Goal: Task Accomplishment & Management: Manage account settings

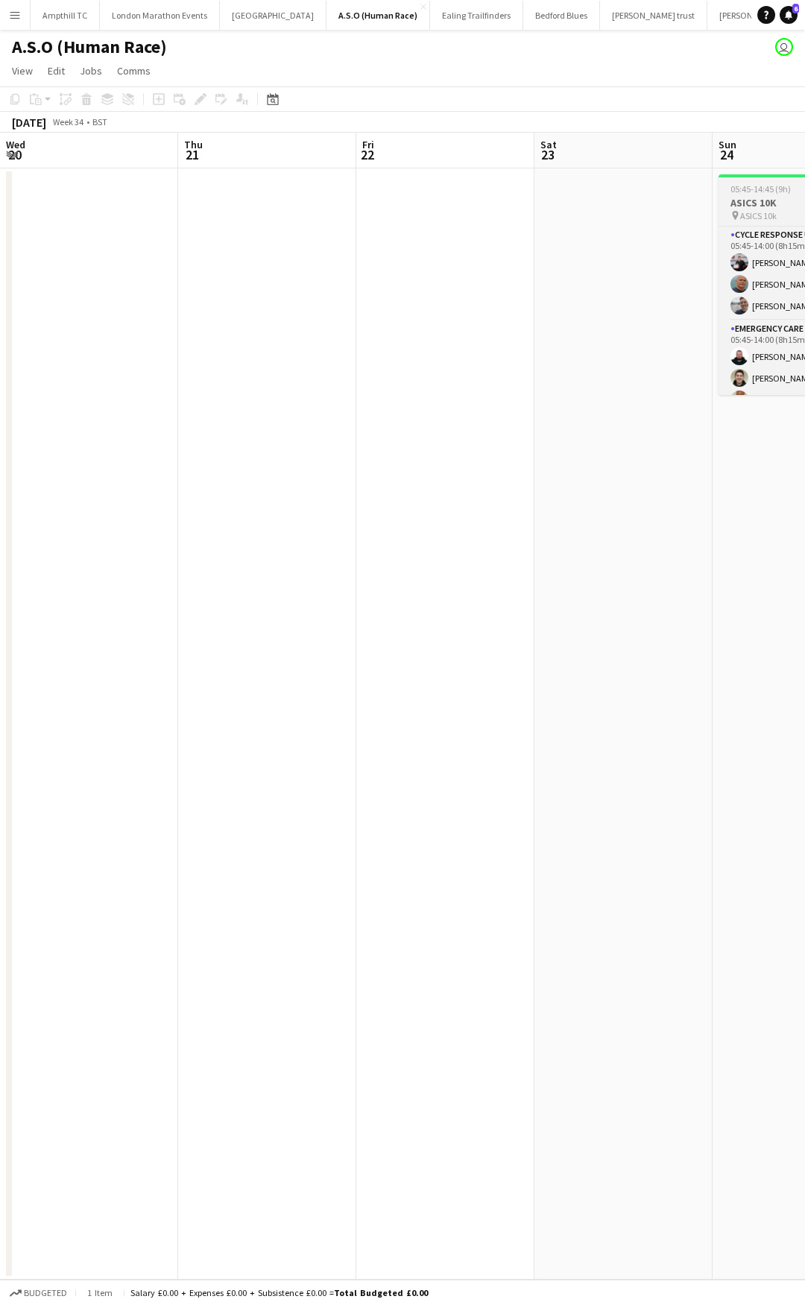
scroll to position [455, 0]
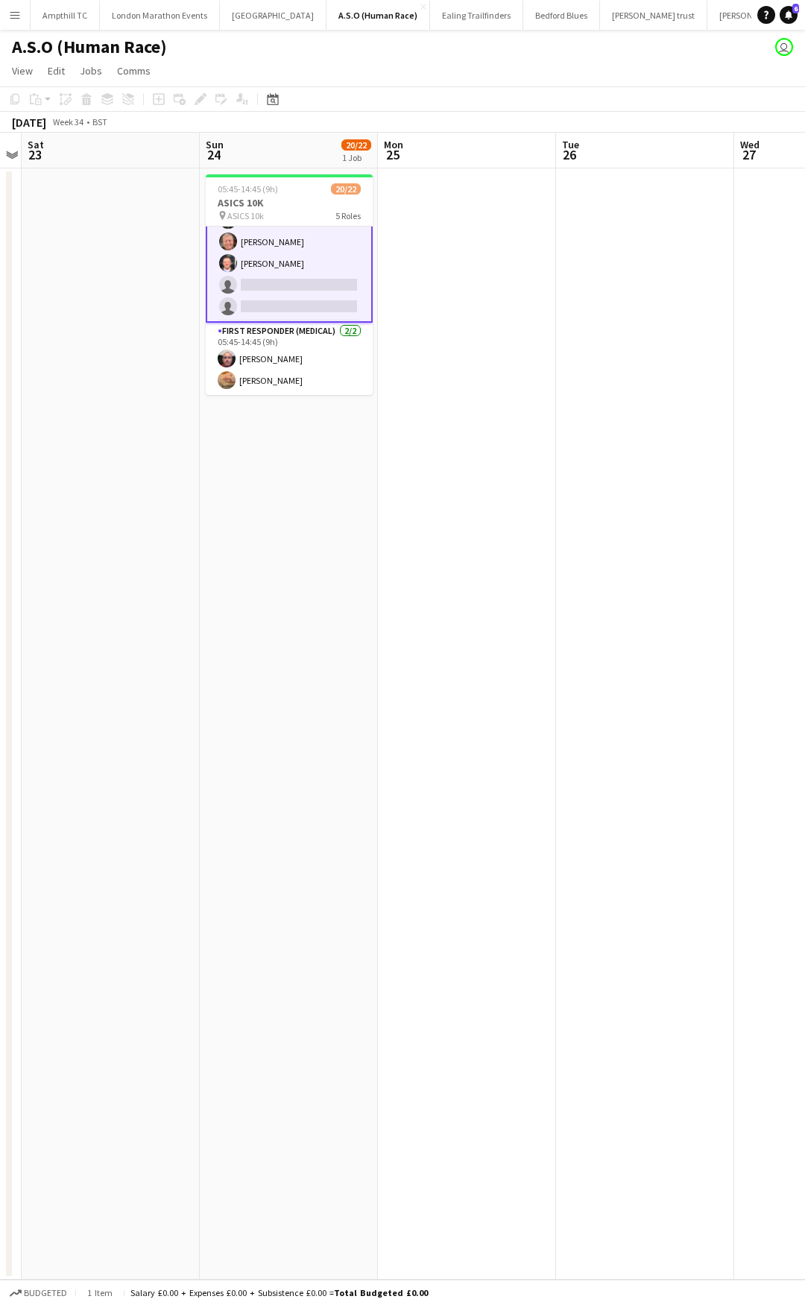
click at [283, 283] on app-card-role "Paramedic (Medical) 1A [DATE] 05:45-14:00 (8h15m) [PERSON_NAME] [PERSON_NAME] […" at bounding box center [289, 253] width 167 height 140
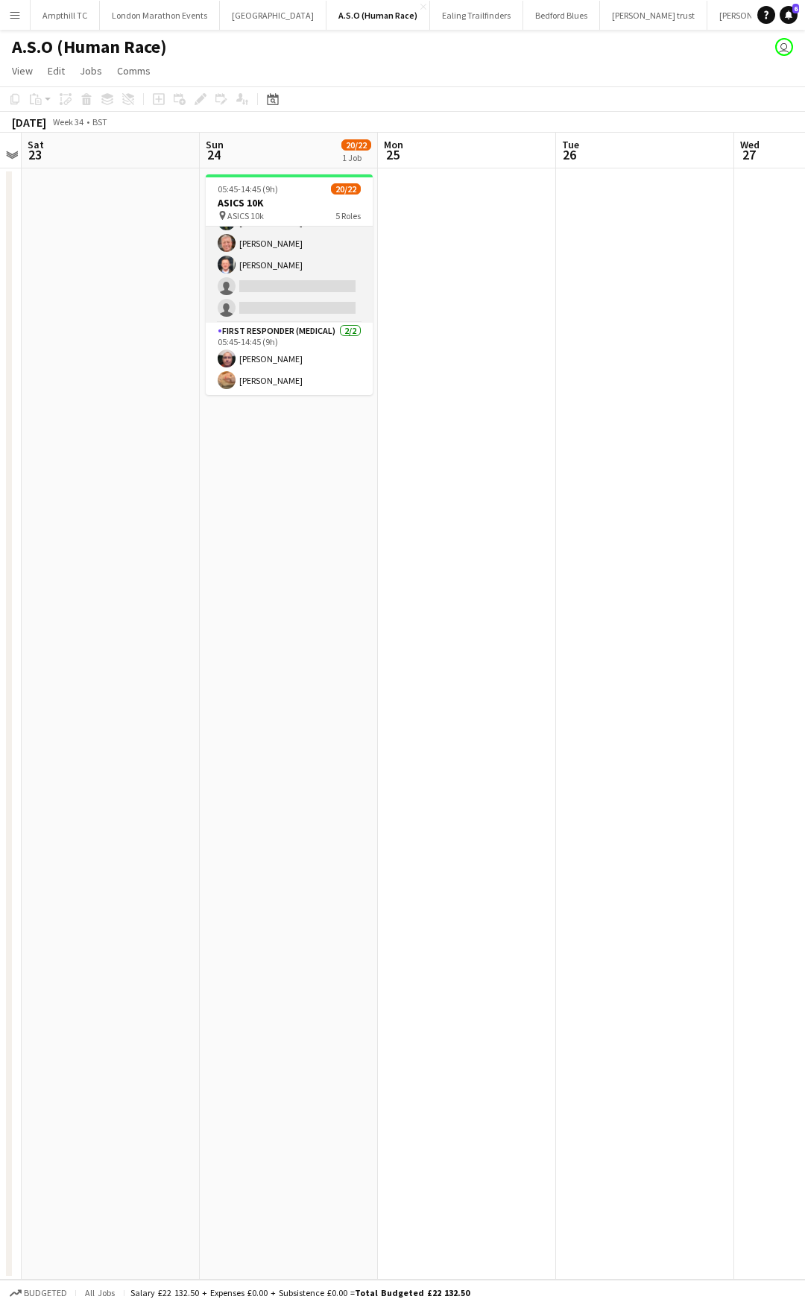
scroll to position [453, 0]
click at [329, 290] on app-card-role "Paramedic (Medical) 1A 3/5 05:45-14:00 (8h15m) Bryony McCormick Duncan Millar M…" at bounding box center [289, 254] width 167 height 137
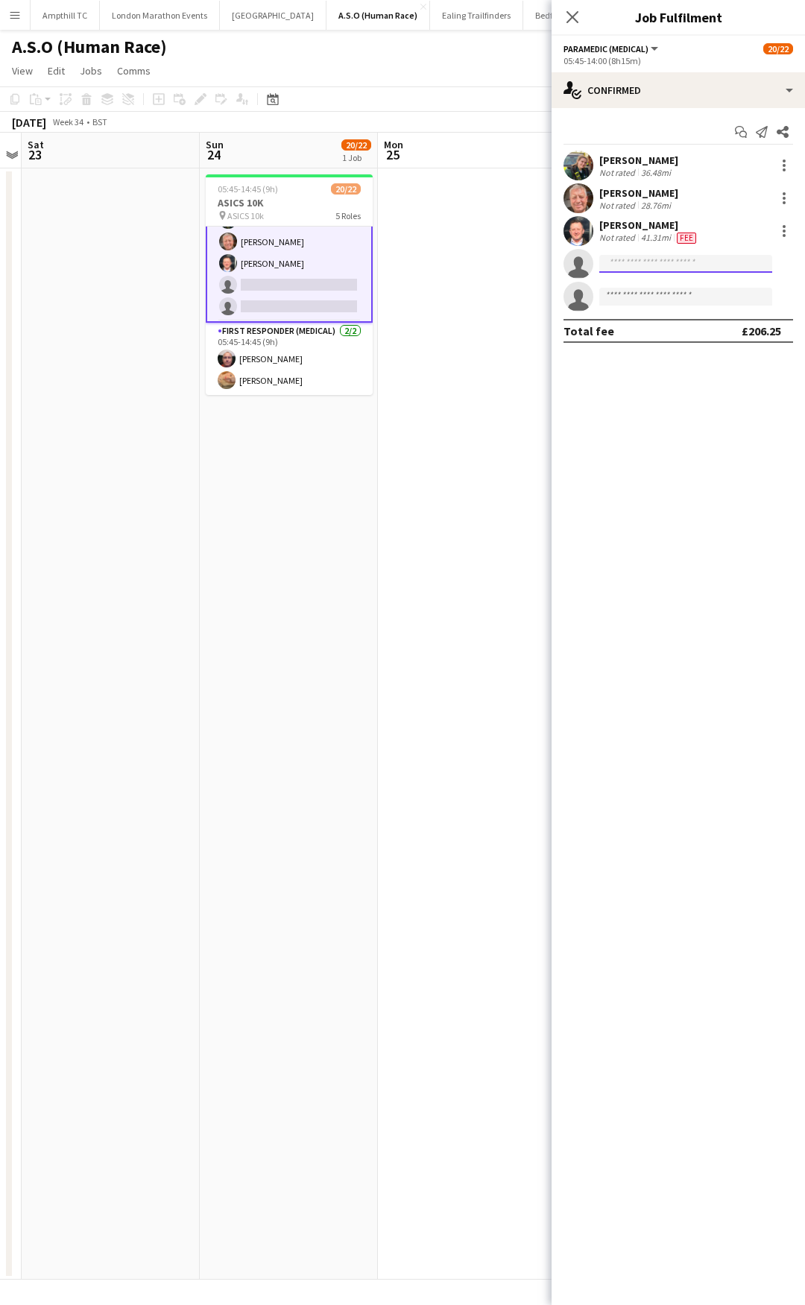
click at [678, 269] on input at bounding box center [685, 264] width 173 height 18
type input "******"
click at [634, 311] on span "+447869700055" at bounding box center [685, 309] width 149 height 12
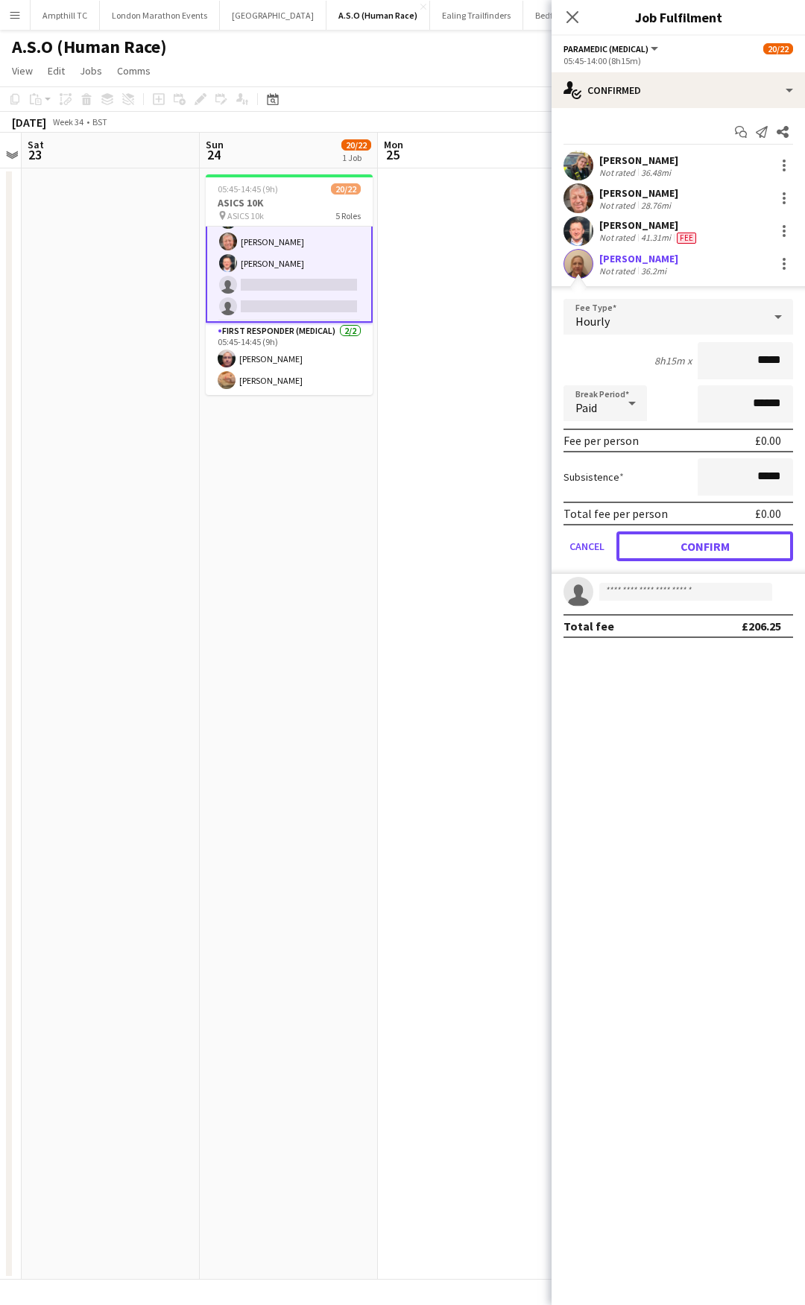
drag, startPoint x: 690, startPoint y: 540, endPoint x: 662, endPoint y: 530, distance: 29.9
click at [690, 537] on button "Confirm" at bounding box center [705, 547] width 177 height 30
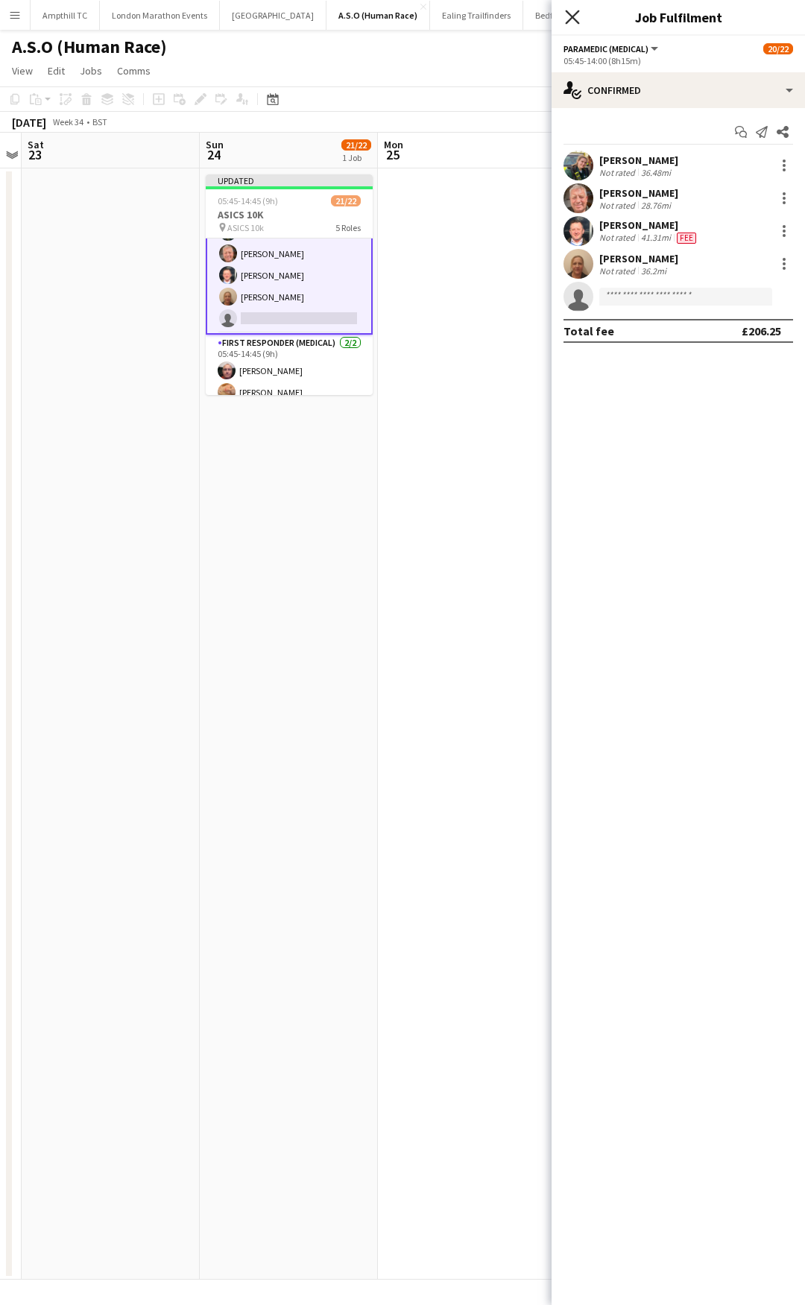
click at [576, 12] on icon "Close pop-in" at bounding box center [572, 17] width 14 height 14
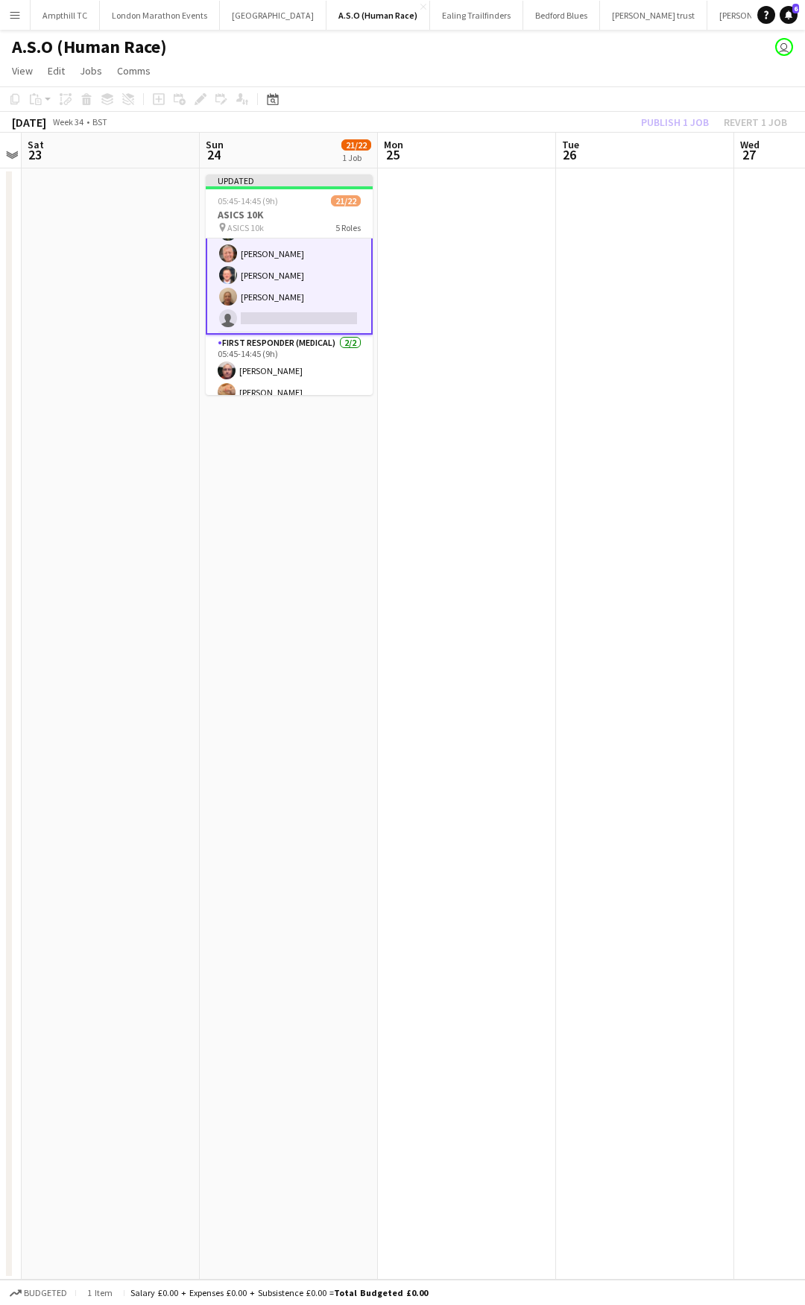
click at [666, 118] on div "Publish 1 job Revert 1 job" at bounding box center [714, 122] width 182 height 19
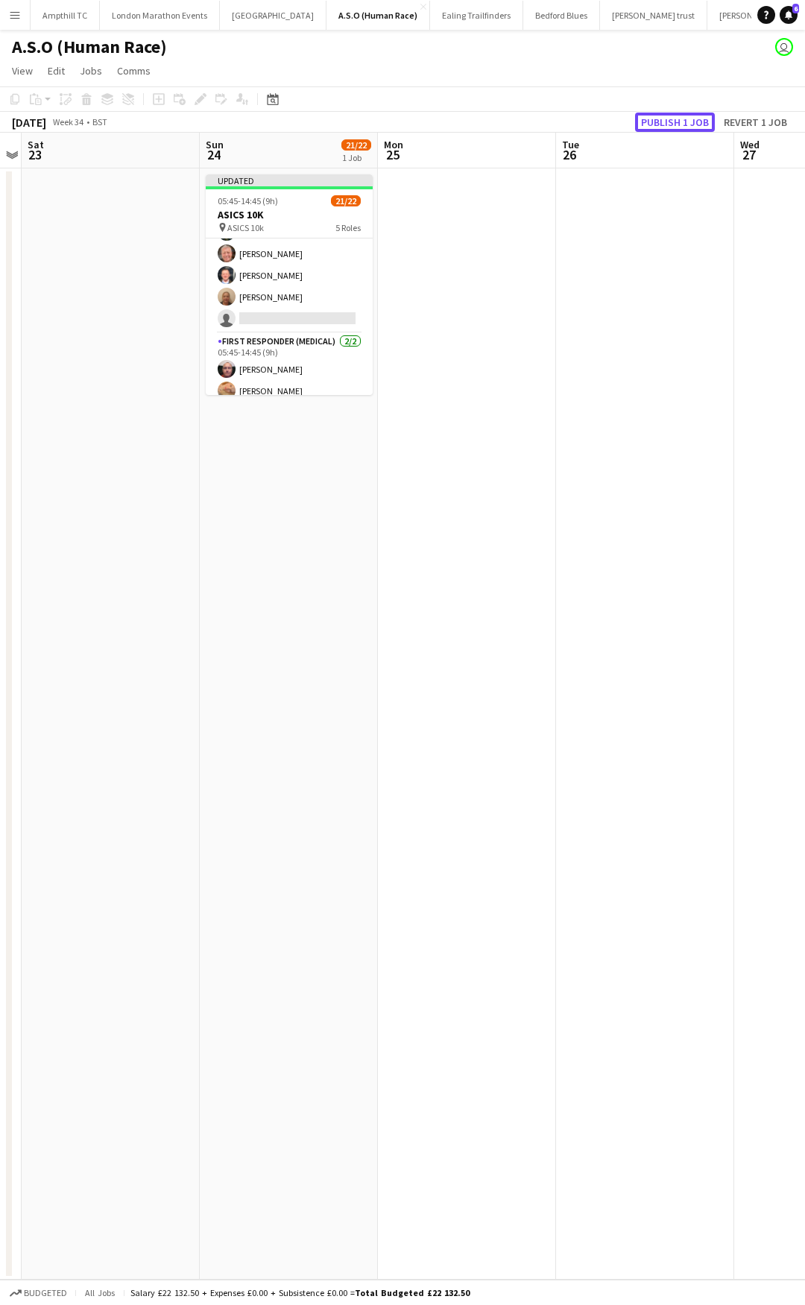
click at [666, 118] on button "Publish 1 job" at bounding box center [675, 122] width 80 height 19
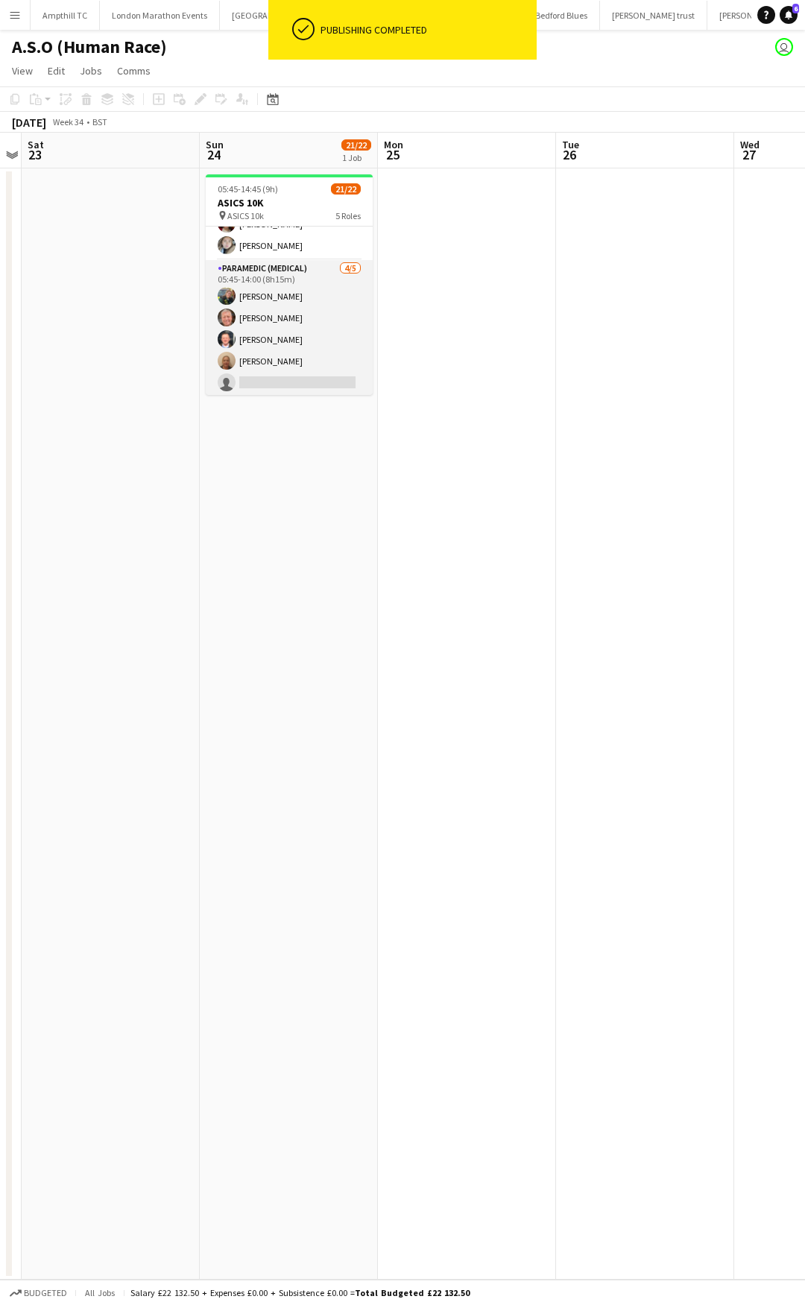
scroll to position [453, 0]
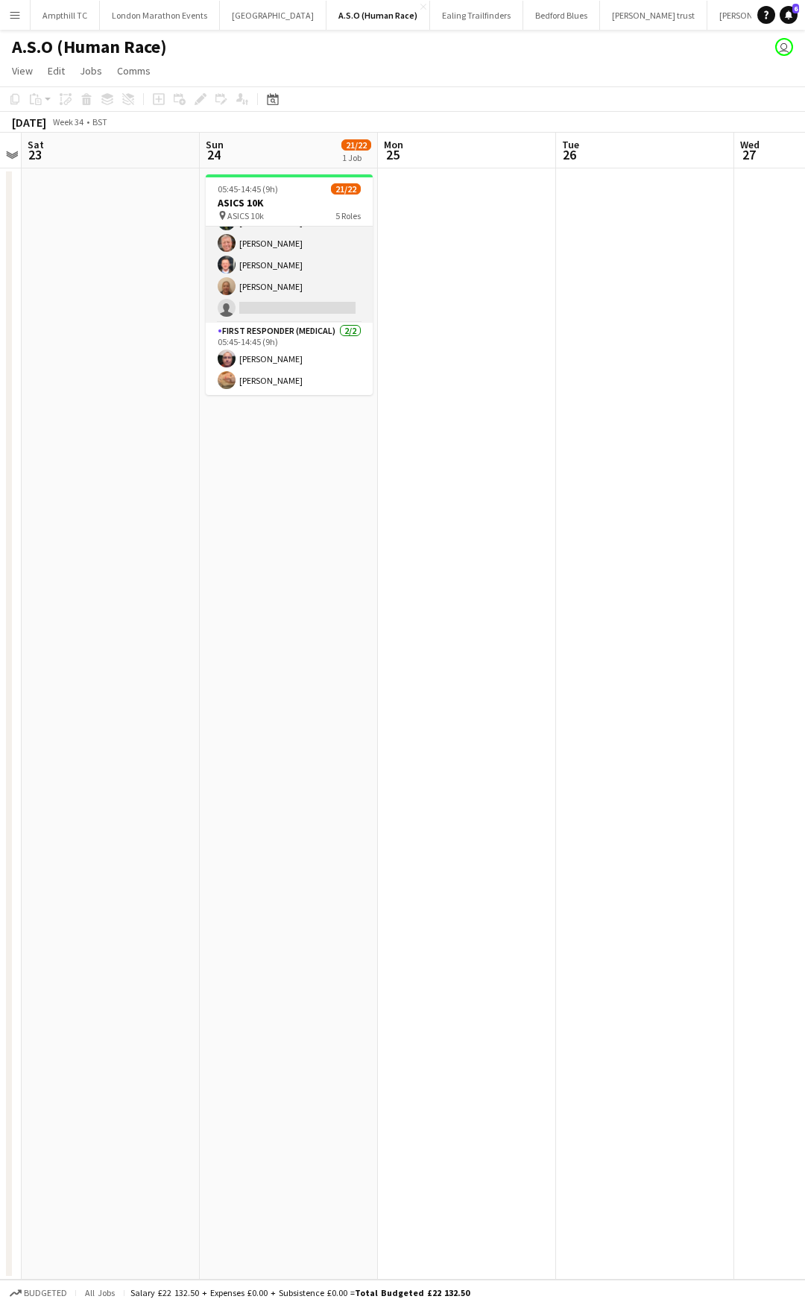
click at [293, 310] on app-card-role "Paramedic (Medical) 4/5 05:45-14:00 (8h15m) Bryony McCormick Duncan Millar Mart…" at bounding box center [289, 254] width 167 height 137
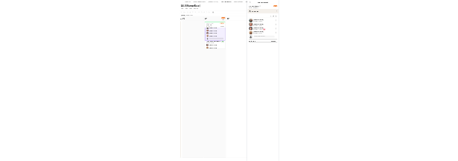
scroll to position [454, 0]
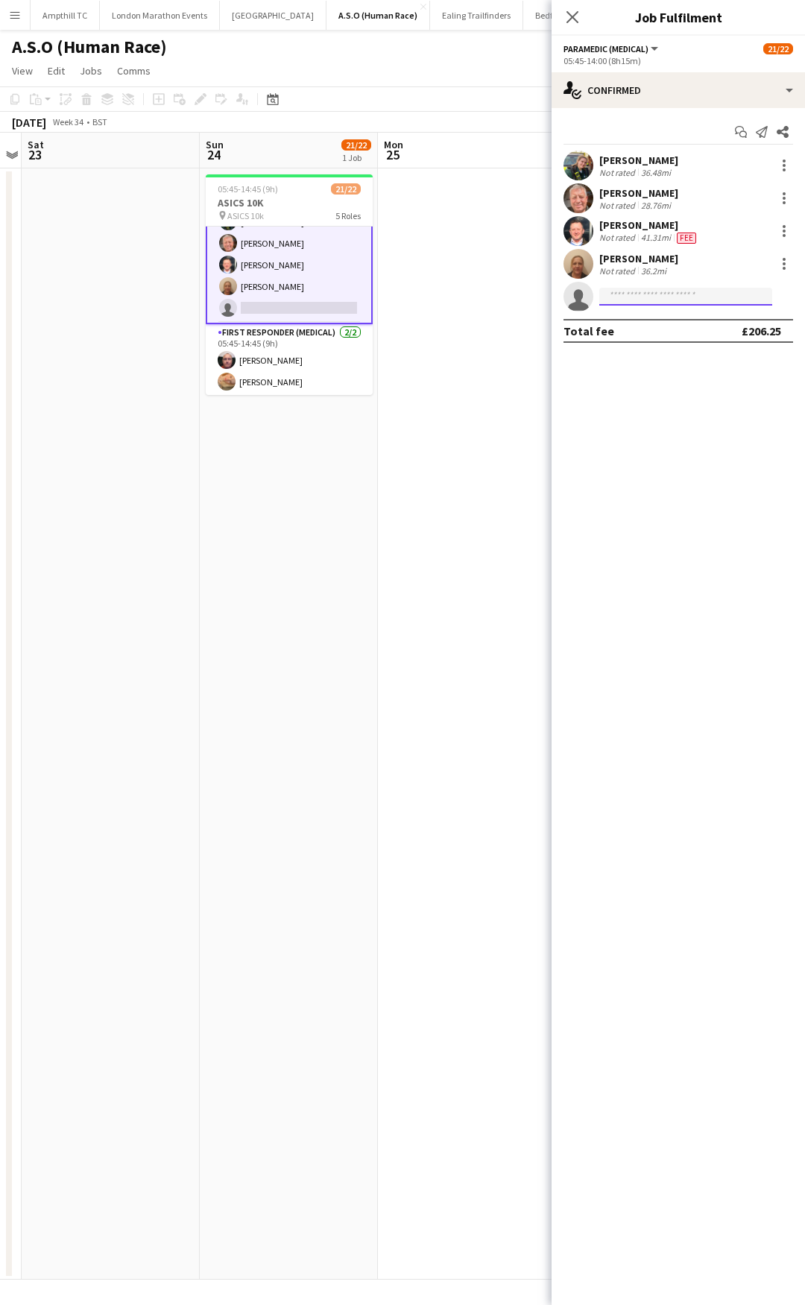
click at [623, 294] on input at bounding box center [685, 297] width 173 height 18
type input "*"
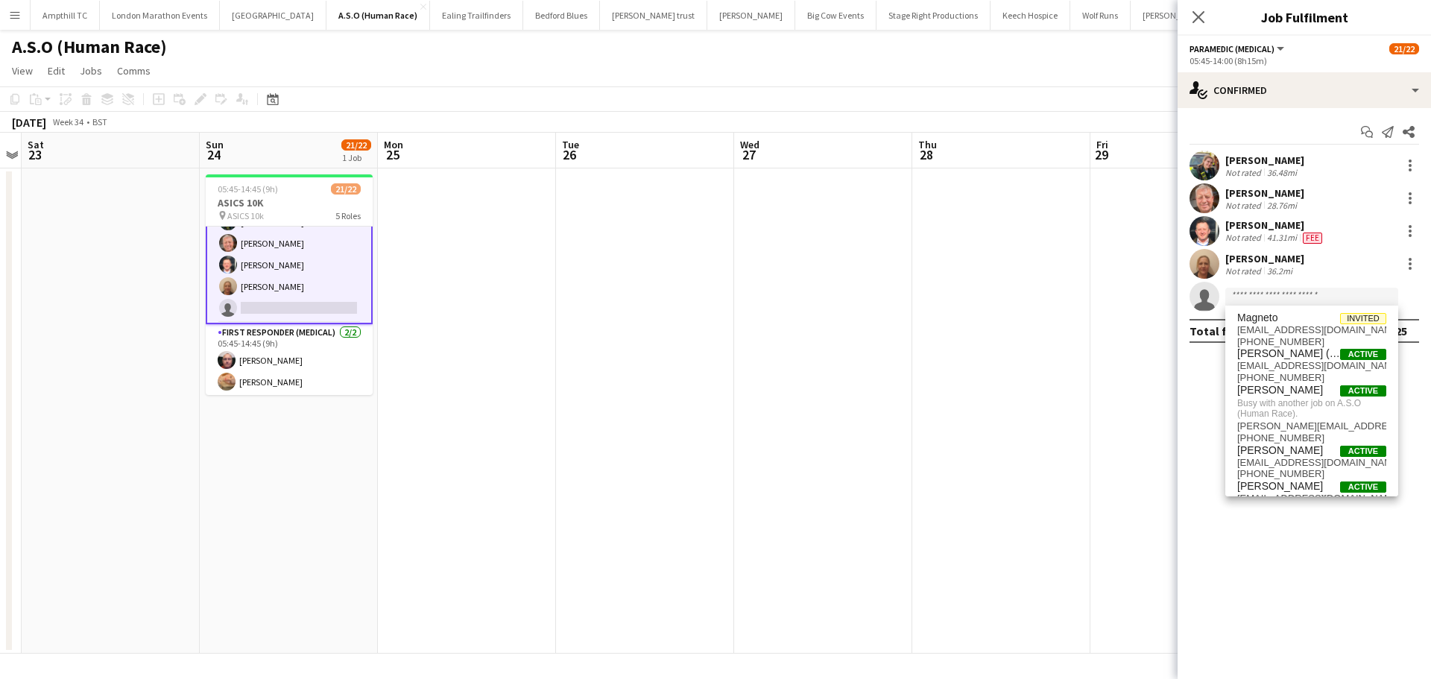
click at [804, 277] on app-date-cell at bounding box center [823, 410] width 178 height 485
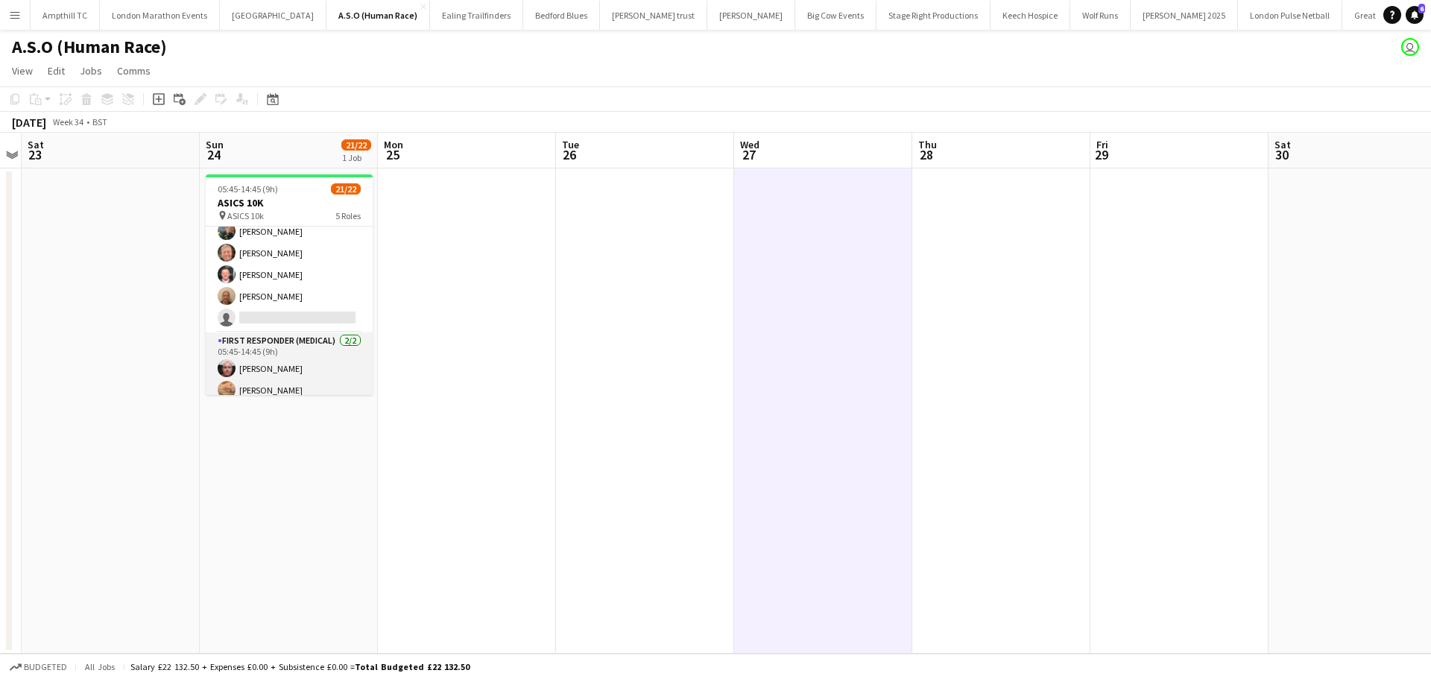
scroll to position [453, 0]
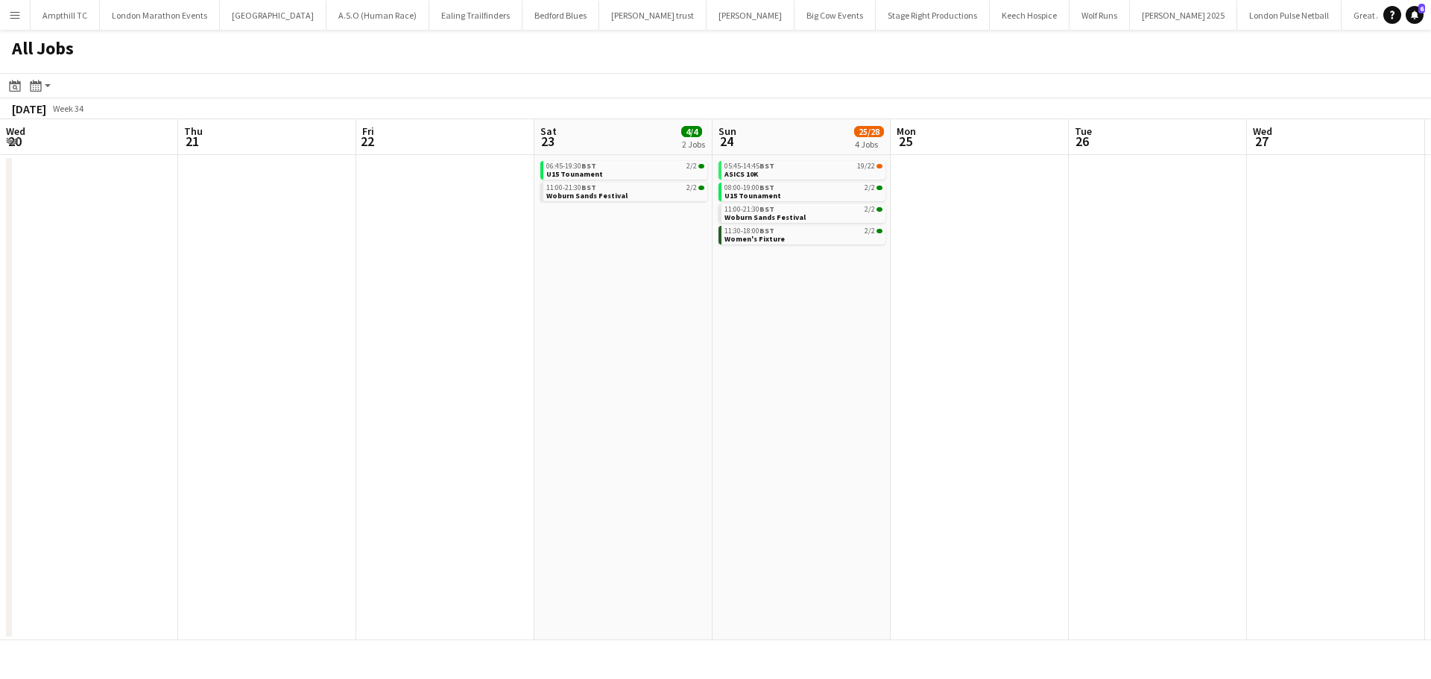
scroll to position [0, 426]
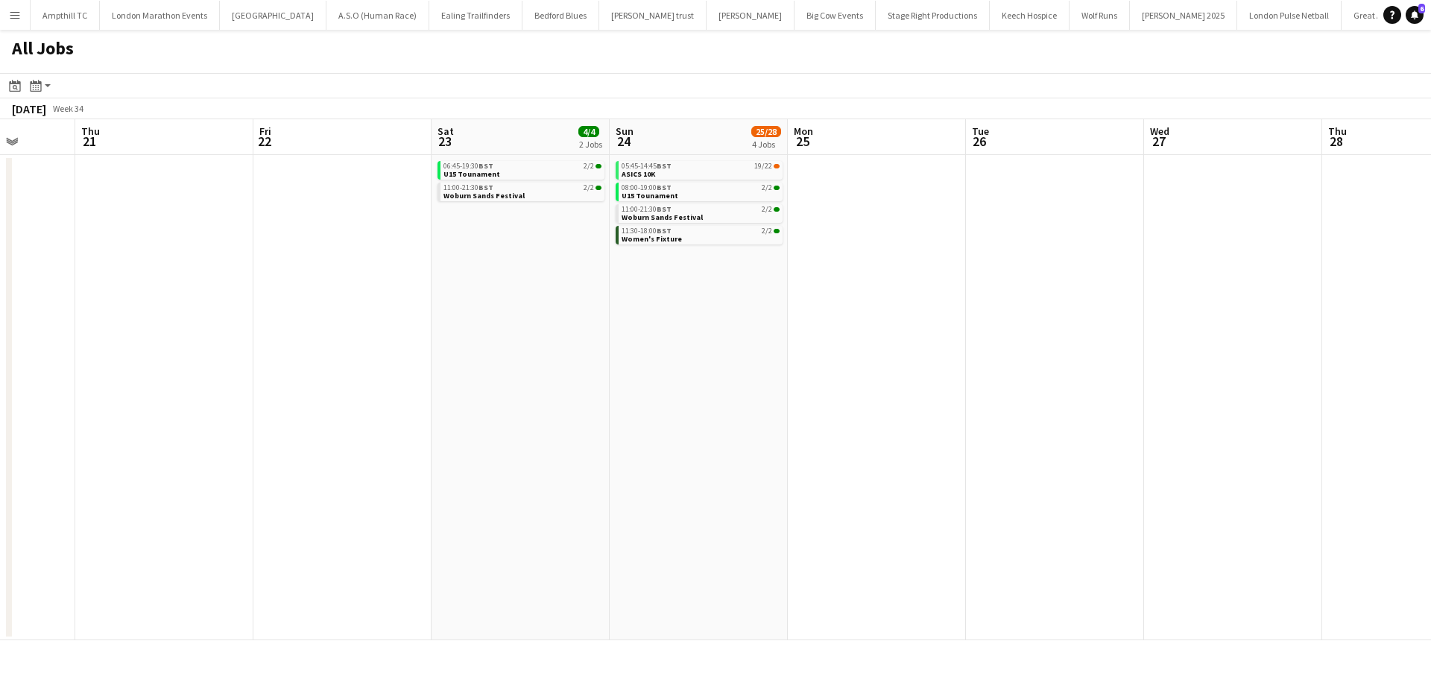
drag, startPoint x: 461, startPoint y: 304, endPoint x: 906, endPoint y: 304, distance: 445.0
click at [906, 304] on app-calendar-viewport "Mon 18 Tue 19 Wed 20 Thu 21 Fri 22 Sat 23 4/4 2 Jobs Sun 24 25/28 4 Jobs Mon 25…" at bounding box center [715, 379] width 1431 height 521
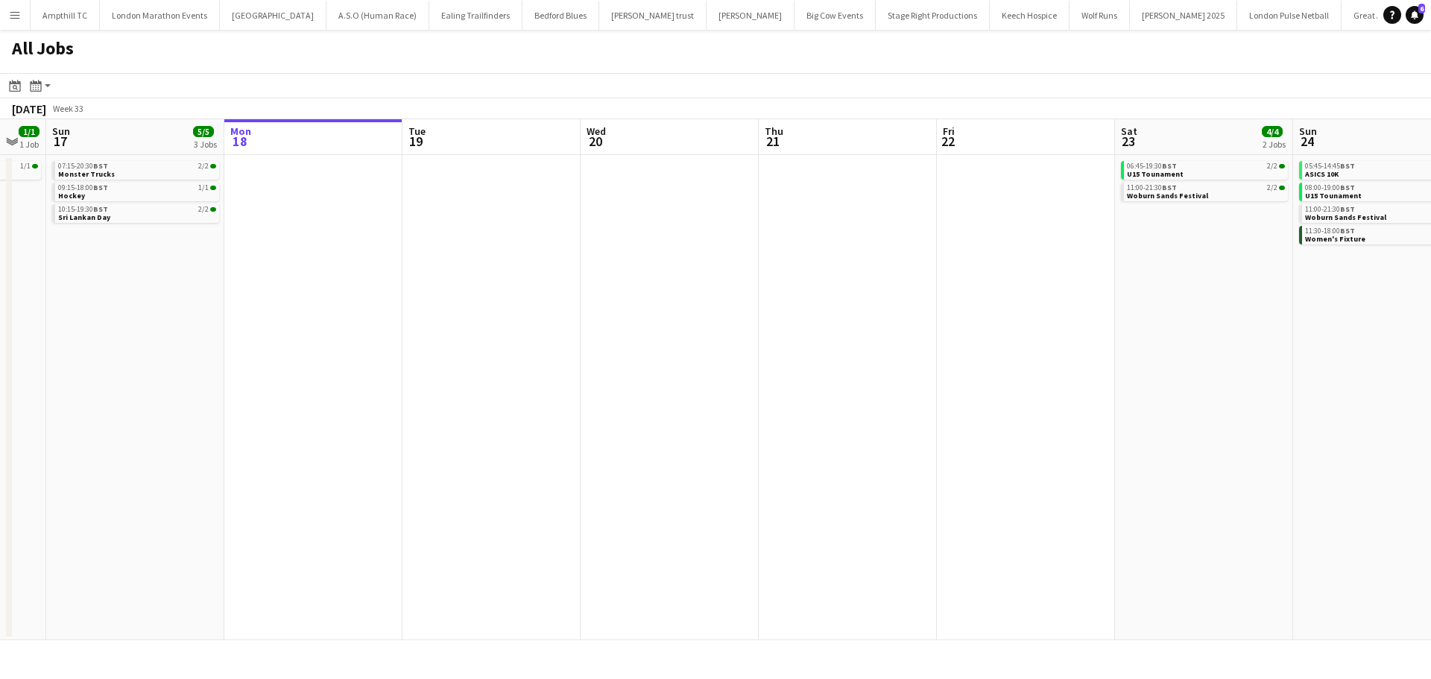
drag, startPoint x: 618, startPoint y: 263, endPoint x: 1245, endPoint y: 264, distance: 626.9
click at [1241, 264] on app-calendar-viewport "Thu 14 Fri 15 2/2 1 Job Sat 16 1/1 1 Job Sun 17 5/5 3 Jobs Mon 18 Tue 19 Wed 20…" at bounding box center [715, 379] width 1431 height 521
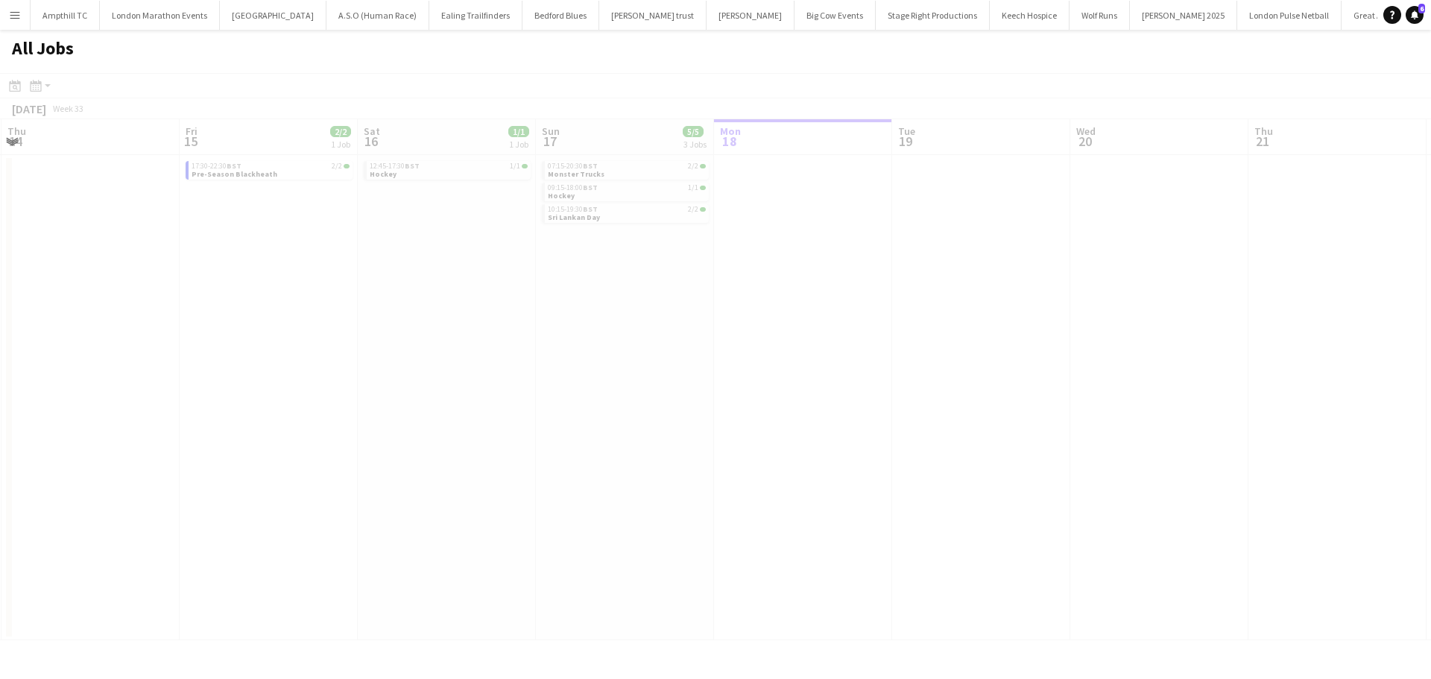
drag, startPoint x: 904, startPoint y: 276, endPoint x: 1241, endPoint y: 271, distance: 337.7
click at [1275, 279] on app-calendar-viewport "Mon 11 Tue 12 Wed 13 Thu 14 Fri 15 2/2 1 Job Sat 16 1/1 1 Job Sun 17 5/5 3 Jobs…" at bounding box center [715, 379] width 1431 height 521
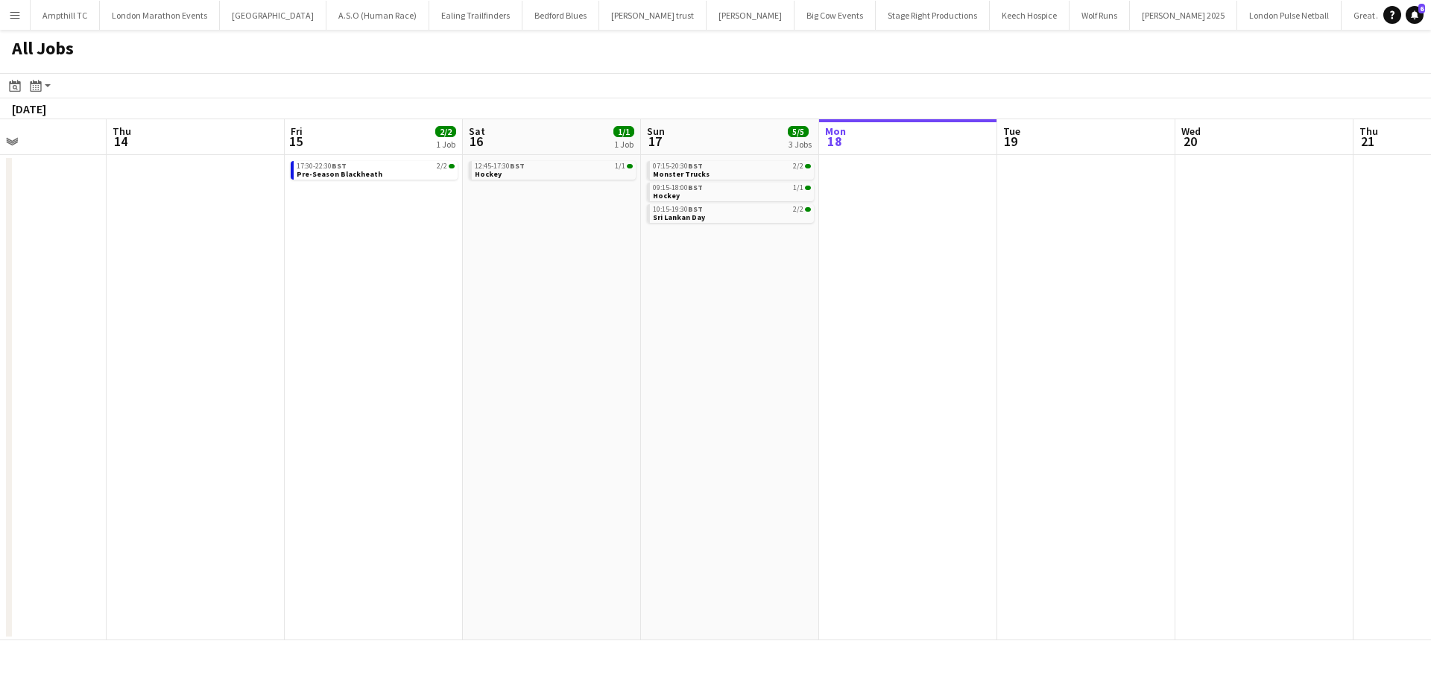
click at [1211, 406] on app-all-jobs "All Jobs Date picker AUG 2025 AUG 2025 Monday M Tuesday T Wednesday W Thursday …" at bounding box center [715, 335] width 1431 height 611
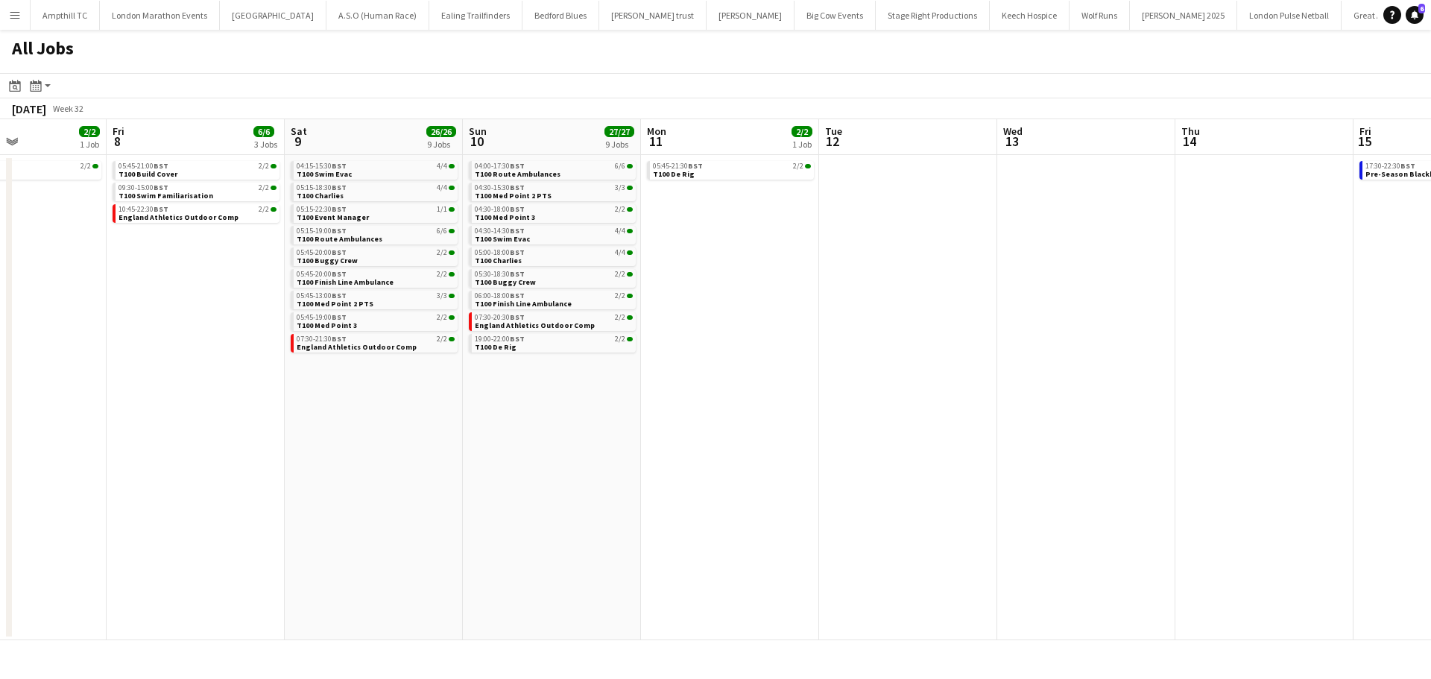
scroll to position [0, 467]
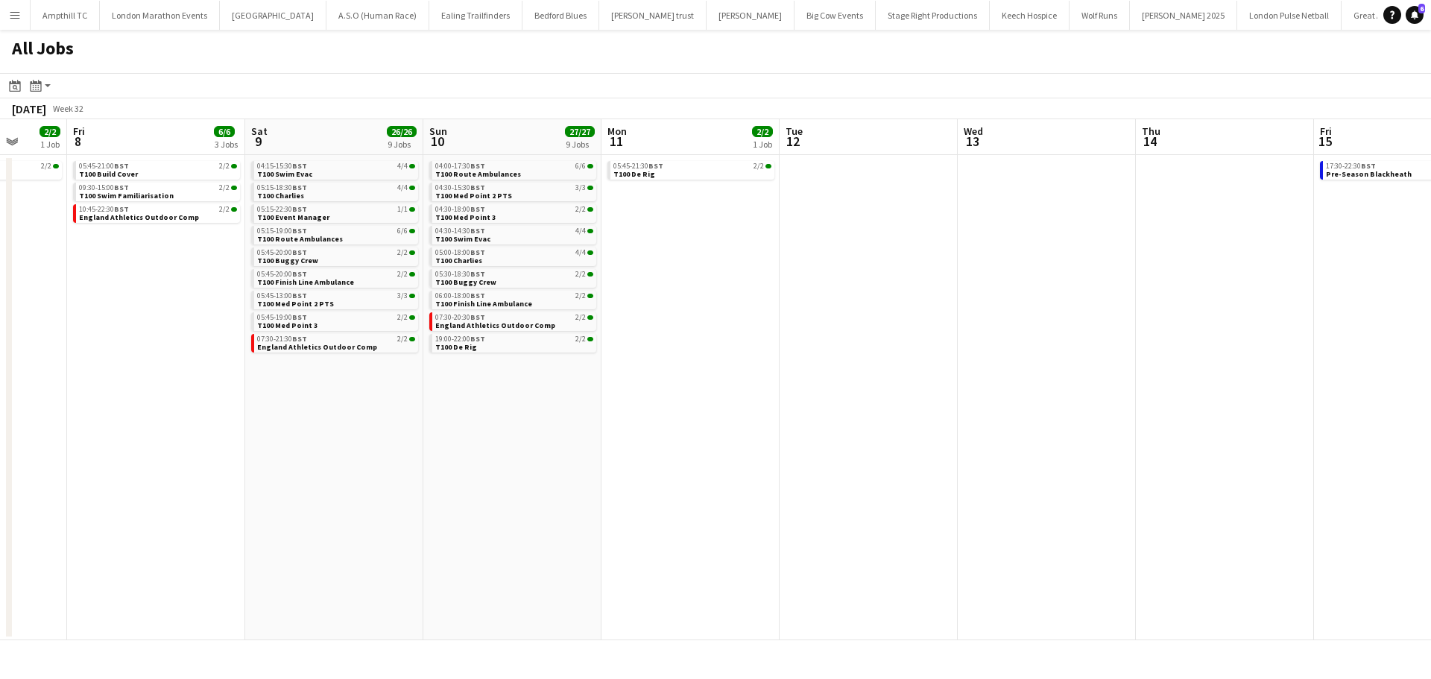
drag, startPoint x: 939, startPoint y: 337, endPoint x: 1110, endPoint y: 338, distance: 170.7
click at [1110, 338] on app-calendar-viewport "Tue 5 Wed 6 2/2 1 Job Thu 7 2/2 1 Job Fri 8 6/6 3 Jobs Sat 9 26/26 9 Jobs Sun 1…" at bounding box center [715, 379] width 1431 height 521
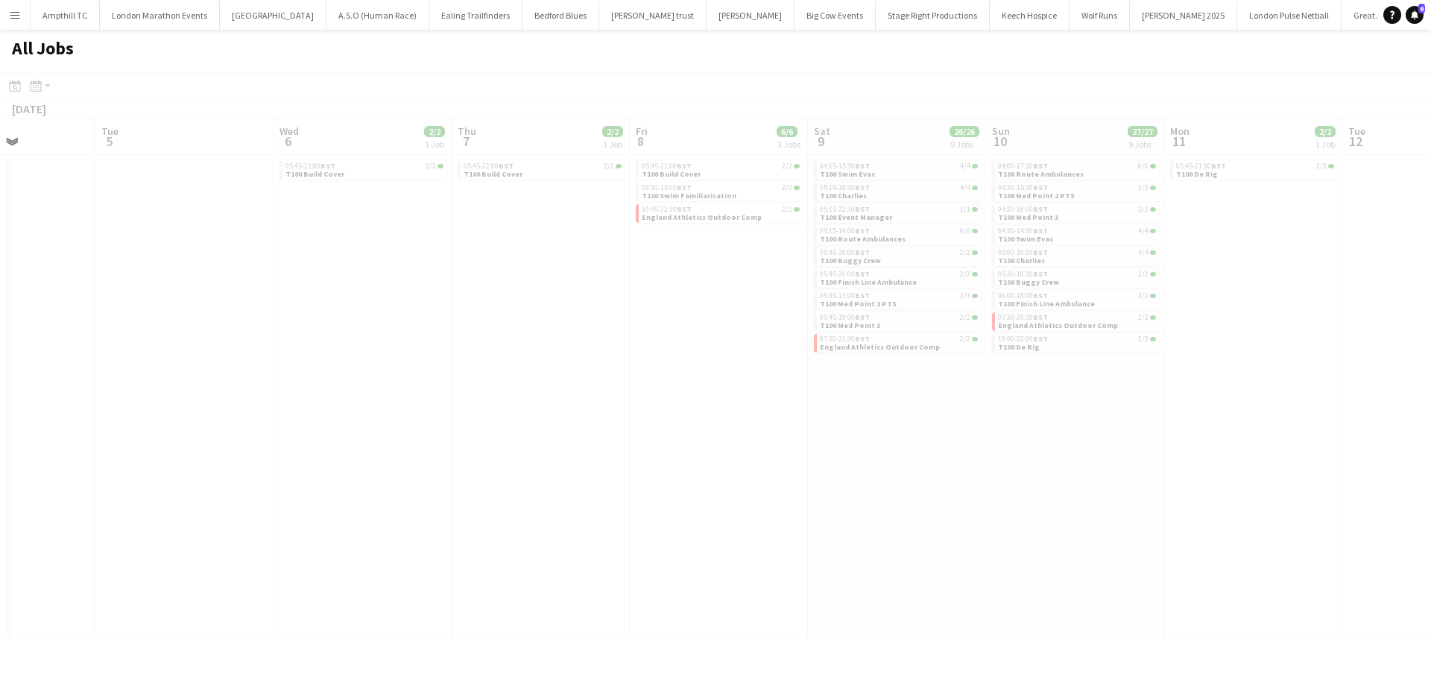
drag, startPoint x: 713, startPoint y: 461, endPoint x: 1011, endPoint y: 465, distance: 298.2
click at [1024, 466] on app-calendar-viewport "Sat 2 Sun 3 Mon 4 Tue 5 Wed 6 2/2 1 Job Thu 7 2/2 1 Job Fri 8 6/6 3 Jobs Sat 9 …" at bounding box center [715, 379] width 1431 height 521
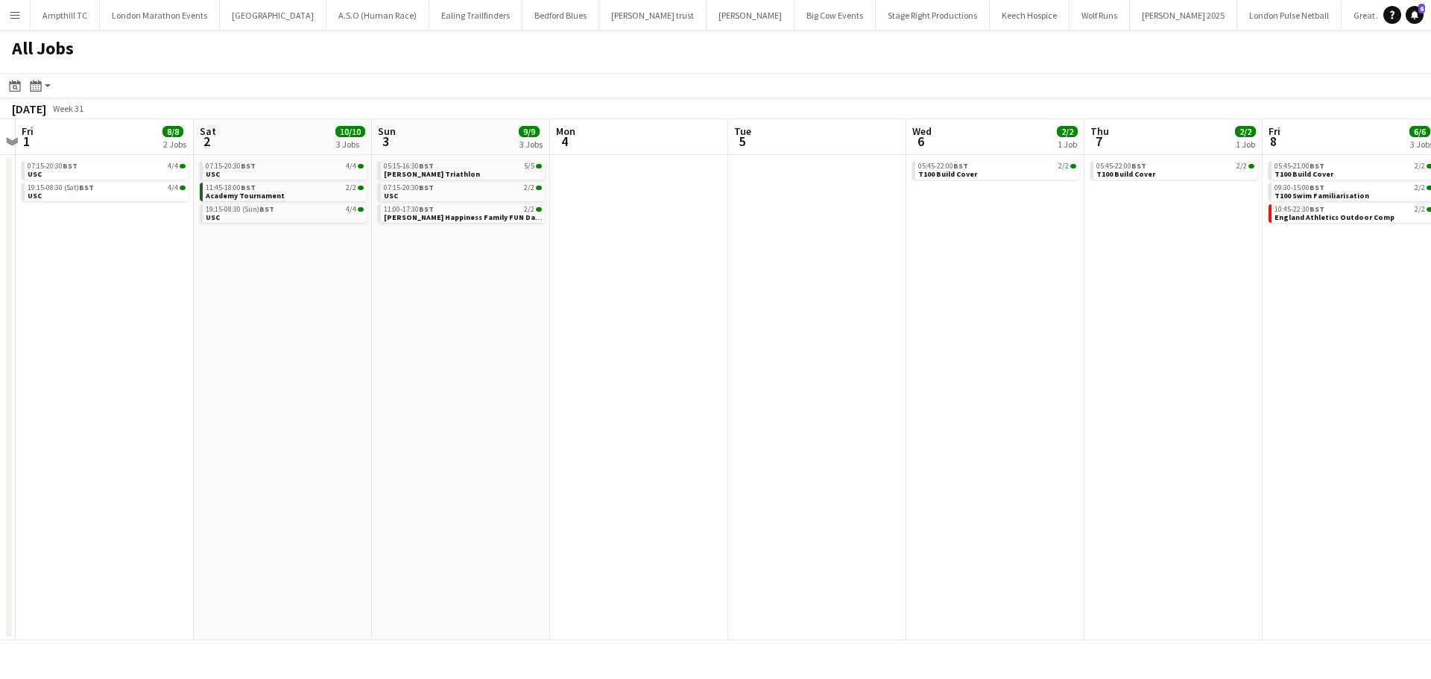
drag, startPoint x: 847, startPoint y: 385, endPoint x: 950, endPoint y: 384, distance: 102.9
click at [949, 385] on app-calendar-viewport "Wed 30 2/2 1 Job Thu 31 Fri 1 8/8 2 Jobs Sat 2 10/10 3 Jobs Sun 3 9/9 3 Jobs Mo…" at bounding box center [715, 379] width 1431 height 521
drag, startPoint x: 432, startPoint y: 318, endPoint x: 895, endPoint y: 366, distance: 465.5
click at [895, 366] on app-calendar-viewport "Tue 29 Wed 30 2/2 1 Job Thu 31 Fri 1 8/8 2 Jobs Sat 2 10/10 3 Jobs Sun 3 9/9 3 …" at bounding box center [715, 379] width 1431 height 521
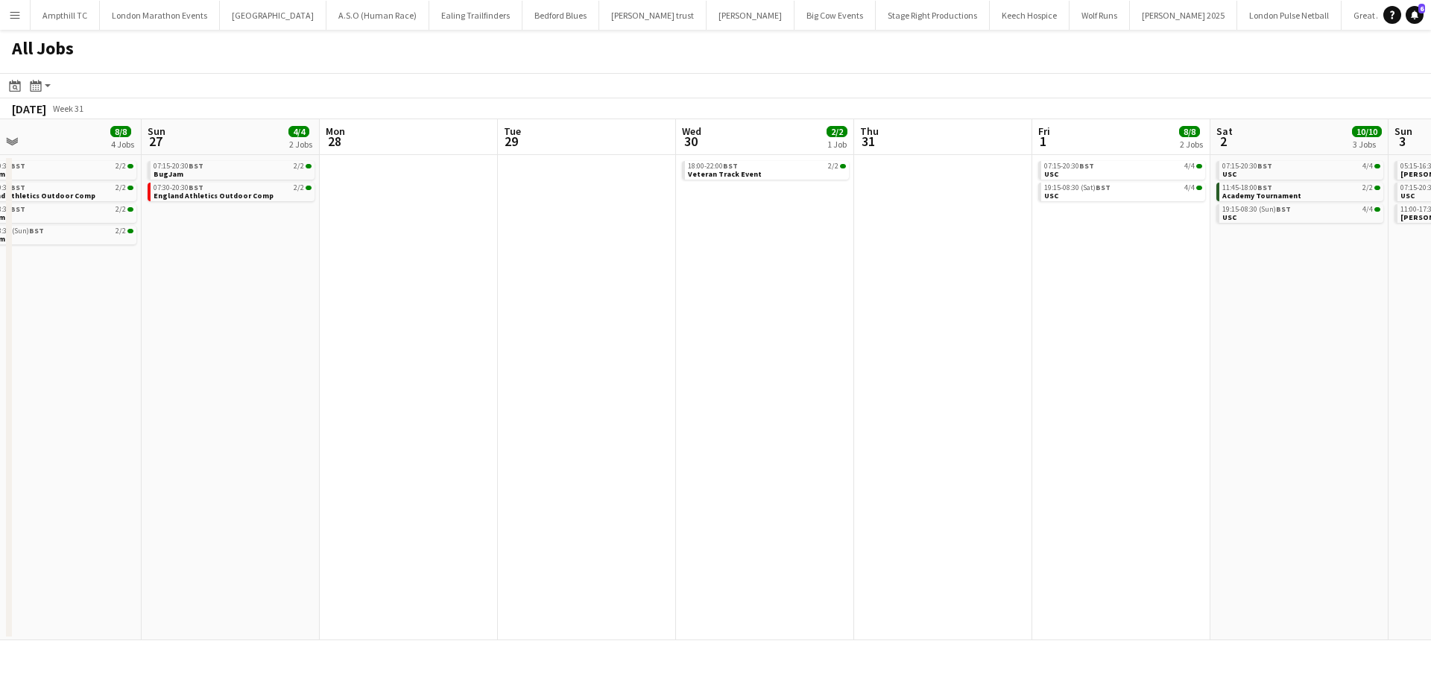
drag, startPoint x: 638, startPoint y: 373, endPoint x: 983, endPoint y: 380, distance: 344.5
click at [983, 380] on app-calendar-viewport "Thu 24 Fri 25 9/9 5 Jobs Sat 26 8/8 4 Jobs Sun 27 4/4 2 Jobs Mon 28 Tue 29 Wed …" at bounding box center [715, 379] width 1431 height 521
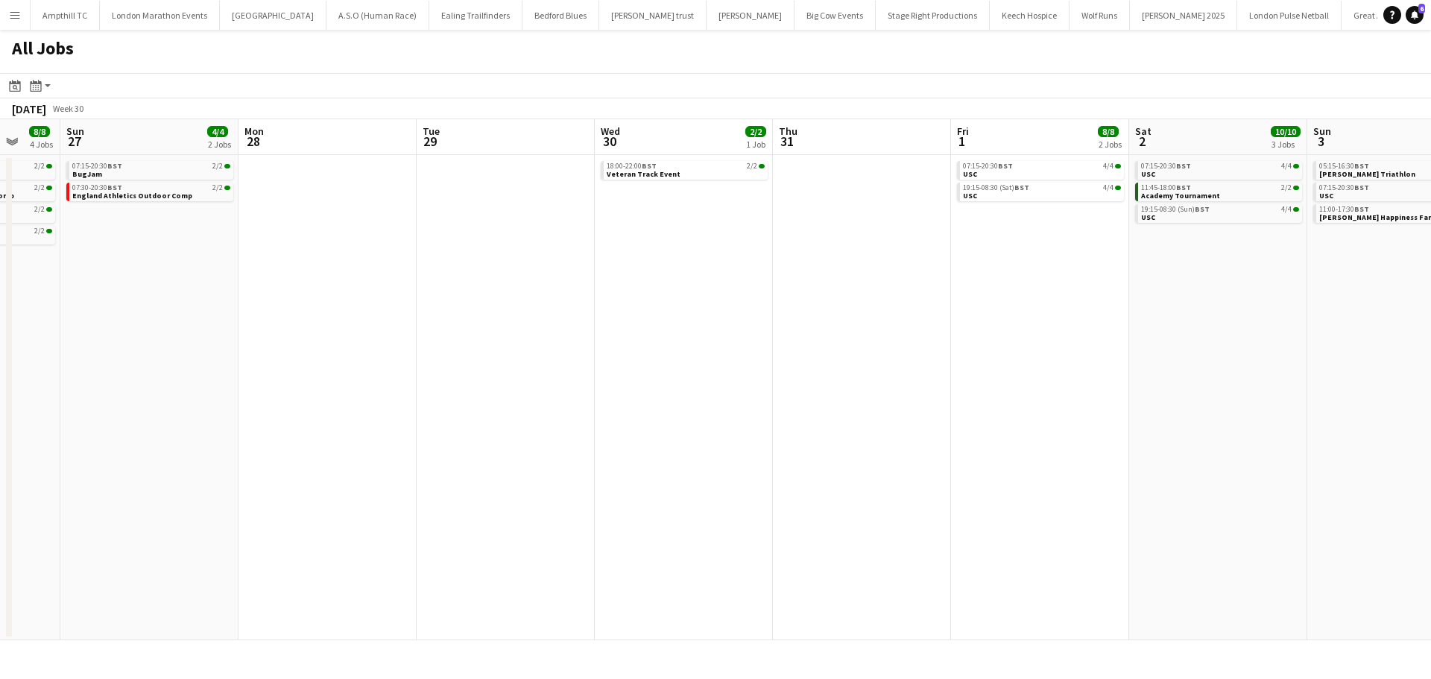
scroll to position [0, 321]
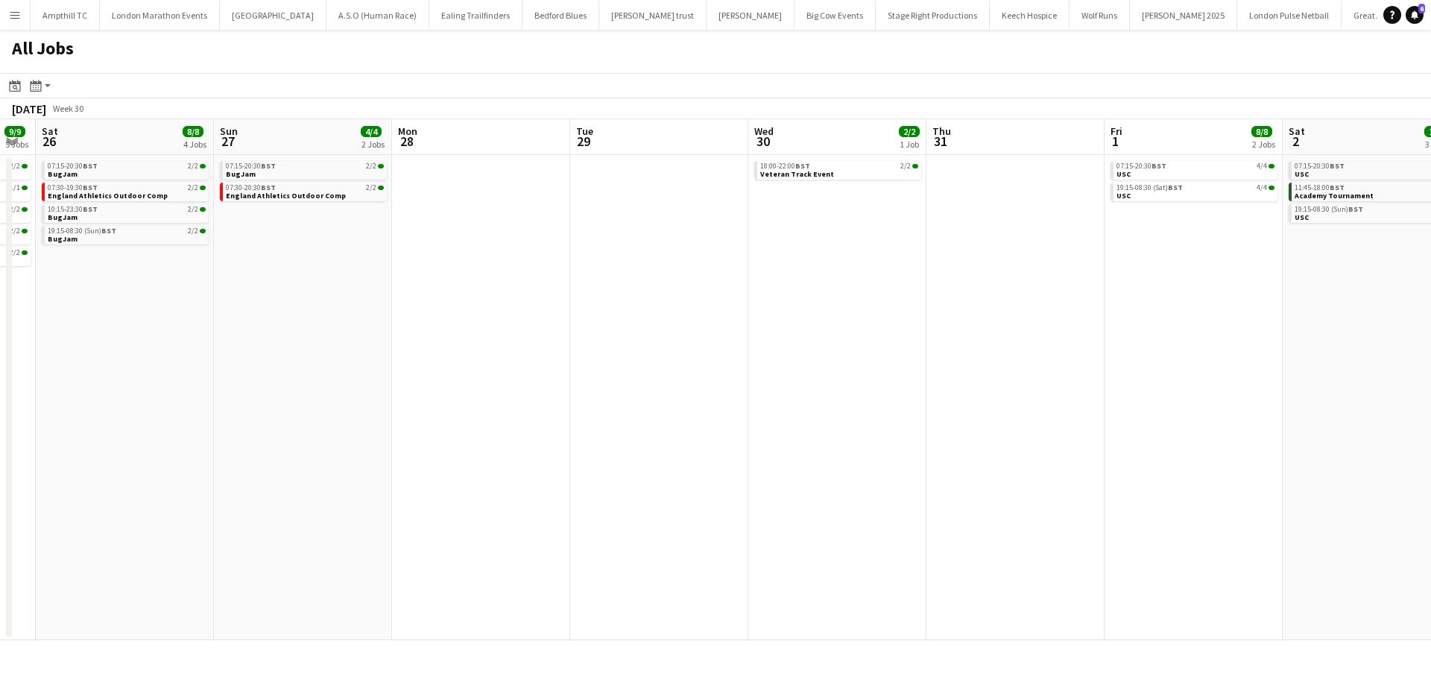
drag, startPoint x: 756, startPoint y: 351, endPoint x: 1167, endPoint y: 356, distance: 410.8
click at [1167, 356] on app-calendar-viewport "Thu 24 Fri 25 9/9 5 Jobs Sat 26 8/8 4 Jobs Sun 27 4/4 2 Jobs Mon 28 Tue 29 Wed …" at bounding box center [715, 379] width 1431 height 521
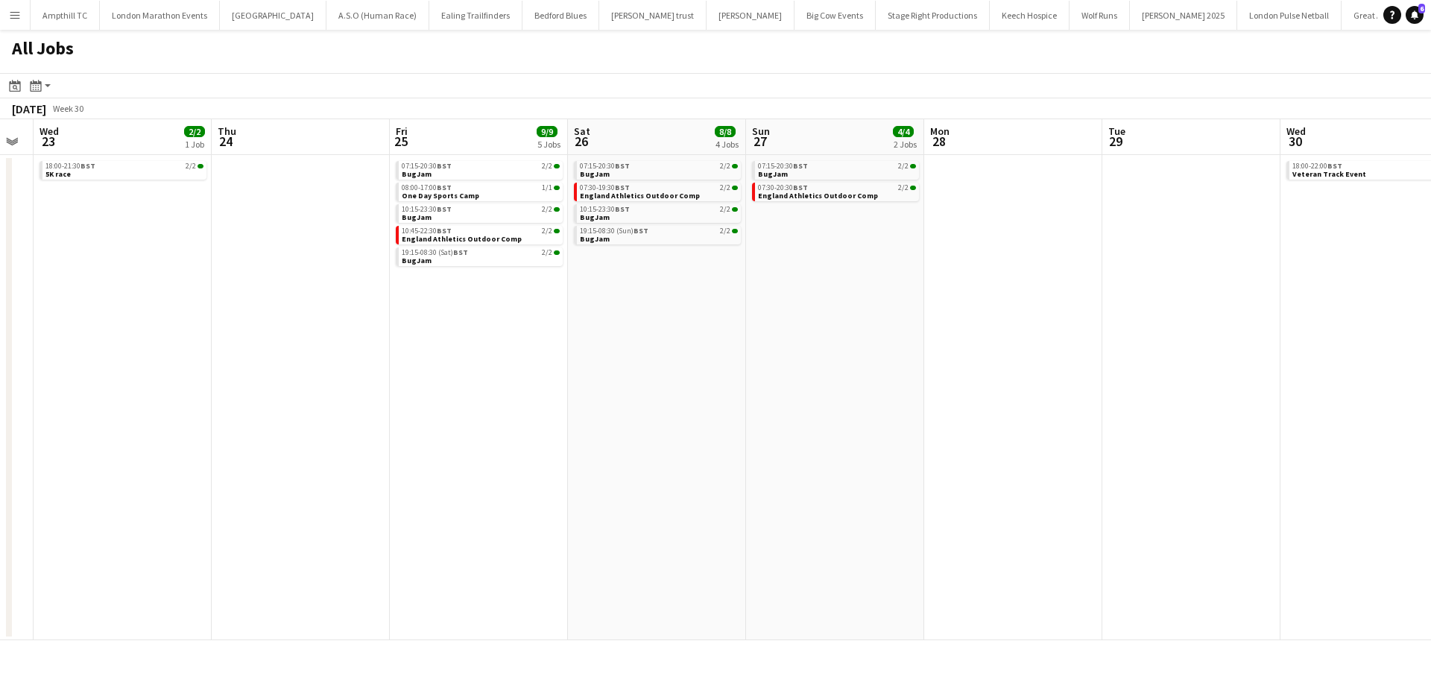
drag, startPoint x: 840, startPoint y: 245, endPoint x: 1032, endPoint y: 290, distance: 196.7
click at [1011, 309] on app-calendar-viewport "Sat 19 2/2 1 Job Sun 20 4/4 2 Jobs Mon 21 Tue 22 Wed 23 2/2 1 Job Thu 24 Fri 25…" at bounding box center [715, 379] width 1431 height 521
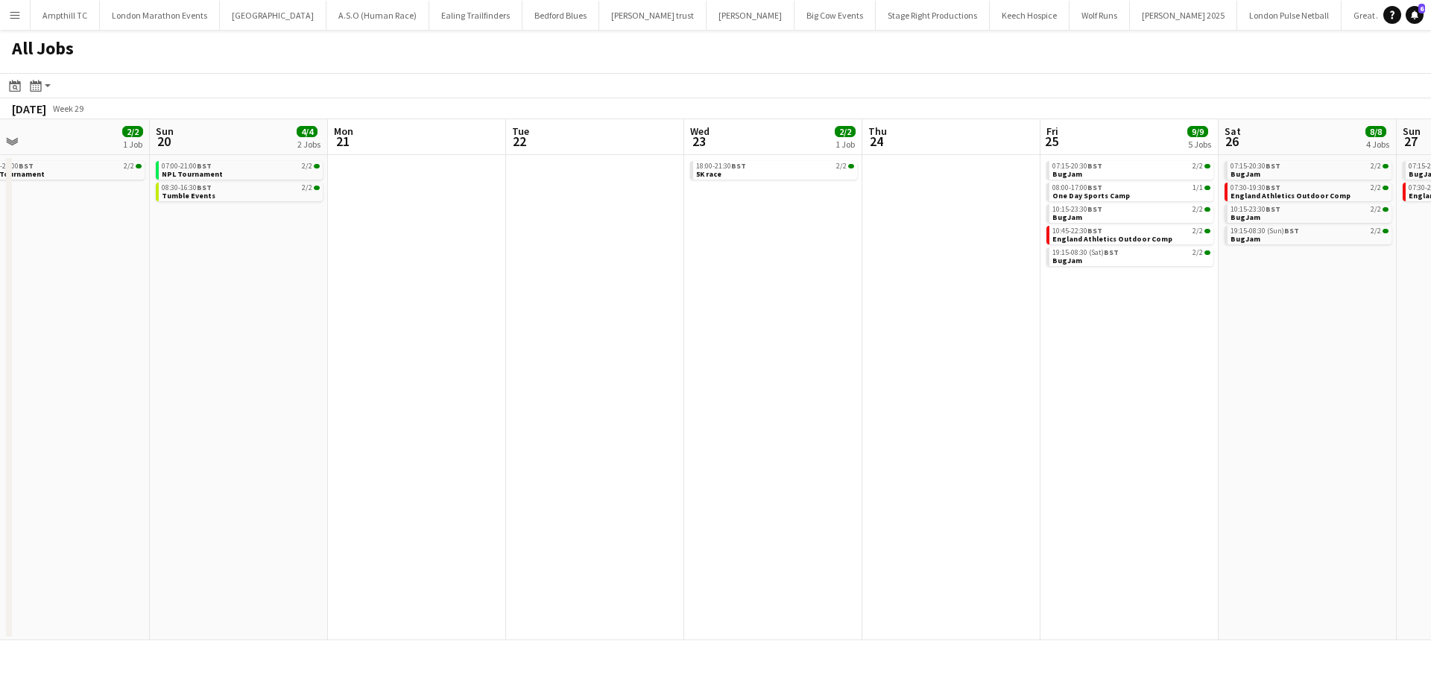
drag, startPoint x: 990, startPoint y: 387, endPoint x: 1052, endPoint y: 391, distance: 62.0
click at [1059, 391] on app-calendar-viewport "Thu 17 Fri 18 Sat 19 2/2 1 Job Sun 20 4/4 2 Jobs Mon 21 Tue 22 Wed 23 2/2 1 Job…" at bounding box center [715, 379] width 1431 height 521
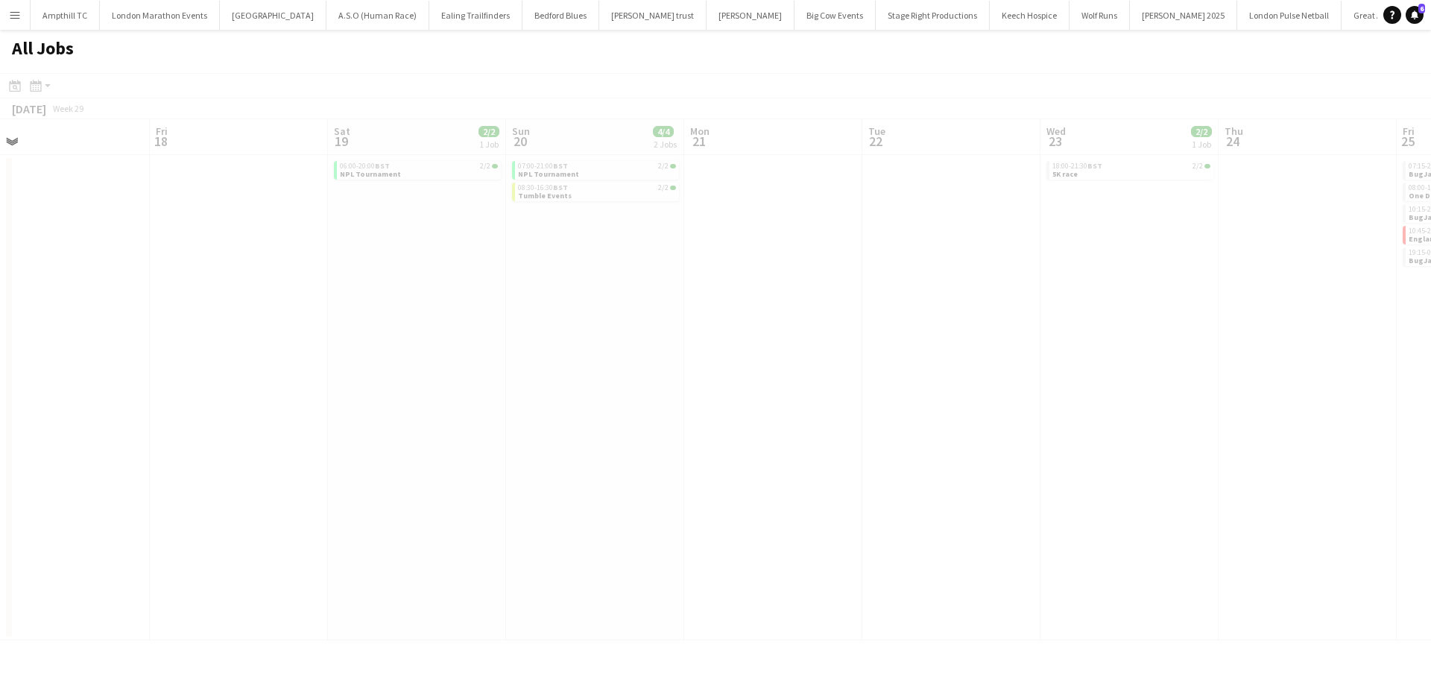
scroll to position [0, 461]
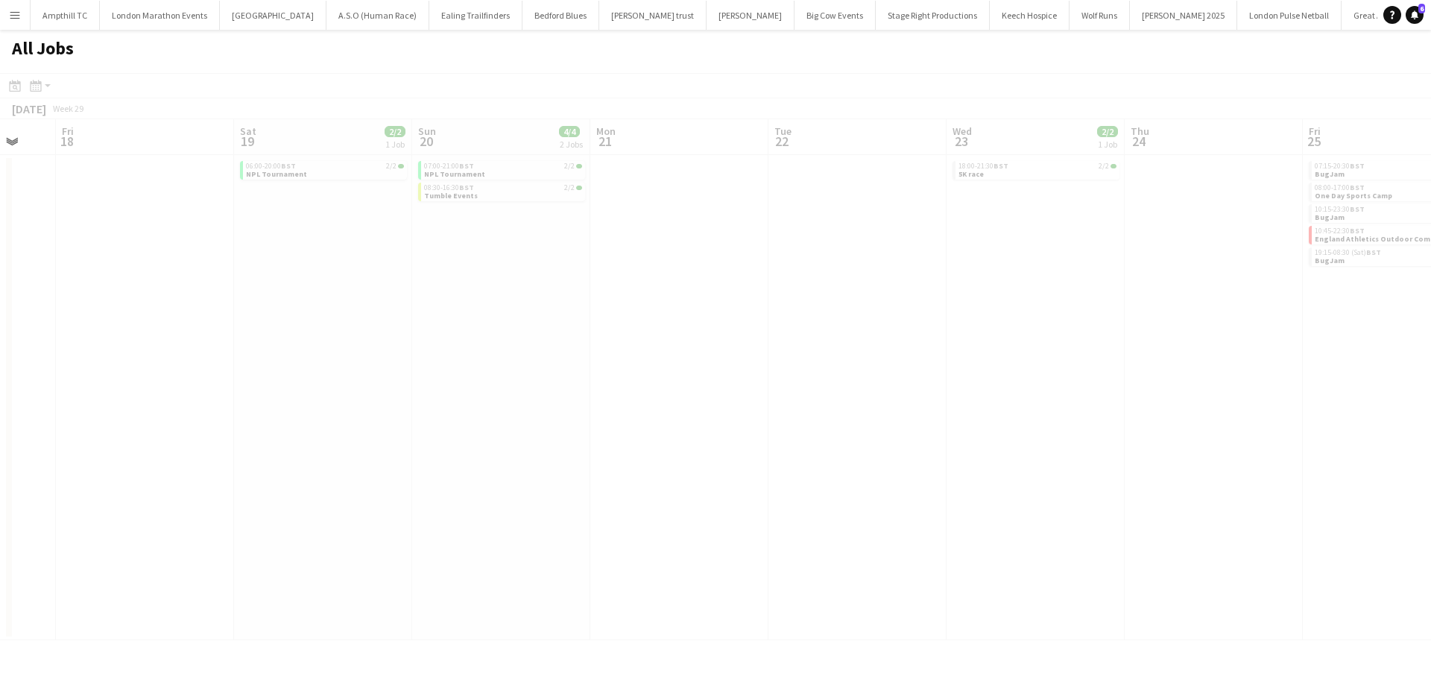
drag, startPoint x: 738, startPoint y: 362, endPoint x: 984, endPoint y: 403, distance: 249.3
click at [984, 403] on app-calendar-viewport "Tue 15 Wed 16 Thu 17 Fri 18 Sat 19 2/2 1 Job Sun 20 4/4 2 Jobs Mon 21 Tue 22 We…" at bounding box center [715, 379] width 1431 height 521
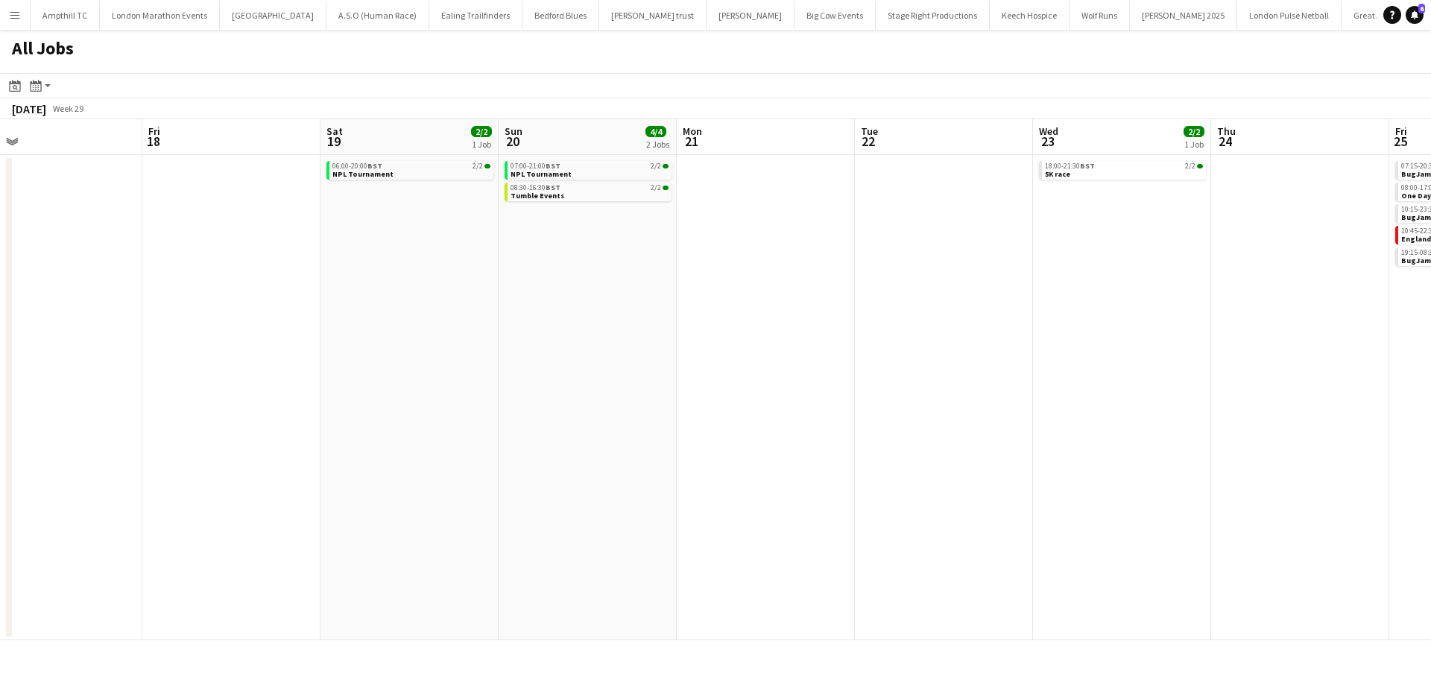
drag, startPoint x: 883, startPoint y: 392, endPoint x: 344, endPoint y: 393, distance: 539.7
click at [308, 396] on app-calendar-viewport "Mon 14 Tue 15 Wed 16 Thu 17 Fri 18 Sat 19 2/2 1 Job Sun 20 4/4 2 Jobs Mon 21 Tu…" at bounding box center [715, 379] width 1431 height 521
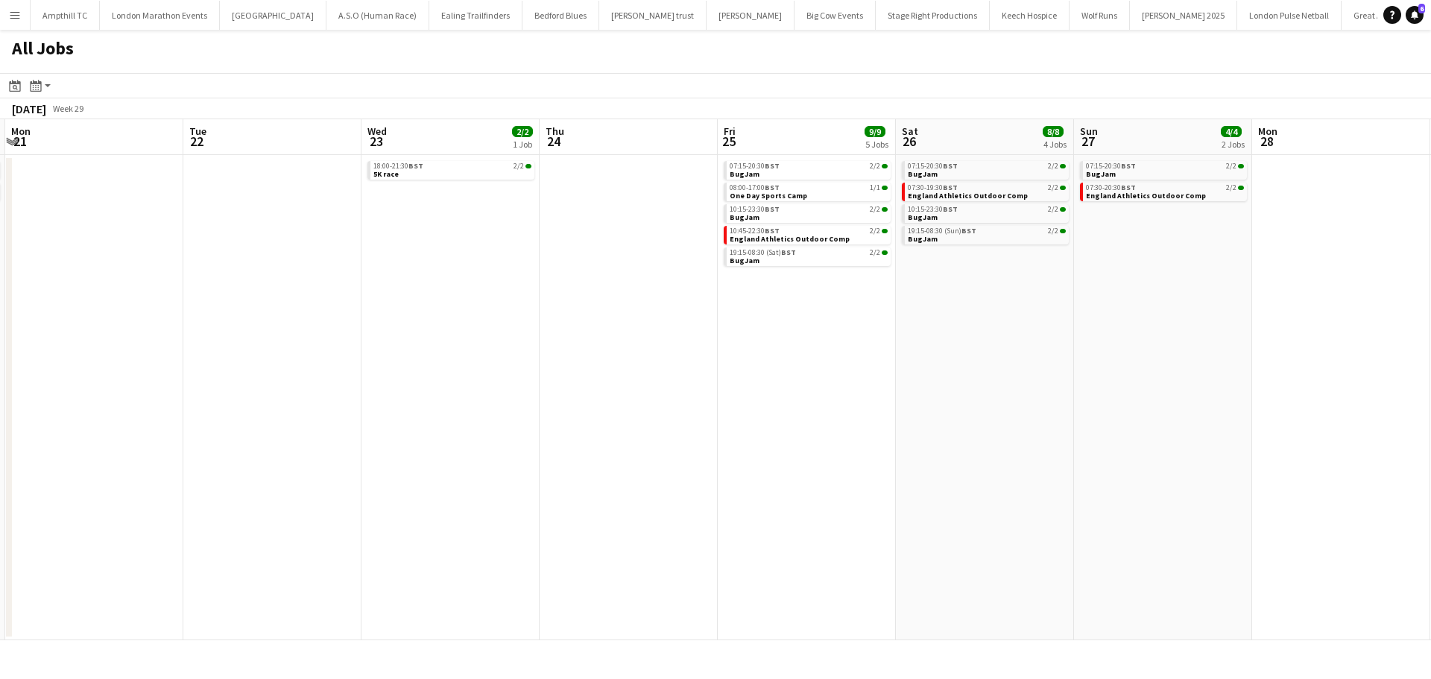
drag, startPoint x: 865, startPoint y: 400, endPoint x: 1115, endPoint y: 440, distance: 253.7
click at [403, 364] on app-calendar-viewport "Fri 18 Sat 19 2/2 1 Job Sun 20 4/4 2 Jobs Mon 21 Tue 22 Wed 23 2/2 1 Job Thu 24…" at bounding box center [715, 379] width 1431 height 521
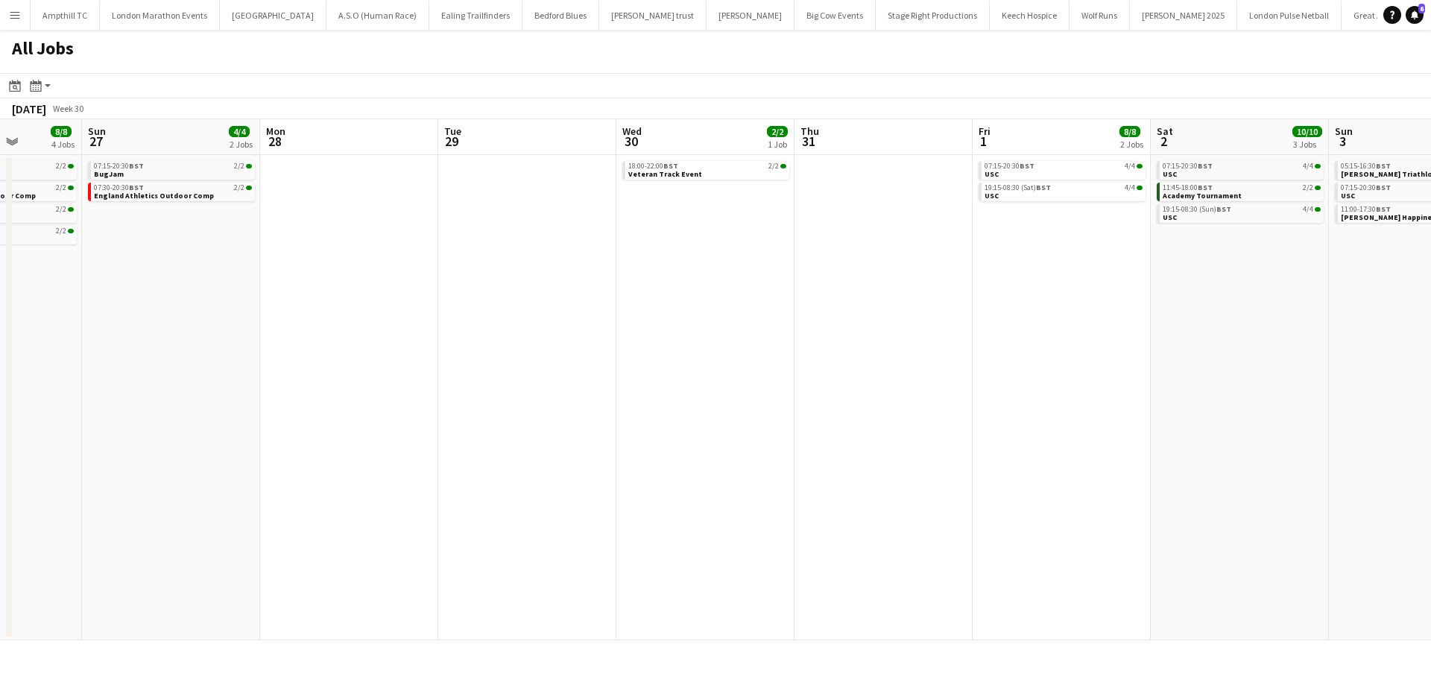
drag, startPoint x: 1037, startPoint y: 441, endPoint x: 617, endPoint y: 395, distance: 422.2
click at [605, 400] on app-calendar-viewport "Thu 24 Fri 25 9/9 5 Jobs Sat 26 8/8 4 Jobs Sun 27 4/4 2 Jobs Mon 28 Tue 29 Wed …" at bounding box center [715, 379] width 1431 height 521
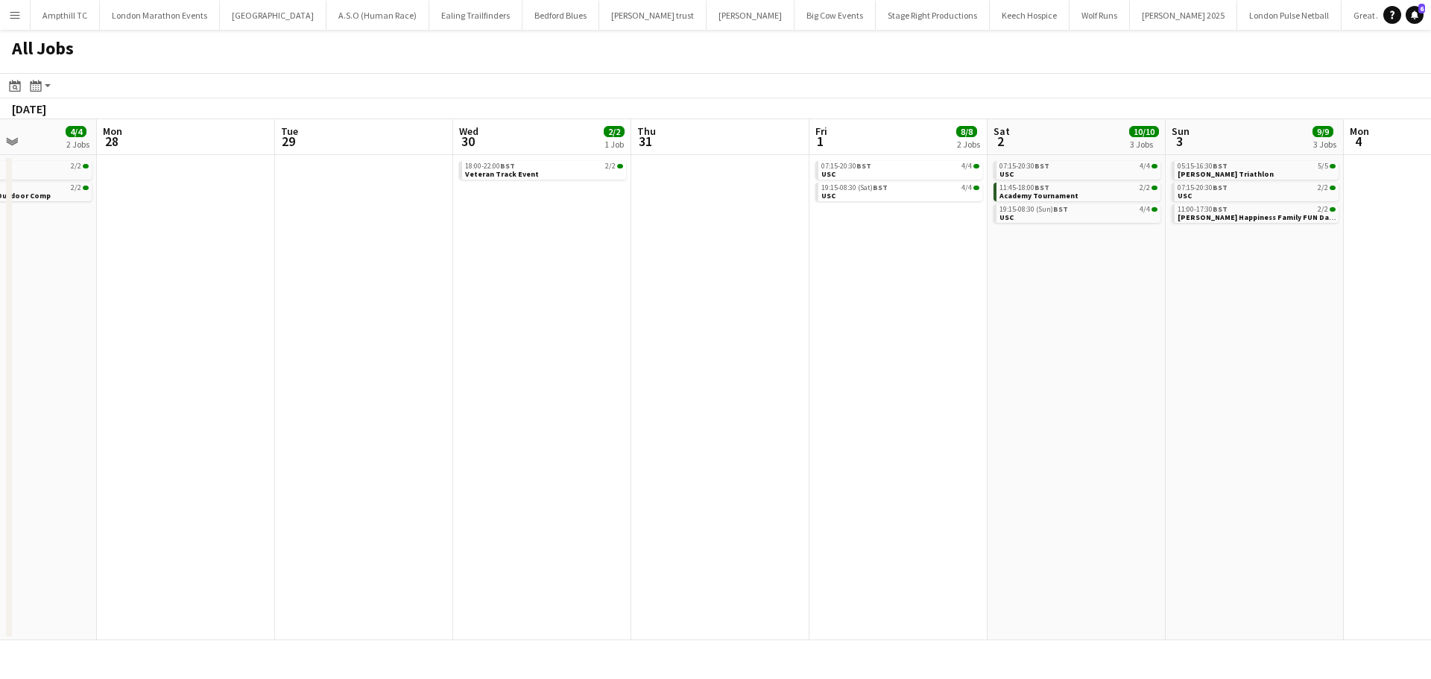
drag, startPoint x: 971, startPoint y: 411, endPoint x: 696, endPoint y: 380, distance: 276.9
click at [687, 383] on app-calendar-viewport "Thu 24 Fri 25 9/9 5 Jobs Sat 26 8/8 4 Jobs Sun 27 4/4 2 Jobs Mon 28 Tue 29 Wed …" at bounding box center [715, 379] width 1431 height 521
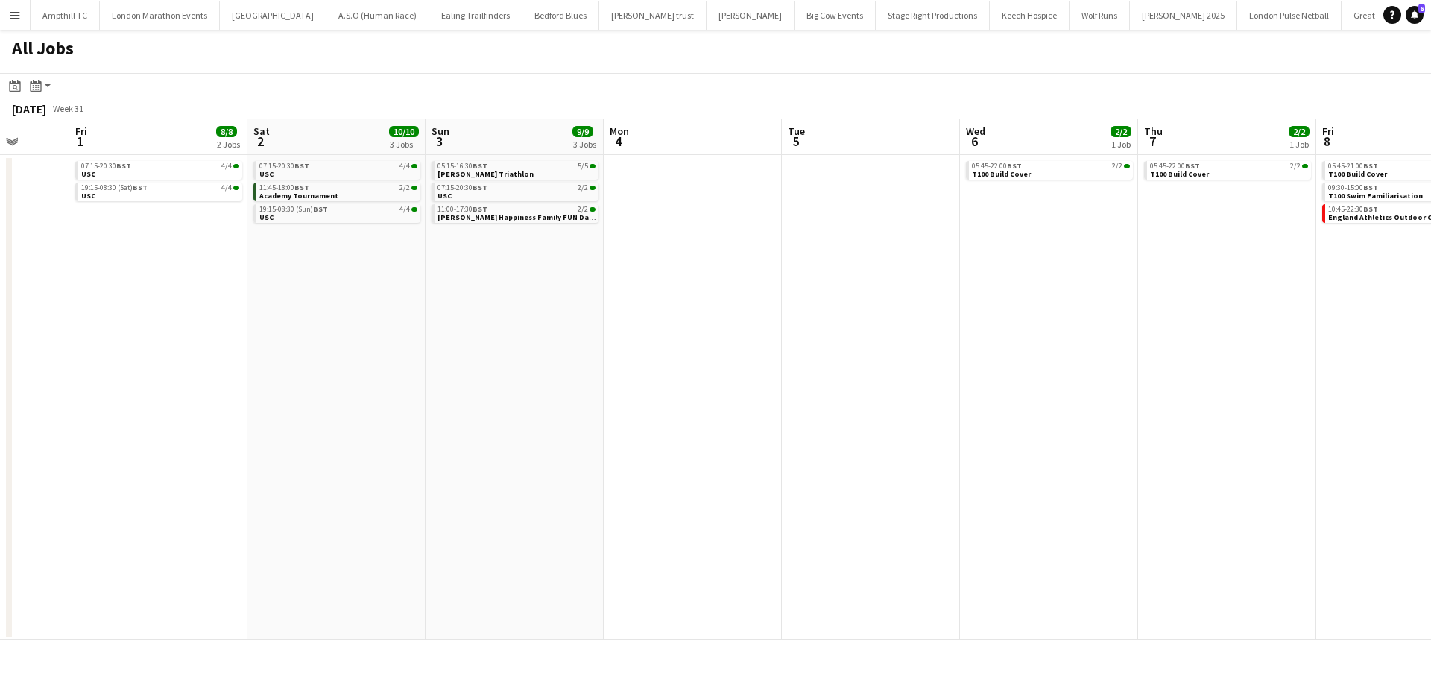
drag, startPoint x: 1223, startPoint y: 397, endPoint x: 451, endPoint y: 321, distance: 776.0
click at [455, 321] on app-calendar-viewport "Mon 28 Tue 29 Wed 30 2/2 1 Job Thu 31 Fri 1 8/8 2 Jobs Sat 2 10/10 3 Jobs Sun 3…" at bounding box center [715, 379] width 1431 height 521
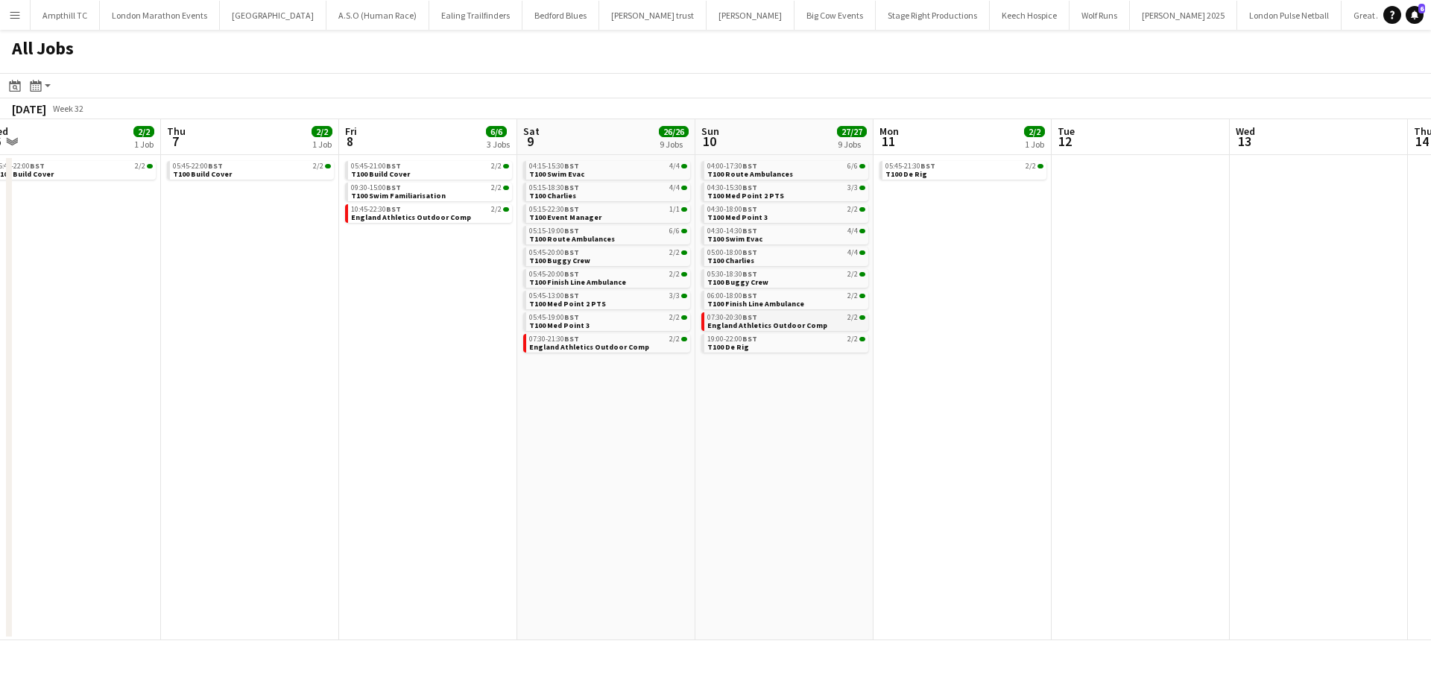
drag, startPoint x: 1041, startPoint y: 340, endPoint x: 549, endPoint y: 313, distance: 492.0
click at [578, 321] on app-calendar-viewport "Sat 2 10/10 3 Jobs Sun 3 9/9 3 Jobs Mon 4 Tue 5 Wed 6 2/2 1 Job Thu 7 2/2 1 Job…" at bounding box center [715, 379] width 1431 height 521
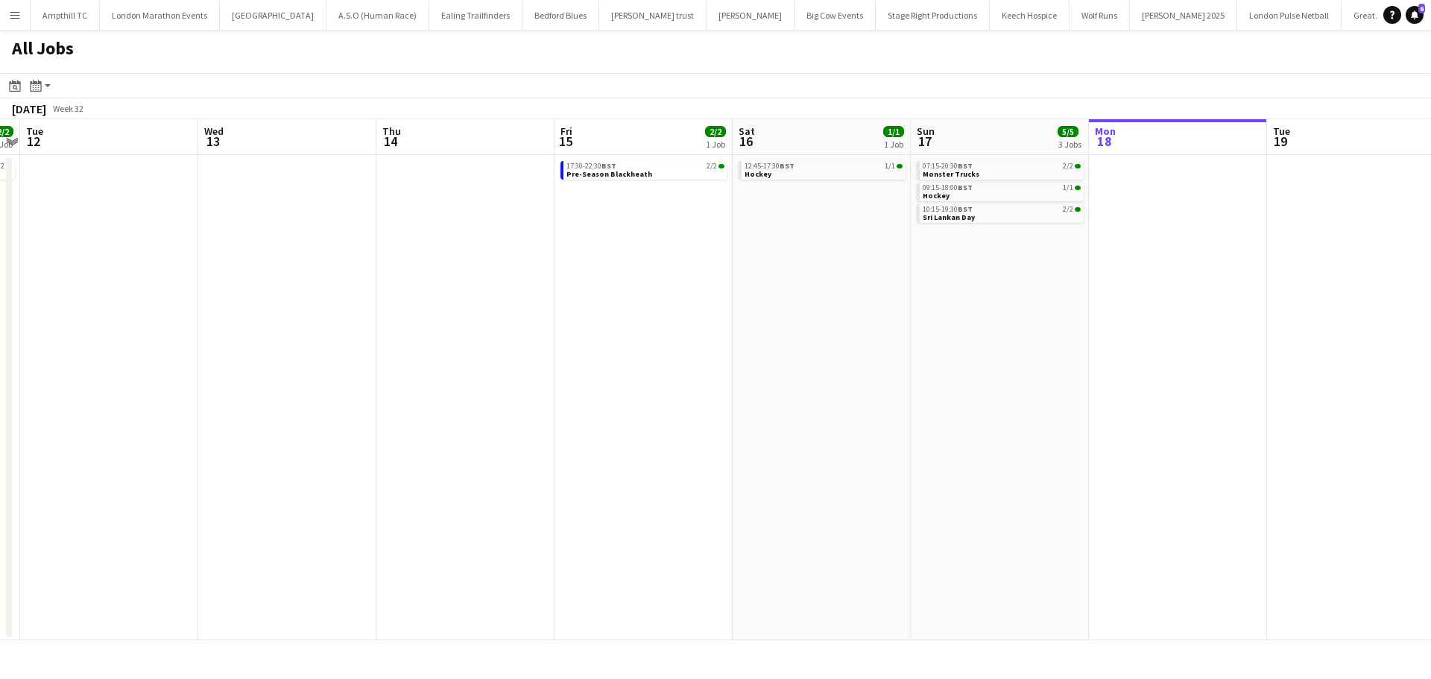
drag, startPoint x: 829, startPoint y: 375, endPoint x: 542, endPoint y: 361, distance: 287.4
click at [459, 363] on app-calendar-viewport "Fri 8 6/6 3 Jobs Sat 9 26/26 9 Jobs Sun 10 27/27 9 Jobs Mon 11 2/2 1 Job Tue 12…" at bounding box center [715, 379] width 1431 height 521
drag, startPoint x: 671, startPoint y: 360, endPoint x: 653, endPoint y: 357, distance: 18.1
click at [656, 358] on app-calendar-viewport "Fri 8 6/6 3 Jobs Sat 9 26/26 9 Jobs Sun 10 27/27 9 Jobs Mon 11 2/2 1 Job Tue 12…" at bounding box center [715, 379] width 1431 height 521
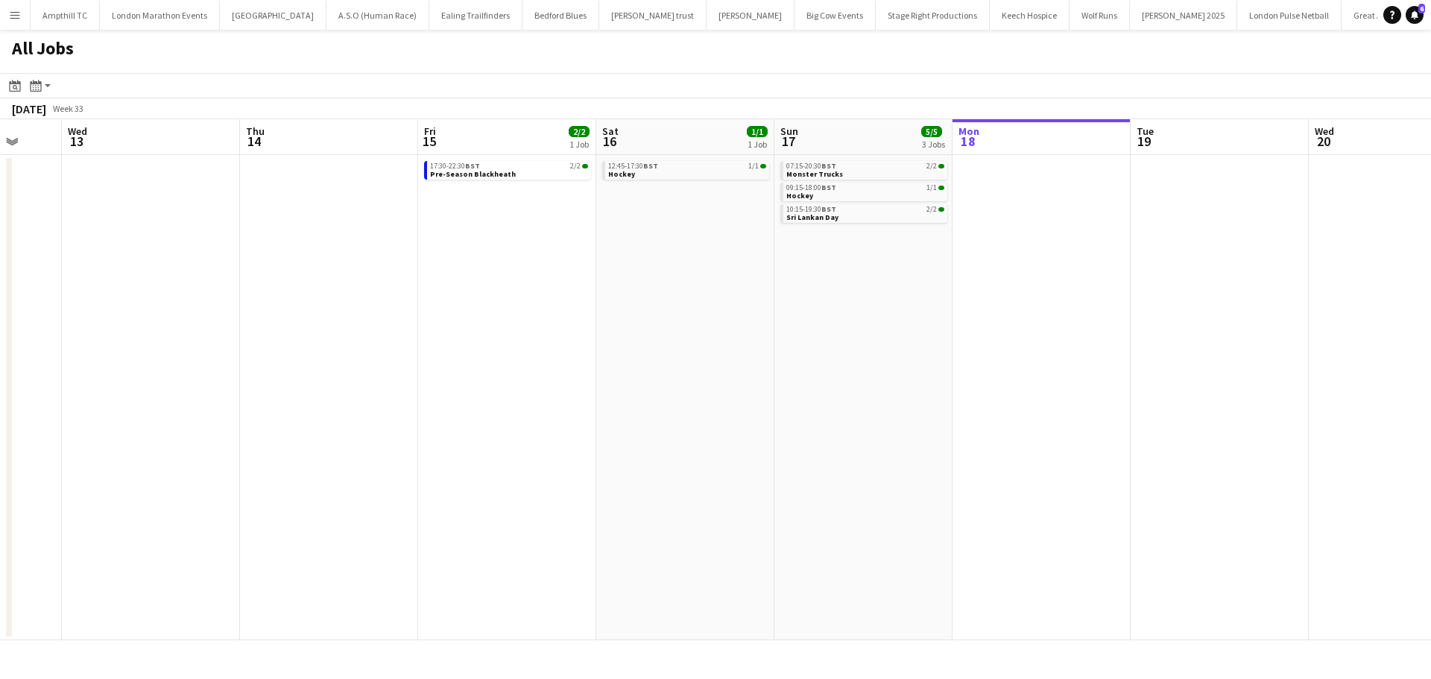
drag, startPoint x: 697, startPoint y: 321, endPoint x: 572, endPoint y: 286, distance: 130.3
click at [587, 298] on app-calendar-viewport "Sun 10 27/27 9 Jobs Mon 11 2/2 1 Job Tue 12 Wed 13 Thu 14 Fri 15 2/2 1 Job Sat …" at bounding box center [715, 379] width 1431 height 521
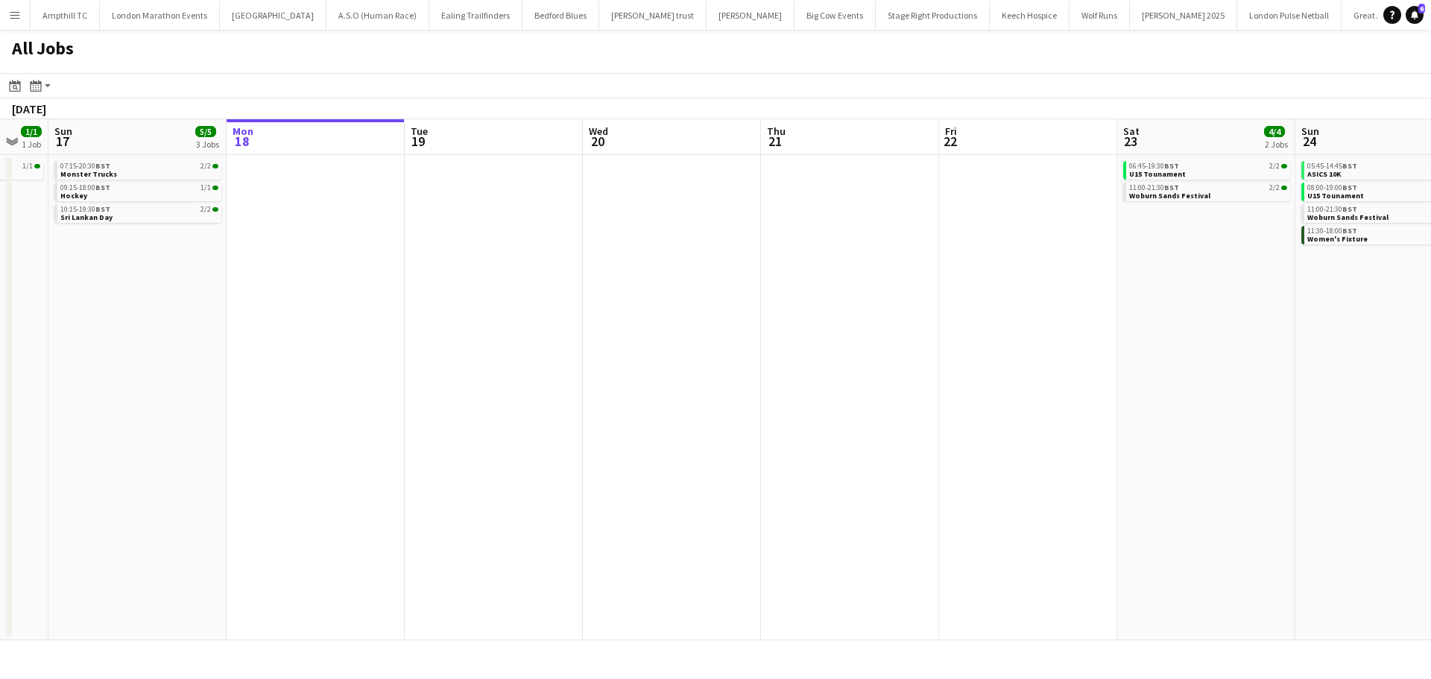
drag, startPoint x: 746, startPoint y: 335, endPoint x: 640, endPoint y: 325, distance: 107.1
click at [590, 330] on app-calendar-viewport "Thu 14 Fri 15 2/2 1 Job Sat 16 1/1 1 Job Sun 17 5/5 3 Jobs Mon 18 Tue 19 Wed 20…" at bounding box center [715, 379] width 1431 height 521
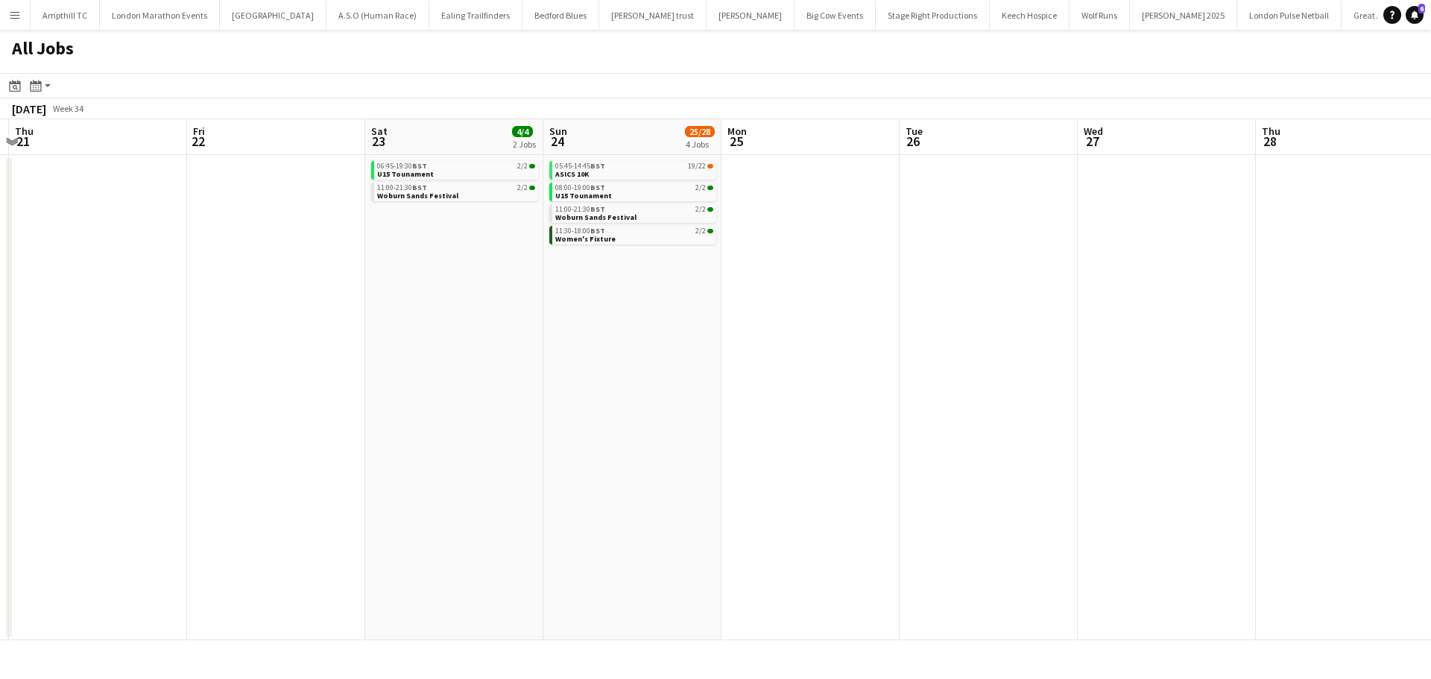
drag, startPoint x: 1115, startPoint y: 336, endPoint x: 603, endPoint y: 309, distance: 512.9
click at [611, 311] on app-calendar-viewport "Mon 18 Tue 19 Wed 20 Thu 21 Fri 22 Sat 23 4/4 2 Jobs Sun 24 25/28 4 Jobs Mon 25…" at bounding box center [715, 379] width 1431 height 521
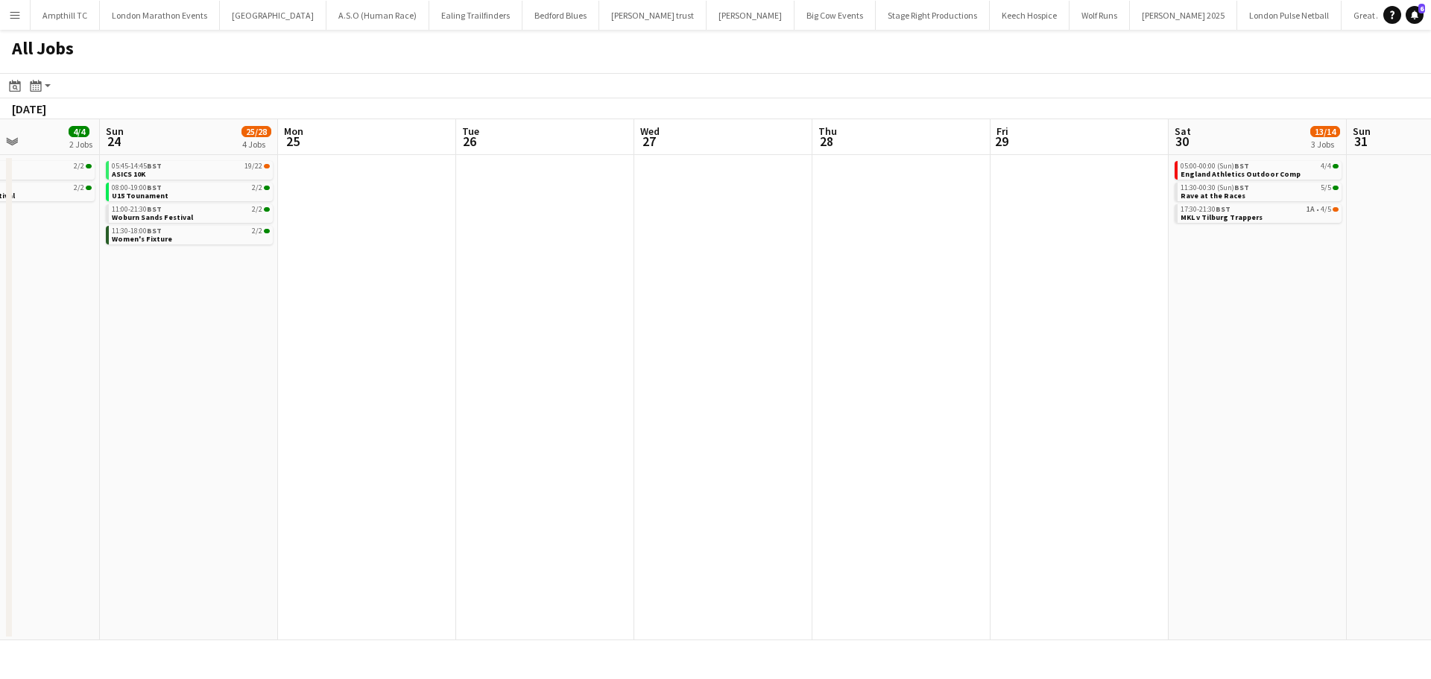
drag, startPoint x: 823, startPoint y: 330, endPoint x: 629, endPoint y: 329, distance: 193.8
click at [629, 329] on app-calendar-viewport "Wed 20 Thu 21 Fri 22 Sat 23 4/4 2 Jobs Sun 24 25/28 4 Jobs Mon 25 Tue 26 Wed 27…" at bounding box center [715, 379] width 1431 height 521
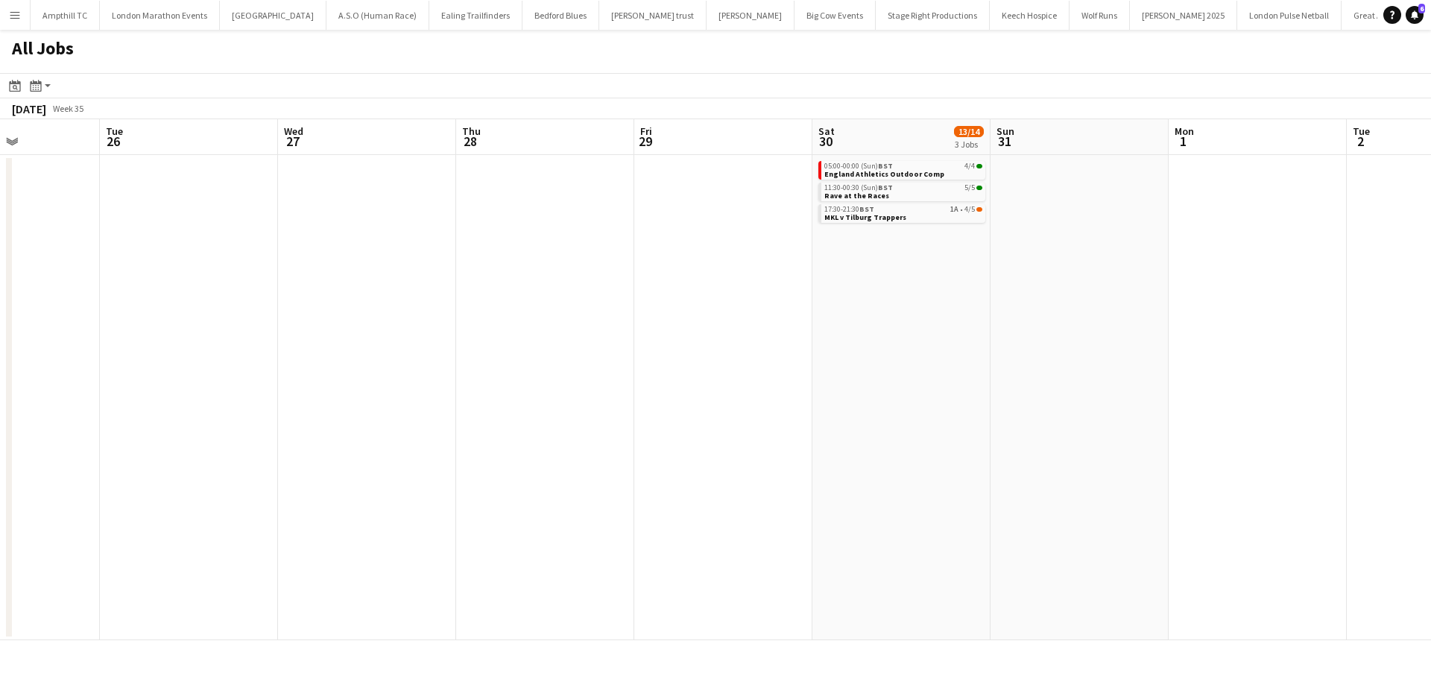
scroll to position [0, 617]
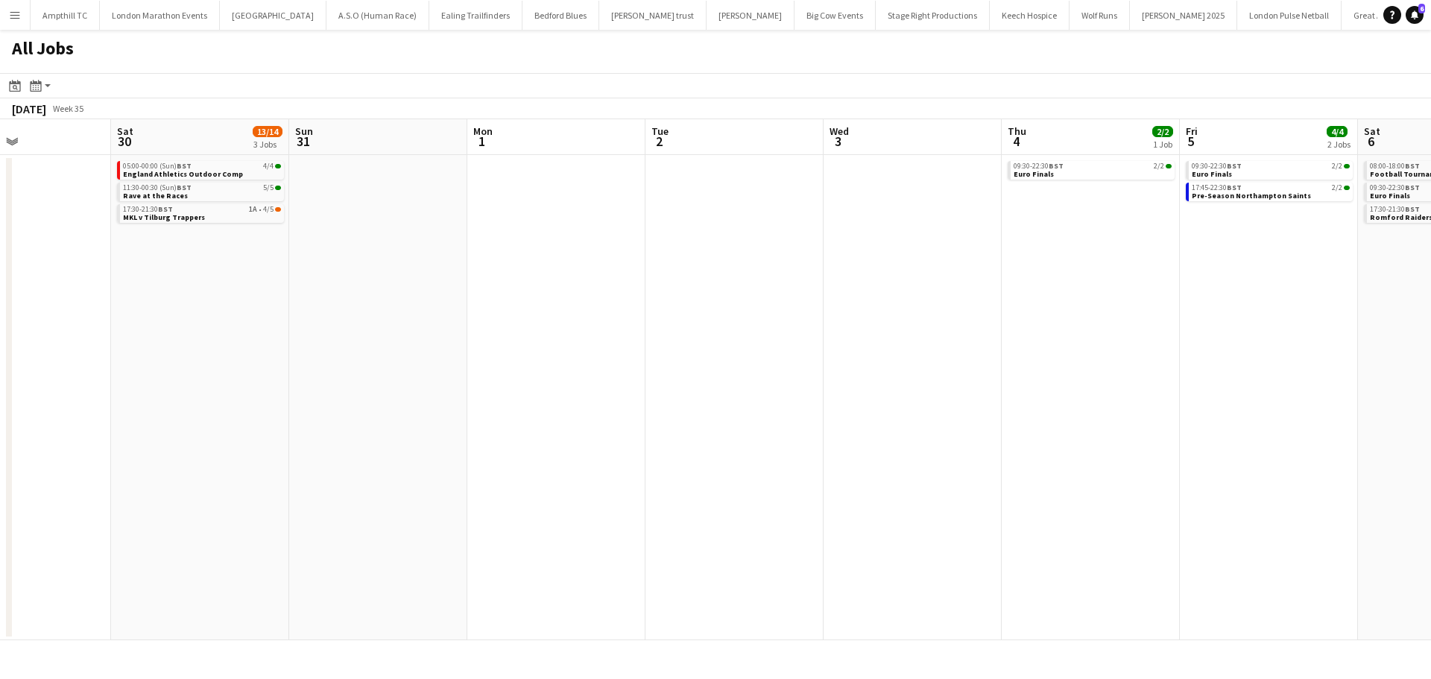
drag, startPoint x: 1088, startPoint y: 316, endPoint x: 879, endPoint y: 382, distance: 218.8
click at [361, 388] on app-calendar-viewport "Tue 26 Wed 27 Thu 28 Fri 29 Sat 30 13/14 3 Jobs Sun 31 Mon 1 Tue 2 Wed 3 Thu 4 …" at bounding box center [715, 379] width 1431 height 521
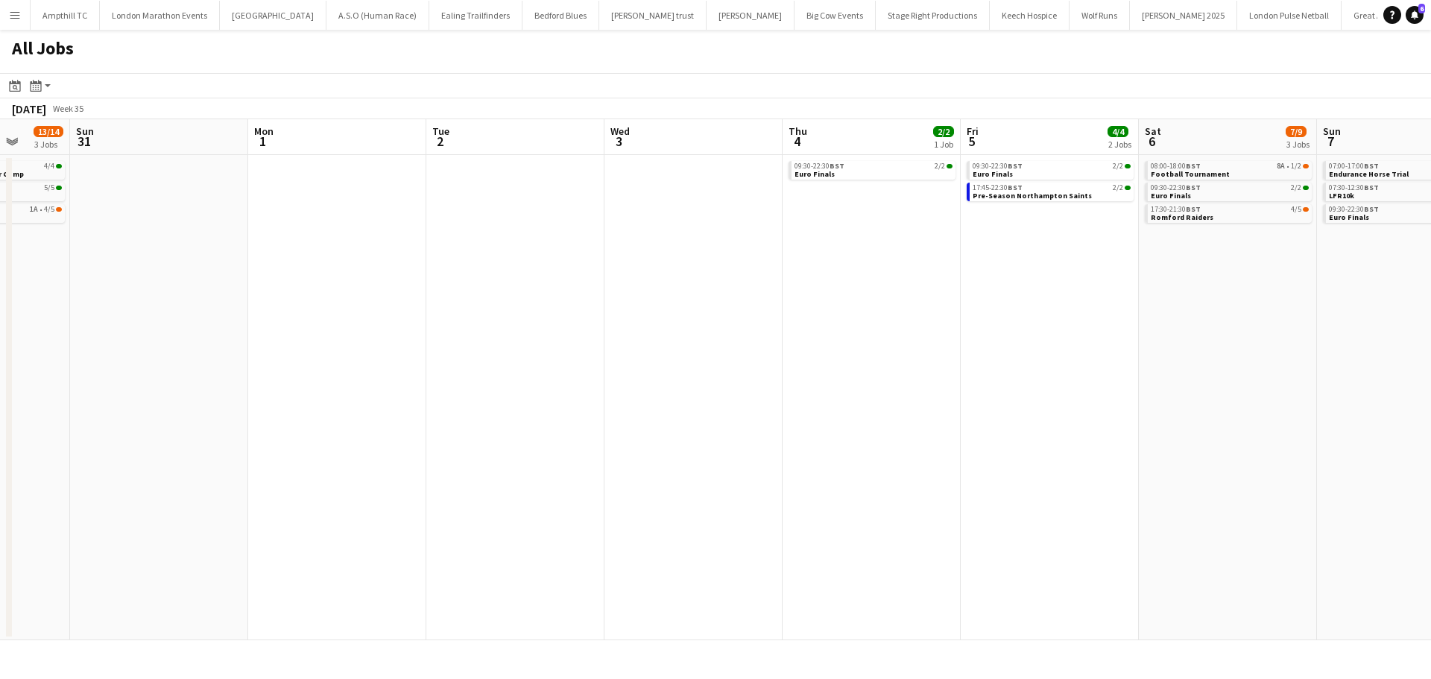
drag, startPoint x: 836, startPoint y: 381, endPoint x: 632, endPoint y: 378, distance: 203.5
click at [632, 379] on app-calendar-viewport "Thu 28 Fri 29 Sat 30 13/14 3 Jobs Sun 31 Mon 1 Tue 2 Wed 3 Thu 4 2/2 1 Job Fri …" at bounding box center [715, 379] width 1431 height 521
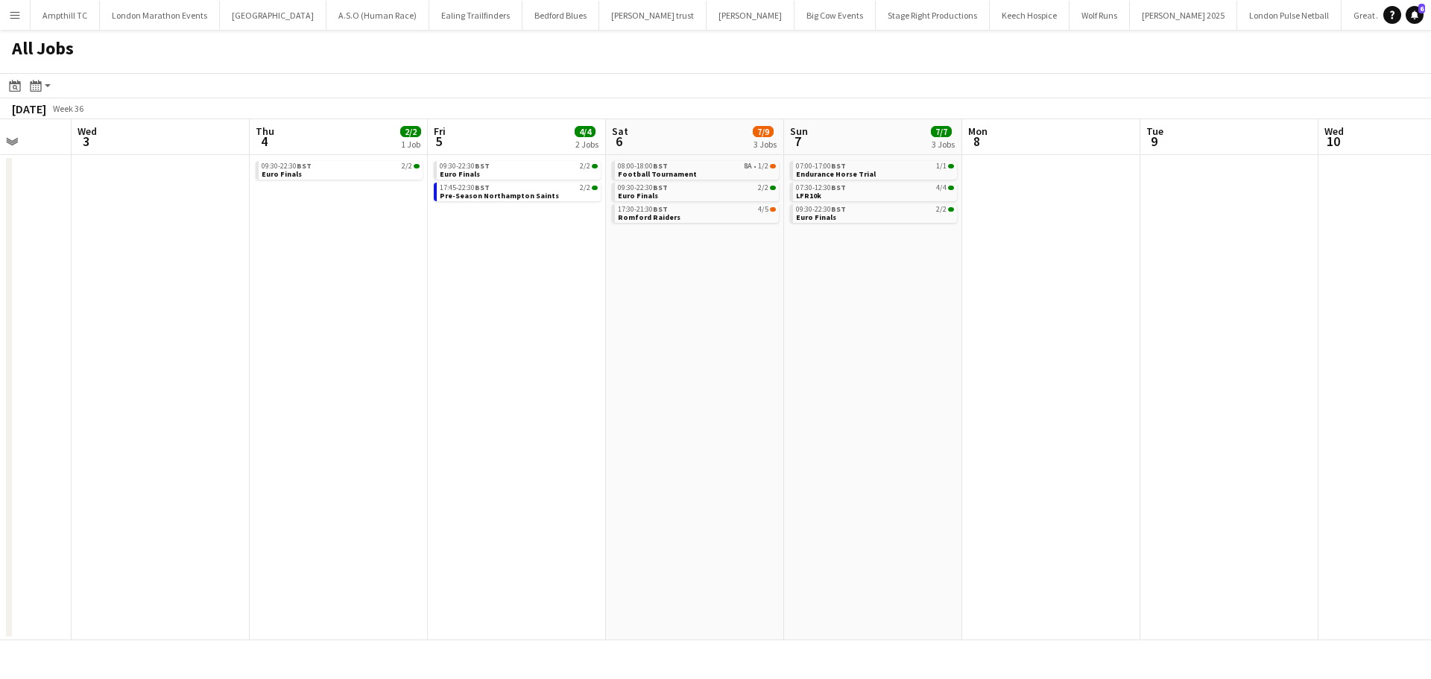
click at [303, 388] on app-all-jobs "All Jobs Date picker AUG 2025 AUG 2025 Monday M Tuesday T Wednesday W Thursday …" at bounding box center [715, 335] width 1431 height 611
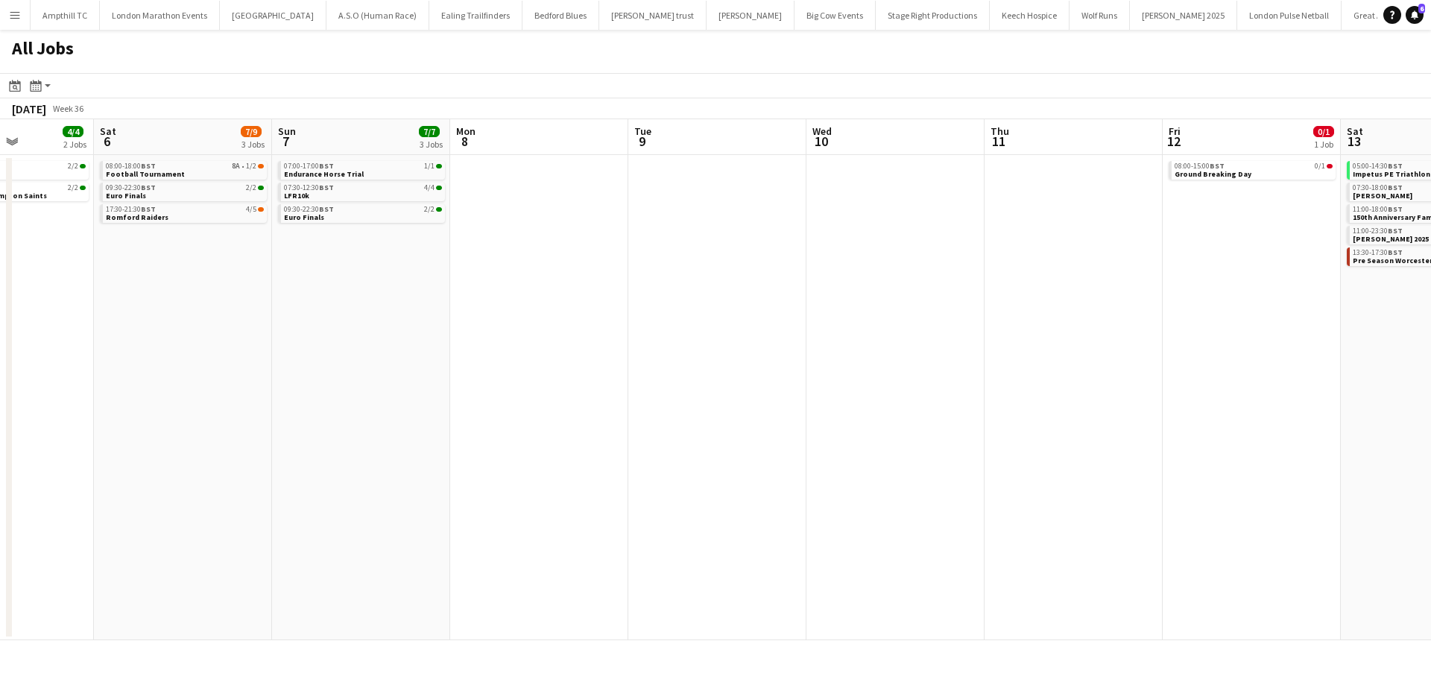
scroll to position [0, 754]
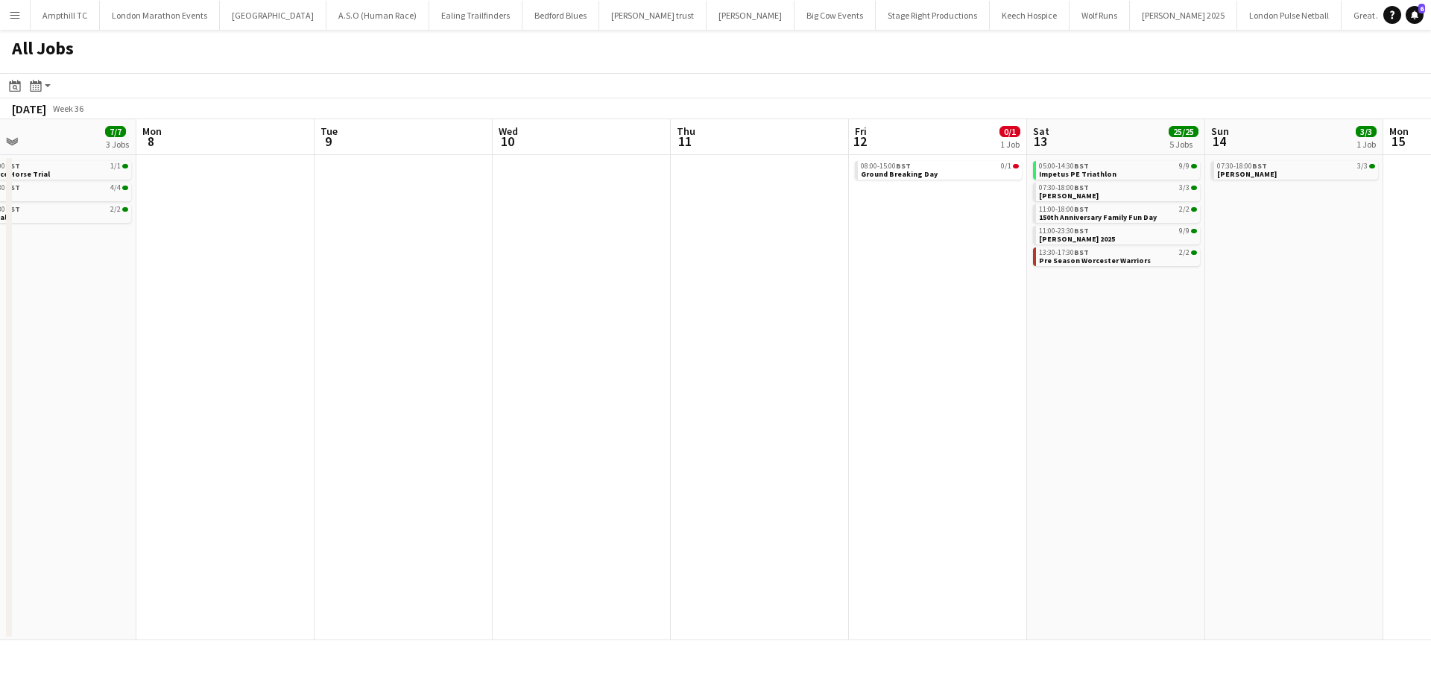
drag, startPoint x: 971, startPoint y: 384, endPoint x: 773, endPoint y: 392, distance: 197.7
click at [379, 394] on app-calendar-viewport "Wed 3 Thu 4 2/2 1 Job Fri 5 4/4 2 Jobs Sat 6 7/9 3 Jobs Sun 7 7/7 3 Jobs Mon 8 …" at bounding box center [715, 379] width 1431 height 521
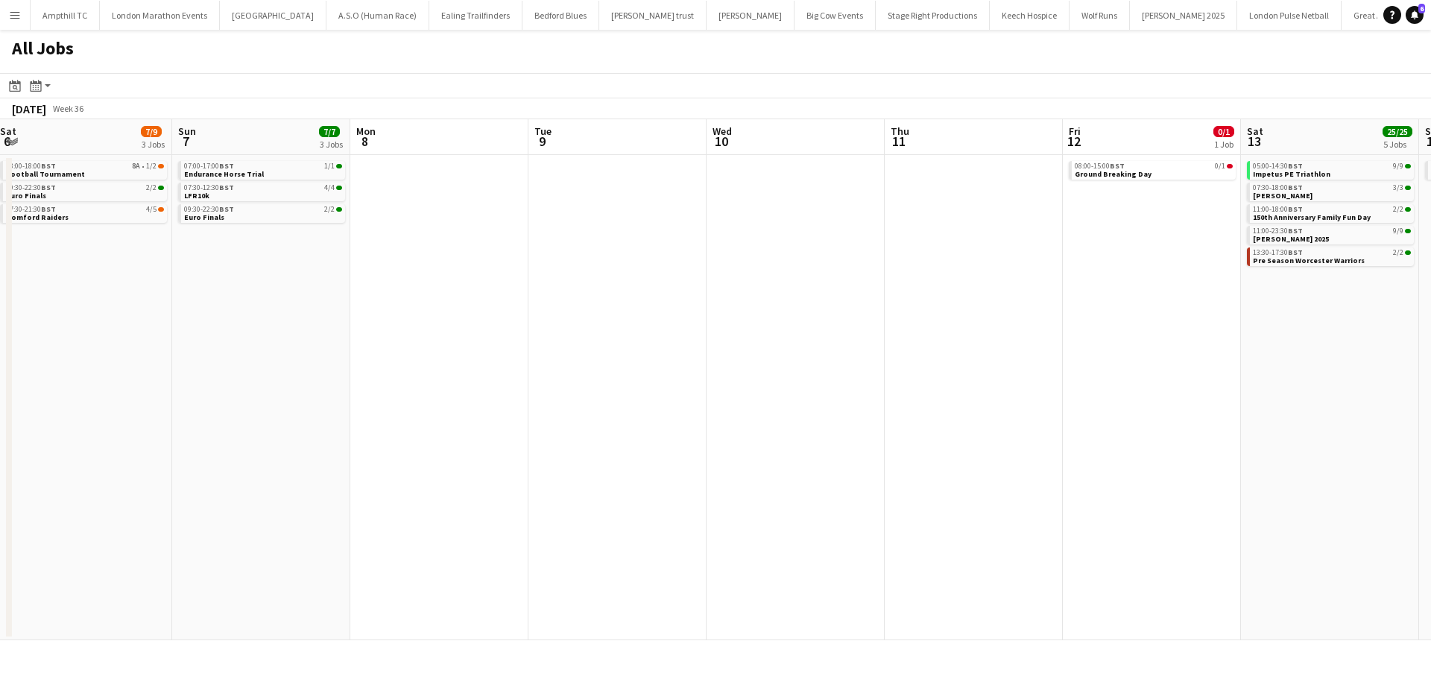
scroll to position [0, 453]
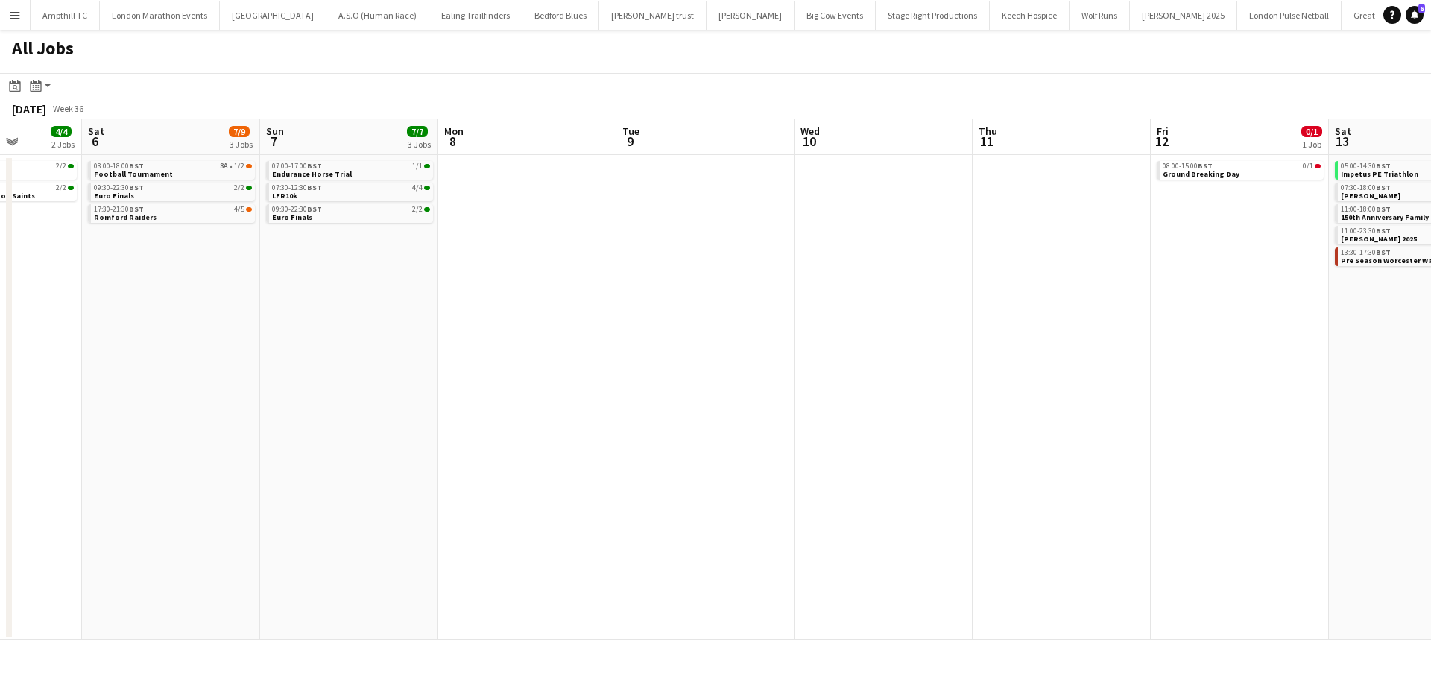
drag, startPoint x: 633, startPoint y: 242, endPoint x: 1076, endPoint y: 245, distance: 442.8
click at [1076, 245] on app-calendar-viewport "Wed 3 Thu 4 2/2 1 Job Fri 5 4/4 2 Jobs Sat 6 7/9 3 Jobs Sun 7 7/7 3 Jobs Mon 8 …" at bounding box center [715, 379] width 1431 height 521
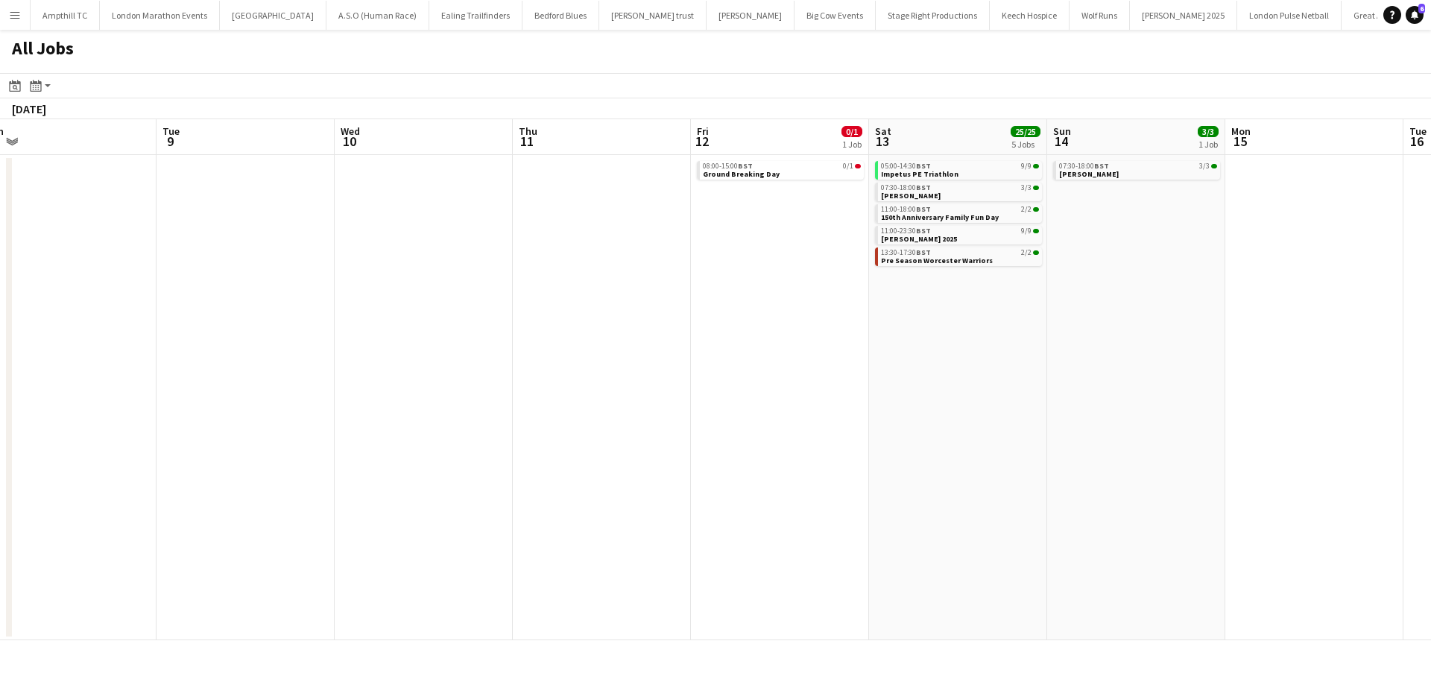
drag, startPoint x: 601, startPoint y: 300, endPoint x: 275, endPoint y: 300, distance: 325.8
click at [276, 300] on app-calendar-viewport "Thu 4 2/2 1 Job Fri 5 4/4 2 Jobs Sat 6 7/9 3 Jobs Sun 7 7/7 3 Jobs Mon 8 Tue 9 …" at bounding box center [715, 379] width 1431 height 521
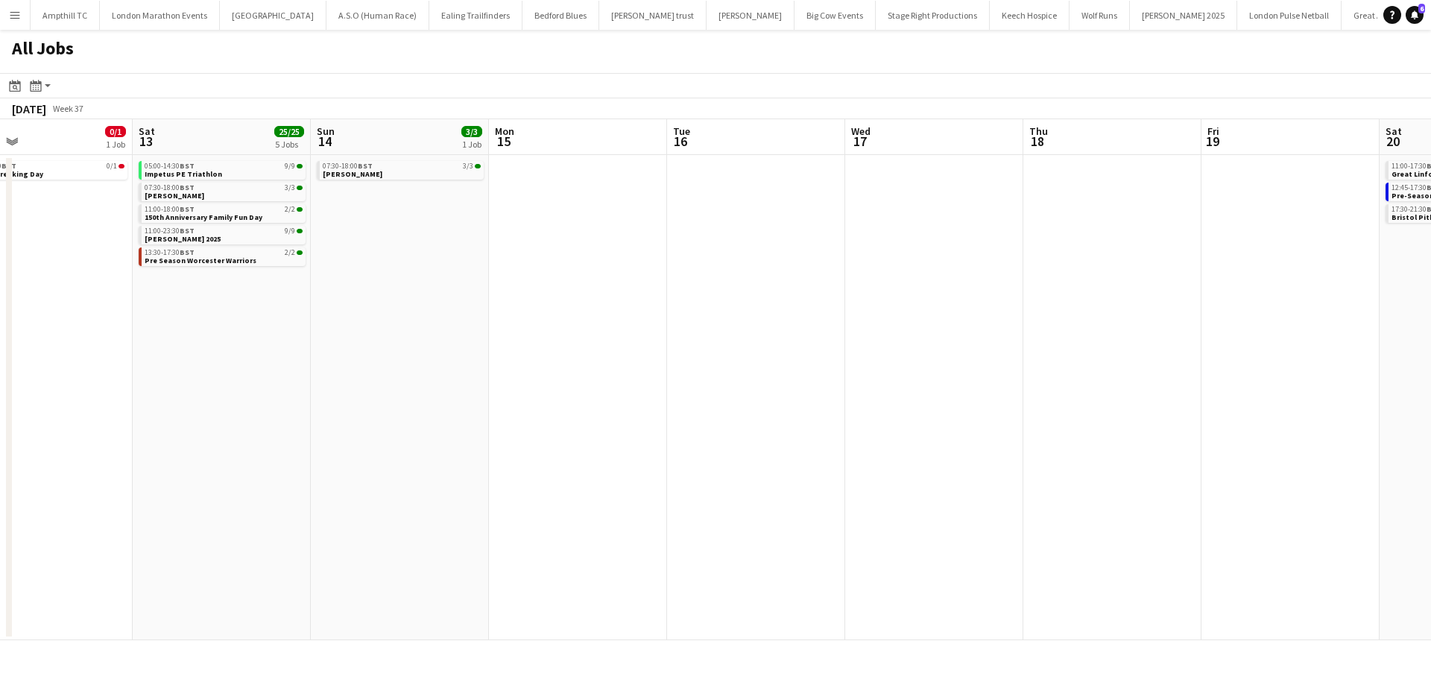
drag, startPoint x: 868, startPoint y: 327, endPoint x: 509, endPoint y: 325, distance: 359.3
click at [509, 327] on app-calendar-viewport "Mon 8 Tue 9 Wed 10 Thu 11 Fri 12 0/1 1 Job Sat 13 25/25 5 Jobs Sun 14 3/3 1 Job…" at bounding box center [715, 379] width 1431 height 521
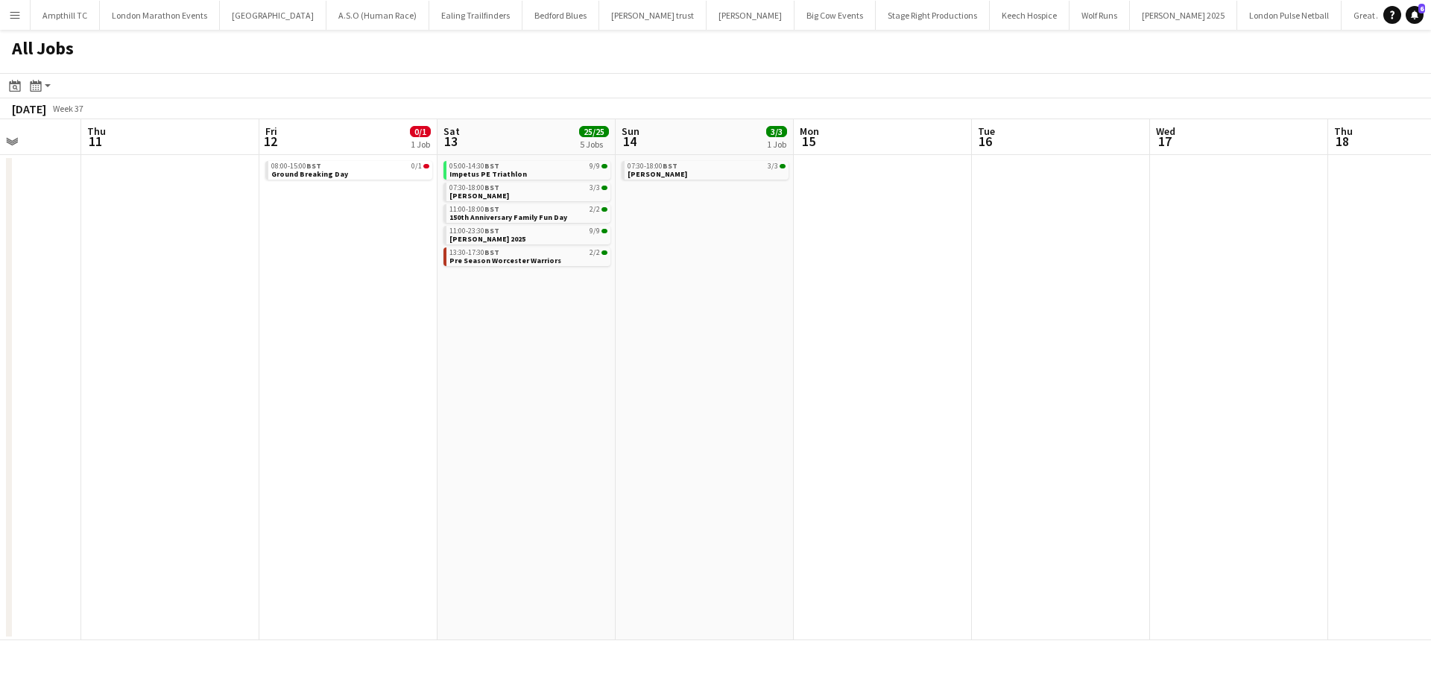
drag, startPoint x: 655, startPoint y: 312, endPoint x: 611, endPoint y: 306, distance: 44.5
click at [611, 306] on app-calendar-viewport "Mon 8 Tue 9 Wed 10 Thu 11 Fri 12 0/1 1 Job Sat 13 25/25 5 Jobs Sun 14 3/3 1 Job…" at bounding box center [715, 379] width 1431 height 521
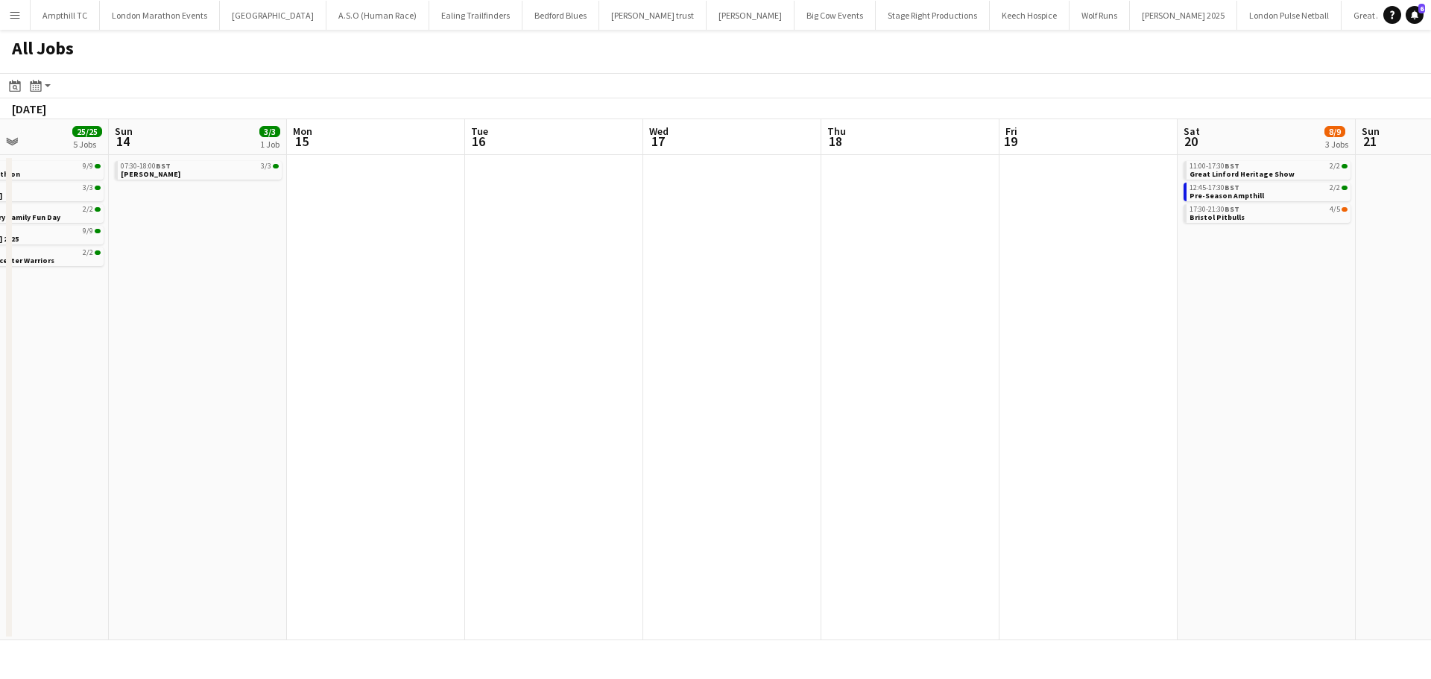
drag, startPoint x: 757, startPoint y: 304, endPoint x: 535, endPoint y: 304, distance: 221.4
click at [535, 304] on app-calendar-viewport "Wed 10 Thu 11 Fri 12 0/1 1 Job Sat 13 25/25 5 Jobs Sun 14 3/3 1 Job Mon 15 Tue …" at bounding box center [715, 379] width 1431 height 521
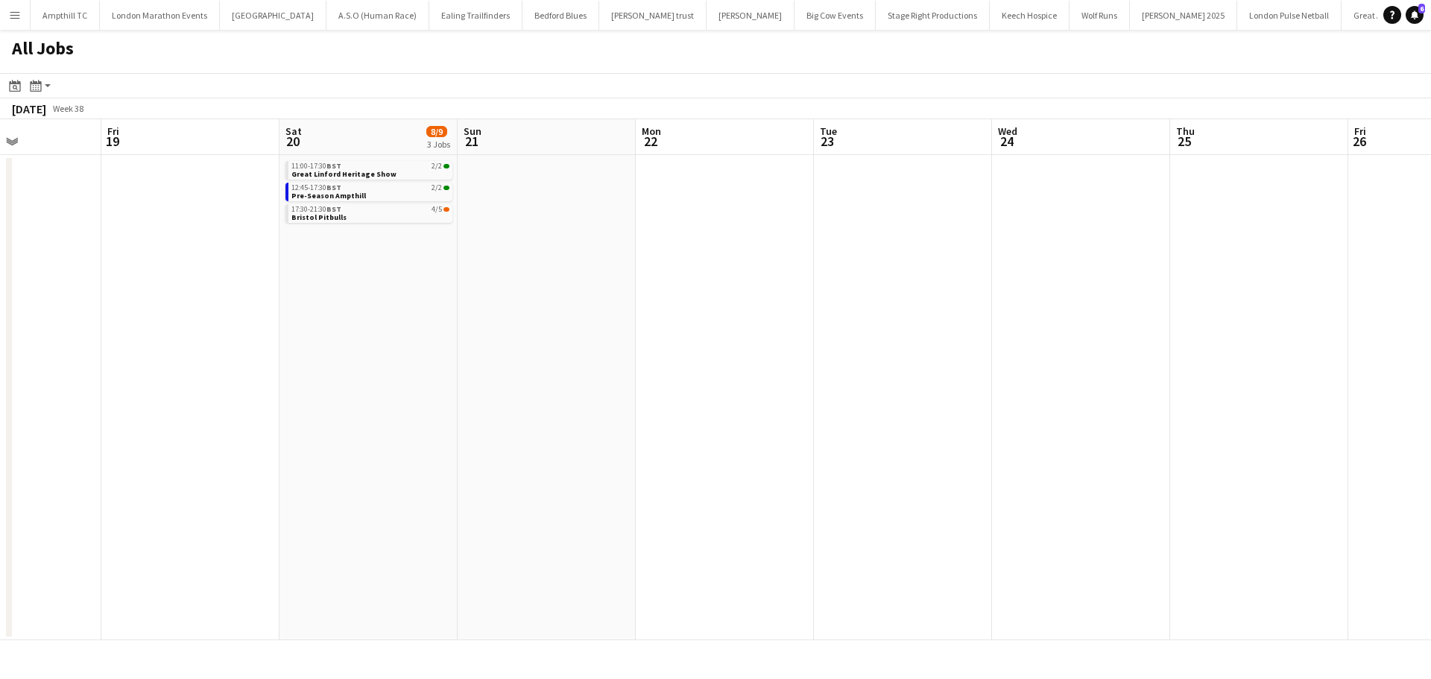
drag, startPoint x: 874, startPoint y: 276, endPoint x: 675, endPoint y: 283, distance: 198.4
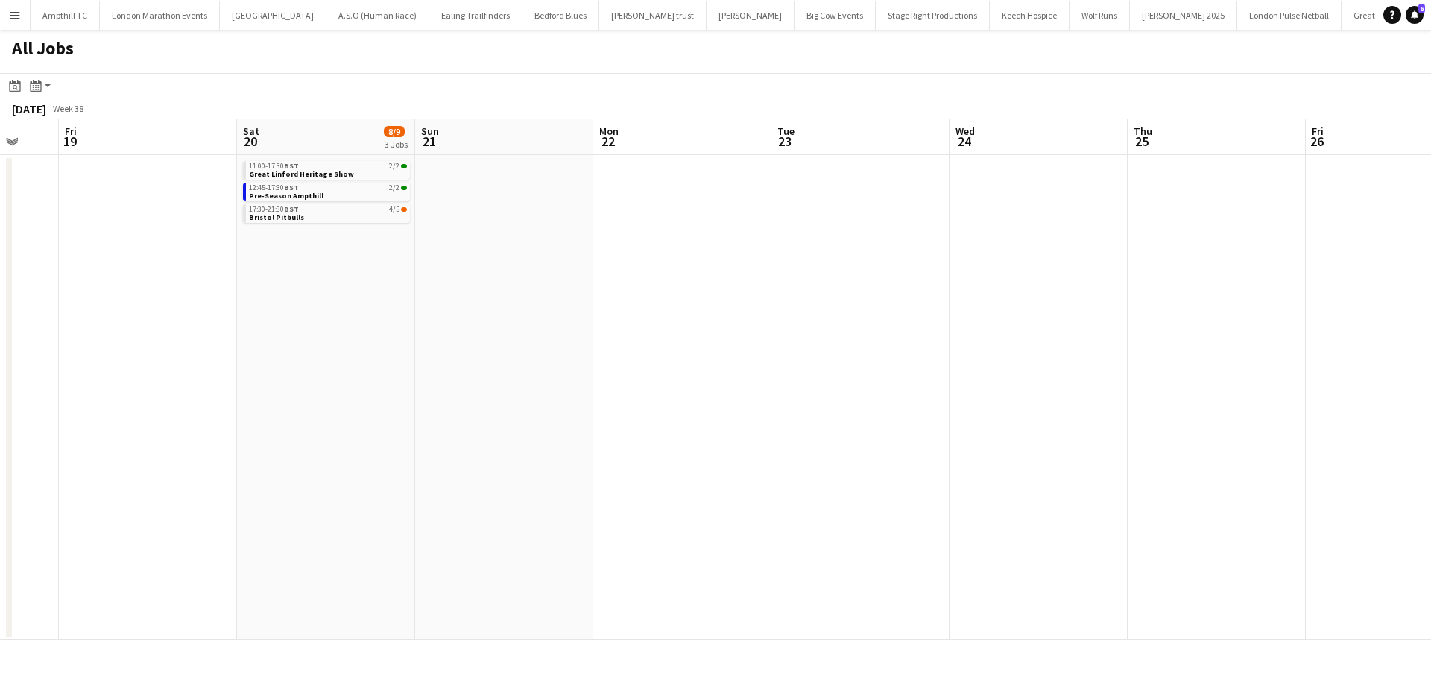
click at [475, 283] on app-calendar-viewport "Tue 16 Wed 17 Thu 18 Fri 19 Sat 20 8/9 3 Jobs Sun 21 Mon 22 Tue 23 Wed 24 Thu 2…" at bounding box center [715, 379] width 1431 height 521
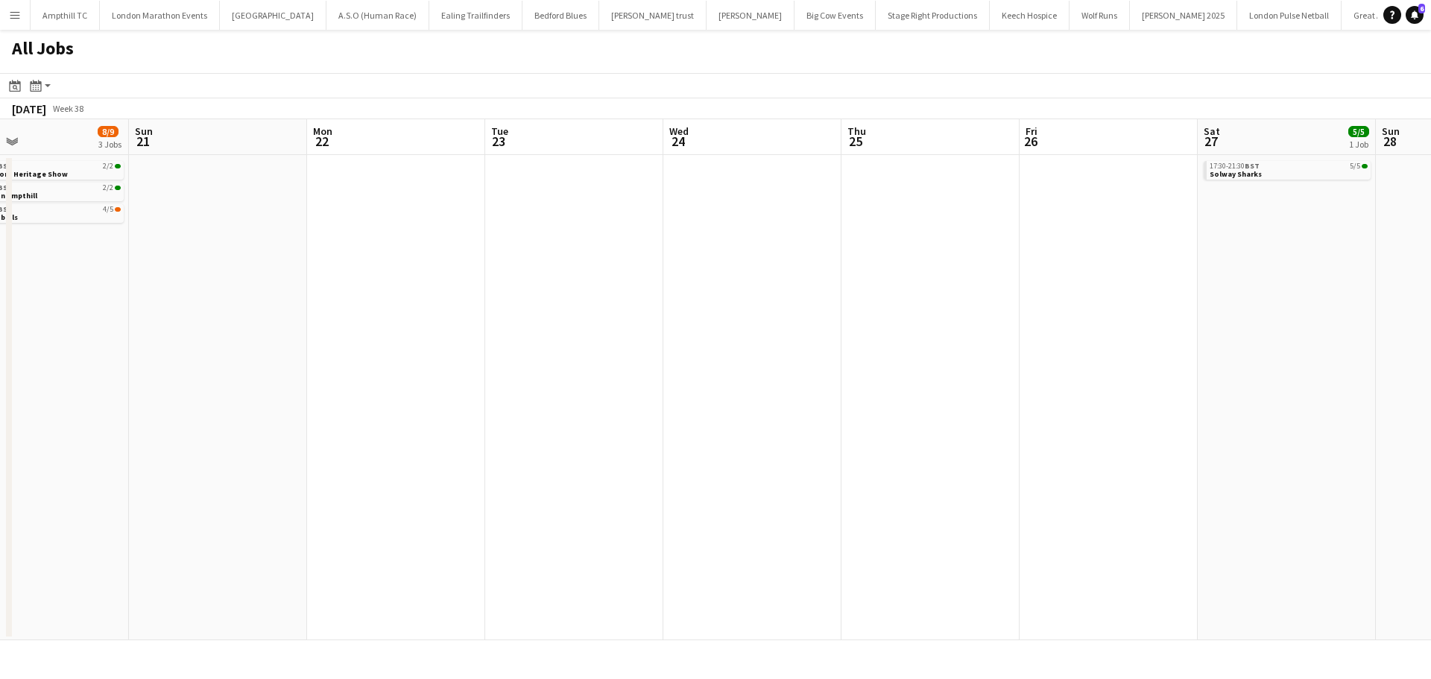
click at [276, 312] on app-all-jobs "All Jobs Date picker AUG 2025 AUG 2025 Monday M Tuesday T Wednesday W Thursday …" at bounding box center [715, 335] width 1431 height 611
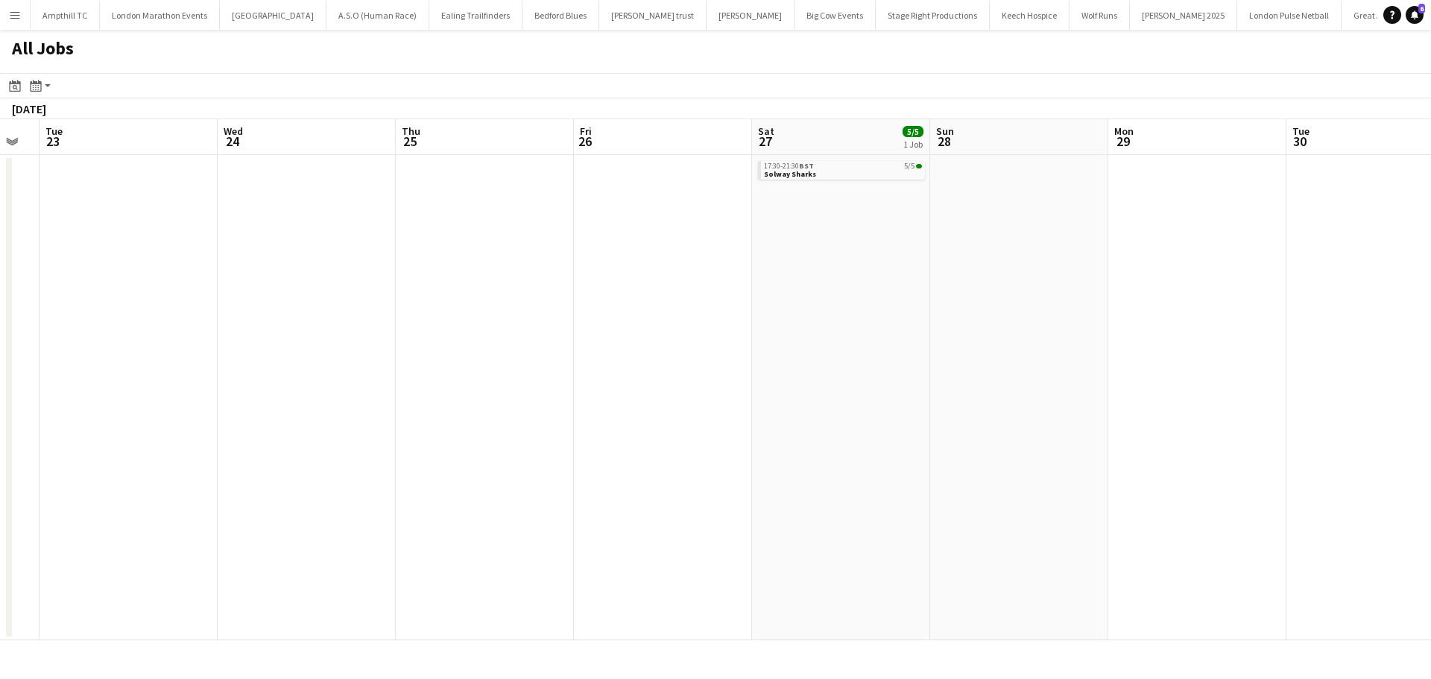
drag
click at [605, 291] on app-calendar-viewport "Fri 19 Sat 20 8/9 3 Jobs Sun 21 Mon 22 Tue 23 Wed 24 Thu 25 Fri 26 Sat 27 5/5 1…" at bounding box center [715, 379] width 1431 height 521
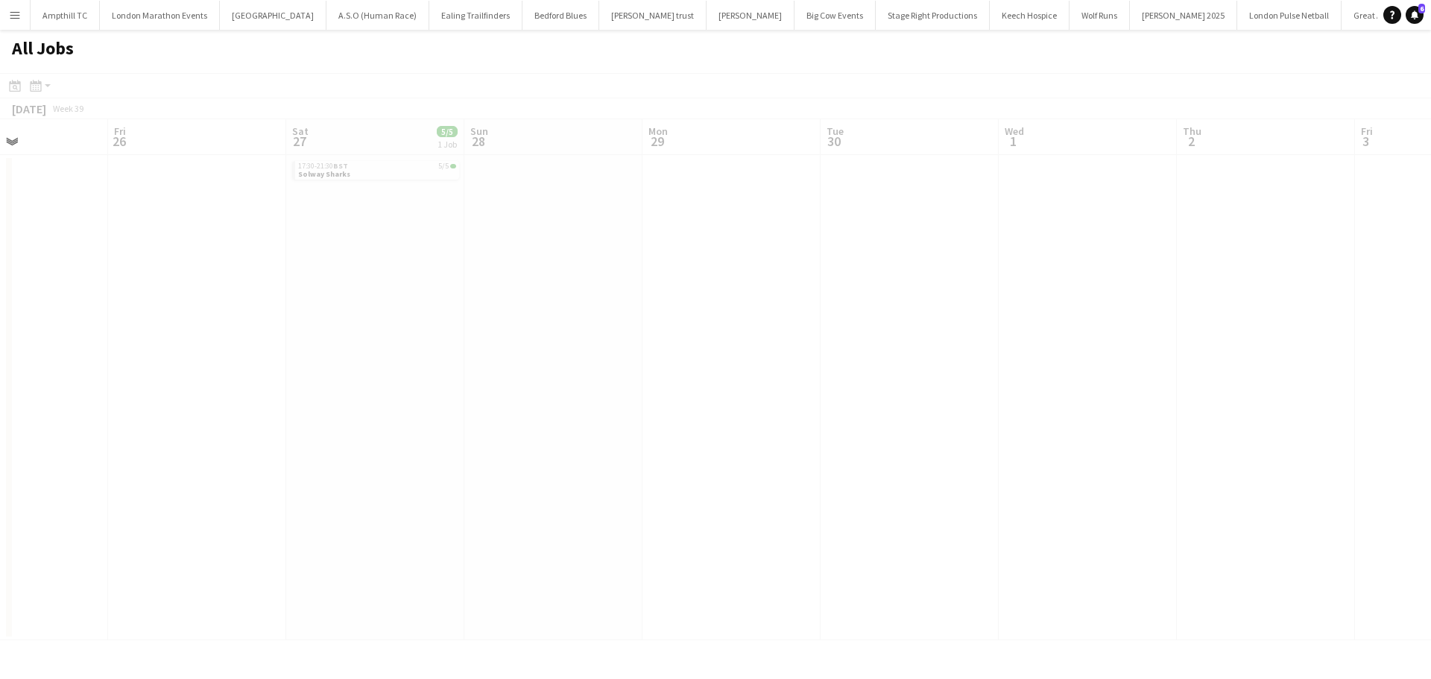
click at [561, 279] on app-calendar-viewport "Tue 23 Wed 24 Thu 25 Fri 26 Sat 27 5/5 1 Job Sun 28 Mon 29 Tue 30 Wed 1 Thu 2 F…" at bounding box center [715, 379] width 1431 height 521
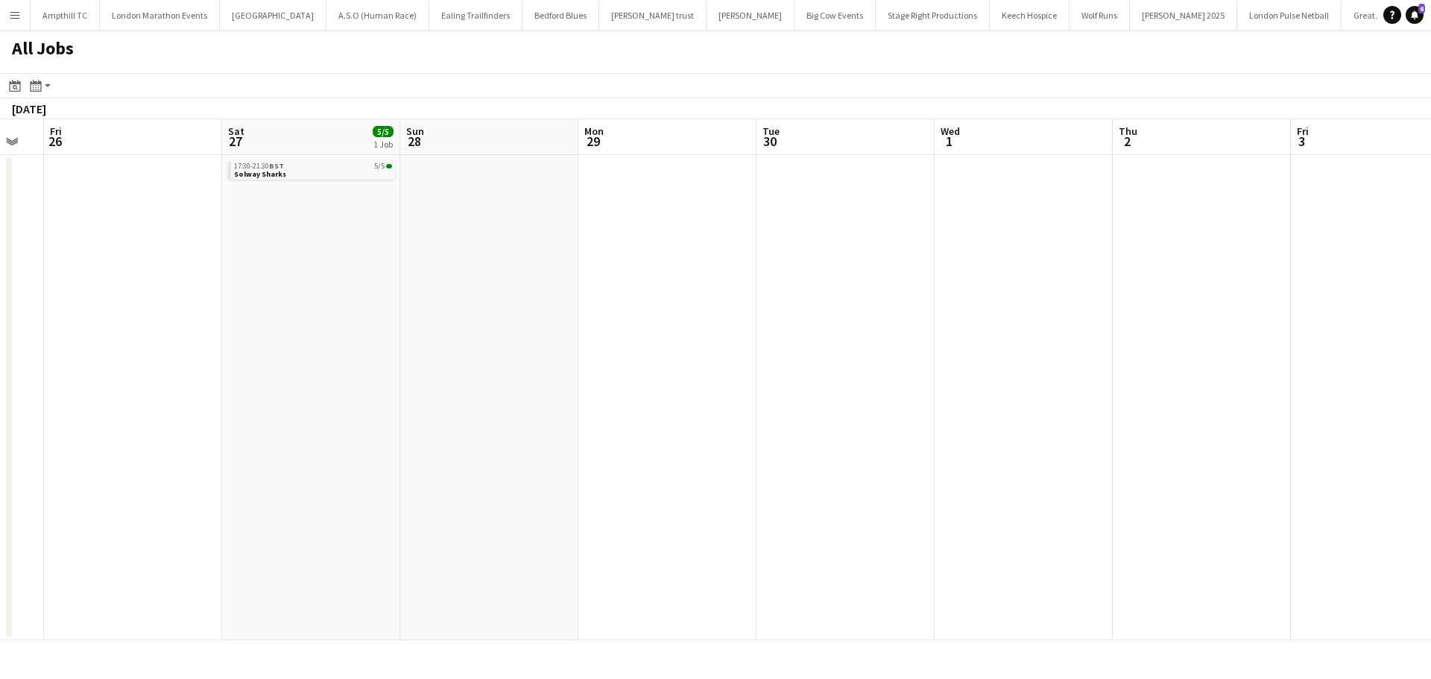
scroll to position [0, 439]
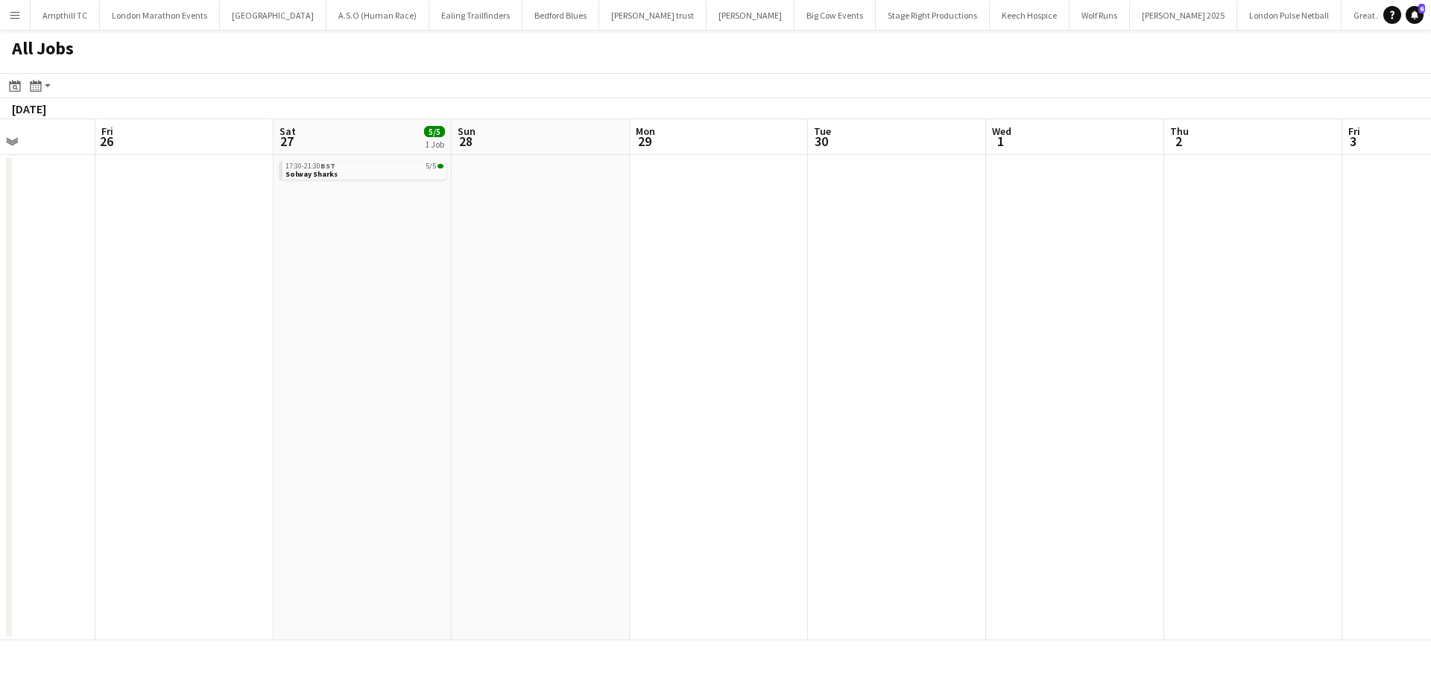
click at [257, 277] on app-all-jobs "All Jobs Date picker AUG 2025 AUG 2025 Monday M Tuesday T Wednesday W Thursday …" at bounding box center [715, 335] width 1431 height 611
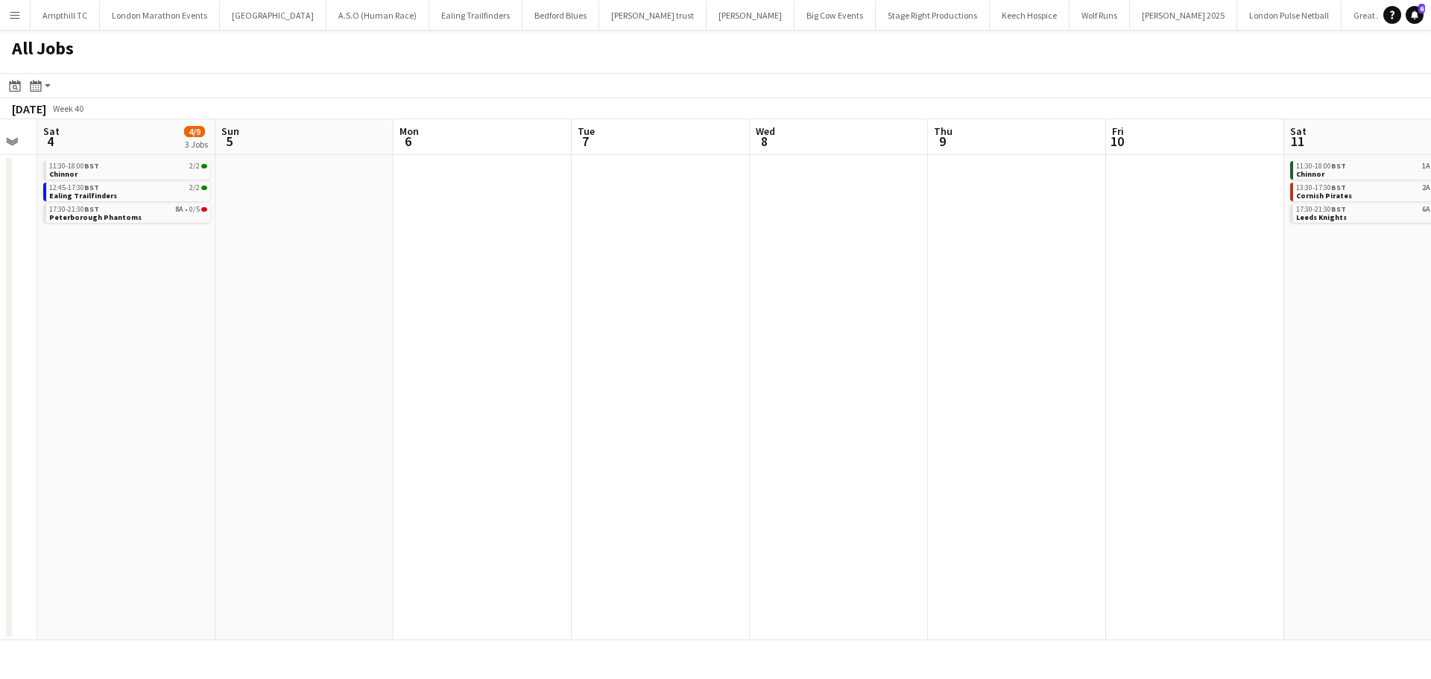
click at [356, 247] on app-calendar-viewport "Tue 30 Wed 1 Thu 2 Fri 3 Sat 4 4/9 3 Jobs Sun 5 Mon 6 Tue 7 Wed 8 Thu 9 Fri 10 …" at bounding box center [715, 379] width 1431 height 521
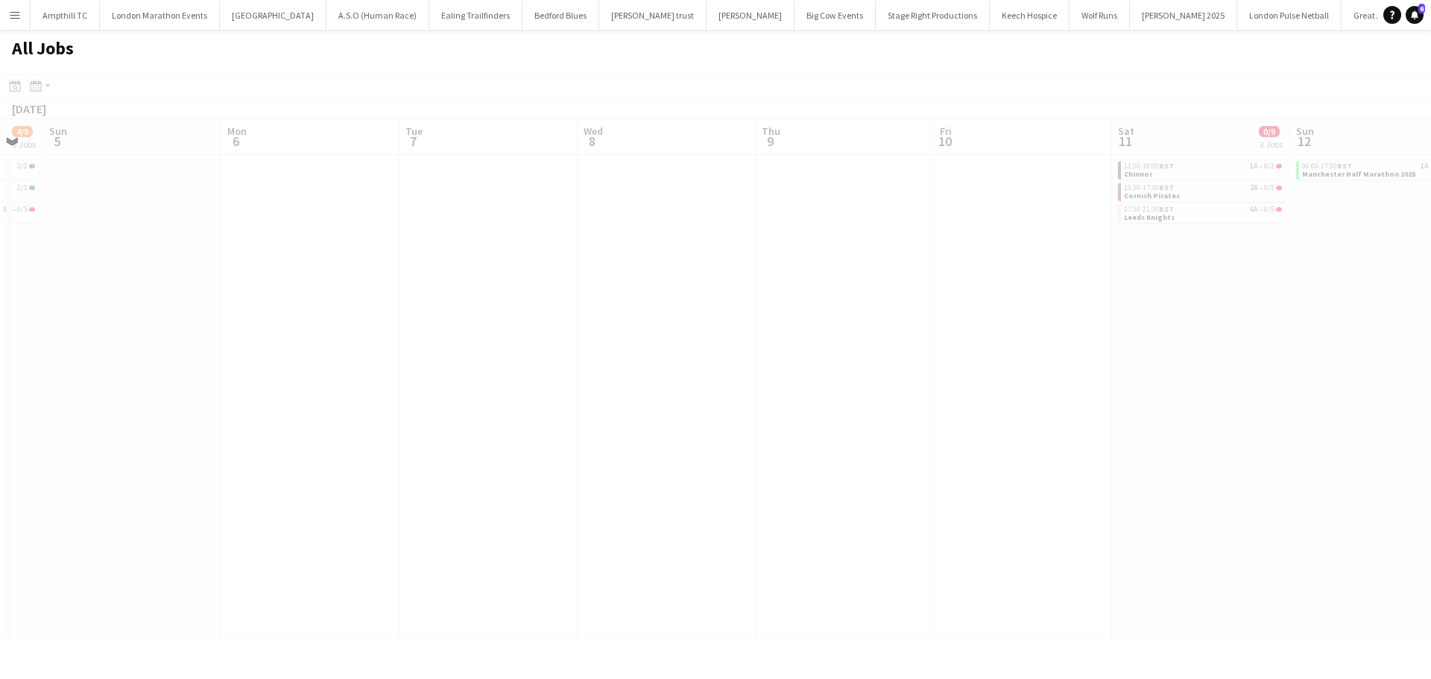
click at [234, 265] on app-calendar-viewport "Thu 2 Fri 3 Sat 4 4/9 3 Jobs Sun 5 Mon 6 Tue 7 Wed 8 Thu 9 Fri 10 Sat 11 0/9 3 …" at bounding box center [715, 379] width 1431 height 521
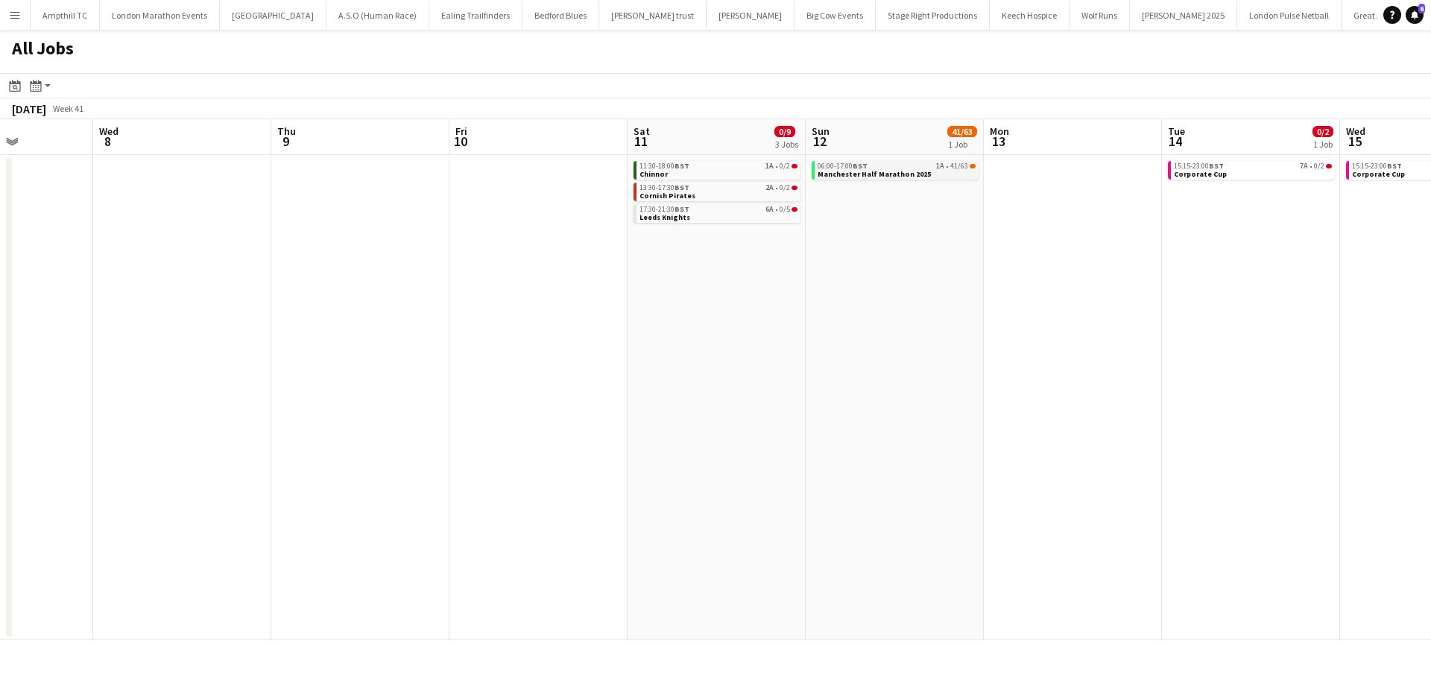
click at [909, 169] on span "Manchester Half Marathon 2025" at bounding box center [874, 174] width 113 height 10
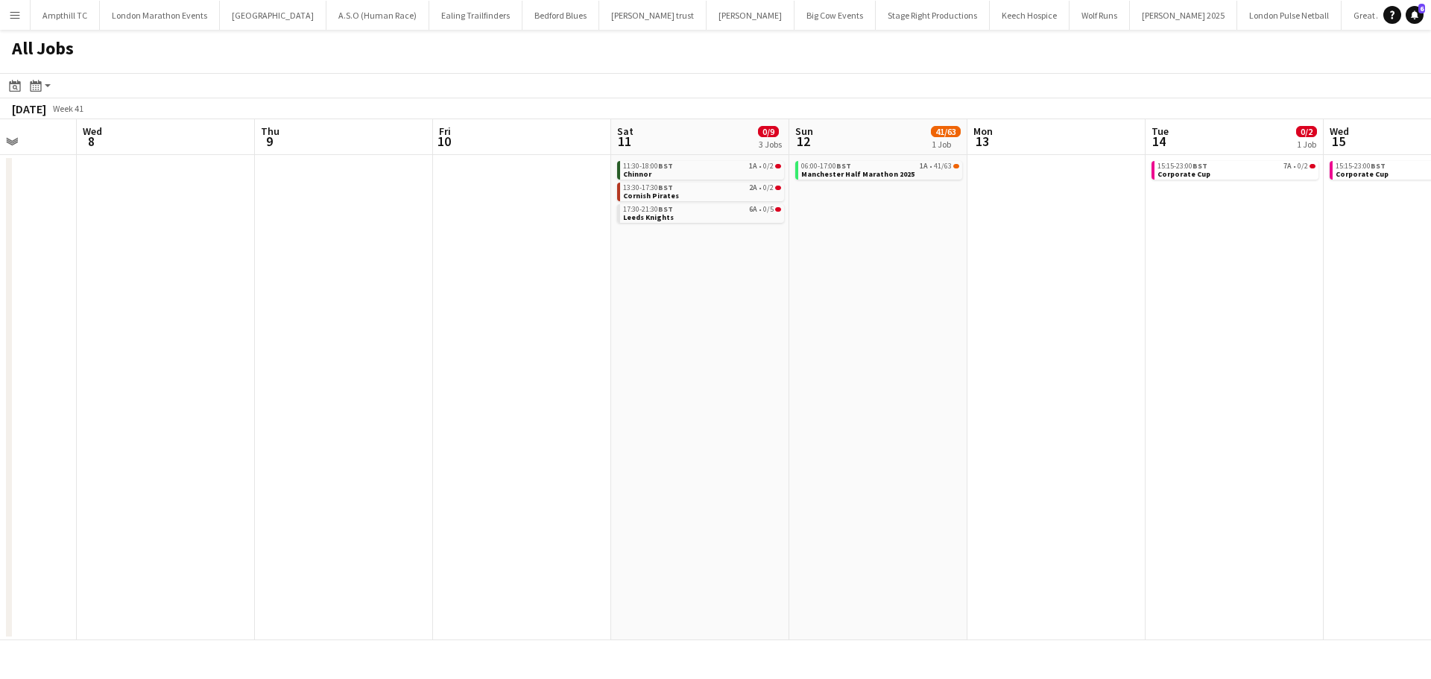
click at [588, 307] on app-all-jobs "All Jobs Date picker AUG 2025 AUG 2025 Monday M Tuesday T Wednesday W Thursday …" at bounding box center [715, 335] width 1431 height 611
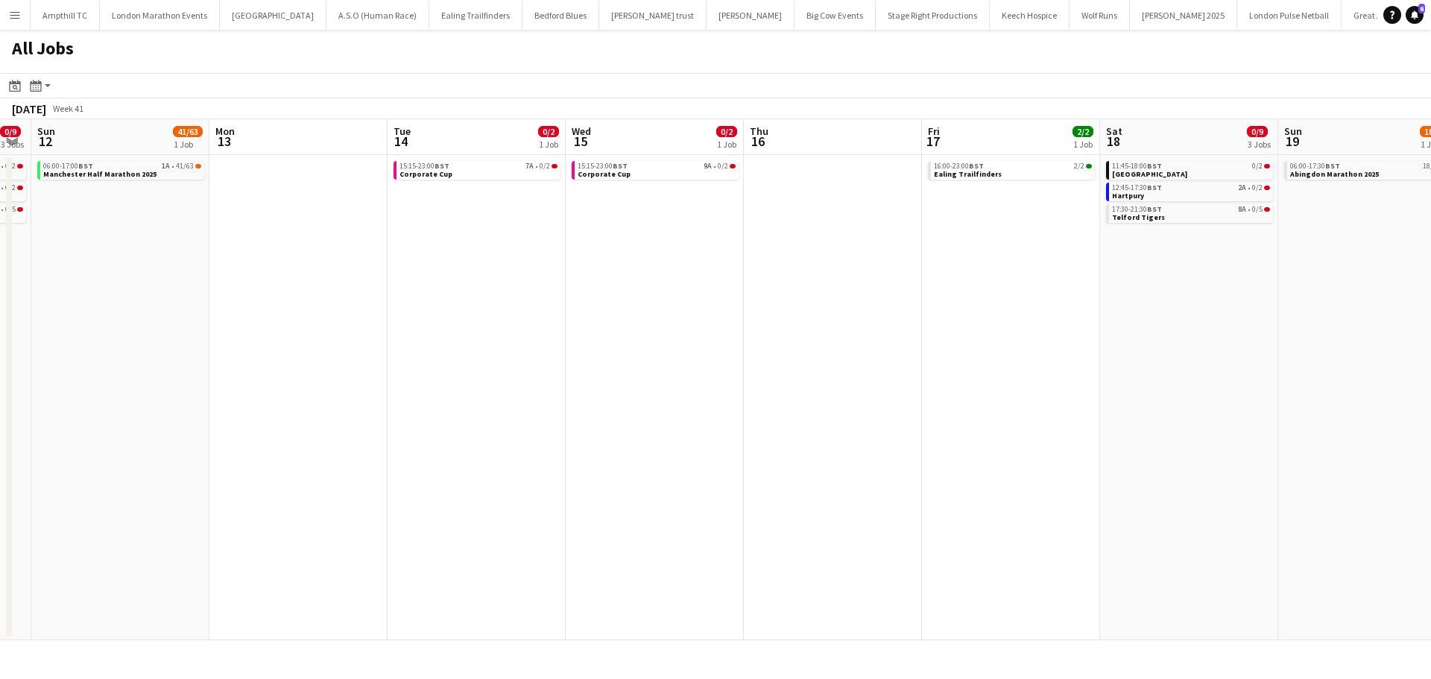
drag, startPoint x: 999, startPoint y: 255, endPoint x: 597, endPoint y: 316, distance: 406.4
click at [597, 316] on app-calendar-viewport "Thu 9 Fri 10 Sat 11 0/9 3 Jobs Sun 12 41/63 1 Job Mon 13 Tue 14 0/2 1 Job Wed 1…" at bounding box center [715, 379] width 1431 height 521
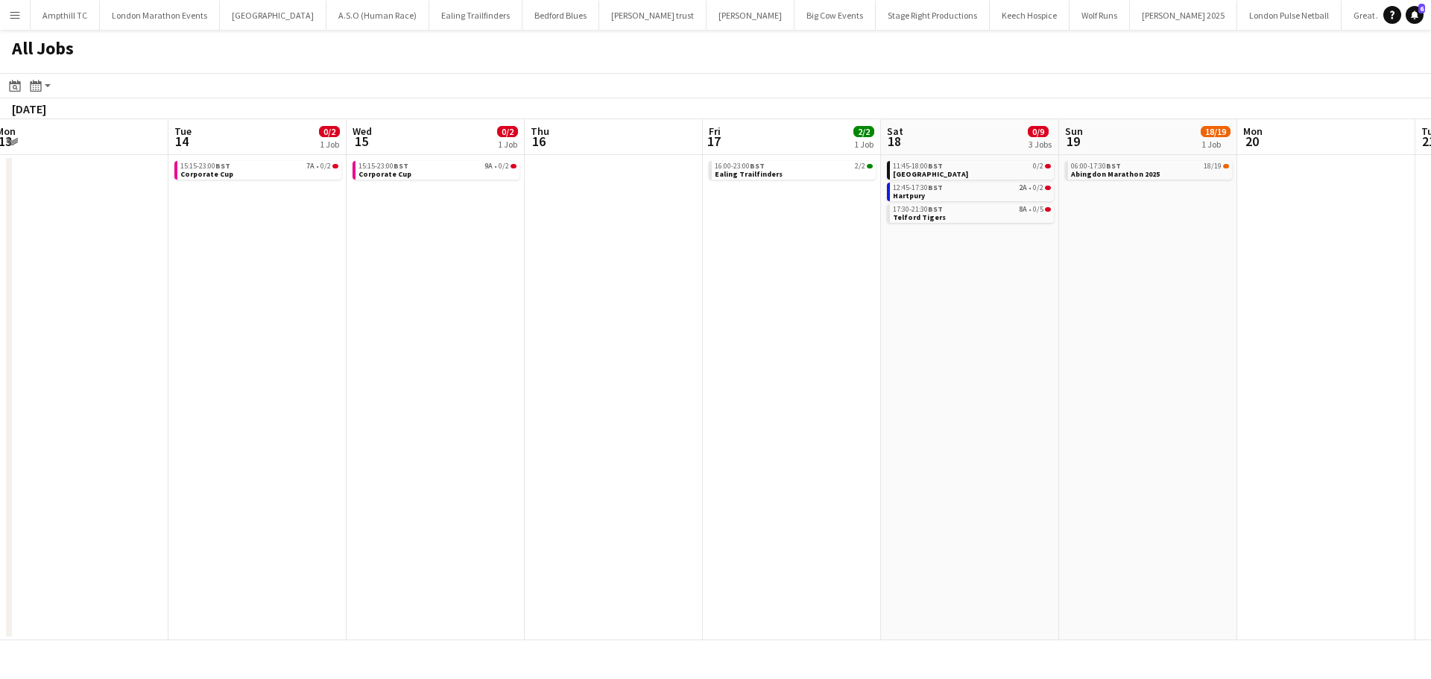
scroll to position [0, 492]
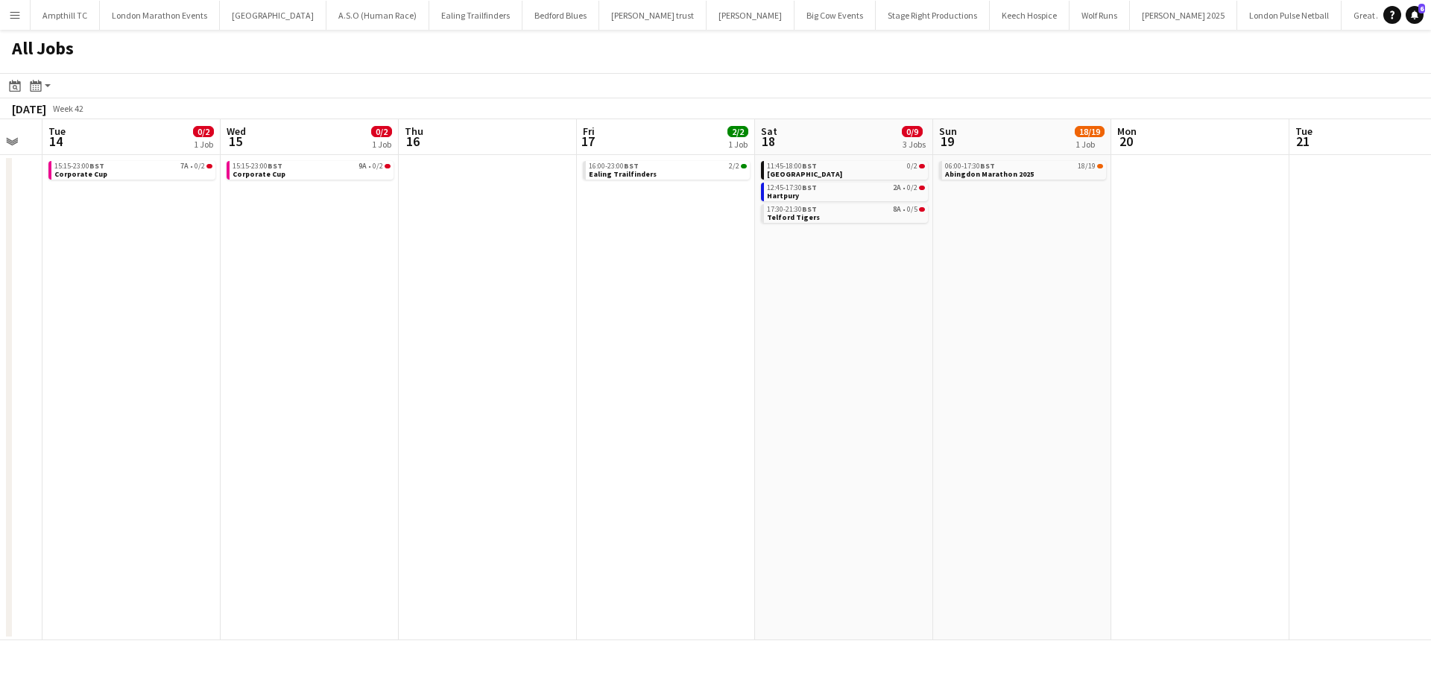
drag, startPoint x: 652, startPoint y: 328, endPoint x: 620, endPoint y: 328, distance: 32.1
click at [620, 328] on app-calendar-viewport "Sat 11 0/9 3 Jobs Sun 12 41/63 1 Job Mon 13 Tue 14 0/2 1 Job Wed 15 0/2 1 Job T…" at bounding box center [715, 379] width 1431 height 521
click at [1086, 174] on link "06:00-17:30 BST 18/19 Abingdon Marathon 2025" at bounding box center [1024, 169] width 158 height 17
click at [7, 17] on button "Menu" at bounding box center [15, 15] width 30 height 30
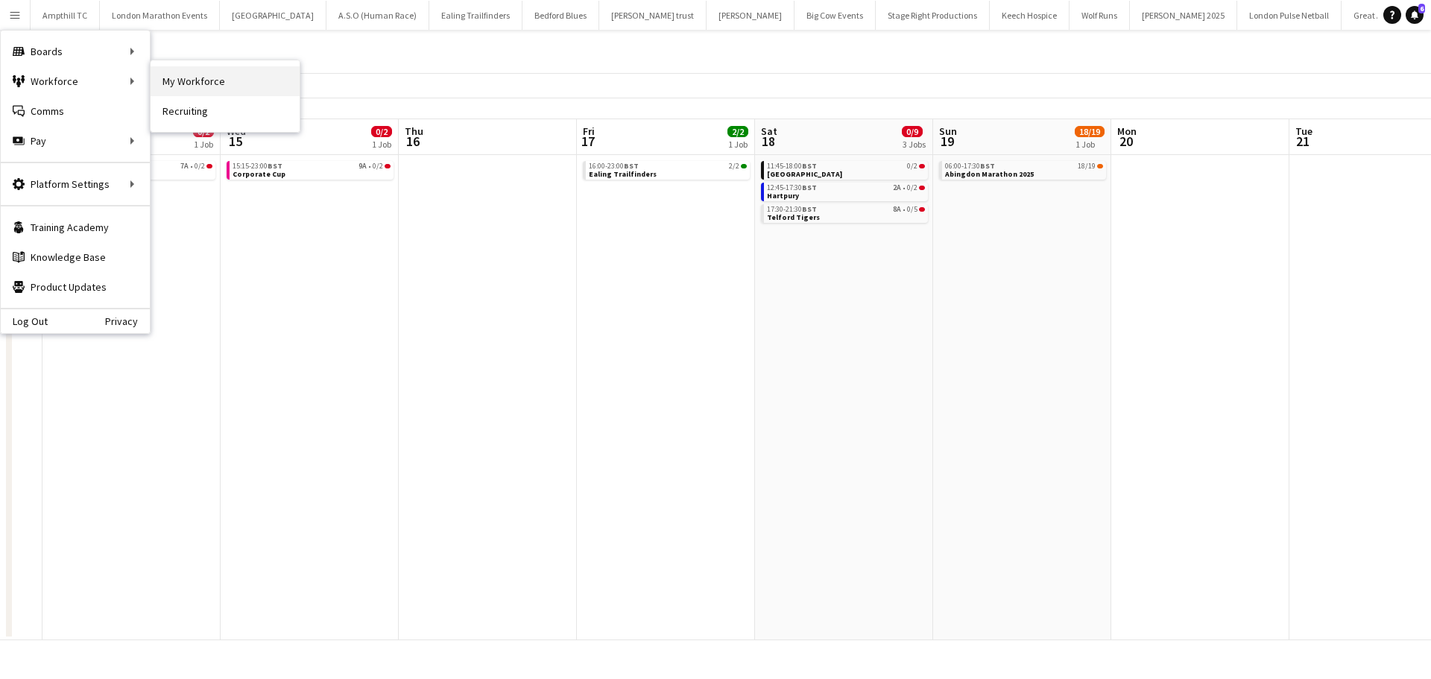
click at [206, 85] on link "My Workforce" at bounding box center [225, 81] width 149 height 30
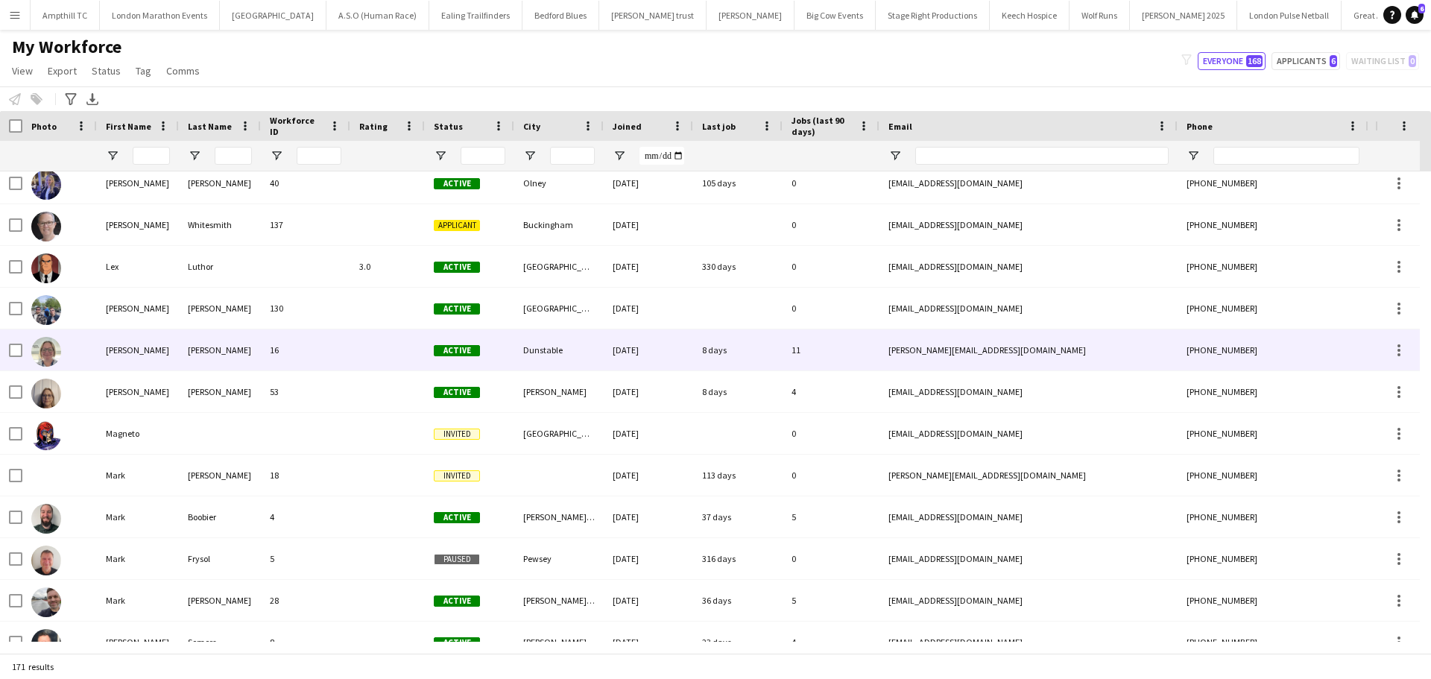
scroll to position [4100, 0]
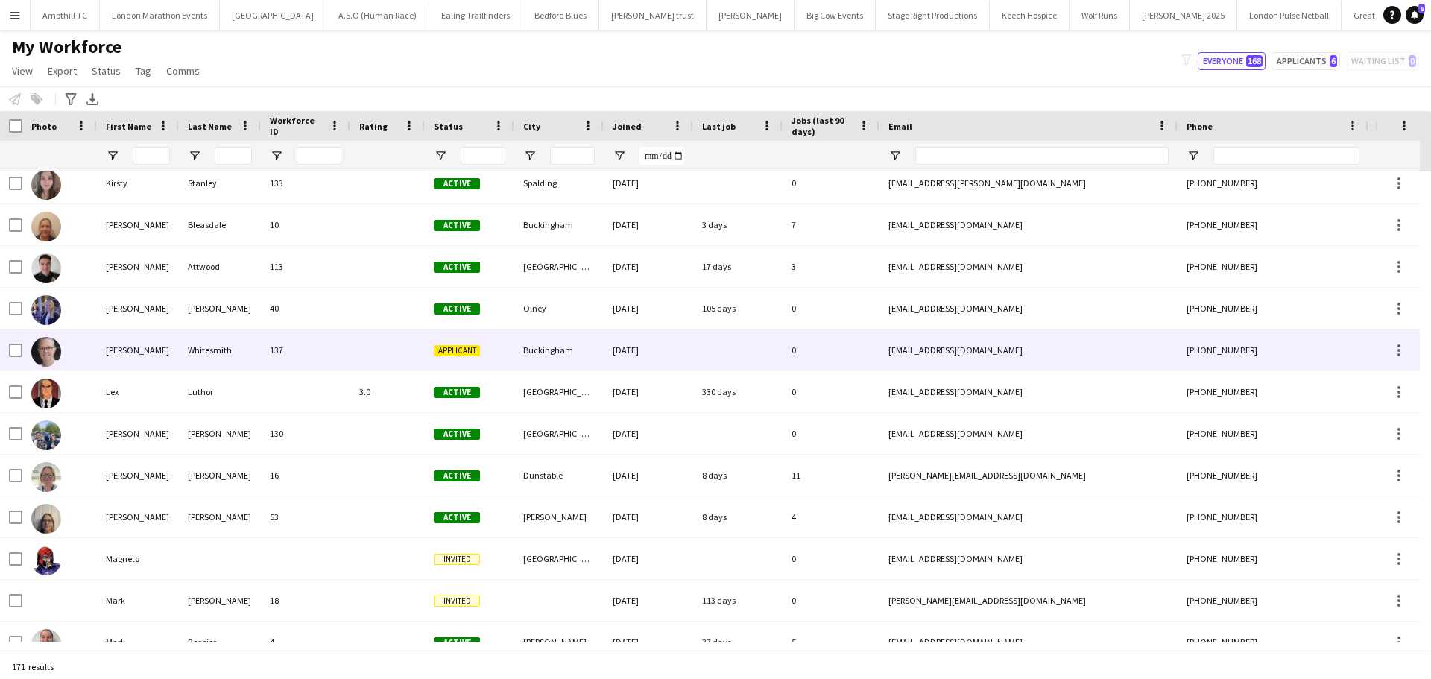
click at [203, 350] on div "Whitesmith" at bounding box center [220, 349] width 82 height 41
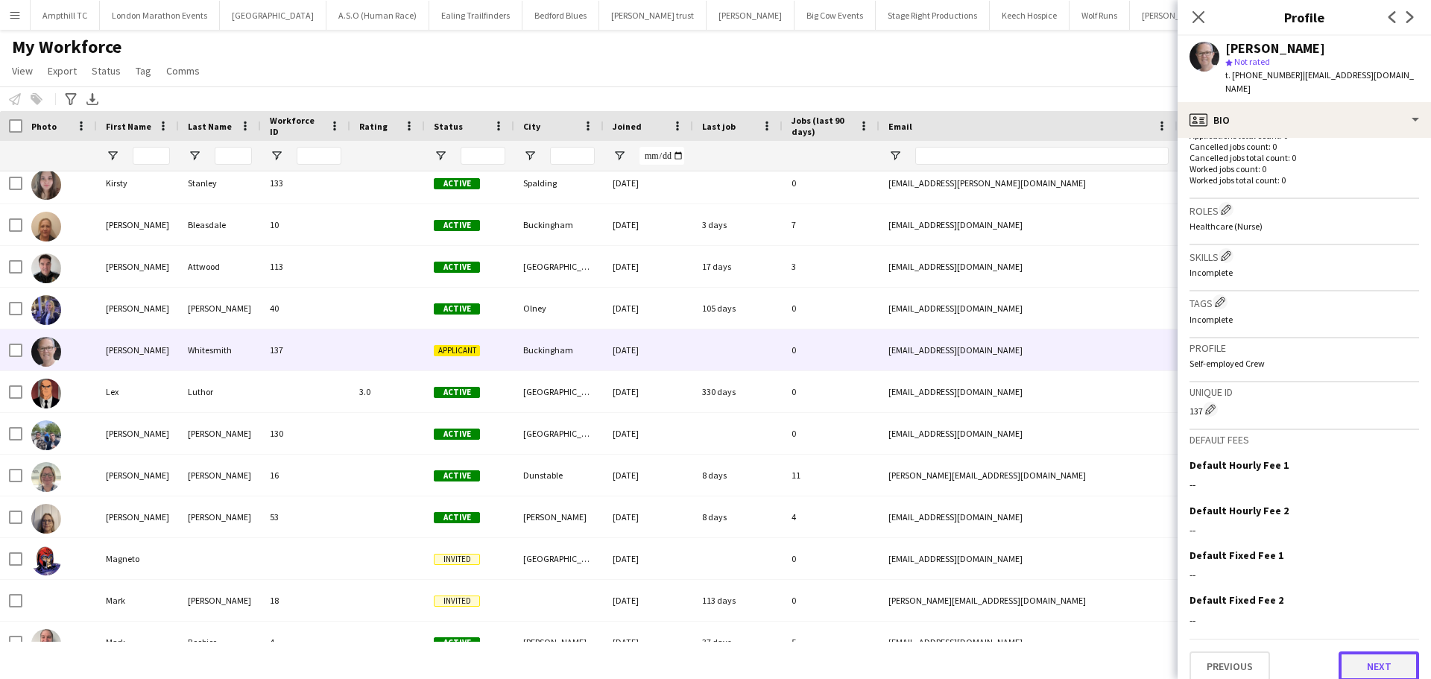
click at [1356, 652] on button "Next" at bounding box center [1379, 667] width 81 height 30
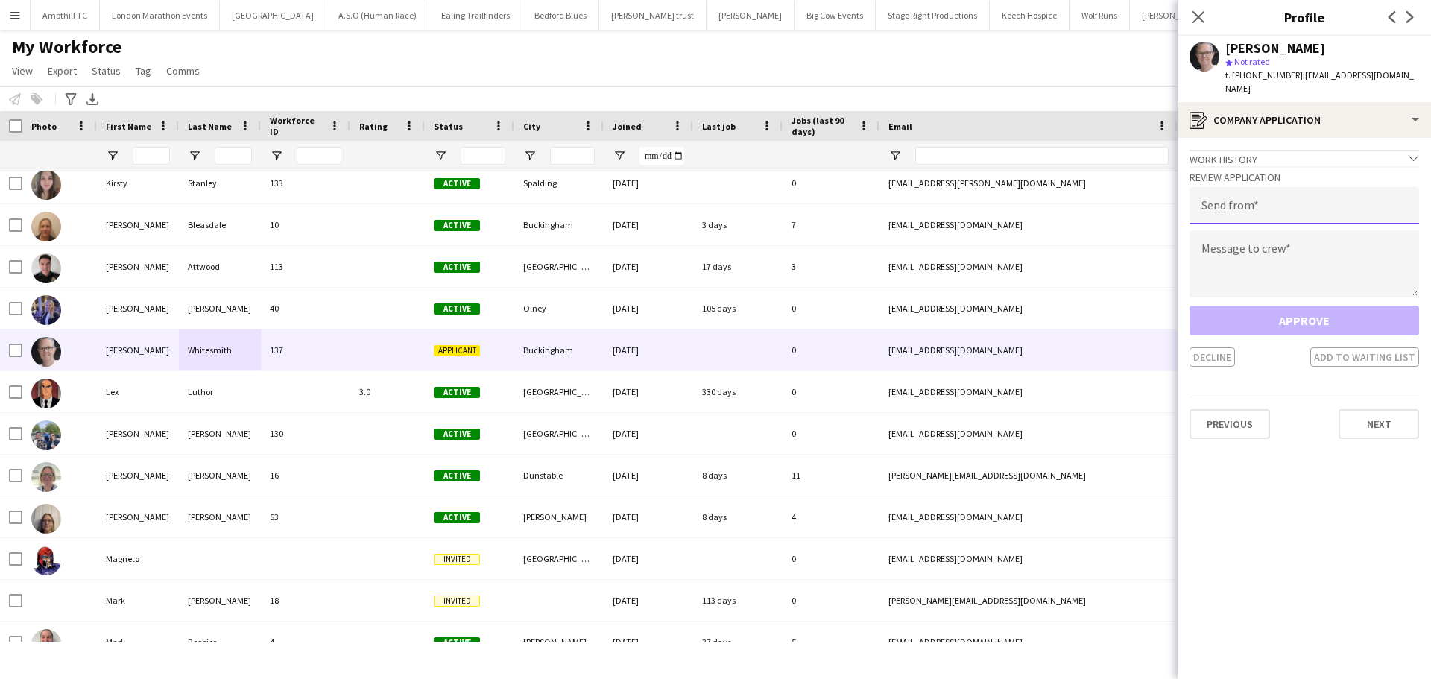
click at [1247, 189] on input "email" at bounding box center [1305, 205] width 230 height 37
type input "**********"
click at [1213, 246] on textarea at bounding box center [1305, 263] width 230 height 67
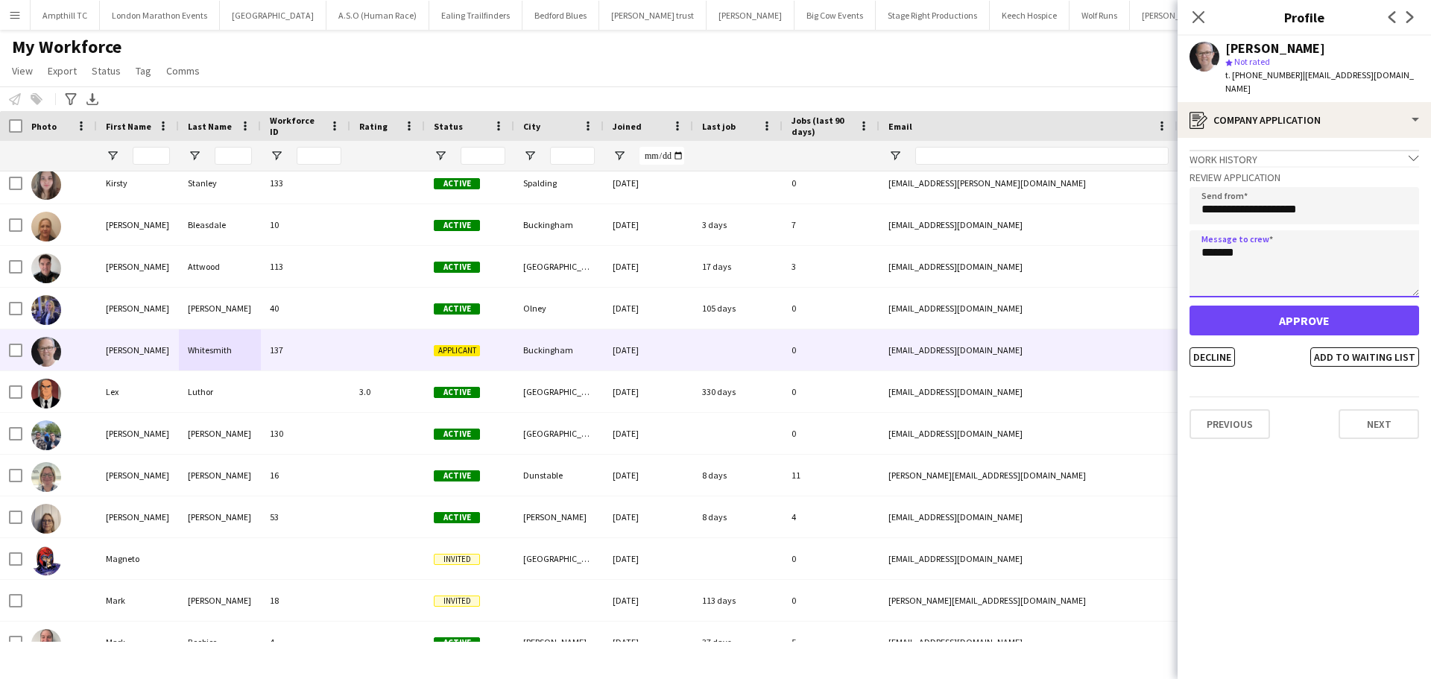
type textarea "*******"
click at [1328, 316] on button "Approve" at bounding box center [1305, 321] width 230 height 30
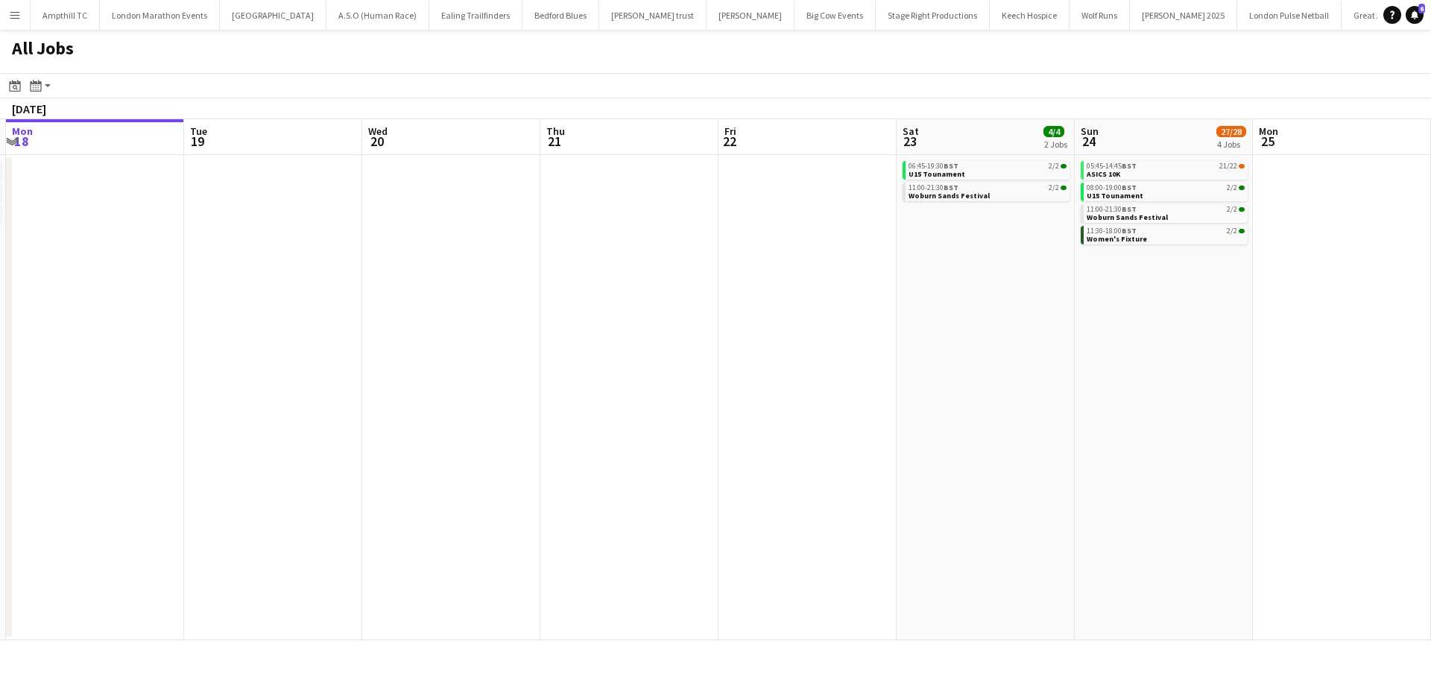
click at [174, 423] on app-all-jobs "All Jobs Date picker AUG 2025 AUG 2025 Monday M Tuesday T Wednesday W Thursday …" at bounding box center [715, 335] width 1431 height 611
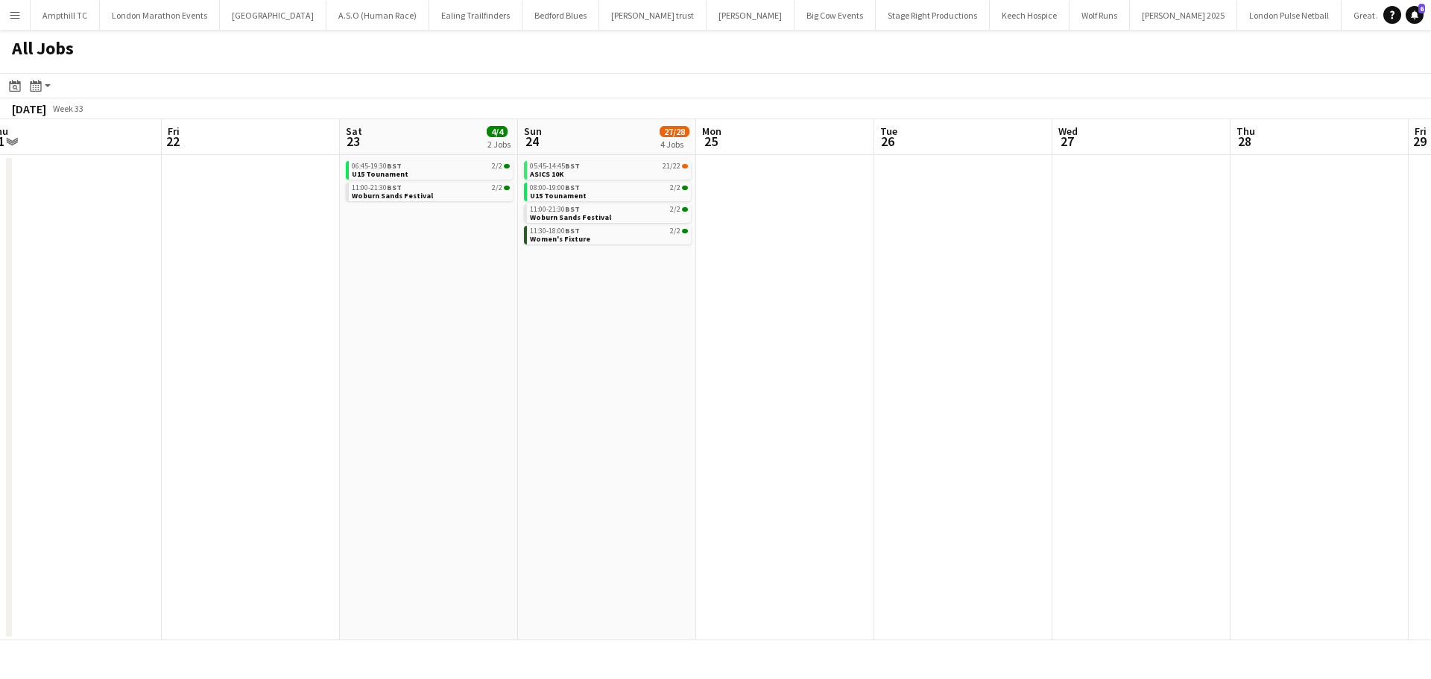
drag, startPoint x: 939, startPoint y: 423, endPoint x: 292, endPoint y: 423, distance: 647.1
click at [301, 423] on app-calendar-viewport "Mon 18 Tue 19 Wed 20 Thu 21 Fri 22 Sat 23 4/4 2 Jobs Sun 24 27/28 4 Jobs Mon 25…" at bounding box center [715, 379] width 1431 height 521
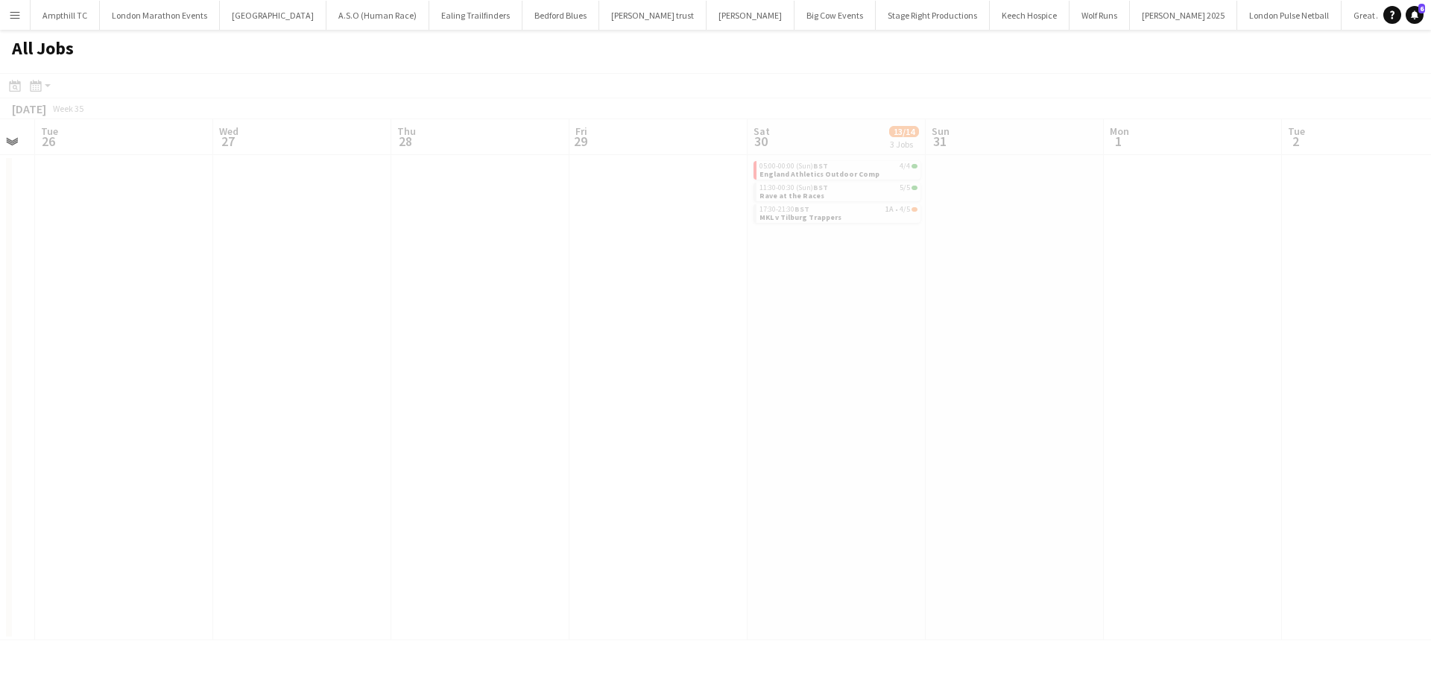
drag, startPoint x: 1012, startPoint y: 408, endPoint x: 54, endPoint y: 400, distance: 958.0
click at [54, 400] on app-calendar-viewport "Sat 23 4/4 2 Jobs Sun 24 27/28 4 Jobs Mon 25 Tue 26 Wed 27 Thu 28 Fri 29 Sat 30…" at bounding box center [715, 379] width 1431 height 521
drag, startPoint x: 722, startPoint y: 389, endPoint x: 0, endPoint y: 388, distance: 721.6
click at [0, 388] on app-calendar-viewport "Thu 28 Fri 29 Sat 30 13/14 3 Jobs Sun 31 Mon 1 Tue 2 Wed 3 Thu 4 2/2 1 Job Fri …" at bounding box center [715, 379] width 1431 height 521
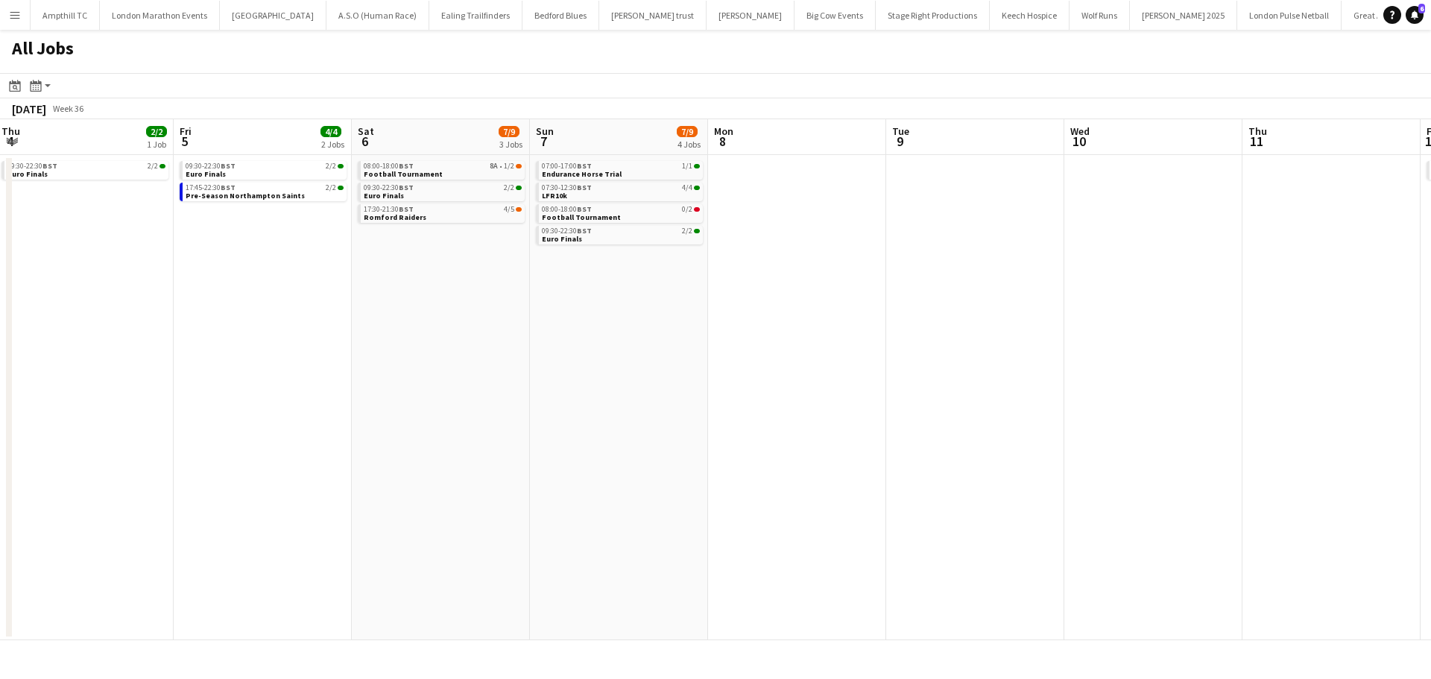
drag, startPoint x: 1038, startPoint y: 446, endPoint x: 846, endPoint y: 444, distance: 192.3
click at [846, 444] on app-calendar-viewport "Sun 31 Mon 1 Tue 2 Wed 3 Thu 4 2/2 1 Job Fri 5 4/4 2 Jobs Sat 6 7/9 3 Jobs Sun …" at bounding box center [715, 379] width 1431 height 521
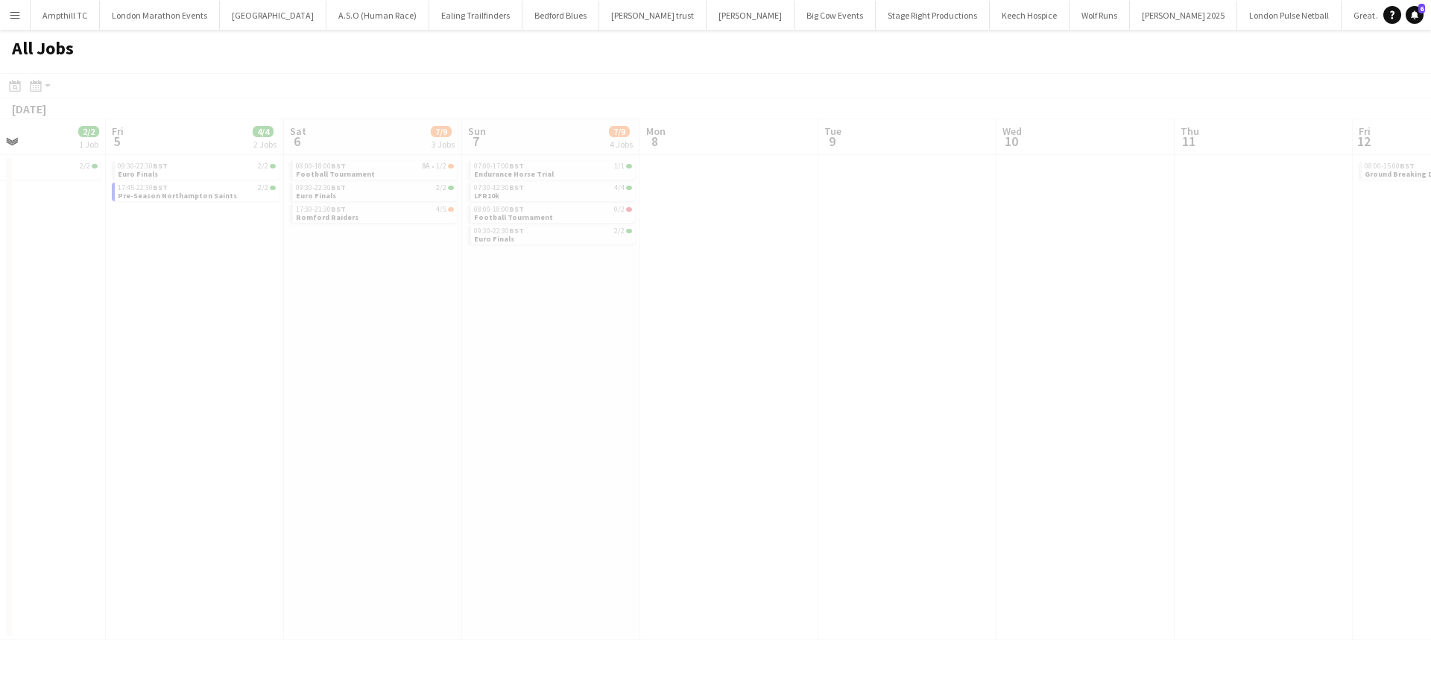
drag, startPoint x: 1062, startPoint y: 297, endPoint x: 605, endPoint y: 315, distance: 458.1
click at [253, 312] on app-calendar-viewport "Tue 2 Wed 3 Thu 4 2/2 1 Job Fri 5 4/4 2 Jobs Sat 6 7/9 3 Jobs Sun 7 7/9 4 Jobs …" at bounding box center [715, 379] width 1431 height 521
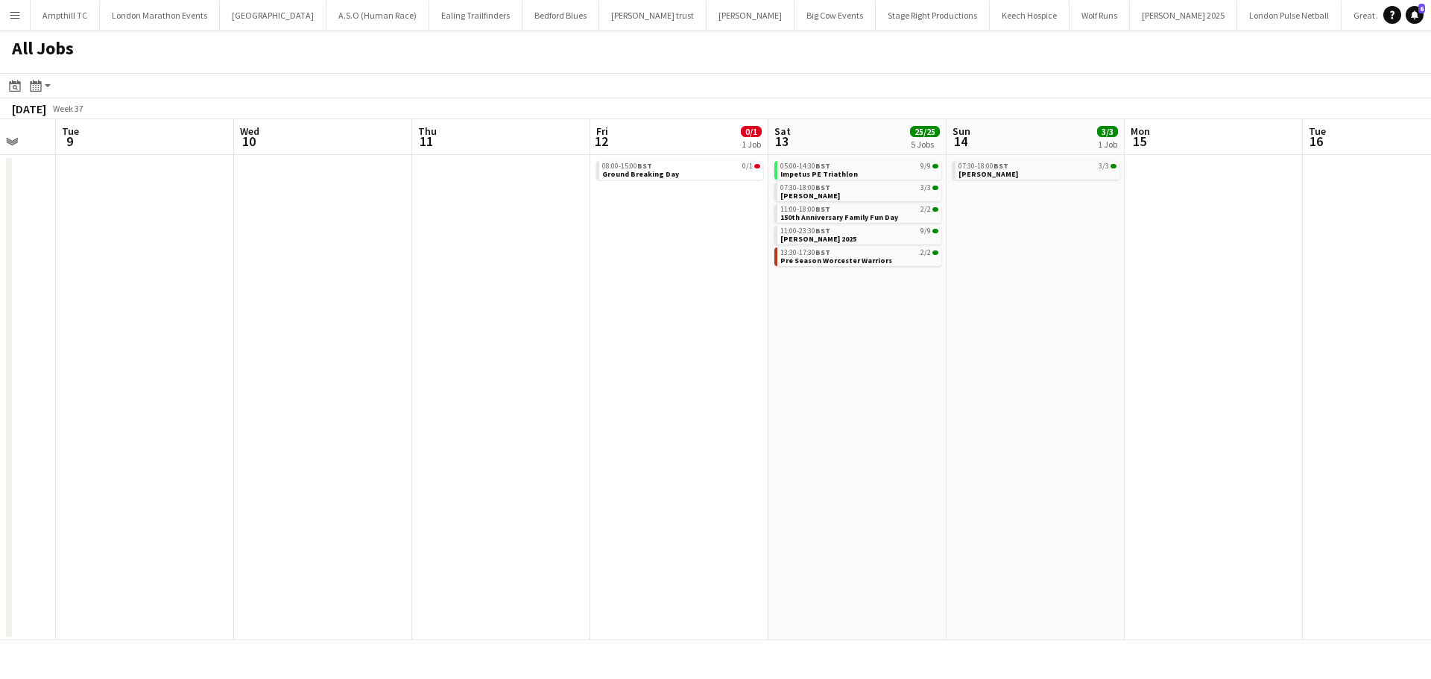
drag, startPoint x: 926, startPoint y: 316, endPoint x: 552, endPoint y: 312, distance: 373.5
click at [533, 320] on app-calendar-viewport "Fri 5 4/4 2 Jobs Sat 6 7/9 3 Jobs Sun 7 7/9 4 Jobs Mon 8 Tue 9 Wed 10 Thu 11 Fr…" at bounding box center [715, 379] width 1431 height 521
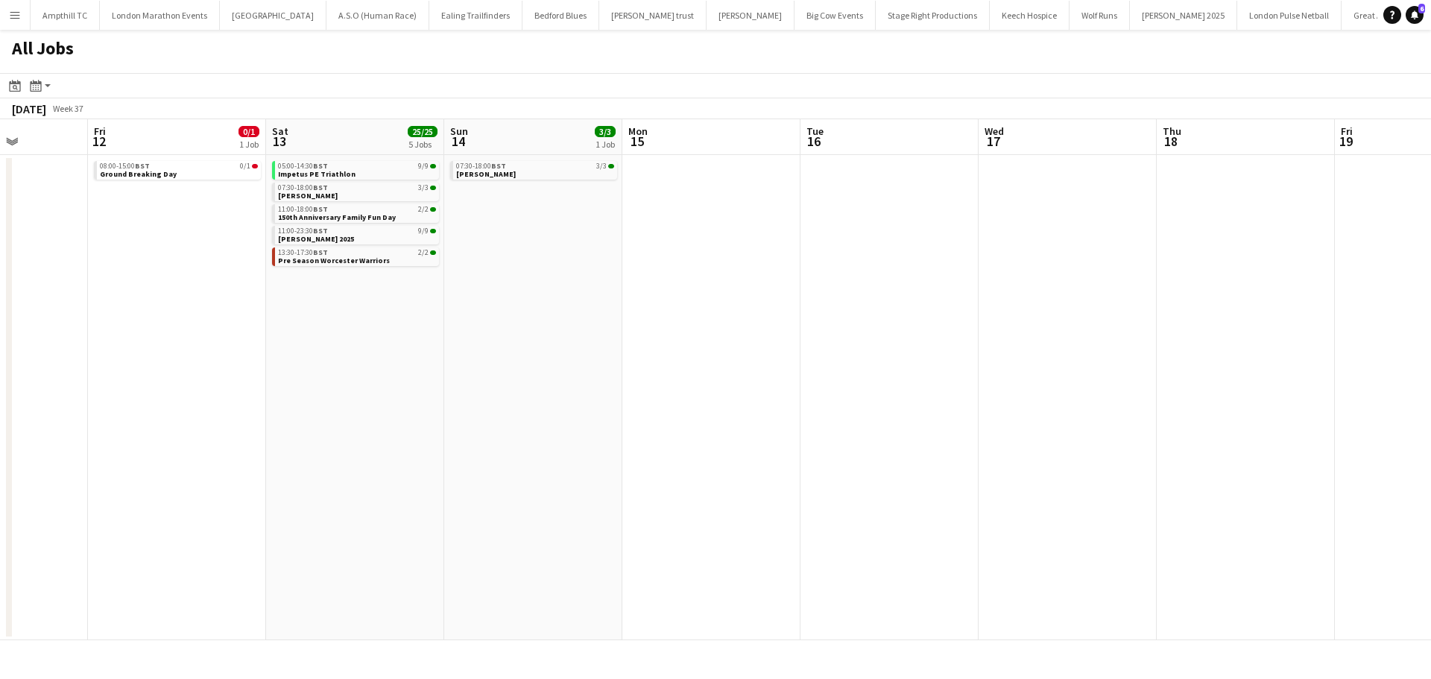
click at [336, 321] on app-all-jobs "All Jobs Date picker AUG 2025 AUG 2025 Monday M Tuesday T Wednesday W Thursday …" at bounding box center [715, 335] width 1431 height 611
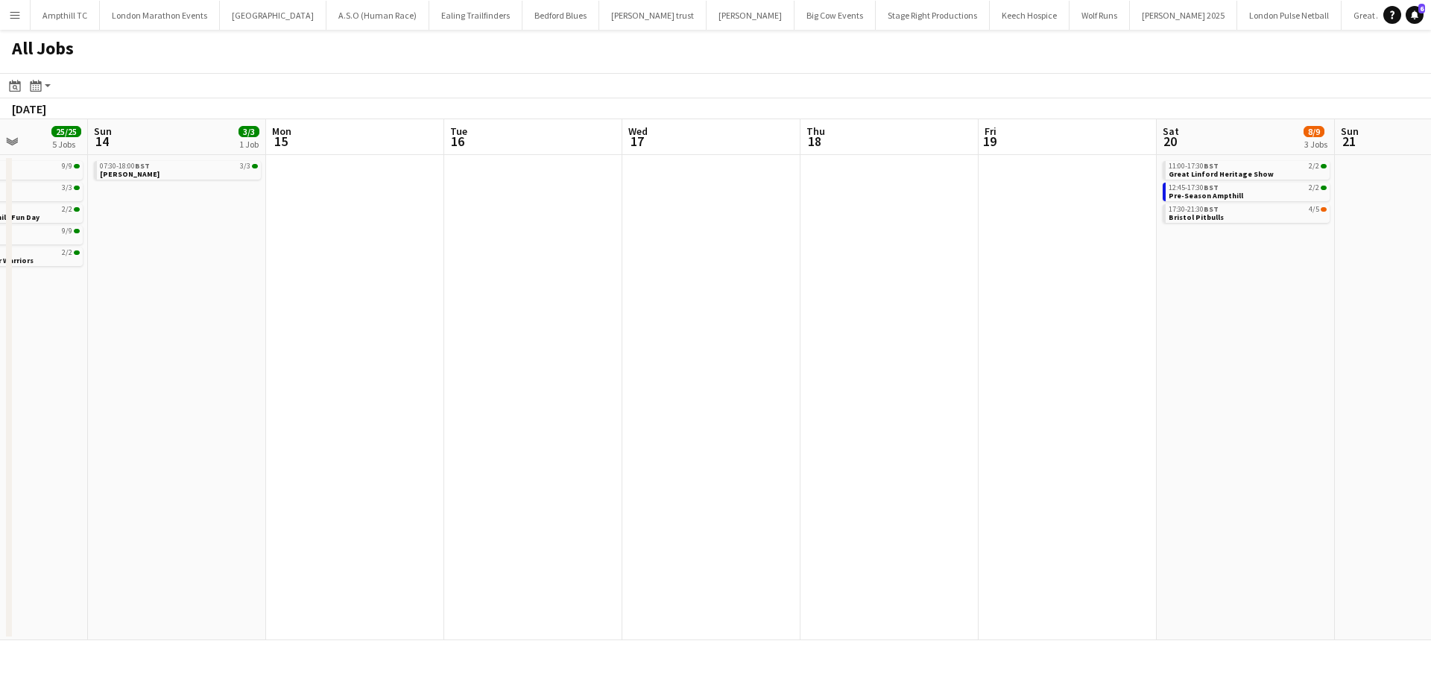
click at [159, 316] on app-all-jobs "All Jobs Date picker AUG 2025 AUG 2025 Monday M Tuesday T Wednesday W Thursday …" at bounding box center [715, 335] width 1431 height 611
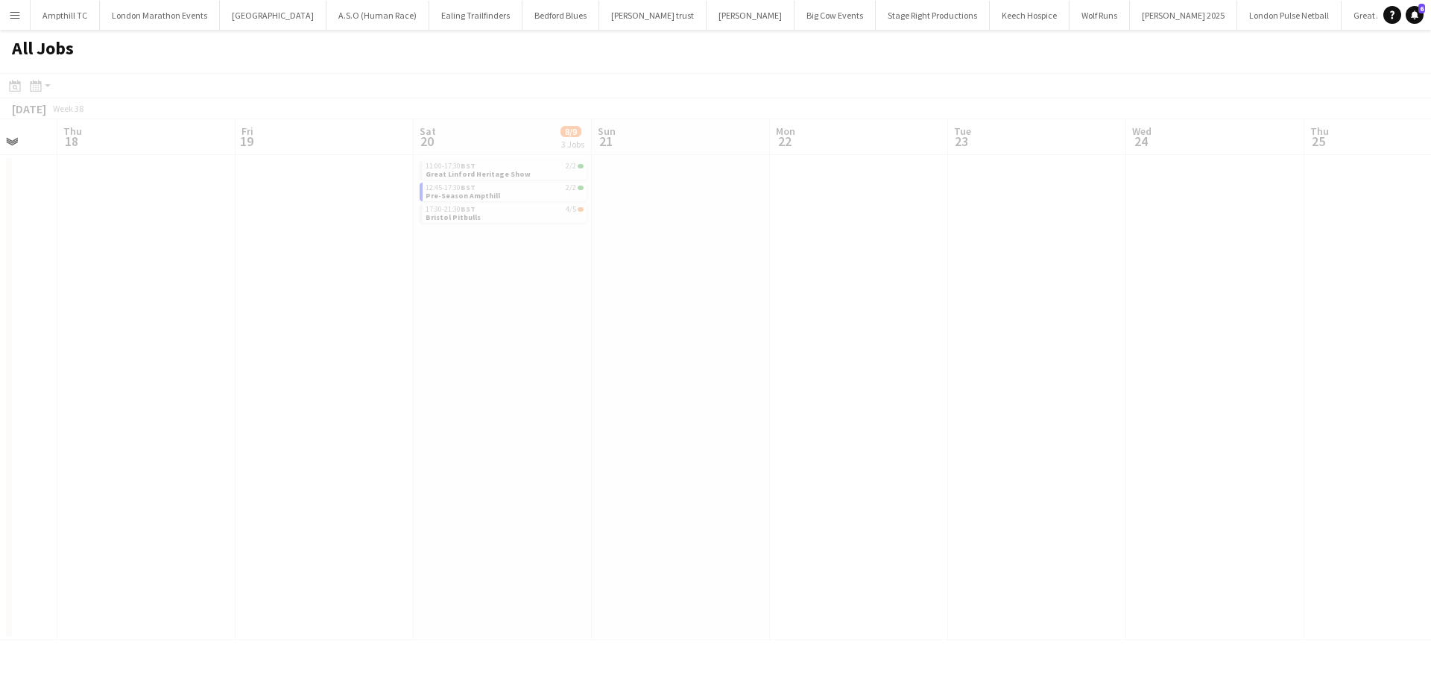
drag, startPoint x: 895, startPoint y: 356, endPoint x: 148, endPoint y: 356, distance: 747.0
click at [128, 356] on div at bounding box center [715, 378] width 1431 height 611
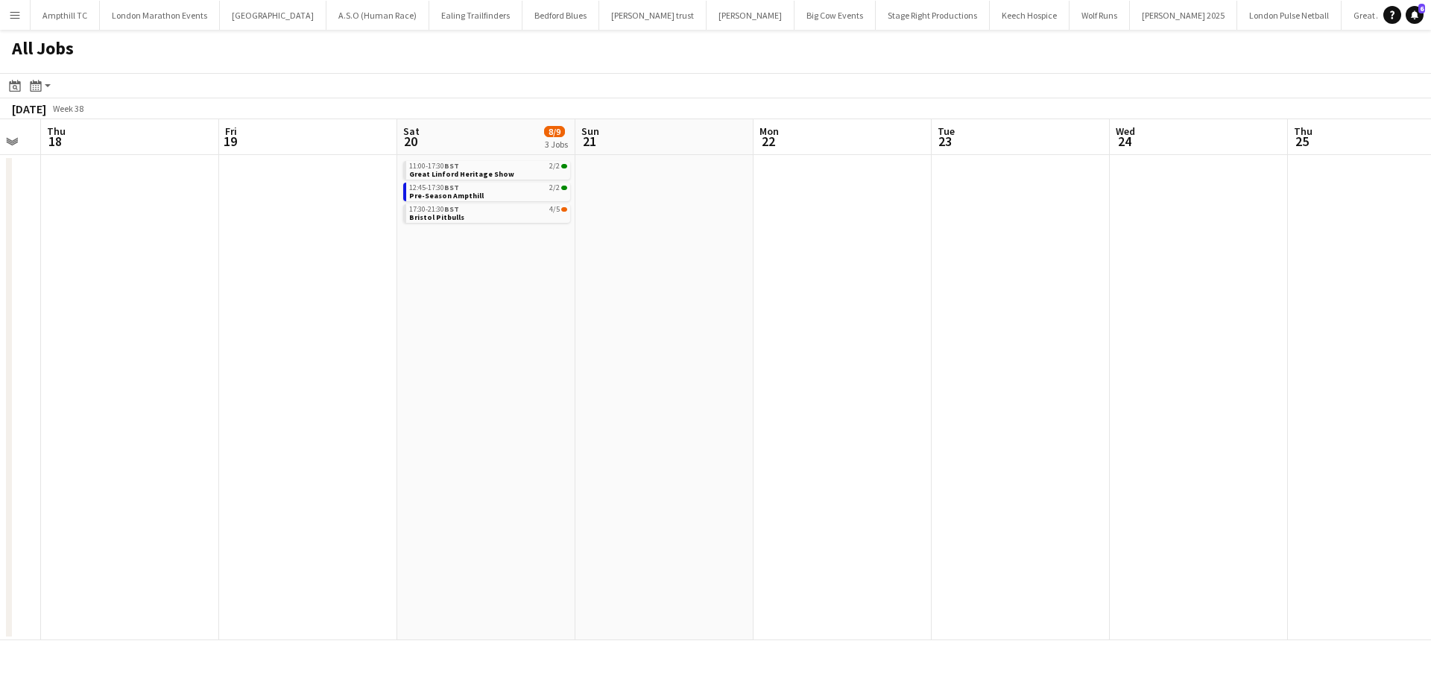
drag, startPoint x: 382, startPoint y: 360, endPoint x: 228, endPoint y: 354, distance: 154.4
click at [268, 360] on app-calendar-viewport "Mon 15 Tue 16 Wed 17 Thu 18 Fri 19 Sat 20 8/9 3 Jobs Sun 21 Mon 22 Tue 23 Wed 2…" at bounding box center [715, 379] width 1431 height 521
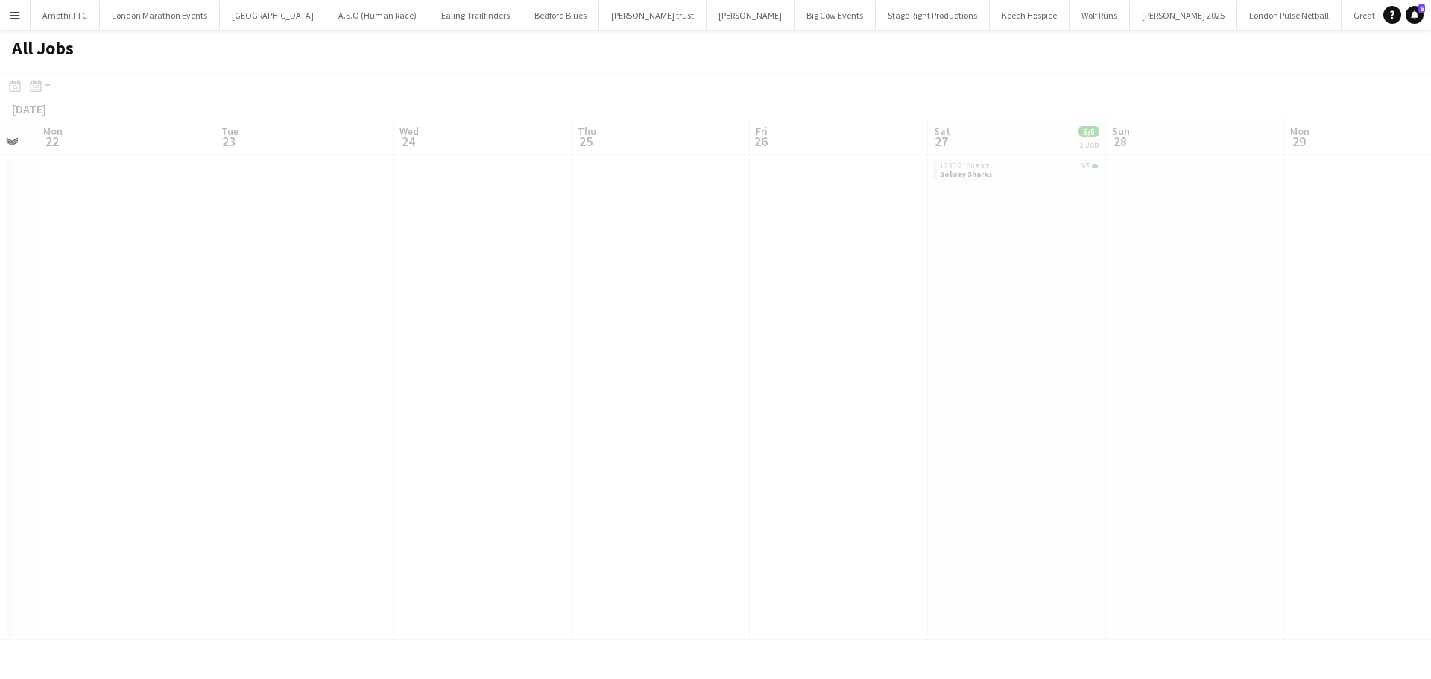
drag, startPoint x: 424, startPoint y: 354, endPoint x: 0, endPoint y: 350, distance: 424.2
click at [0, 350] on app-calendar-viewport "Fri 19 Sat 20 8/9 3 Jobs Sun 21 Mon 22 Tue 23 Wed 24 Thu 25 Fri 26 Sat 27 5/5 1…" at bounding box center [715, 379] width 1431 height 521
drag, startPoint x: 1062, startPoint y: 351, endPoint x: 376, endPoint y: 309, distance: 687.1
click at [415, 322] on app-all-jobs "All Jobs Date picker AUG 2025 AUG 2025 Monday M Tuesday T Wednesday W Thursday …" at bounding box center [715, 335] width 1431 height 611
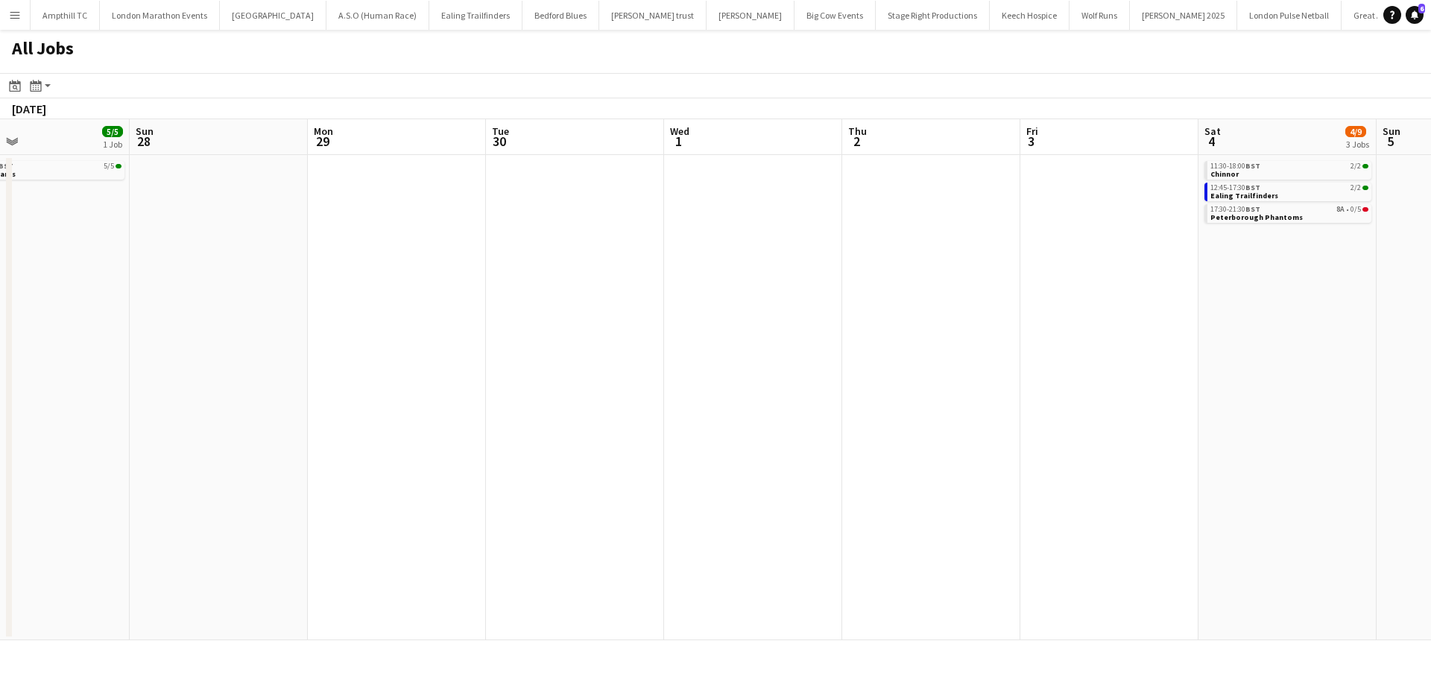
drag, startPoint x: 976, startPoint y: 355, endPoint x: 566, endPoint y: 349, distance: 410.1
click at [574, 352] on app-calendar-viewport "Wed 24 Thu 25 Fri 26 Sat 27 5/5 1 Job Sun 28 Mon 29 Tue 30 Wed 1 Thu 2 Fri 3 Sa…" at bounding box center [715, 379] width 1431 height 521
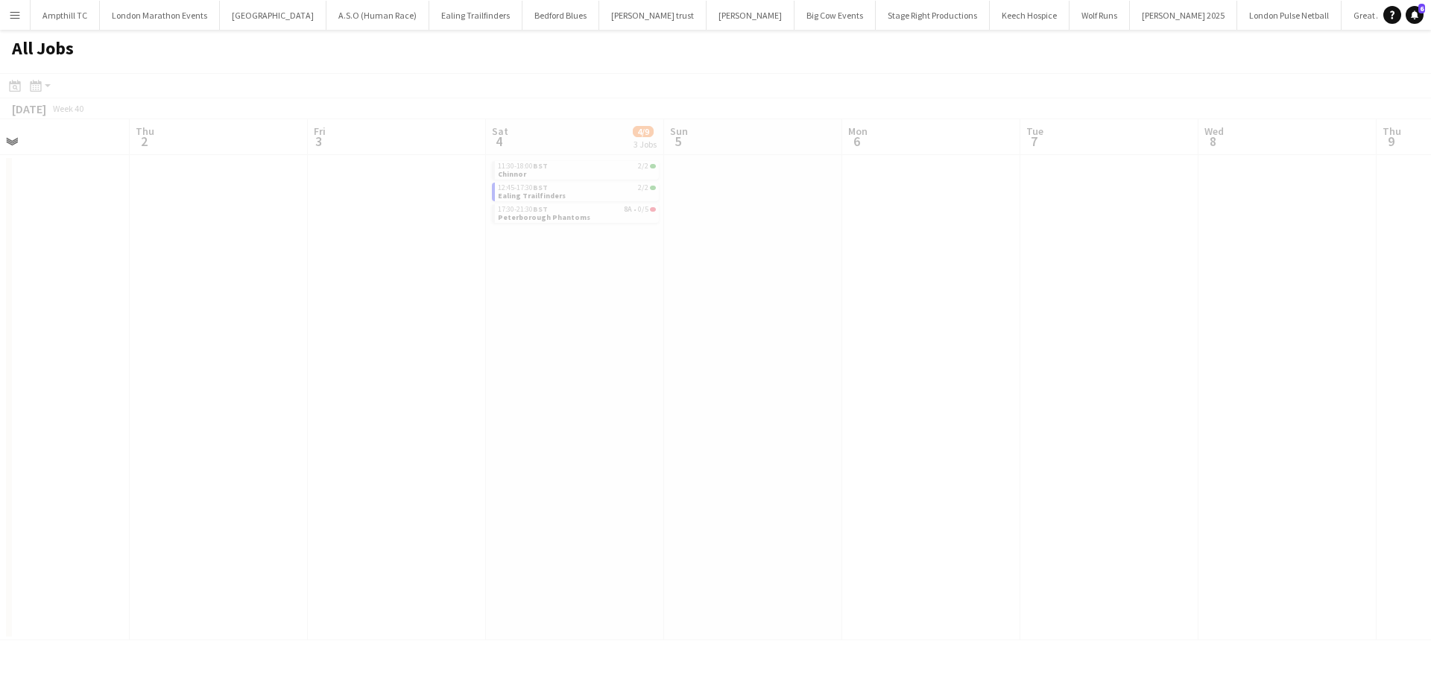
scroll to position [0, 441]
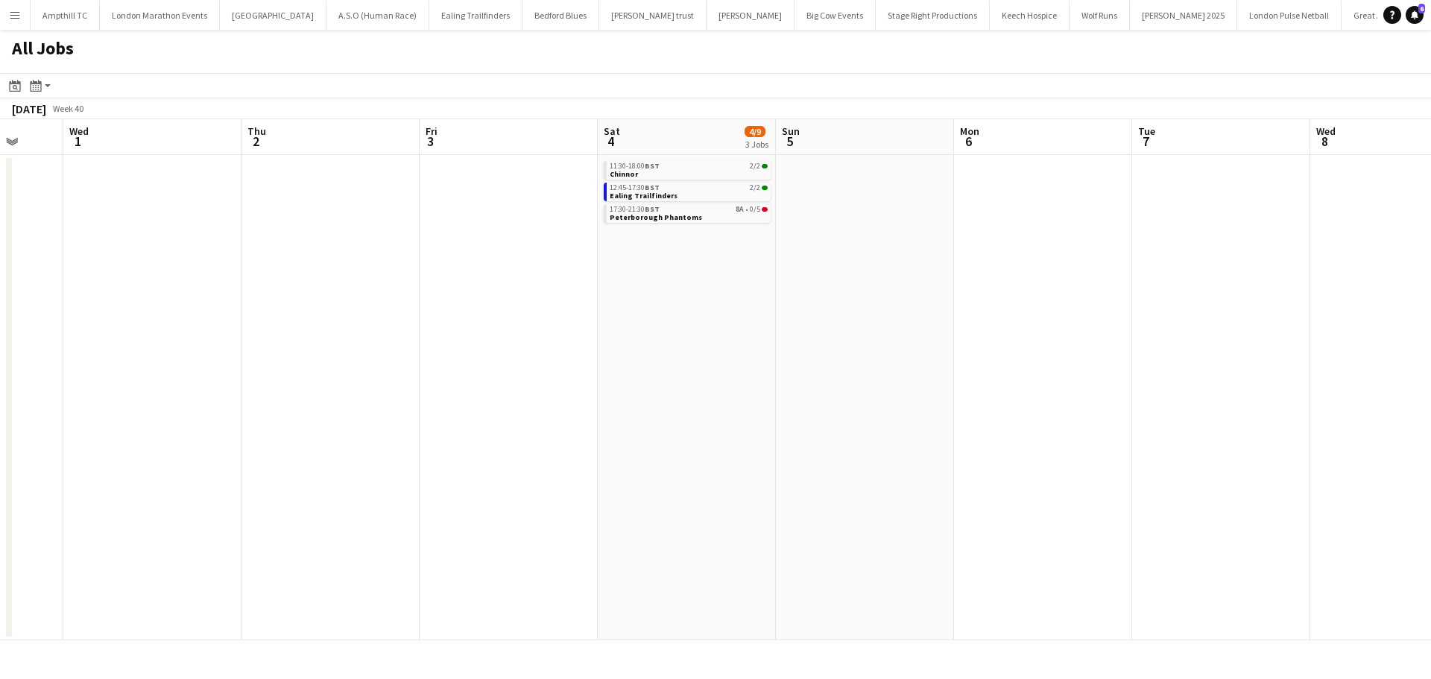
drag, startPoint x: 813, startPoint y: 312, endPoint x: 100, endPoint y: 313, distance: 713.4
click at [0, 313] on app-calendar-viewport "Sun 28 Mon 29 Tue 30 Wed 1 Thu 2 Fri 3 Sat 4 4/9 3 Jobs Sun 5 Mon 6 Tue 7 Wed 8…" at bounding box center [715, 379] width 1431 height 521
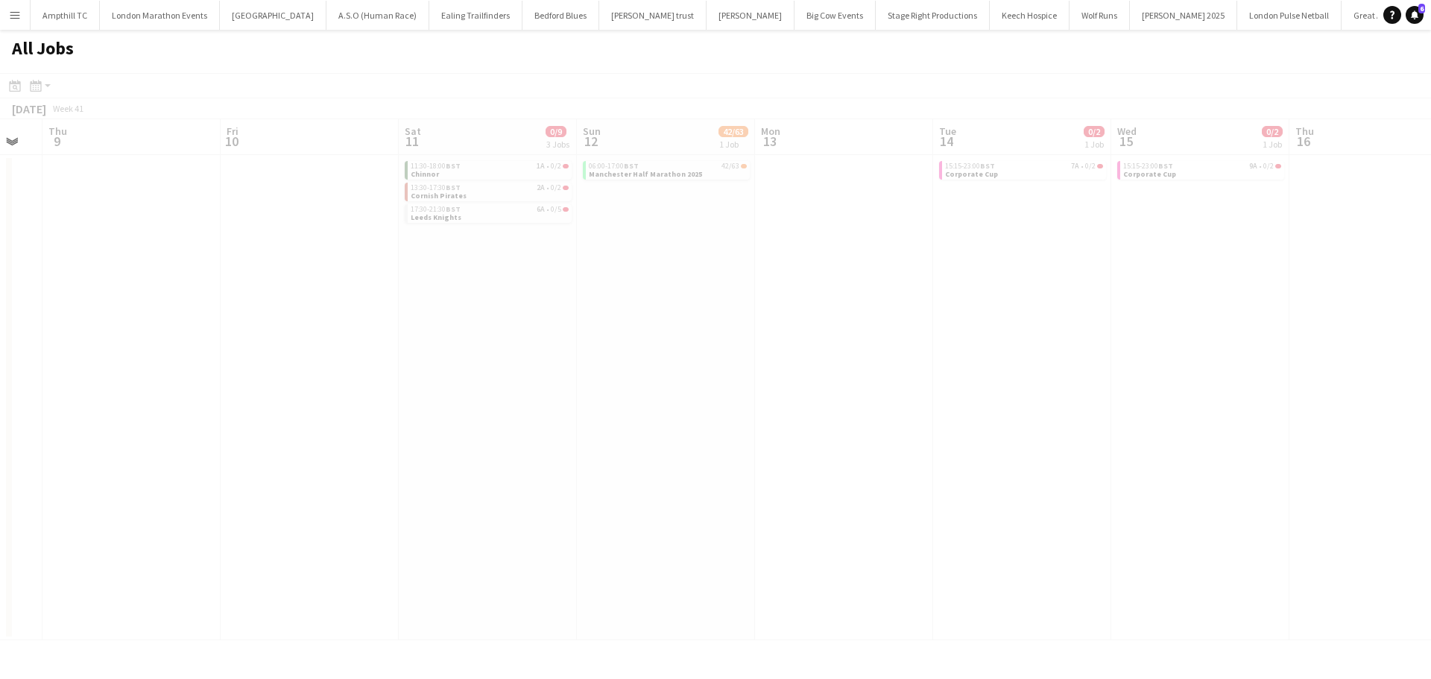
drag, startPoint x: 640, startPoint y: 331, endPoint x: 0, endPoint y: 331, distance: 640.4
click at [0, 331] on app-calendar-viewport "Mon 6 Tue 7 Wed 8 Thu 9 Fri 10 Sat 11 0/9 3 Jobs Sun 12 42/63 1 Job Mon 13 Tue …" at bounding box center [715, 379] width 1431 height 521
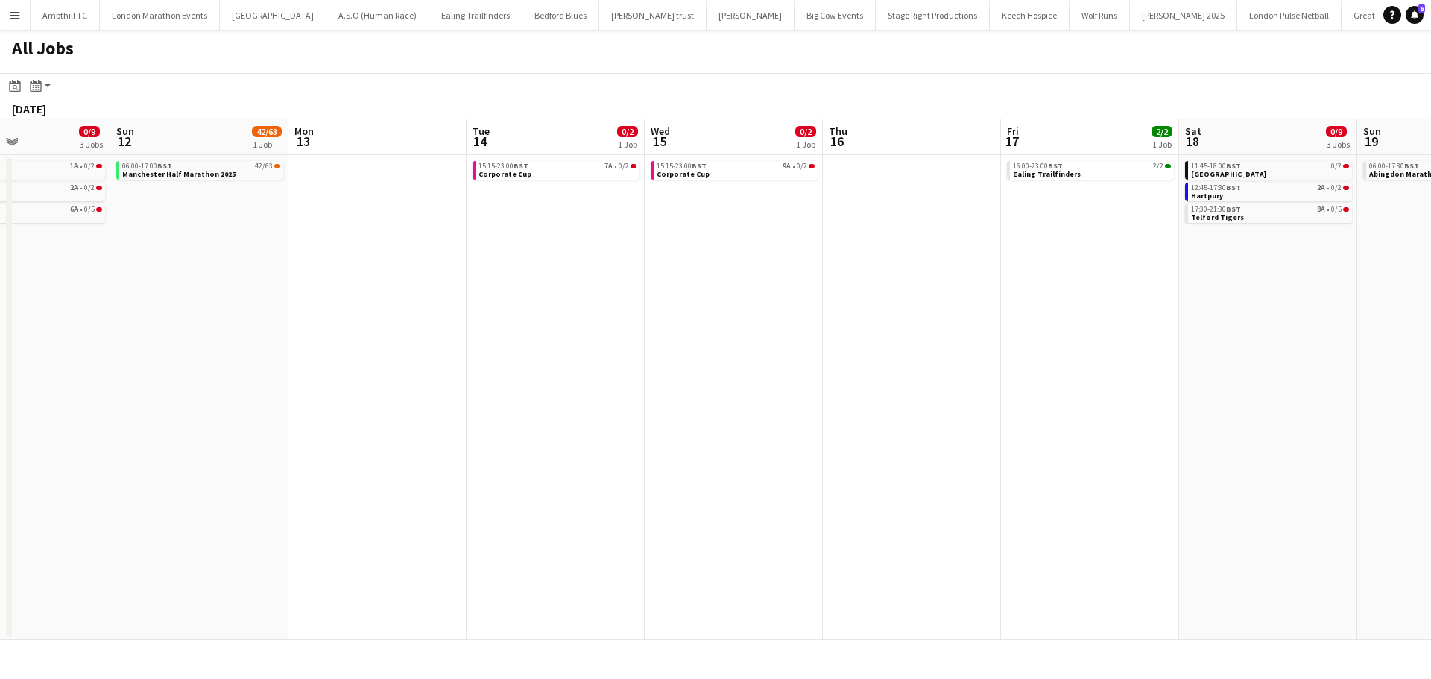
drag, startPoint x: 635, startPoint y: 331, endPoint x: 40, endPoint y: 331, distance: 595.6
click at [40, 331] on app-calendar-viewport "Thu 9 Fri 10 Sat 11 0/9 3 Jobs Sun 12 42/63 1 Job Mon 13 Tue 14 0/2 1 Job Wed 1…" at bounding box center [715, 379] width 1431 height 521
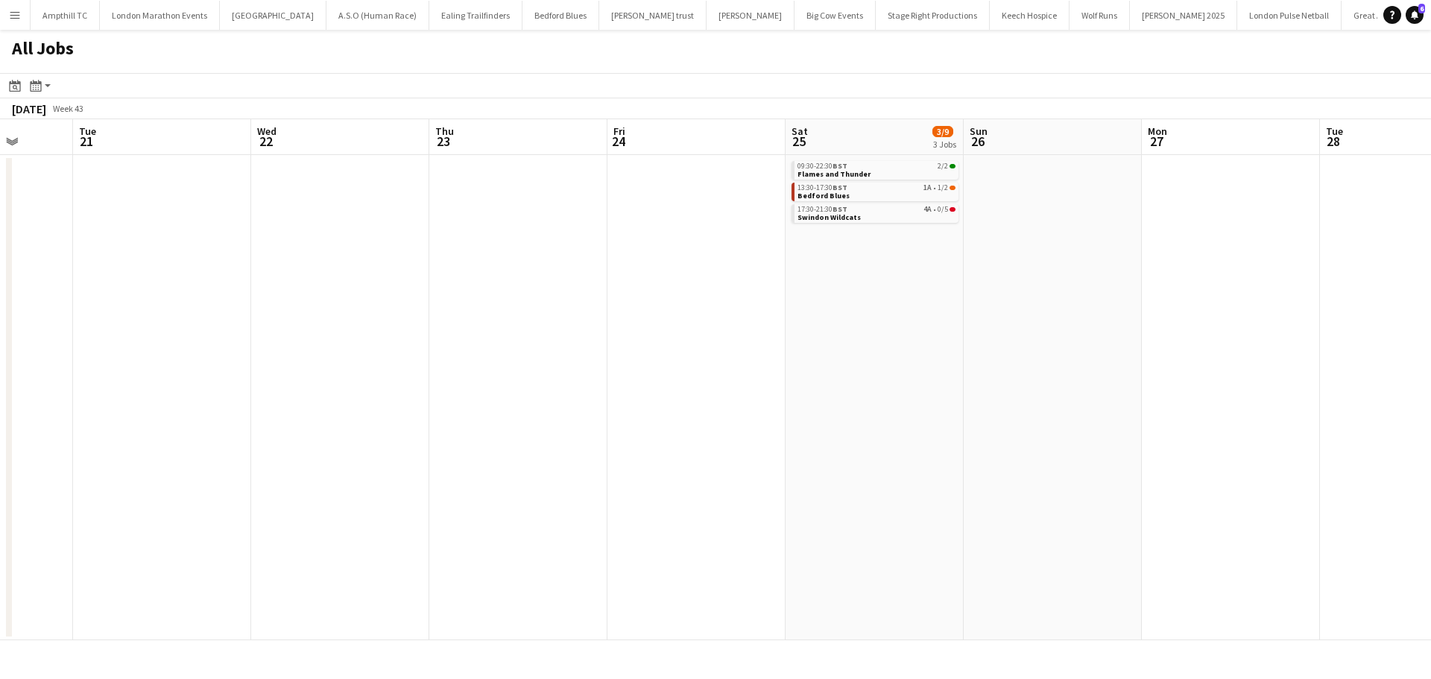
drag, startPoint x: 1108, startPoint y: 329, endPoint x: 0, endPoint y: 329, distance: 1107.8
click at [0, 329] on app-calendar-viewport "Fri 17 2/2 1 Job Sat 18 0/9 3 Jobs Sun 19 19/19 1 Job Mon 20 Tue 21 Wed 22 Thu …" at bounding box center [715, 379] width 1431 height 521
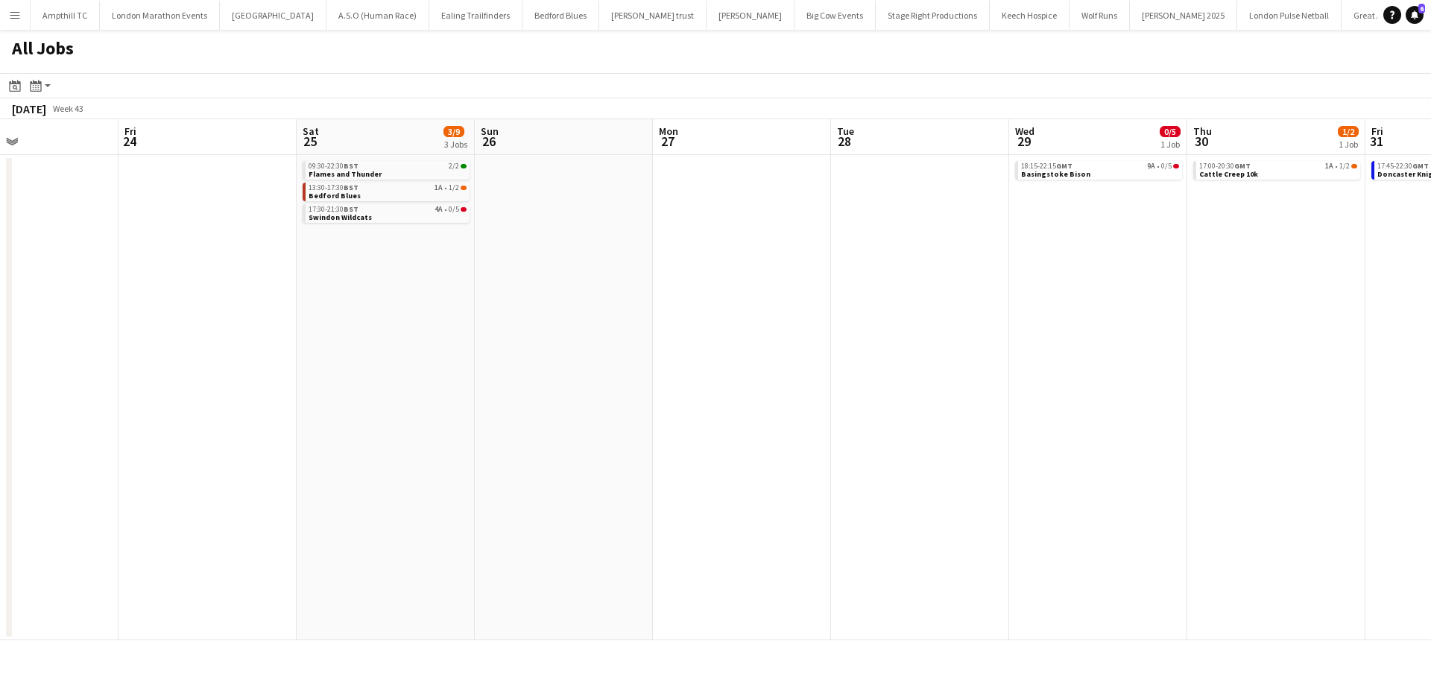
drag, startPoint x: 1000, startPoint y: 332, endPoint x: 151, endPoint y: 341, distance: 849.9
click at [147, 341] on app-calendar-viewport "Mon 20 Tue 21 Wed 22 Thu 23 Fri 24 Sat 25 3/9 3 Jobs Sun 26 Mon 27 Tue 28 Wed 2…" at bounding box center [715, 379] width 1431 height 521
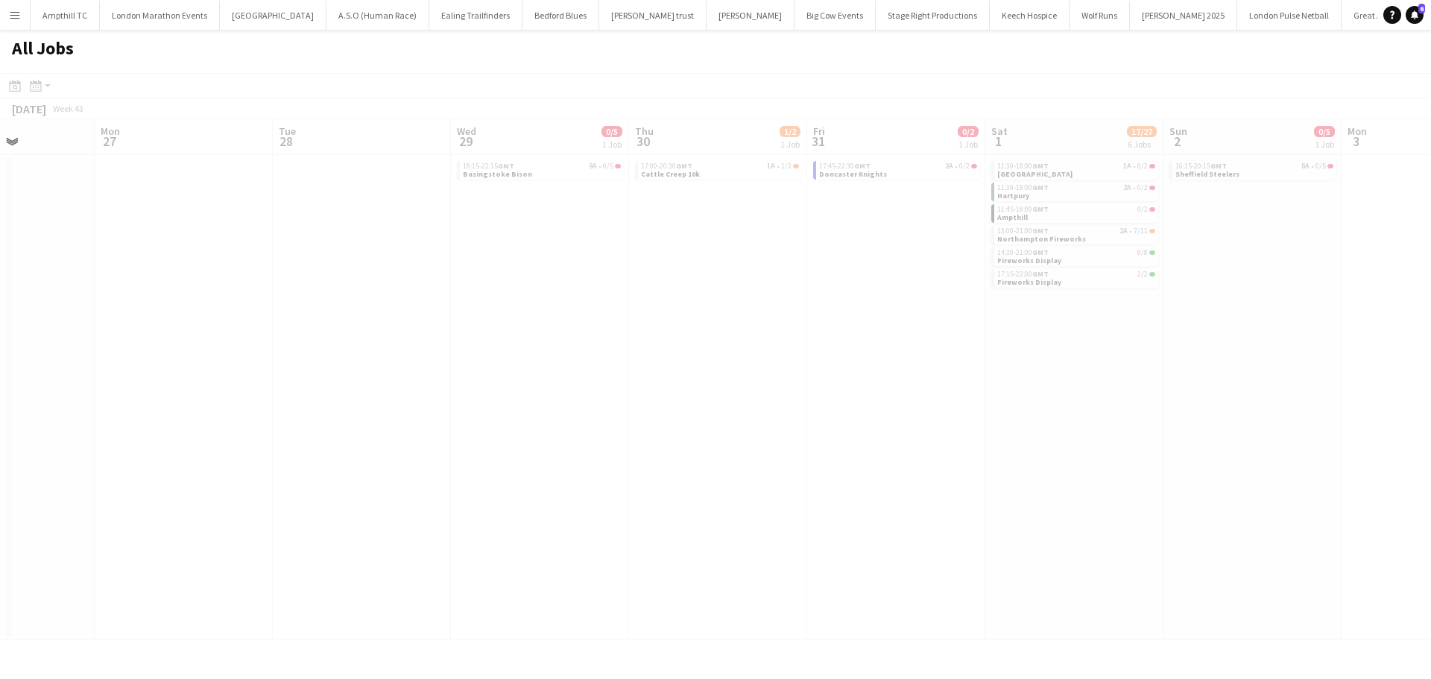
drag, startPoint x: 775, startPoint y: 343, endPoint x: 690, endPoint y: 343, distance: 85.0
click at [690, 343] on app-calendar-viewport "Fri 24 Sat 25 3/9 3 Jobs Sun 26 Mon 27 Tue 28 Wed 29 0/5 1 Job Thu 30 1/2 1 Job…" at bounding box center [715, 379] width 1431 height 521
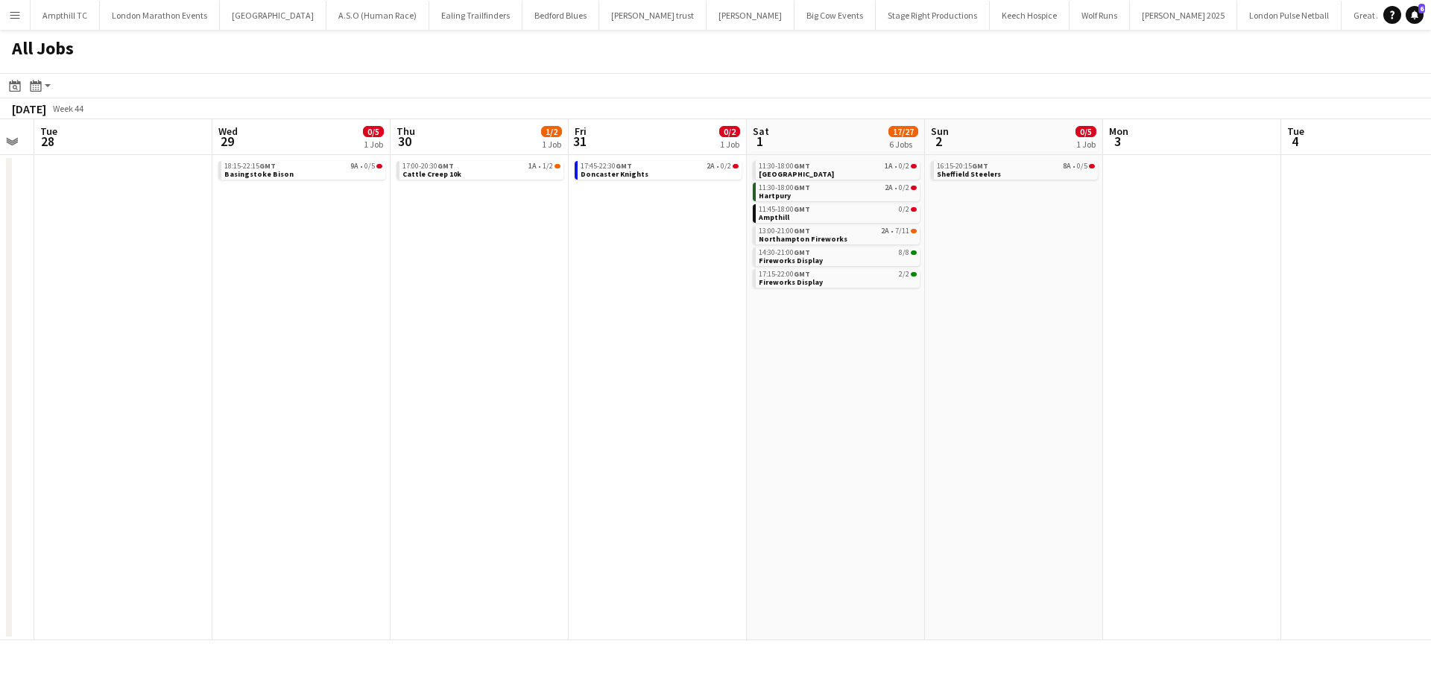
scroll to position [0, 681]
drag, startPoint x: 804, startPoint y: 284, endPoint x: 564, endPoint y: 298, distance: 241.2
click at [564, 298] on app-calendar-viewport "Fri 24 Sat 25 3/9 3 Jobs Sun 26 Mon 27 Tue 28 Wed 29 0/5 1 Job Thu 30 1/2 1 Job…" at bounding box center [715, 379] width 1431 height 521
click at [868, 230] on div "13:00-21:00 GMT 2A • 7/11" at bounding box center [835, 230] width 158 height 7
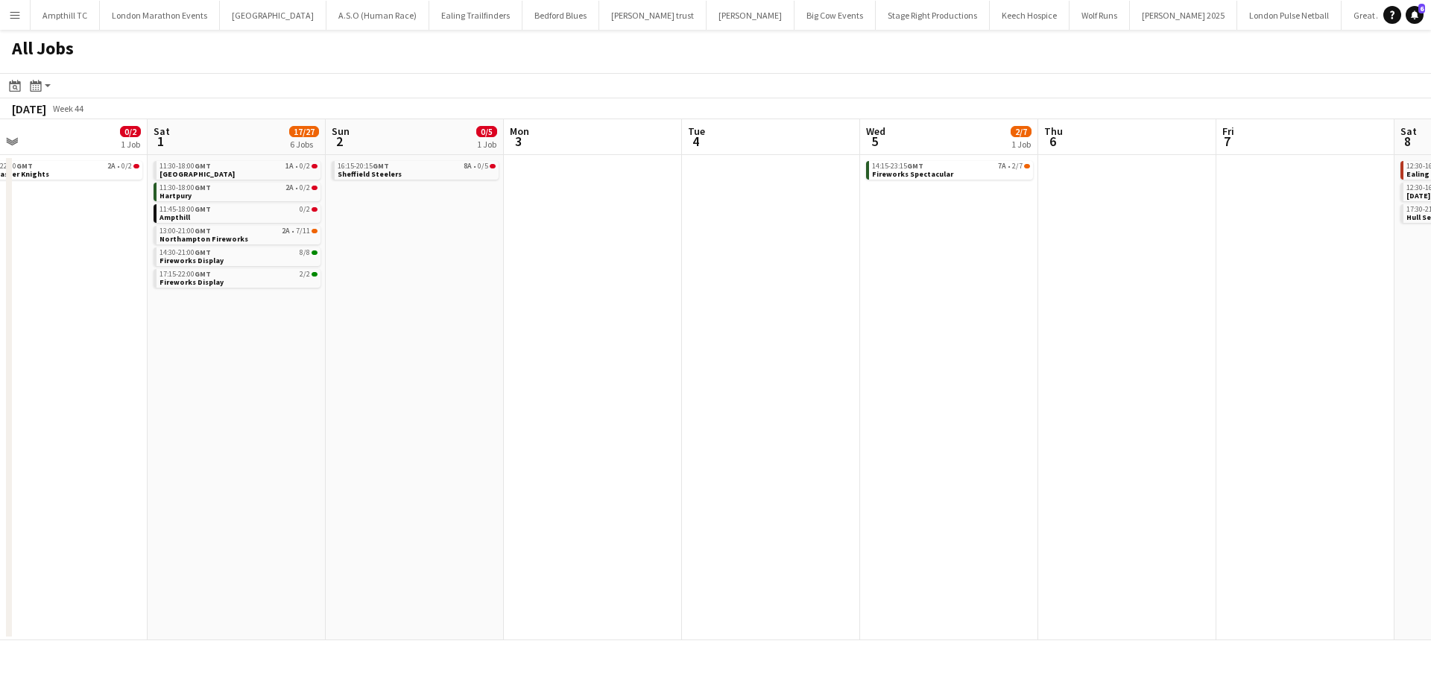
drag, startPoint x: 1029, startPoint y: 250, endPoint x: 433, endPoint y: 259, distance: 596.4
click at [432, 259] on app-calendar-viewport "Tue 28 Wed 29 0/5 1 Job Thu 30 1/2 1 Job Fri 31 0/2 1 Job Sat 1 17/27 6 Jobs Su…" at bounding box center [715, 379] width 1431 height 521
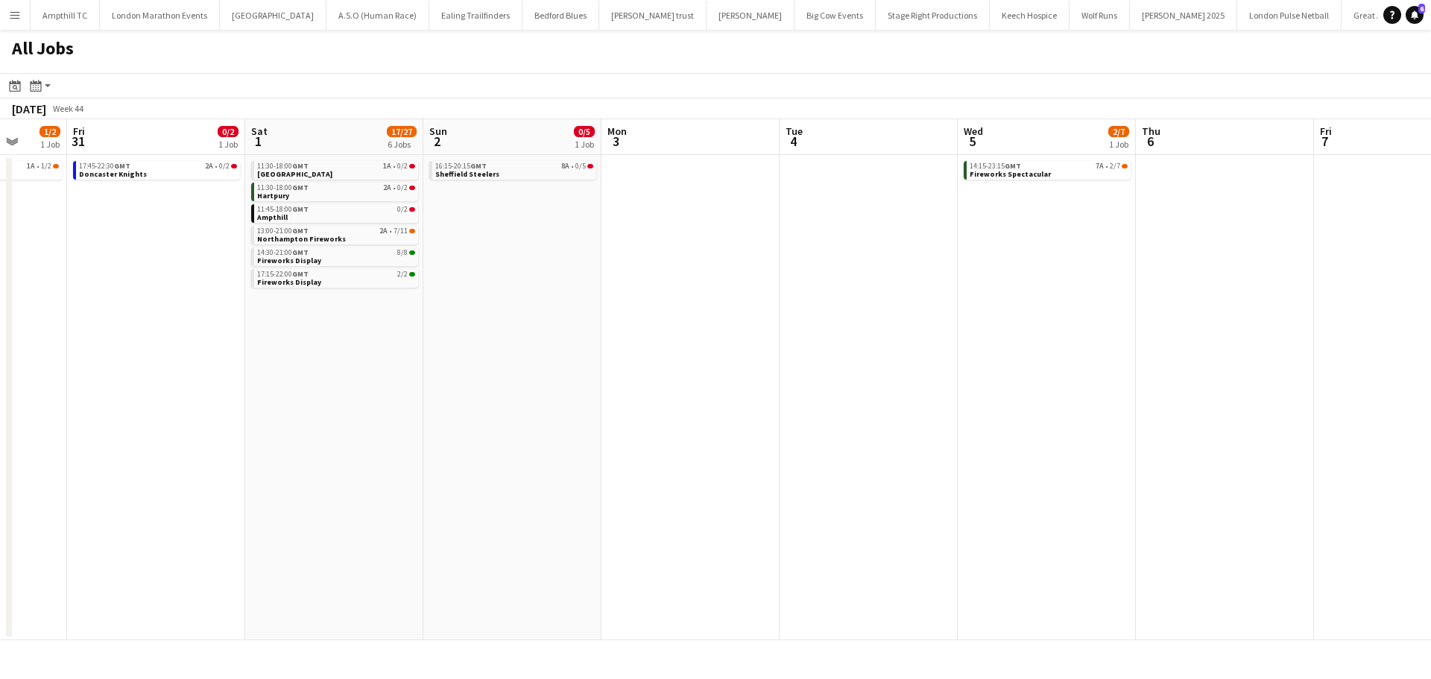
scroll to position [0, 450]
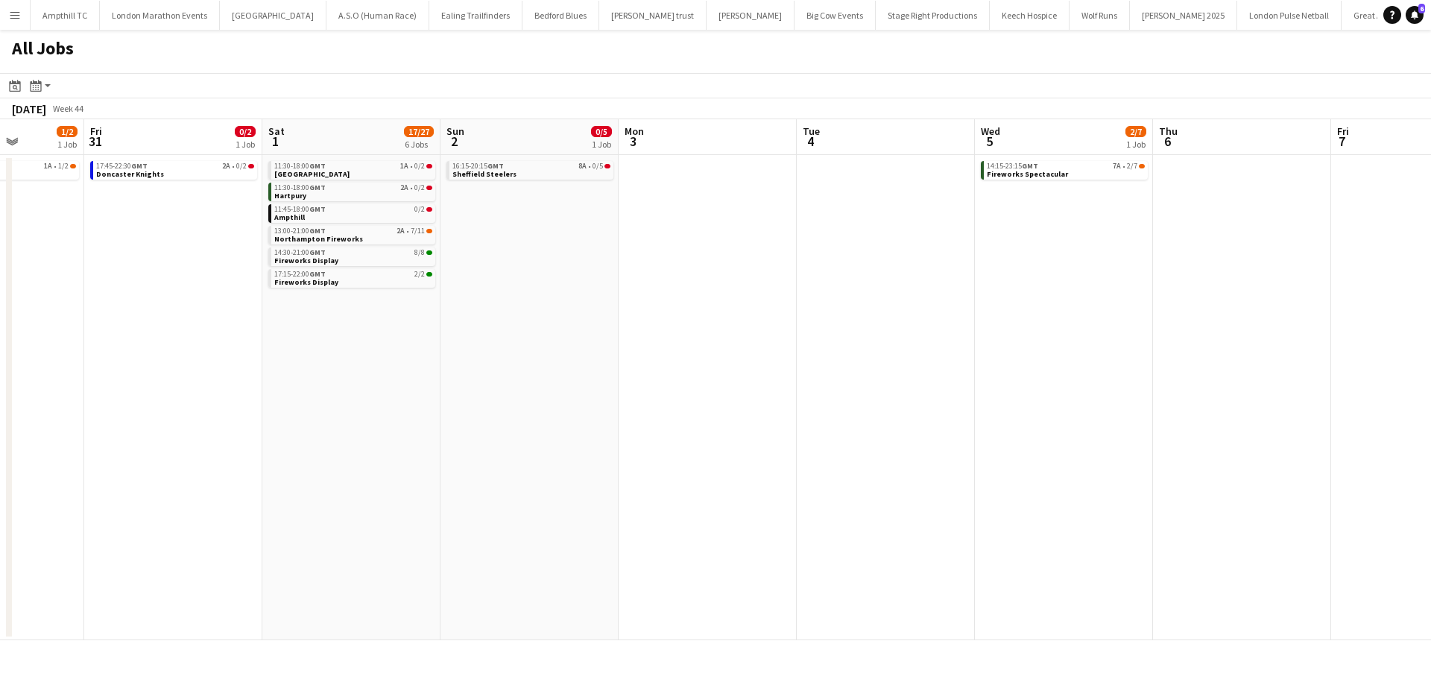
drag, startPoint x: 482, startPoint y: 248, endPoint x: 519, endPoint y: 248, distance: 36.5
click at [519, 248] on app-calendar-viewport "Tue 28 Wed 29 0/5 1 Job Thu 30 1/2 1 Job Fri 31 0/2 1 Job Sat 1 17/27 6 Jobs Su…" at bounding box center [715, 379] width 1431 height 521
click at [385, 164] on div "11:30-18:00 GMT 1A • 0/2" at bounding box center [353, 166] width 158 height 7
click at [391, 182] on div "11:30-18:00 GMT 1A • 0/2 Coventry" at bounding box center [353, 172] width 167 height 22
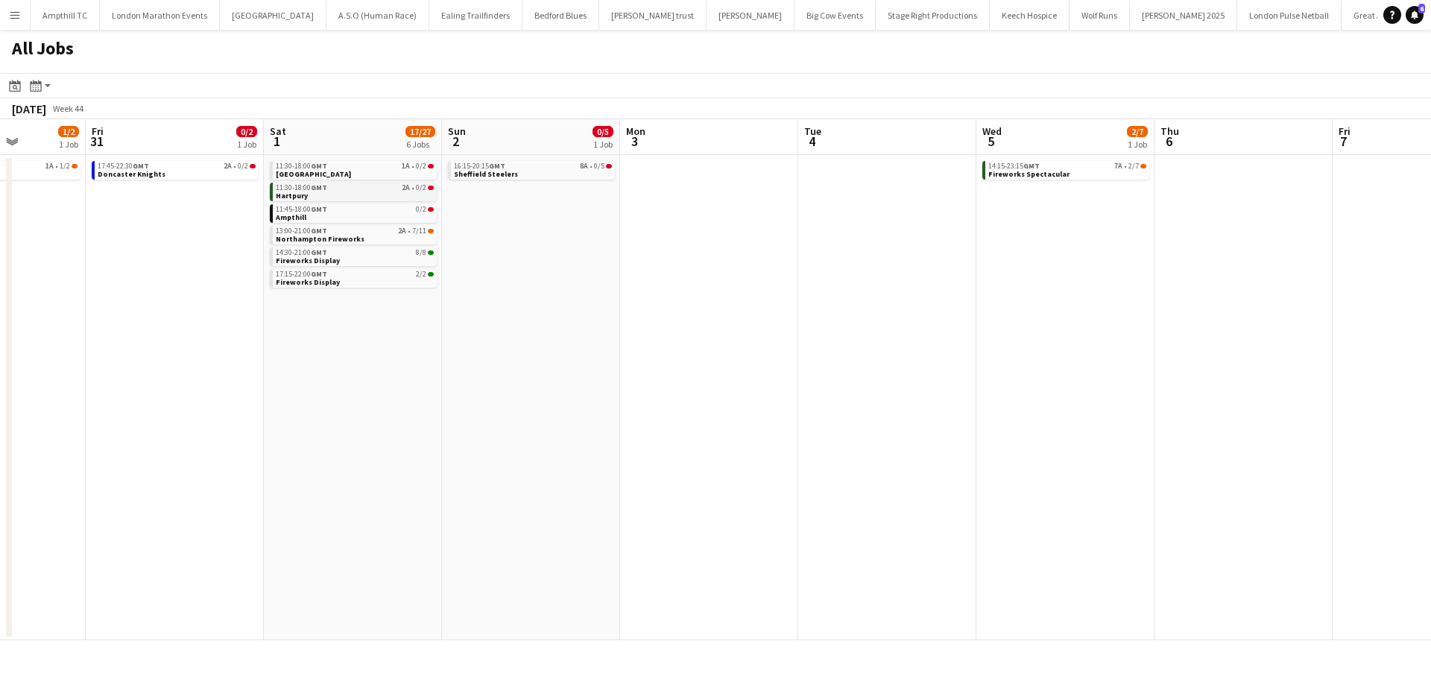
click at [395, 189] on div "11:30-18:00 GMT 2A • 0/2" at bounding box center [355, 187] width 158 height 7
click at [386, 168] on div "11:30-18:00 GMT 1A • 0/2" at bounding box center [355, 166] width 158 height 7
click at [1041, 174] on span "Fireworks Spectacular" at bounding box center [1028, 174] width 81 height 10
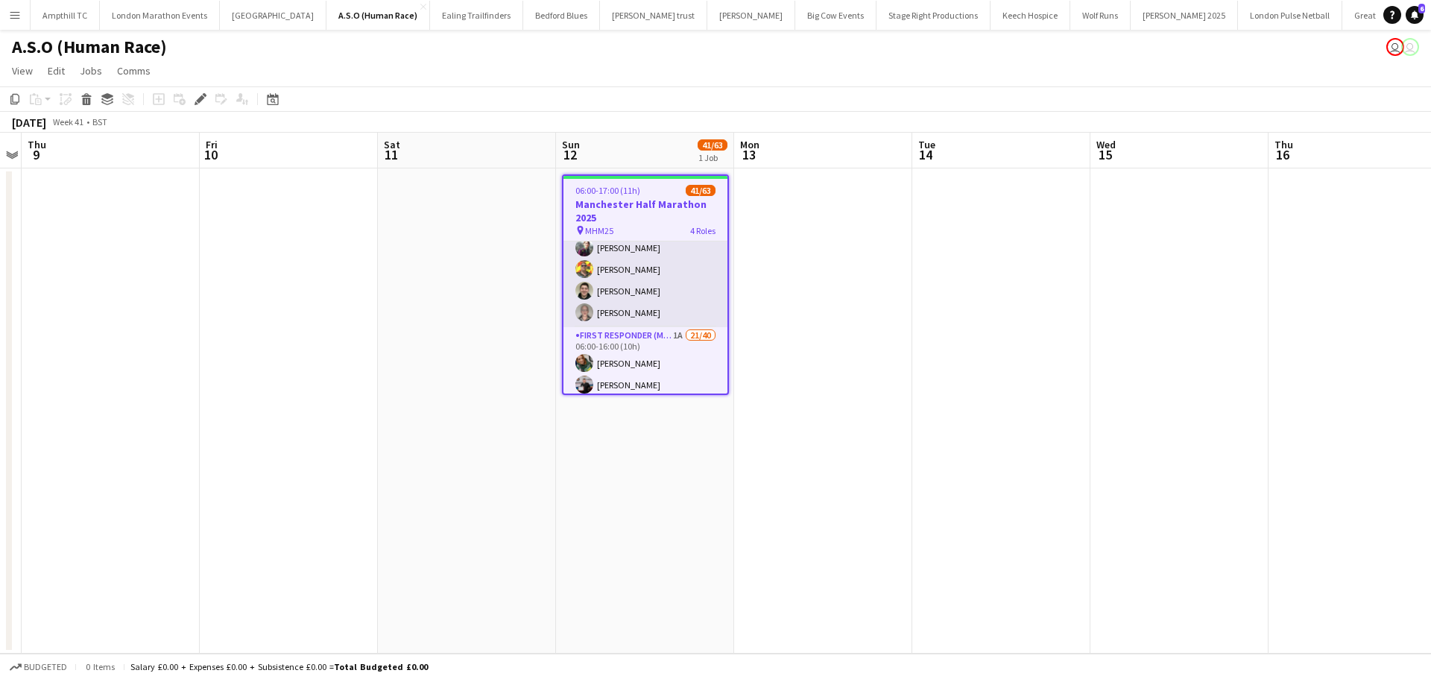
scroll to position [298, 0]
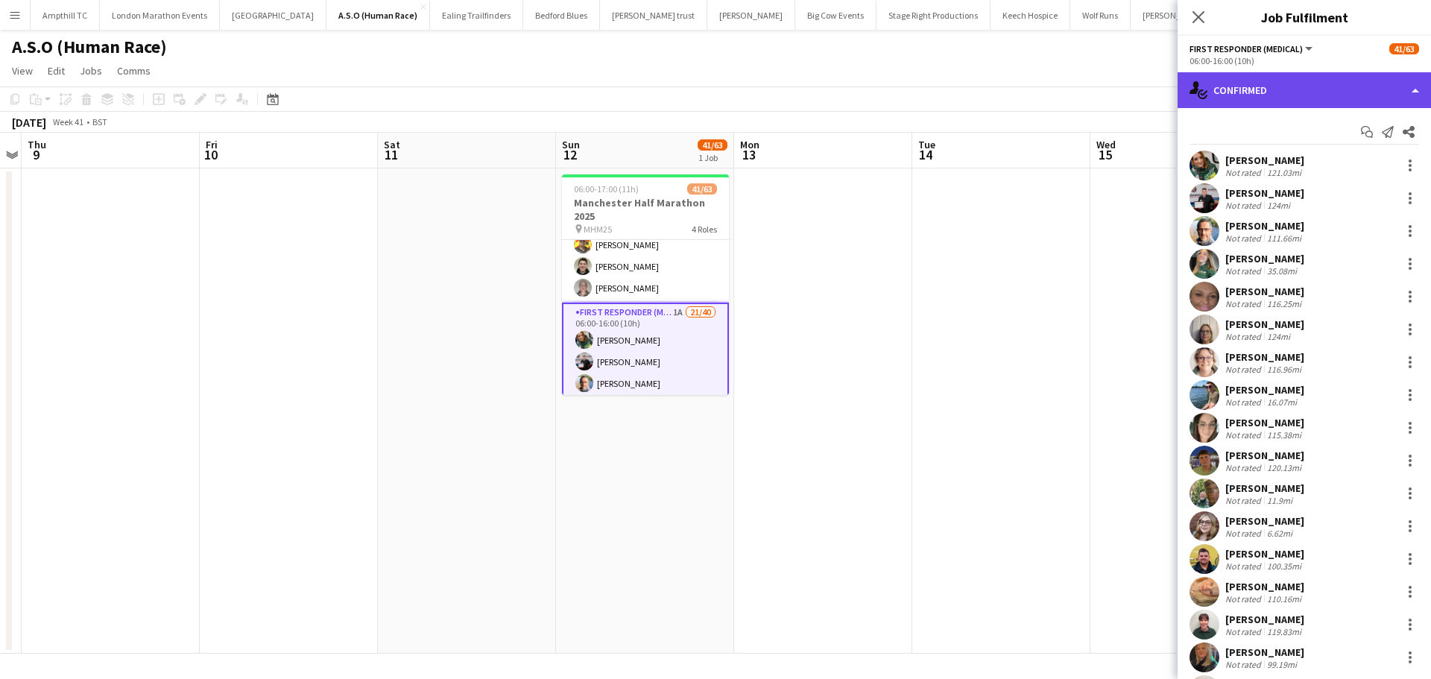
drag, startPoint x: 1251, startPoint y: 92, endPoint x: 1253, endPoint y: 102, distance: 10.7
click at [1252, 92] on div "single-neutral-actions-check-2 Confirmed" at bounding box center [1304, 90] width 253 height 36
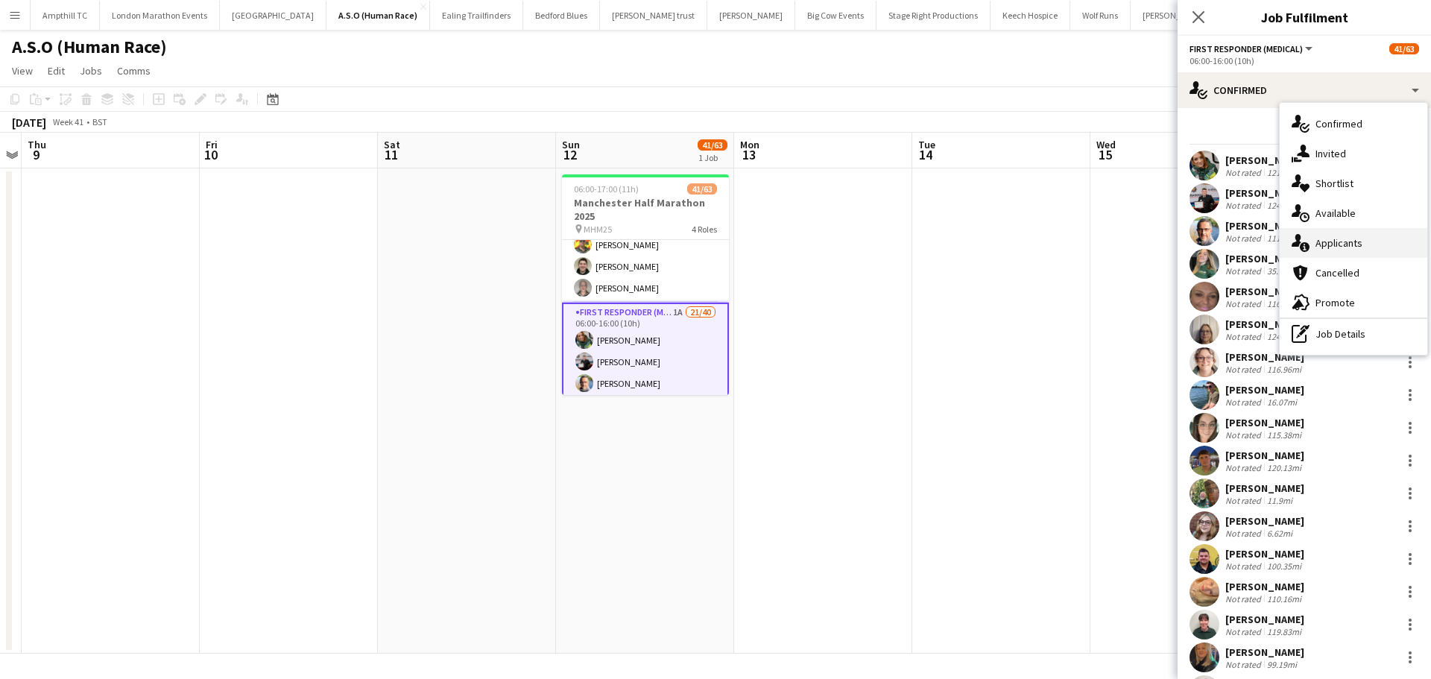
click at [1341, 242] on div "single-neutral-actions-information Applicants" at bounding box center [1354, 243] width 148 height 30
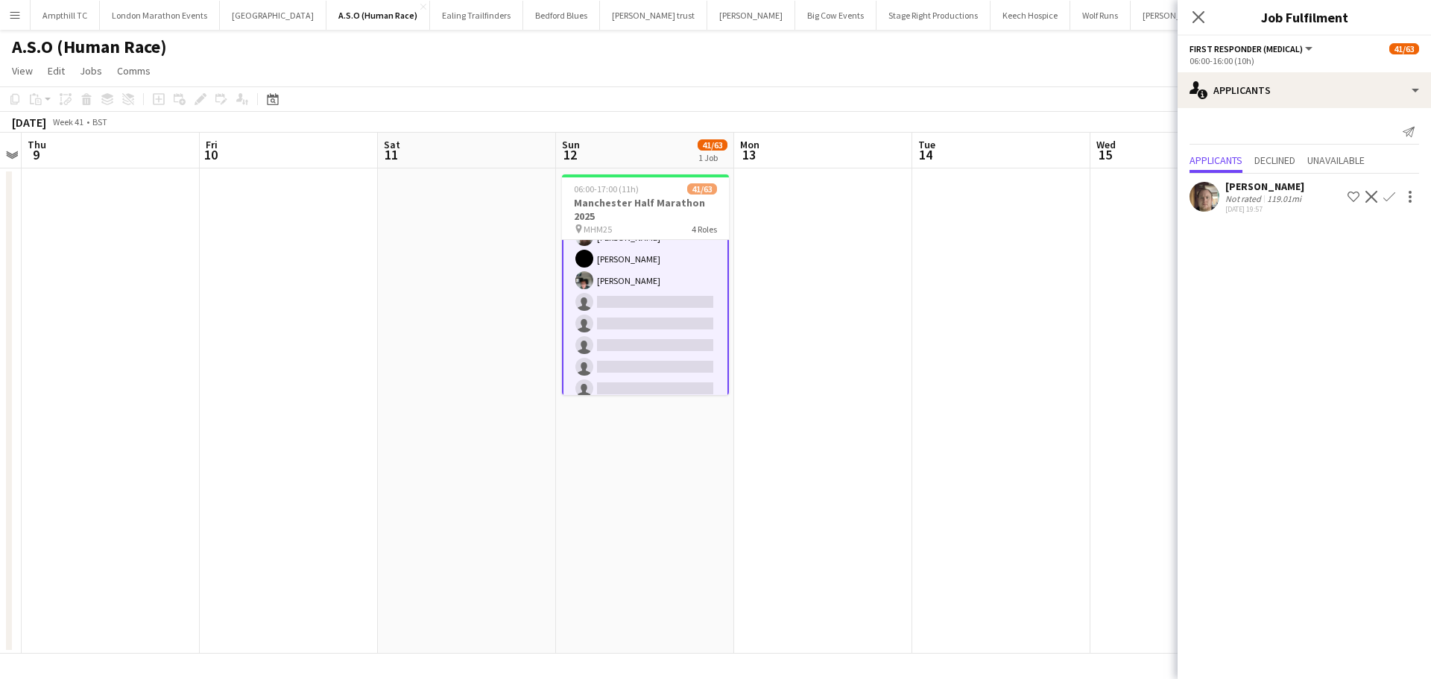
scroll to position [655, 0]
click at [1391, 197] on app-icon "Confirm" at bounding box center [1390, 197] width 12 height 12
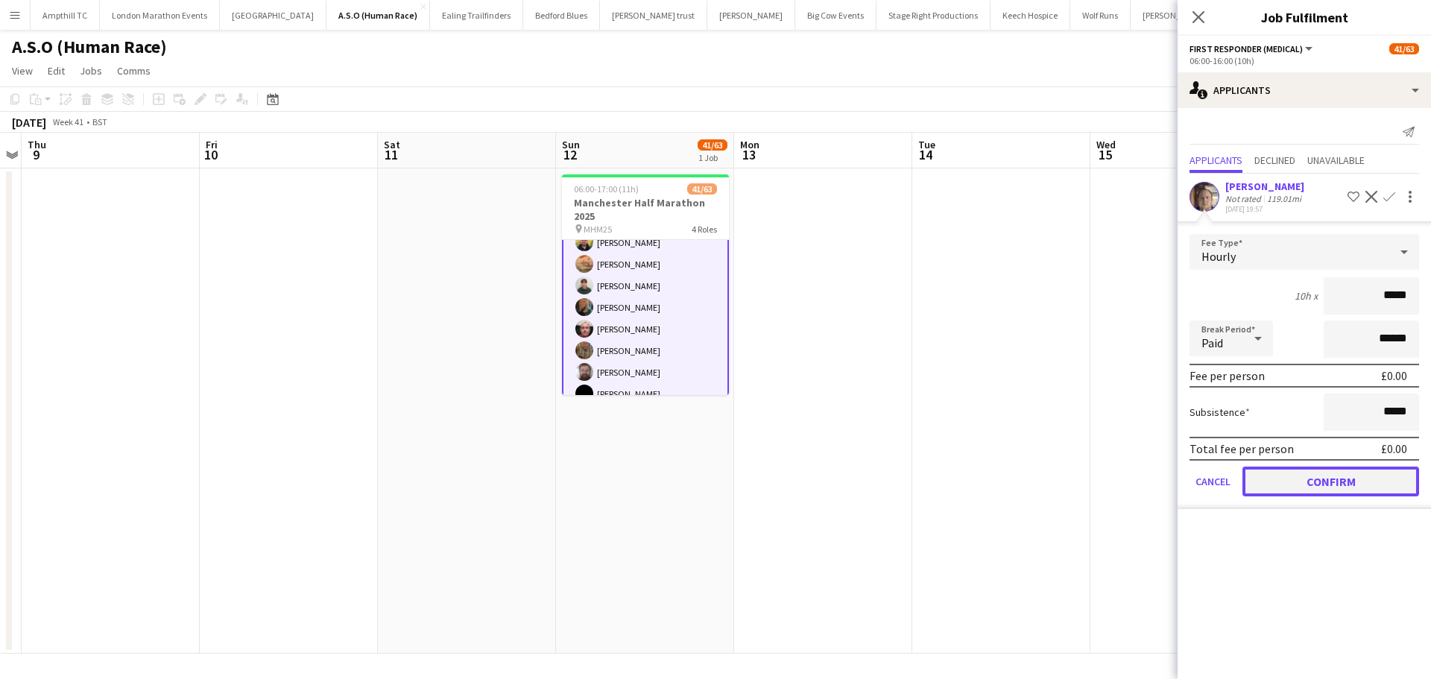
click at [1320, 470] on button "Confirm" at bounding box center [1331, 482] width 177 height 30
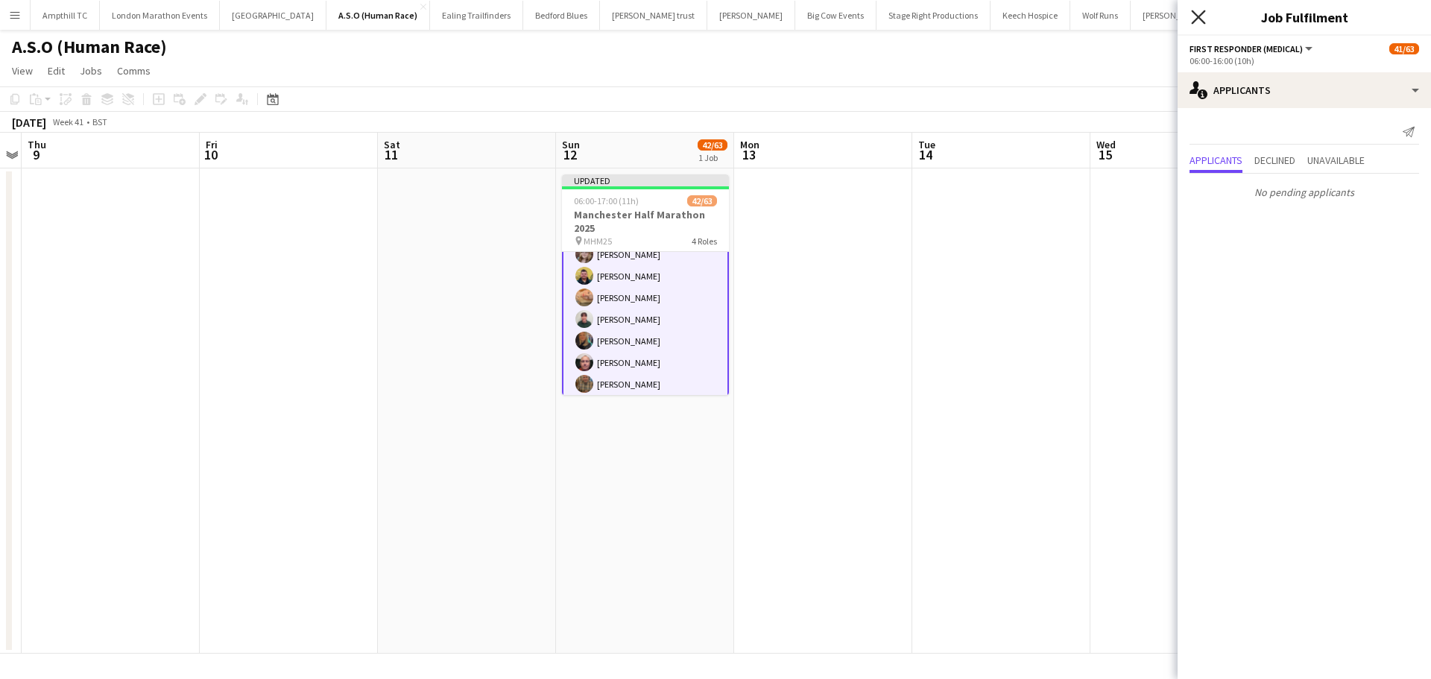
click at [1199, 19] on icon "Close pop-in" at bounding box center [1198, 17] width 14 height 14
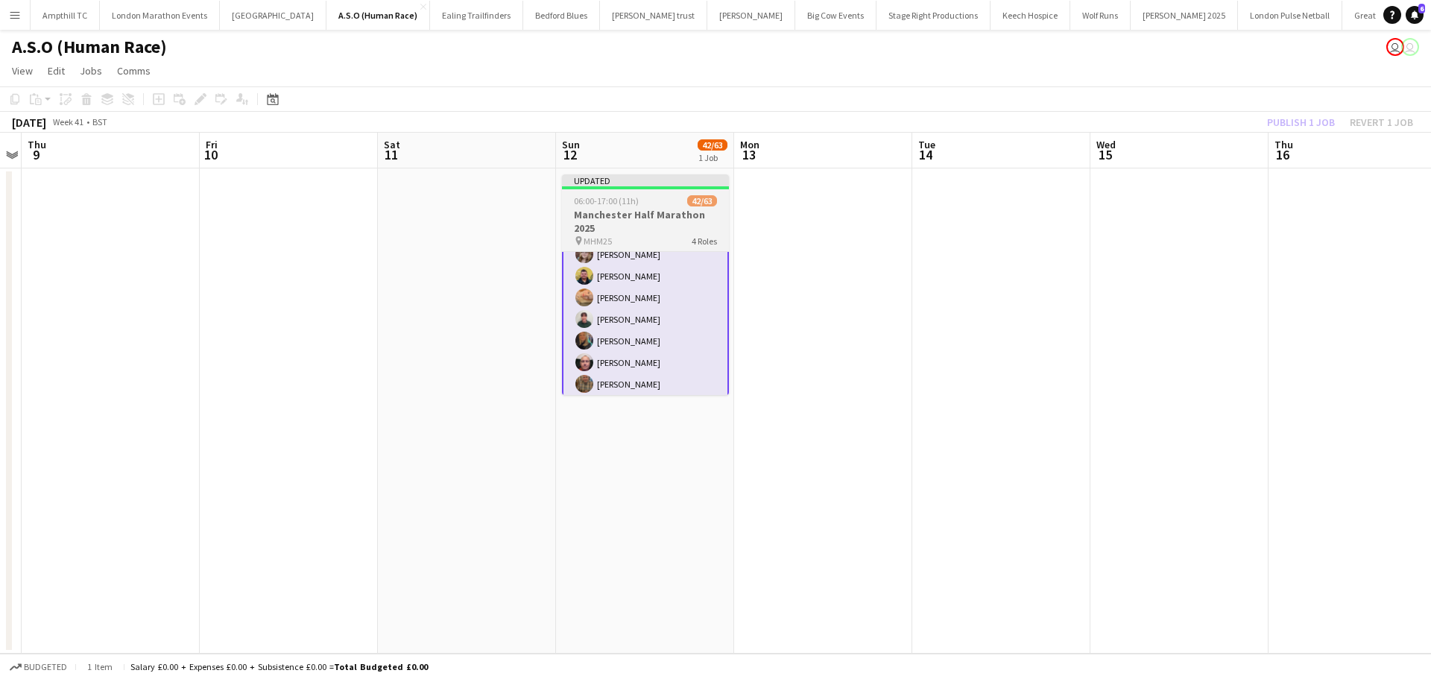
click at [659, 192] on app-job-card "Updated 06:00-17:00 (11h) 42/63 Manchester Half Marathon 2025 pin MHM25 4 Roles…" at bounding box center [645, 284] width 167 height 221
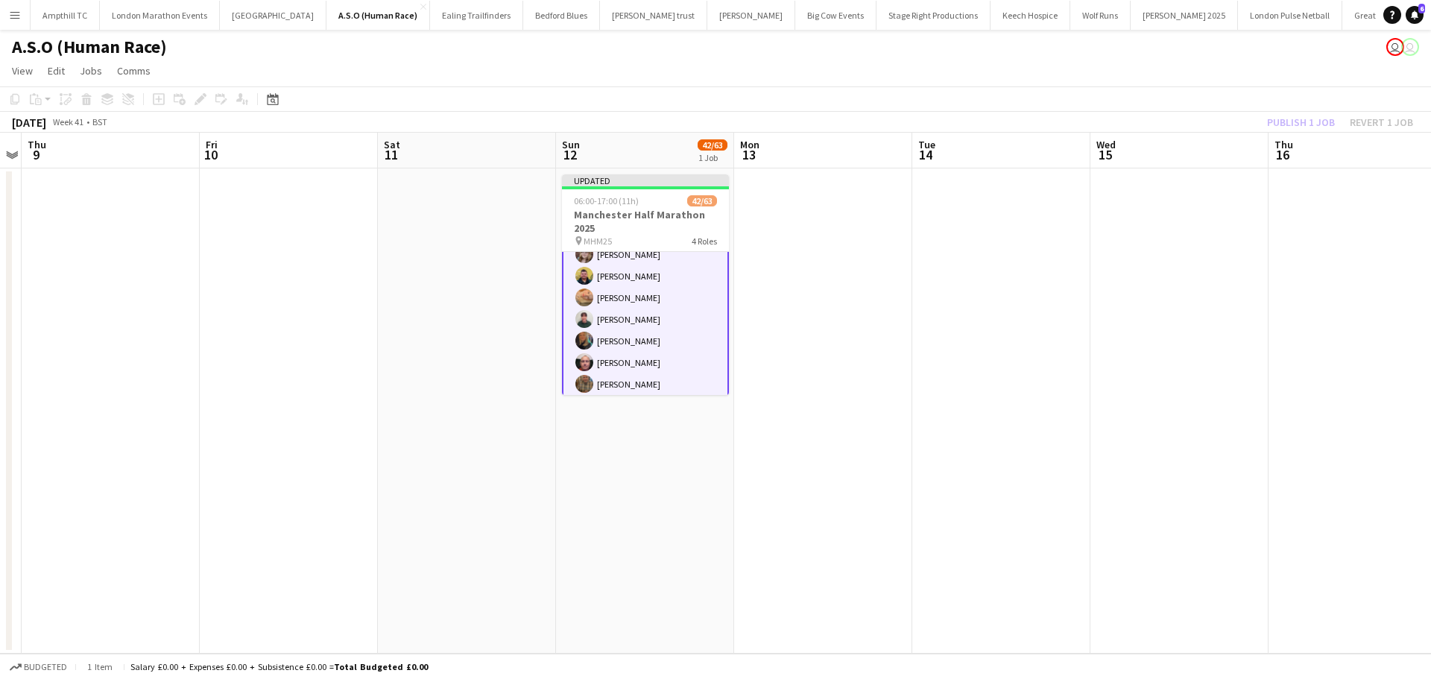
scroll to position [654, 0]
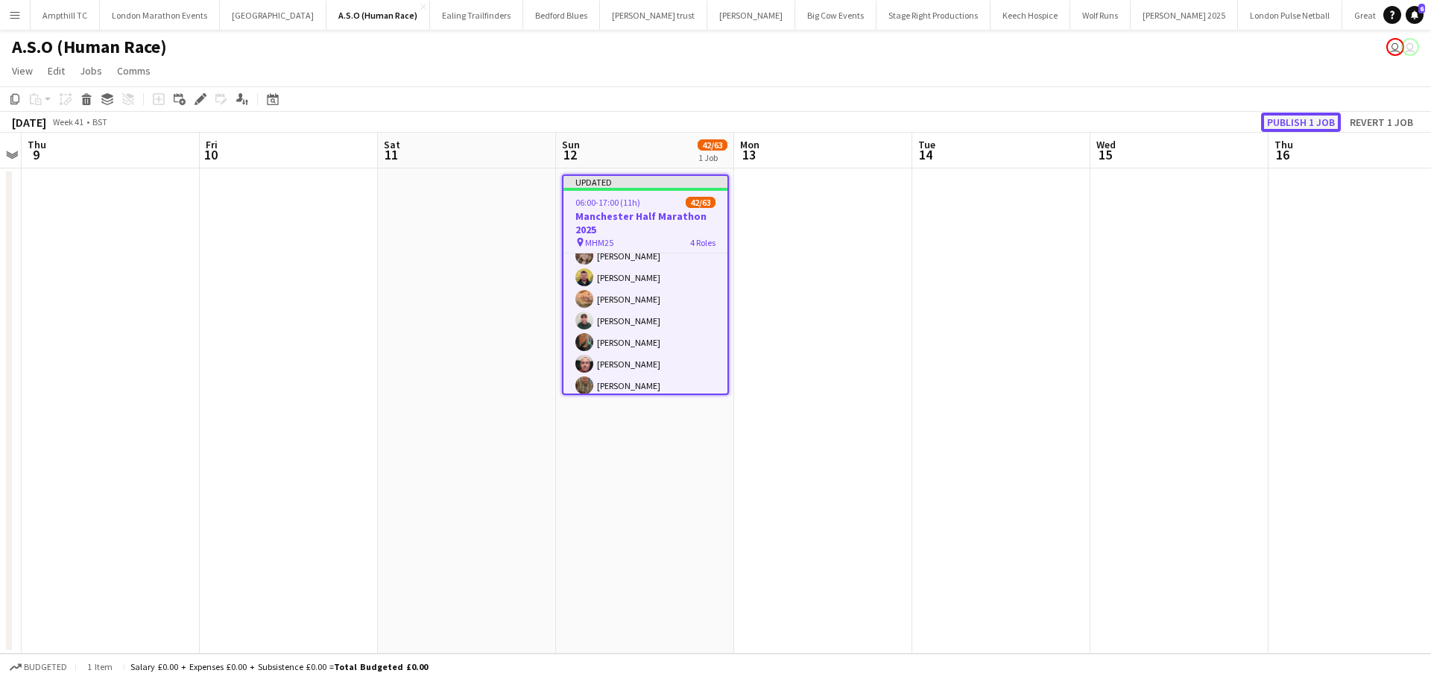
click at [1272, 121] on button "Publish 1 job" at bounding box center [1301, 122] width 80 height 19
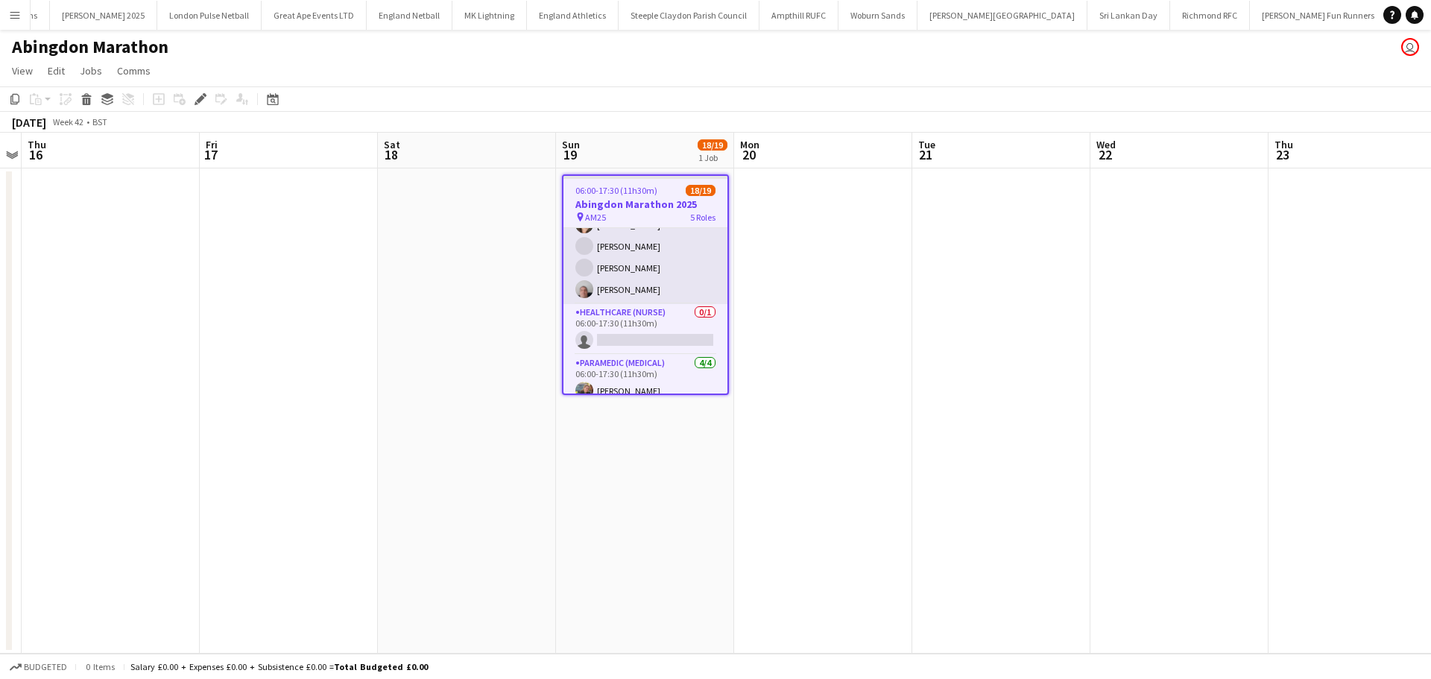
scroll to position [298, 0]
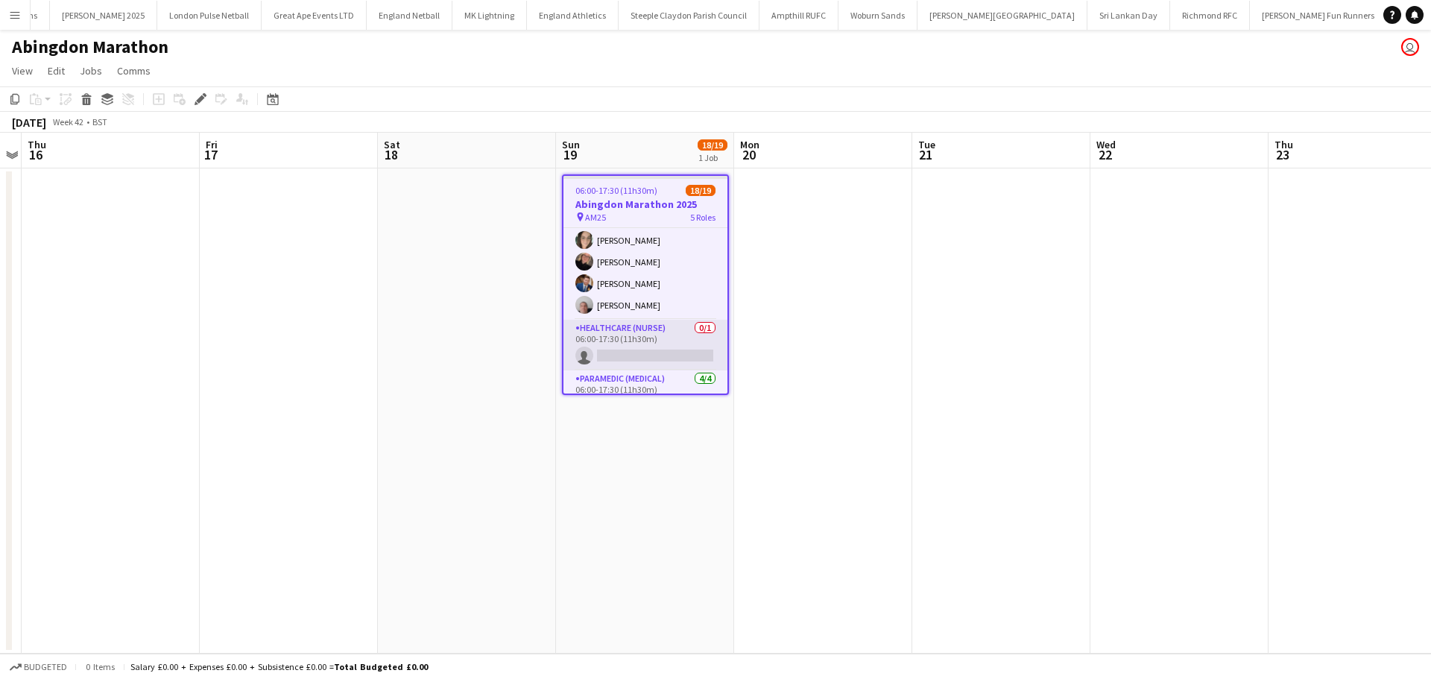
click at [655, 350] on app-card-role "Healthcare (Nurse) 0/1 06:00-17:30 (11h30m) single-neutral-actions" at bounding box center [646, 345] width 164 height 51
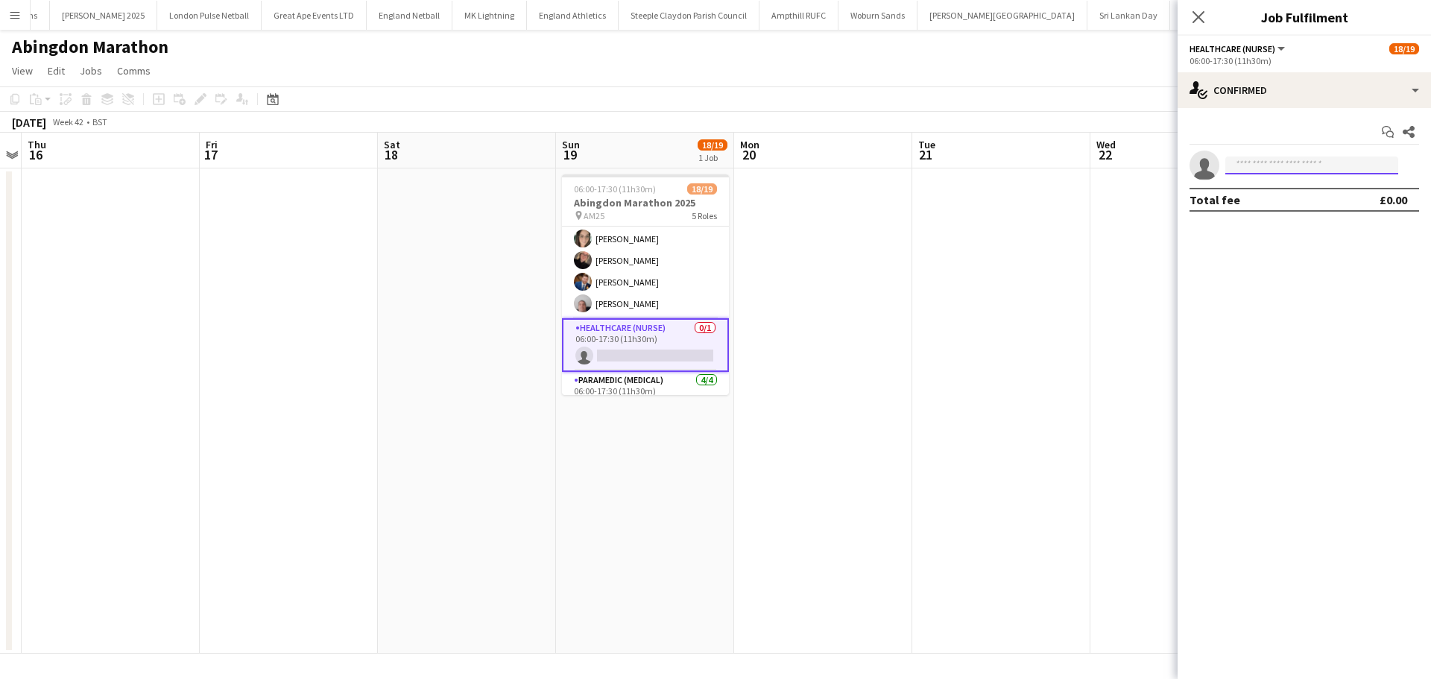
click at [1282, 165] on input at bounding box center [1312, 166] width 173 height 18
type input "*"
type input "***"
click at [1267, 193] on span "Lesley Whitesmith Active lesleywhitesmith@aol.com +447973264478" at bounding box center [1311, 198] width 149 height 36
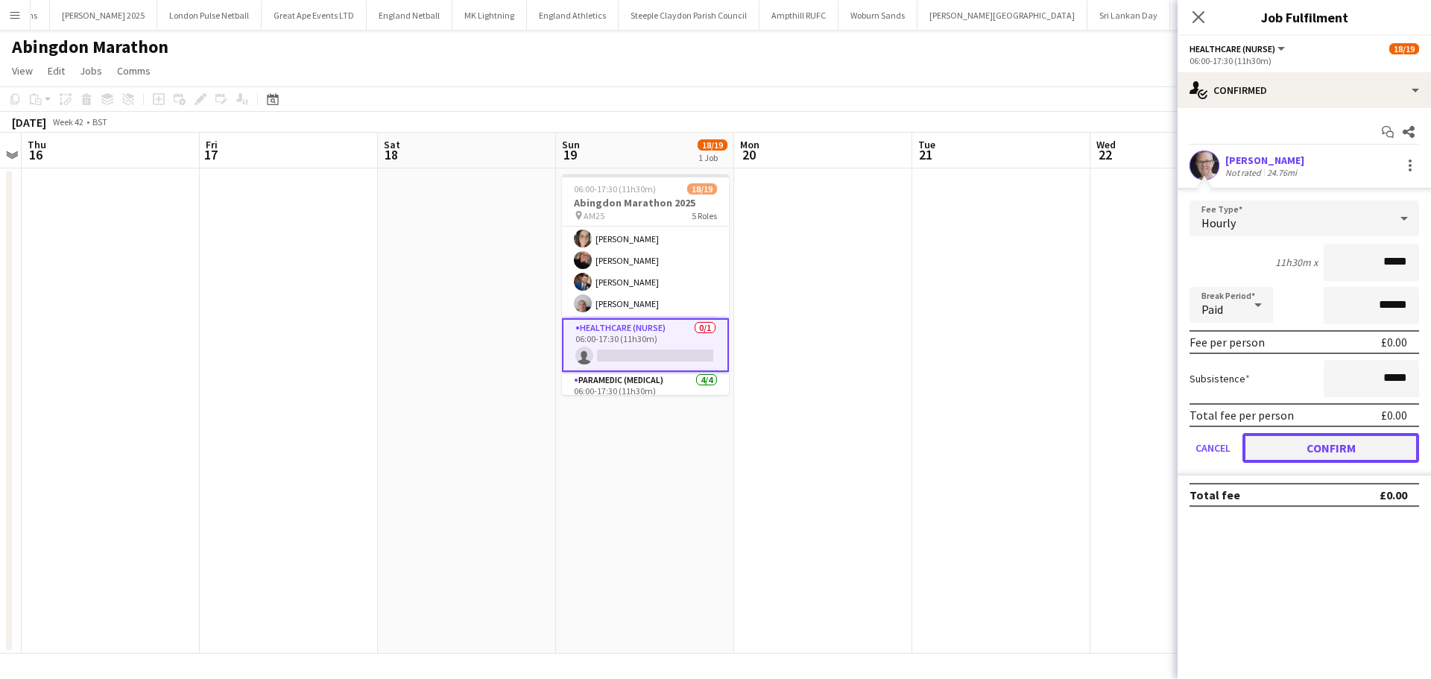
click at [1308, 450] on button "Confirm" at bounding box center [1331, 448] width 177 height 30
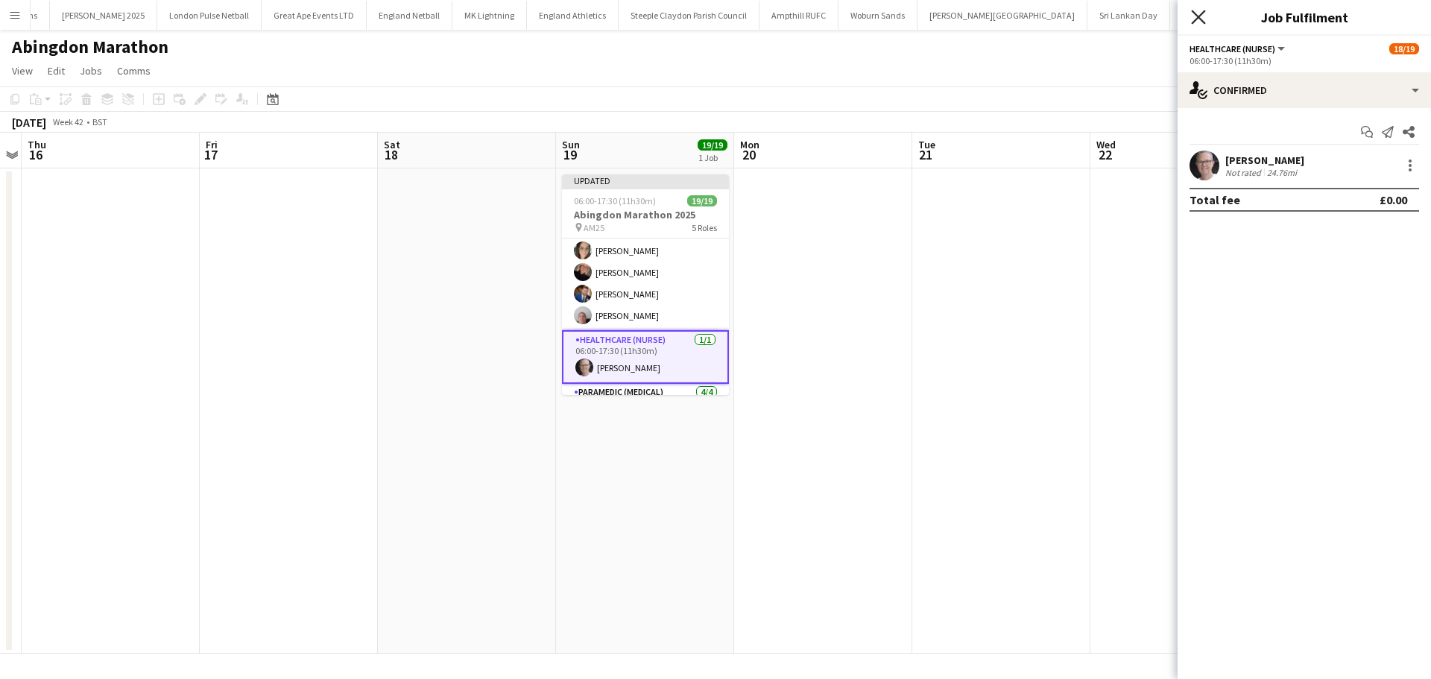
click at [1198, 19] on icon "Close pop-in" at bounding box center [1198, 17] width 14 height 14
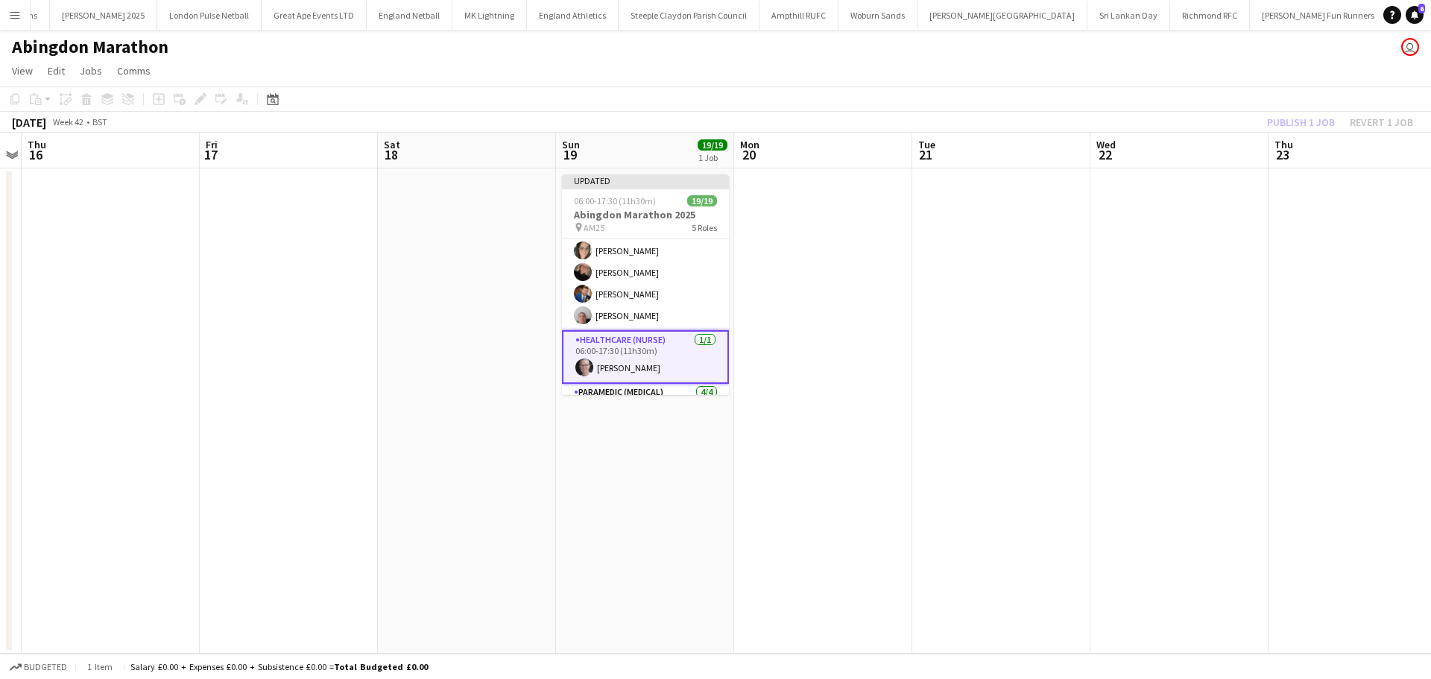
click at [1155, 231] on app-date-cell at bounding box center [1180, 410] width 178 height 485
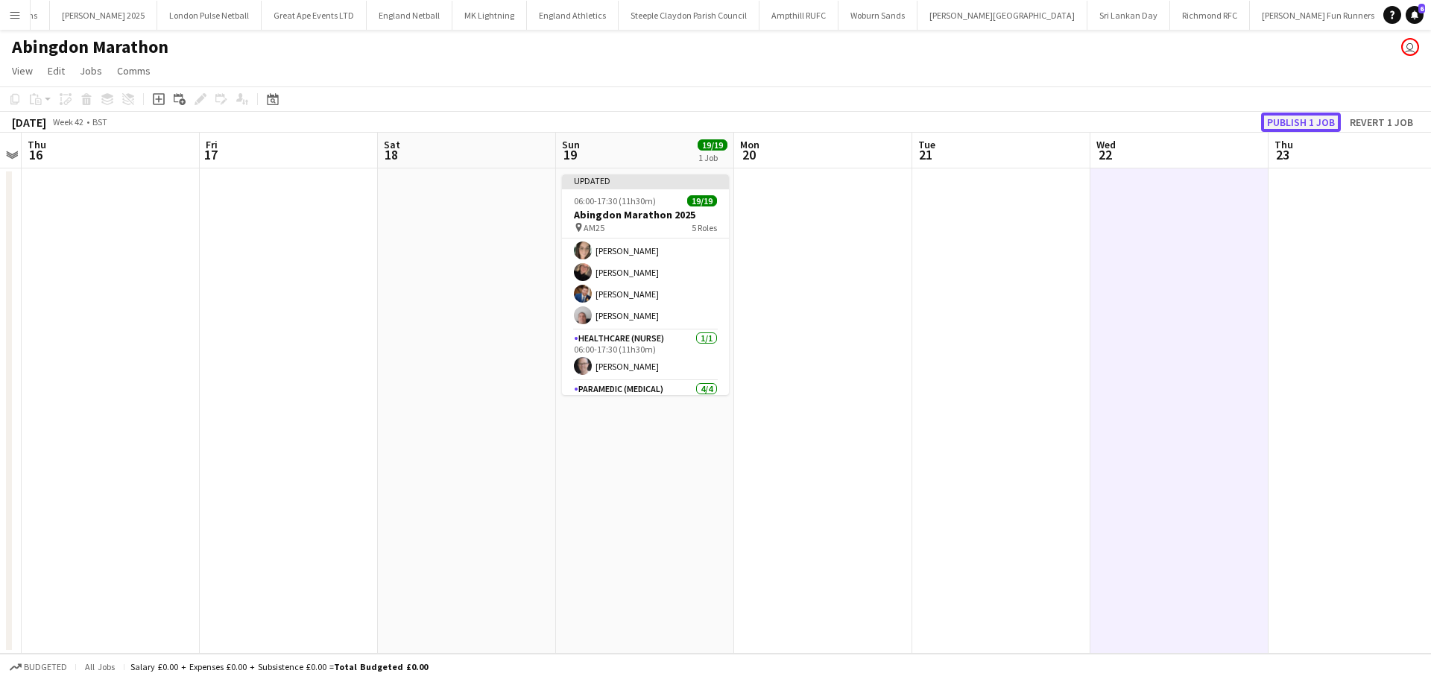
click at [1285, 125] on button "Publish 1 job" at bounding box center [1301, 122] width 80 height 19
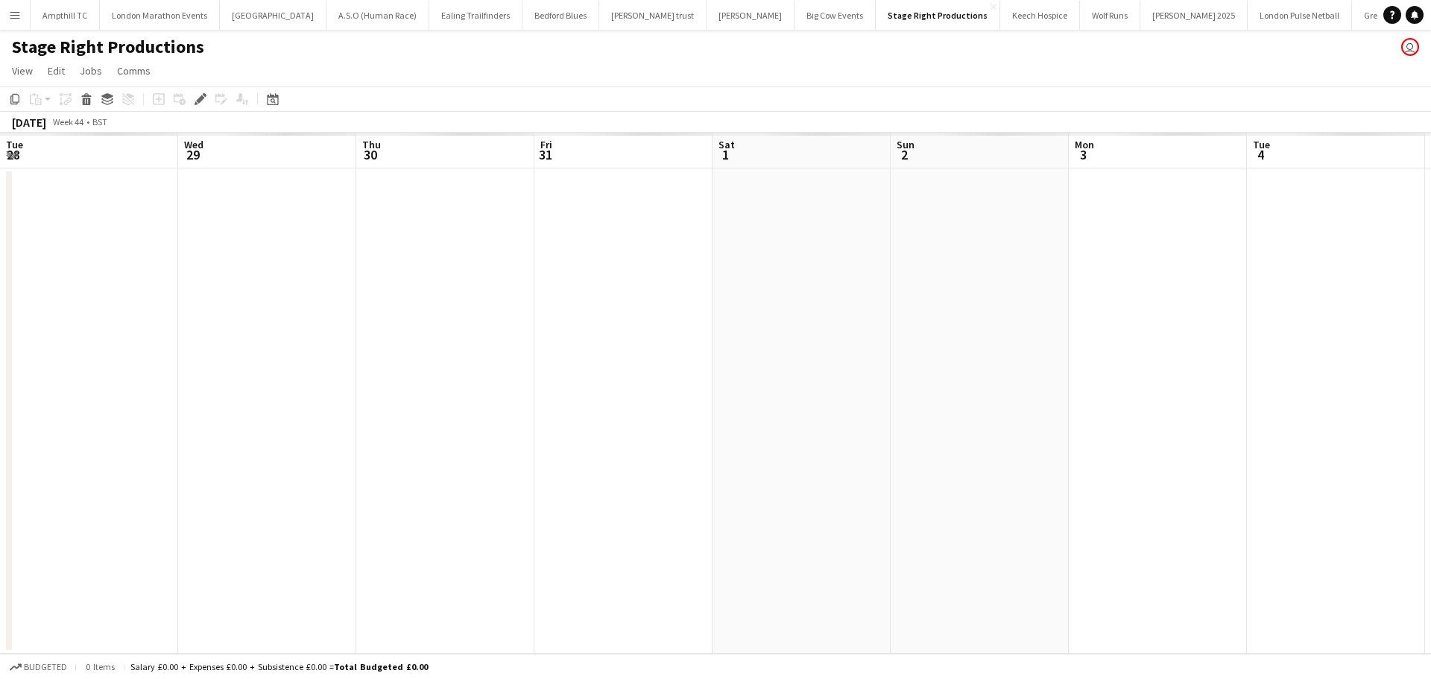
scroll to position [0, 513]
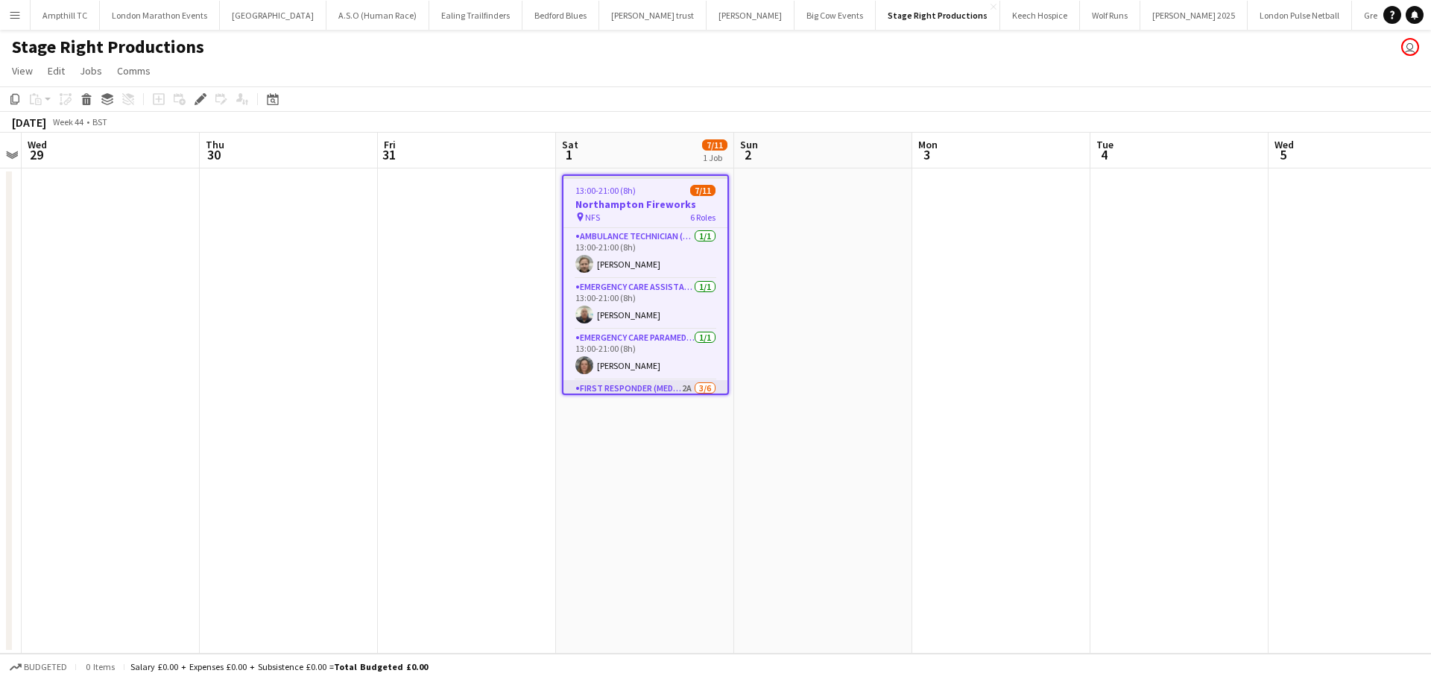
click at [655, 384] on app-card-role "First Responder (Medical) 2A 3/6 13:00-21:00 (8h) Charlotte Barrow Michelle Sma…" at bounding box center [646, 459] width 164 height 159
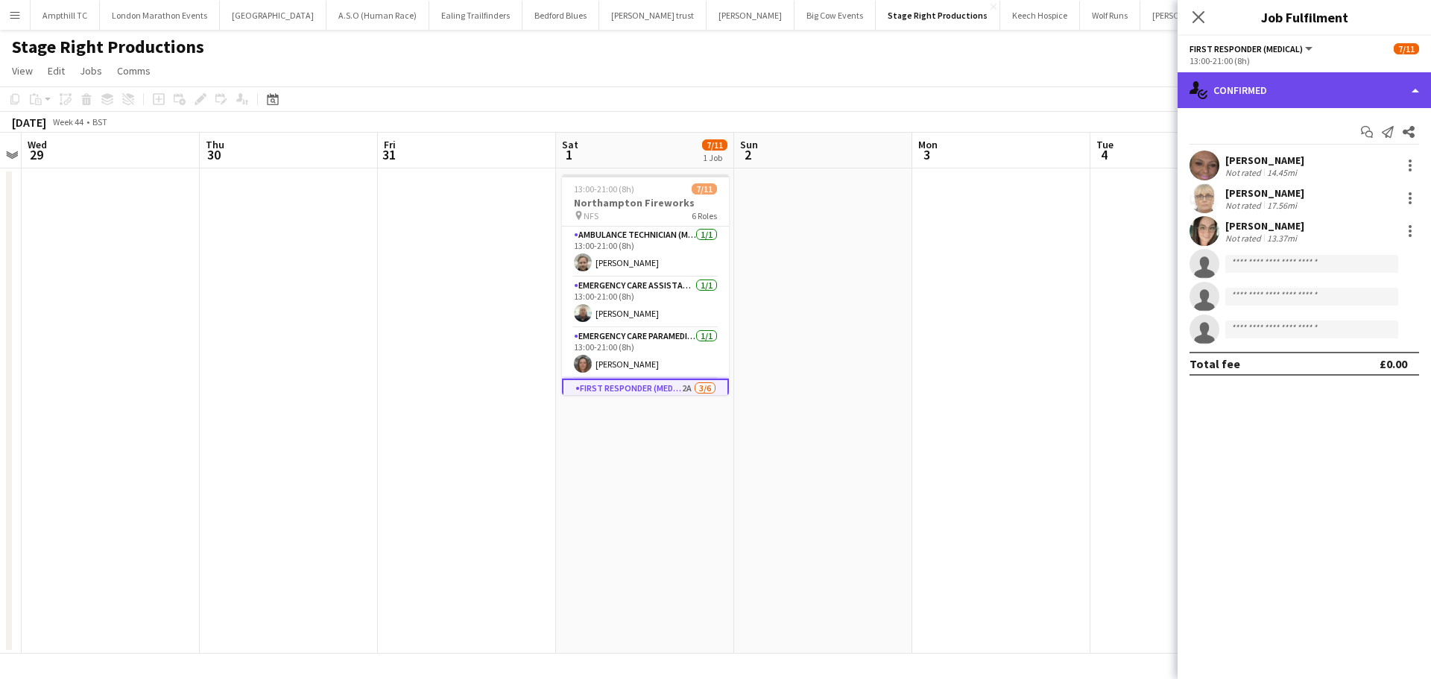
click at [1324, 93] on div "single-neutral-actions-check-2 Confirmed" at bounding box center [1304, 90] width 253 height 36
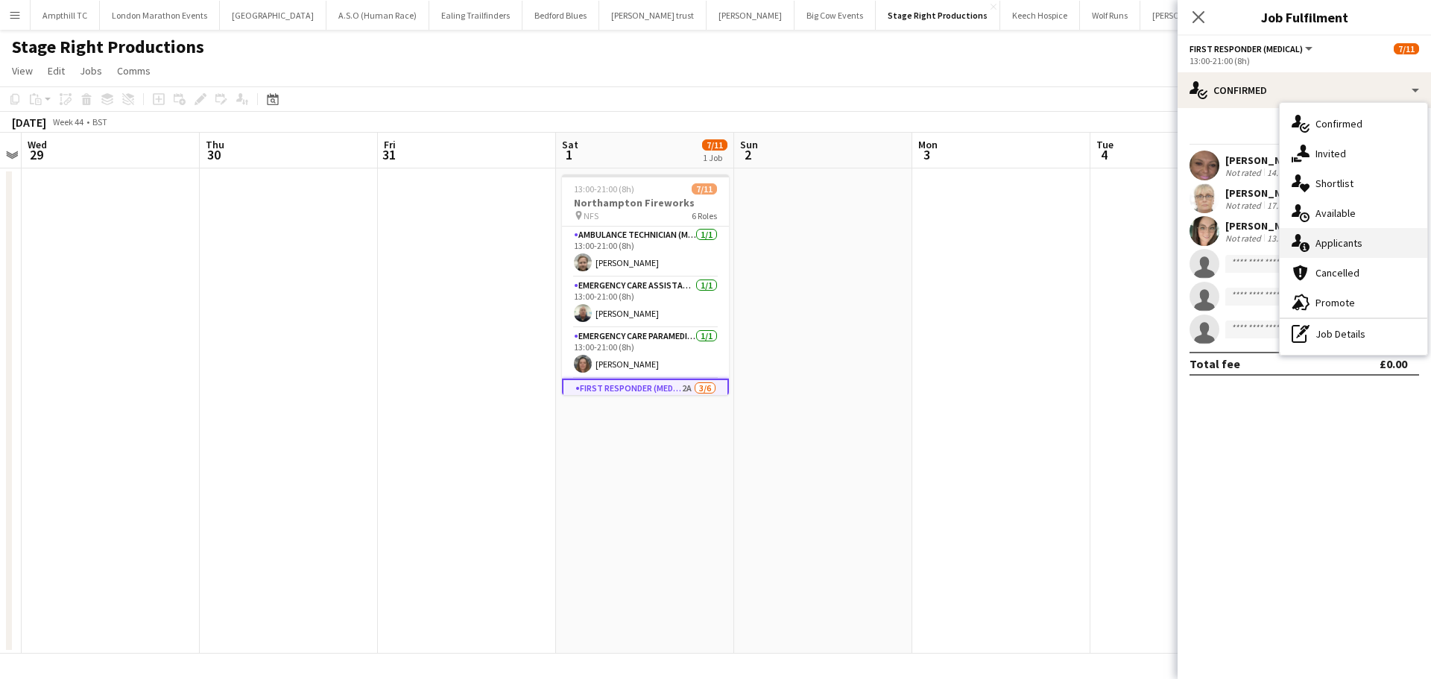
click at [1355, 239] on div "single-neutral-actions-information Applicants" at bounding box center [1354, 243] width 148 height 30
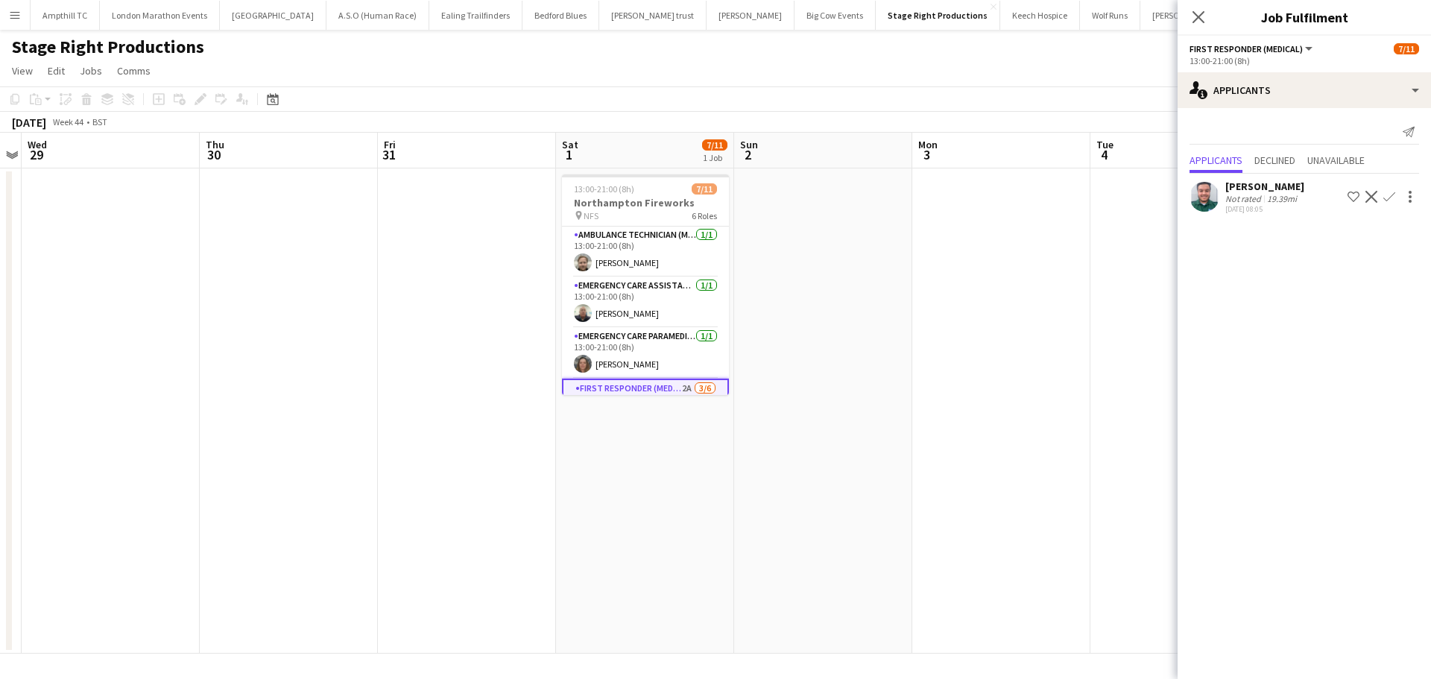
click at [1388, 196] on app-icon "Confirm" at bounding box center [1390, 197] width 12 height 12
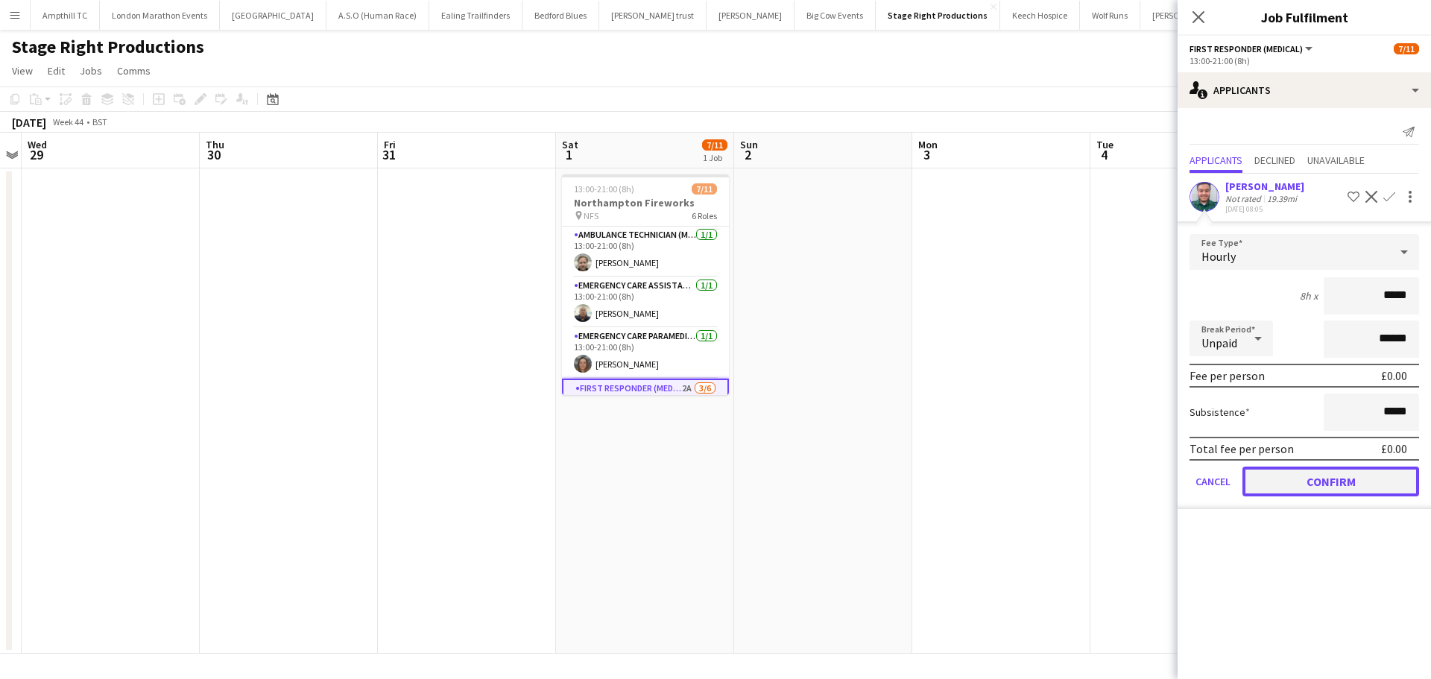
click at [1337, 482] on button "Confirm" at bounding box center [1331, 482] width 177 height 30
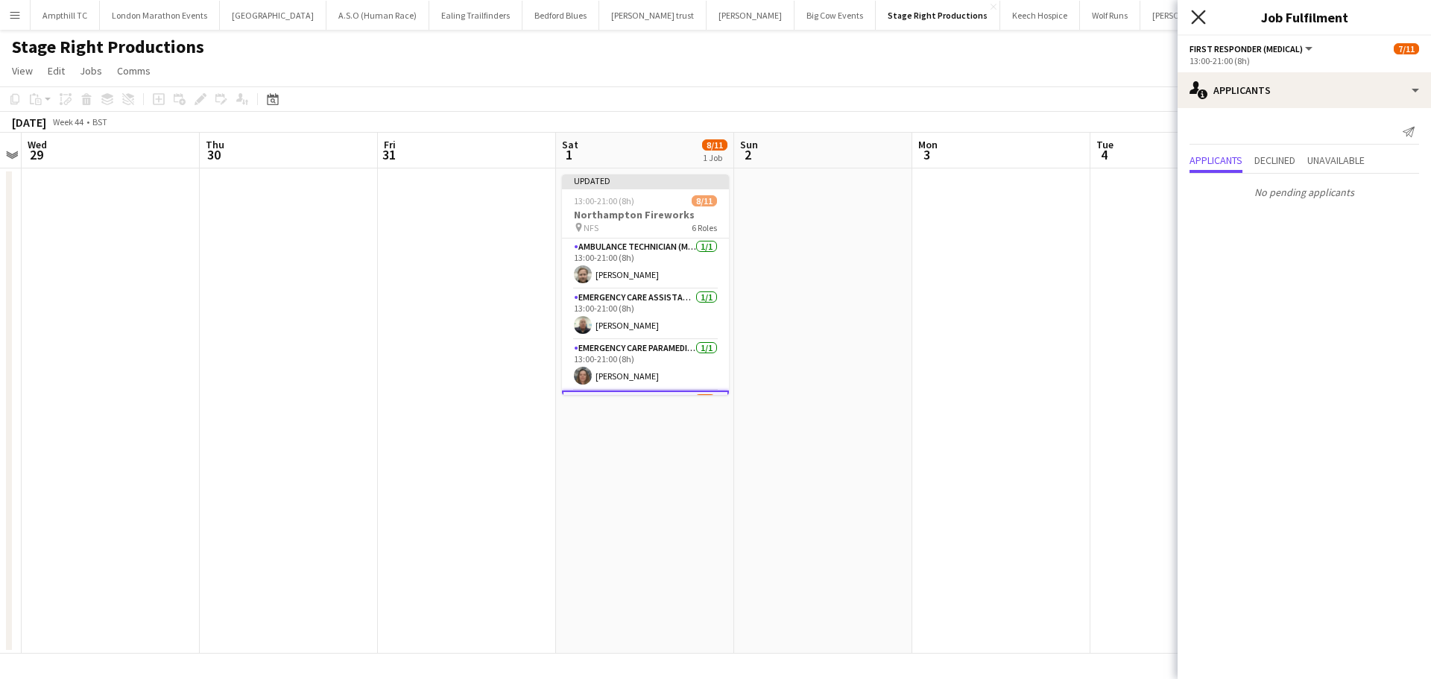
click at [1199, 14] on icon "Close pop-in" at bounding box center [1198, 17] width 14 height 14
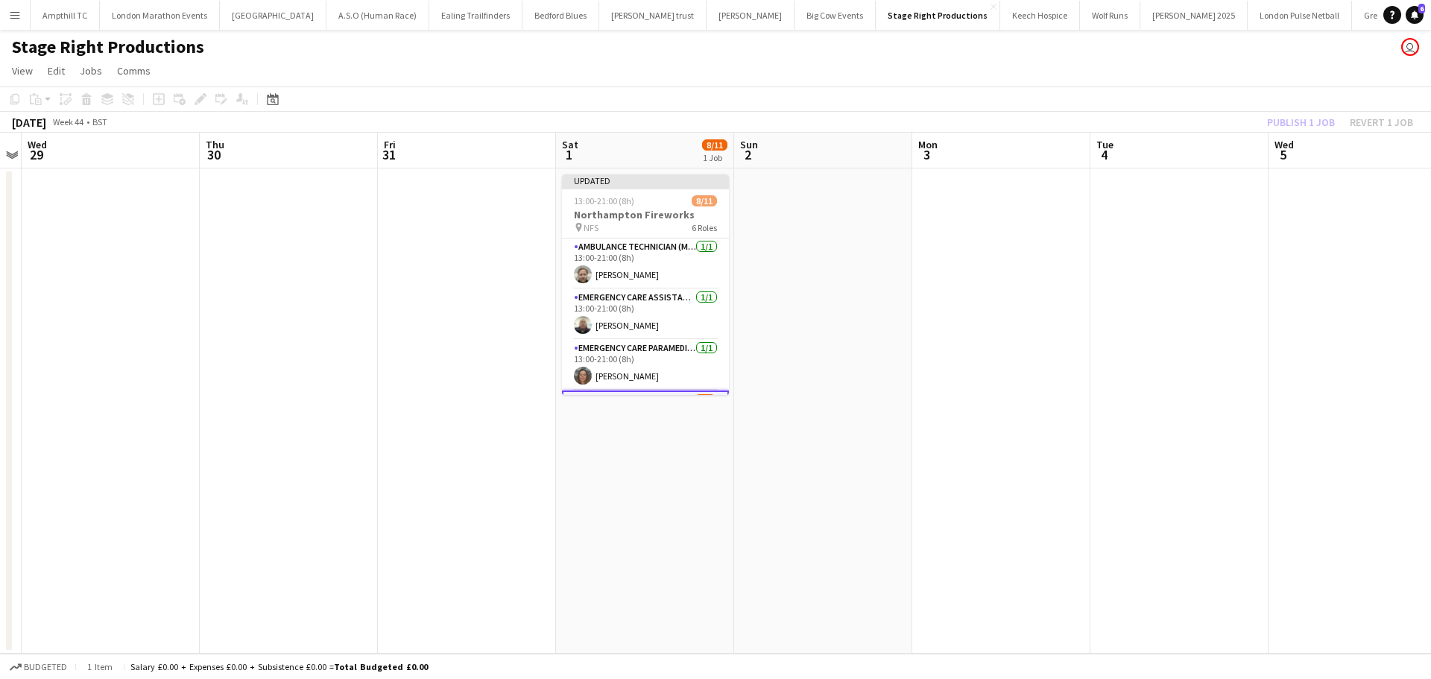
click at [988, 268] on app-date-cell at bounding box center [1001, 410] width 178 height 485
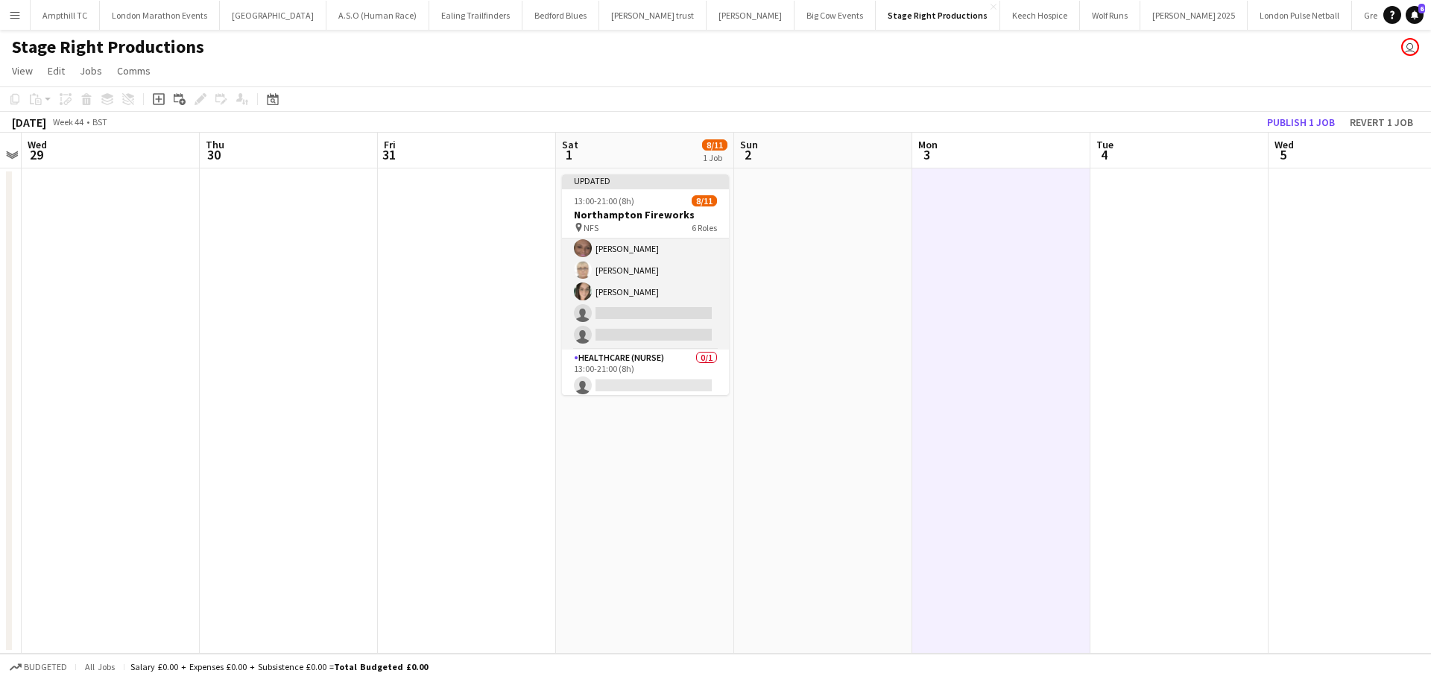
scroll to position [256, 0]
click at [660, 328] on app-card-role "Healthcare (Nurse) 0/1 13:00-21:00 (8h) single-neutral-actions" at bounding box center [645, 319] width 167 height 51
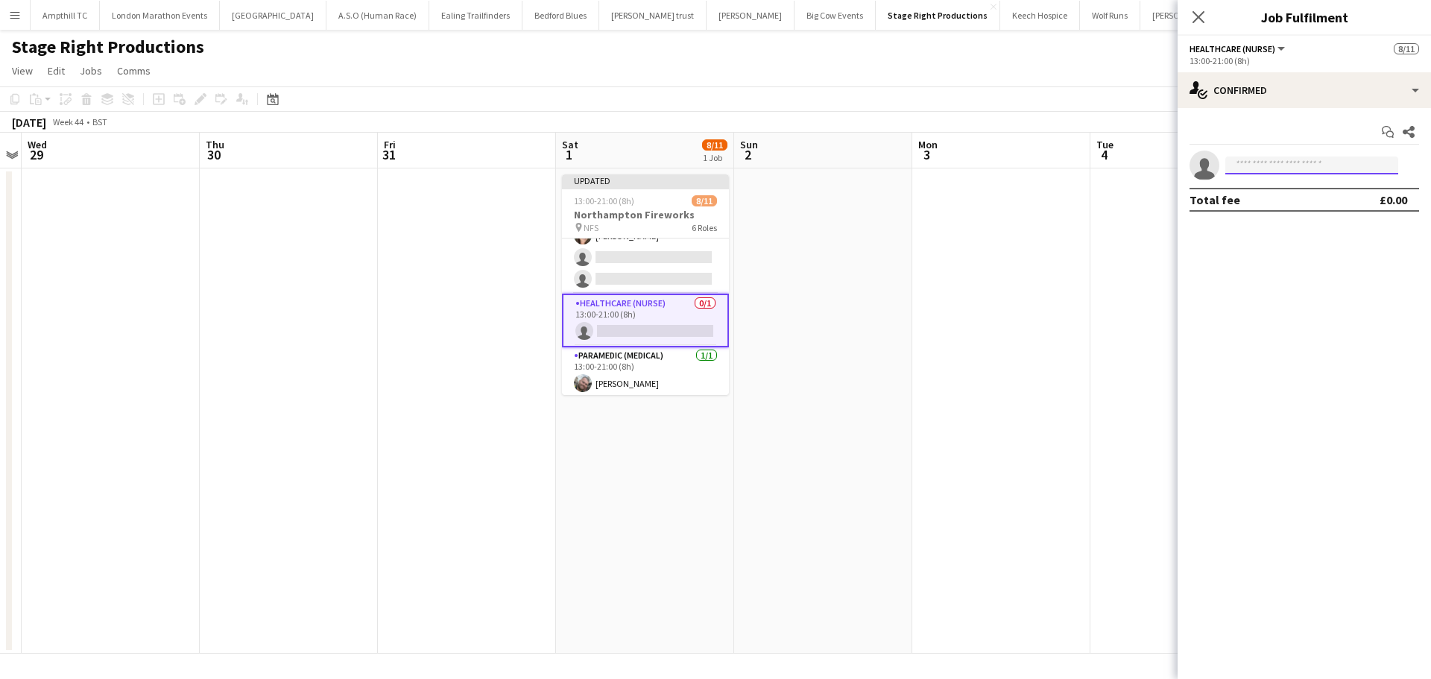
click at [1381, 160] on input at bounding box center [1312, 166] width 173 height 18
type input "***"
click at [1353, 197] on span "lesleywhitesmith@aol.com" at bounding box center [1311, 199] width 149 height 12
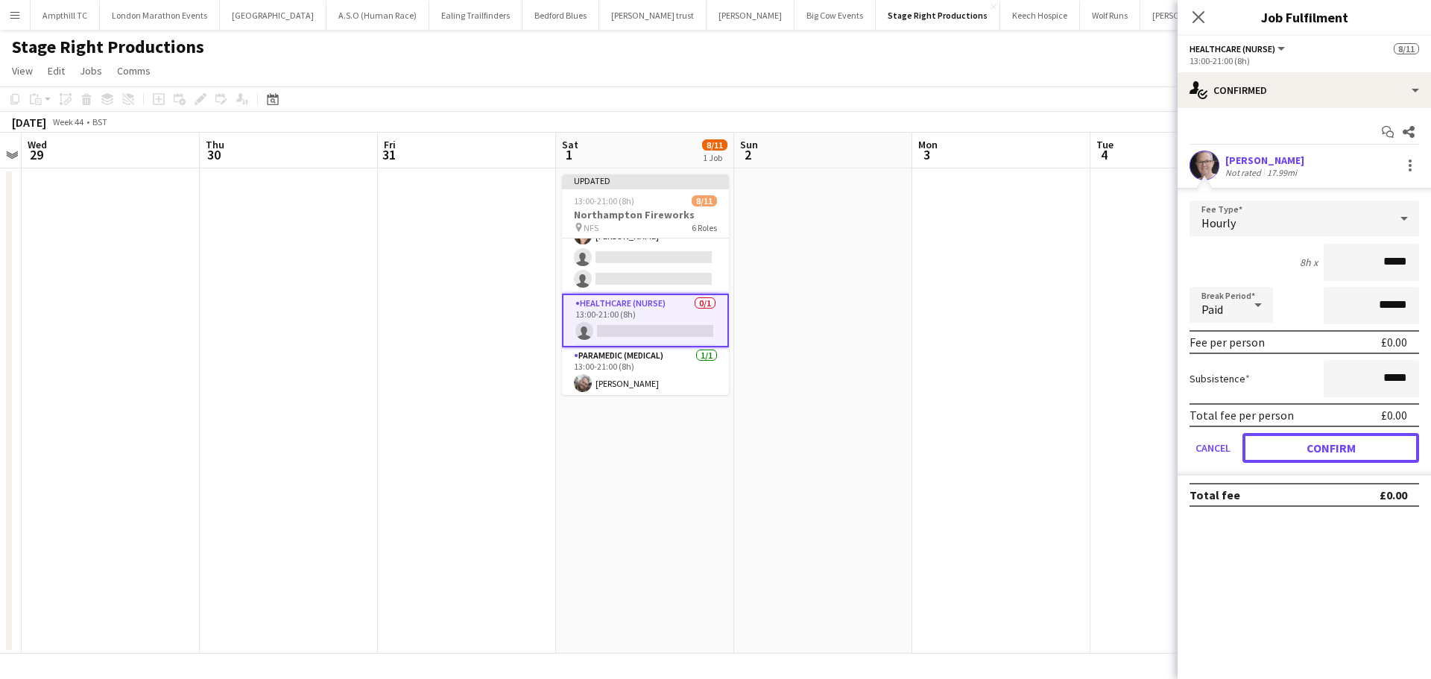
drag, startPoint x: 1299, startPoint y: 445, endPoint x: 1270, endPoint y: 391, distance: 61.4
click at [1298, 444] on button "Confirm" at bounding box center [1331, 448] width 177 height 30
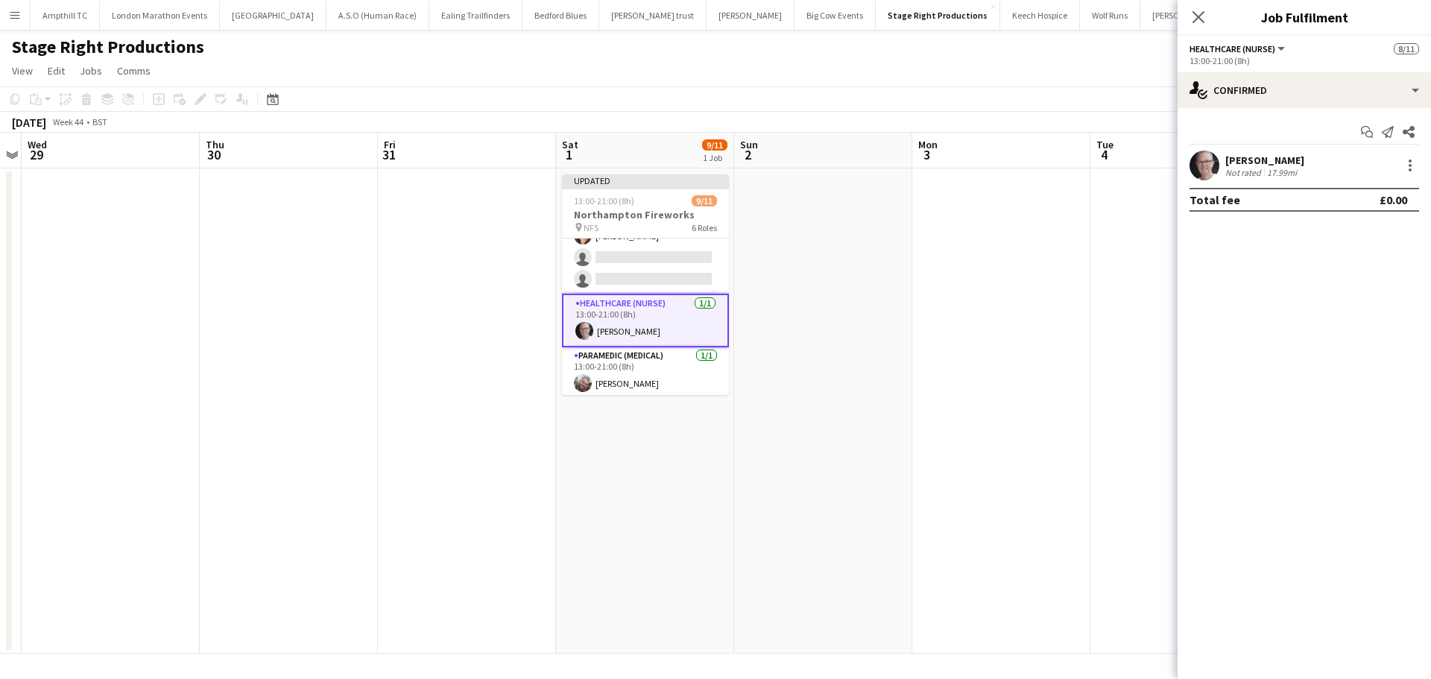
click at [1196, 13] on icon at bounding box center [1199, 17] width 12 height 12
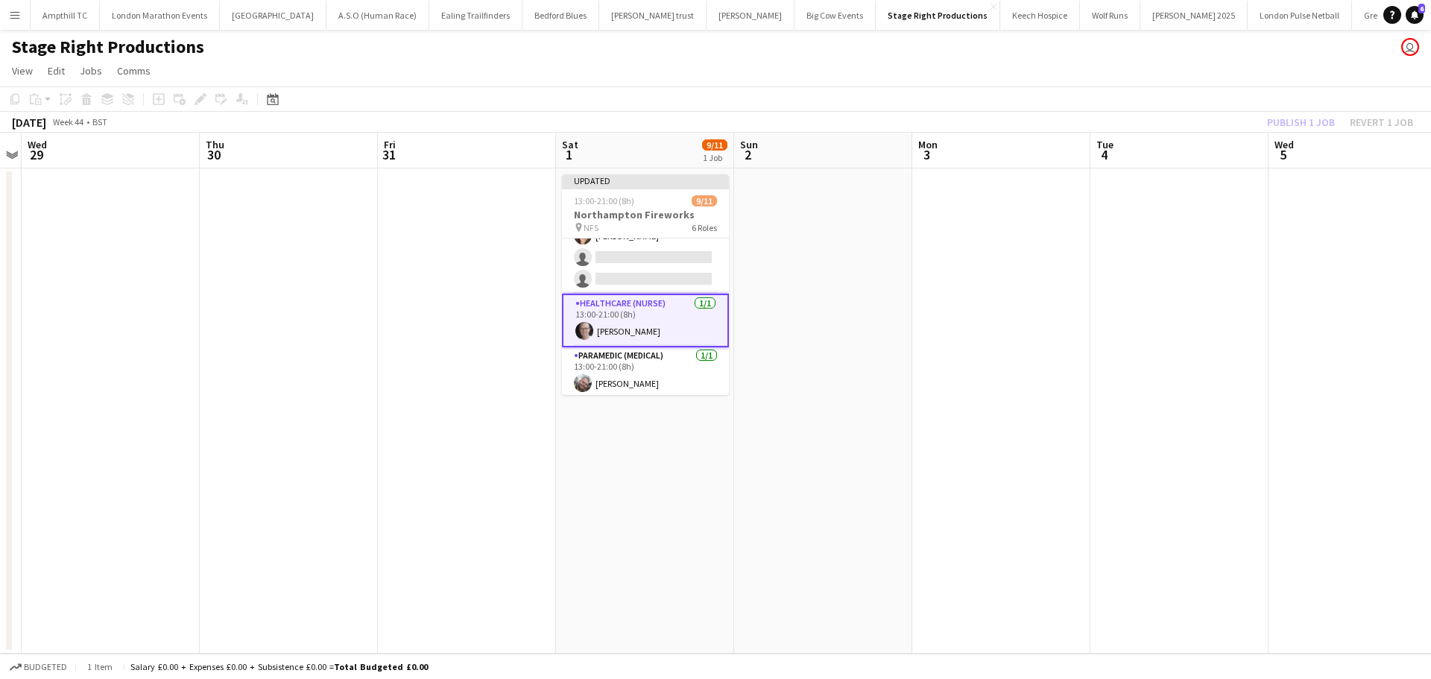
click at [1097, 231] on app-date-cell at bounding box center [1180, 410] width 178 height 485
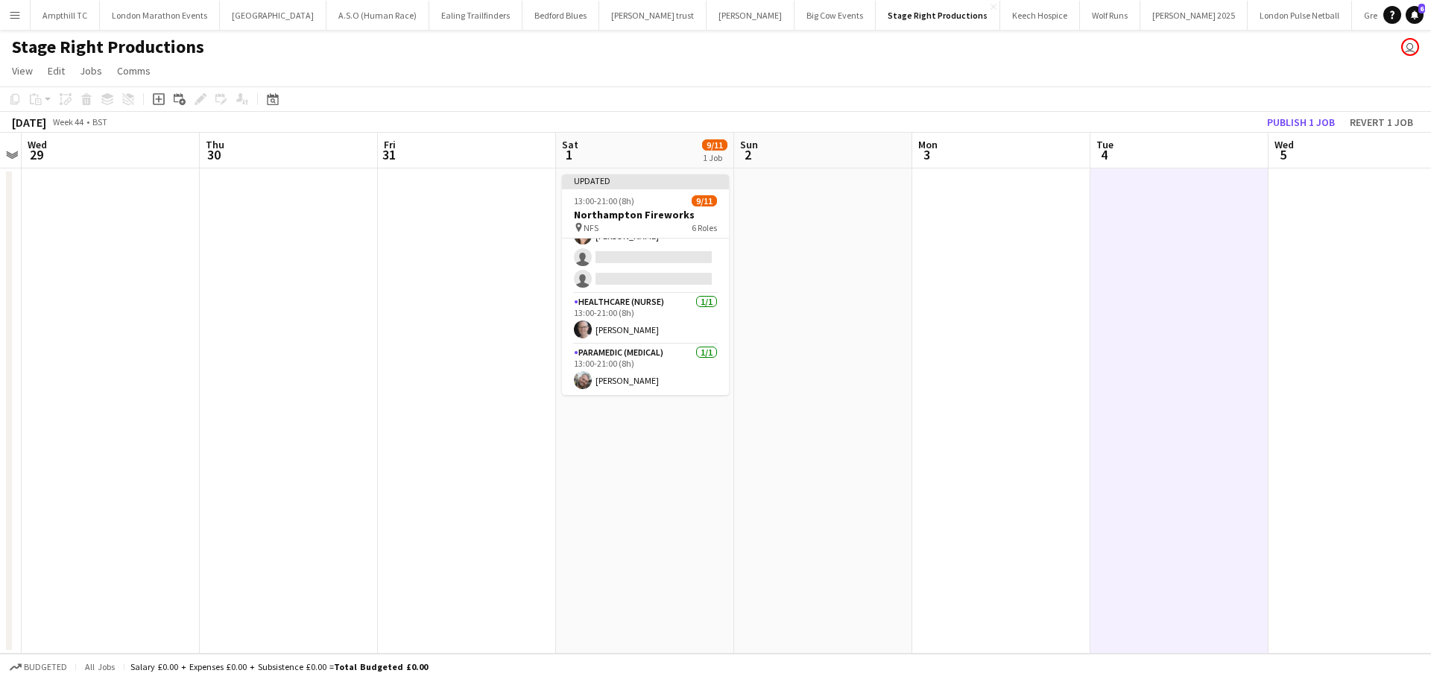
scroll to position [0, 511]
click at [1281, 119] on button "Publish 1 job" at bounding box center [1301, 122] width 80 height 19
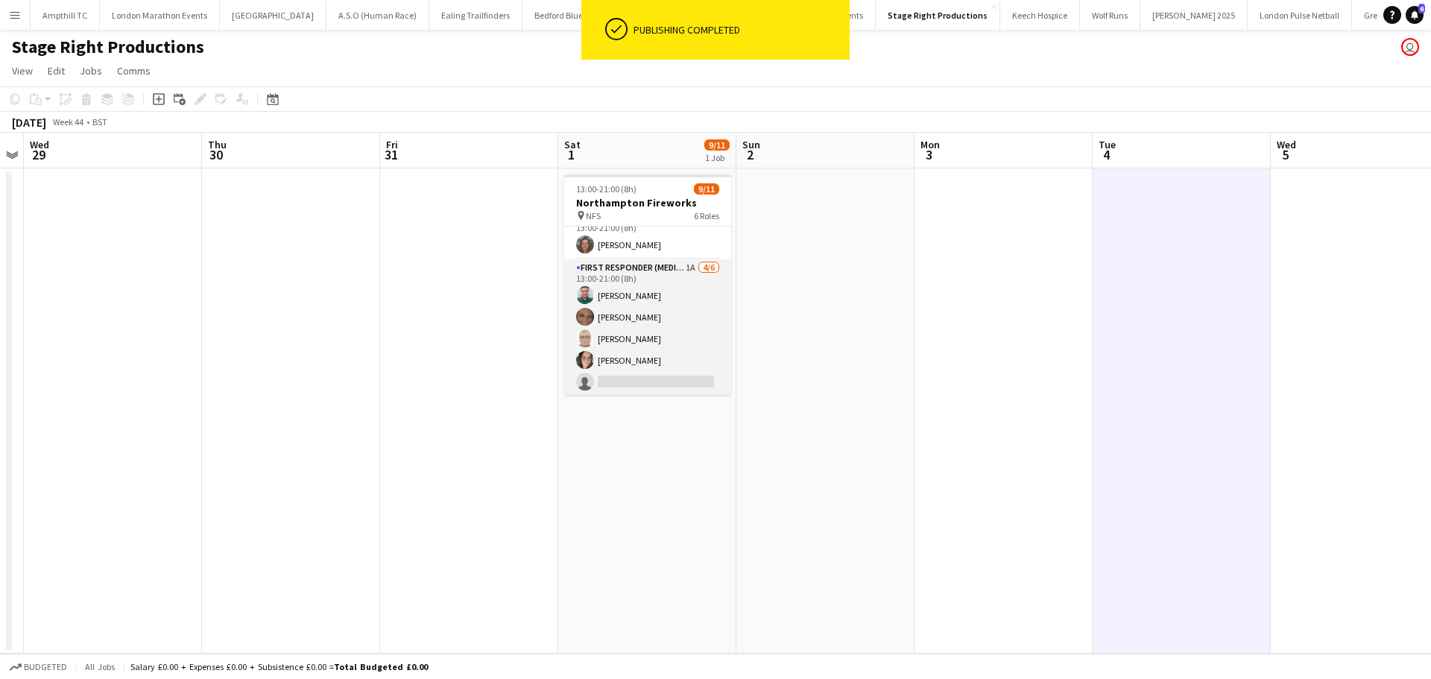
scroll to position [0, 0]
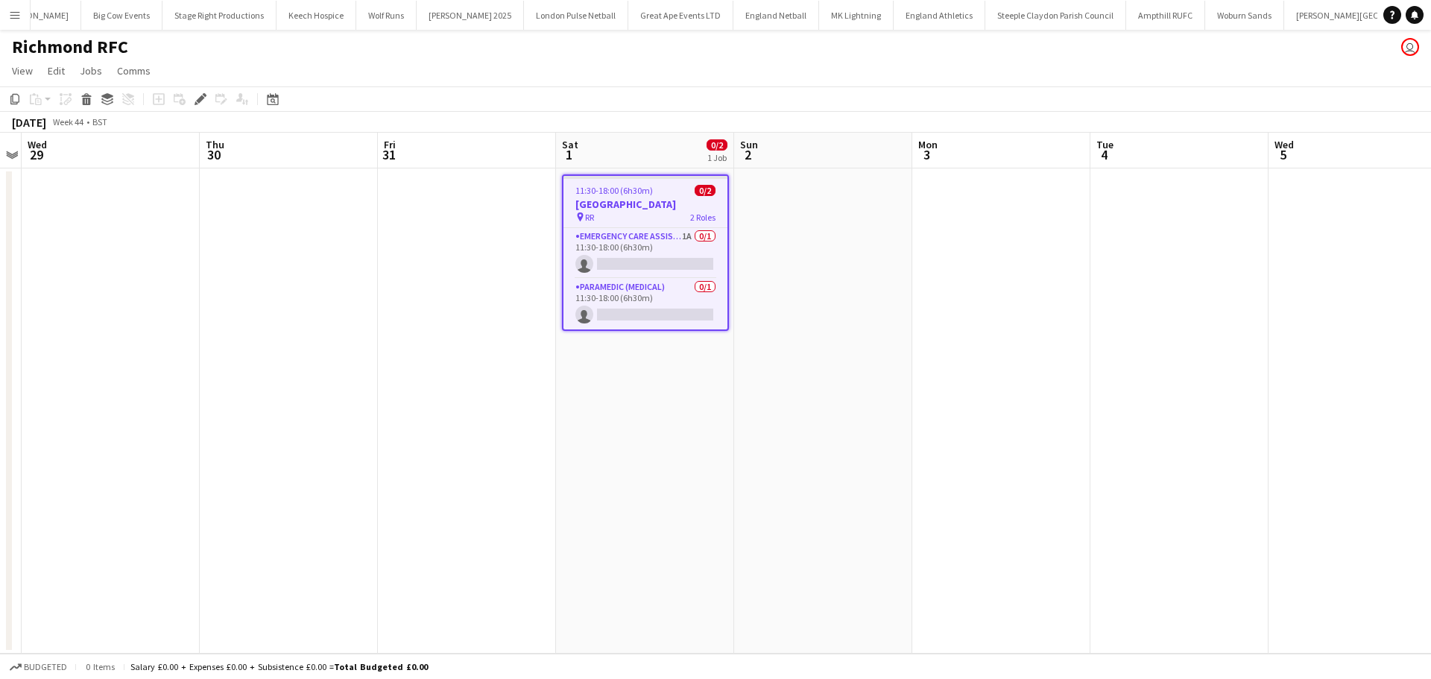
scroll to position [0, 745]
drag, startPoint x: 655, startPoint y: 240, endPoint x: 842, endPoint y: 235, distance: 186.4
click at [656, 242] on app-card-role "Emergency Care Assistant (Medical) 1A 0/1 11:30-18:00 (6h30m) single-neutral-ac…" at bounding box center [646, 253] width 164 height 51
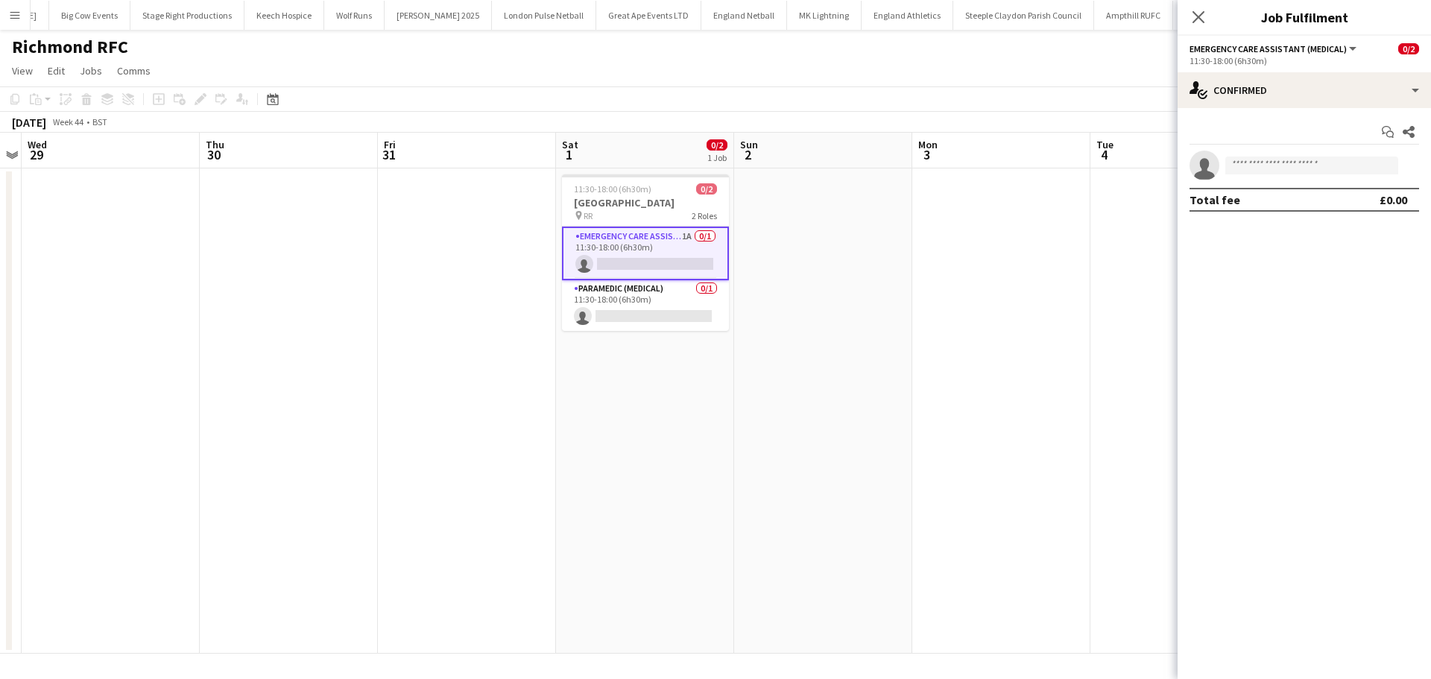
scroll to position [0, 512]
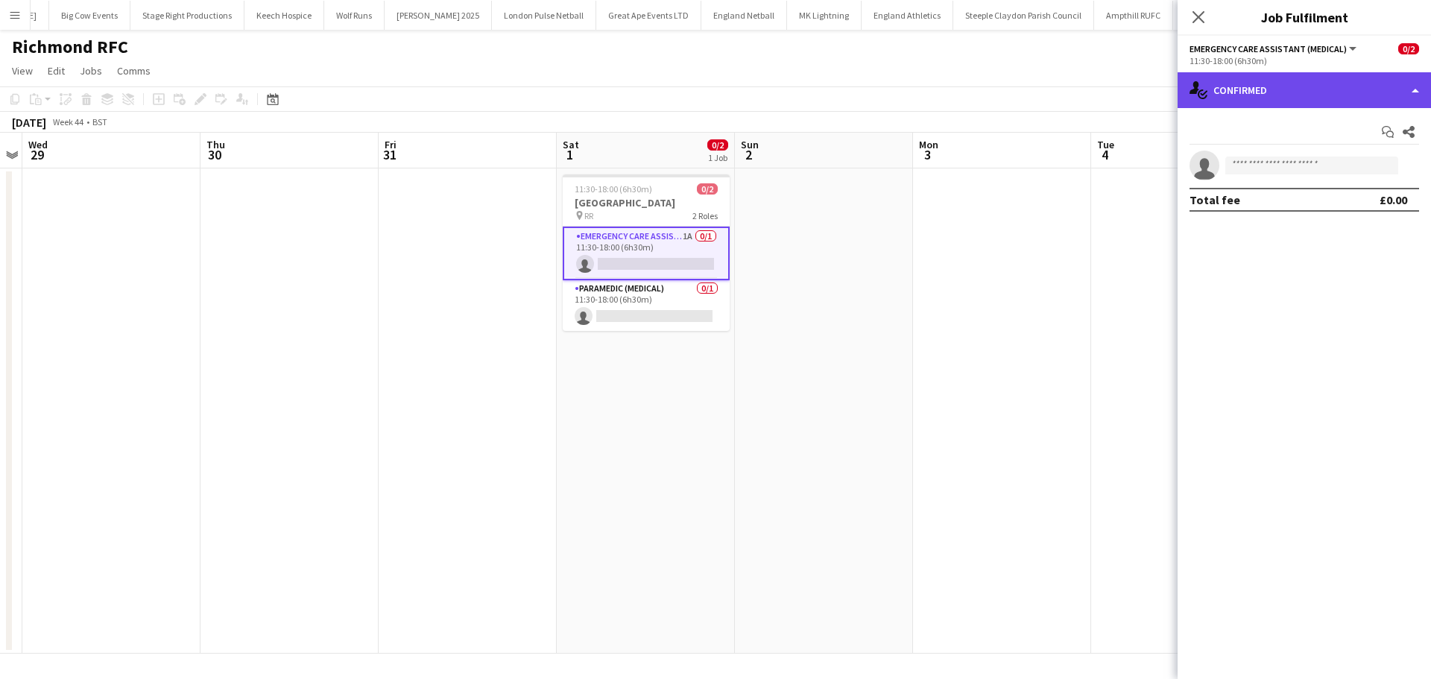
click at [1281, 96] on div "single-neutral-actions-check-2 Confirmed" at bounding box center [1304, 90] width 253 height 36
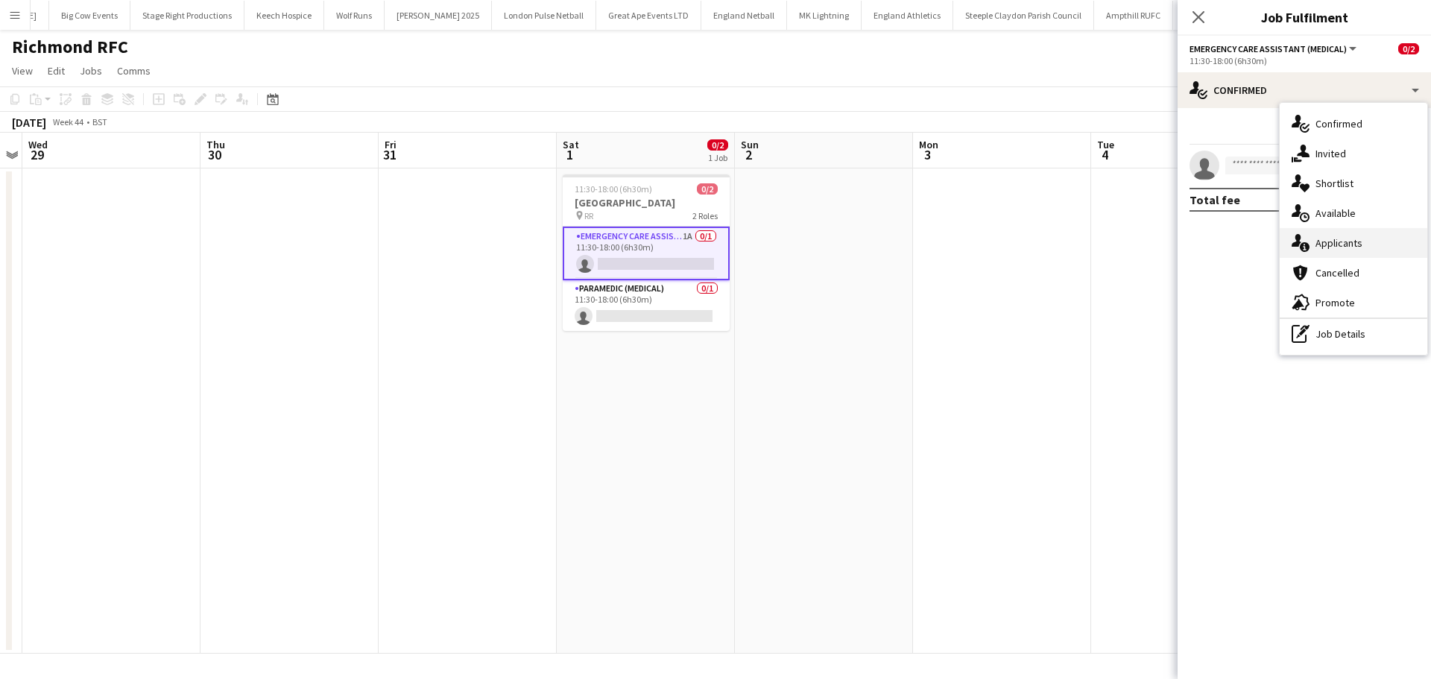
click at [1323, 250] on div "single-neutral-actions-information Applicants" at bounding box center [1354, 243] width 148 height 30
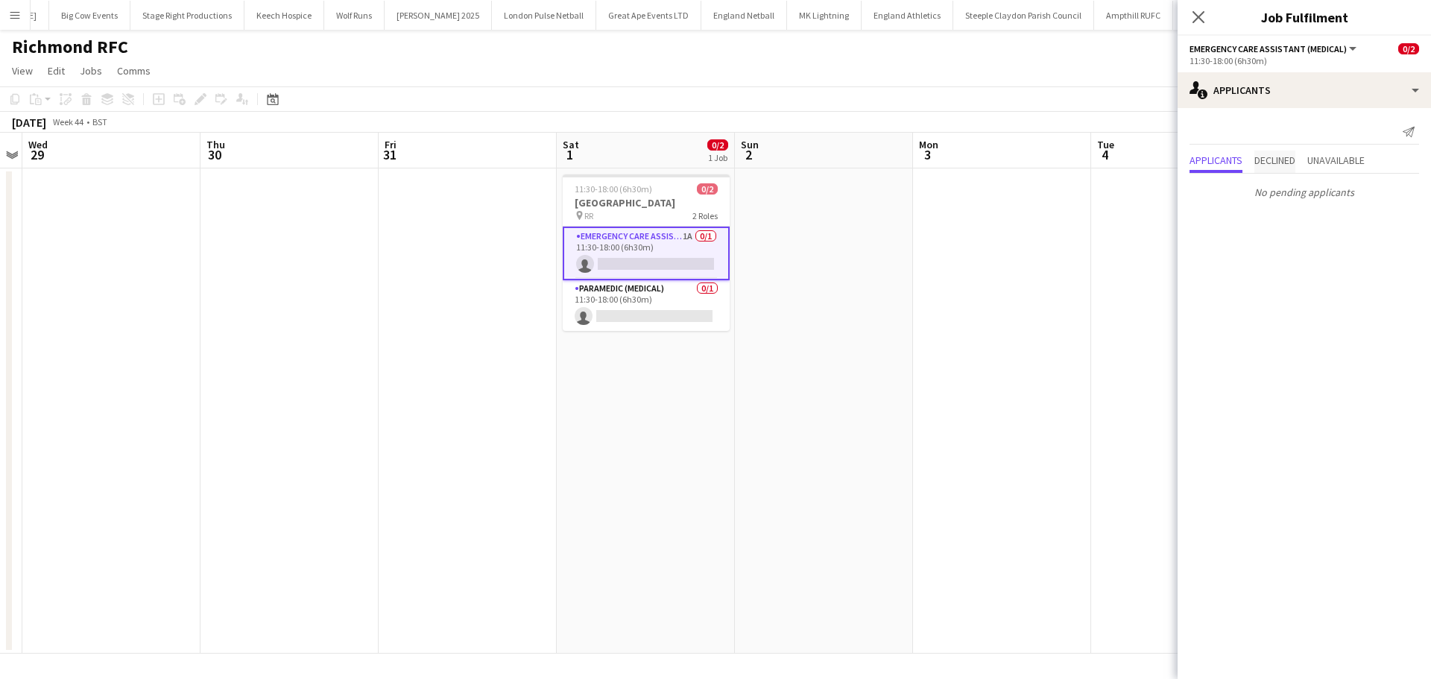
drag, startPoint x: 1271, startPoint y: 154, endPoint x: 1294, endPoint y: 154, distance: 23.1
click at [1273, 155] on span "Declined" at bounding box center [1275, 160] width 41 height 10
click at [1326, 159] on mat-tab-group "Applicants Declined Unavailable No pending applicants No declined applicants" at bounding box center [1304, 178] width 253 height 54
click at [1309, 130] on div "Applicants Declined Unavailable" at bounding box center [1305, 131] width 230 height 23
click at [1325, 128] on span "Unavailable" at bounding box center [1336, 129] width 57 height 10
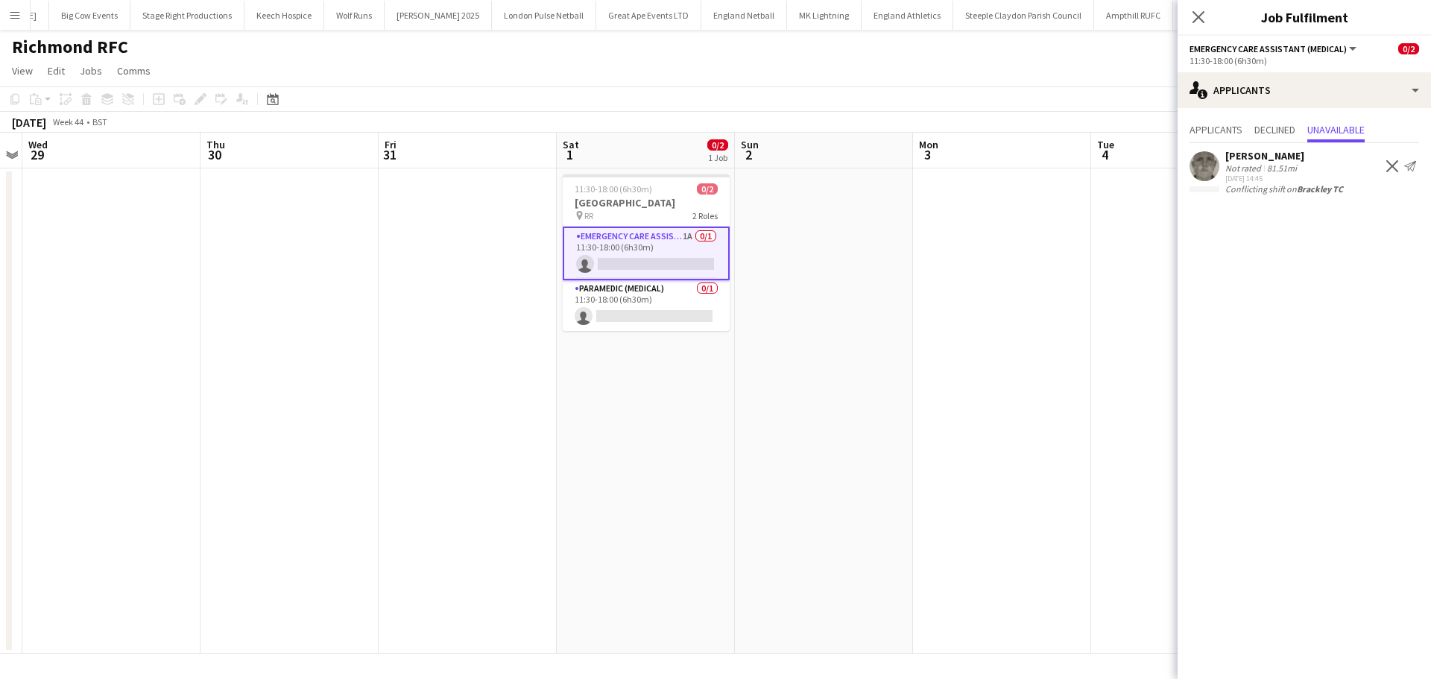
drag, startPoint x: 1199, startPoint y: 16, endPoint x: 1190, endPoint y: 21, distance: 11.0
click at [1199, 16] on icon at bounding box center [1199, 17] width 12 height 12
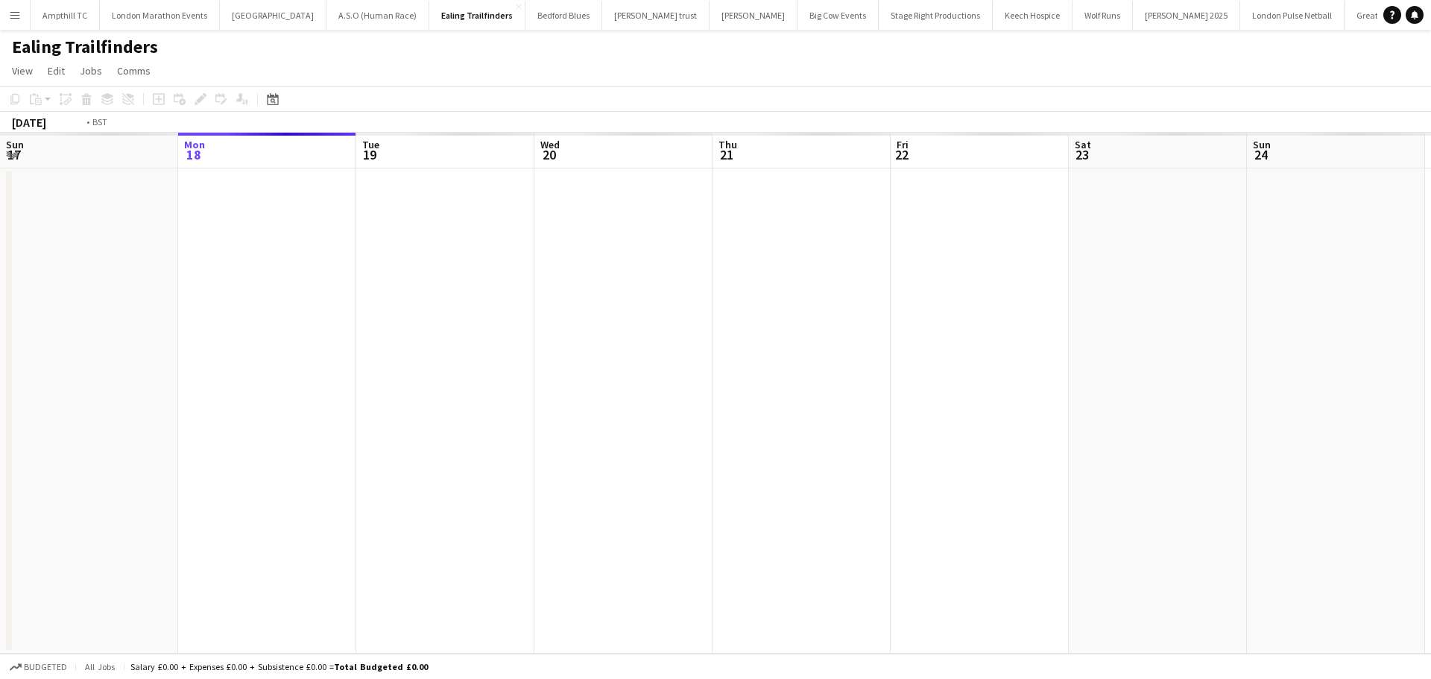
scroll to position [0, 513]
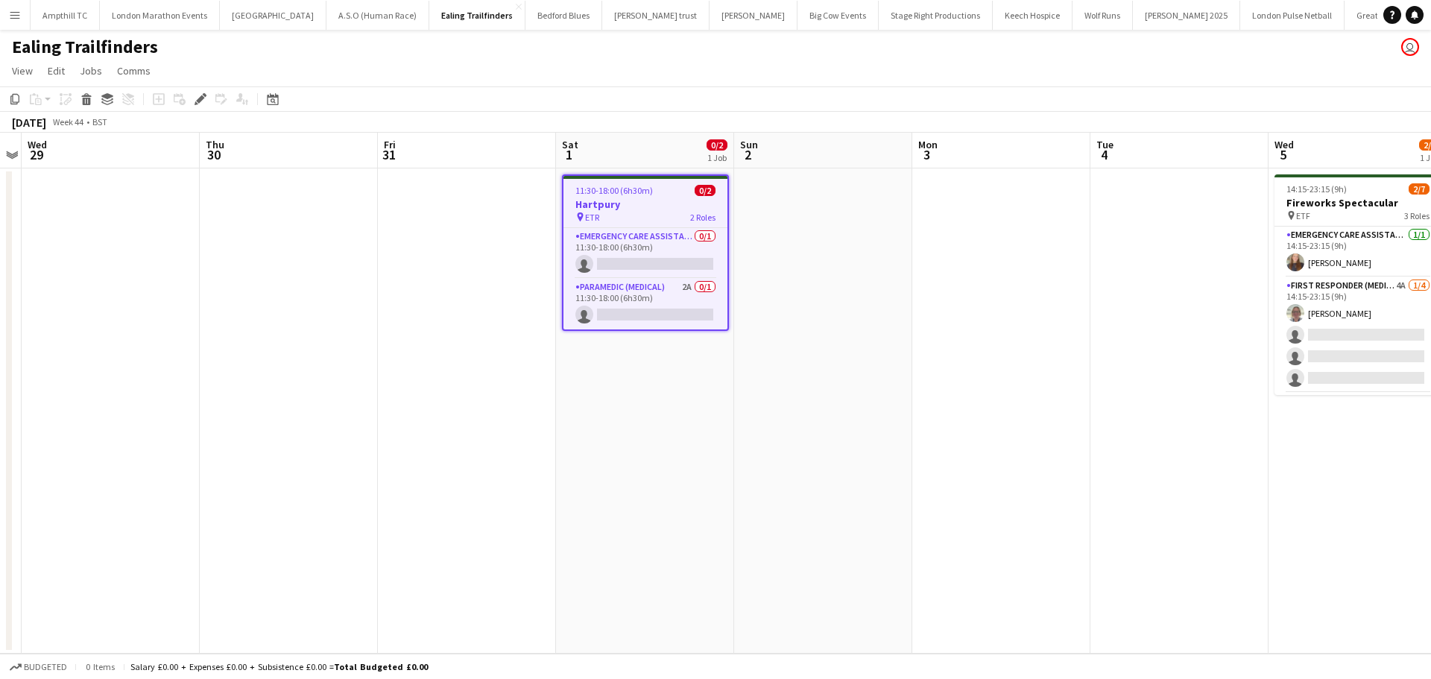
drag, startPoint x: 663, startPoint y: 298, endPoint x: 742, endPoint y: 292, distance: 79.2
click at [664, 297] on app-card-role "Paramedic (Medical) 2A 0/1 11:30-18:00 (6h30m) single-neutral-actions" at bounding box center [646, 304] width 164 height 51
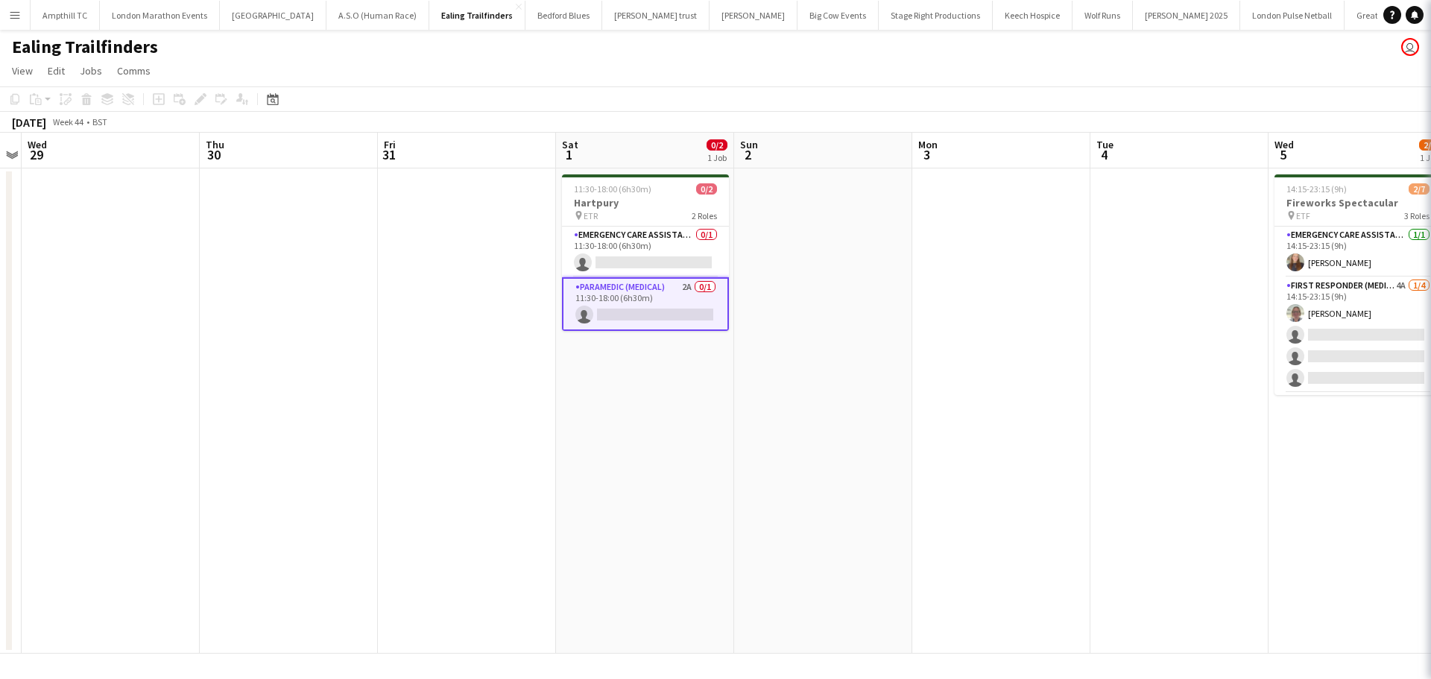
scroll to position [0, 512]
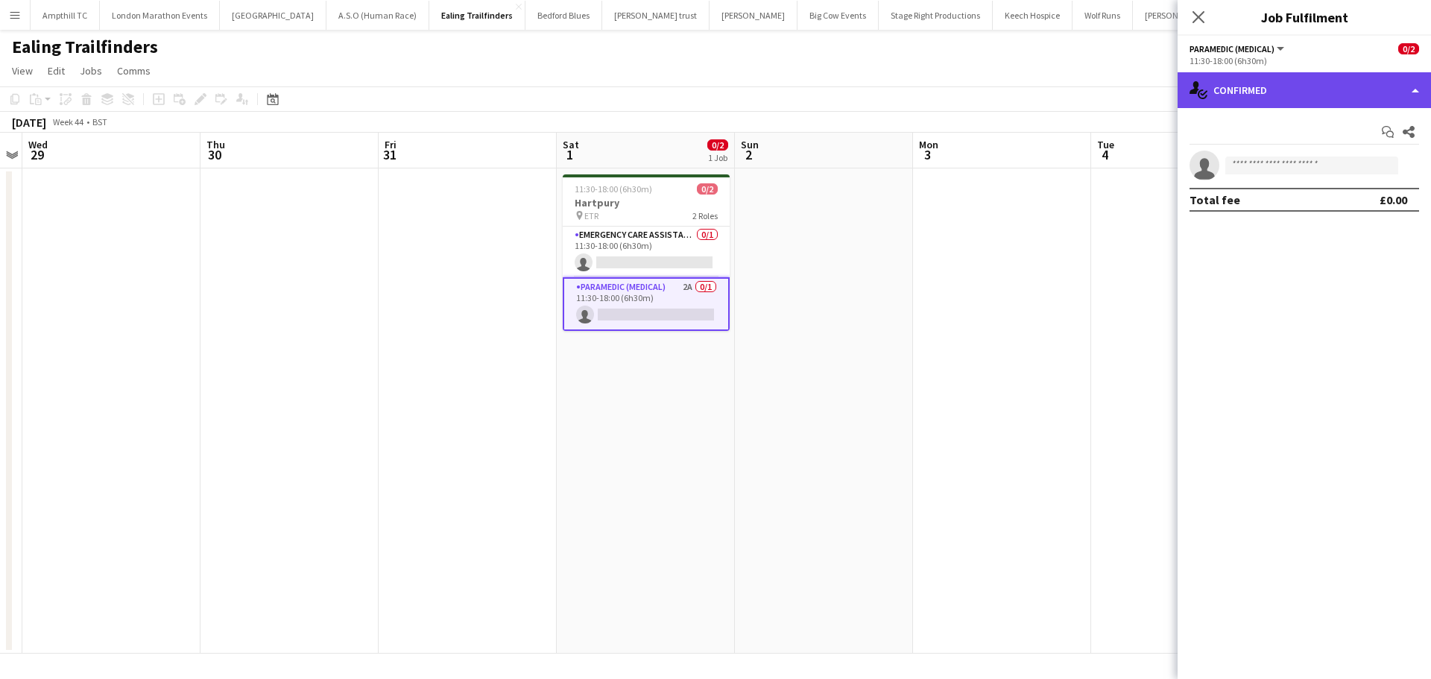
click at [1309, 100] on div "single-neutral-actions-check-2 Confirmed" at bounding box center [1304, 90] width 253 height 36
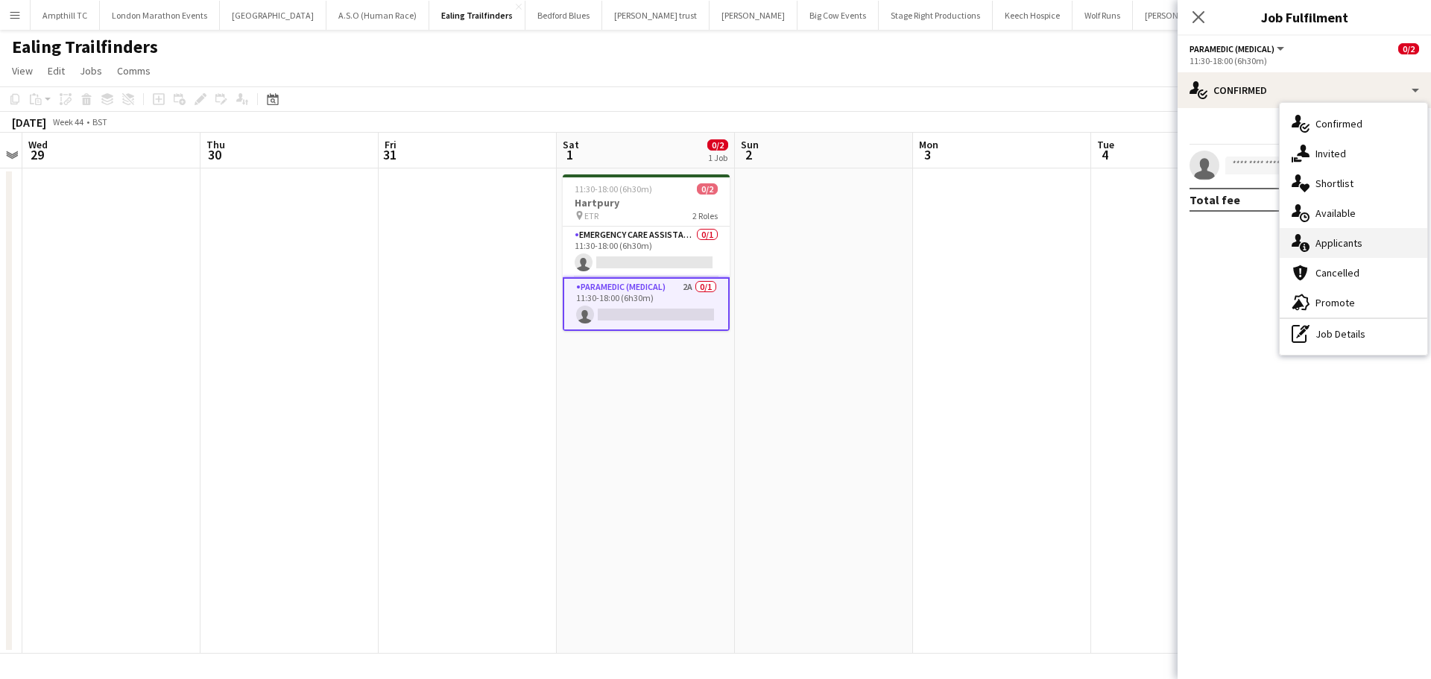
click at [1337, 244] on div "single-neutral-actions-information Applicants" at bounding box center [1354, 243] width 148 height 30
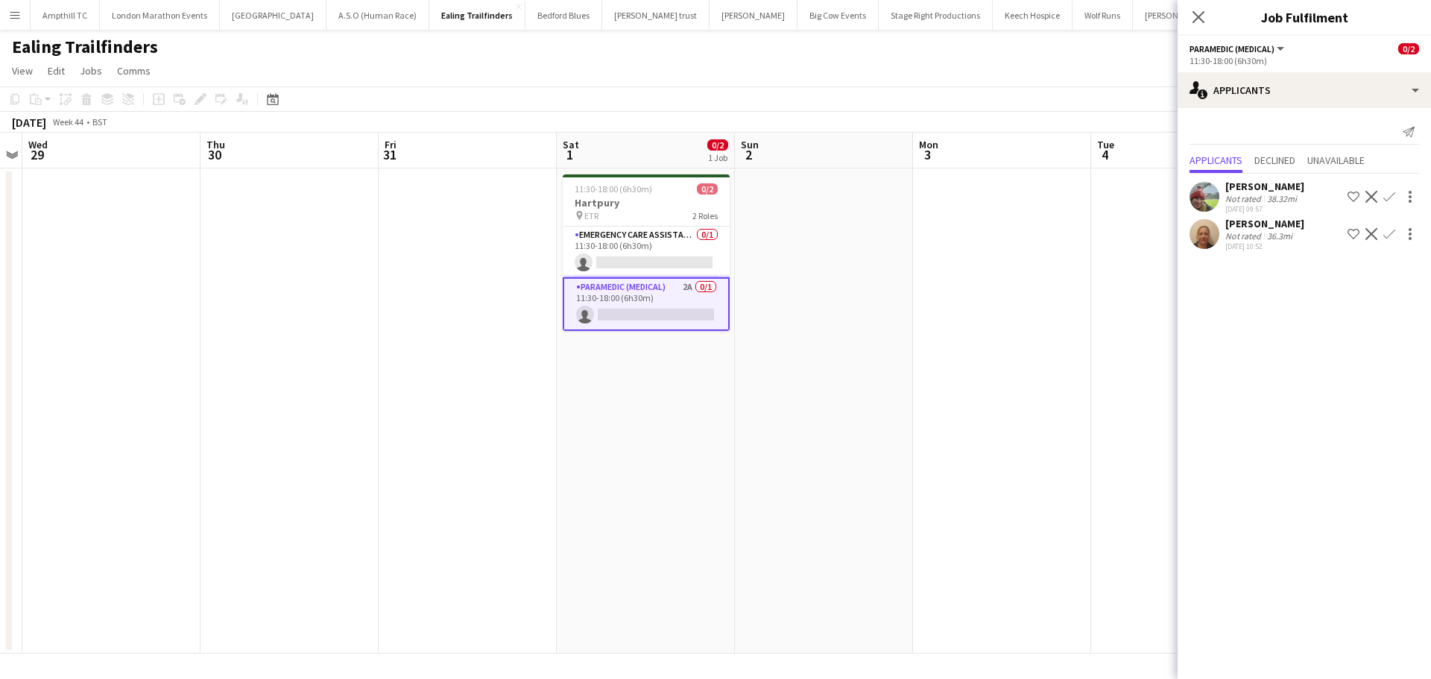
click at [1386, 198] on app-icon "Confirm" at bounding box center [1390, 197] width 12 height 12
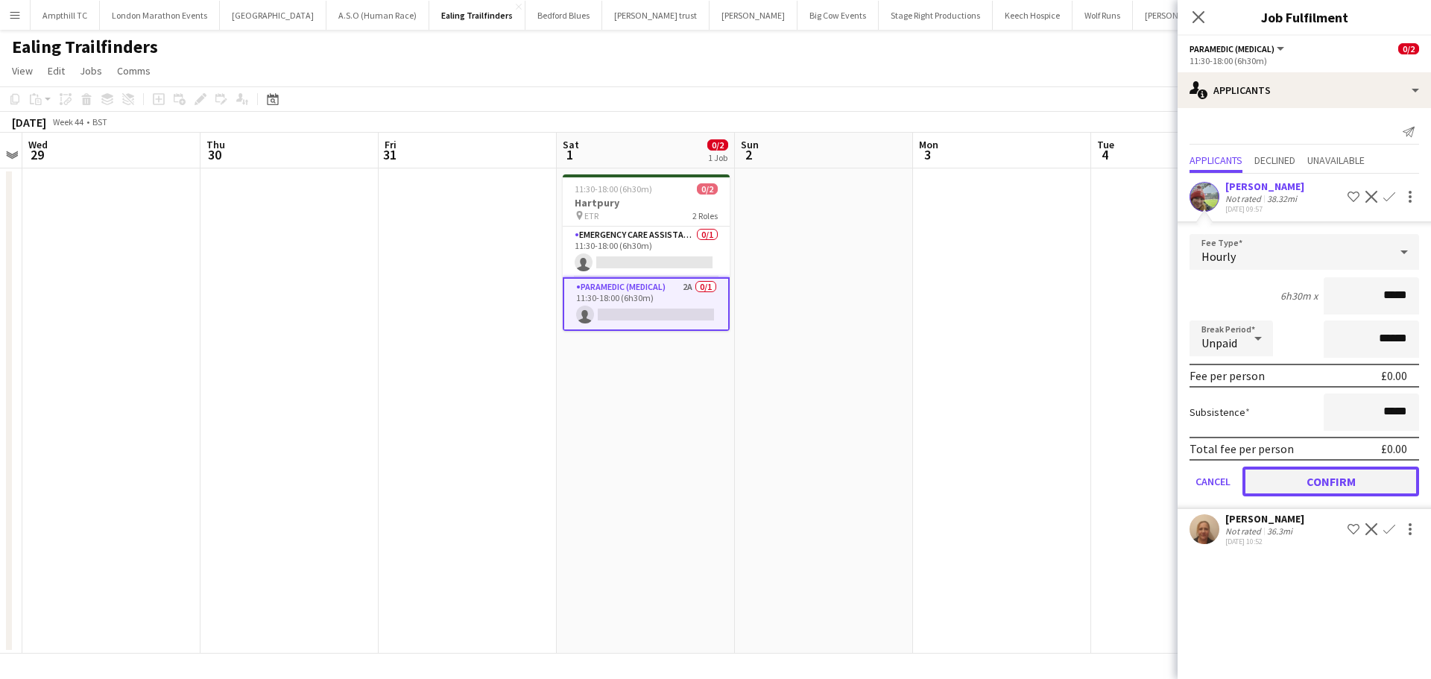
click at [1289, 482] on button "Confirm" at bounding box center [1331, 482] width 177 height 30
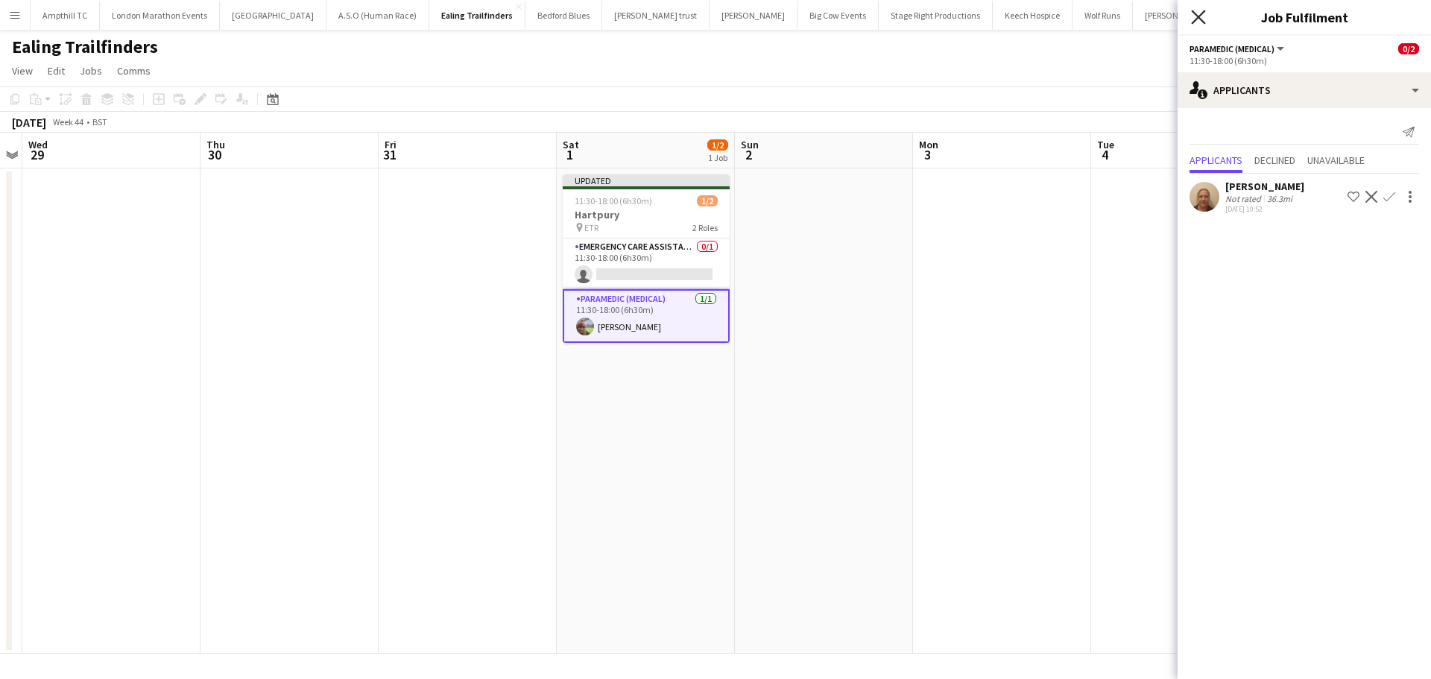
click at [1203, 10] on icon "Close pop-in" at bounding box center [1198, 17] width 14 height 14
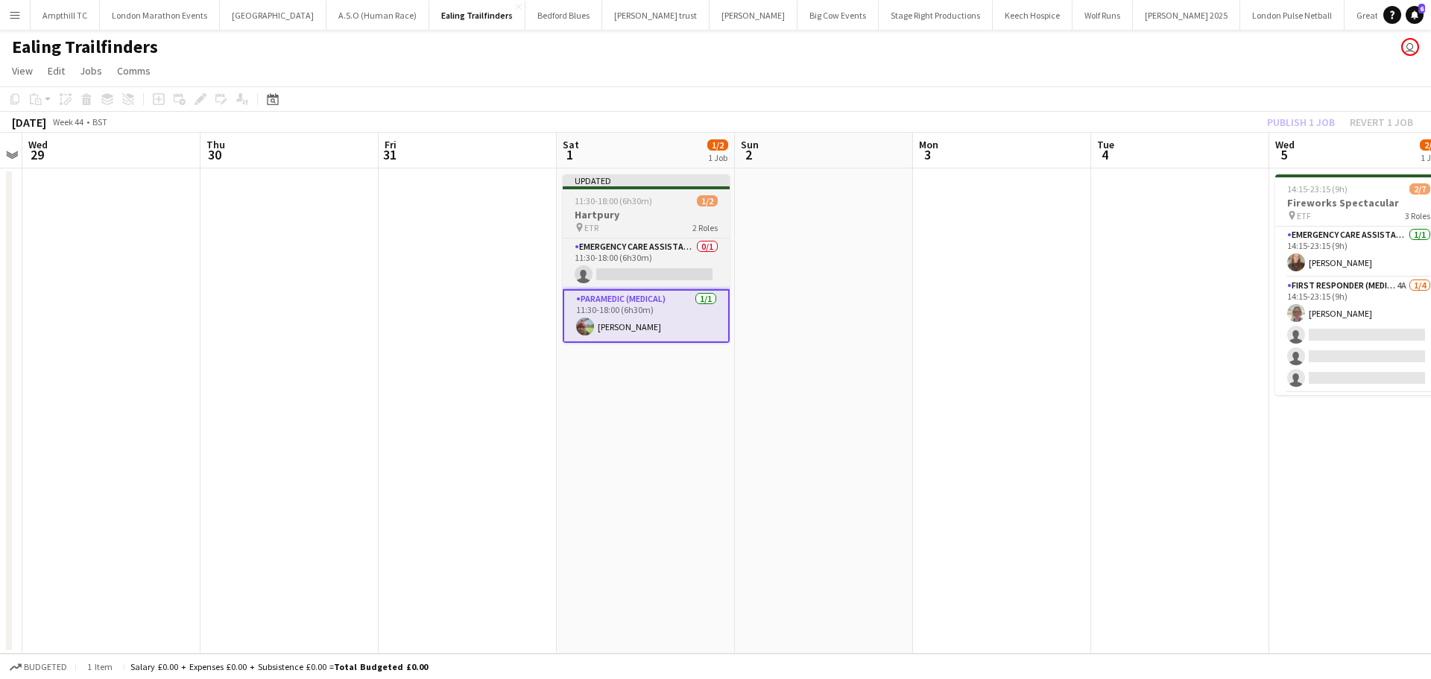
click at [676, 204] on div "11:30-18:00 (6h30m) 1/2" at bounding box center [646, 200] width 167 height 11
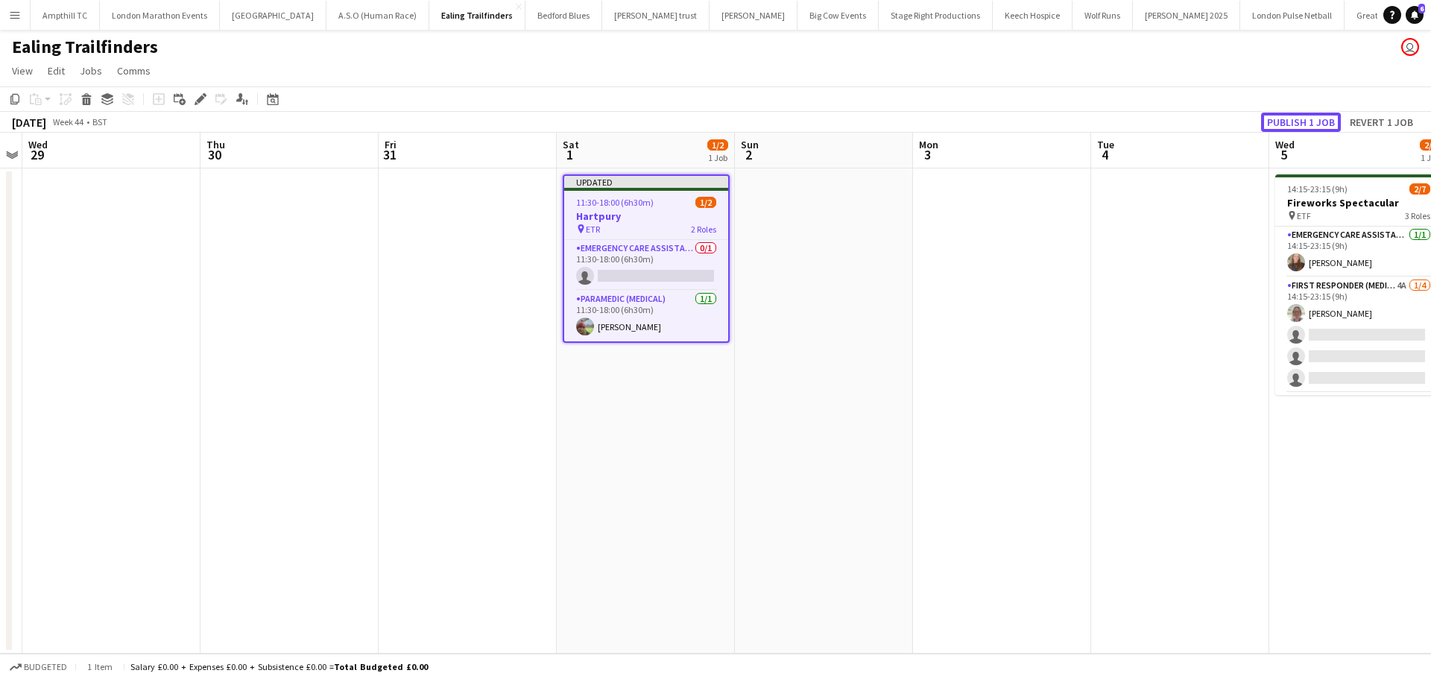
drag, startPoint x: 1293, startPoint y: 119, endPoint x: 1268, endPoint y: 130, distance: 26.7
click at [1294, 119] on button "Publish 1 job" at bounding box center [1301, 122] width 80 height 19
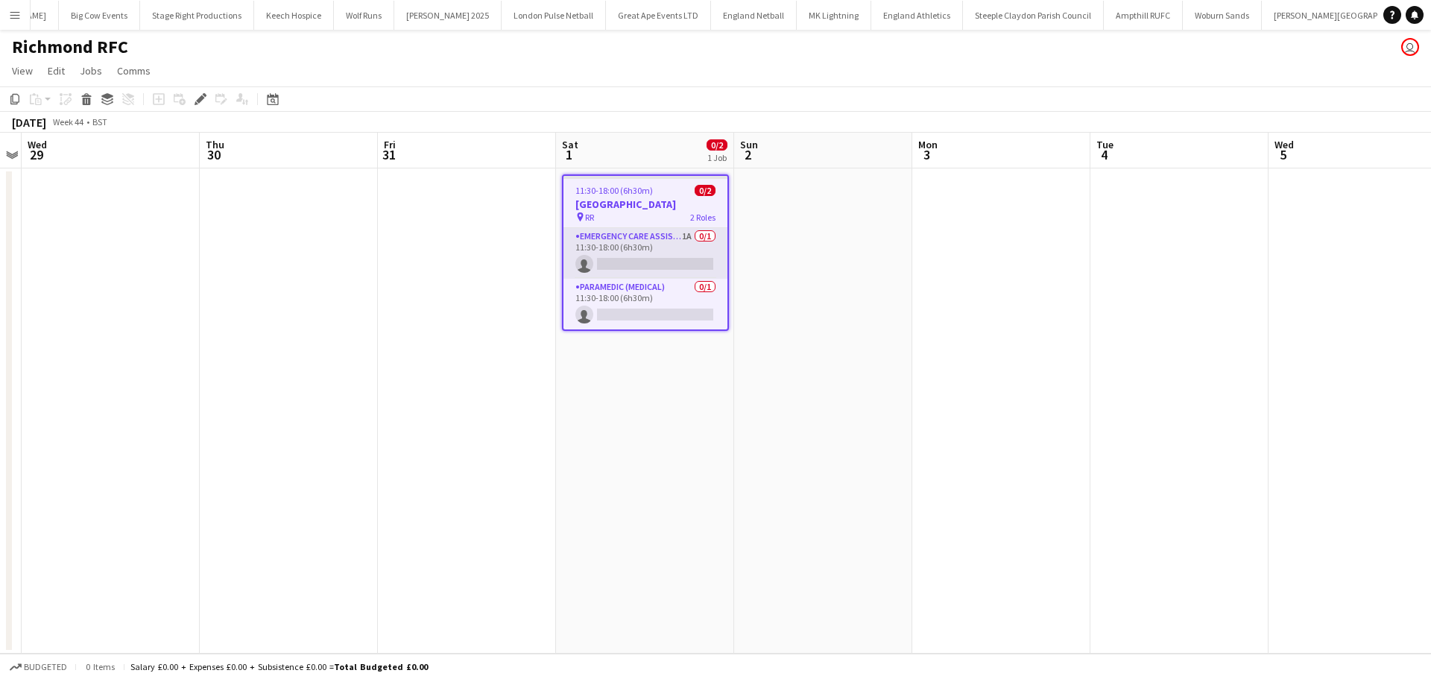
scroll to position [0, 745]
click at [650, 305] on app-card-role "Paramedic (Medical) 0/1 11:30-18:00 (6h30m) single-neutral-actions" at bounding box center [646, 304] width 164 height 51
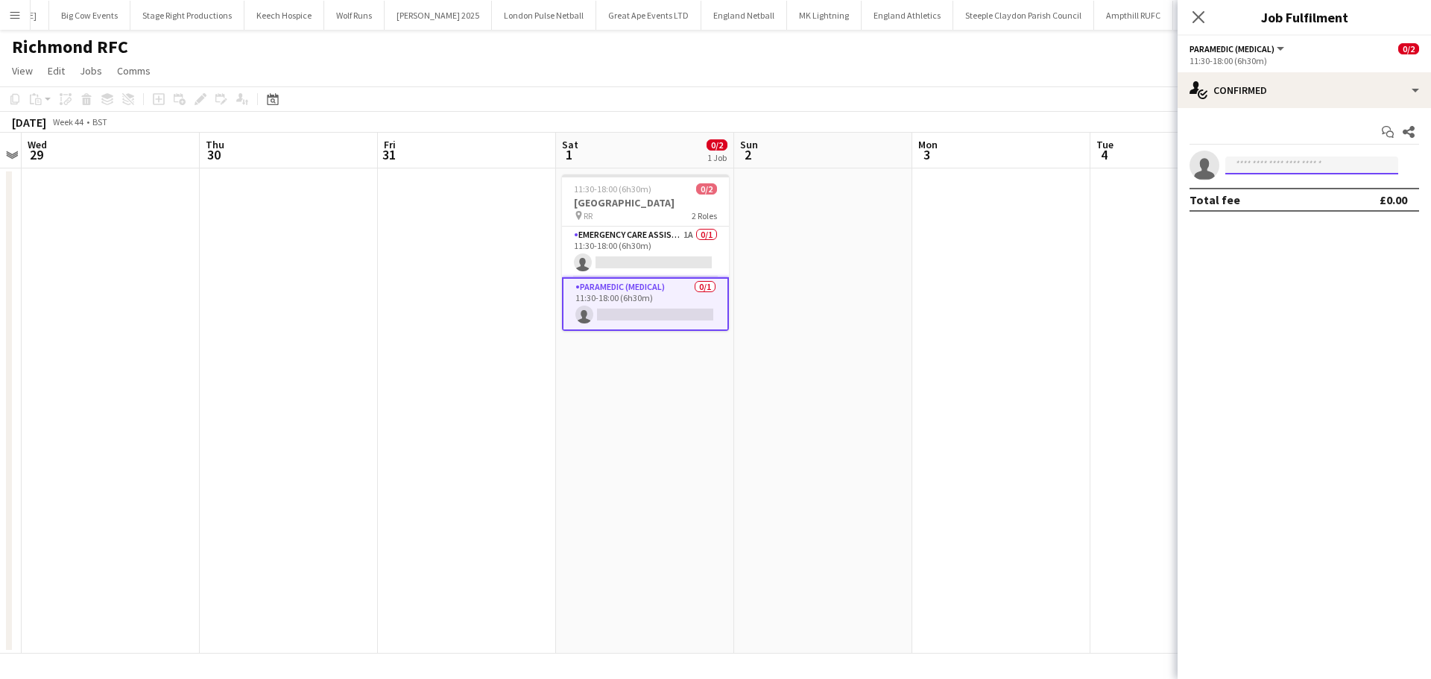
click at [1244, 165] on input at bounding box center [1312, 166] width 173 height 18
type input "*****"
click at [1263, 204] on span "simball82@gmail.com" at bounding box center [1311, 199] width 149 height 12
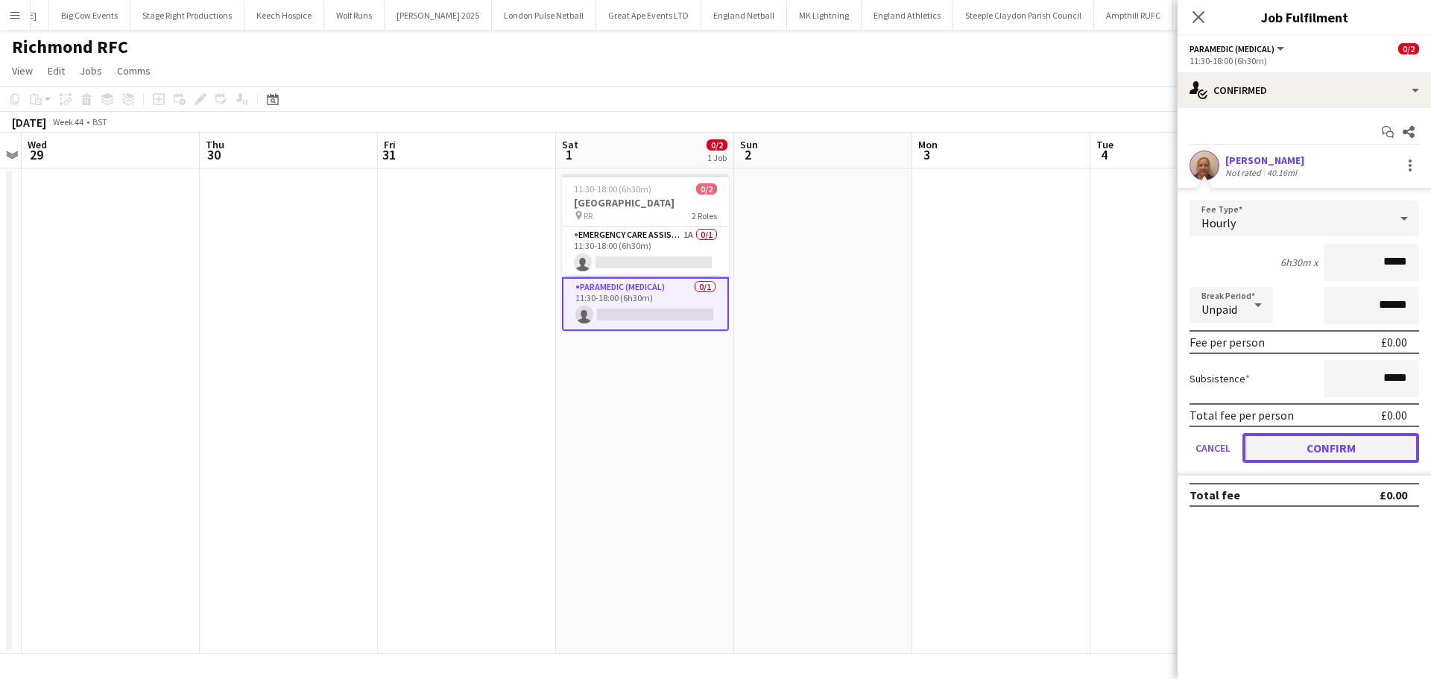
click at [1356, 446] on button "Confirm" at bounding box center [1331, 448] width 177 height 30
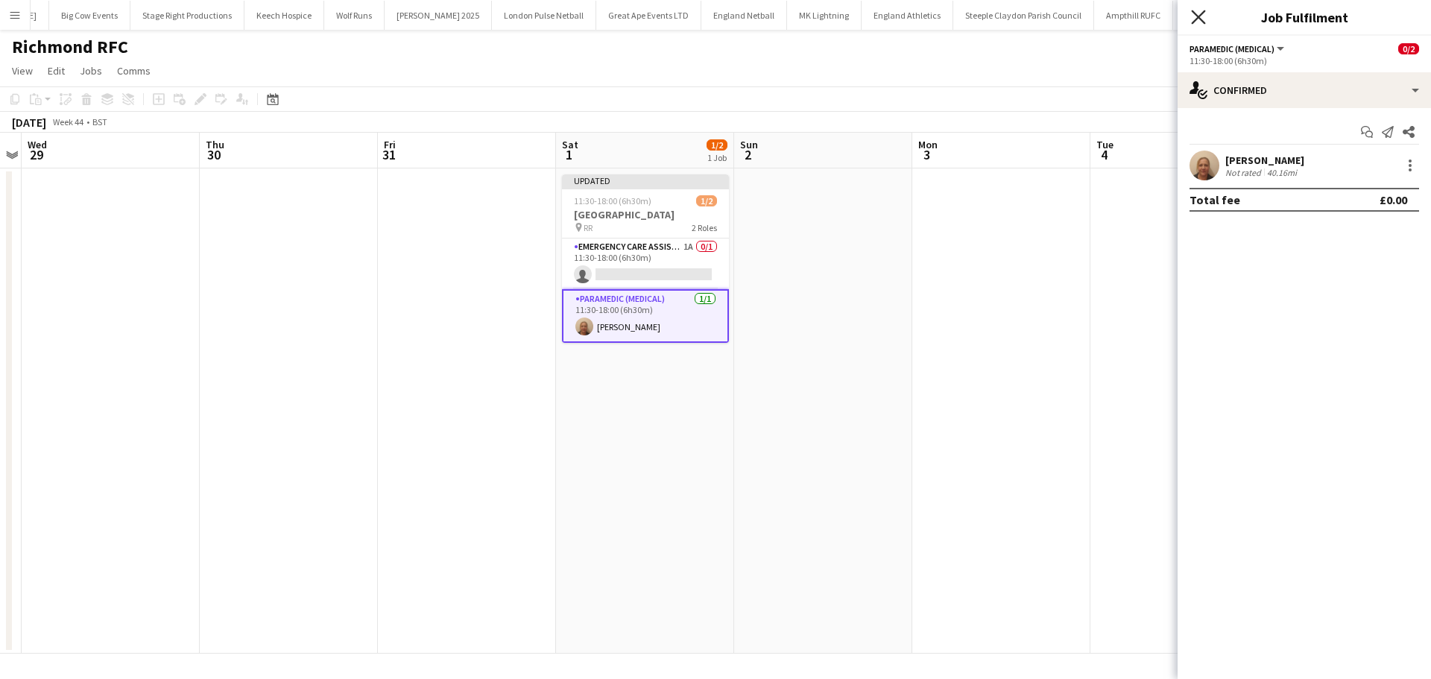
click at [1203, 16] on icon "Close pop-in" at bounding box center [1198, 17] width 14 height 14
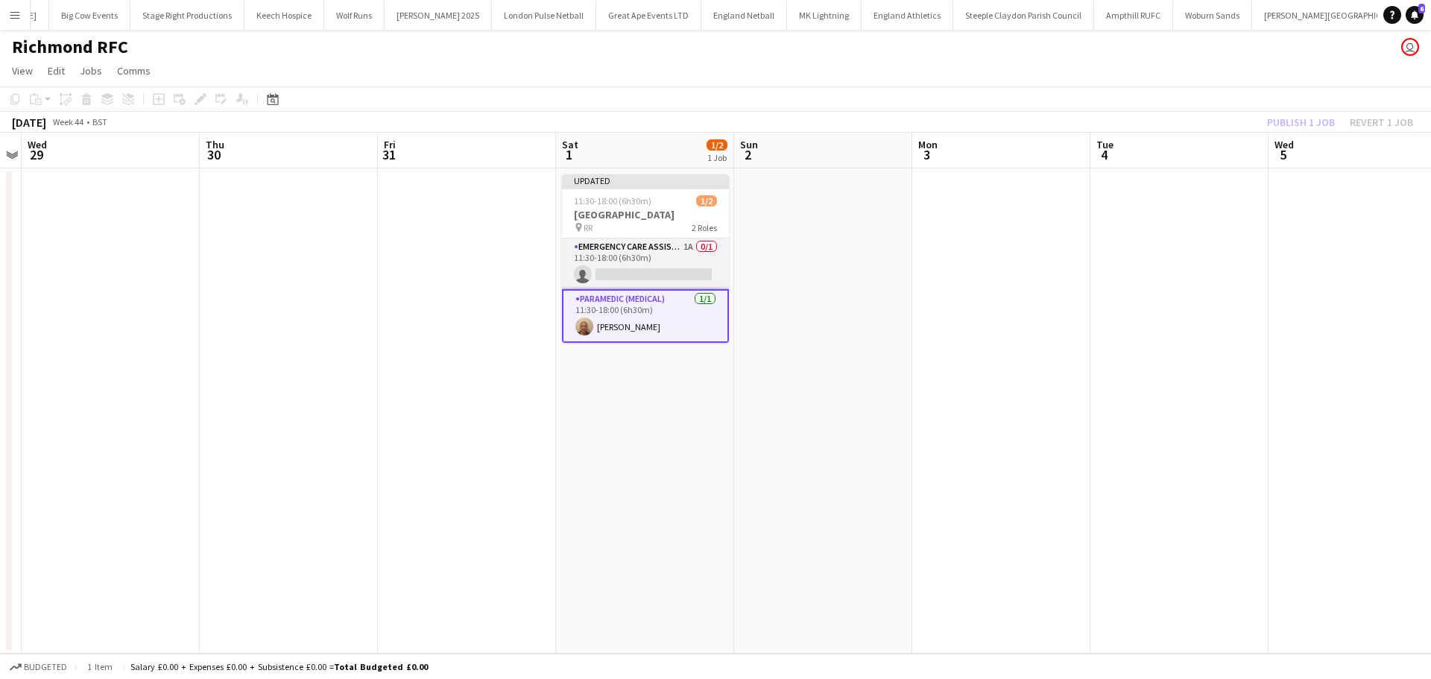
click at [667, 242] on app-card-role "Emergency Care Assistant (Medical) 1A 0/1 11:30-18:00 (6h30m) single-neutral-ac…" at bounding box center [645, 264] width 167 height 51
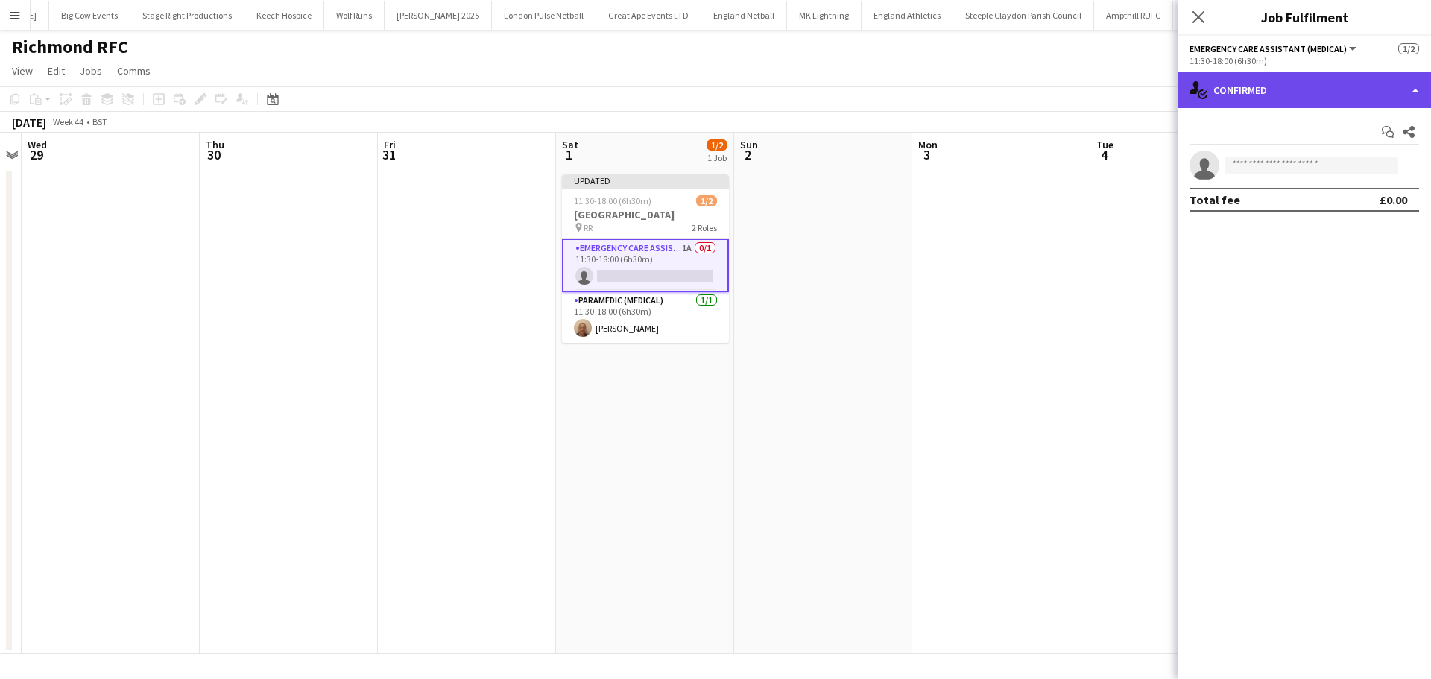
click at [1360, 83] on div "single-neutral-actions-check-2 Confirmed" at bounding box center [1304, 90] width 253 height 36
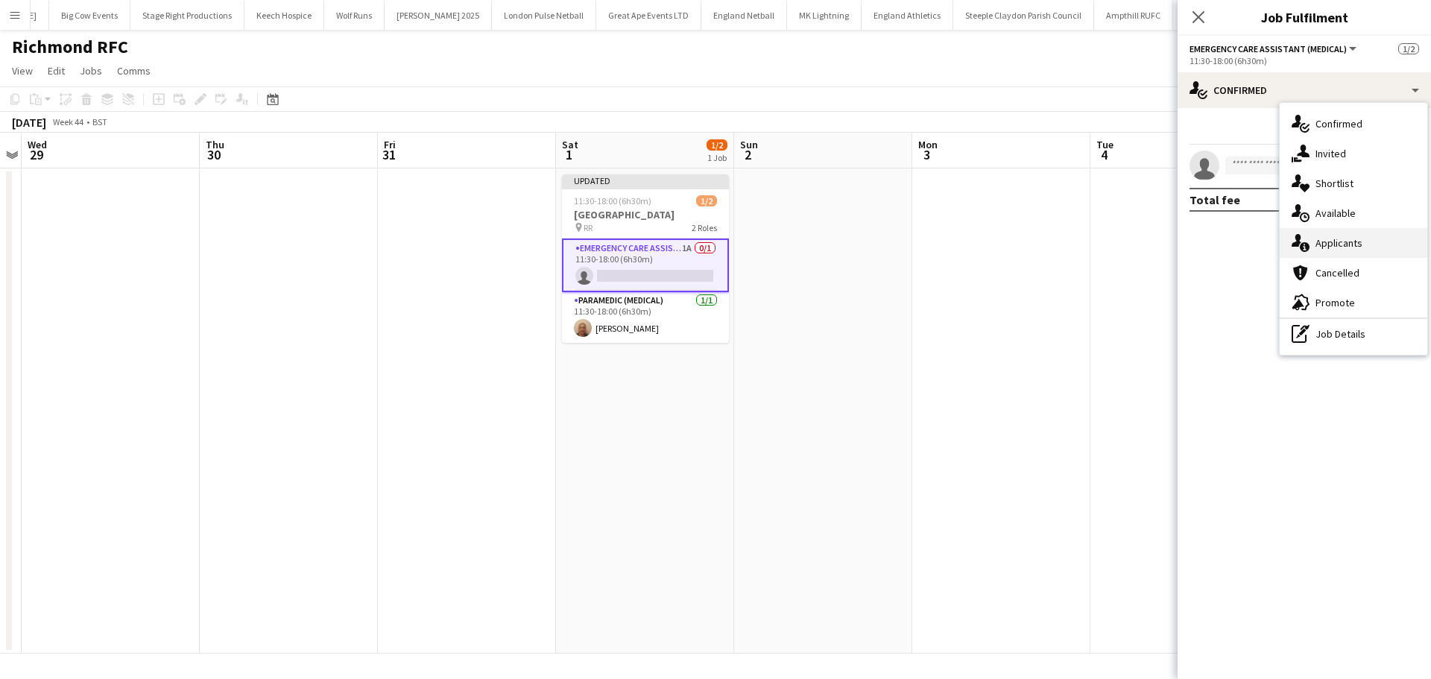
click at [1369, 240] on div "single-neutral-actions-information Applicants" at bounding box center [1354, 243] width 148 height 30
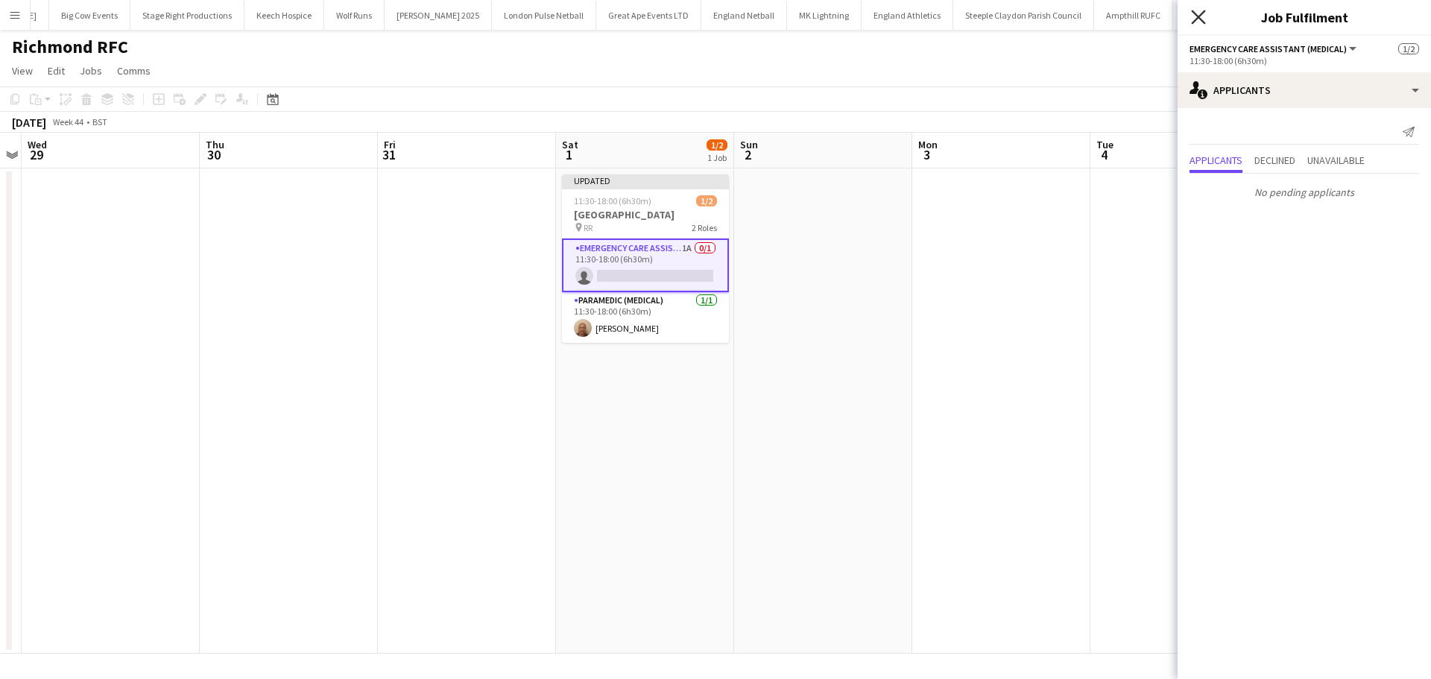
click at [1197, 19] on icon at bounding box center [1198, 17] width 14 height 14
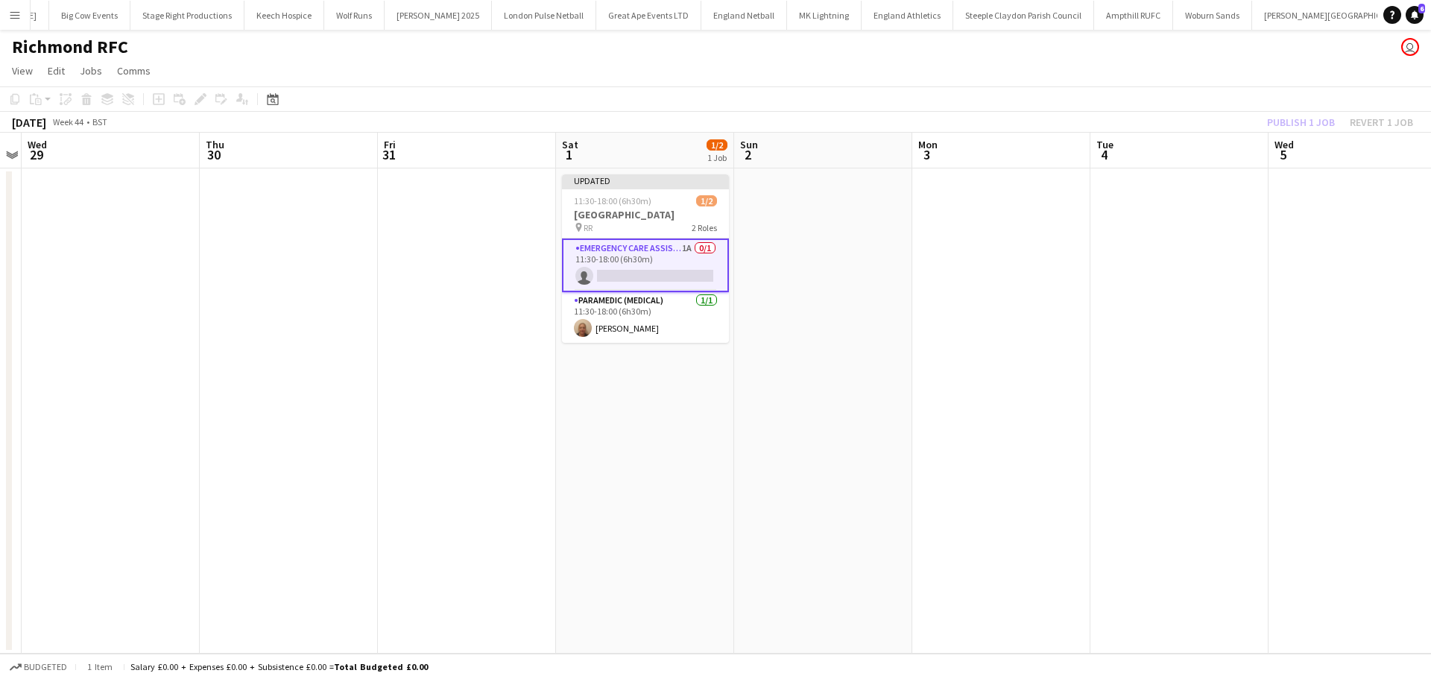
drag, startPoint x: 996, startPoint y: 215, endPoint x: 1085, endPoint y: 186, distance: 93.4
click at [1001, 215] on app-calendar-viewport "Sun 26 Mon 27 Tue 28 Wed 29 Thu 30 Fri 31 Sat 1 1/2 1 Job Sun 2 Mon 3 Tue 4 Wed…" at bounding box center [715, 393] width 1431 height 521
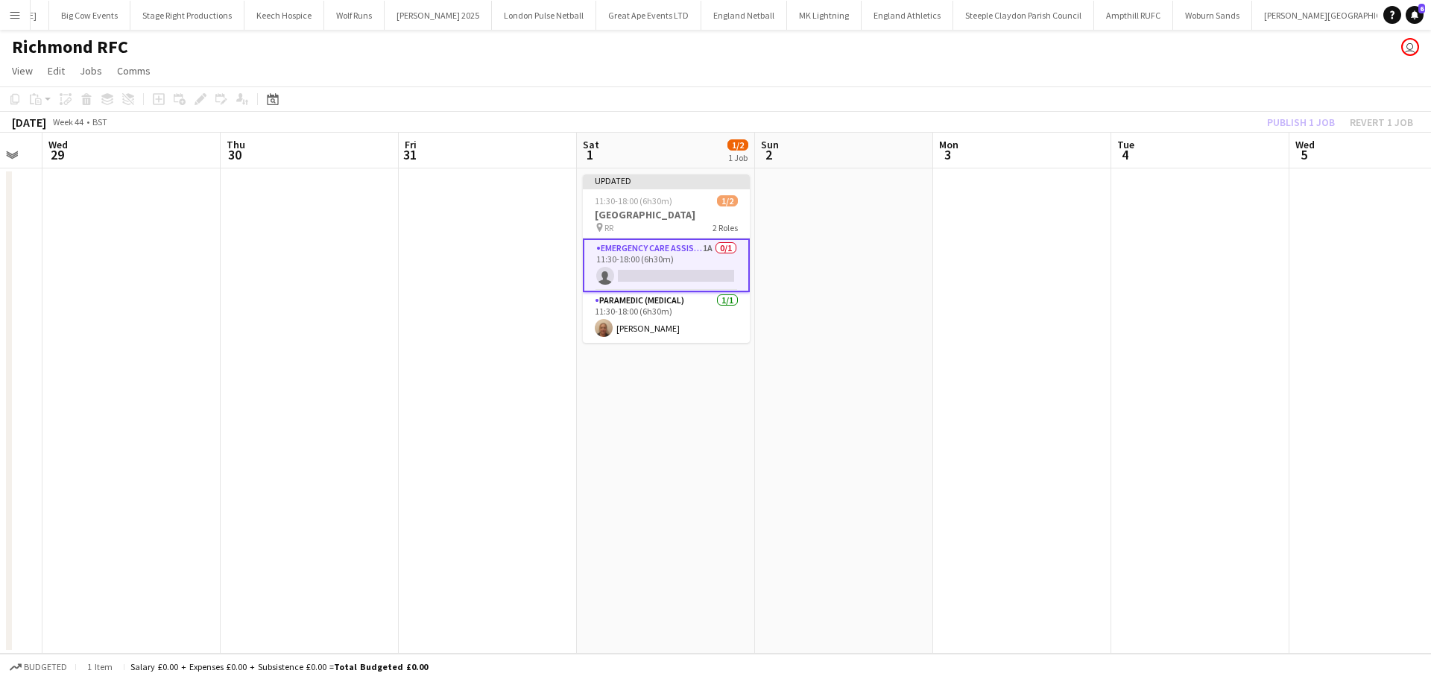
click at [1306, 122] on div "Publish 1 job Revert 1 job" at bounding box center [1340, 122] width 182 height 19
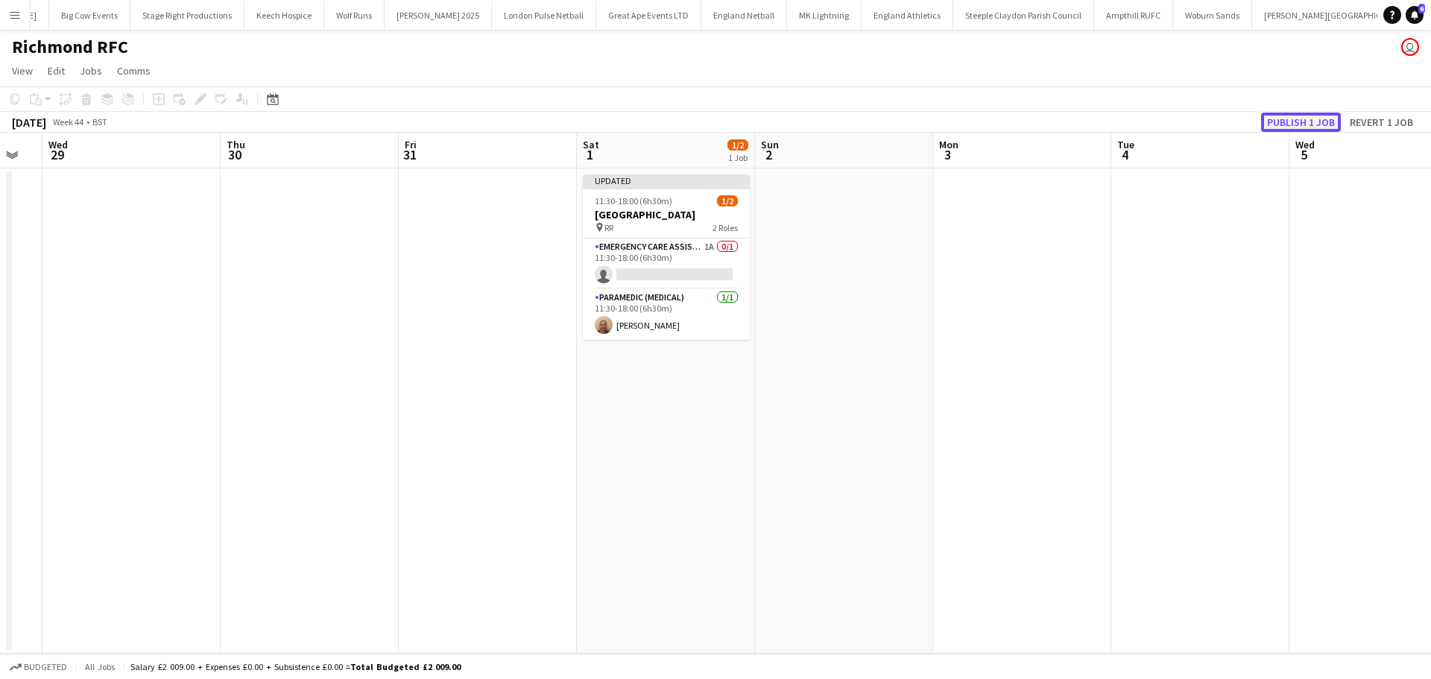
click at [1305, 122] on button "Publish 1 job" at bounding box center [1301, 122] width 80 height 19
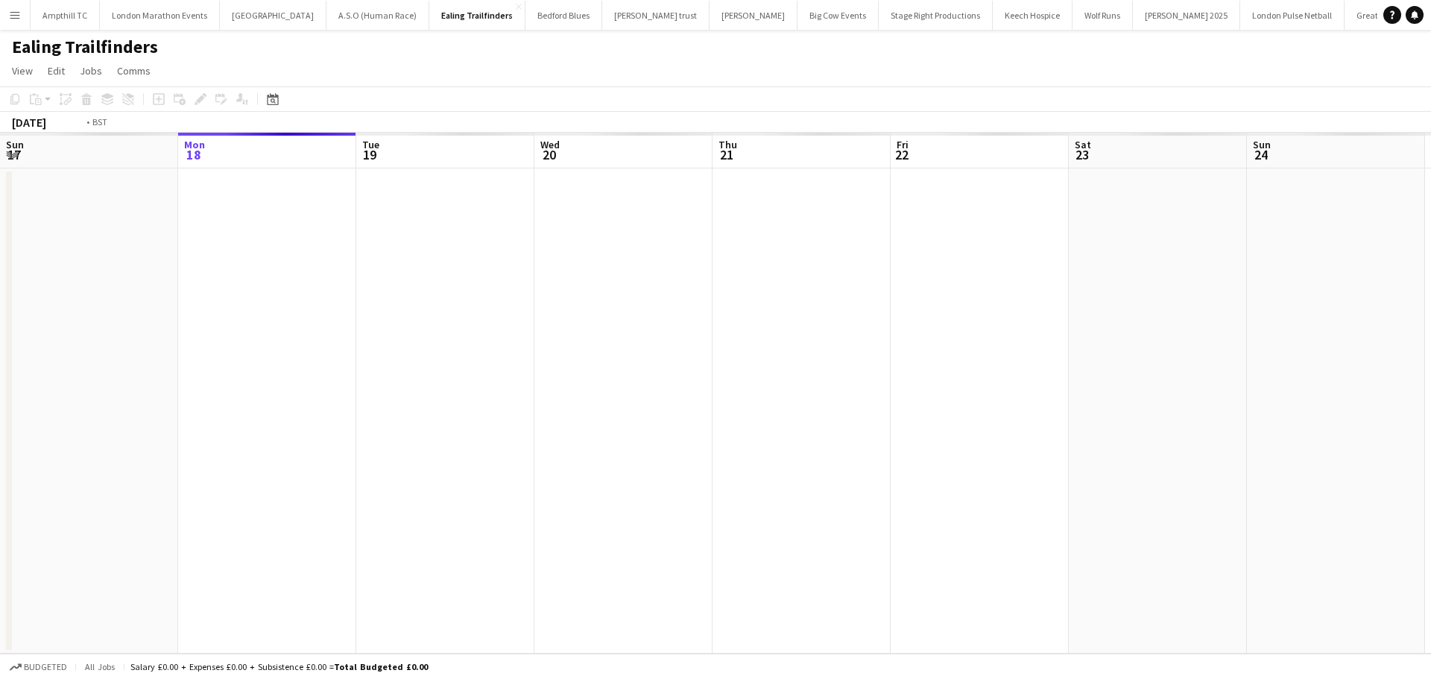
scroll to position [0, 513]
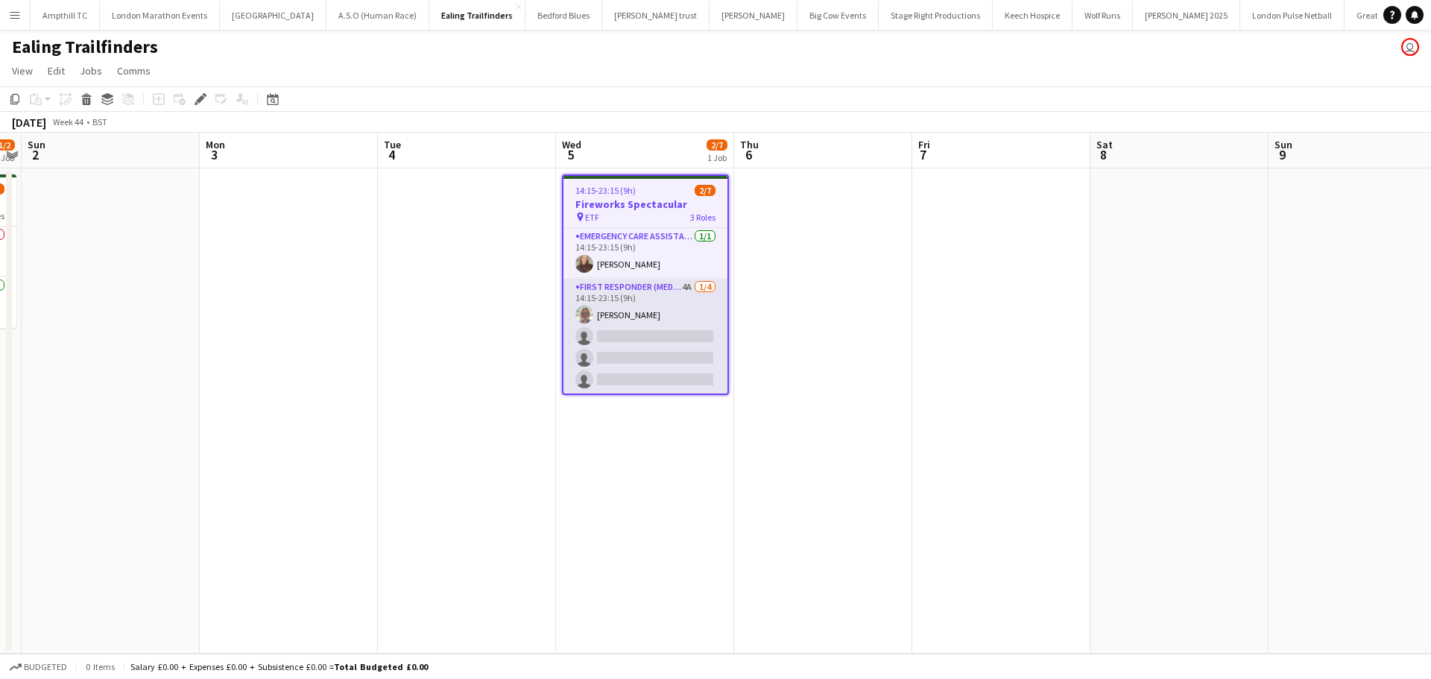
click at [645, 290] on app-card-role "First Responder (Medical) 4A [DATE] 14:15-23:15 (9h) [PERSON_NAME] single-neutr…" at bounding box center [646, 337] width 164 height 116
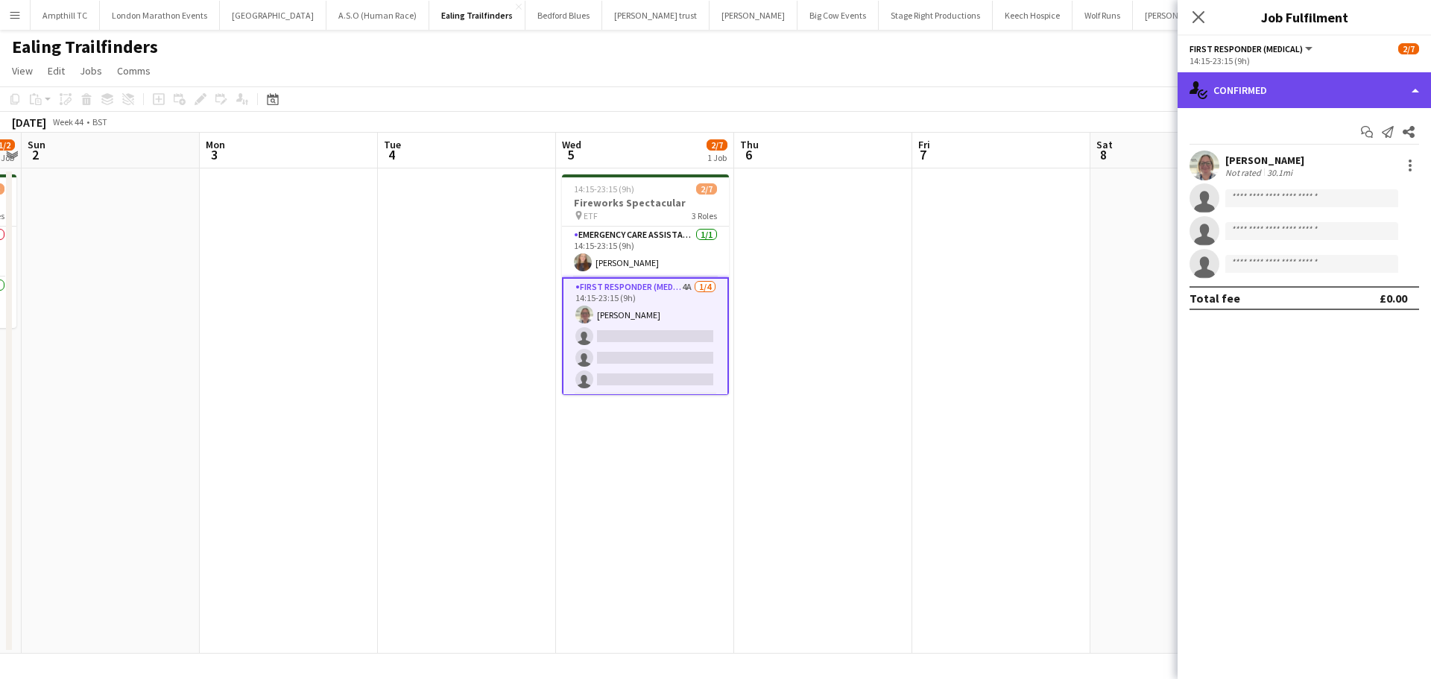
click at [1331, 85] on div "single-neutral-actions-check-2 Confirmed" at bounding box center [1304, 90] width 253 height 36
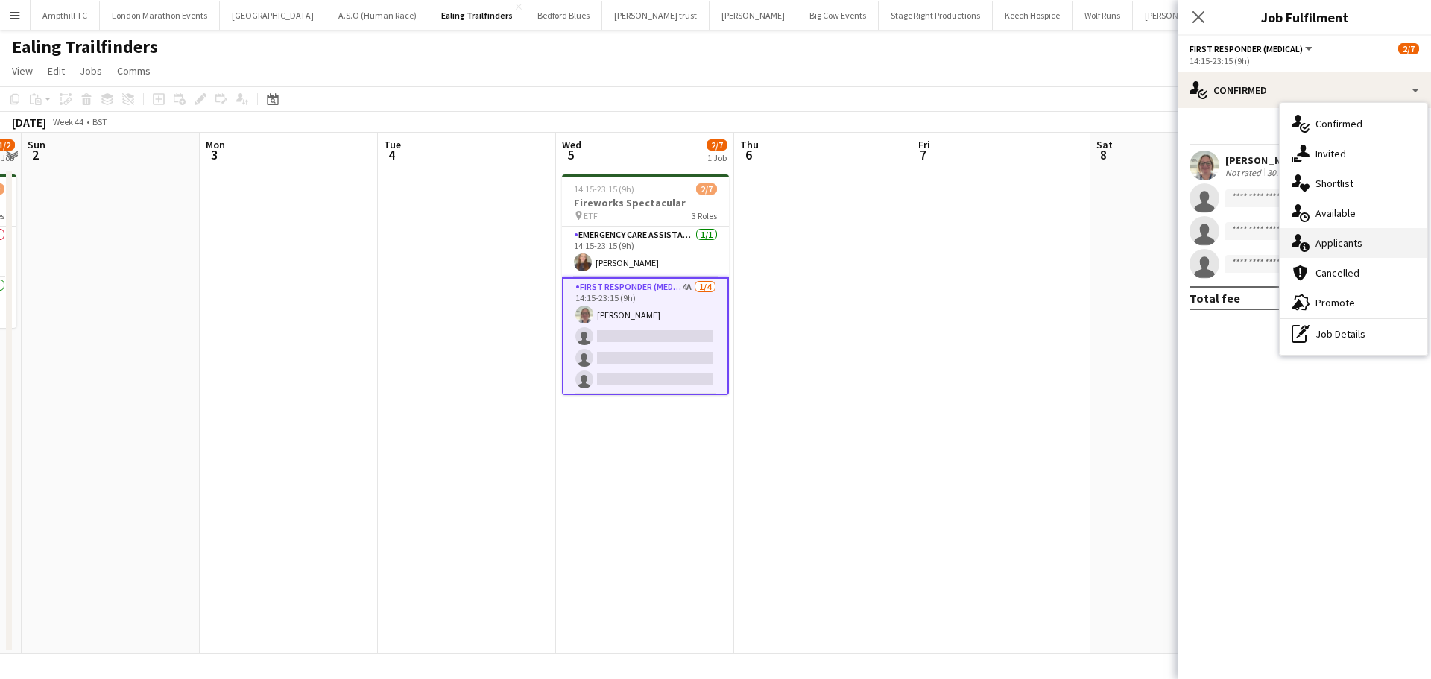
click at [1368, 242] on div "single-neutral-actions-information Applicants" at bounding box center [1354, 243] width 148 height 30
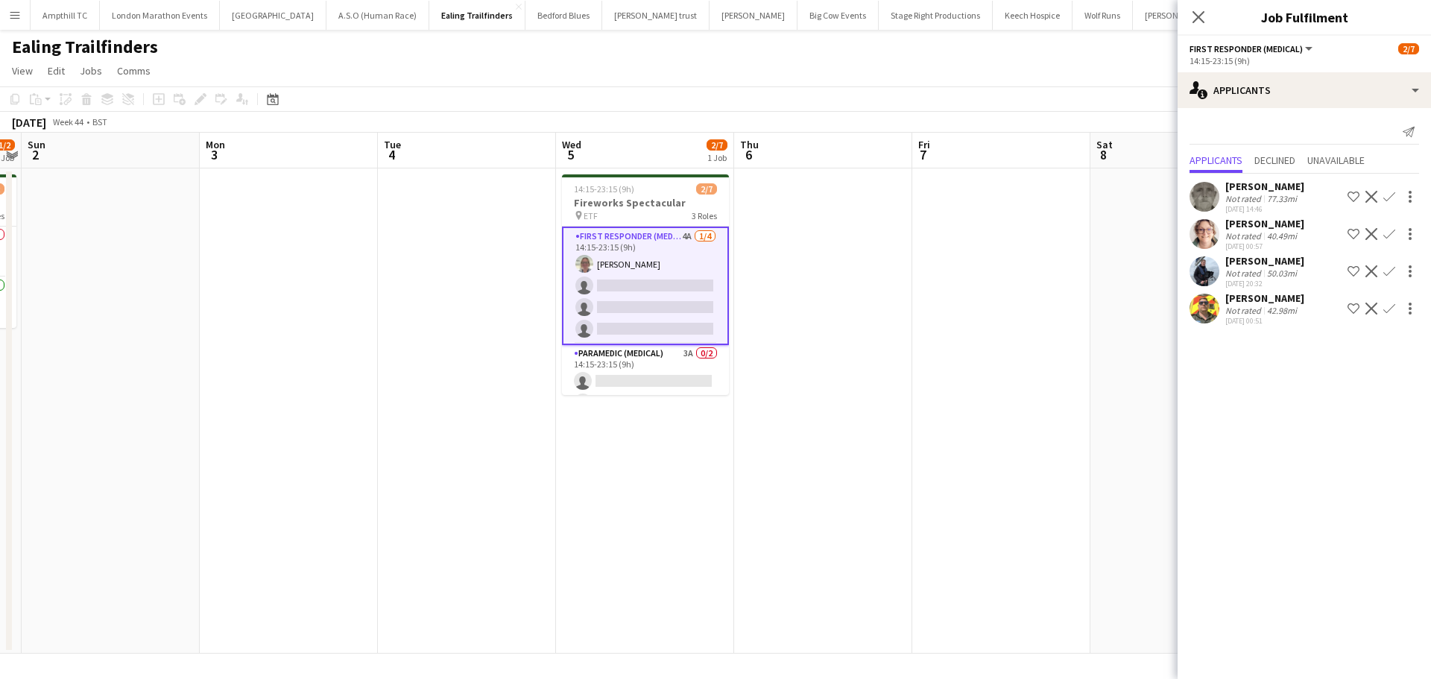
scroll to position [73, 0]
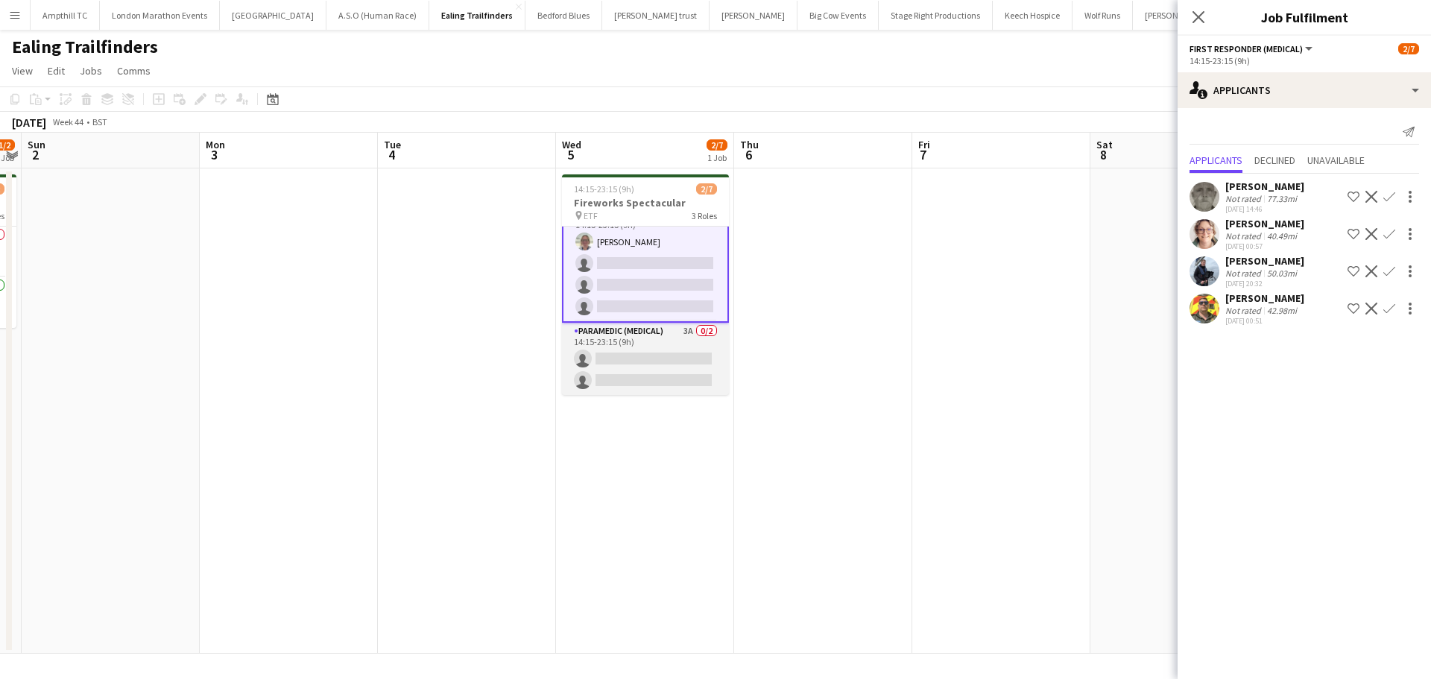
click at [655, 327] on app-card-role "Paramedic (Medical) 3A 0/2 14:15-23:15 (9h) single-neutral-actions single-neutr…" at bounding box center [645, 359] width 167 height 72
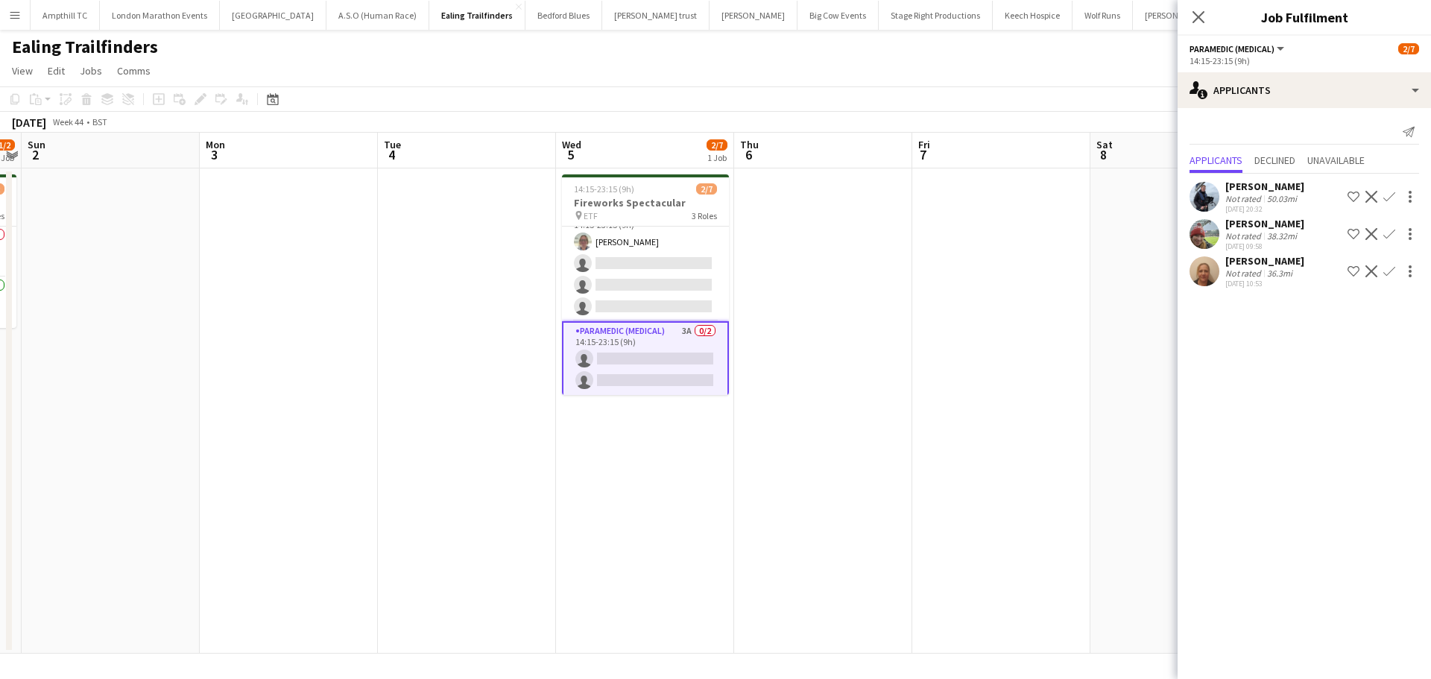
drag, startPoint x: 1392, startPoint y: 196, endPoint x: 1390, endPoint y: 204, distance: 7.6
click at [1391, 196] on app-icon "Confirm" at bounding box center [1390, 197] width 12 height 12
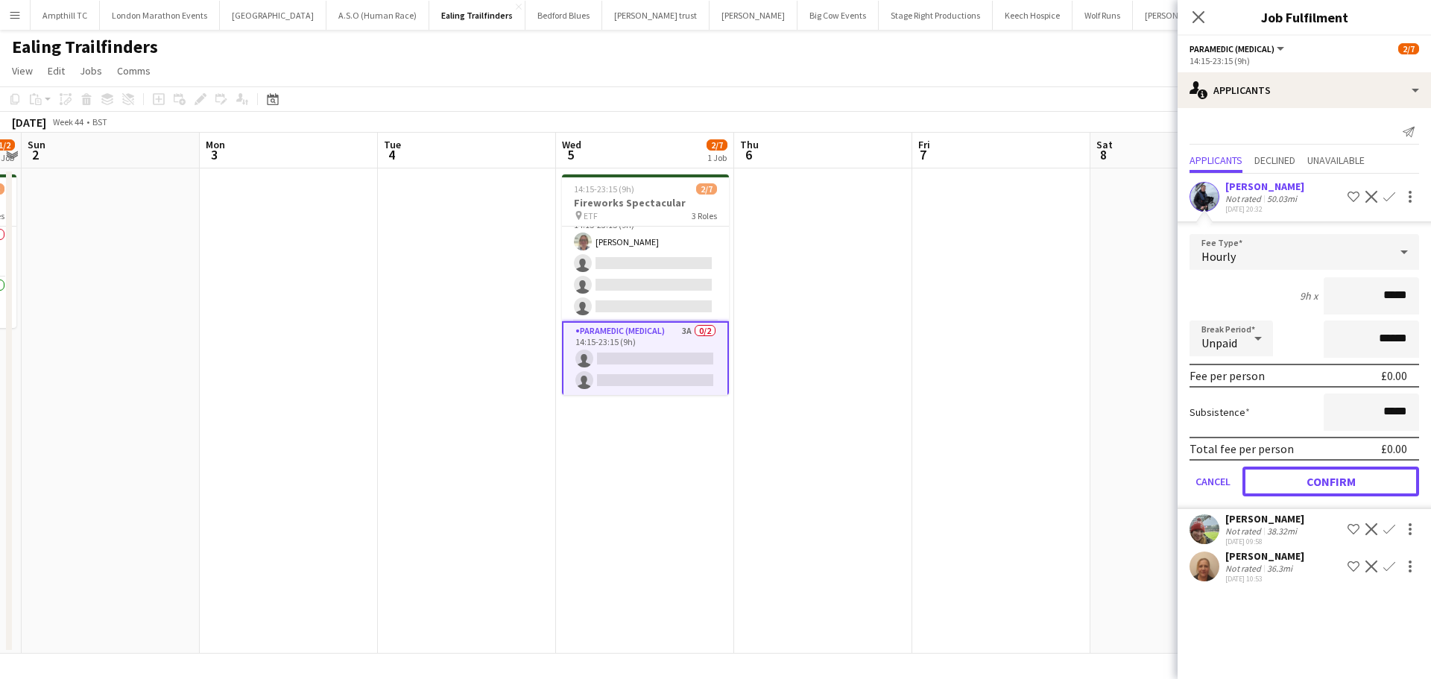
drag, startPoint x: 1345, startPoint y: 481, endPoint x: 1342, endPoint y: 450, distance: 30.7
click at [1343, 481] on button "Confirm" at bounding box center [1331, 482] width 177 height 30
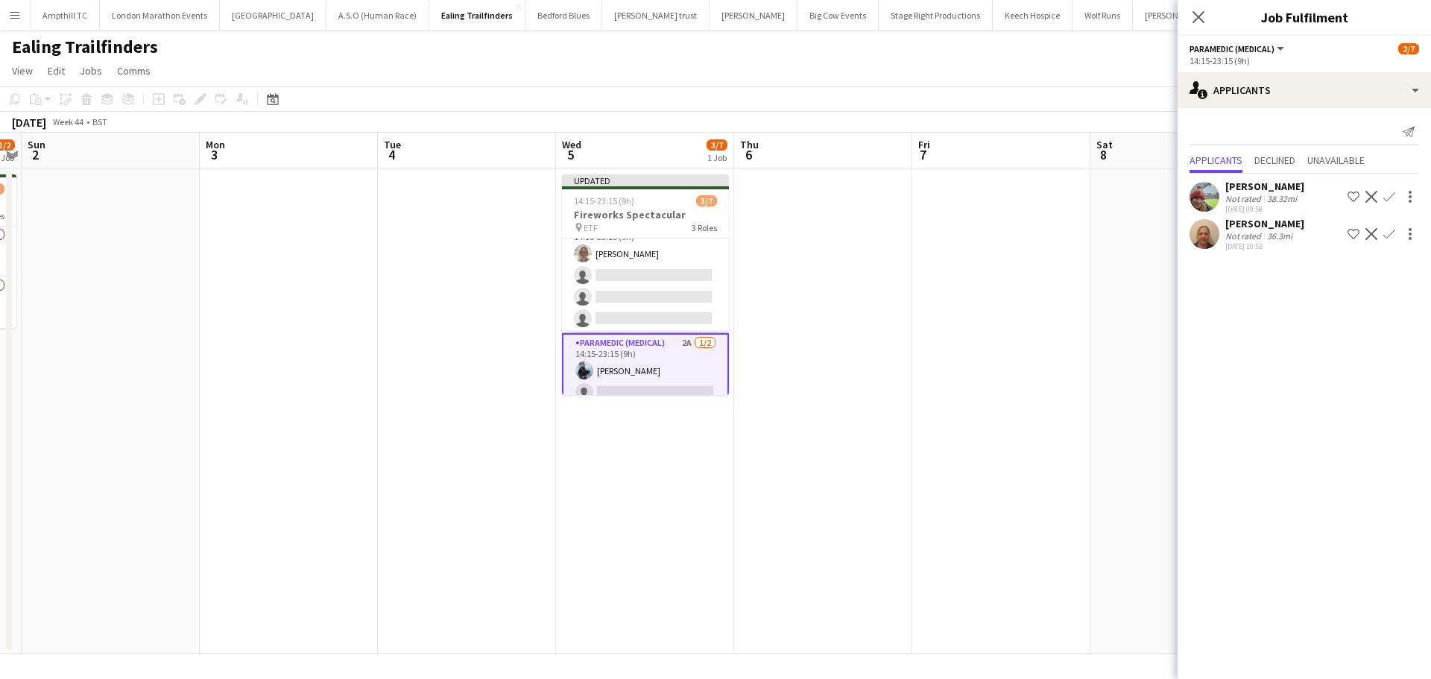
click at [1390, 236] on app-icon "Confirm" at bounding box center [1390, 234] width 12 height 12
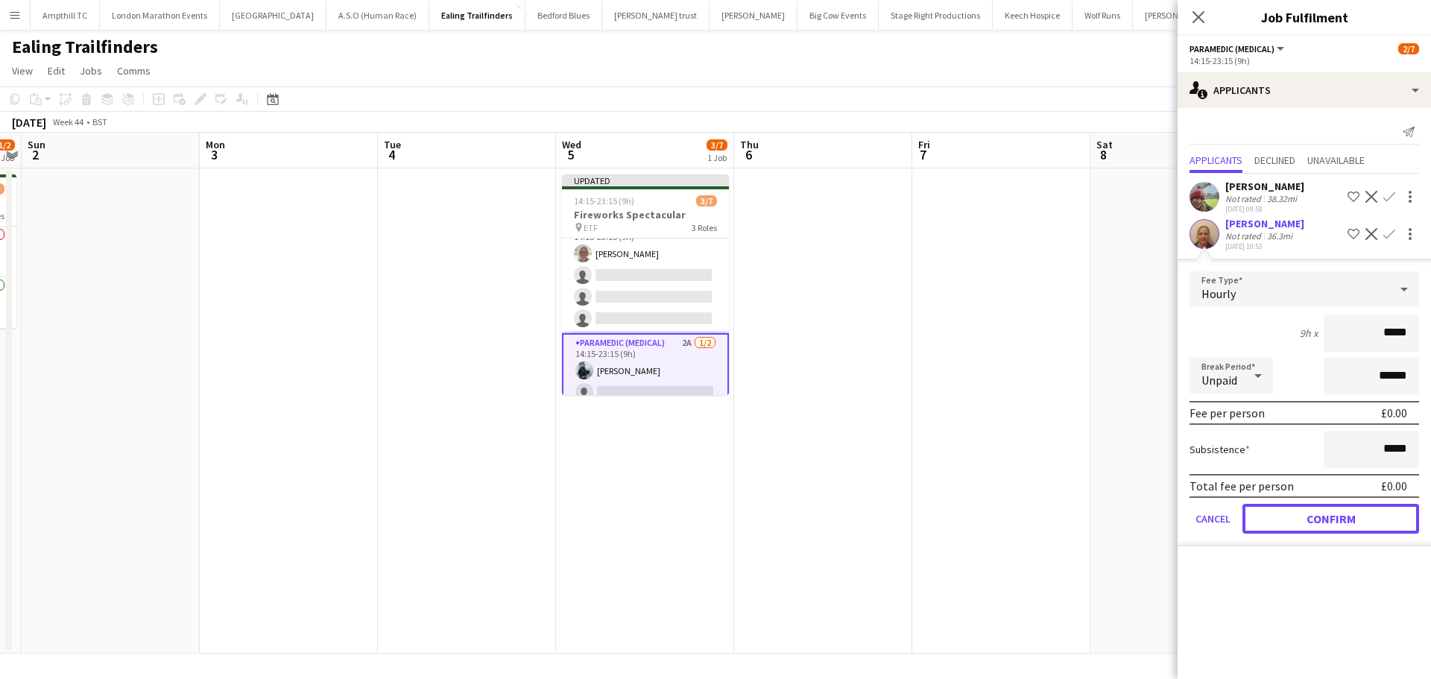
click at [1283, 514] on button "Confirm" at bounding box center [1331, 519] width 177 height 30
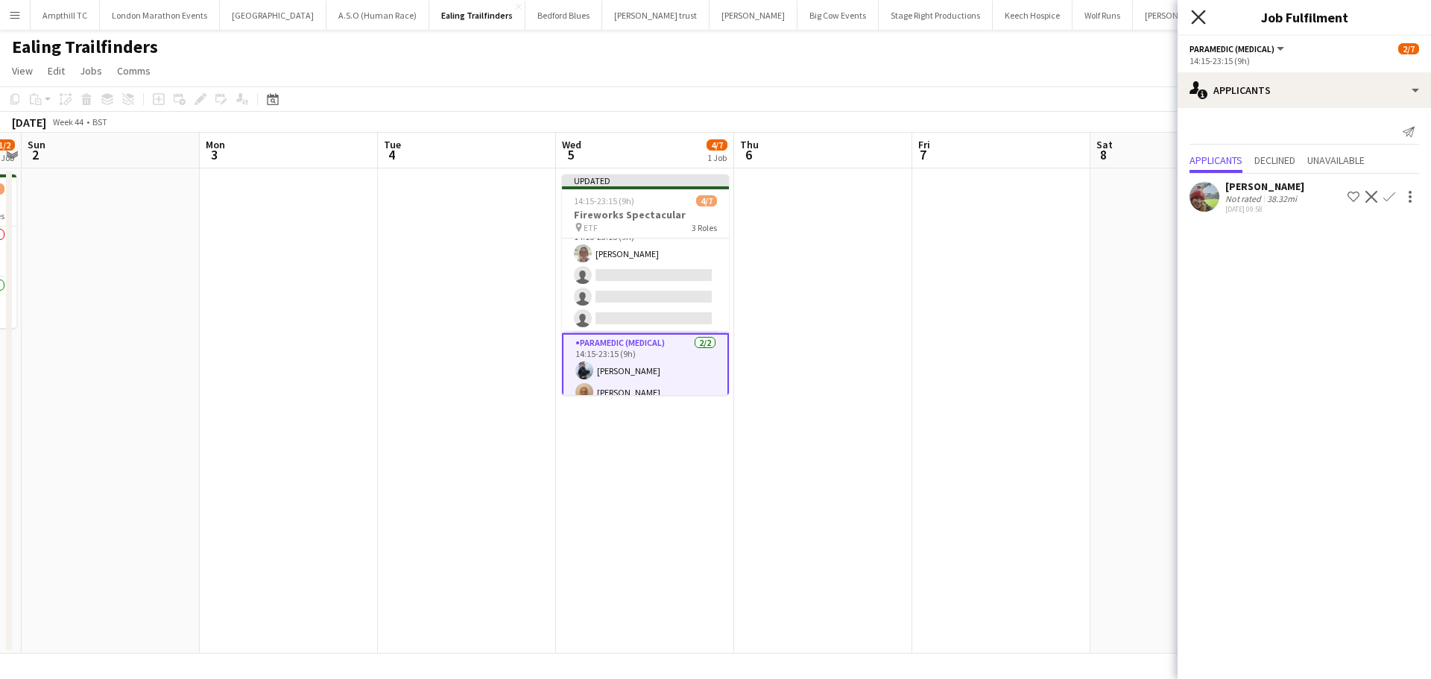
click at [1199, 14] on icon "Close pop-in" at bounding box center [1198, 17] width 14 height 14
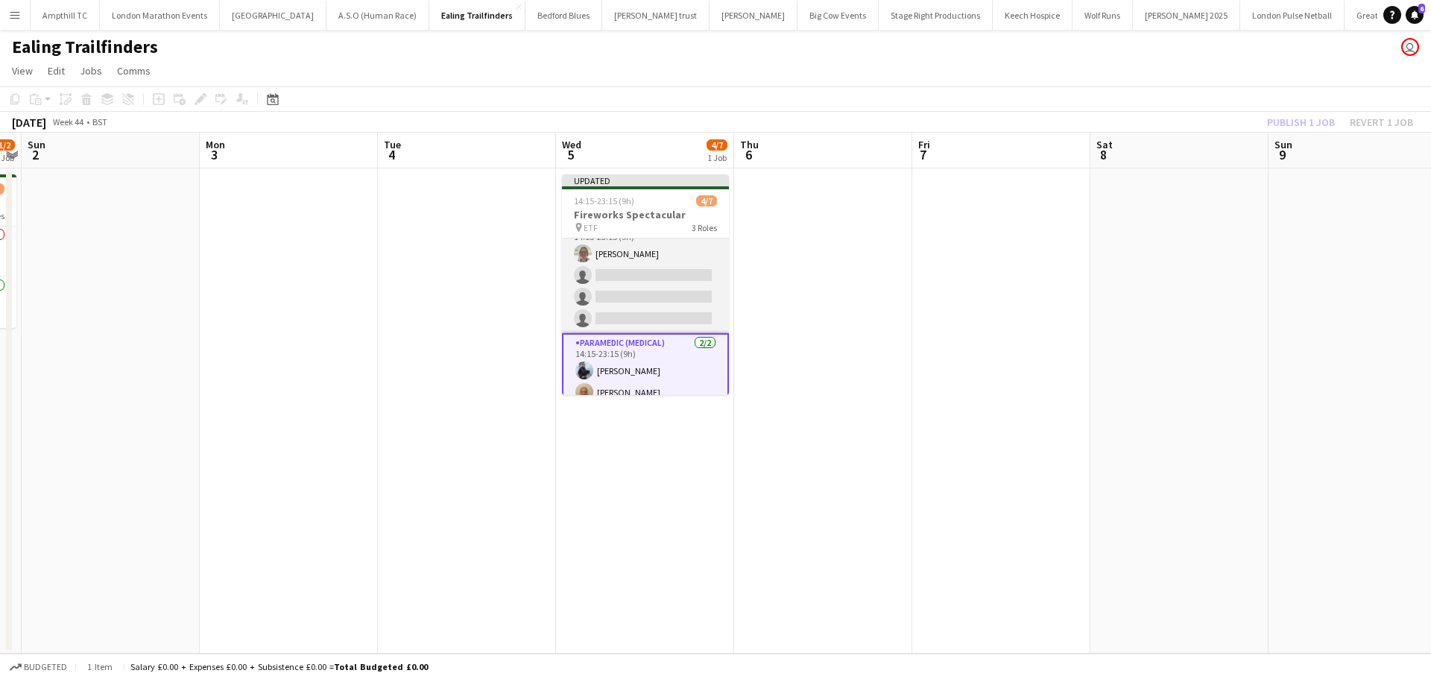
click at [671, 274] on app-card-role "First Responder (Medical) 4A [DATE] 14:15-23:15 (9h) [PERSON_NAME] single-neutr…" at bounding box center [645, 276] width 167 height 116
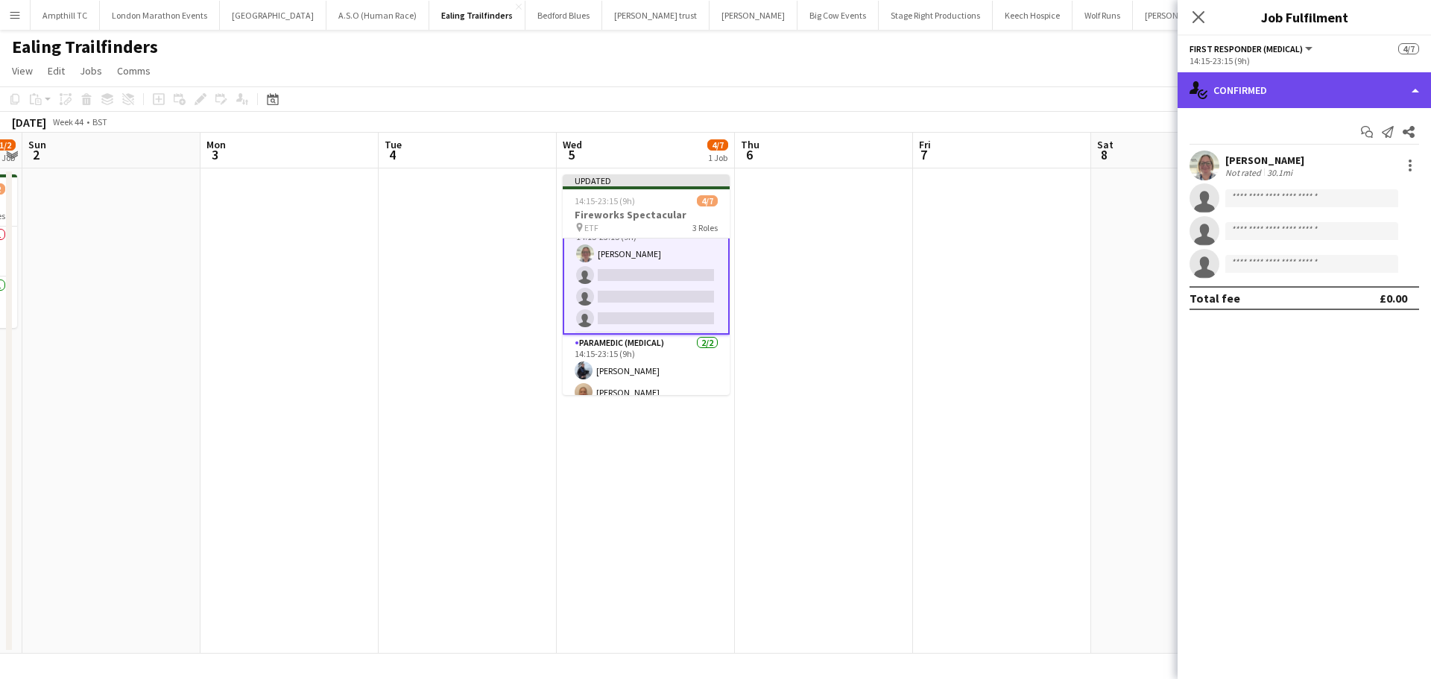
drag, startPoint x: 1290, startPoint y: 83, endPoint x: 1299, endPoint y: 92, distance: 13.2
click at [1291, 83] on div "single-neutral-actions-check-2 Confirmed" at bounding box center [1304, 90] width 253 height 36
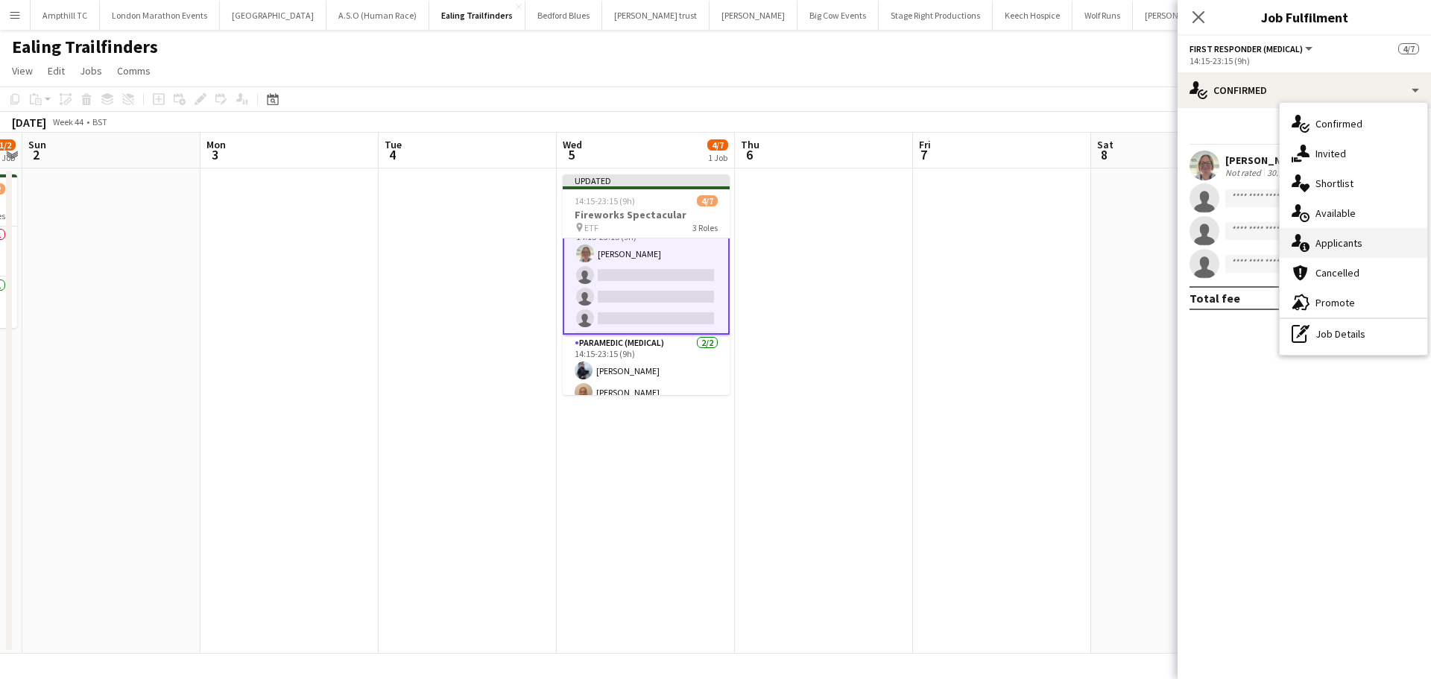
click at [1339, 241] on div "single-neutral-actions-information Applicants" at bounding box center [1354, 243] width 148 height 30
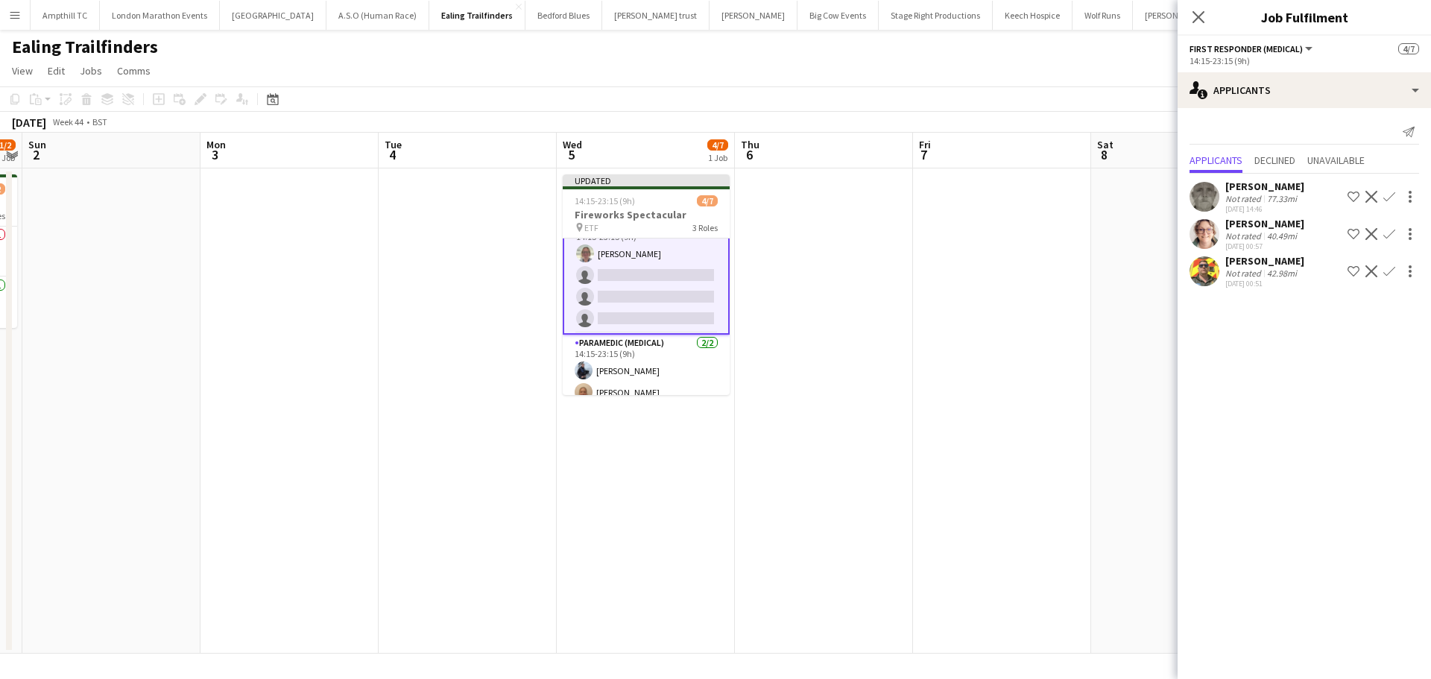
click at [1393, 231] on app-icon "Confirm" at bounding box center [1390, 234] width 12 height 12
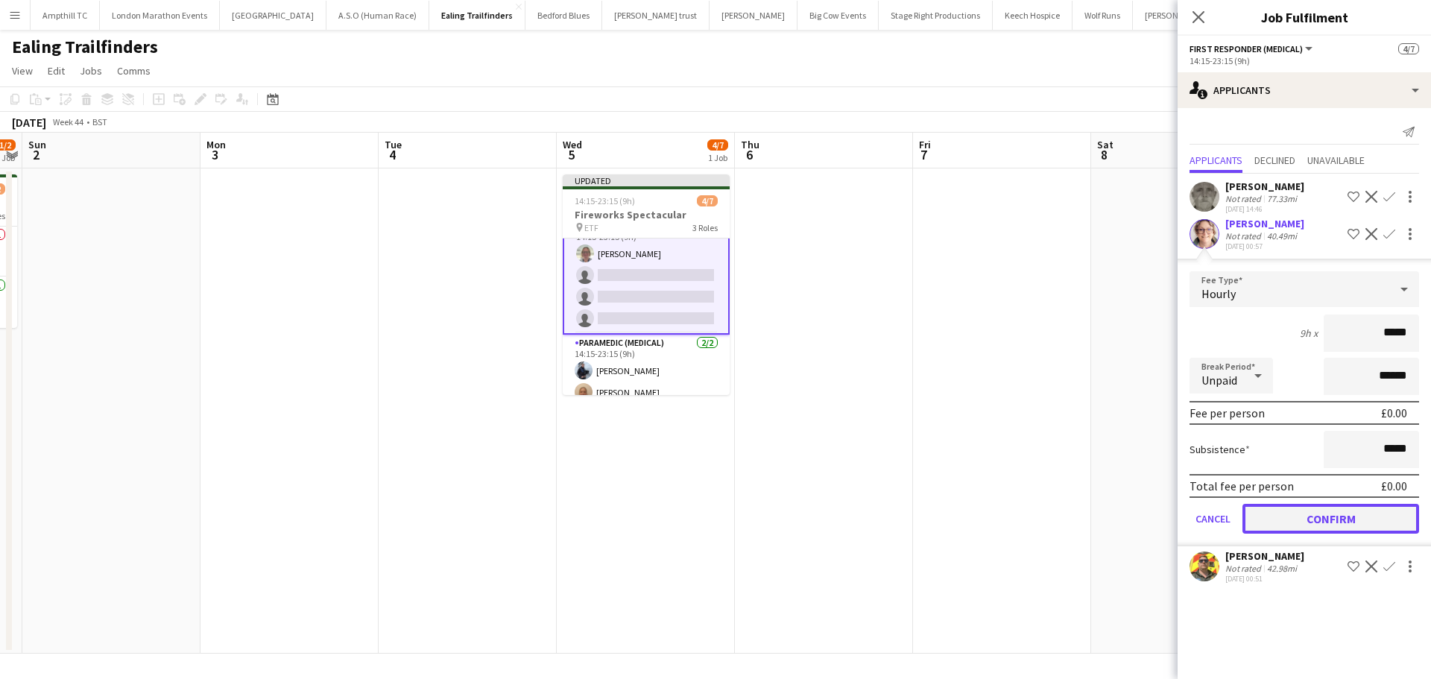
click at [1330, 523] on button "Confirm" at bounding box center [1331, 519] width 177 height 30
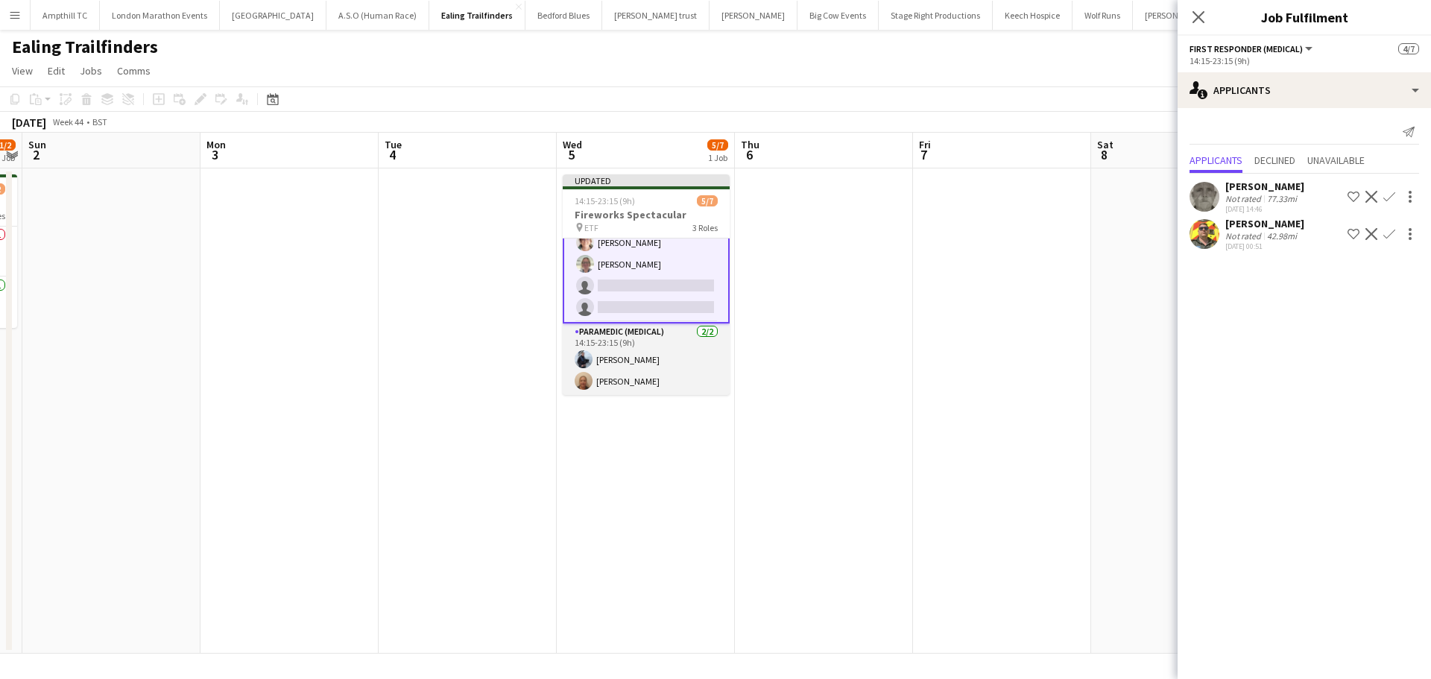
scroll to position [85, 0]
click at [1388, 234] on app-icon "Confirm" at bounding box center [1390, 234] width 12 height 12
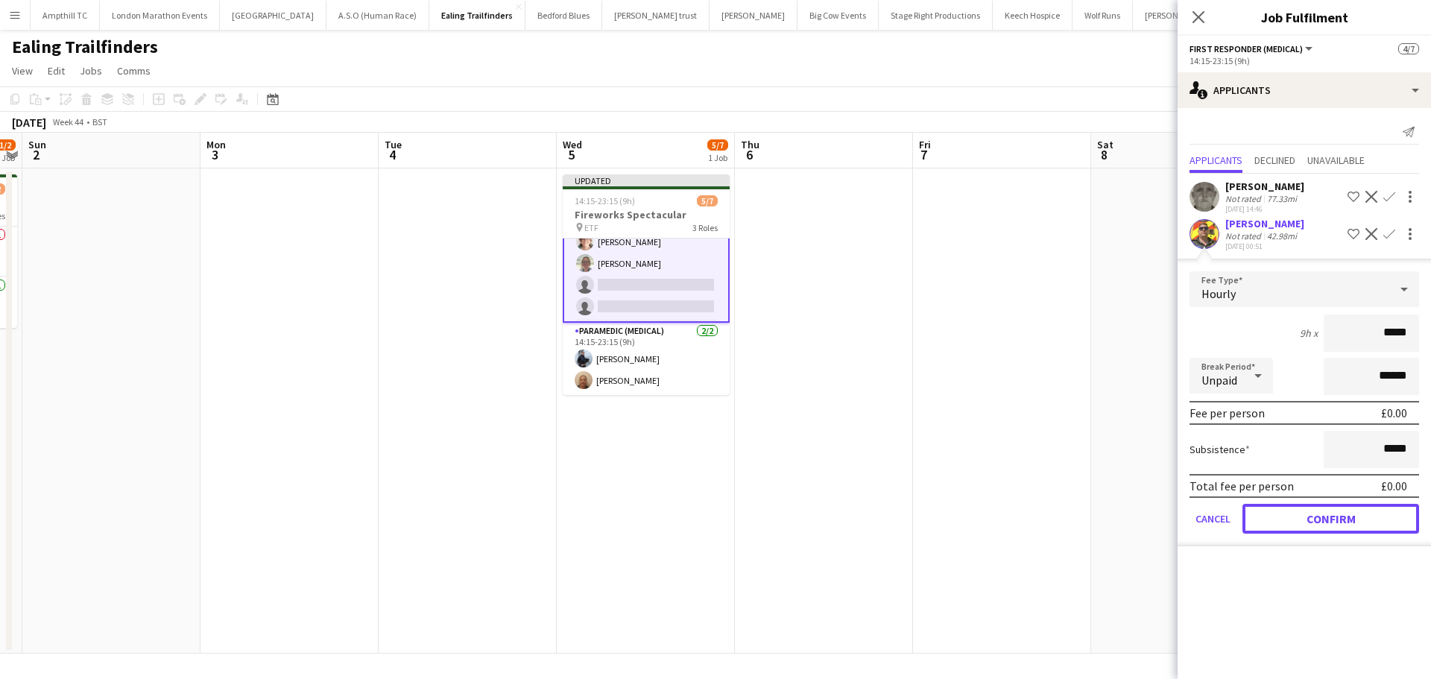
click at [1311, 516] on button "Confirm" at bounding box center [1331, 519] width 177 height 30
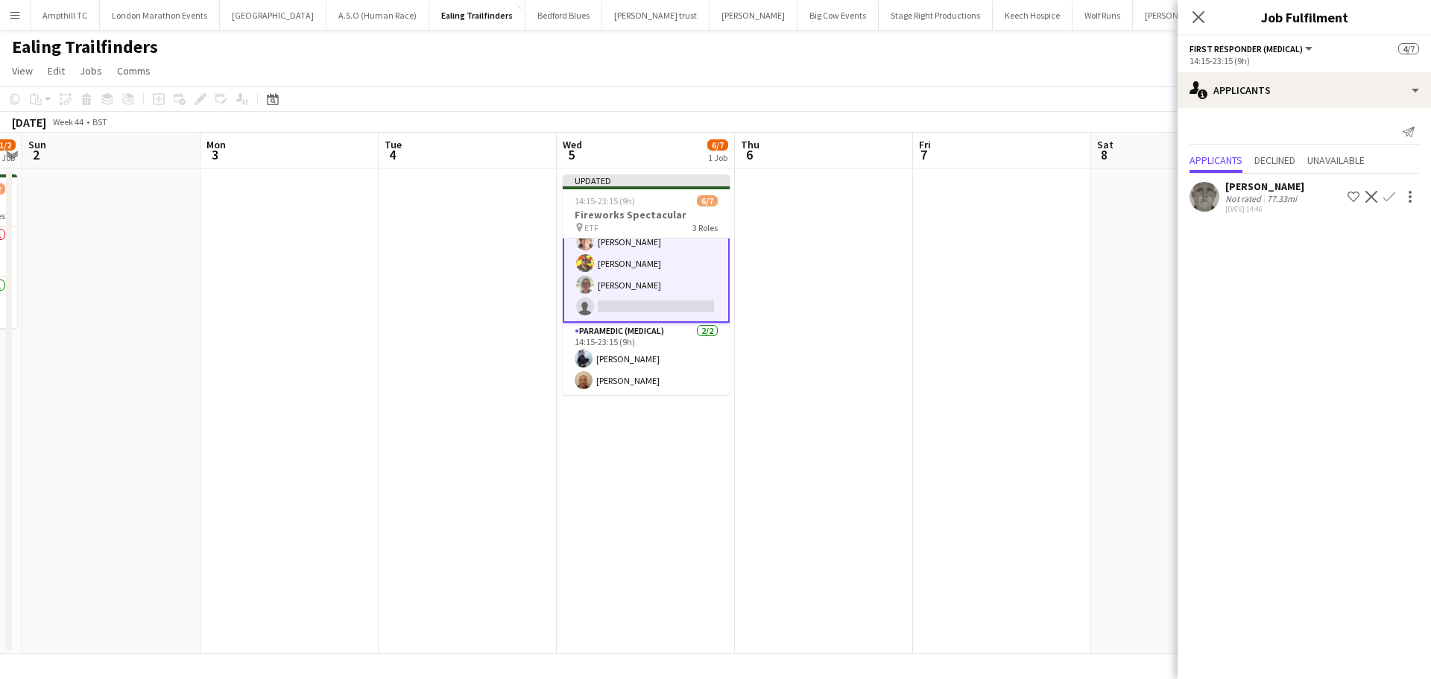
drag, startPoint x: 660, startPoint y: 305, endPoint x: 799, endPoint y: 306, distance: 138.7
click at [660, 306] on app-card-role "First Responder (Medical) 2A [DATE] 14:15-23:15 (9h) [PERSON_NAME] [PERSON_NAME…" at bounding box center [646, 263] width 167 height 119
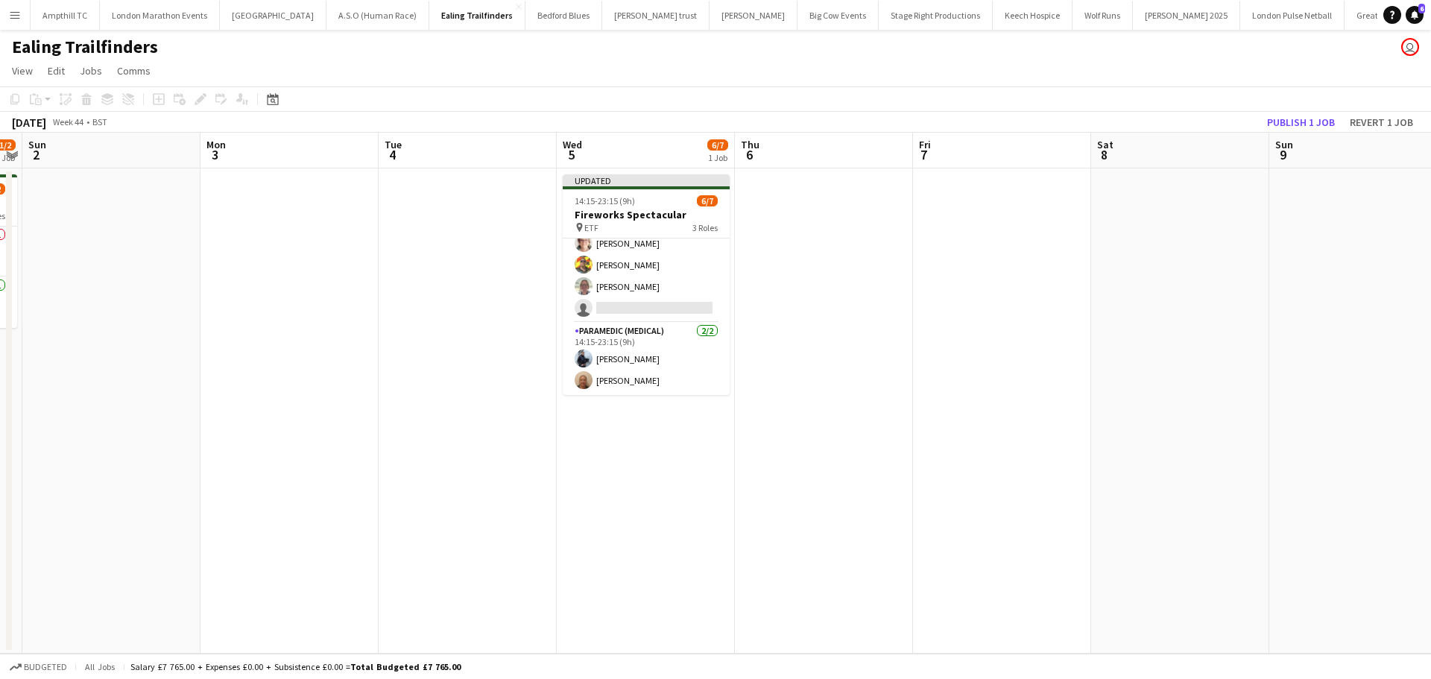
scroll to position [82, 0]
click at [660, 307] on app-card-role "First Responder (Medical) 2A [DATE] 14:15-23:15 (9h) [PERSON_NAME] [PERSON_NAME…" at bounding box center [646, 265] width 167 height 116
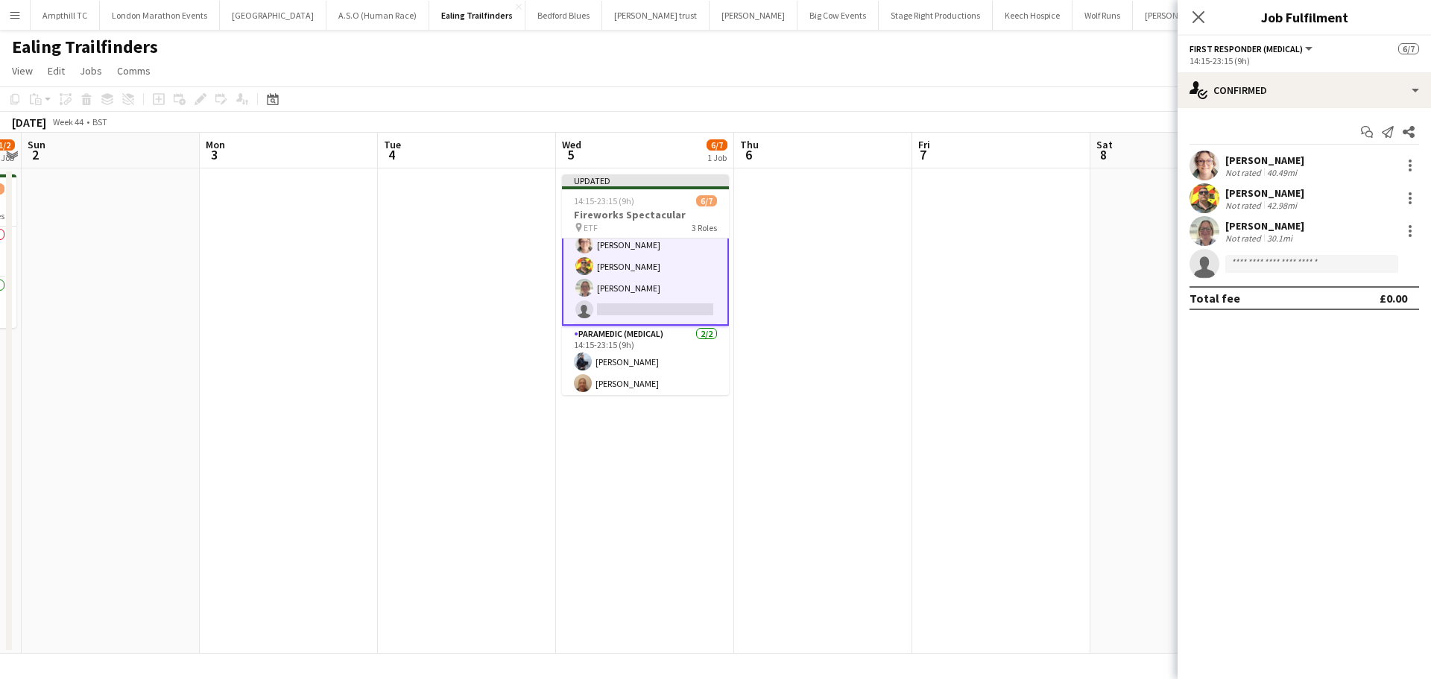
scroll to position [85, 0]
click at [1340, 267] on input at bounding box center [1312, 264] width 173 height 18
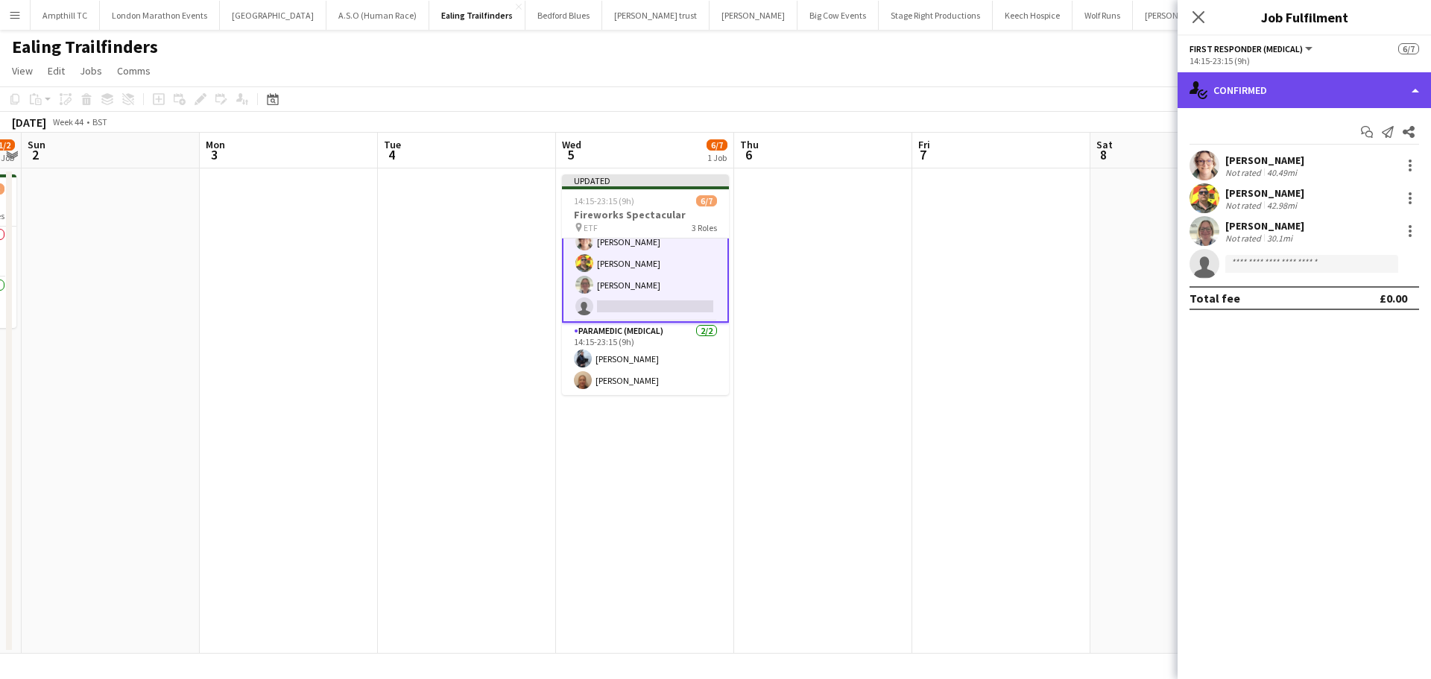
click at [1375, 88] on div "single-neutral-actions-check-2 Confirmed" at bounding box center [1304, 90] width 253 height 36
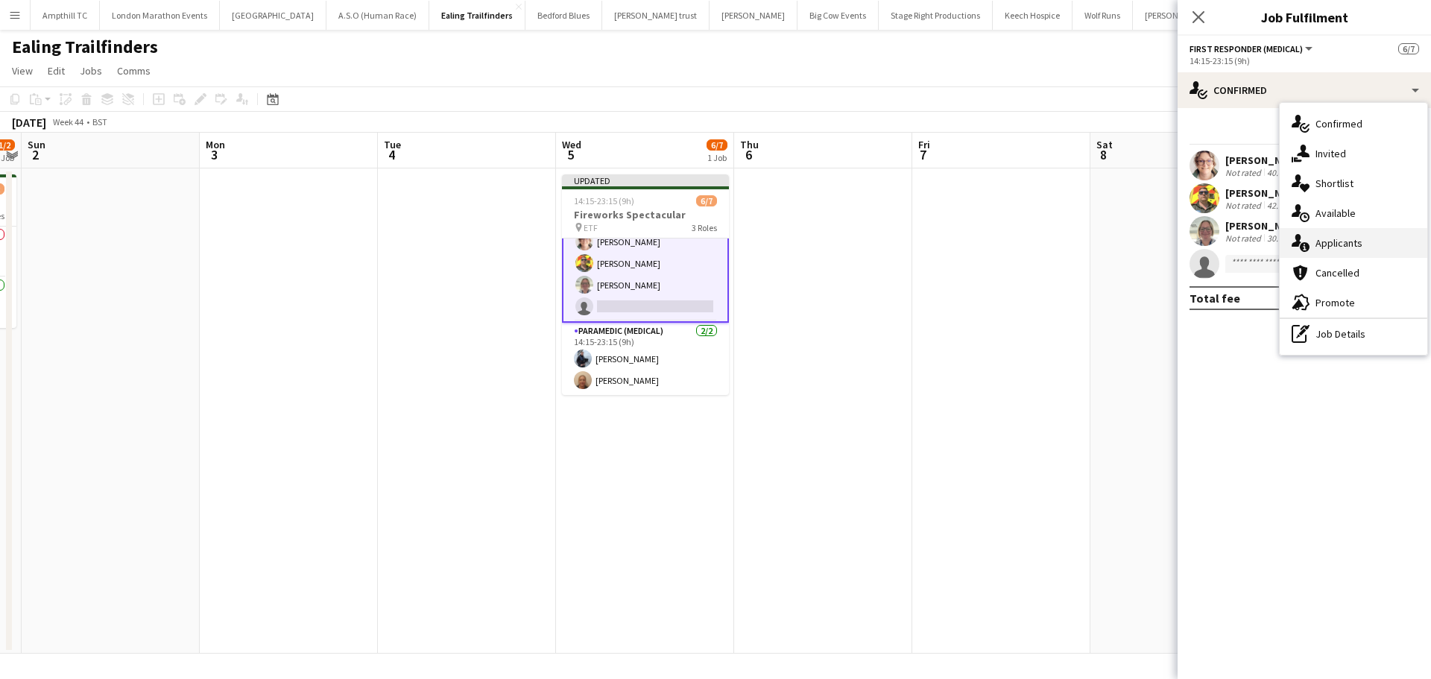
click at [1344, 242] on div "single-neutral-actions-information Applicants" at bounding box center [1354, 243] width 148 height 30
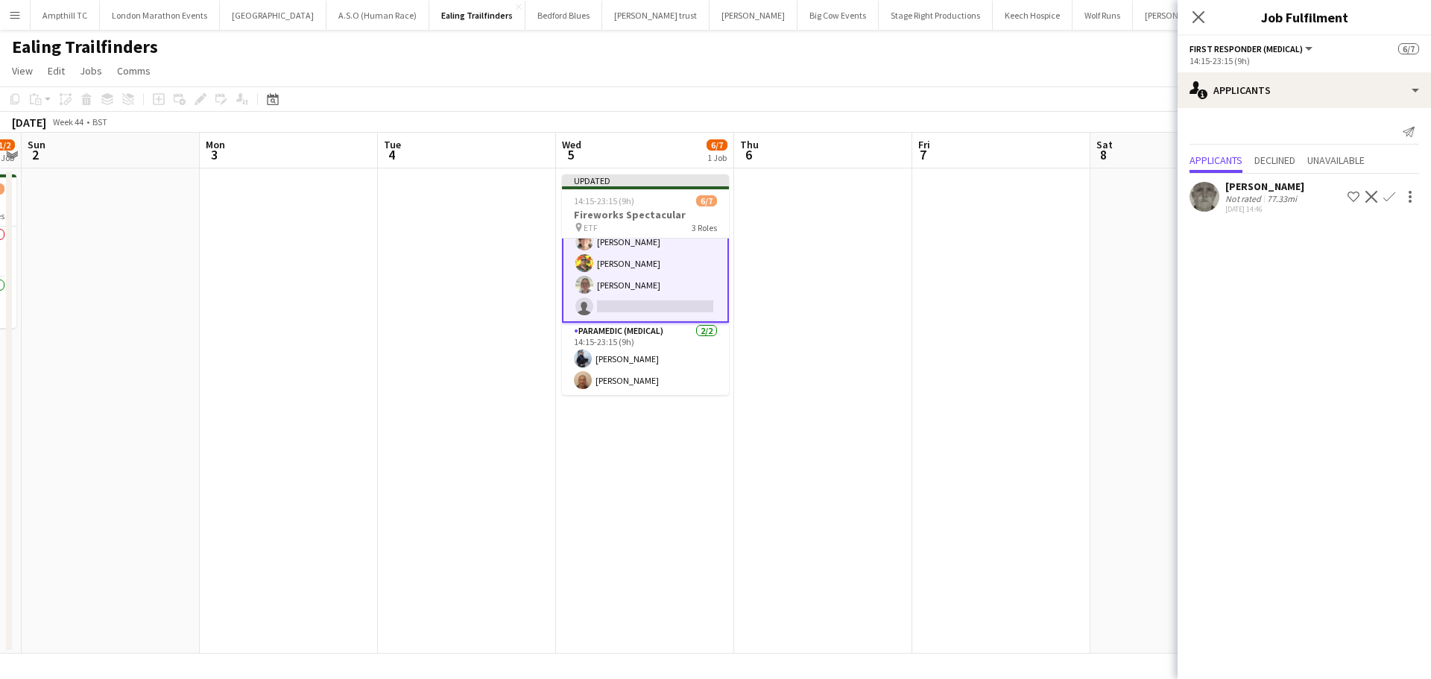
click at [1389, 201] on app-icon "Confirm" at bounding box center [1390, 197] width 12 height 12
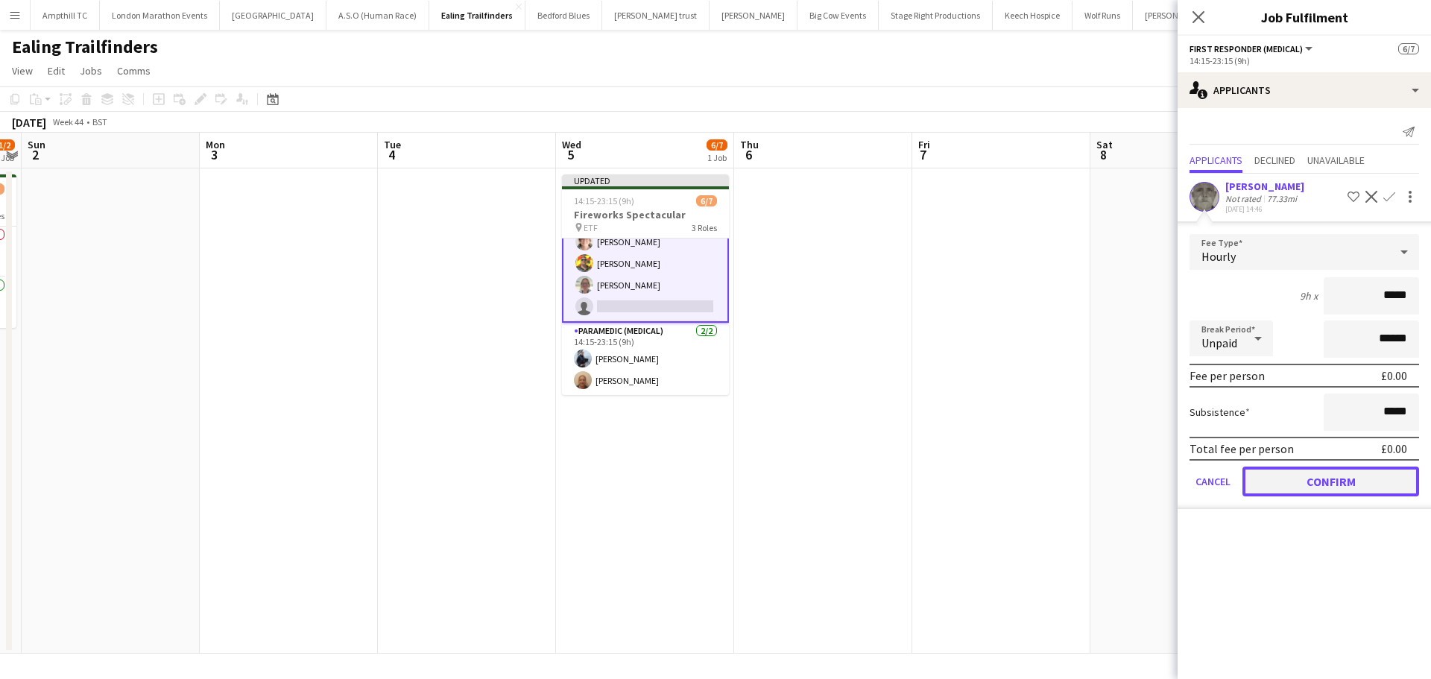
click at [1302, 470] on button "Confirm" at bounding box center [1331, 482] width 177 height 30
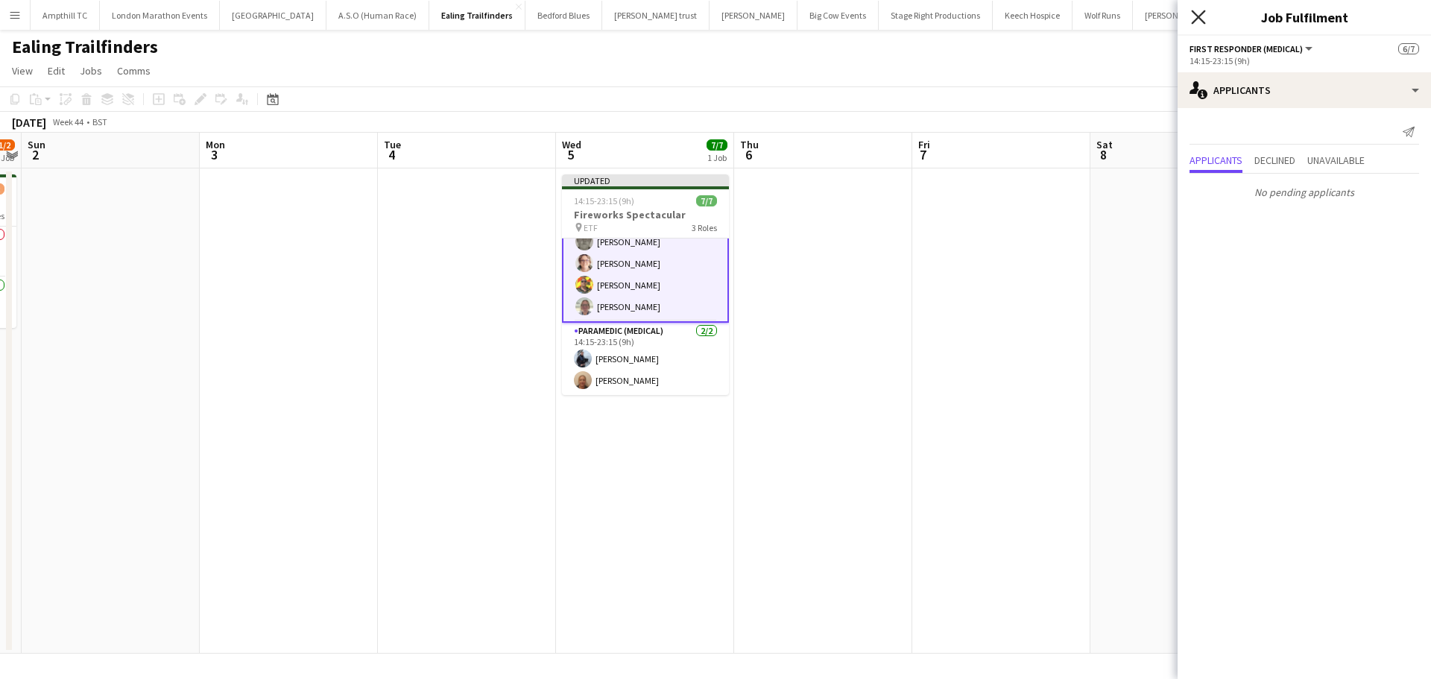
click at [1201, 15] on icon at bounding box center [1198, 17] width 14 height 14
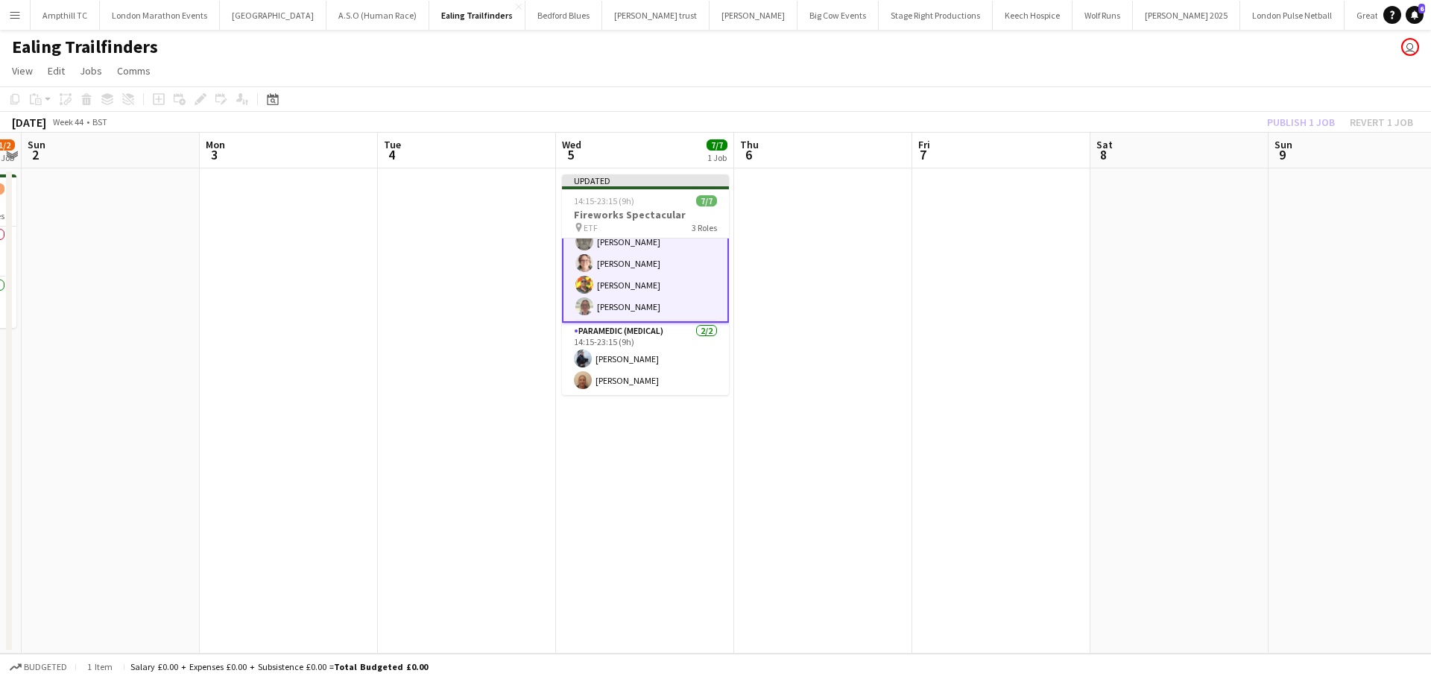
click at [769, 241] on app-date-cell at bounding box center [823, 410] width 178 height 485
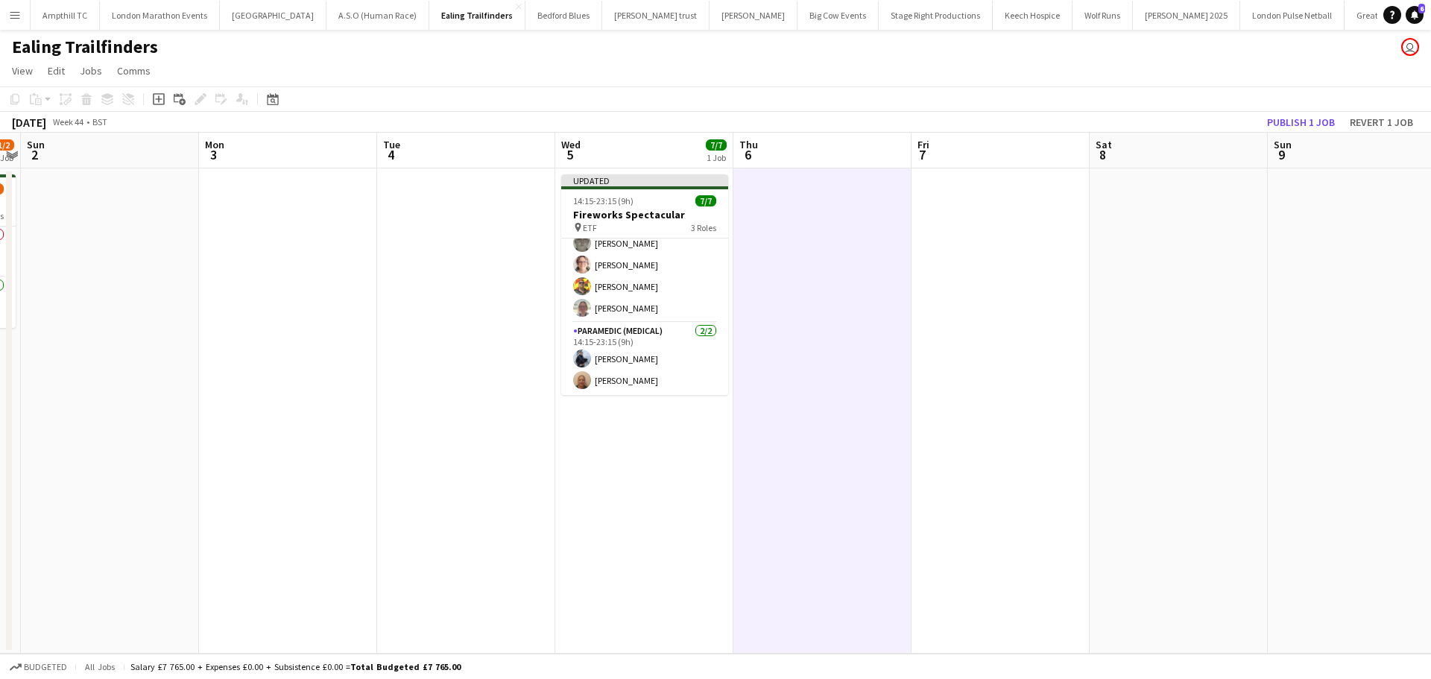
scroll to position [82, 0]
click at [1290, 121] on button "Publish 1 job" at bounding box center [1301, 122] width 80 height 19
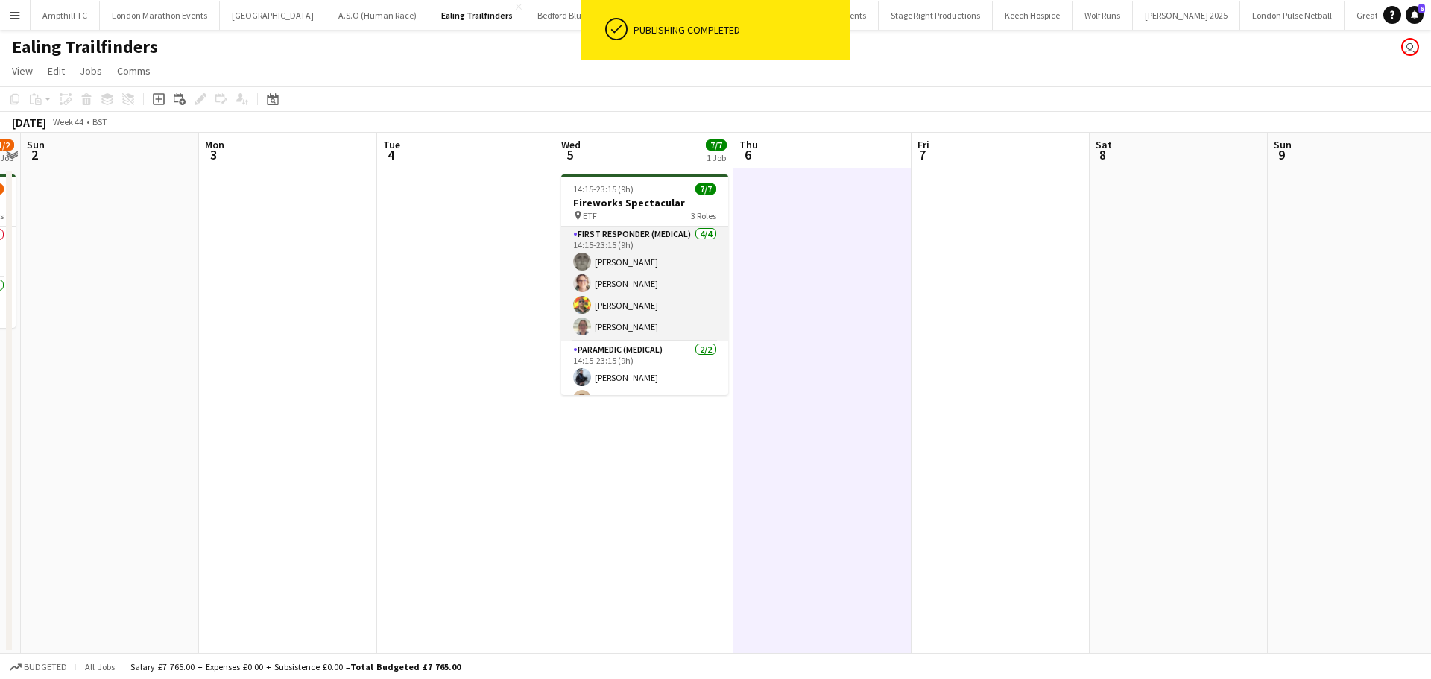
scroll to position [0, 0]
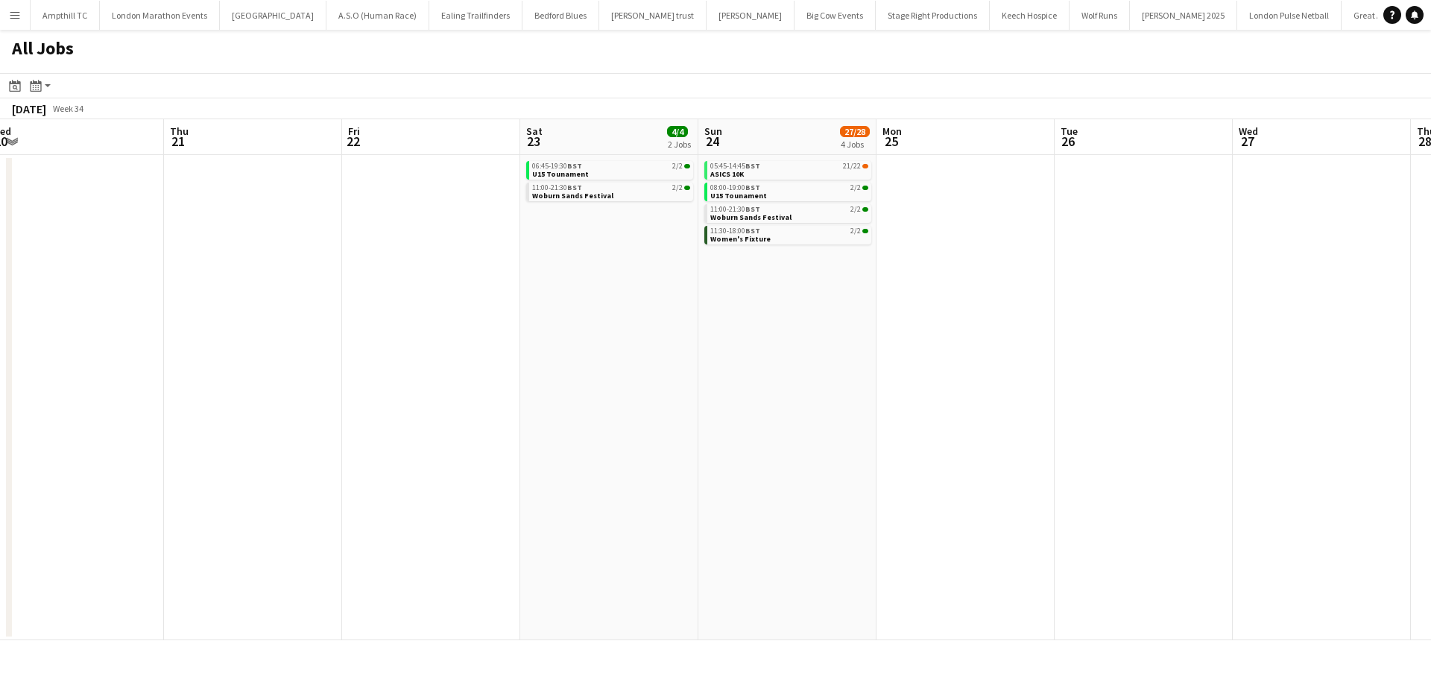
scroll to position [0, 551]
drag, startPoint x: 1011, startPoint y: 334, endPoint x: 658, endPoint y: 335, distance: 352.6
click at [658, 335] on app-calendar-viewport "Sun 17 5/5 3 Jobs Mon 18 Tue 19 Wed 20 Thu 21 Fri 22 Sat 23 4/4 2 Jobs Sun 24 2…" at bounding box center [715, 379] width 1431 height 521
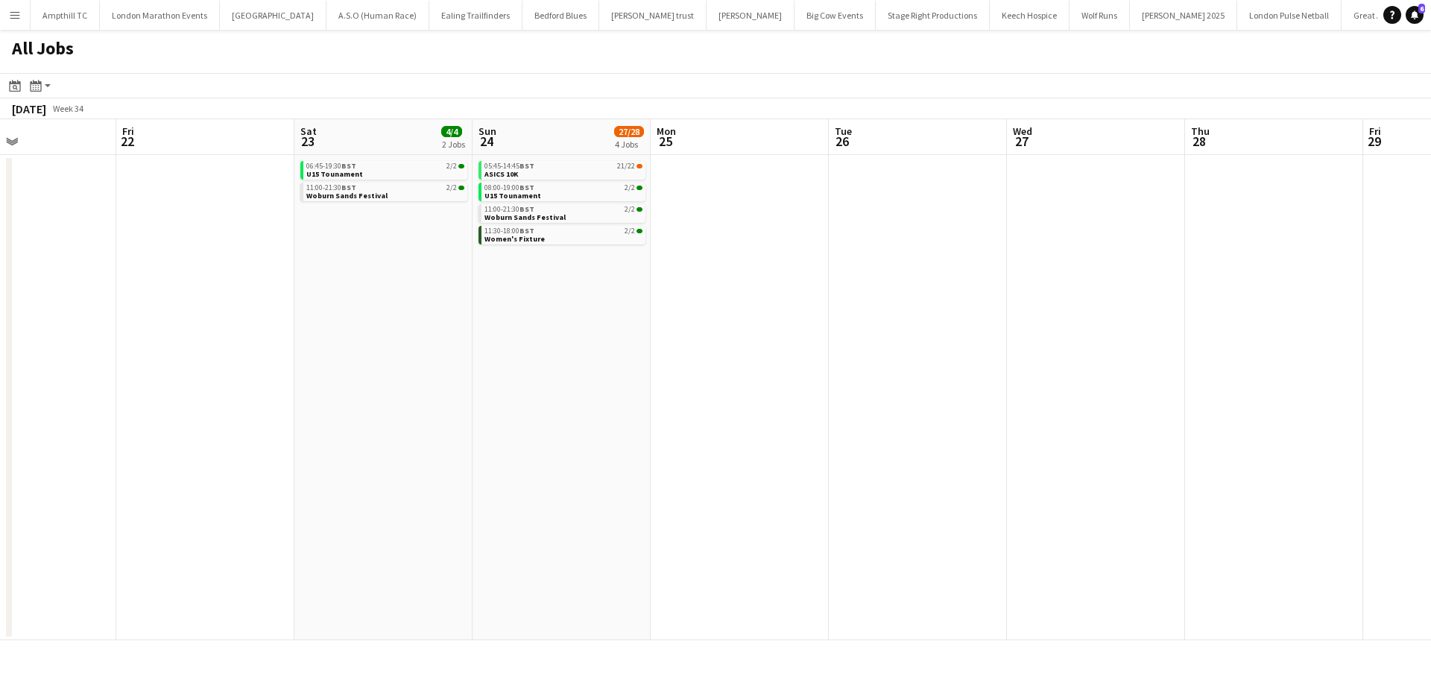
drag, startPoint x: 879, startPoint y: 392, endPoint x: 933, endPoint y: 420, distance: 60.7
click at [518, 467] on app-calendar-viewport "Tue 19 Wed 20 Thu 21 Fri 22 Sat 23 4/4 2 Jobs Sun 24 27/28 4 Jobs Mon 25 Tue 26…" at bounding box center [715, 379] width 1431 height 521
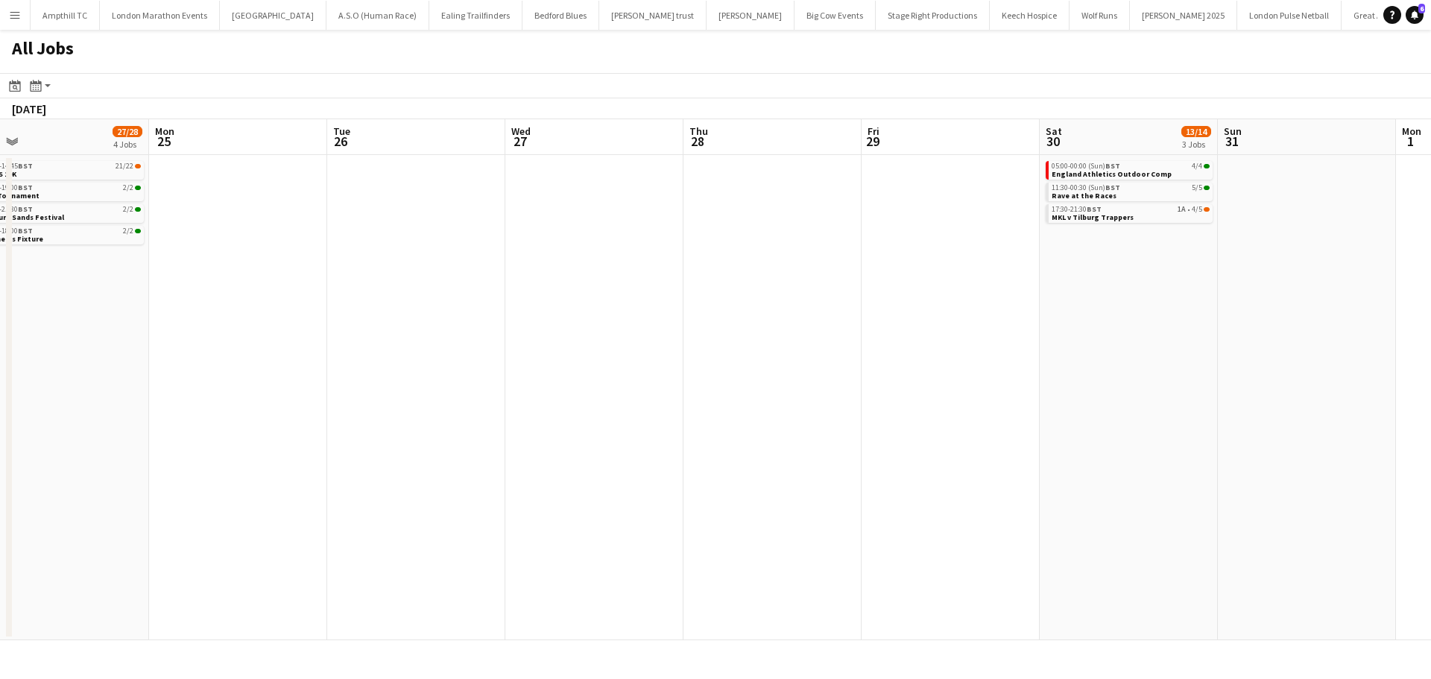
scroll to position [0, 523]
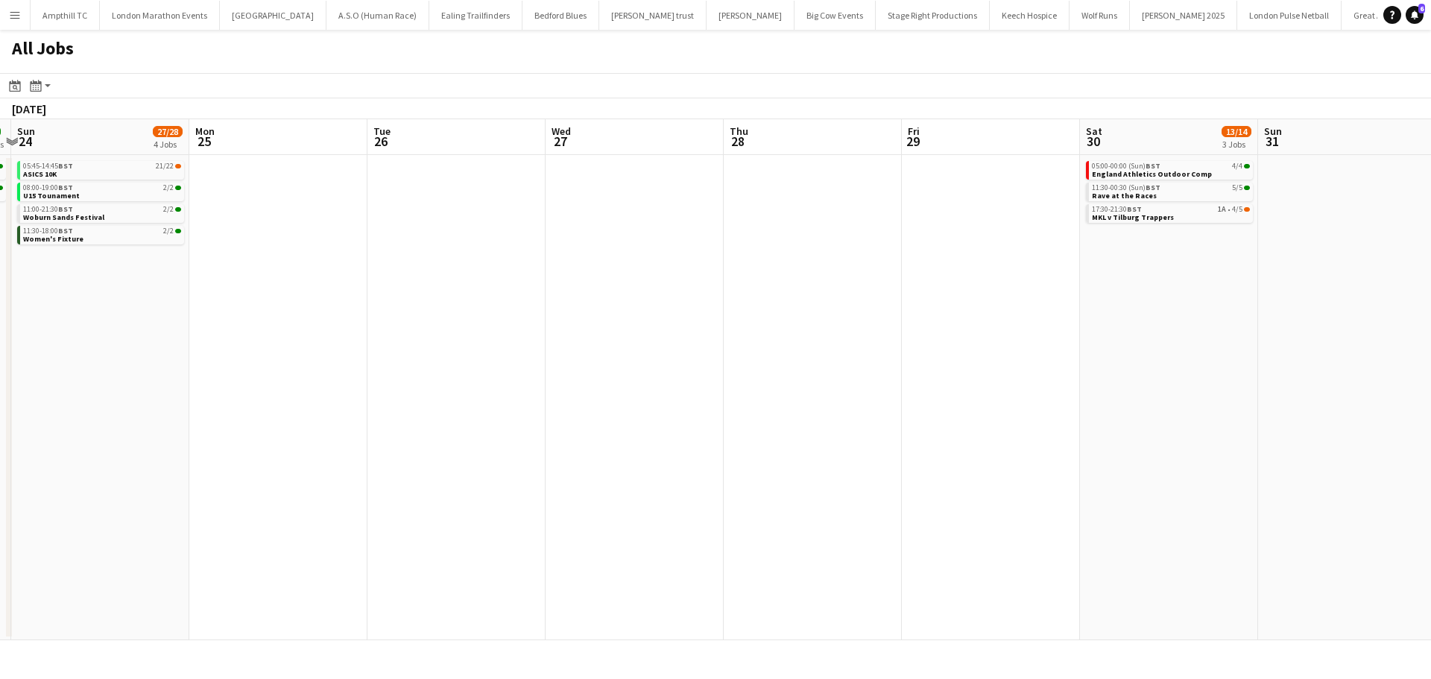
drag, startPoint x: 1024, startPoint y: 405, endPoint x: 558, endPoint y: 441, distance: 468.1
click at [485, 441] on app-calendar-viewport "Thu 21 Fri 22 Sat 23 4/4 2 Jobs Sun 24 27/28 4 Jobs Mon 25 Tue 26 Wed 27 Thu 28…" at bounding box center [715, 379] width 1431 height 521
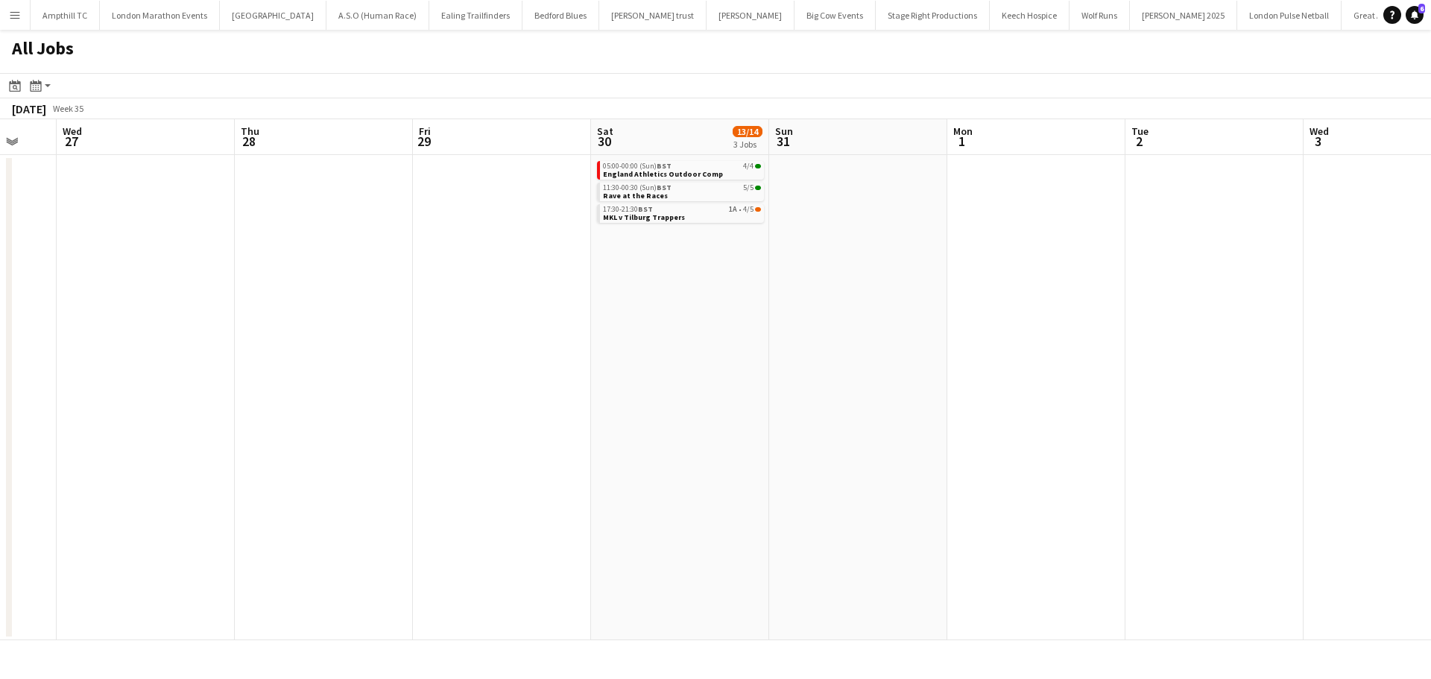
drag, startPoint x: 725, startPoint y: 353, endPoint x: 160, endPoint y: 458, distance: 575.6
click at [127, 470] on app-calendar-viewport "Sat 23 4/4 2 Jobs Sun 24 27/28 4 Jobs Mon 25 Tue 26 Wed 27 Thu 28 Fri 29 Sat 30…" at bounding box center [715, 379] width 1431 height 521
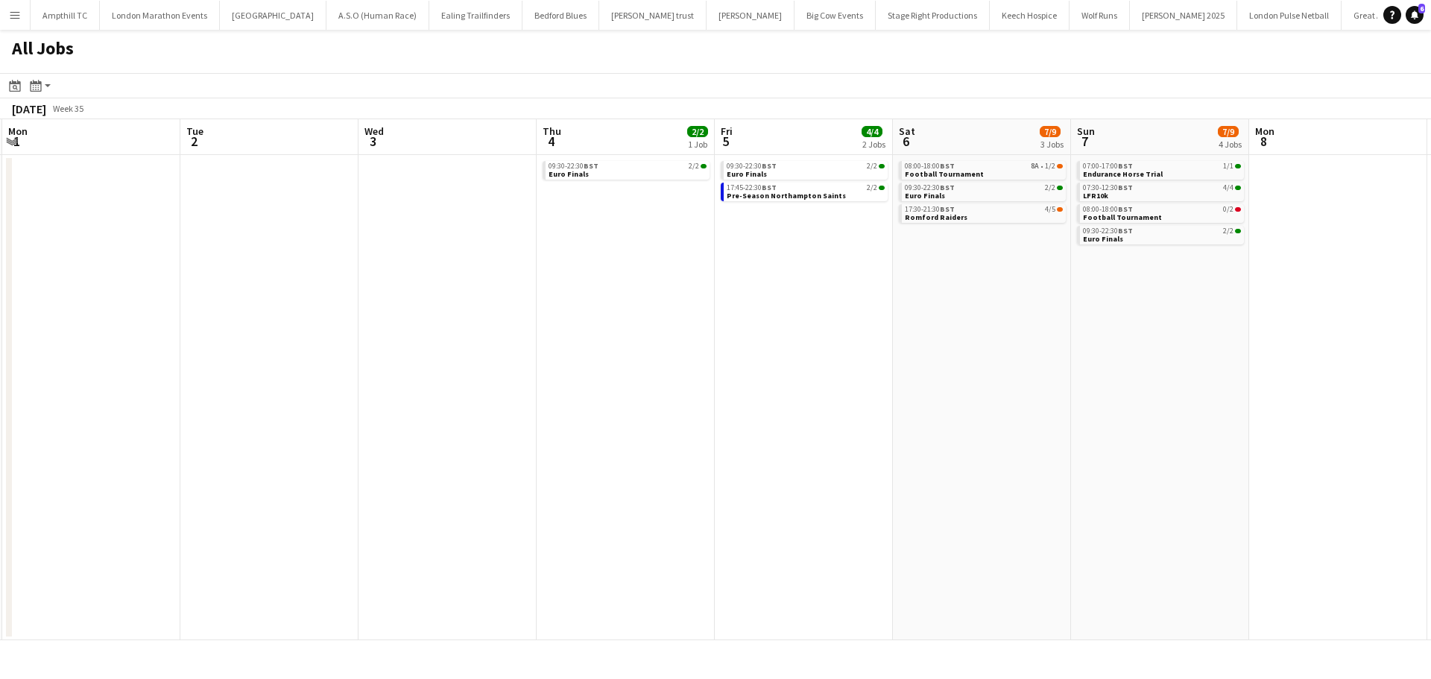
drag, startPoint x: 959, startPoint y: 437, endPoint x: 634, endPoint y: 381, distance: 329.1
click at [598, 437] on app-calendar-viewport "Thu 28 Fri 29 Sat 30 13/14 3 Jobs Sun 31 Mon 1 Tue 2 Wed 3 Thu 4 2/2 1 Job Fri …" at bounding box center [715, 379] width 1431 height 521
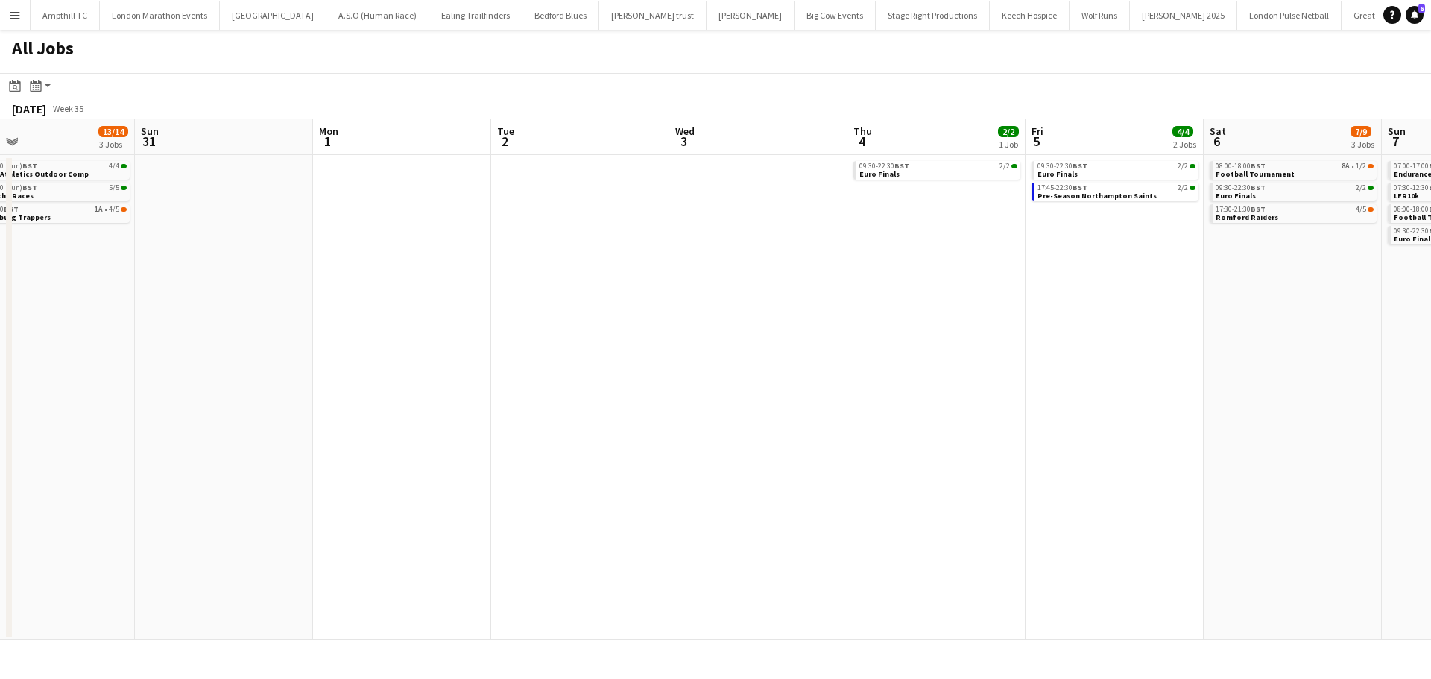
drag, startPoint x: 669, startPoint y: 332, endPoint x: 945, endPoint y: 330, distance: 276.6
click at [940, 332] on app-calendar-viewport "Wed 27 Thu 28 Fri 29 Sat 30 13/14 3 Jobs Sun 31 Mon 1 Tue 2 Wed 3 Thu 4 2/2 1 J…" at bounding box center [715, 379] width 1431 height 521
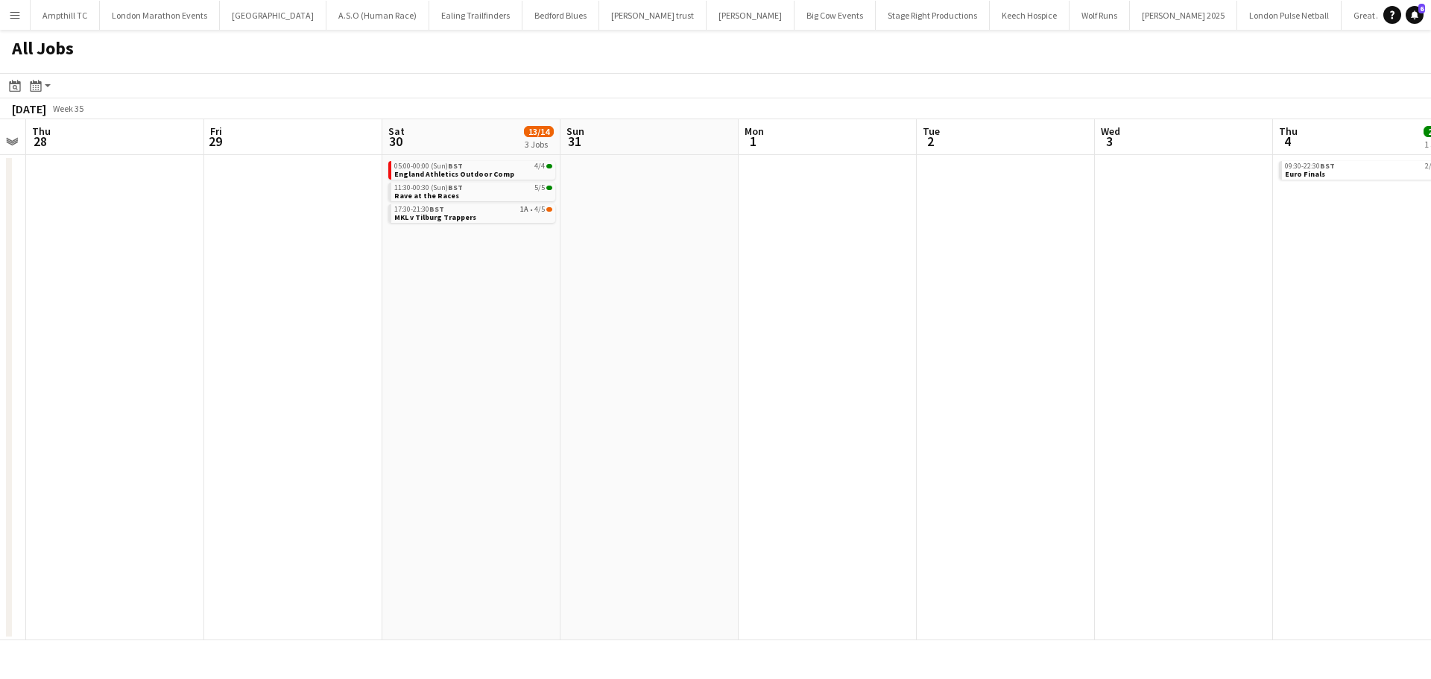
drag, startPoint x: 552, startPoint y: 398, endPoint x: 860, endPoint y: 395, distance: 307.1
click at [860, 395] on app-calendar-viewport "Tue 26 Wed 27 Thu 28 Fri 29 Sat 30 13/14 3 Jobs Sun 31 Mon 1 Tue 2 Wed 3 Thu 4 …" at bounding box center [715, 379] width 1431 height 521
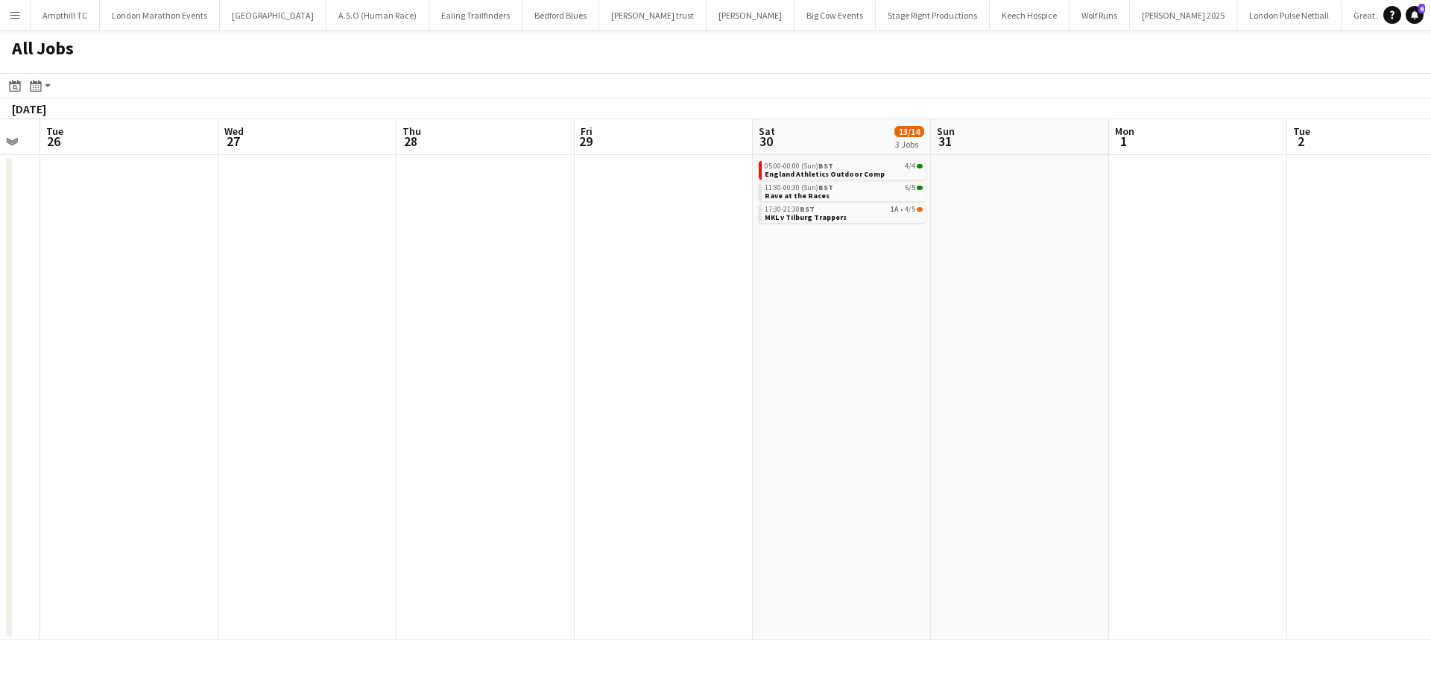
drag, startPoint x: 408, startPoint y: 379, endPoint x: 848, endPoint y: 376, distance: 439.8
click at [849, 376] on app-calendar-viewport "Sun 24 27/28 4 Jobs Mon 25 Tue 26 Wed 27 Thu 28 Fri 29 Sat 30 13/14 3 Jobs Sun …" at bounding box center [715, 379] width 1431 height 521
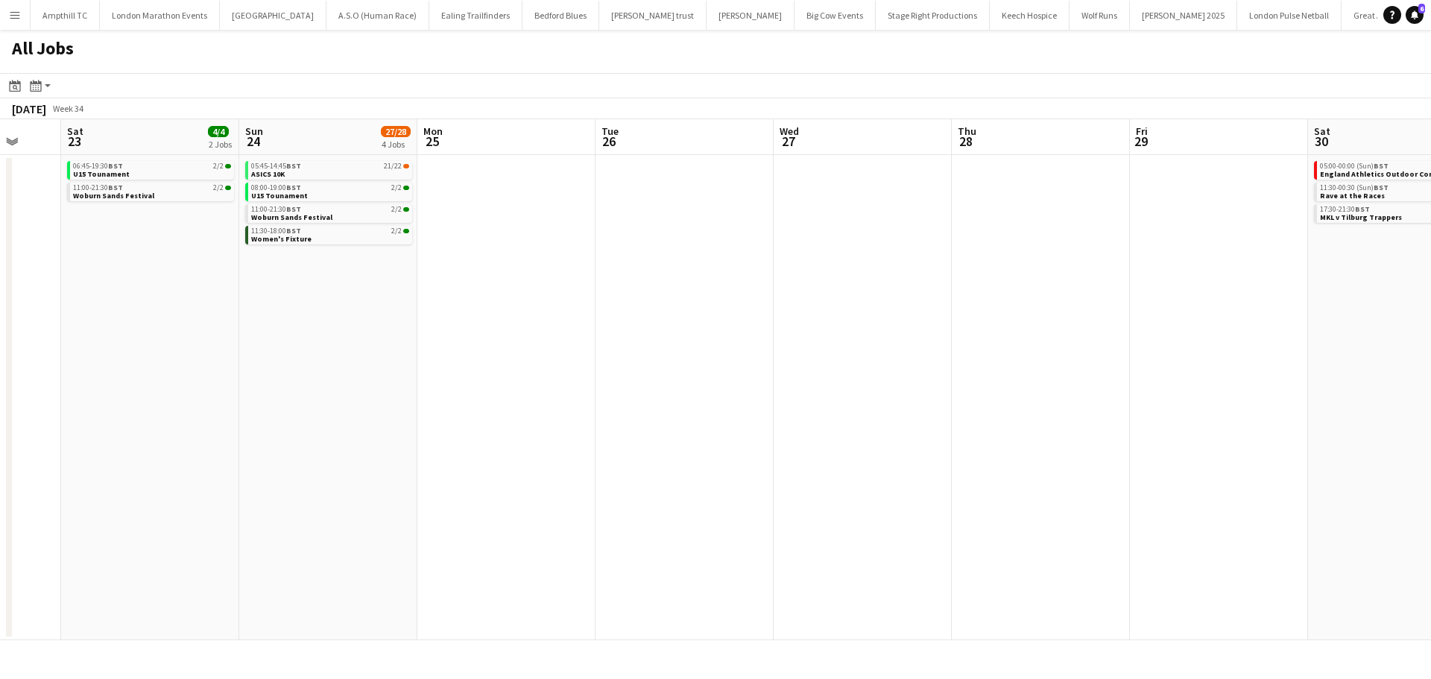
scroll to position [0, 359]
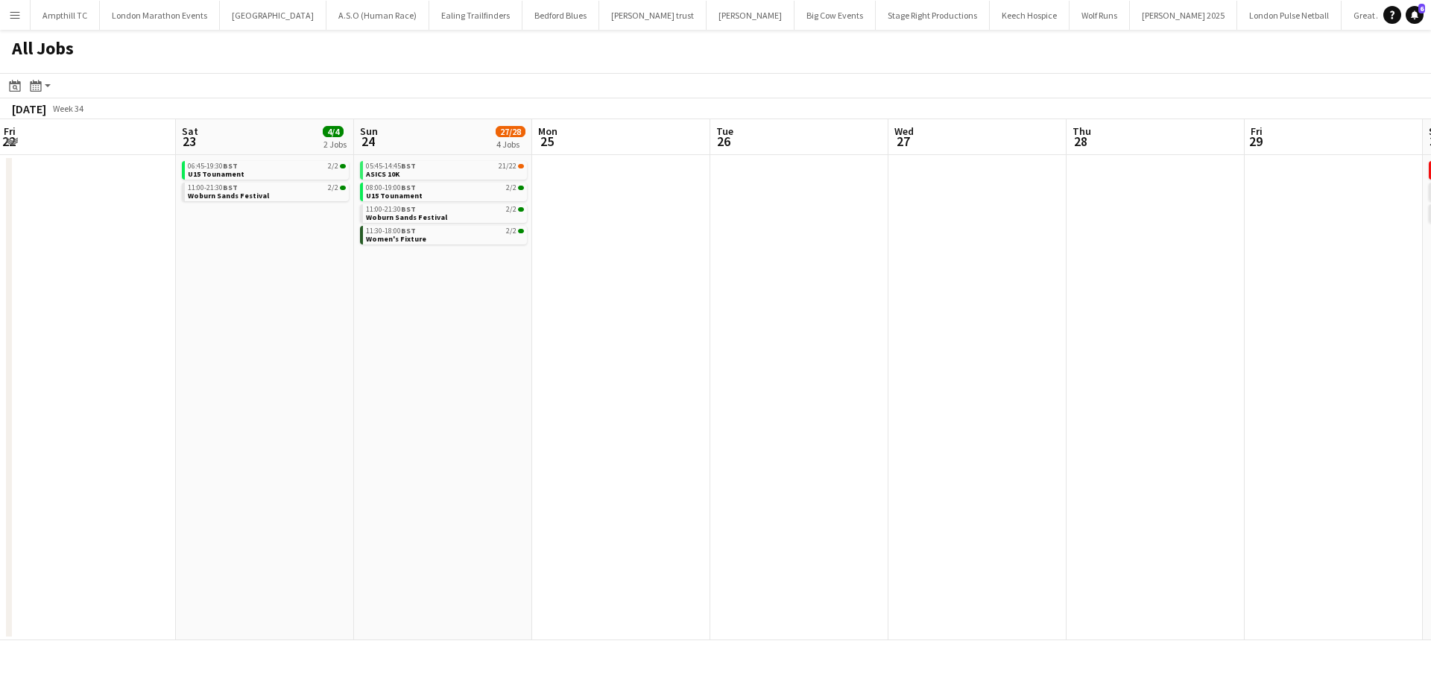
drag, startPoint x: 485, startPoint y: 406, endPoint x: 881, endPoint y: 335, distance: 402.1
click at [881, 335] on app-calendar-viewport "Wed 20 Thu 21 Fri 22 Sat 23 4/4 2 Jobs Sun 24 27/28 4 Jobs Mon 25 Tue 26 Wed 27…" at bounding box center [715, 379] width 1431 height 521
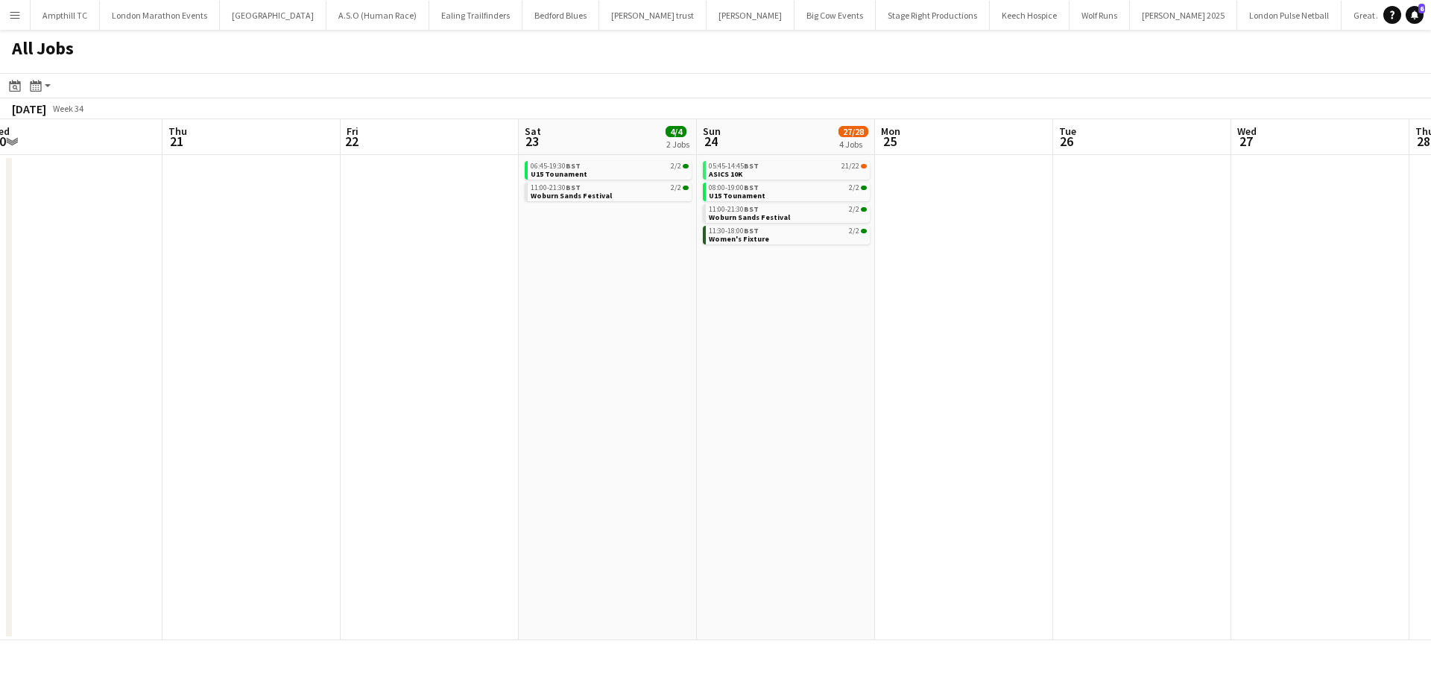
drag, startPoint x: 347, startPoint y: 315, endPoint x: 842, endPoint y: 325, distance: 494.4
click at [883, 334] on app-calendar-viewport "Mon 18 Tue 19 Wed 20 Thu 21 Fri 22 Sat 23 4/4 2 Jobs Sun 24 27/28 4 Jobs Mon 25…" at bounding box center [715, 379] width 1431 height 521
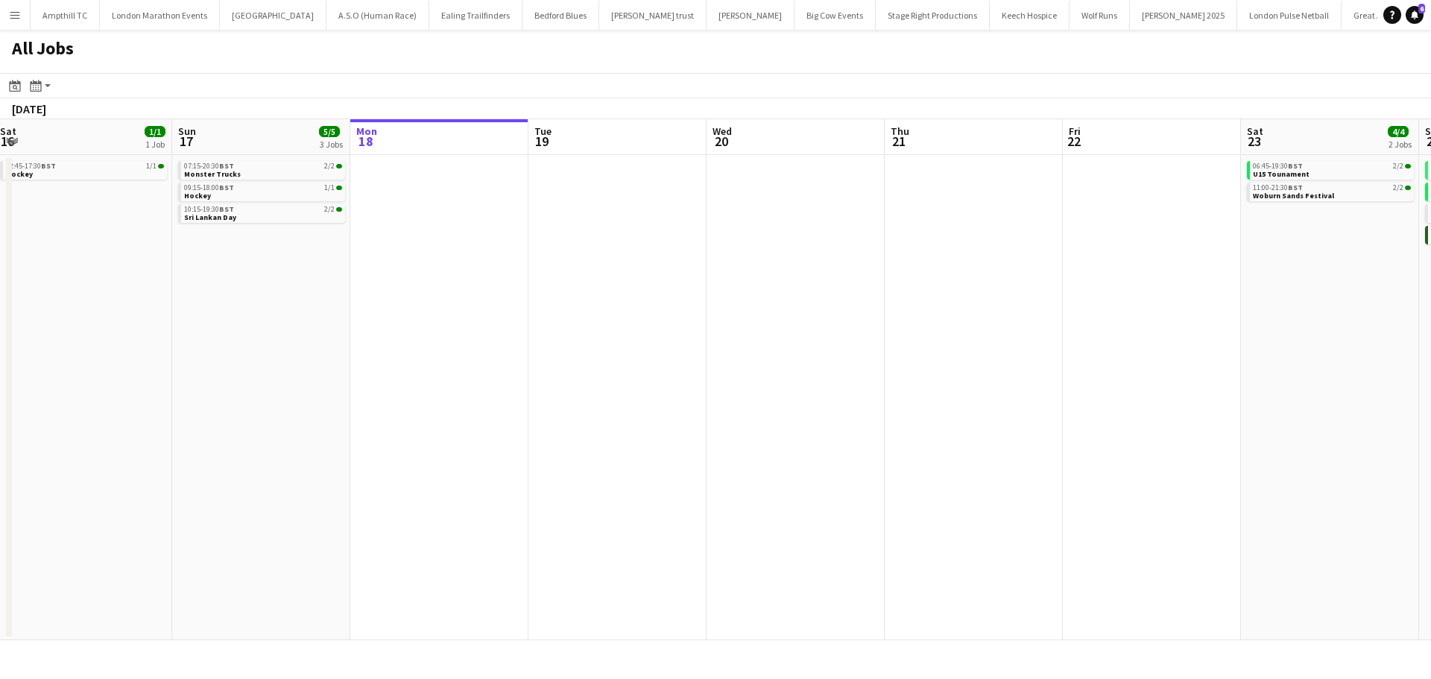
drag, startPoint x: 417, startPoint y: 326, endPoint x: 1250, endPoint y: 326, distance: 833.4
click at [1250, 326] on app-calendar-viewport "Sat 16 1/1 1 Job Sun 17 5/5 3 Jobs Mon 18 Tue 19 Wed 20 Thu 21 Fri 22 Sat 23 4/…" at bounding box center [715, 379] width 1431 height 521
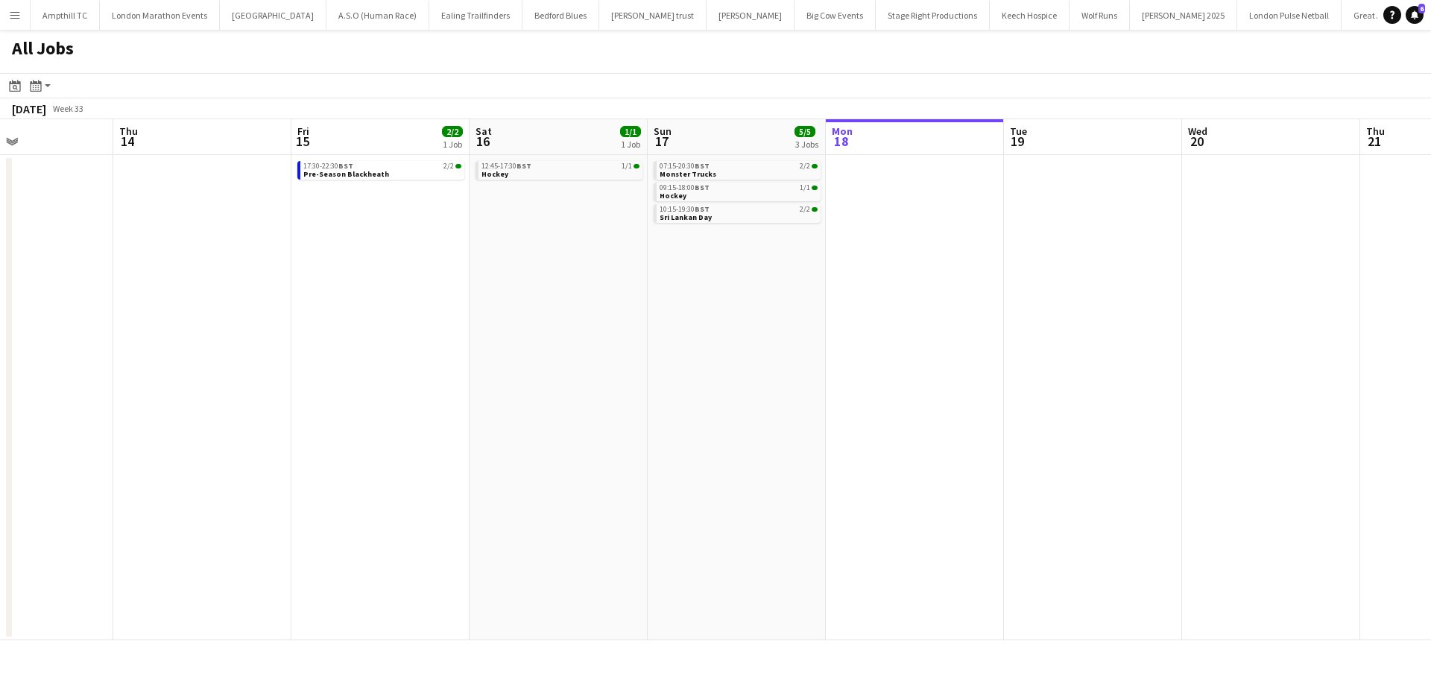
drag, startPoint x: 494, startPoint y: 324, endPoint x: 740, endPoint y: 323, distance: 246.0
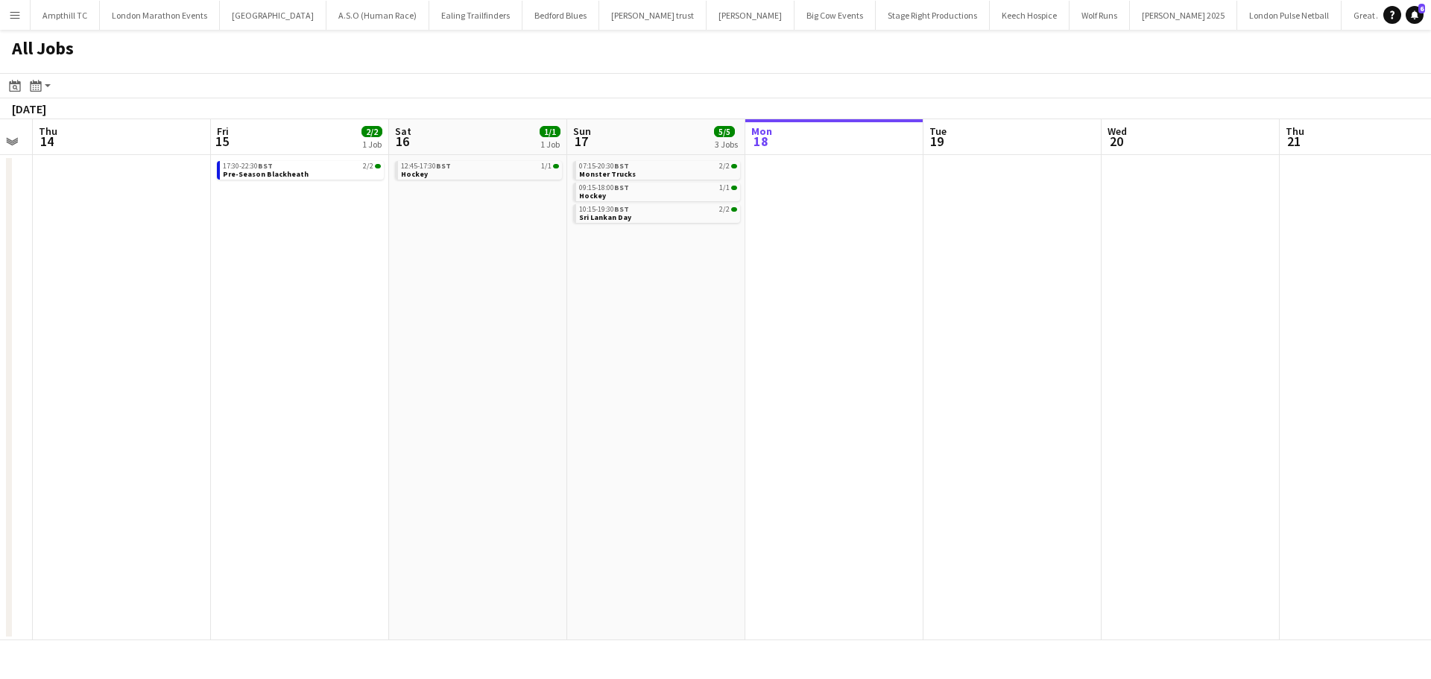
click at [906, 318] on app-all-jobs "All Jobs Date picker AUG 2025 AUG 2025 Monday M Tuesday T Wednesday W Thursday …" at bounding box center [715, 335] width 1431 height 611
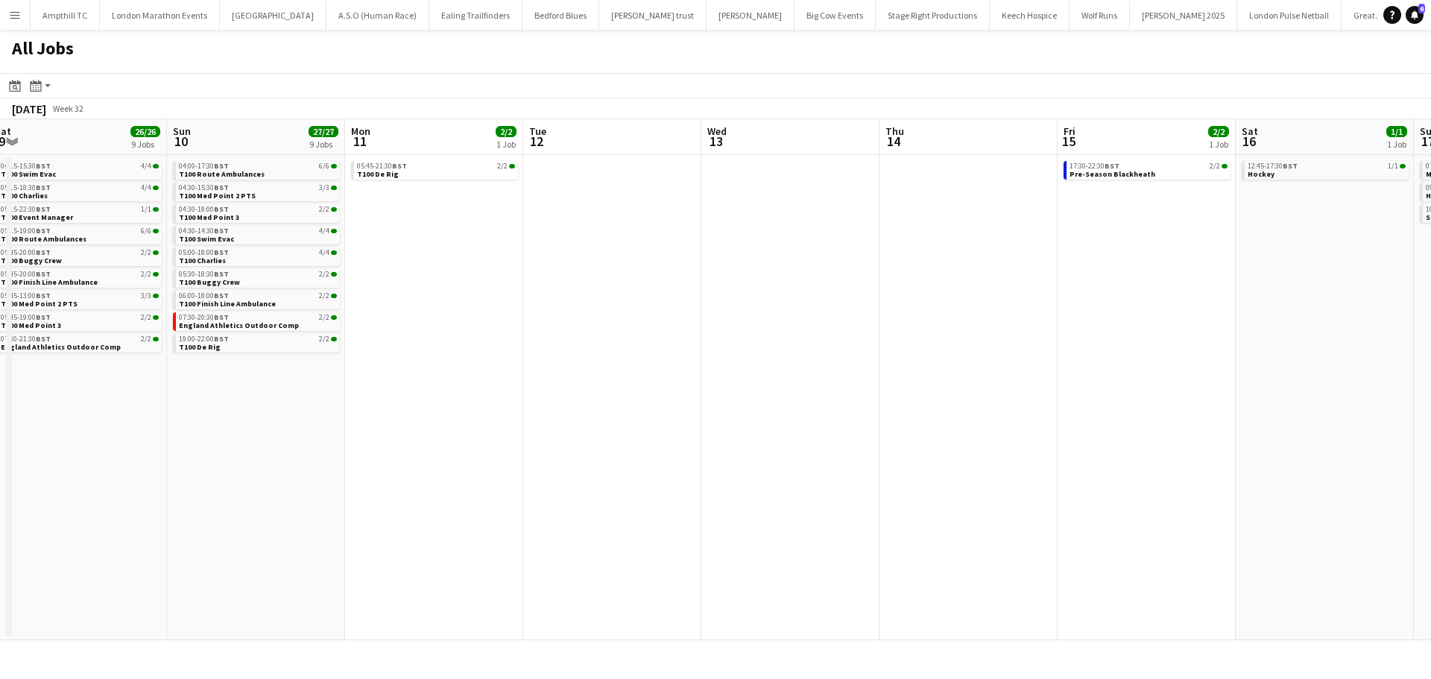
click at [883, 328] on app-all-jobs "All Jobs Date picker AUG 2025 AUG 2025 Monday M Tuesday T Wednesday W Thursday …" at bounding box center [715, 335] width 1431 height 611
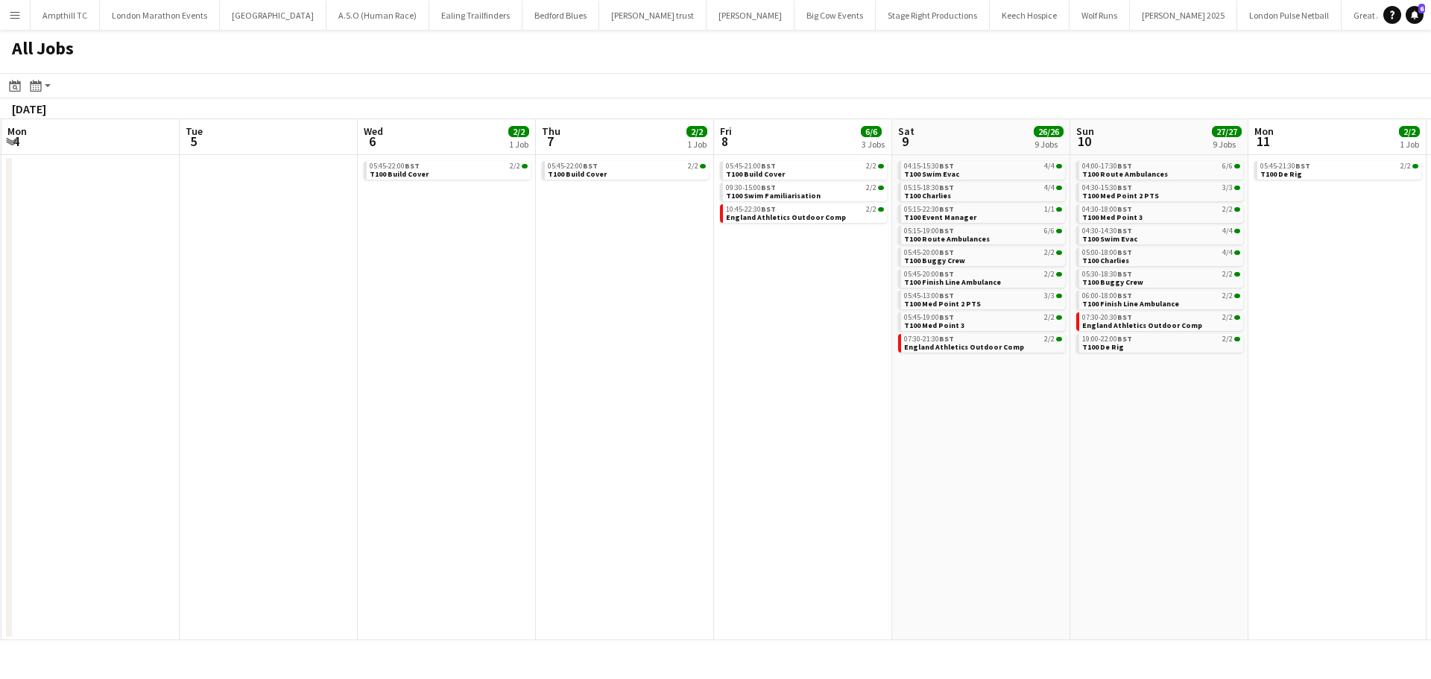
drag, startPoint x: 120, startPoint y: 370, endPoint x: 265, endPoint y: 370, distance: 144.6
click at [663, 373] on app-calendar-viewport "Sat 2 10/10 3 Jobs Sun 3 9/9 3 Jobs Mon 4 Tue 5 Wed 6 2/2 1 Job Thu 7 2/2 1 Job…" at bounding box center [715, 379] width 1431 height 521
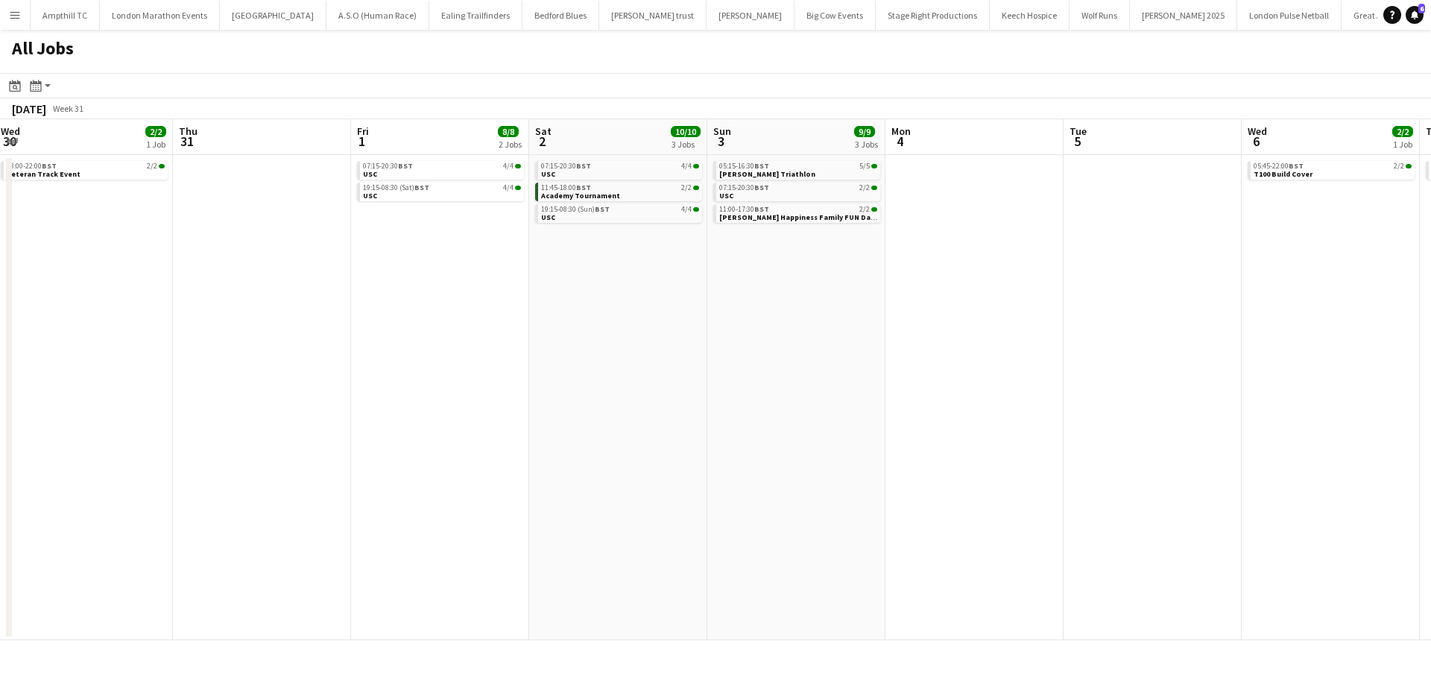
drag, startPoint x: 340, startPoint y: 367, endPoint x: 665, endPoint y: 367, distance: 325.0
click at [675, 367] on app-calendar-viewport "Mon 28 Tue 29 Wed 30 2/2 1 Job Thu 31 Fri 1 8/8 2 Jobs Sat 2 10/10 3 Jobs Sun 3…" at bounding box center [715, 379] width 1431 height 521
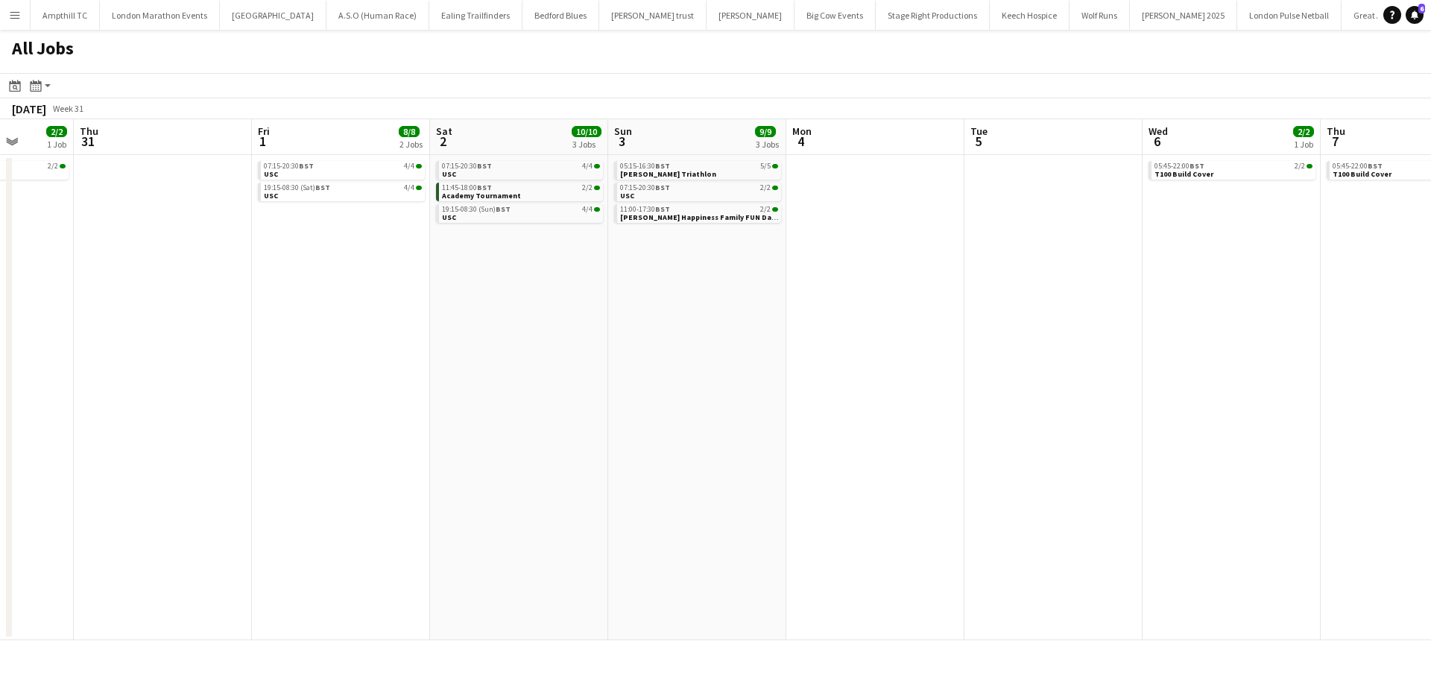
click at [688, 365] on app-all-jobs "All Jobs Date picker AUG 2025 AUG 2025 Monday M Tuesday T Wednesday W Thursday …" at bounding box center [715, 335] width 1431 height 611
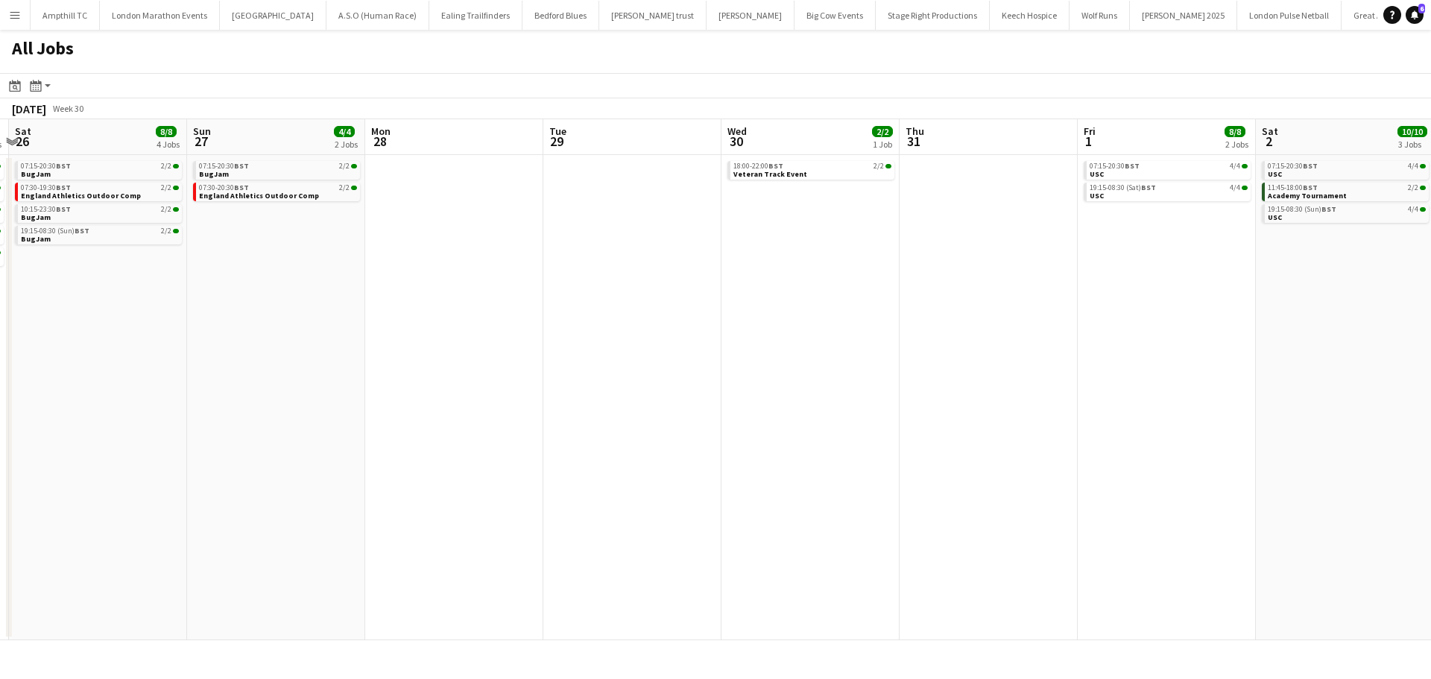
drag, startPoint x: 499, startPoint y: 363, endPoint x: 868, endPoint y: 363, distance: 369.8
click at [867, 363] on app-calendar-viewport "Fri 25 9/9 5 Jobs Sat 26 8/8 4 Jobs Sun 27 4/4 2 Jobs Mon 28 Tue 29 Wed 30 2/2 …" at bounding box center [715, 379] width 1431 height 521
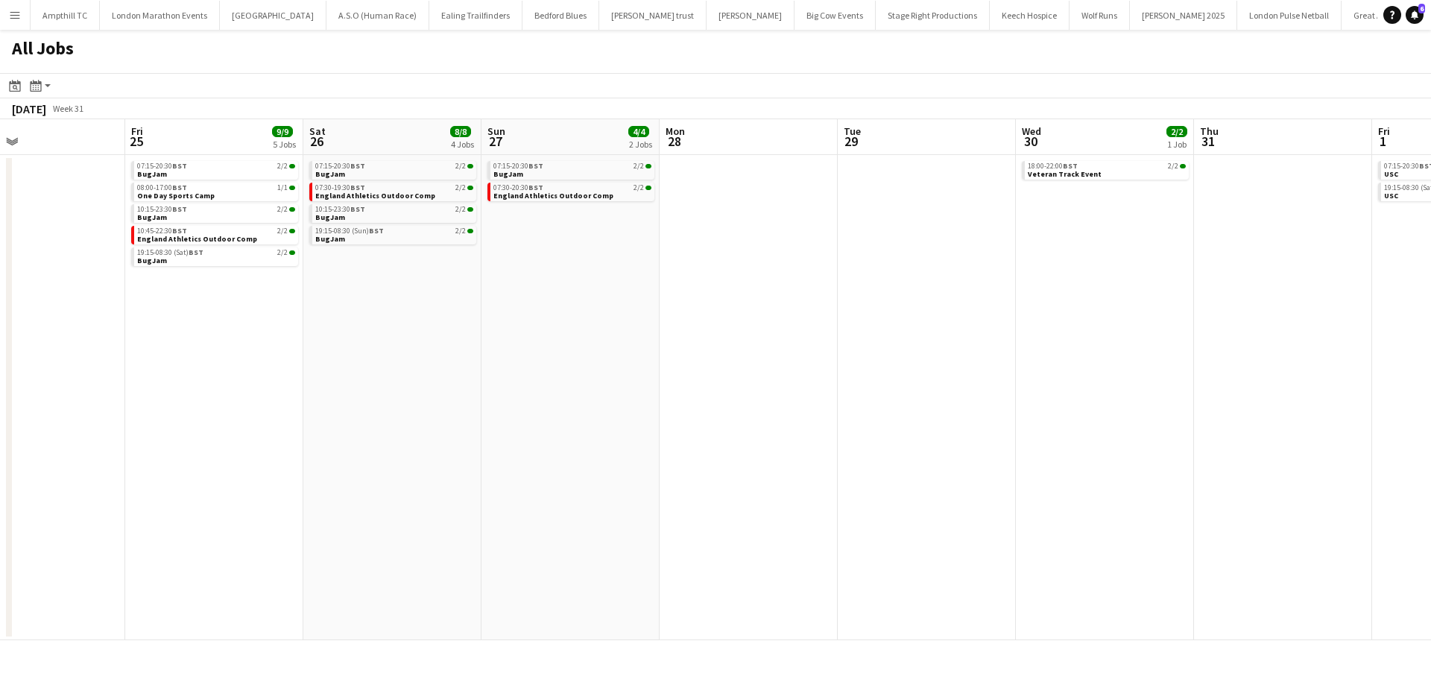
drag, startPoint x: 141, startPoint y: 353, endPoint x: 660, endPoint y: 350, distance: 519.6
click at [763, 350] on app-calendar-viewport "Tue 22 Wed 23 2/2 1 Job Thu 24 Fri 25 9/9 5 Jobs Sat 26 8/8 4 Jobs Sun 27 4/4 2…" at bounding box center [715, 379] width 1431 height 521
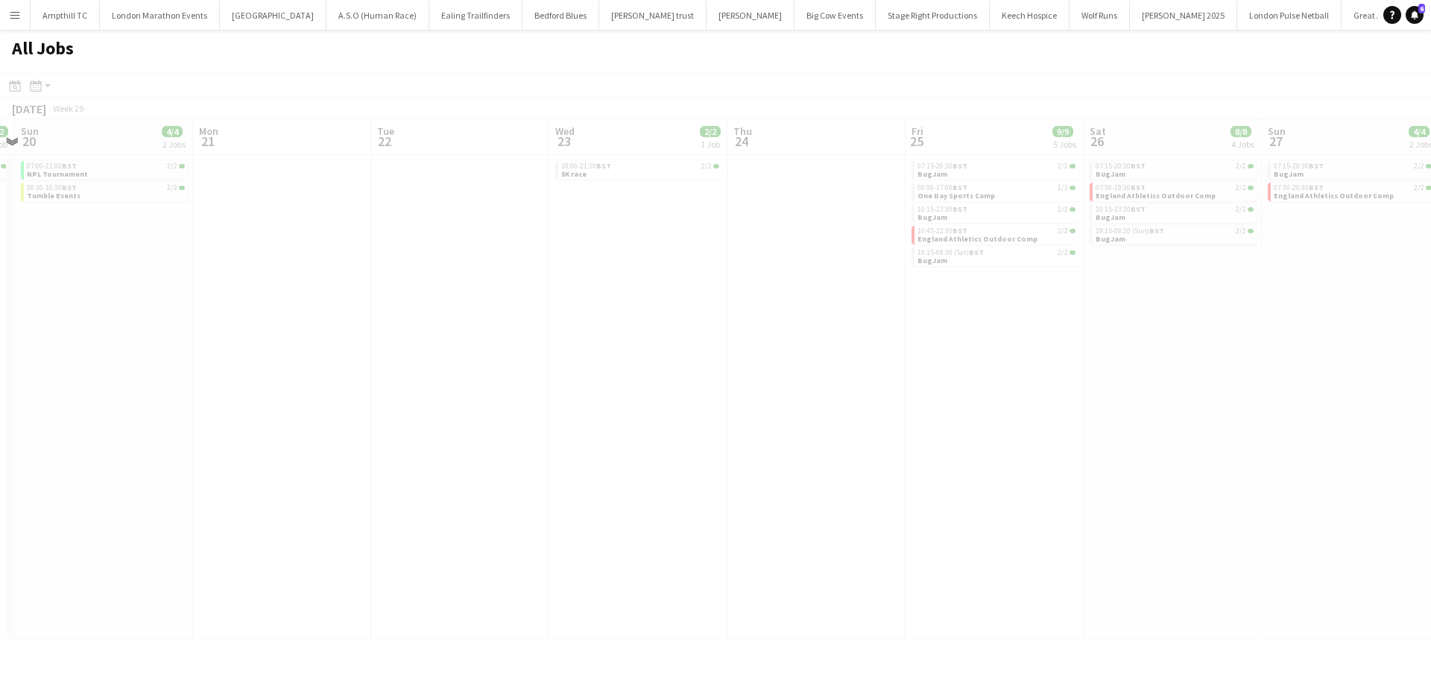
drag, startPoint x: 339, startPoint y: 314, endPoint x: 766, endPoint y: 315, distance: 426.4
click at [819, 317] on app-calendar-viewport "Thu 17 Fri 18 Sat 19 2/2 1 Job Sun 20 4/4 2 Jobs Mon 21 Tue 22 Wed 23 2/2 1 Job…" at bounding box center [715, 379] width 1431 height 521
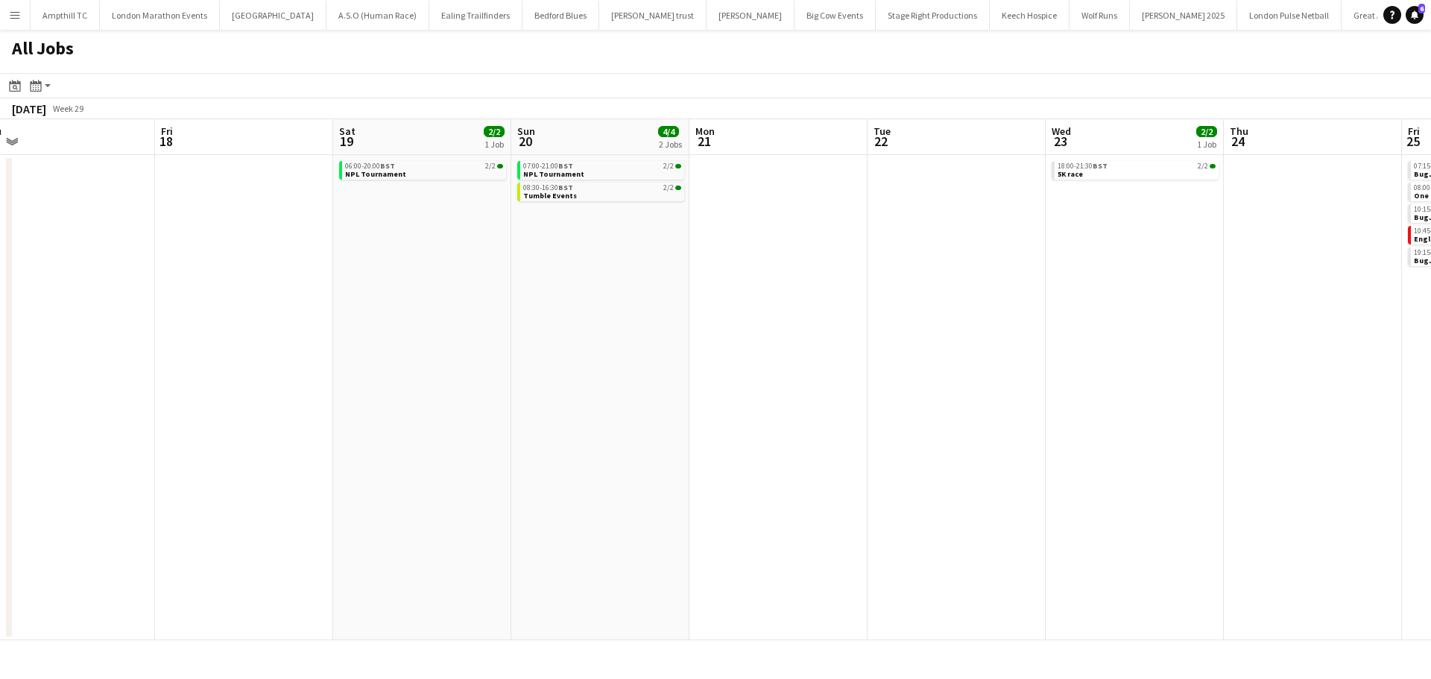
click at [858, 307] on app-all-jobs "All Jobs Date picker AUG 2025 AUG 2025 Monday M Tuesday T Wednesday W Thursday …" at bounding box center [715, 335] width 1431 height 611
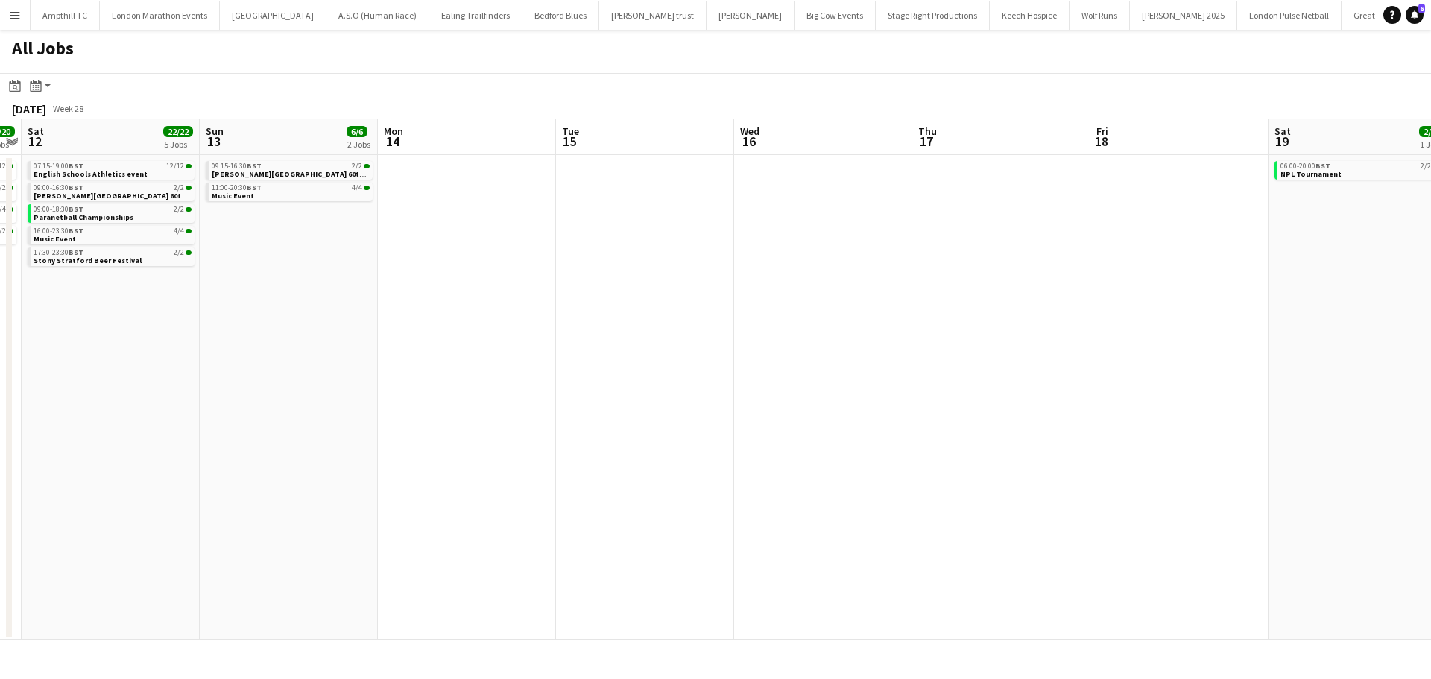
drag, startPoint x: 136, startPoint y: 313, endPoint x: 274, endPoint y: 311, distance: 137.9
click at [640, 317] on app-calendar-viewport "Thu 10 Fri 11 20/20 4 Jobs Sat 12 22/22 5 Jobs Sun 13 6/6 2 Jobs Mon 14 Tue 15 …" at bounding box center [715, 379] width 1431 height 521
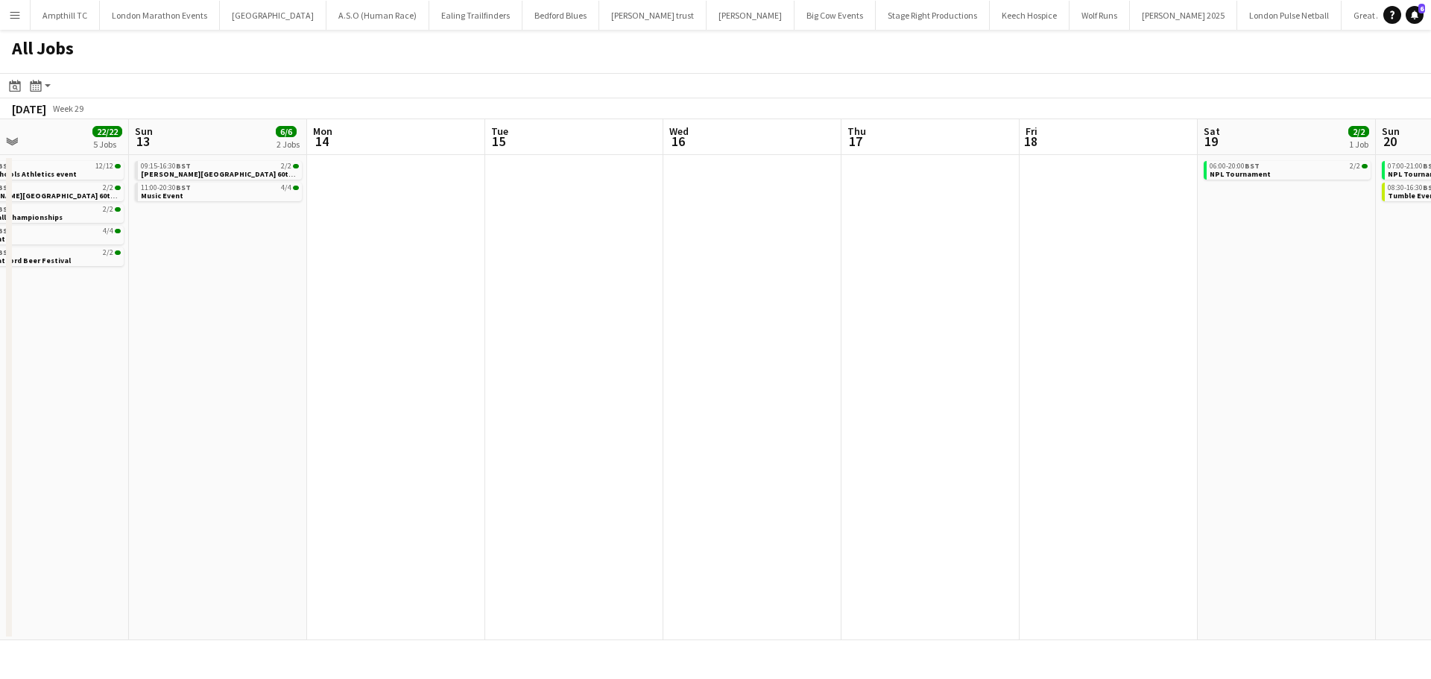
scroll to position [0, 463]
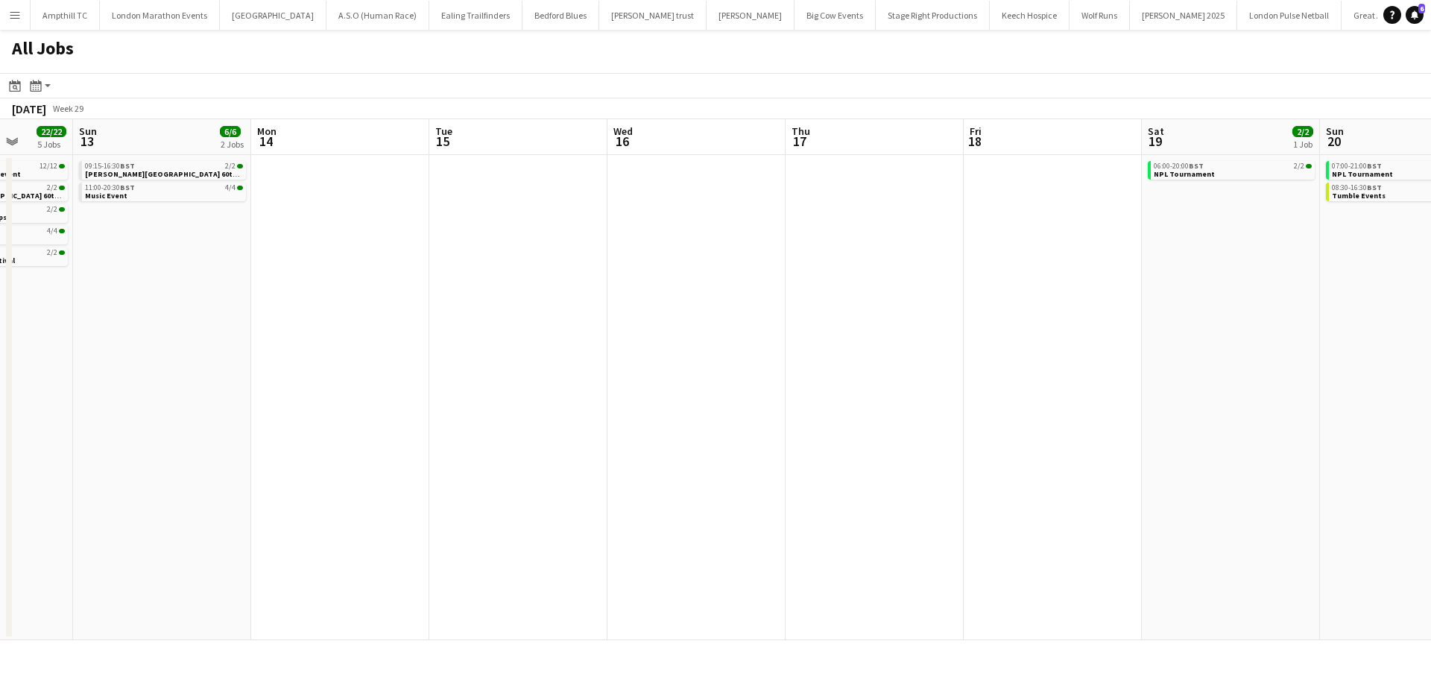
drag, startPoint x: 252, startPoint y: 310, endPoint x: 728, endPoint y: 315, distance: 475.6
click at [726, 315] on app-calendar-viewport "Thu 10 Fri 11 20/20 4 Jobs Sat 12 22/22 5 Jobs Sun 13 6/6 2 Jobs Mon 14 Tue 15 …" at bounding box center [715, 379] width 1431 height 521
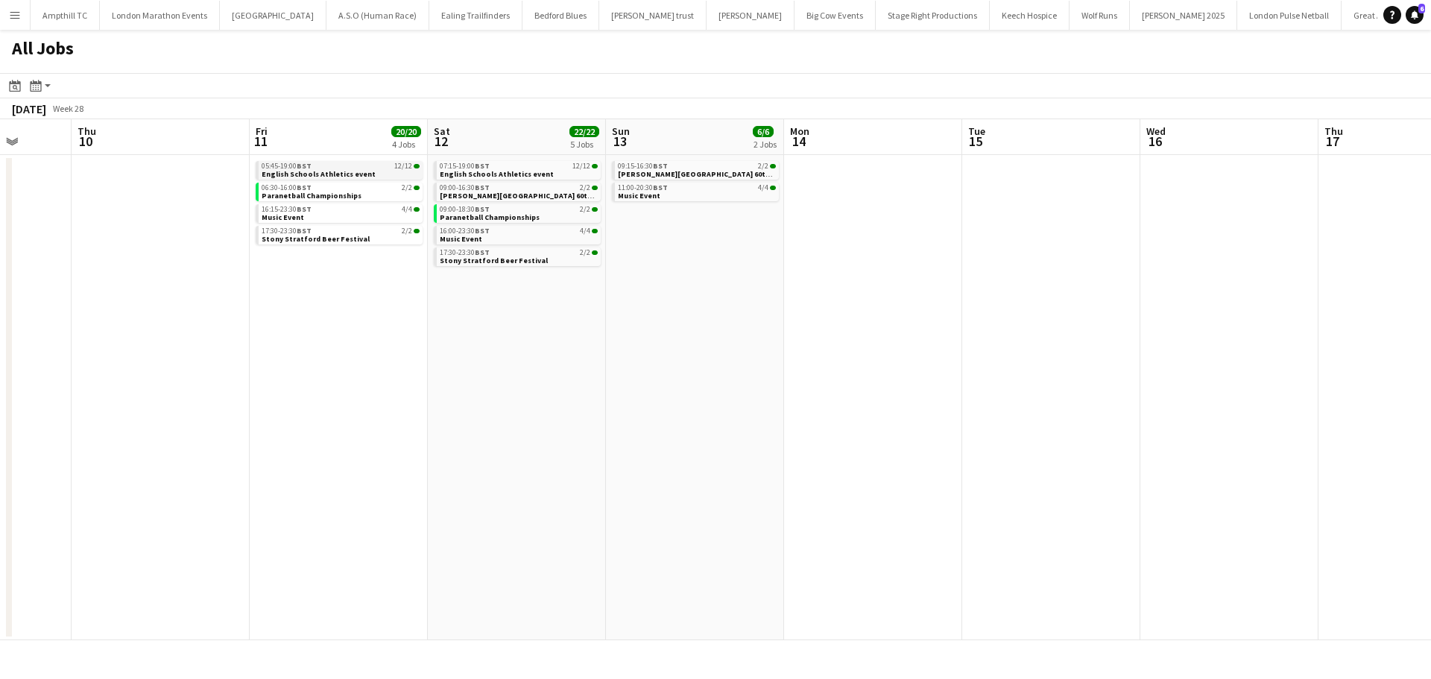
click at [356, 174] on span "English Schools Athletics event" at bounding box center [319, 174] width 114 height 10
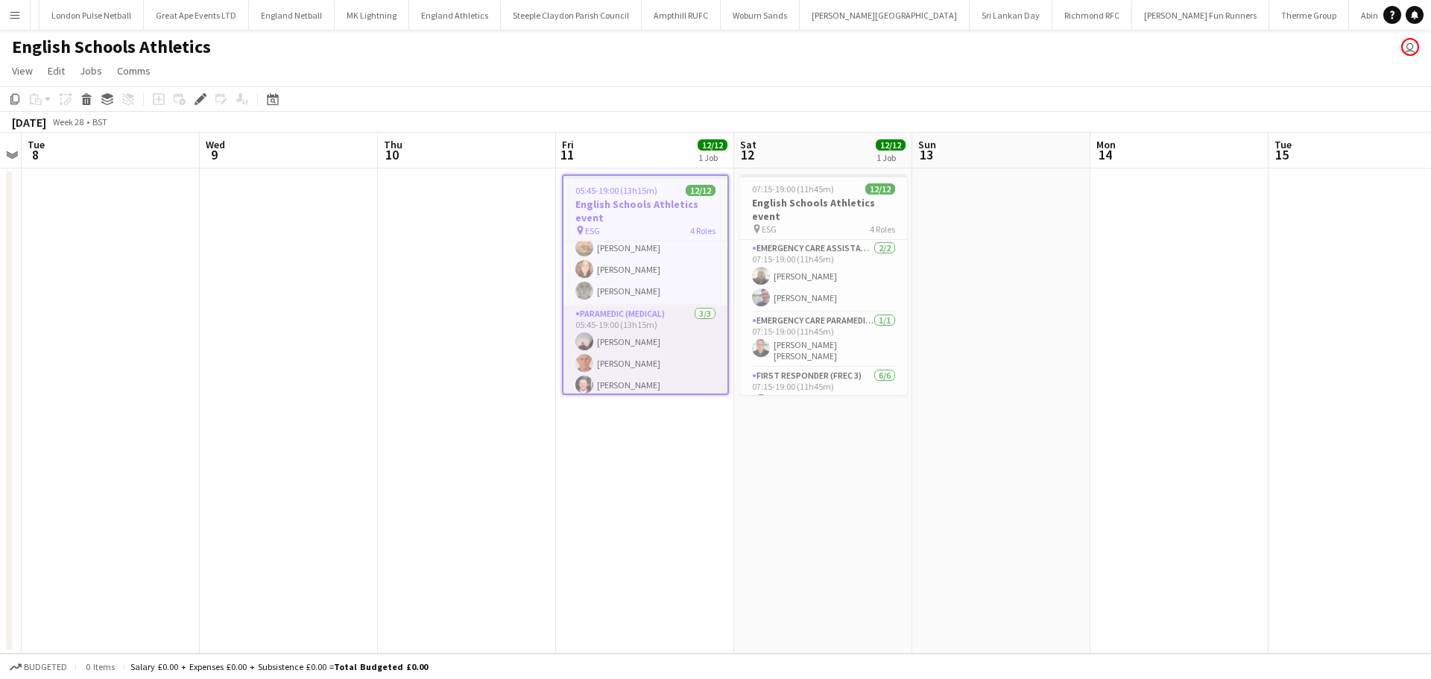
scroll to position [224, 0]
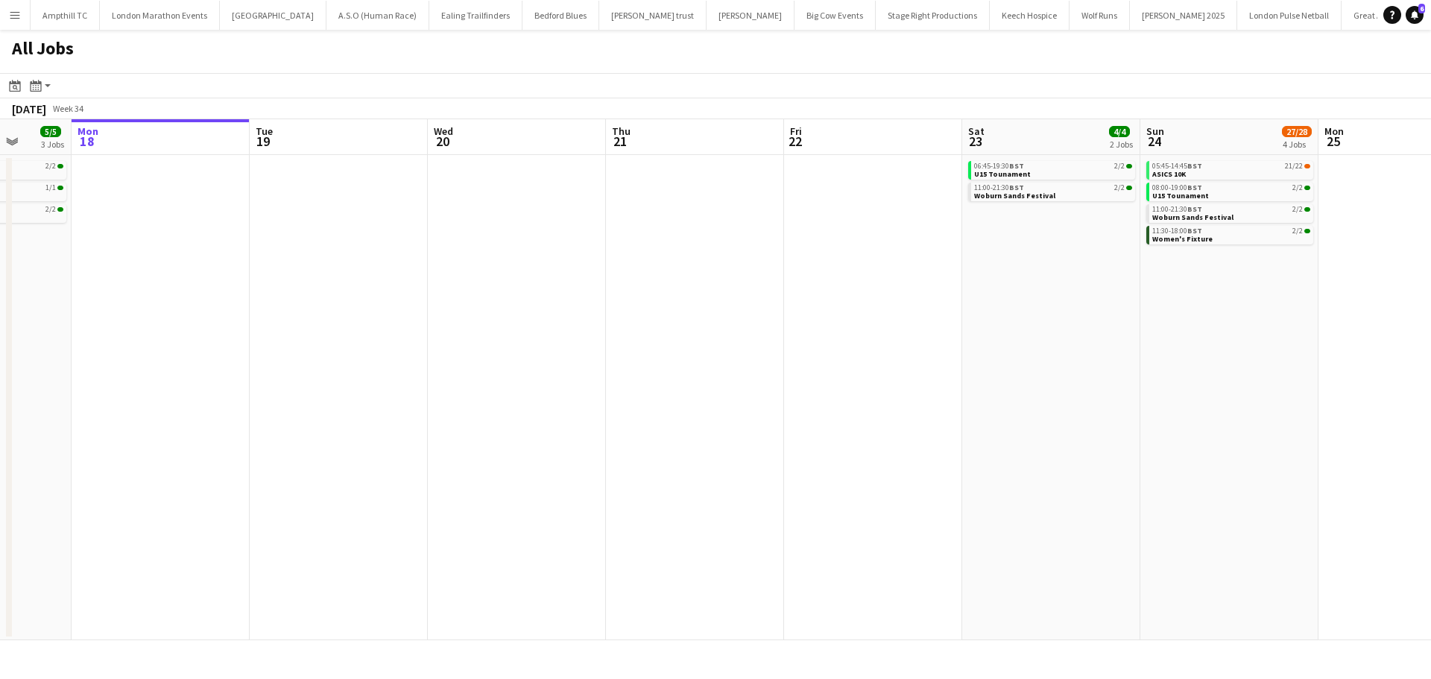
scroll to position [0, 719]
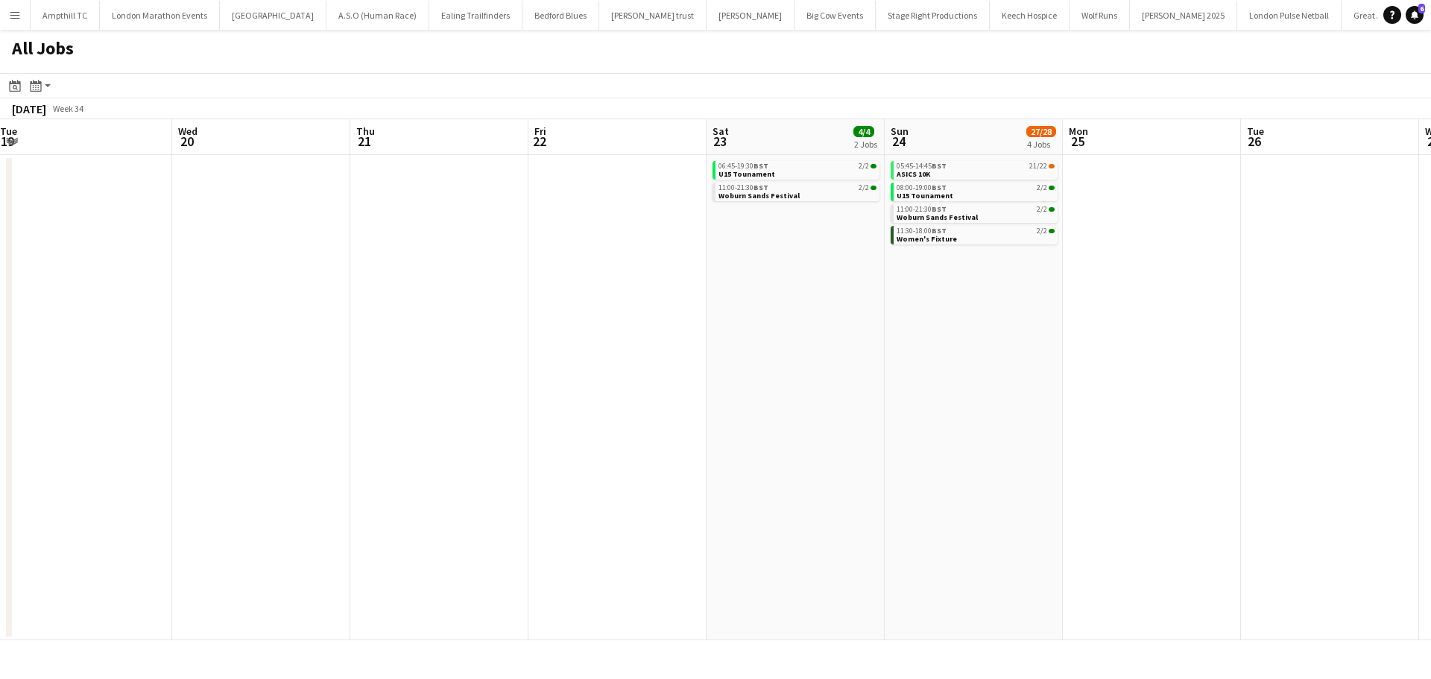
drag, startPoint x: 1105, startPoint y: 326, endPoint x: 742, endPoint y: 303, distance: 363.0
click at [742, 303] on app-calendar-viewport "Fri 15 2/2 1 Job Sat 16 1/1 1 Job Sun 17 5/5 3 Jobs Mon 18 Tue 19 Wed 20 Thu 21…" at bounding box center [715, 379] width 1431 height 521
click at [15, 19] on app-icon "Menu" at bounding box center [15, 15] width 12 height 12
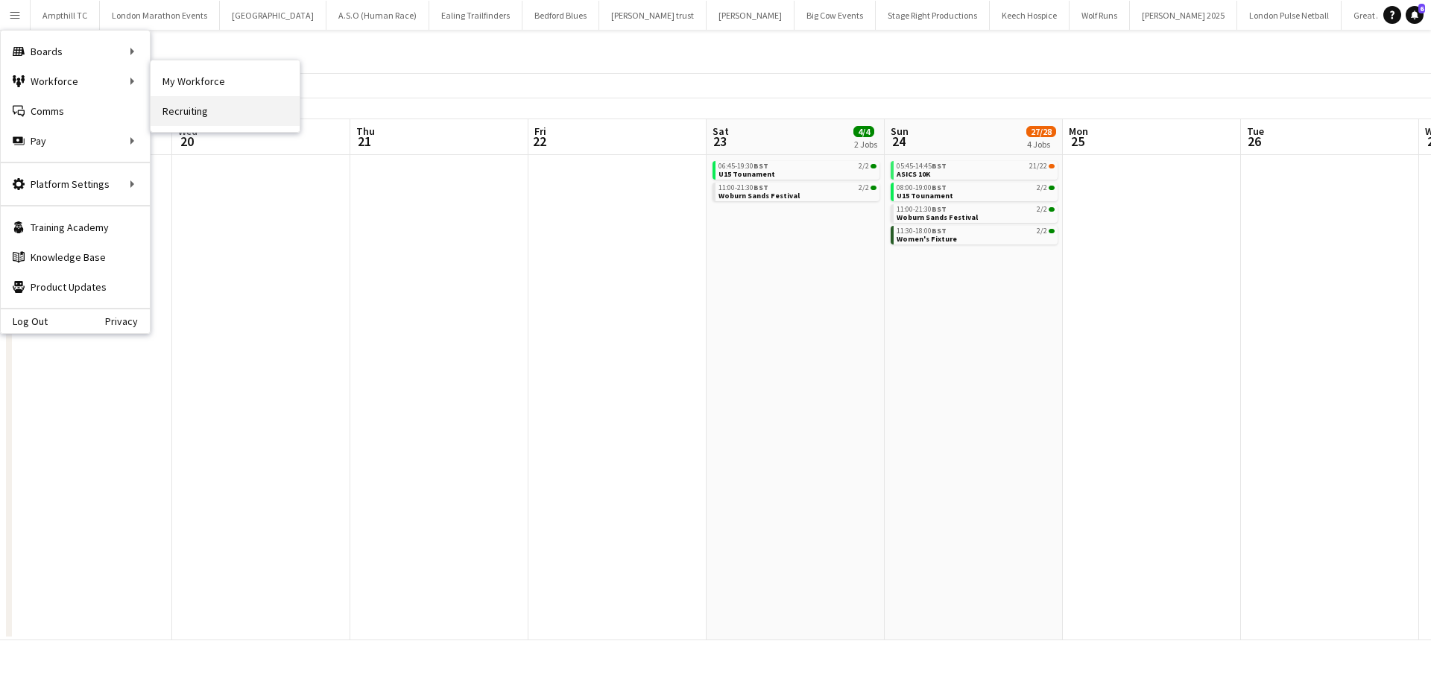
click at [201, 115] on link "Recruiting" at bounding box center [225, 111] width 149 height 30
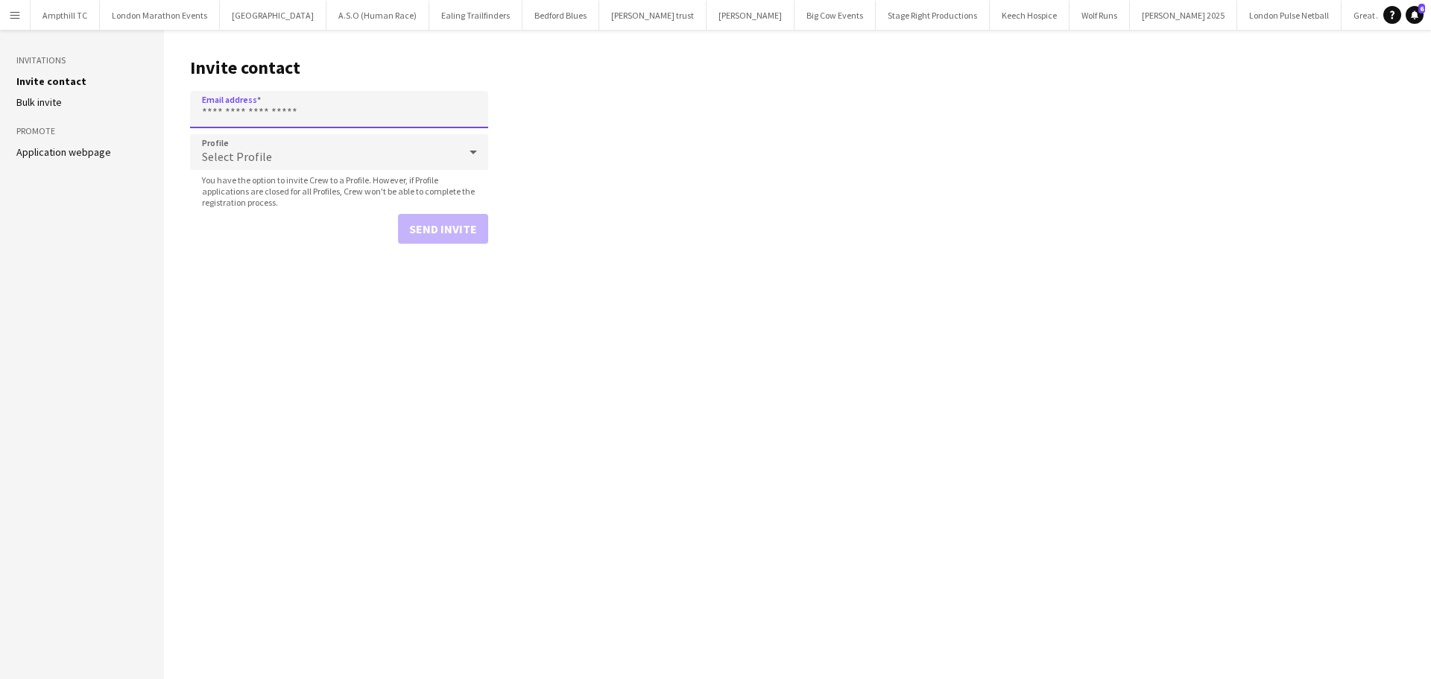
paste input "**********"
type input "**********"
click at [312, 148] on div "Select Profile" at bounding box center [324, 152] width 268 height 36
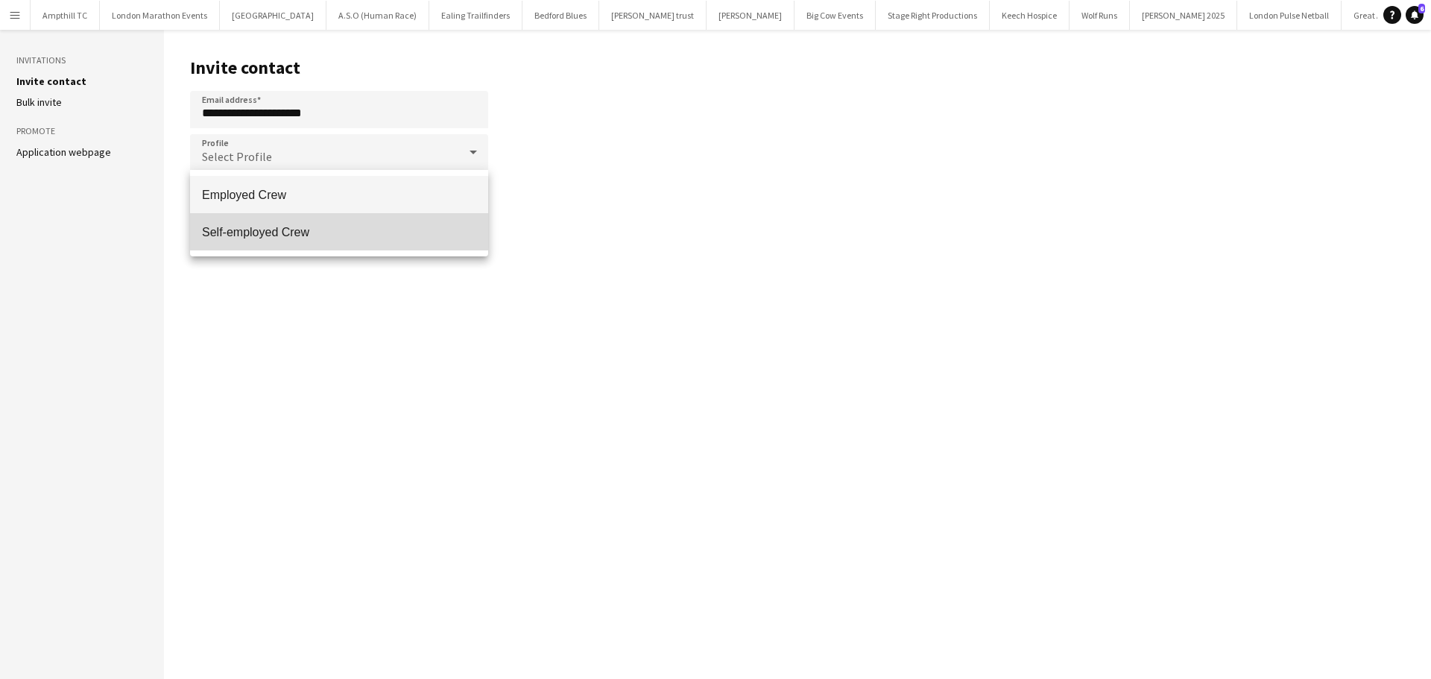
click at [321, 228] on span "Self-employed Crew" at bounding box center [339, 232] width 274 height 14
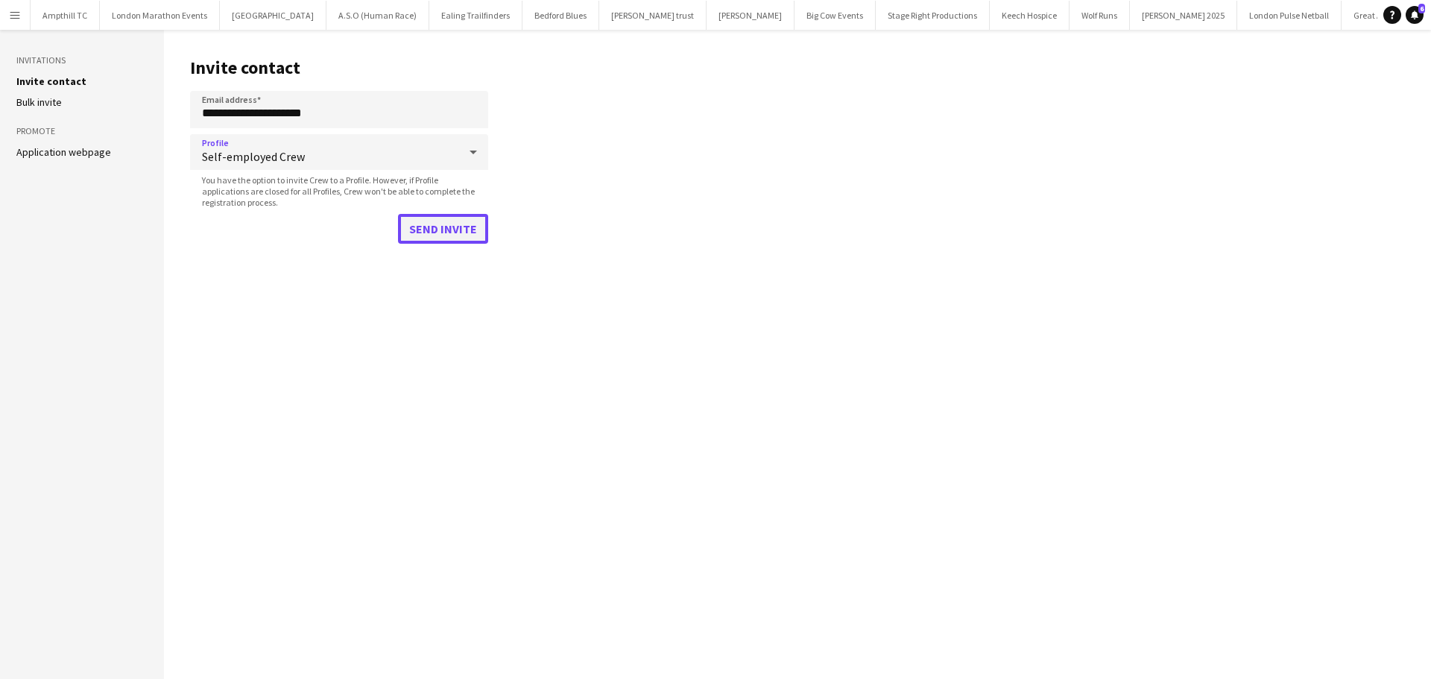
click at [441, 227] on button "Send invite" at bounding box center [443, 229] width 90 height 30
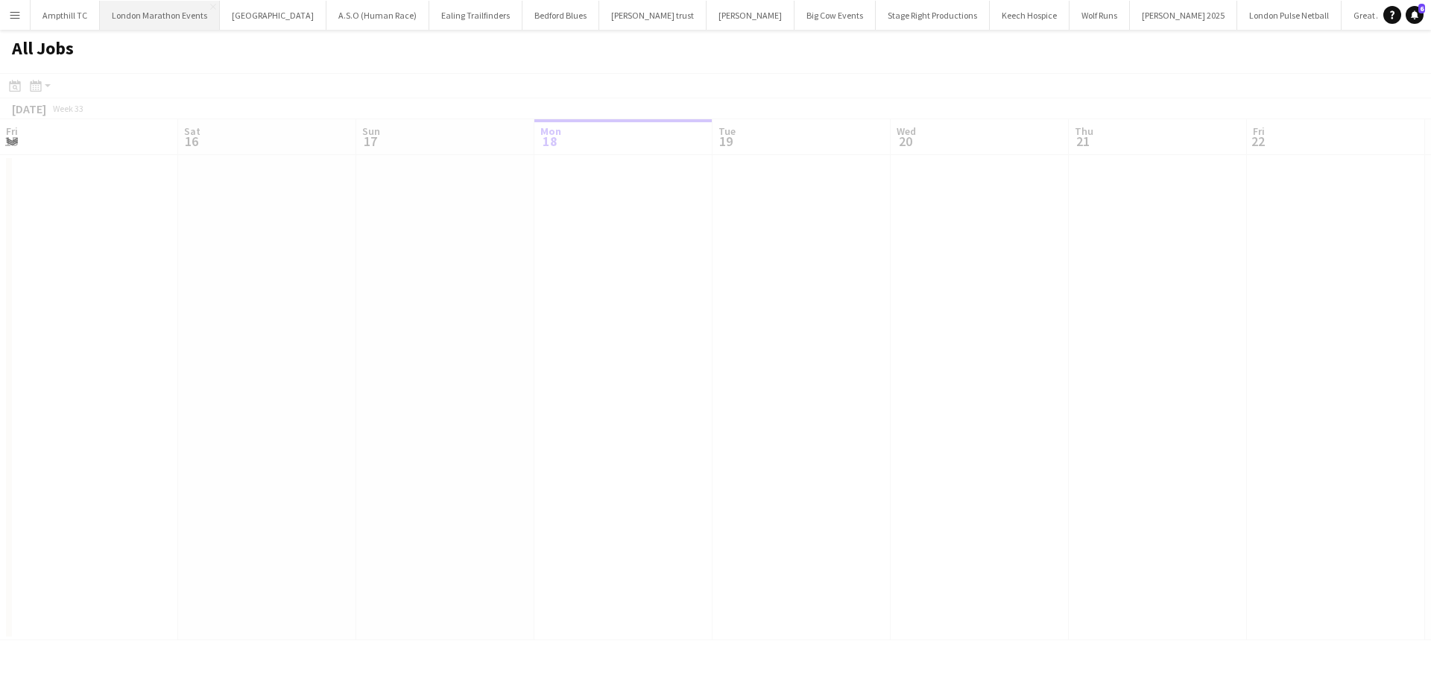
scroll to position [0, 356]
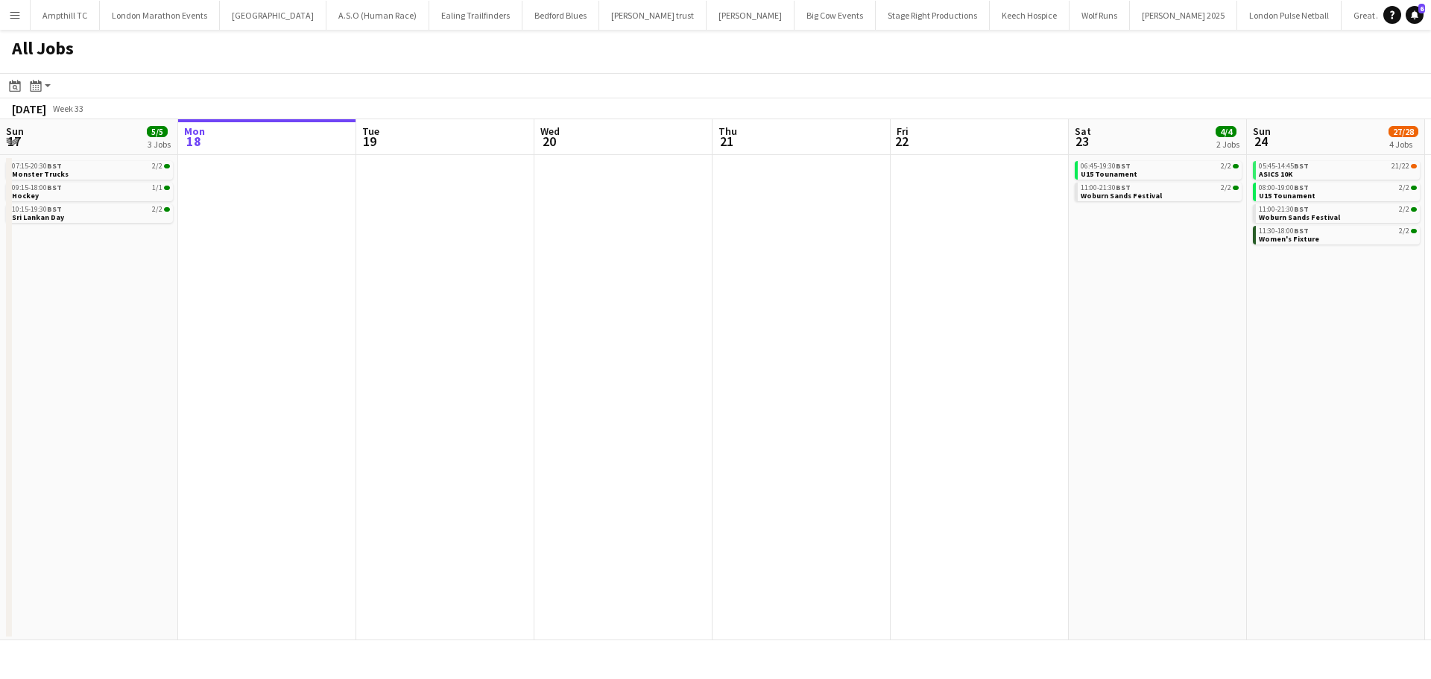
drag, startPoint x: 19, startPoint y: 23, endPoint x: 28, endPoint y: 23, distance: 9.7
click at [19, 22] on button "Menu" at bounding box center [15, 15] width 30 height 30
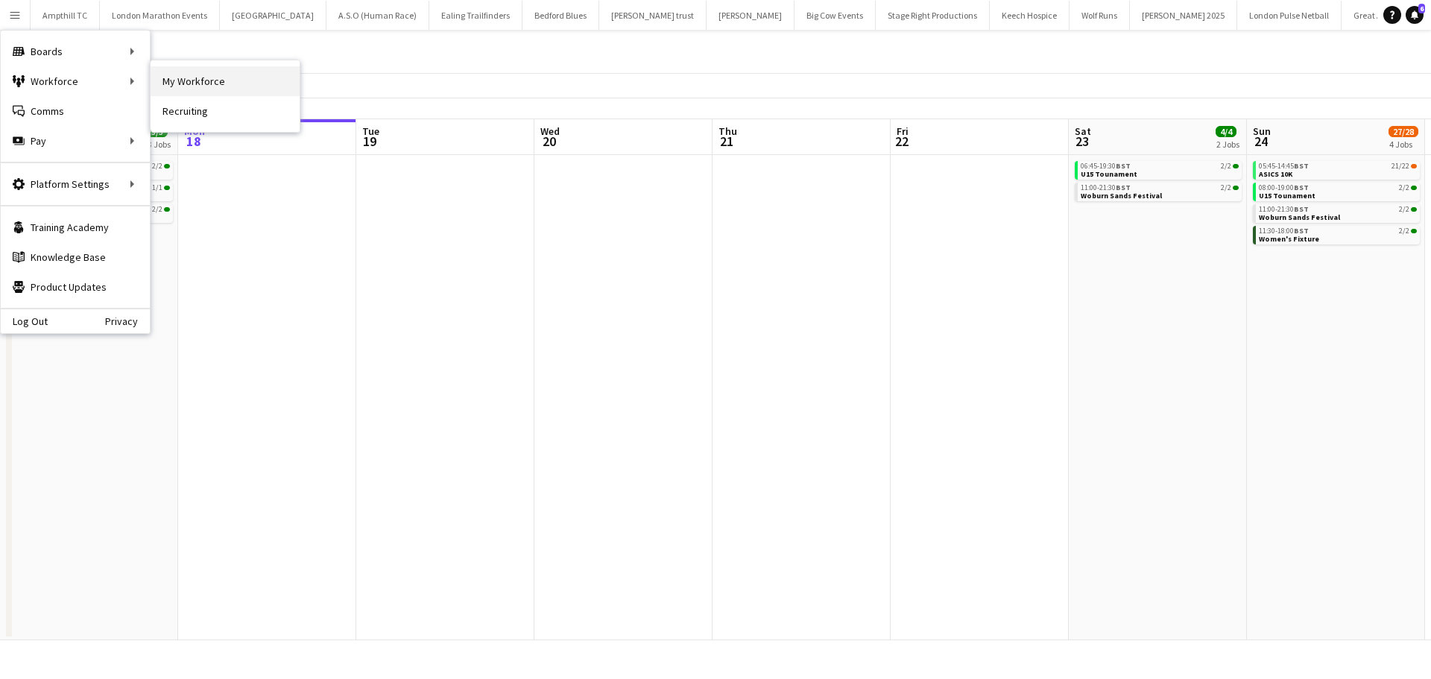
click at [201, 78] on link "My Workforce" at bounding box center [225, 81] width 149 height 30
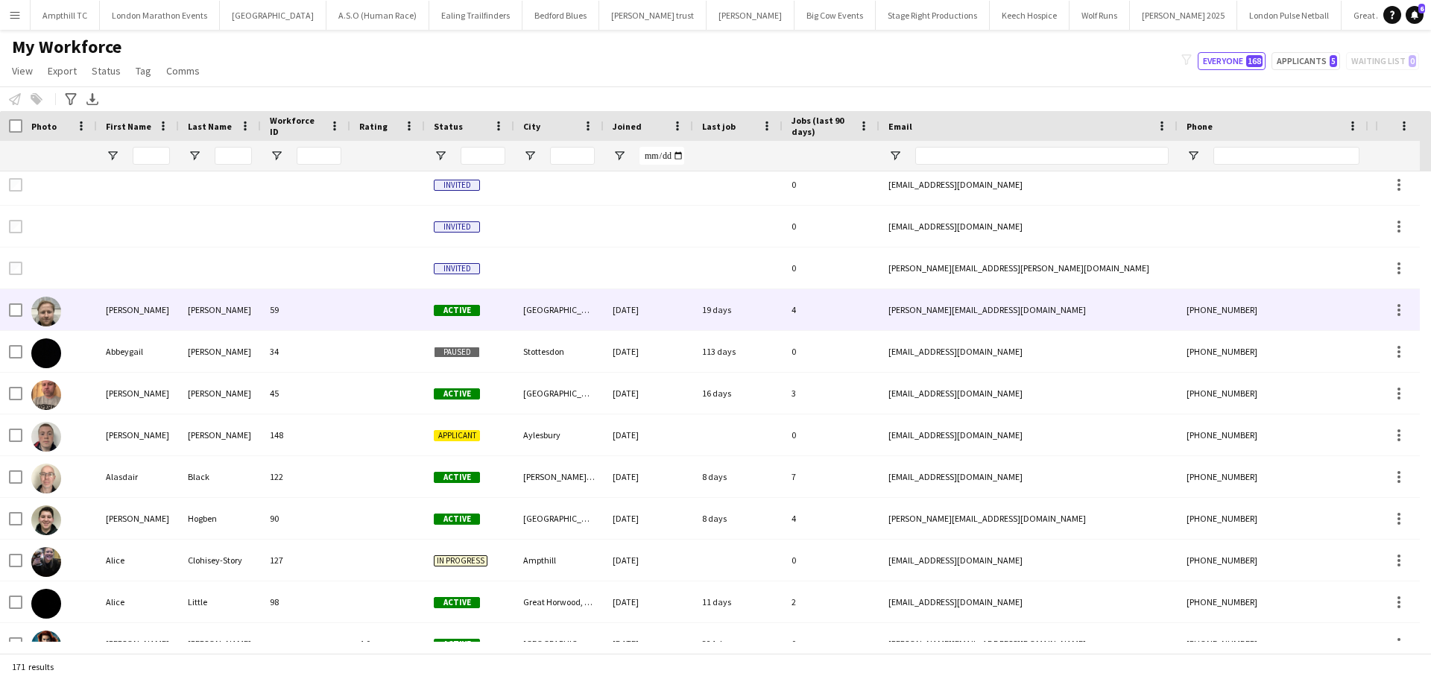
scroll to position [75, 0]
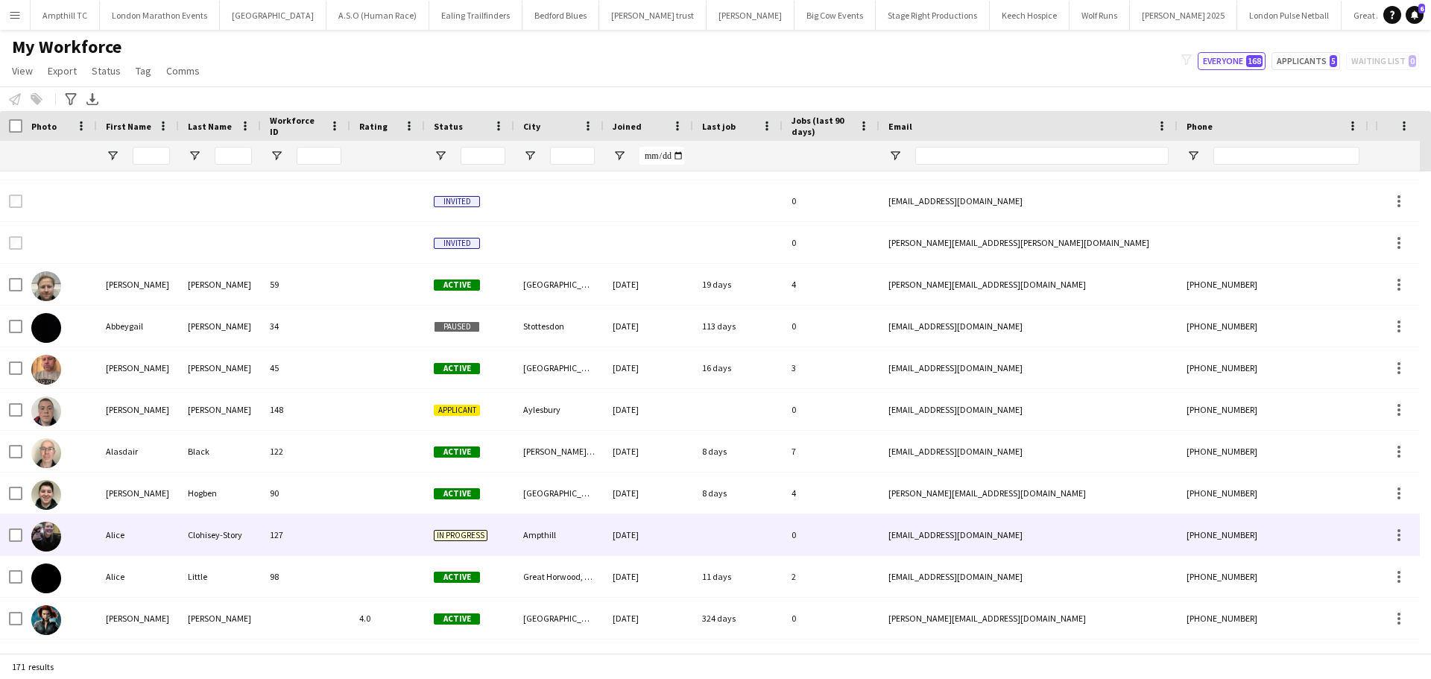
click at [459, 530] on span "In progress" at bounding box center [461, 535] width 54 height 11
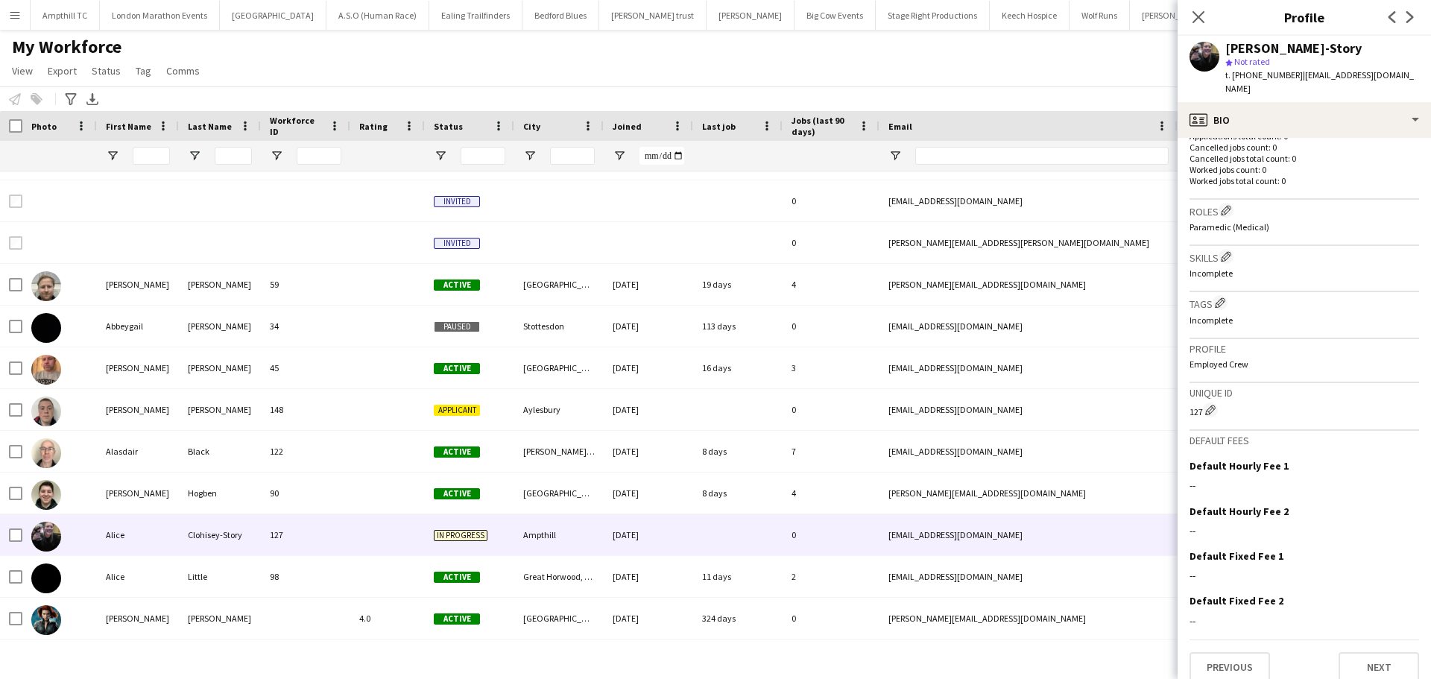
scroll to position [394, 0]
click at [1344, 655] on button "Next" at bounding box center [1379, 667] width 81 height 30
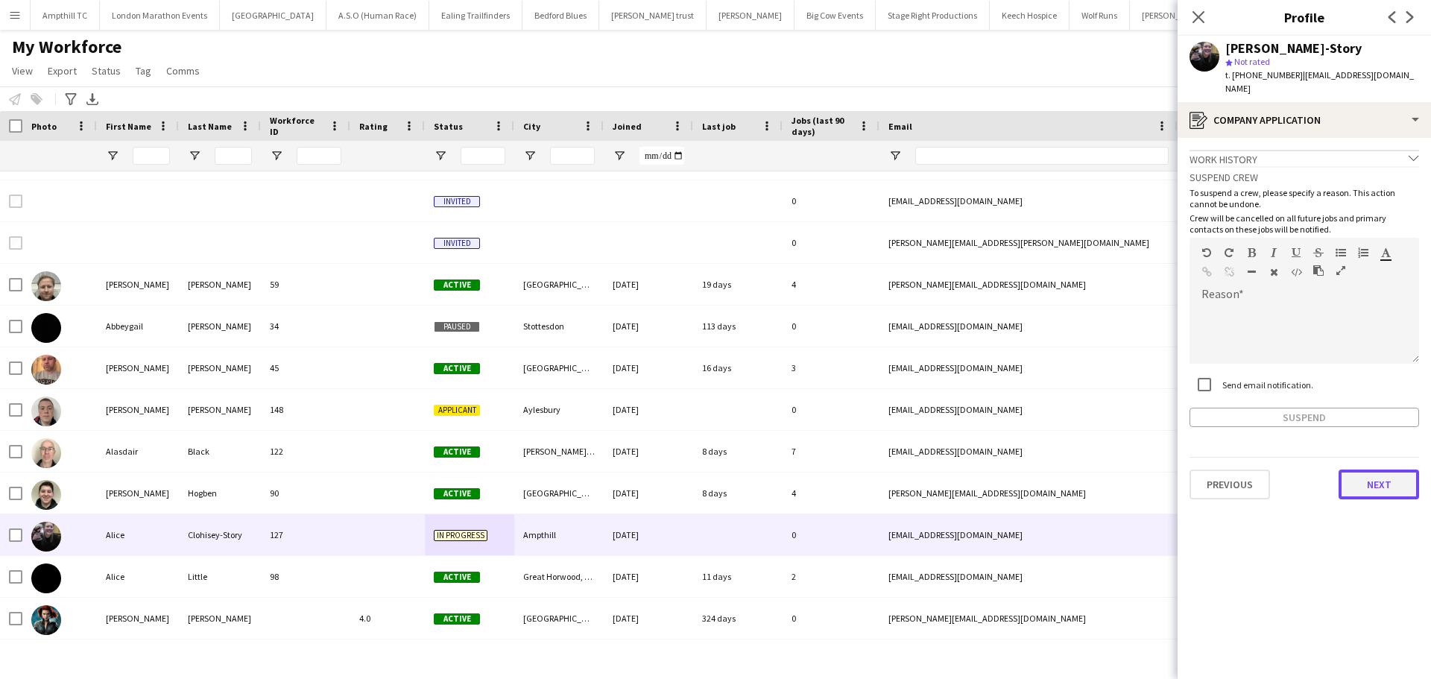
click at [1375, 476] on button "Next" at bounding box center [1379, 485] width 81 height 30
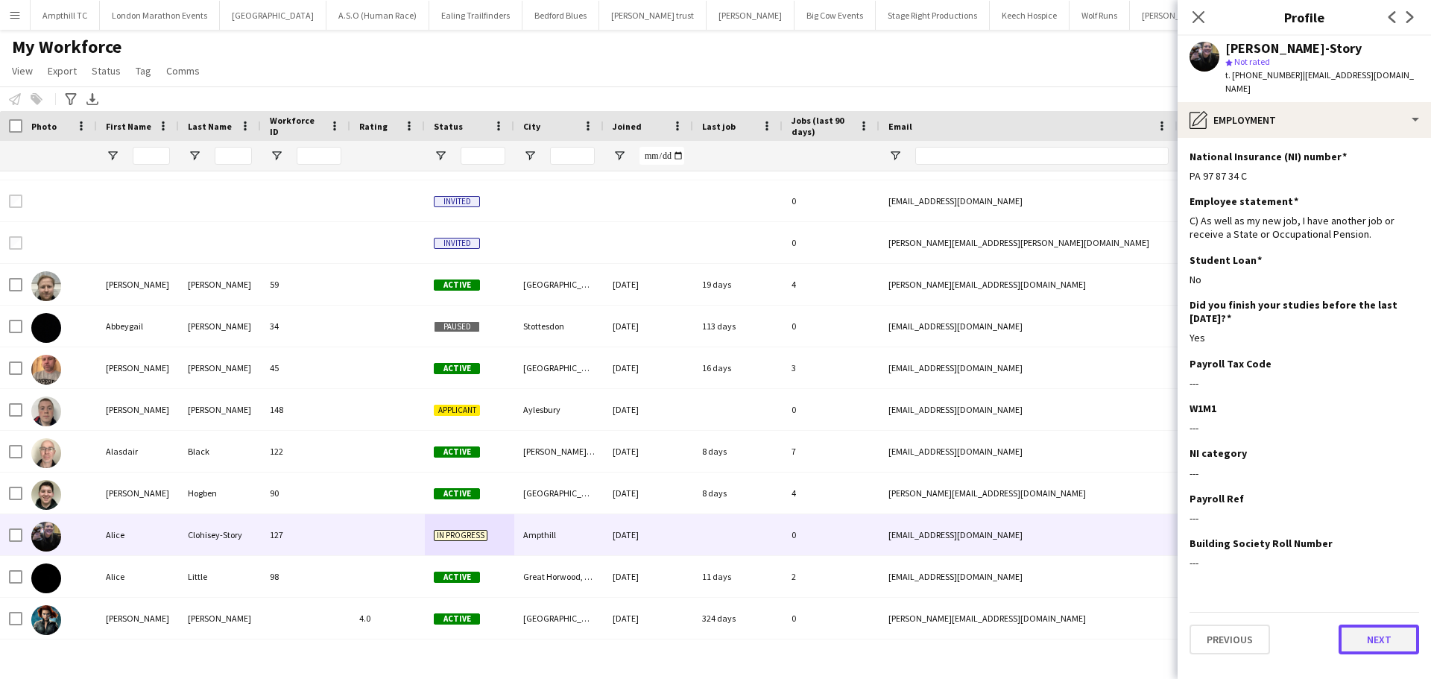
click at [1369, 627] on button "Next" at bounding box center [1379, 640] width 81 height 30
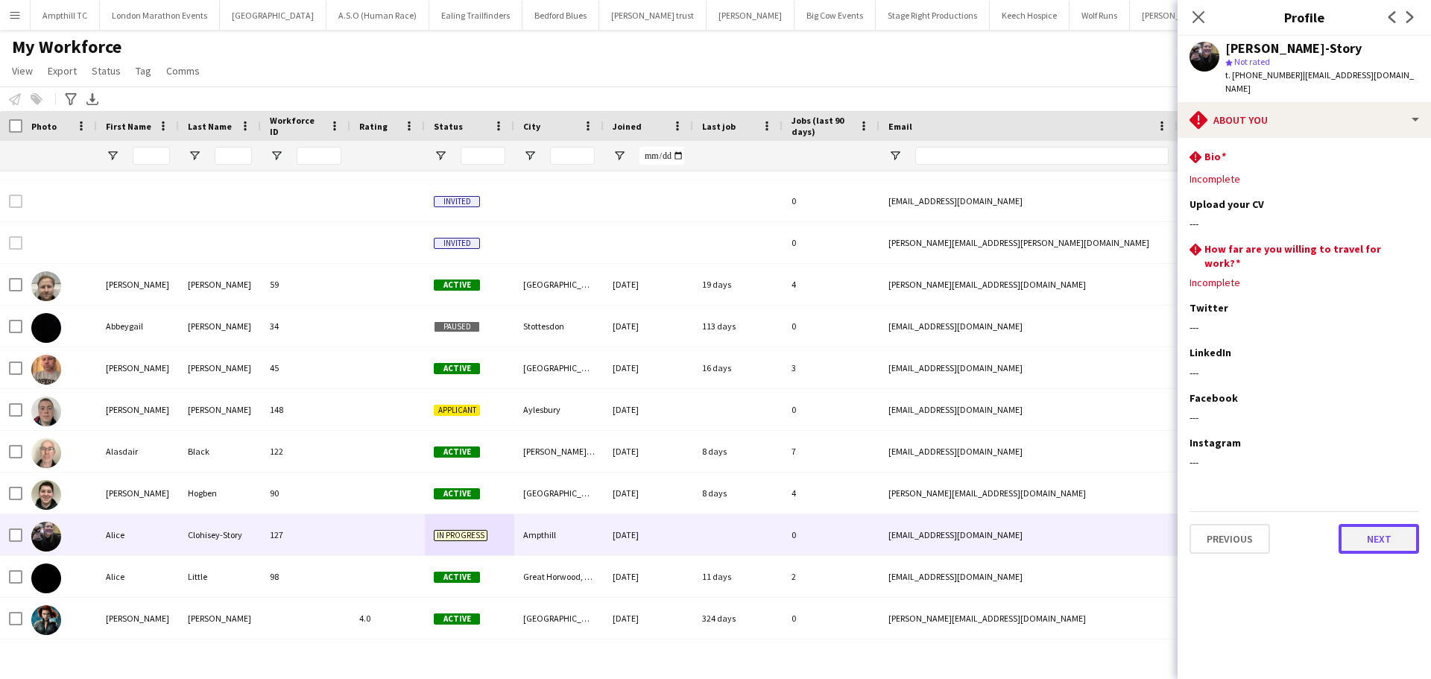
click at [1372, 524] on button "Next" at bounding box center [1379, 539] width 81 height 30
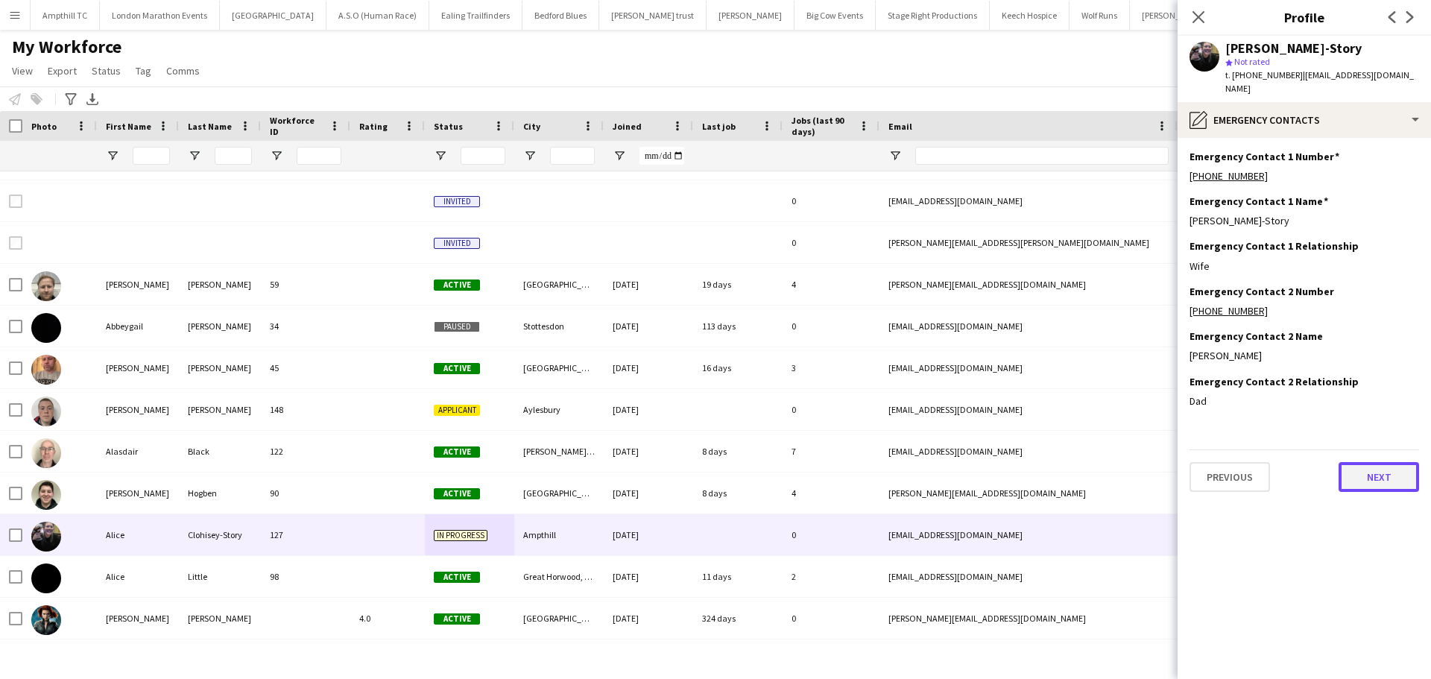
click at [1375, 467] on button "Next" at bounding box center [1379, 477] width 81 height 30
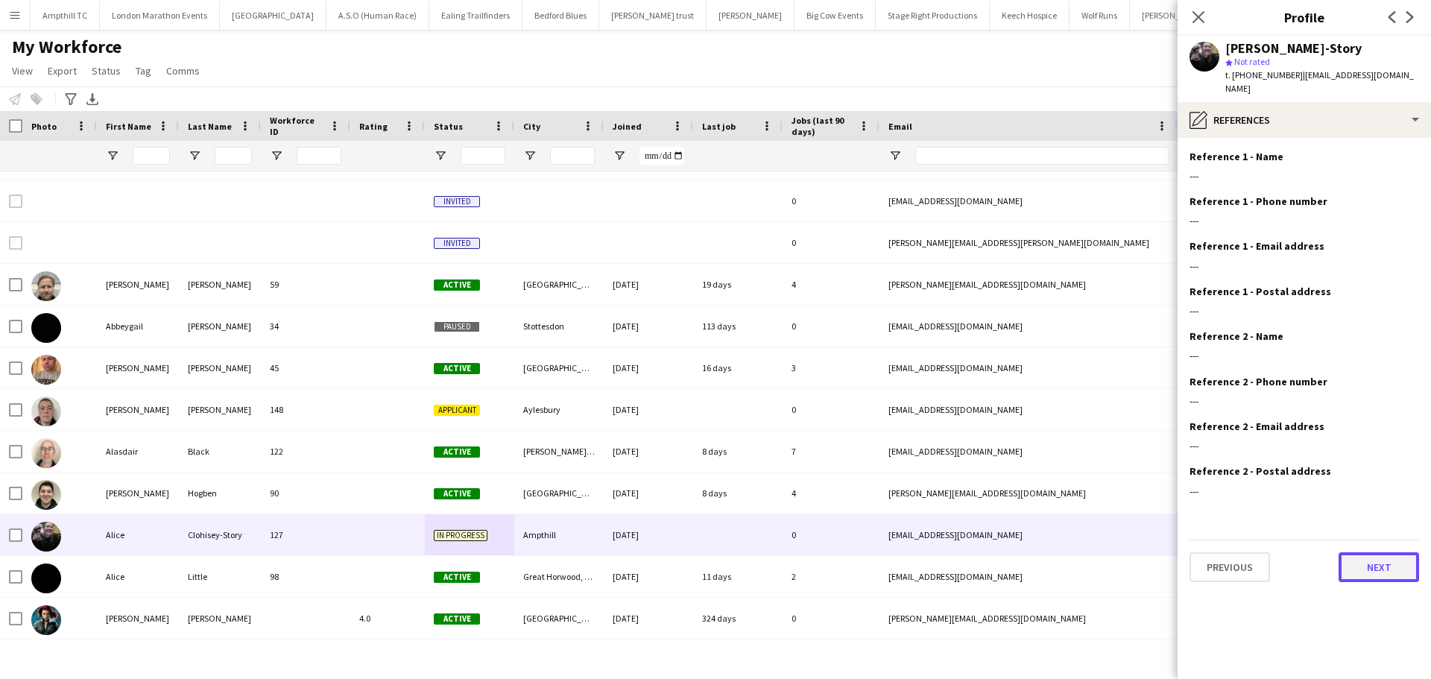
click at [1375, 562] on button "Next" at bounding box center [1379, 567] width 81 height 30
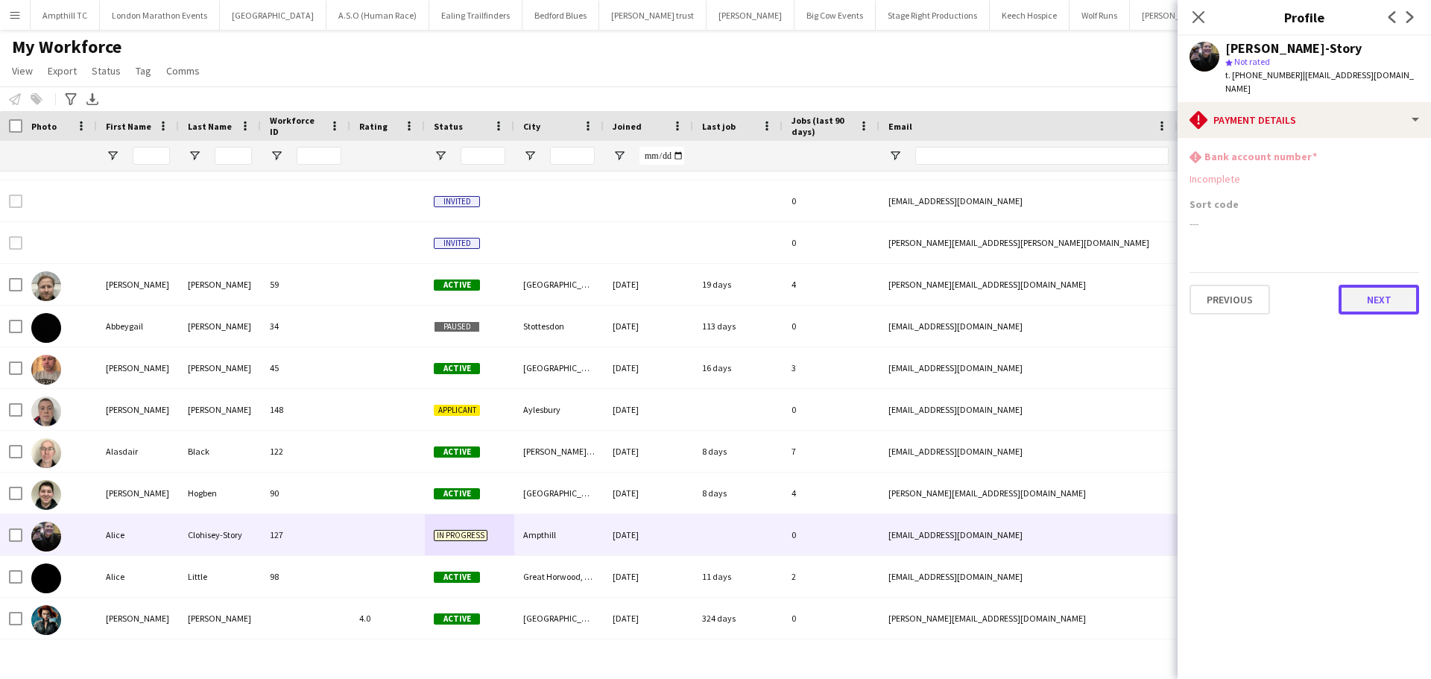
click at [1387, 286] on button "Next" at bounding box center [1379, 300] width 81 height 30
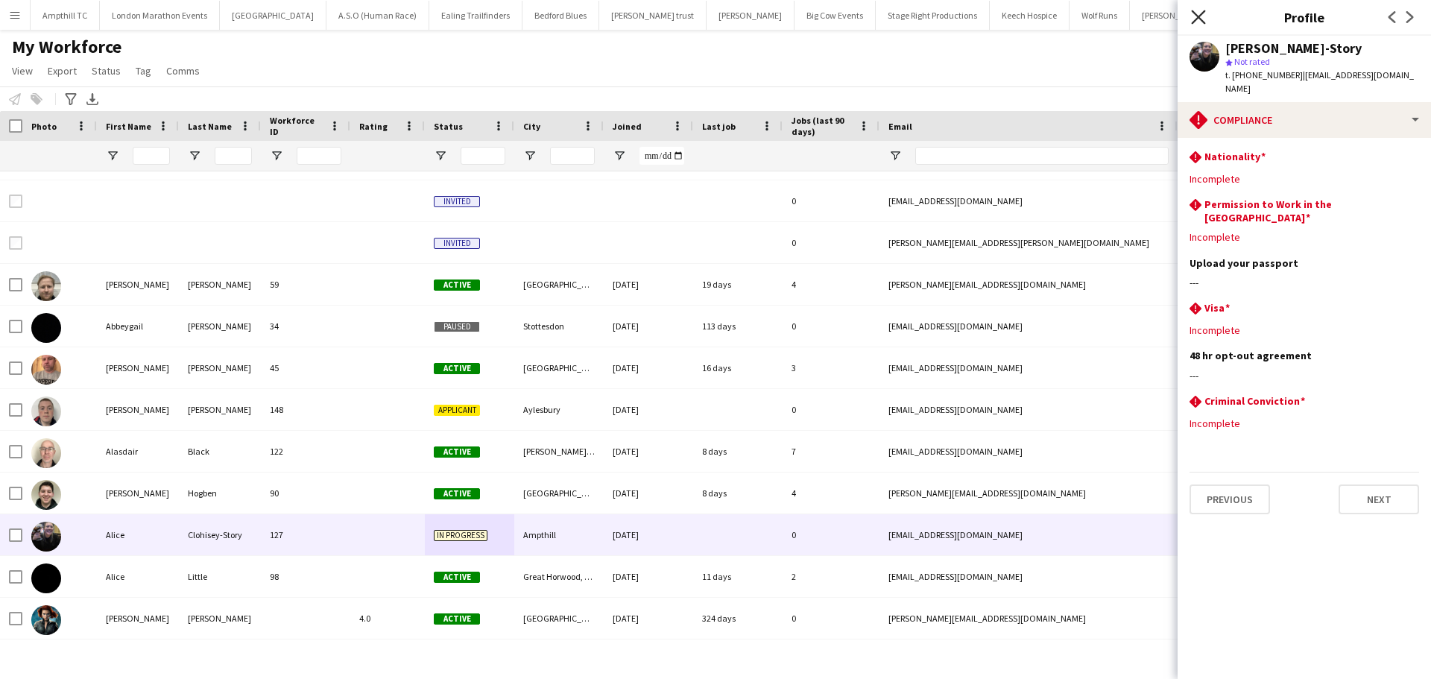
click at [1202, 12] on icon "Close pop-in" at bounding box center [1198, 17] width 14 height 14
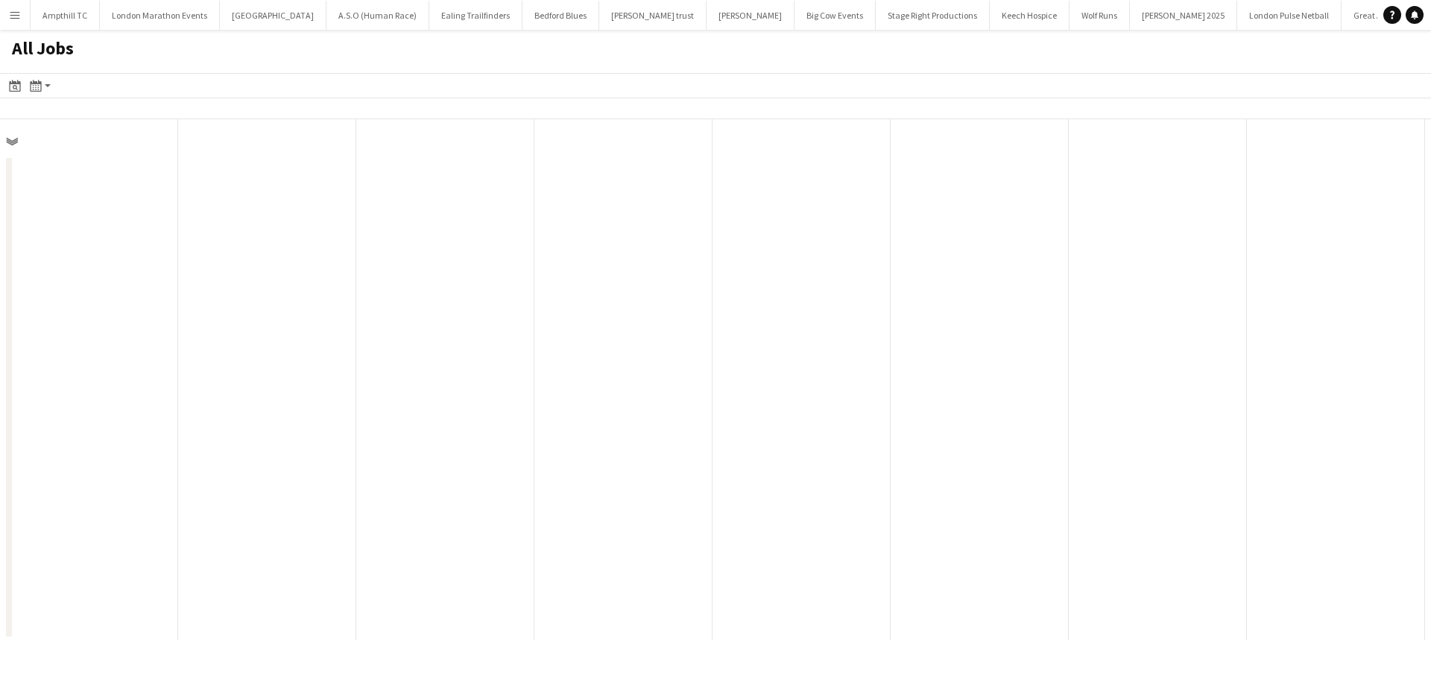
scroll to position [0, 356]
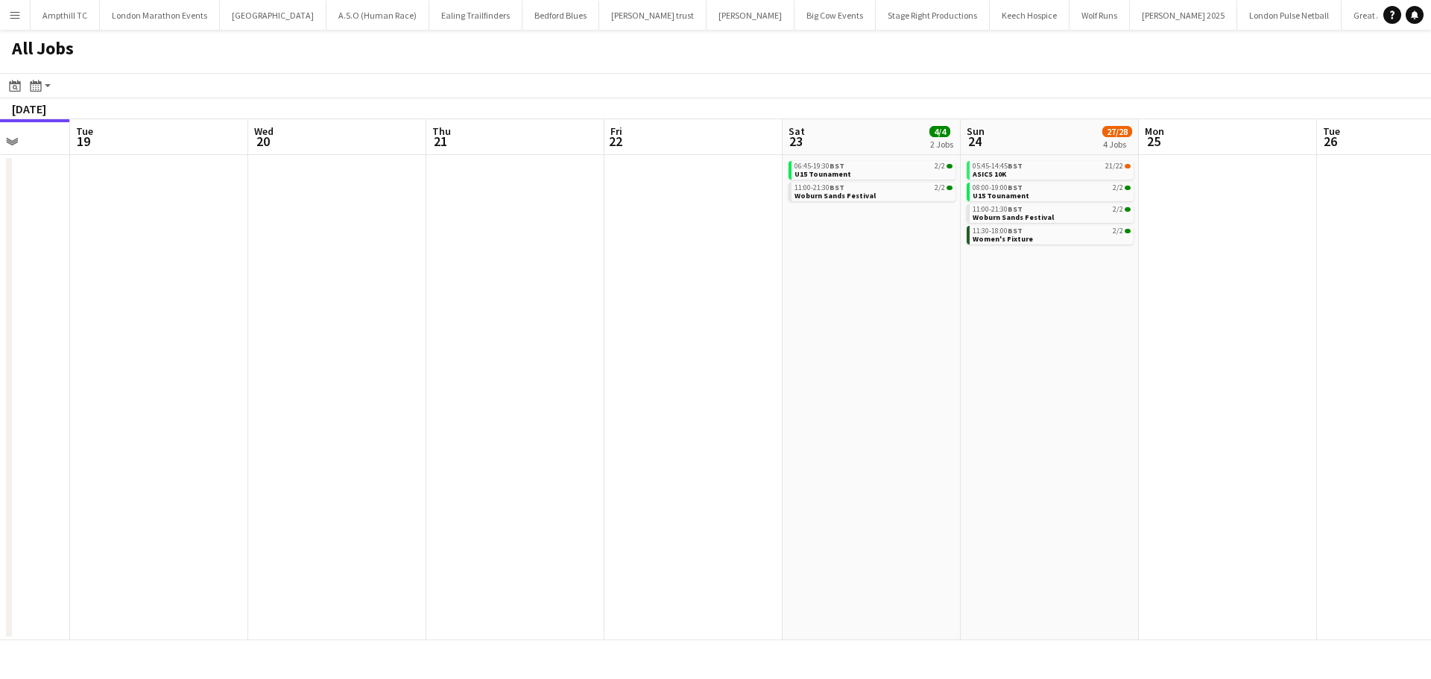
drag, startPoint x: 1106, startPoint y: 296, endPoint x: 804, endPoint y: 293, distance: 301.9
click at [807, 294] on app-calendar-viewport "Fri 15 2/2 1 Job Sat 16 1/1 1 Job Sun 17 5/5 3 Jobs Mon 18 Tue 19 Wed 20 Thu 21…" at bounding box center [715, 379] width 1431 height 521
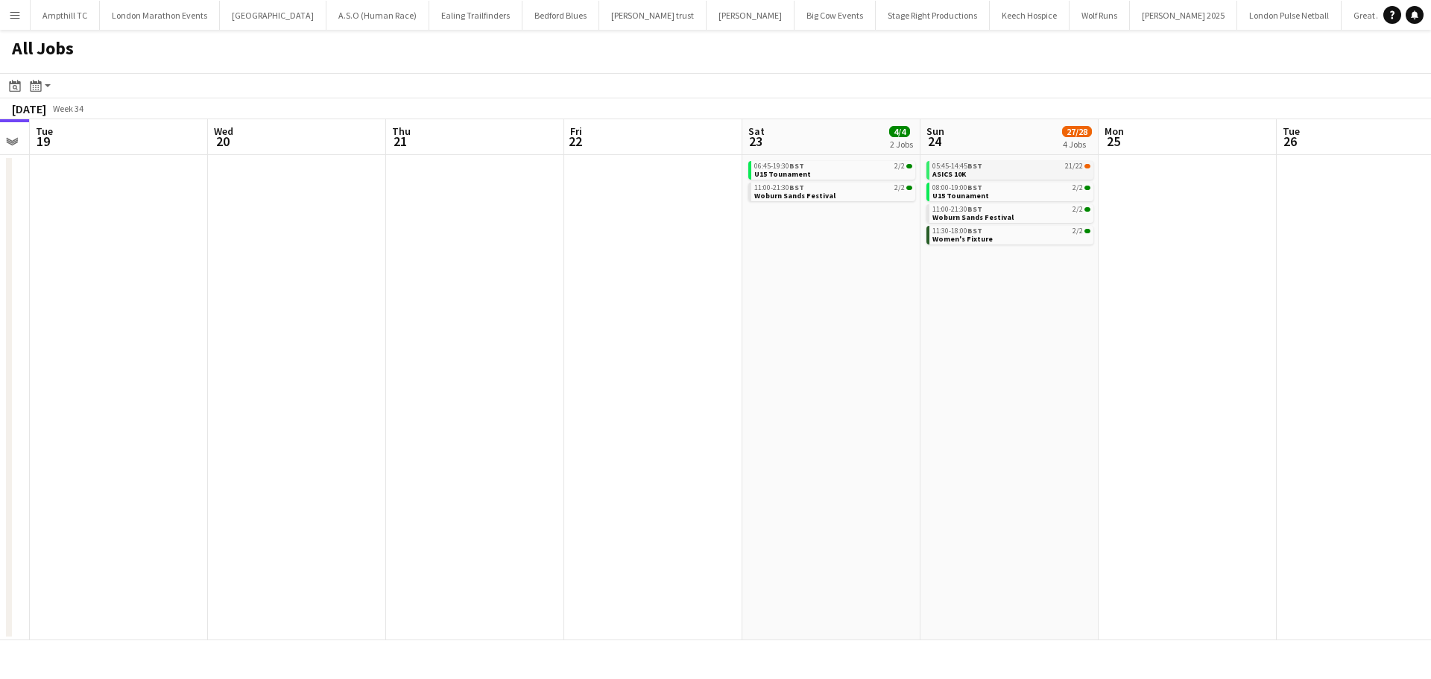
click at [1036, 169] on link "05:45-14:45 BST 21/22 ASICS 10K" at bounding box center [1012, 169] width 158 height 17
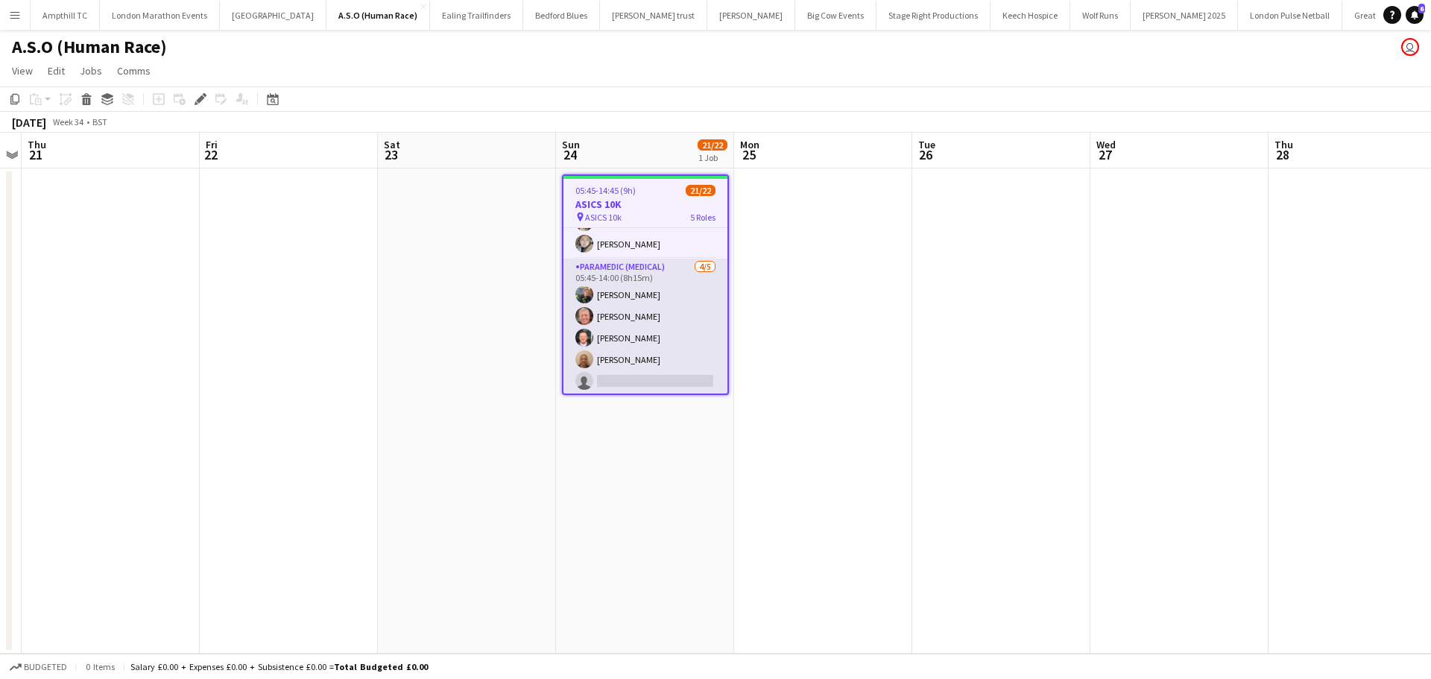
scroll to position [306, 0]
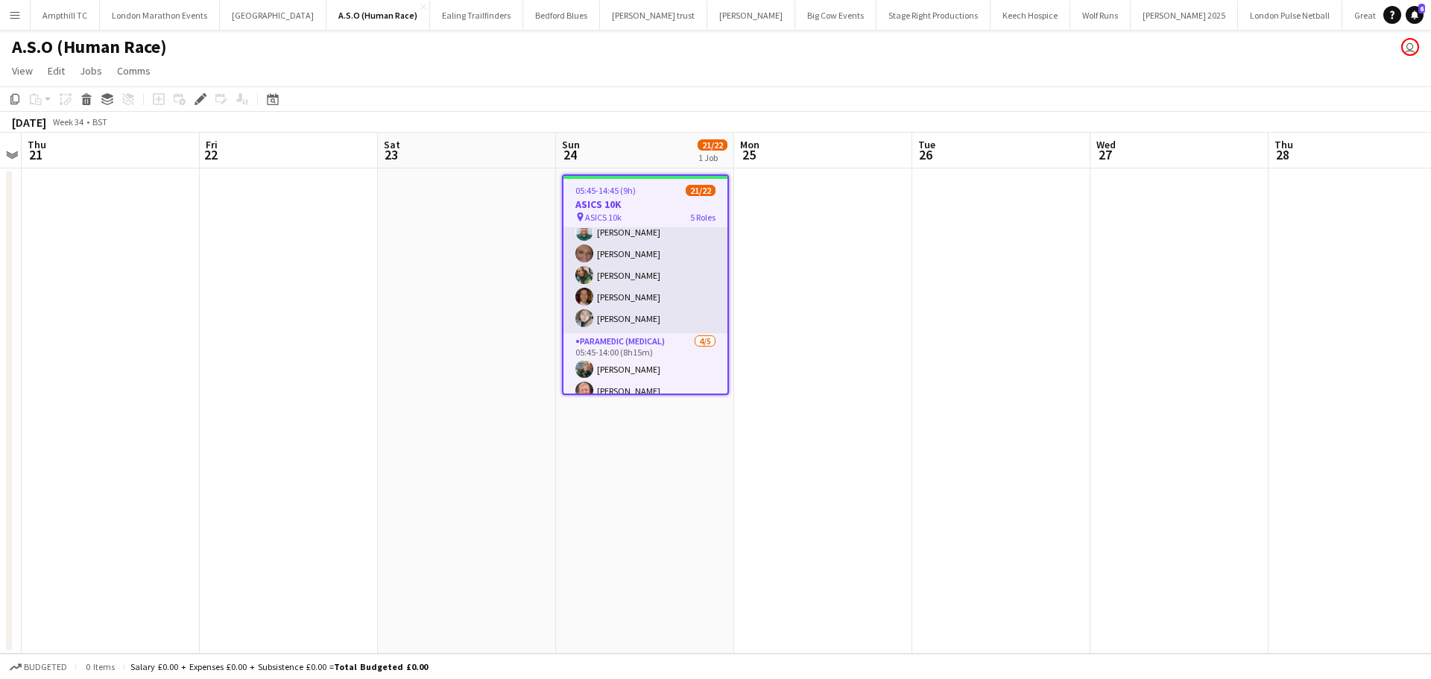
click at [623, 297] on app-card-role "First Responder (Medical) [DATE] 05:45-14:00 (8h15m) [PERSON_NAME] [PERSON_NAME…" at bounding box center [646, 232] width 164 height 202
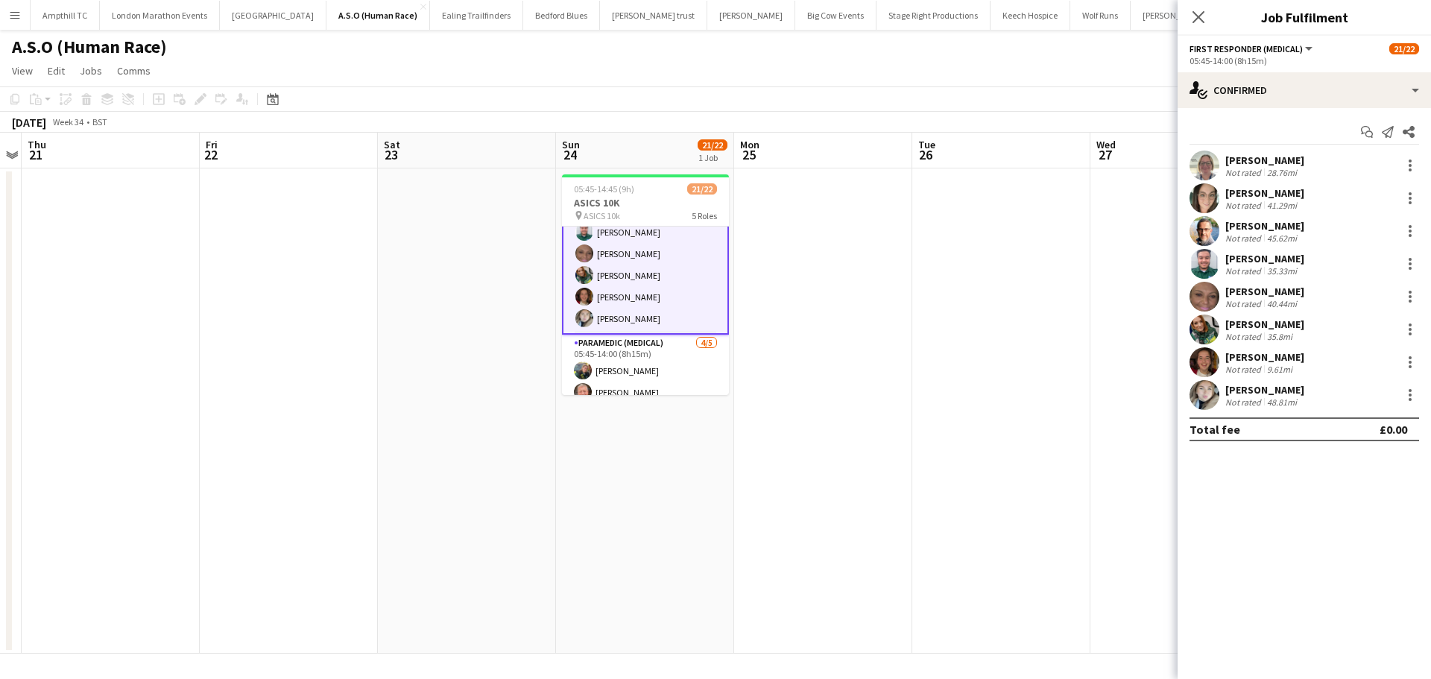
scroll to position [308, 0]
click at [1204, 362] on app-user-avatar at bounding box center [1205, 362] width 30 height 30
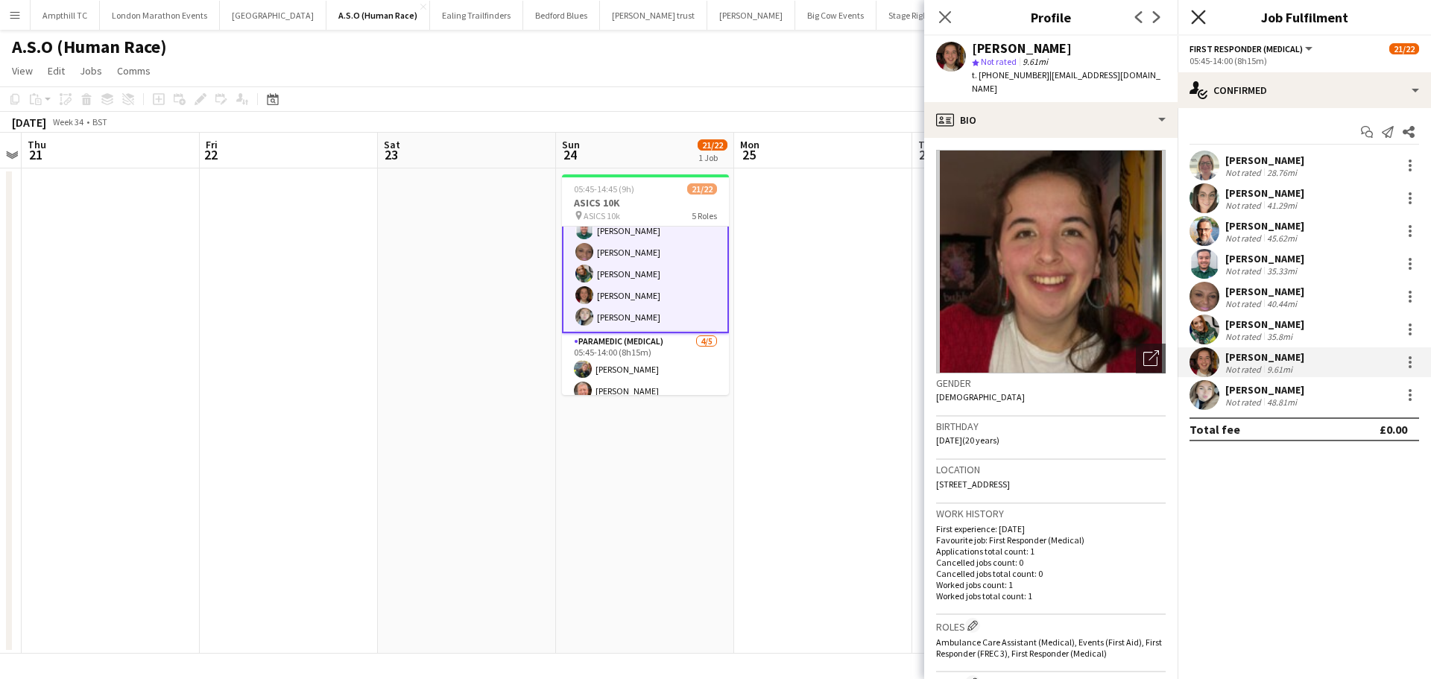
click at [1193, 17] on icon "Close pop-in" at bounding box center [1198, 17] width 14 height 14
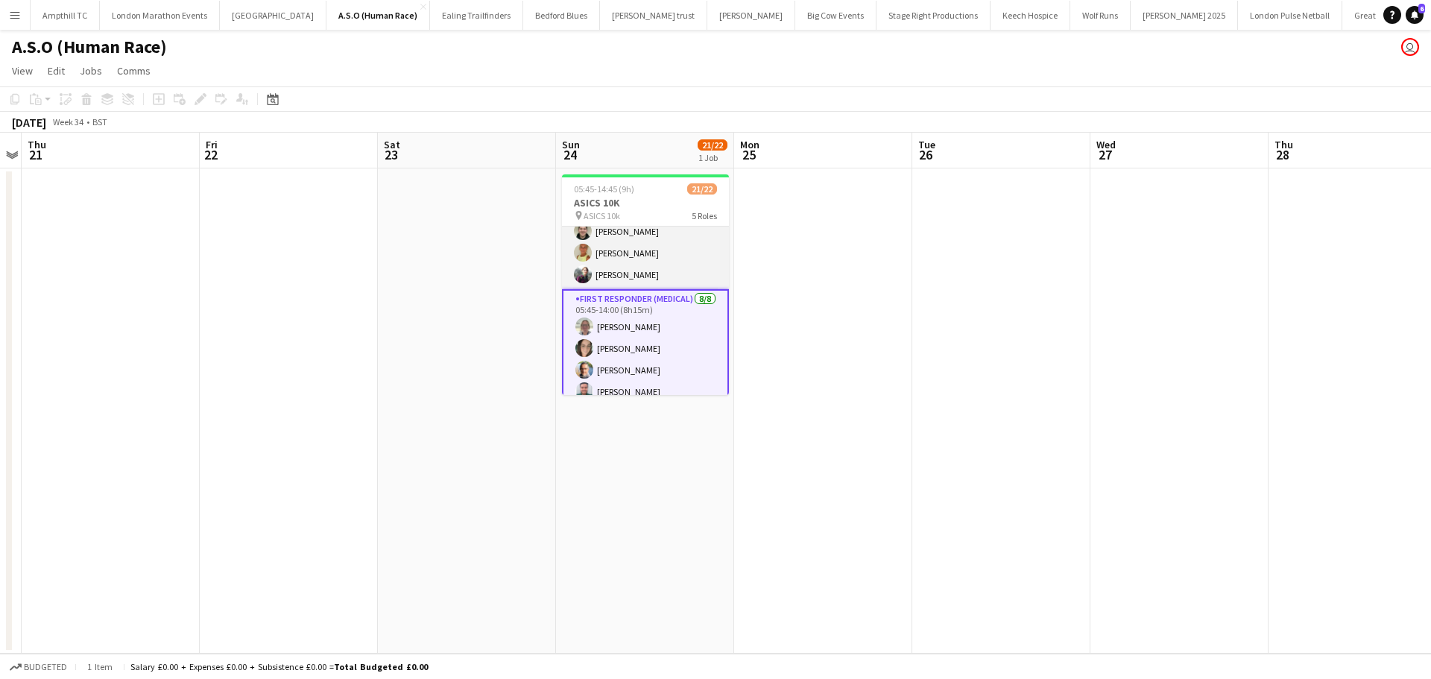
scroll to position [0, 0]
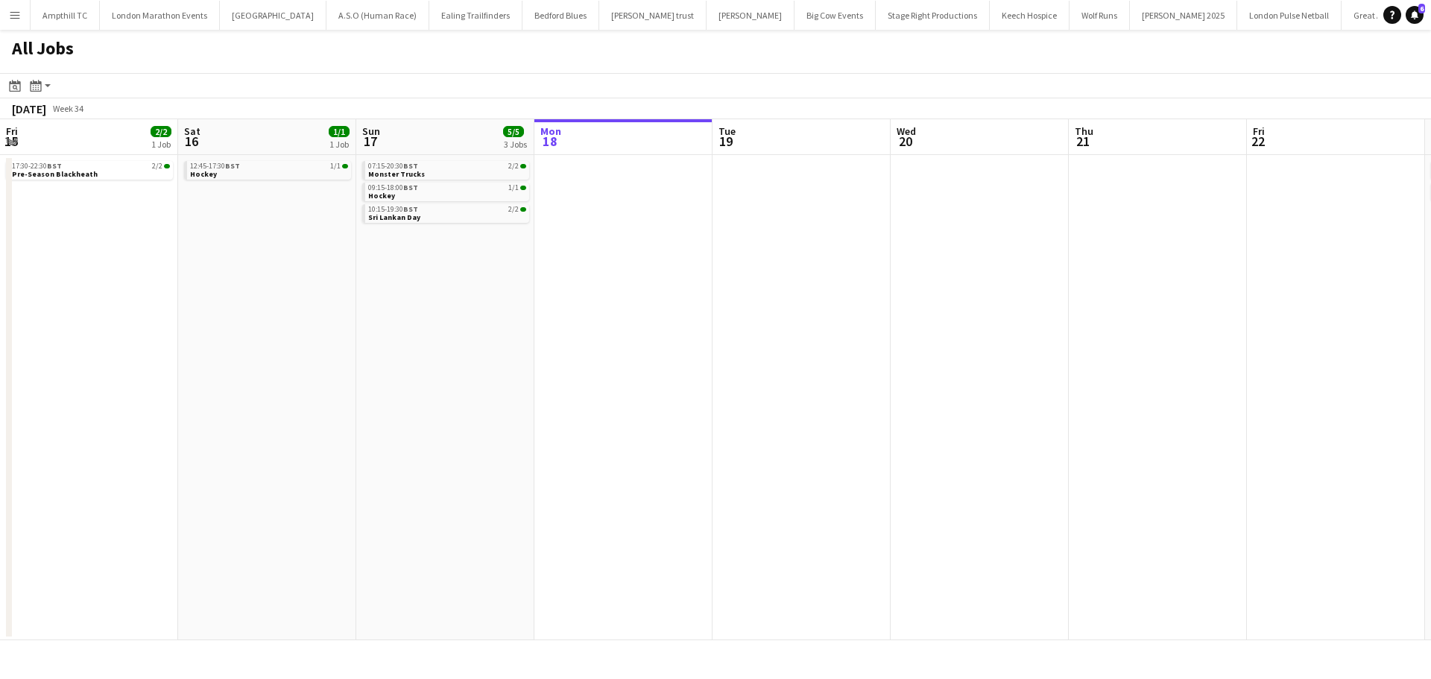
scroll to position [0, 683]
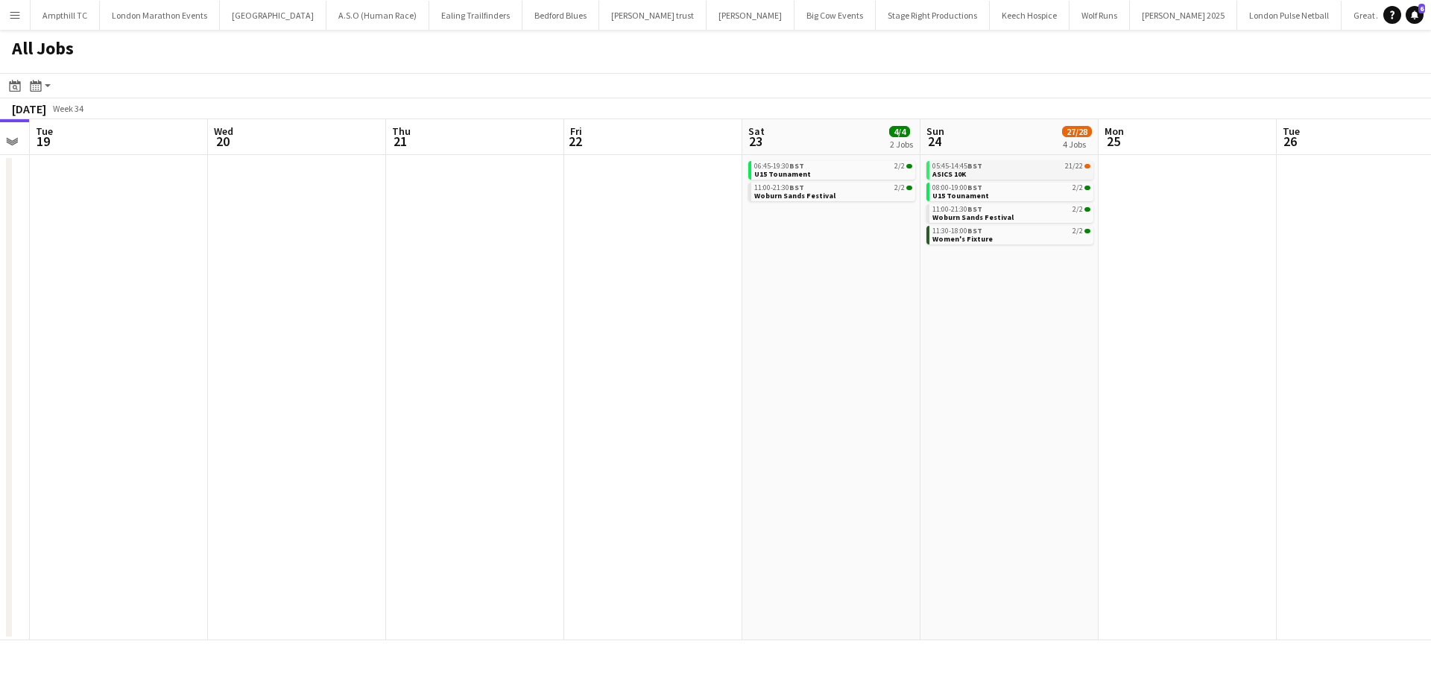
click at [1047, 171] on link "05:45-14:45 BST 21/22 ASICS 10K" at bounding box center [1012, 169] width 158 height 17
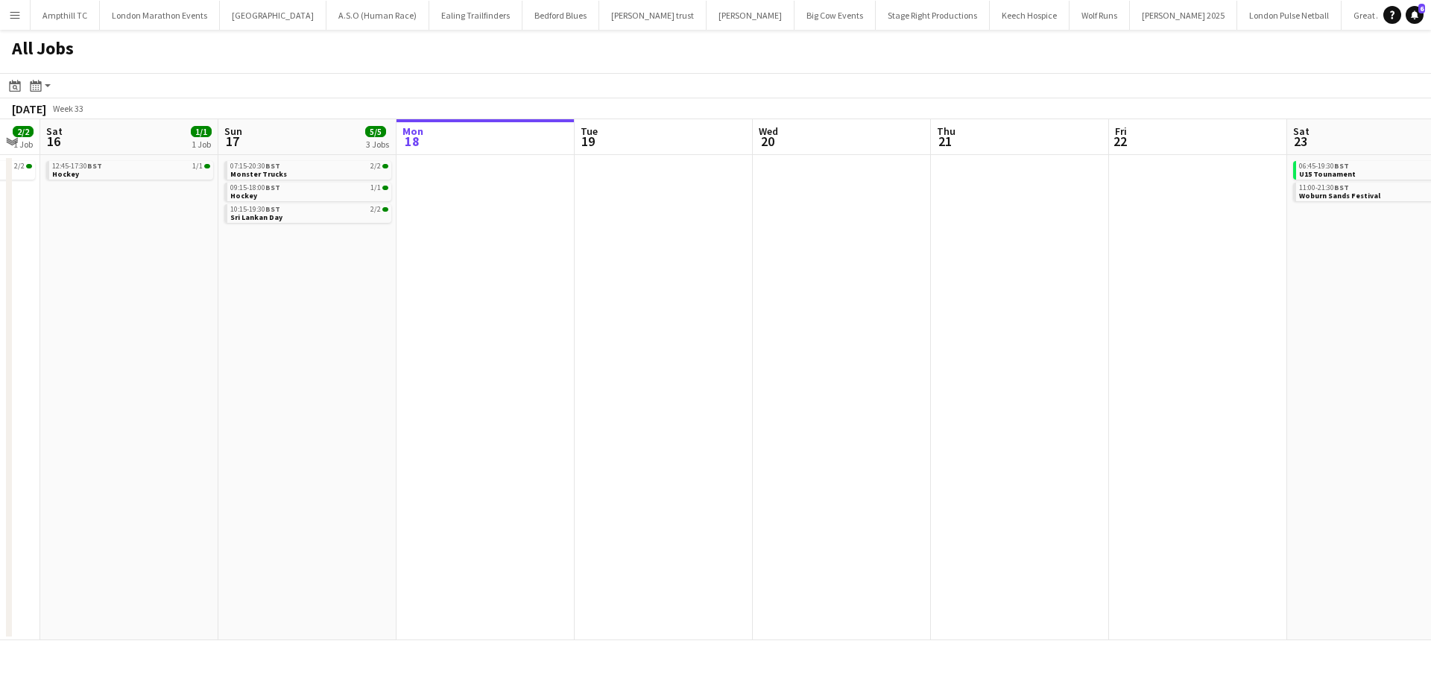
drag, startPoint x: 355, startPoint y: 320, endPoint x: 529, endPoint y: 327, distance: 174.6
click at [791, 329] on app-calendar-viewport "Thu 14 Fri 15 2/2 1 Job Sat 16 1/1 1 Job Sun 17 5/5 3 Jobs Mon 18 Tue 19 Wed 20…" at bounding box center [715, 379] width 1431 height 521
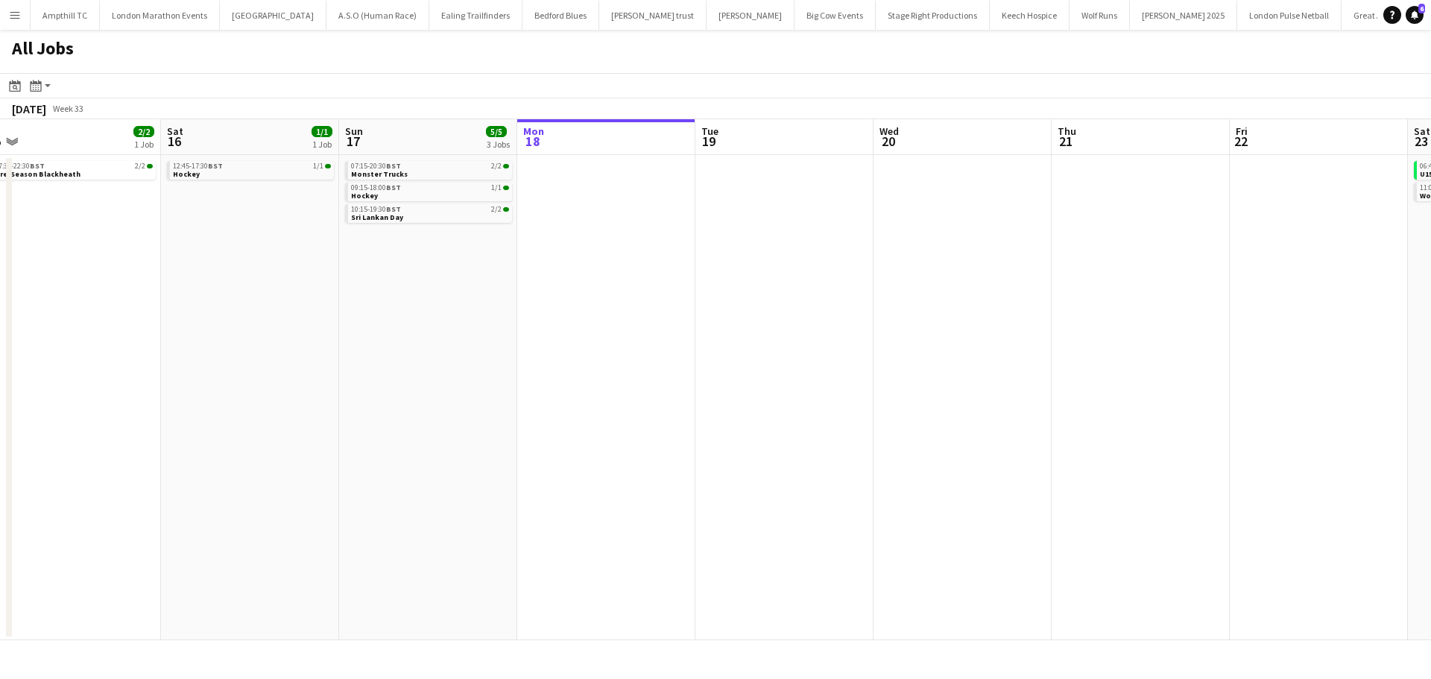
drag, startPoint x: 602, startPoint y: 327, endPoint x: 622, endPoint y: 327, distance: 20.1
click at [622, 327] on app-calendar-viewport "Wed 13 Thu 14 Fri 15 2/2 1 Job Sat 16 1/1 1 Job Sun 17 5/5 3 Jobs Mon 18 Tue 19…" at bounding box center [715, 379] width 1431 height 521
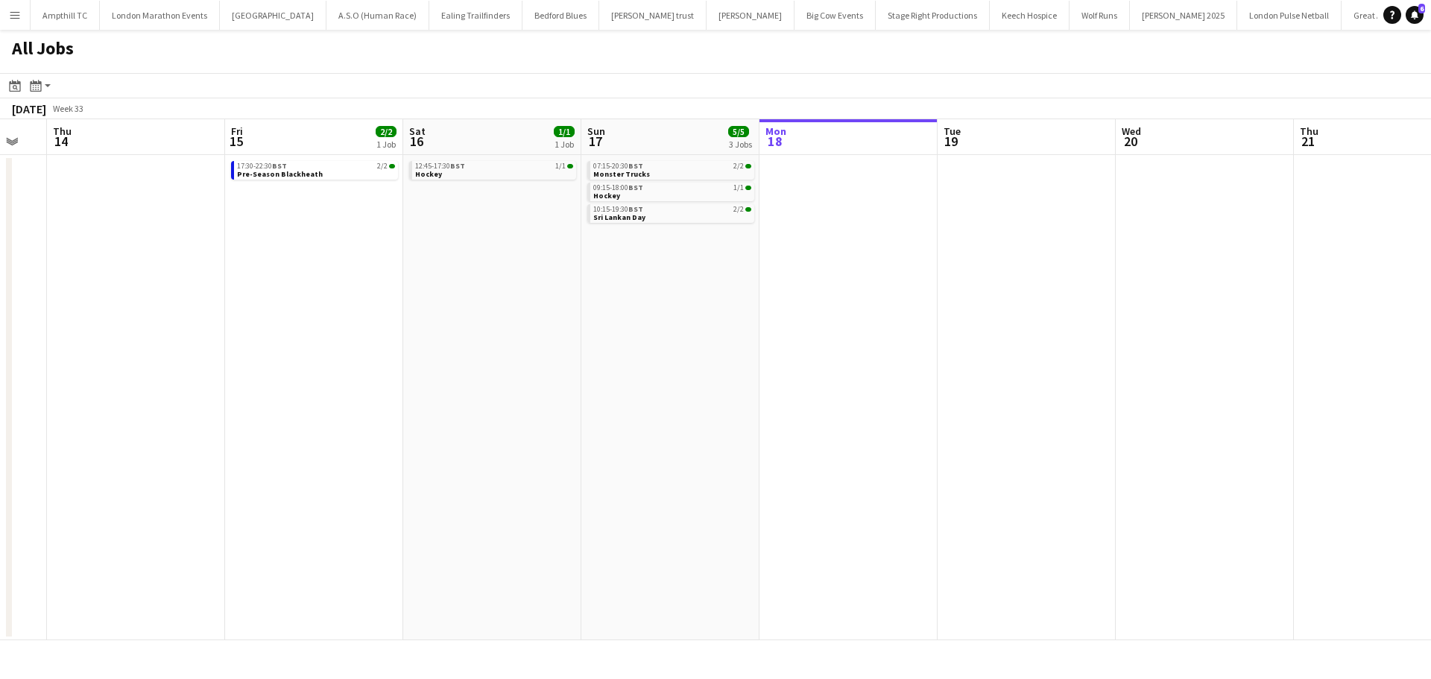
scroll to position [0, 476]
drag, startPoint x: 397, startPoint y: 327, endPoint x: 662, endPoint y: 327, distance: 265.4
click at [662, 327] on app-calendar-viewport "Mon 11 2/2 1 Job Tue 12 Wed 13 Thu 14 Fri 15 2/2 1 Job Sat 16 1/1 1 Job Sun 17 …" at bounding box center [715, 379] width 1431 height 521
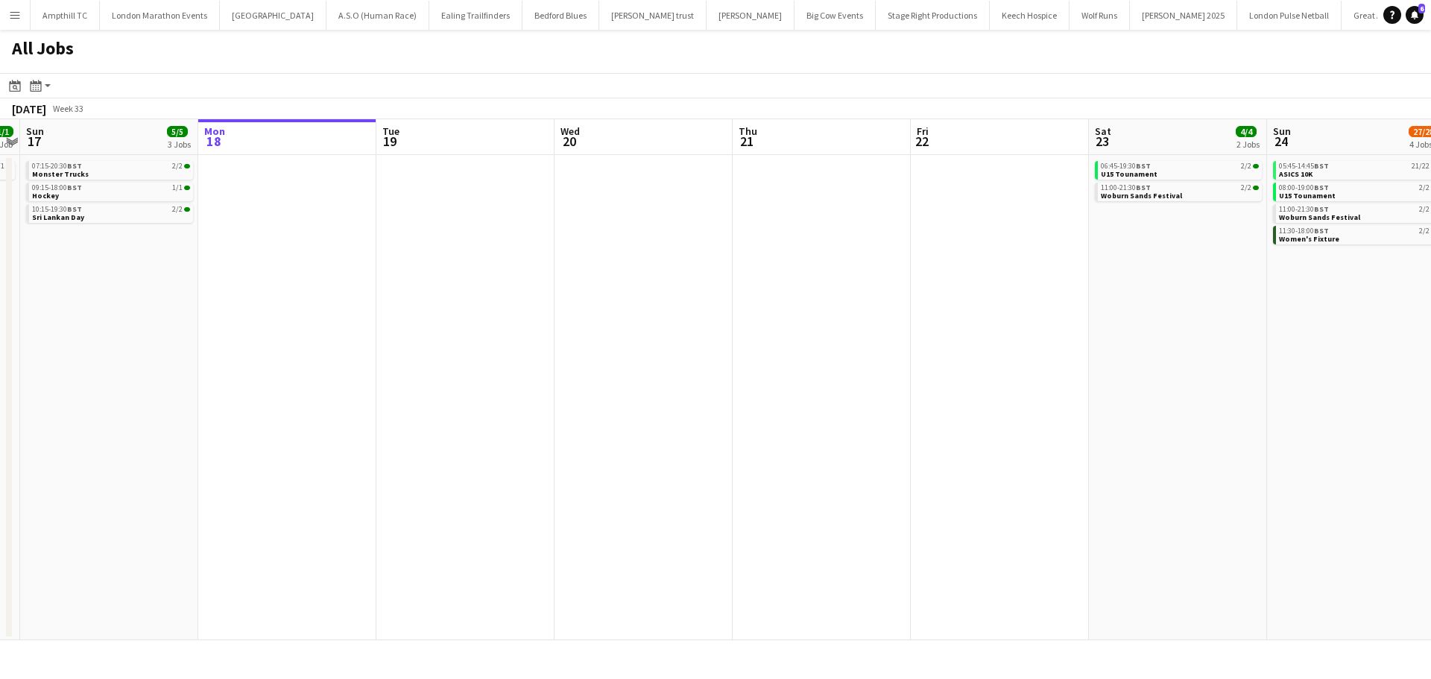
drag, startPoint x: 816, startPoint y: 354, endPoint x: 649, endPoint y: 381, distance: 168.4
click at [558, 395] on app-calendar-viewport "Wed 13 Thu 14 Fri 15 2/2 1 Job Sat 16 1/1 1 Job Sun 17 5/5 3 Jobs Mon 18 Tue 19…" at bounding box center [715, 379] width 1431 height 521
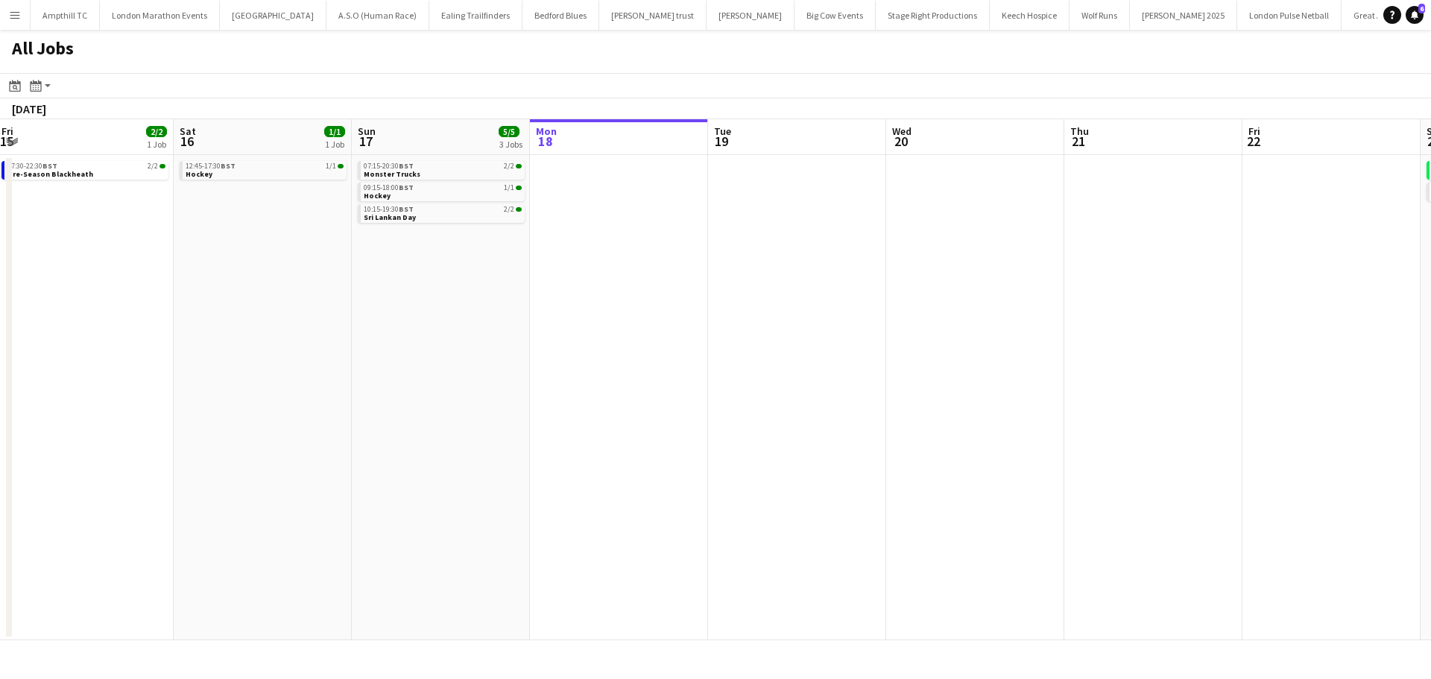
drag, startPoint x: 965, startPoint y: 381, endPoint x: 555, endPoint y: 380, distance: 410.0
click at [580, 383] on app-calendar-viewport "Wed 13 Thu 14 Fri 15 2/2 1 Job Sat 16 1/1 1 Job Sun 17 5/5 3 Jobs Mon 18 Tue 19…" at bounding box center [715, 379] width 1431 height 521
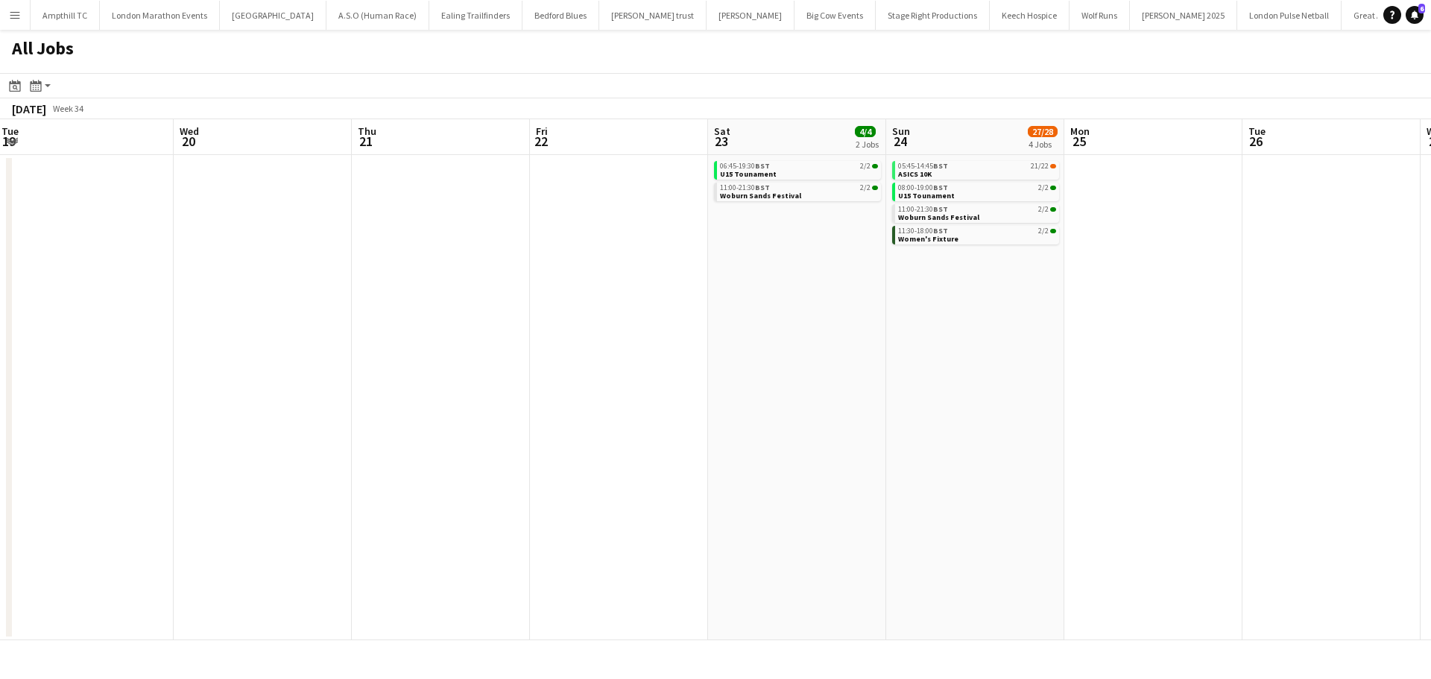
drag, startPoint x: 1041, startPoint y: 332, endPoint x: 935, endPoint y: 332, distance: 106.6
click at [938, 332] on app-calendar-viewport "Sat 16 1/1 1 Job Sun 17 5/5 3 Jobs Mon 18 Tue 19 Wed 20 Thu 21 Fri 22 Sat 23 4/…" at bounding box center [715, 379] width 1431 height 521
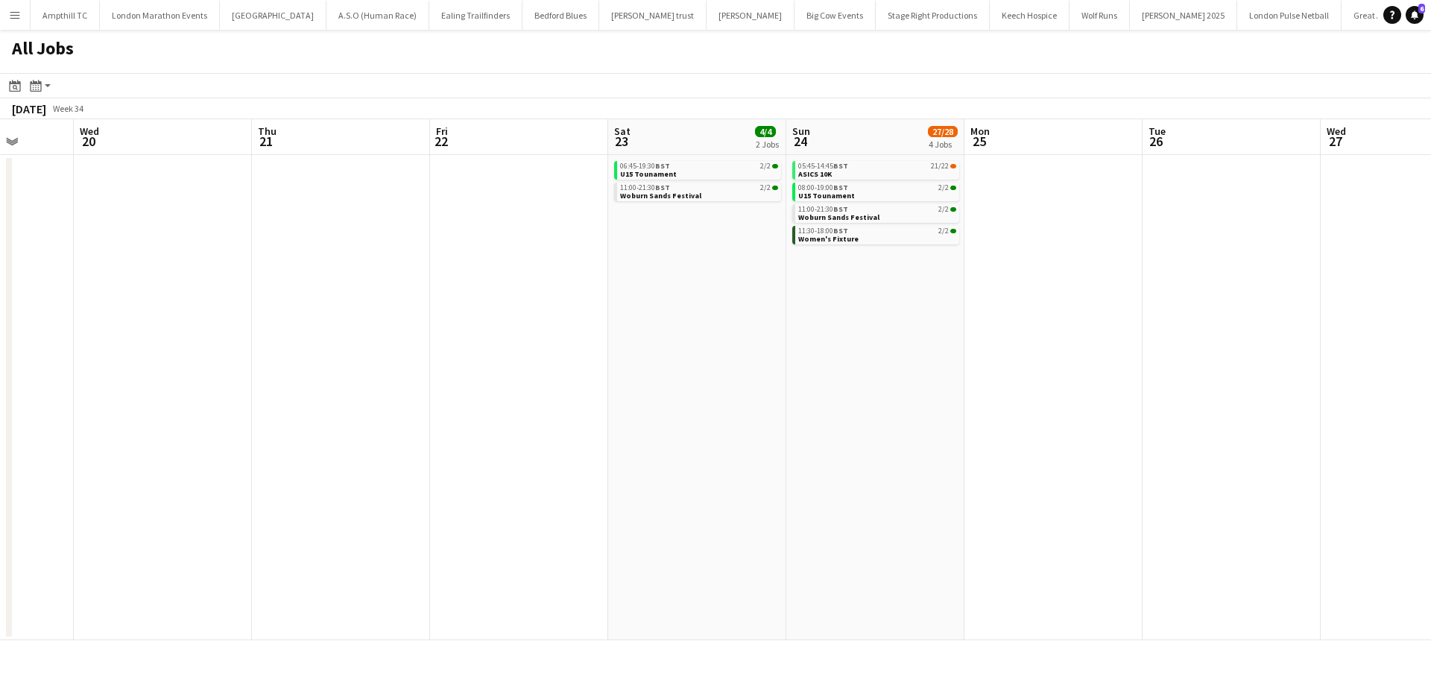
click at [409, 389] on app-all-jobs "All Jobs Date picker [DATE] [DATE] [DATE] M [DATE] T [DATE] W [DATE] T [DATE] F…" at bounding box center [715, 335] width 1431 height 611
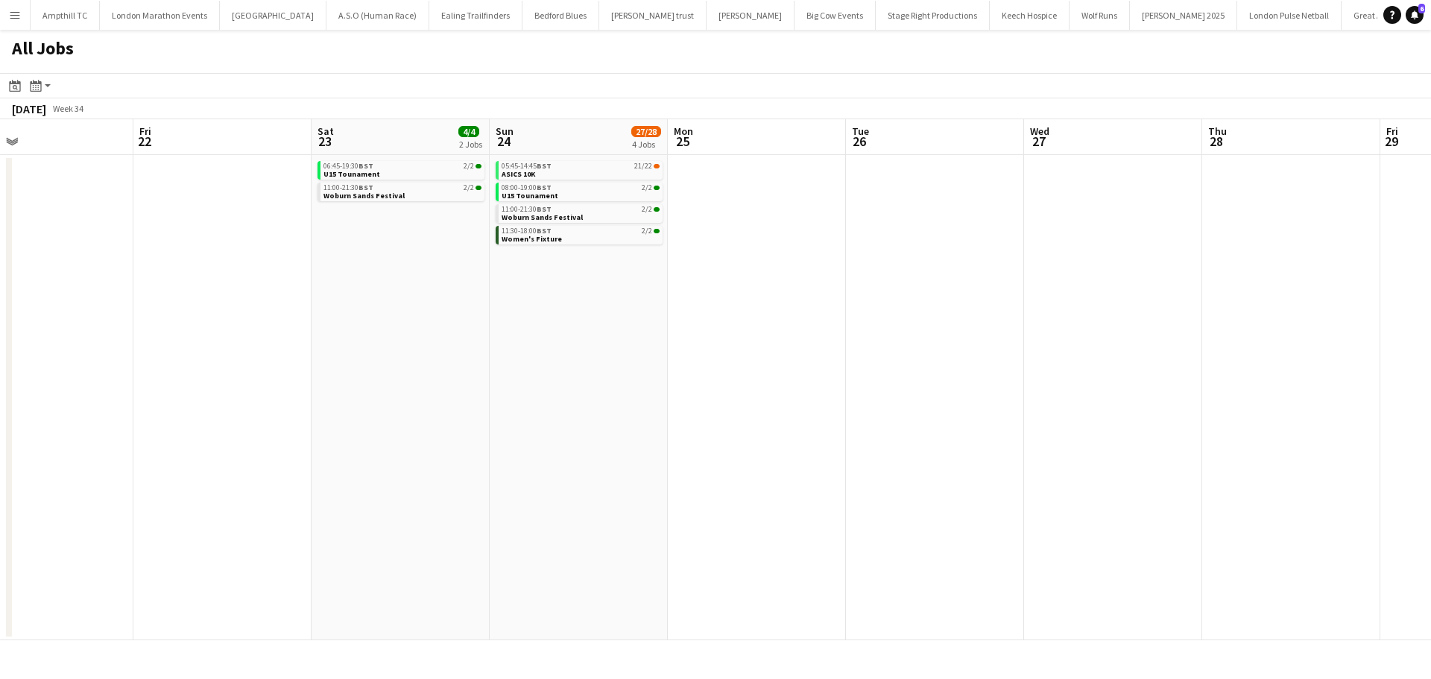
drag, startPoint x: 729, startPoint y: 409, endPoint x: 802, endPoint y: 381, distance: 78.4
click at [467, 414] on app-calendar-viewport "Mon 18 Tue 19 Wed 20 Thu 21 Fri 22 Sat 23 4/4 2 Jobs Sun 24 27/28 4 Jobs Mon 25…" at bounding box center [715, 379] width 1431 height 521
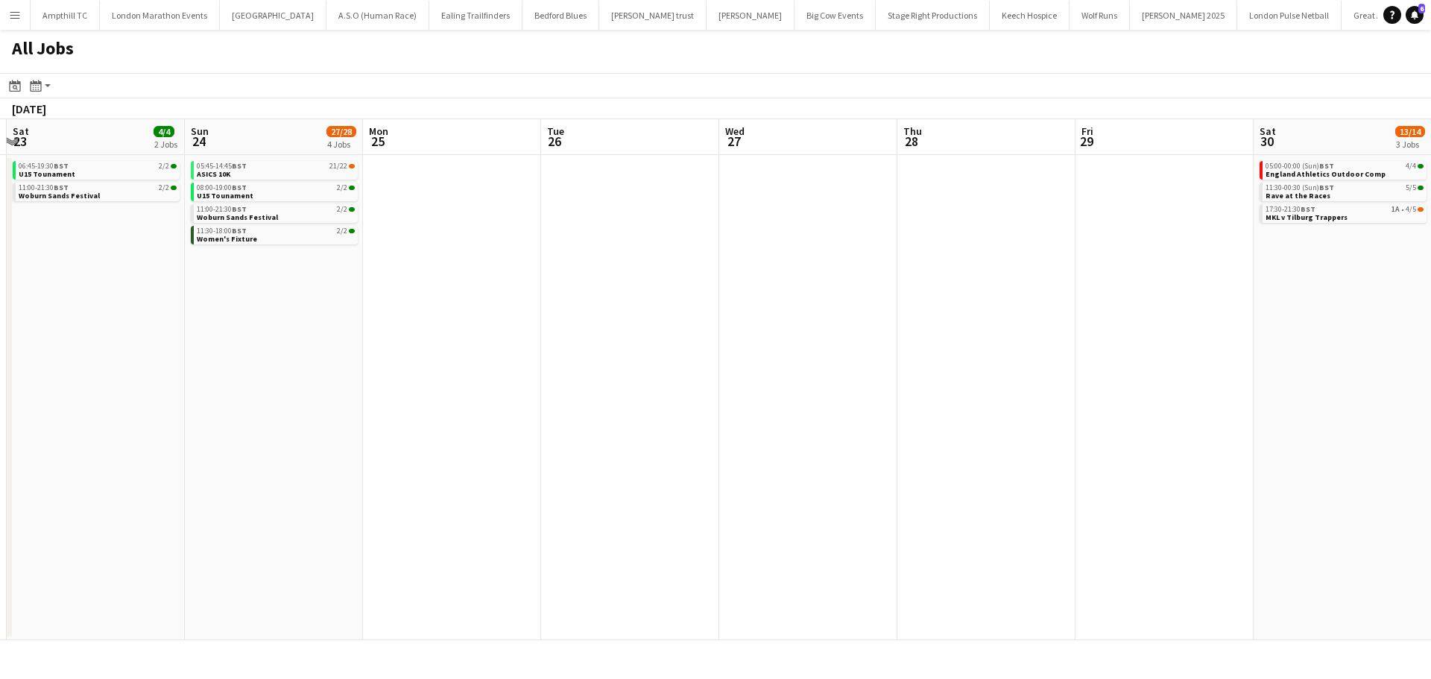
drag, startPoint x: 783, startPoint y: 414, endPoint x: 382, endPoint y: 406, distance: 401.1
click at [359, 414] on app-calendar-viewport "Wed 20 Thu 21 Fri 22 Sat 23 4/4 2 Jobs Sun 24 27/28 4 Jobs Mon 25 Tue 26 Wed 27…" at bounding box center [715, 379] width 1431 height 521
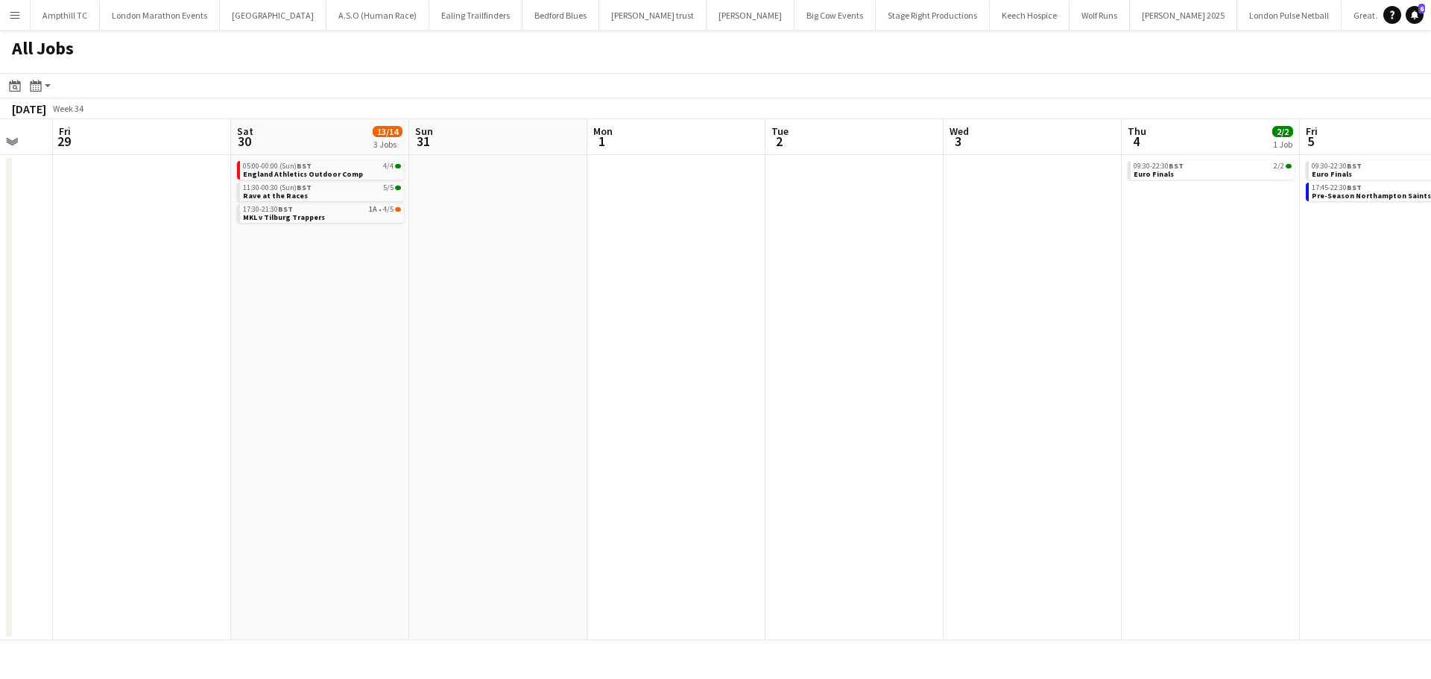
click at [502, 424] on app-all-jobs "All Jobs Date picker [DATE] [DATE] [DATE] M [DATE] T [DATE] W [DATE] T [DATE] F…" at bounding box center [715, 335] width 1431 height 611
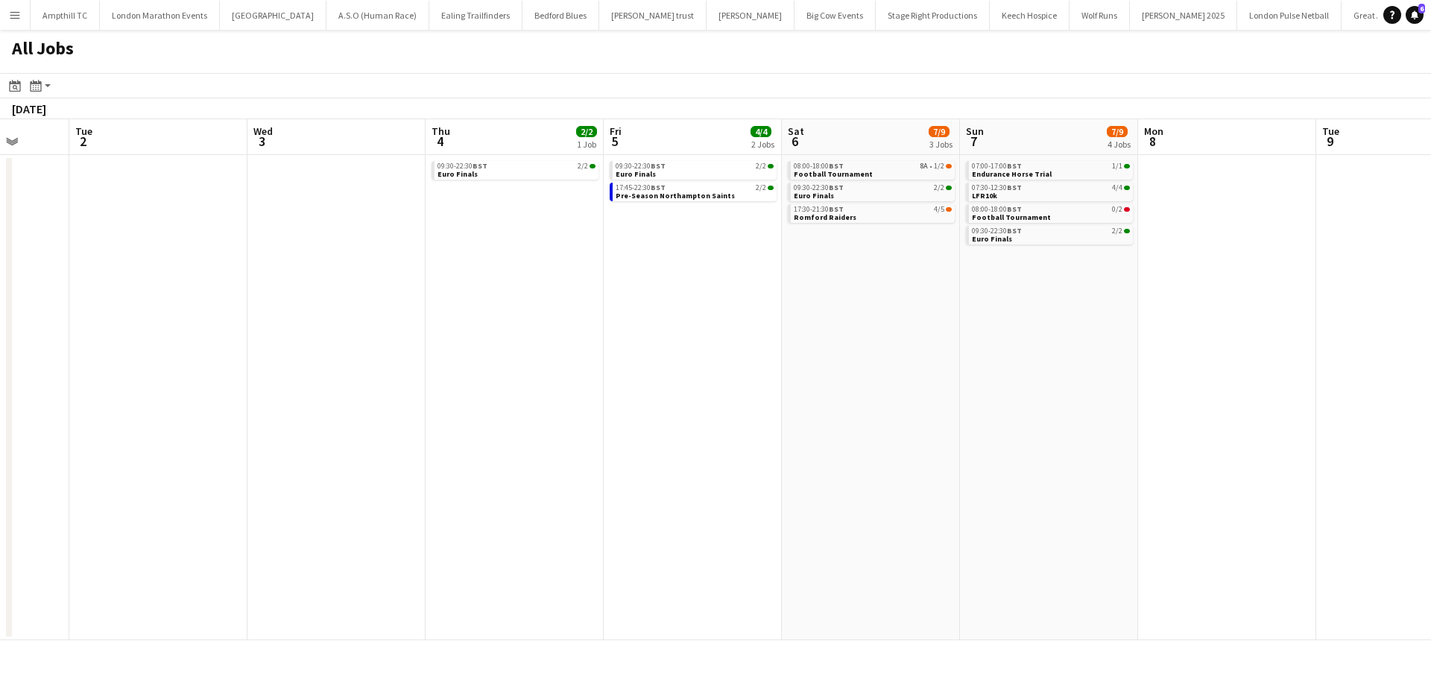
drag, startPoint x: 991, startPoint y: 453, endPoint x: 555, endPoint y: 455, distance: 435.4
click at [570, 466] on app-calendar-viewport "Fri 29 Sat 30 13/14 3 Jobs Sun 31 Mon 1 Tue 2 Wed 3 Thu 4 2/2 1 Job Fri 5 4/4 2…" at bounding box center [715, 379] width 1431 height 521
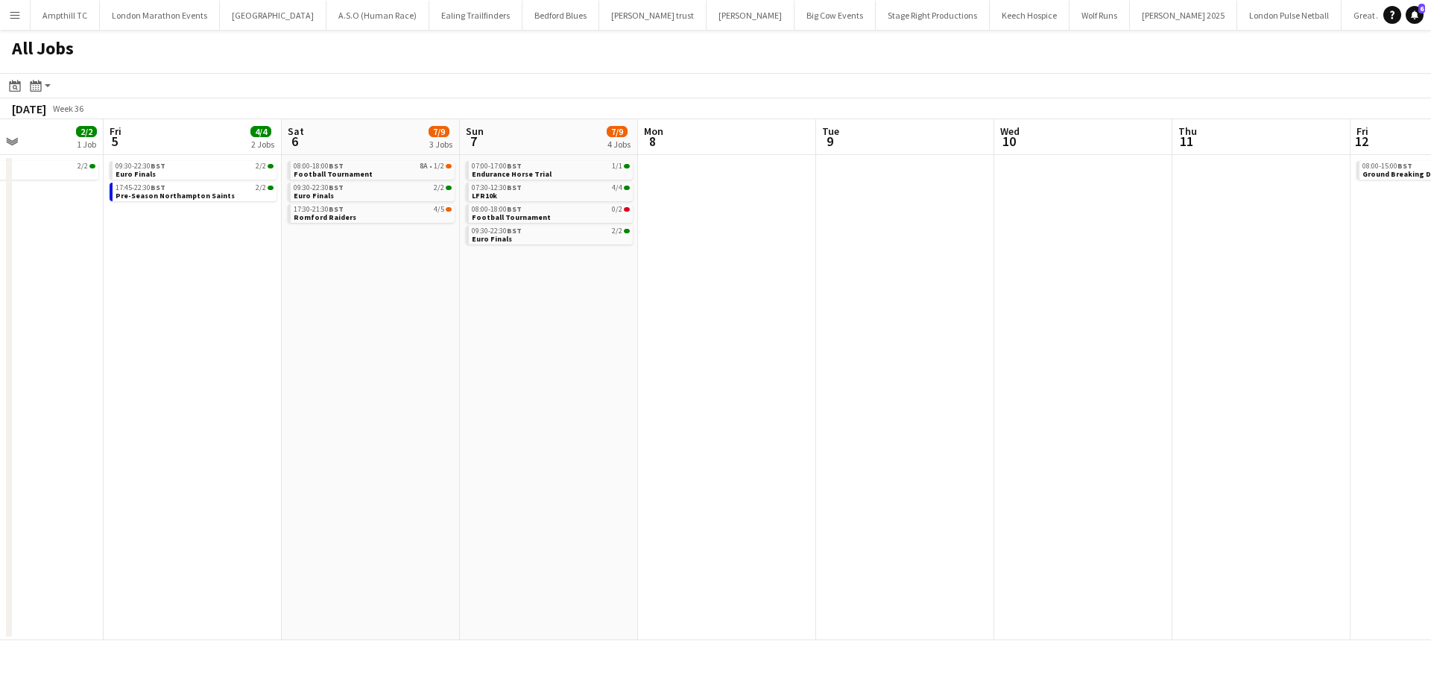
drag, startPoint x: 1278, startPoint y: 391, endPoint x: 738, endPoint y: 364, distance: 540.4
click at [664, 389] on app-calendar-viewport "Tue 2 Wed 3 Thu 4 2/2 1 Job Fri 5 4/4 2 Jobs Sat 6 7/9 3 Jobs Sun 7 7/9 4 Jobs …" at bounding box center [715, 379] width 1431 height 521
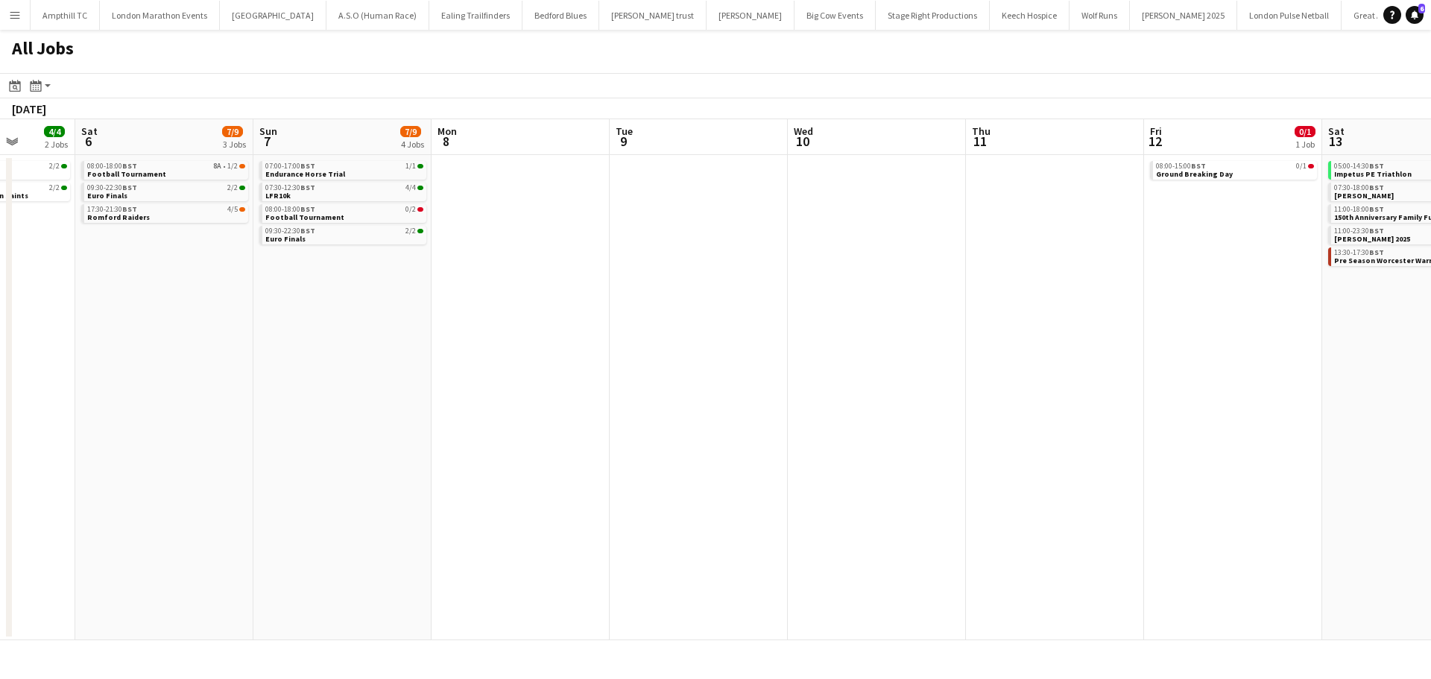
drag, startPoint x: 1094, startPoint y: 318, endPoint x: 526, endPoint y: 335, distance: 568.3
click at [526, 335] on app-calendar-viewport "Tue 2 Wed 3 Thu 4 2/2 1 Job Fri 5 4/4 2 Jobs Sat 6 7/9 3 Jobs Sun 7 7/9 4 Jobs …" at bounding box center [715, 379] width 1431 height 521
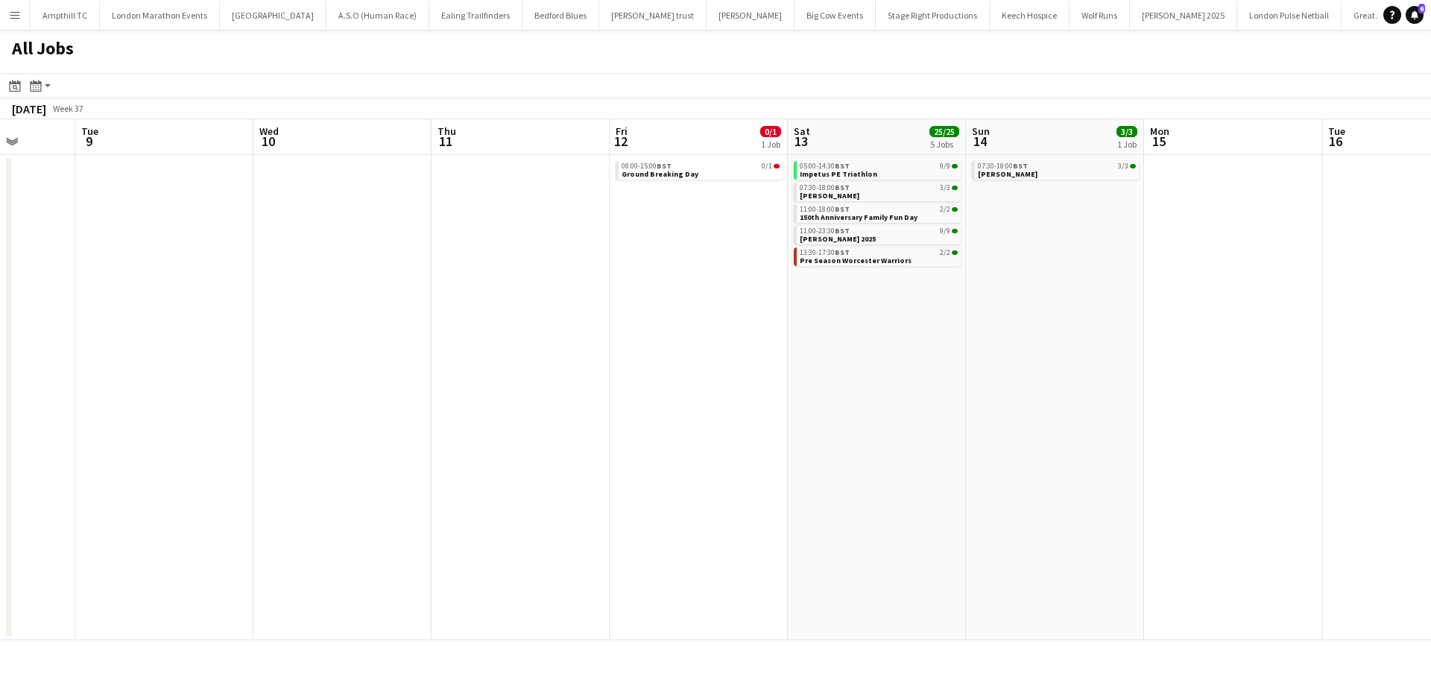
scroll to position [0, 643]
click at [901, 216] on span "150th Anniversary Family Fun Day" at bounding box center [853, 217] width 118 height 10
click at [898, 224] on div "11:00-18:00 BST 2/2 150th Anniversary Family Fun Day" at bounding box center [871, 215] width 167 height 22
click at [879, 227] on div "11:00-23:30 BST 9/9" at bounding box center [873, 230] width 158 height 7
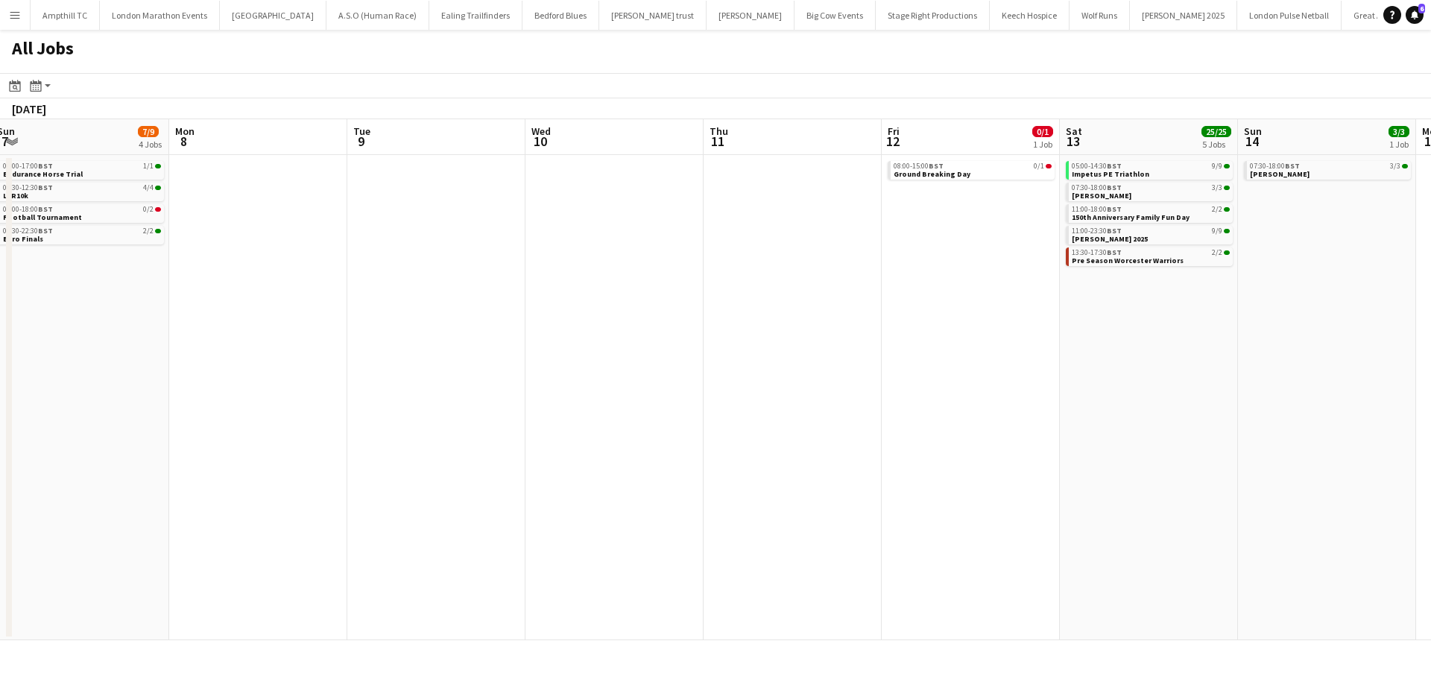
drag, startPoint x: 675, startPoint y: 294, endPoint x: 1269, endPoint y: 269, distance: 593.9
click at [1266, 269] on app-calendar-viewport "Fri 5 4/4 2 Jobs Sat 6 7/9 3 Jobs Sun 7 7/9 4 Jobs Mon 8 Tue 9 Wed 10 Thu 11 Fr…" at bounding box center [715, 379] width 1431 height 521
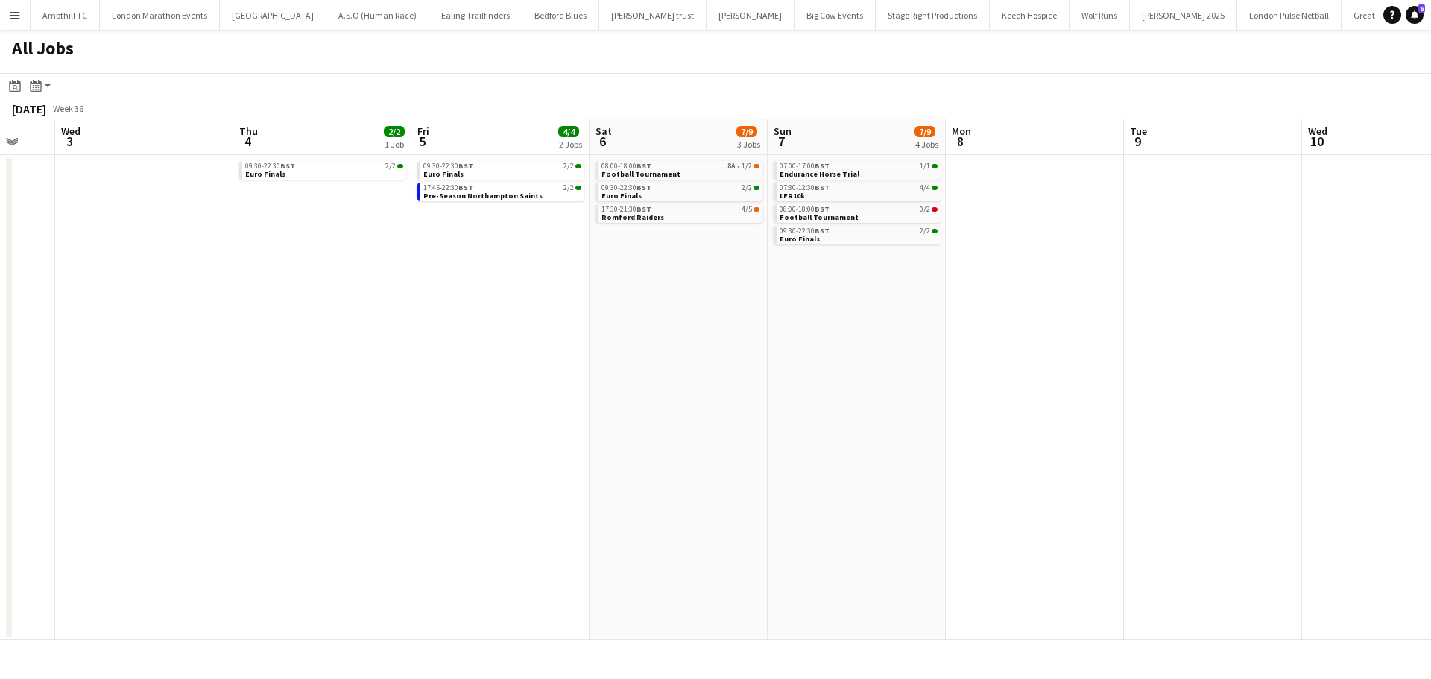
drag, startPoint x: 949, startPoint y: 307, endPoint x: 1302, endPoint y: 306, distance: 352.6
click at [1317, 306] on app-calendar-viewport "Mon 1 Tue 2 Wed 3 Thu 4 2/2 1 Job Fri 5 4/4 2 Jobs Sat 6 7/9 3 Jobs Sun 7 7/9 4…" at bounding box center [715, 379] width 1431 height 521
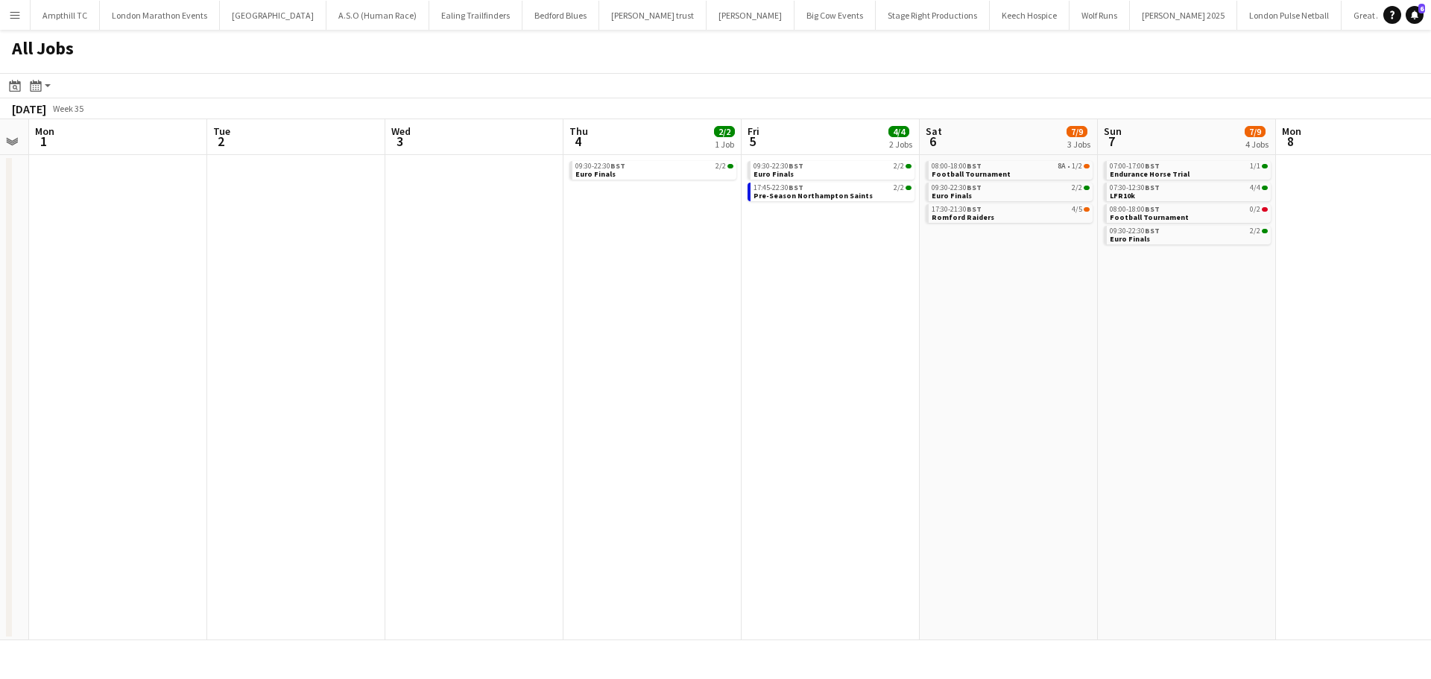
drag, startPoint x: 644, startPoint y: 445, endPoint x: 720, endPoint y: 351, distance: 120.8
click at [1021, 444] on app-calendar-viewport "Sat 30 13/14 3 Jobs Sun 31 Mon 1 Tue 2 Wed 3 Thu 4 2/2 1 Job Fri 5 4/4 2 Jobs S…" at bounding box center [715, 379] width 1431 height 521
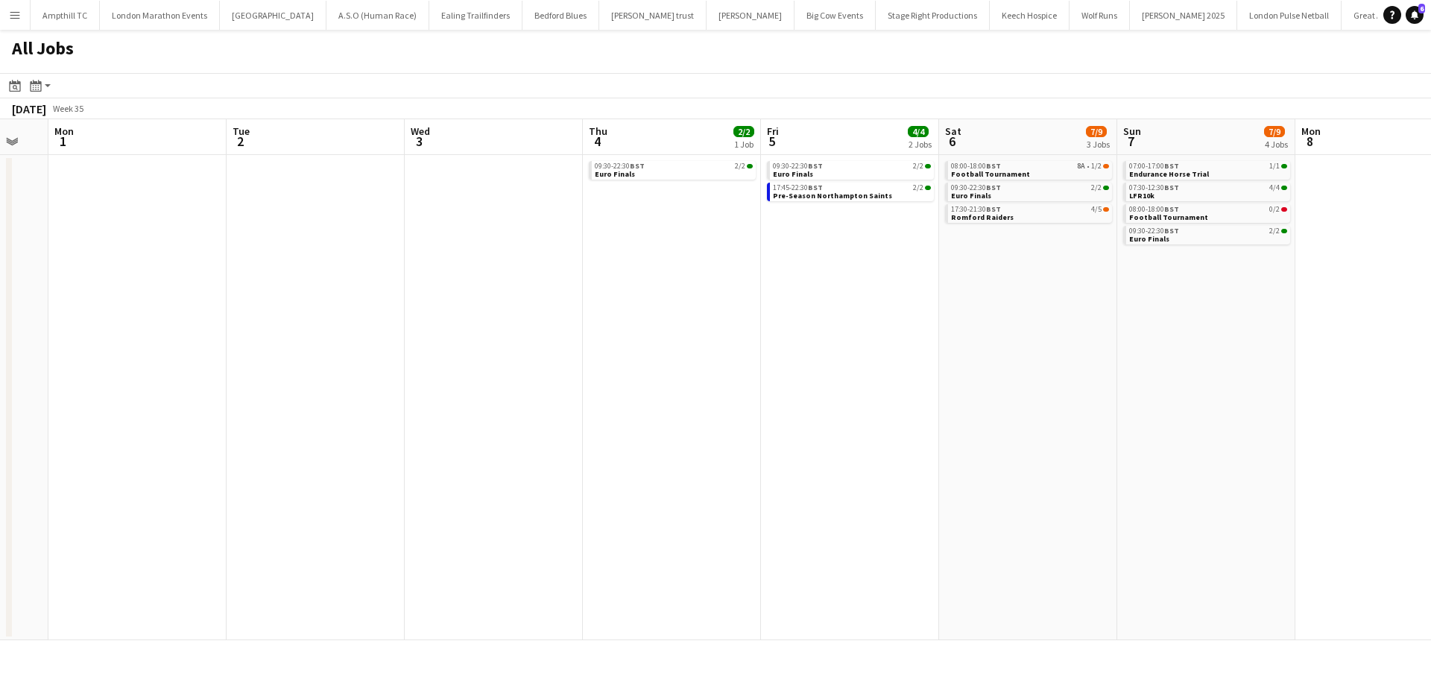
drag, startPoint x: 701, startPoint y: 344, endPoint x: 1084, endPoint y: 319, distance: 384.0
click at [1078, 321] on app-calendar-viewport "Sat 30 13/14 3 Jobs Sun 31 Mon 1 Tue 2 Wed 3 Thu 4 2/2 1 Job Fri 5 4/4 2 Jobs S…" at bounding box center [715, 379] width 1431 height 521
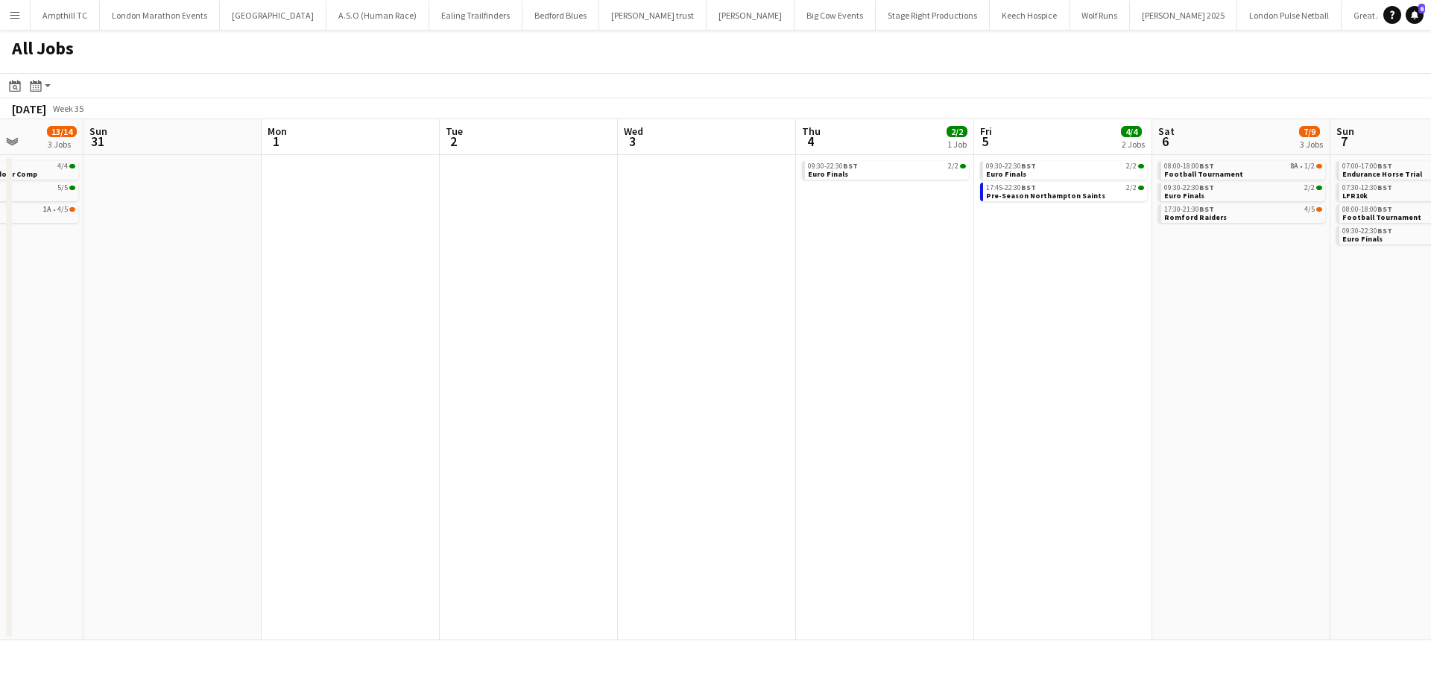
drag, startPoint x: 675, startPoint y: 339, endPoint x: 1079, endPoint y: 331, distance: 404.1
click at [1079, 331] on app-calendar-viewport "Thu 28 Fri 29 Sat 30 13/14 3 Jobs Sun 31 Mon 1 Tue 2 Wed 3 Thu 4 2/2 1 Job Fri …" at bounding box center [715, 379] width 1431 height 521
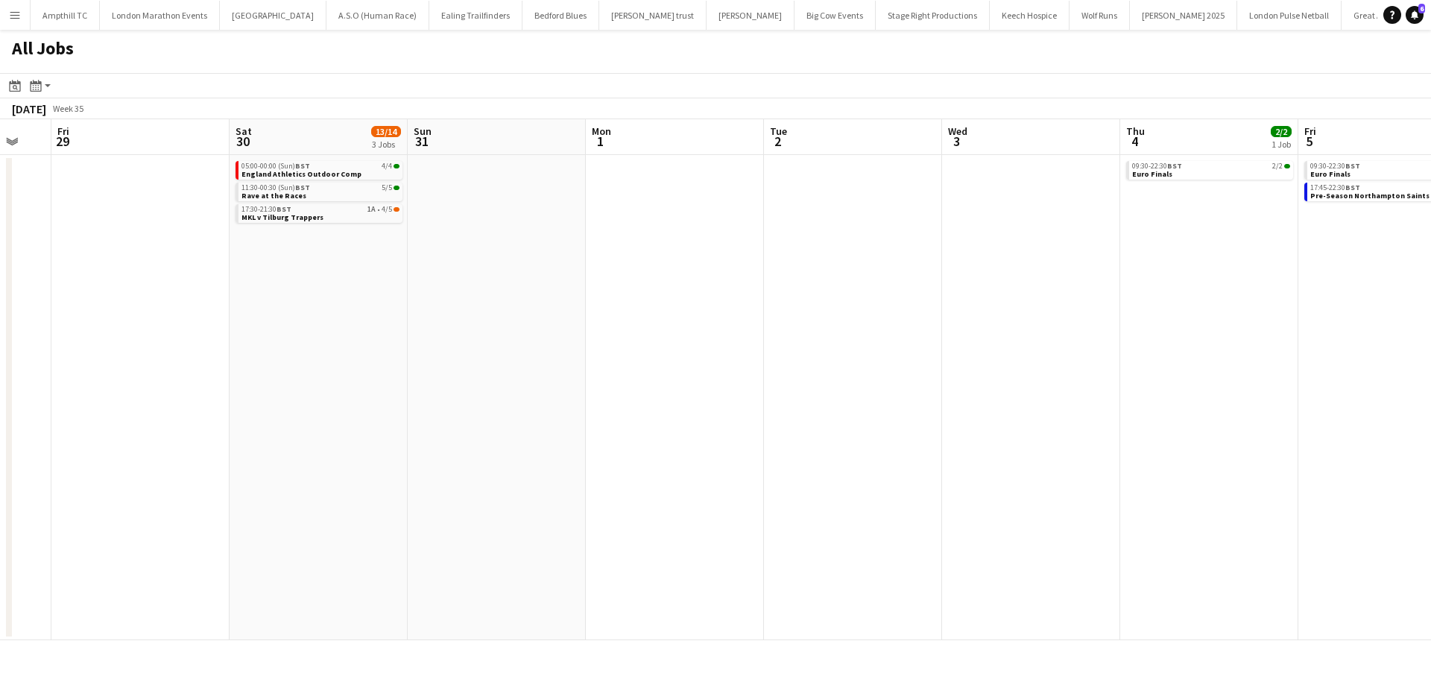
drag, startPoint x: 899, startPoint y: 259, endPoint x: 387, endPoint y: 284, distance: 512.7
click at [401, 284] on app-calendar-viewport "Mon 25 Tue 26 Wed 27 Thu 28 Fri 29 Sat 30 13/14 3 Jobs Sun 31 Mon 1 Tue 2 Wed 3…" at bounding box center [715, 379] width 1431 height 521
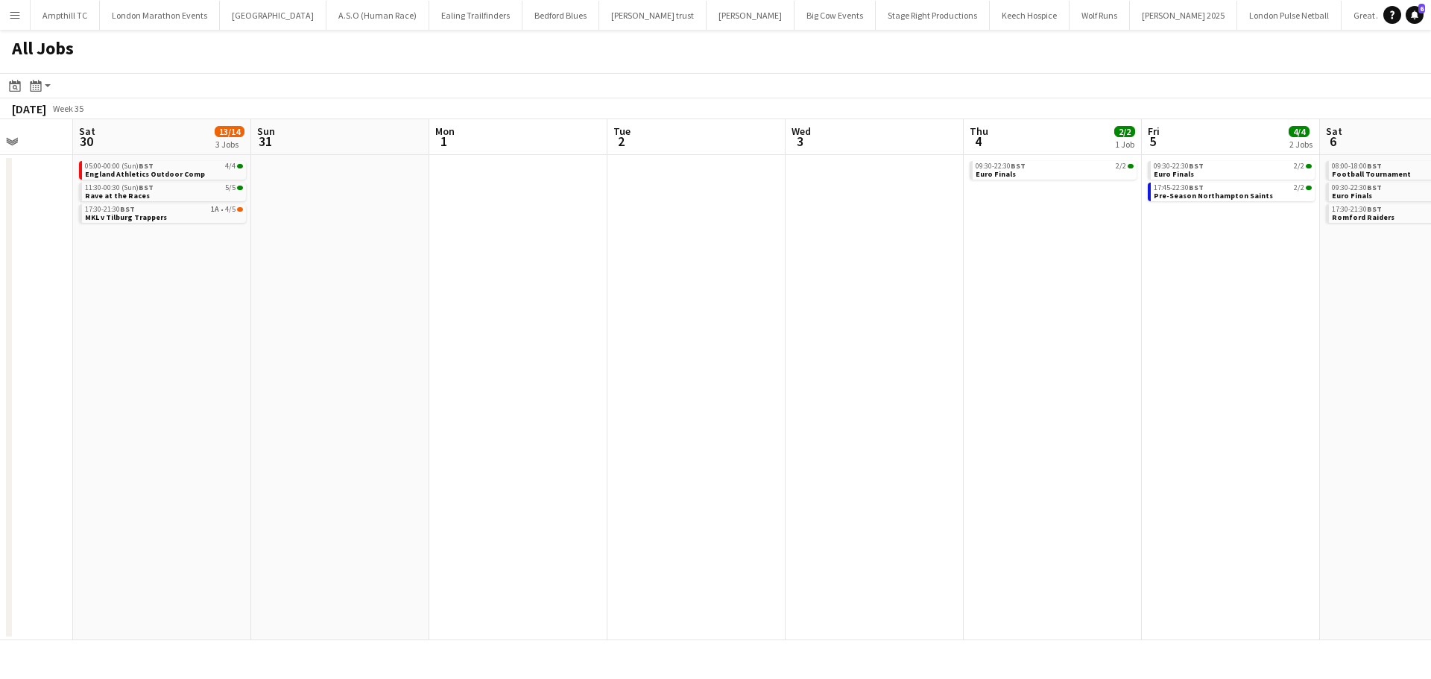
drag, startPoint x: 1188, startPoint y: 330, endPoint x: 941, endPoint y: 349, distance: 248.2
click at [942, 349] on app-calendar-viewport "Wed 27 Thu 28 Fri 29 Sat 30 13/14 3 Jobs Sun 31 Mon 1 Tue 2 Wed 3 Thu 4 2/2 1 J…" at bounding box center [715, 379] width 1431 height 521
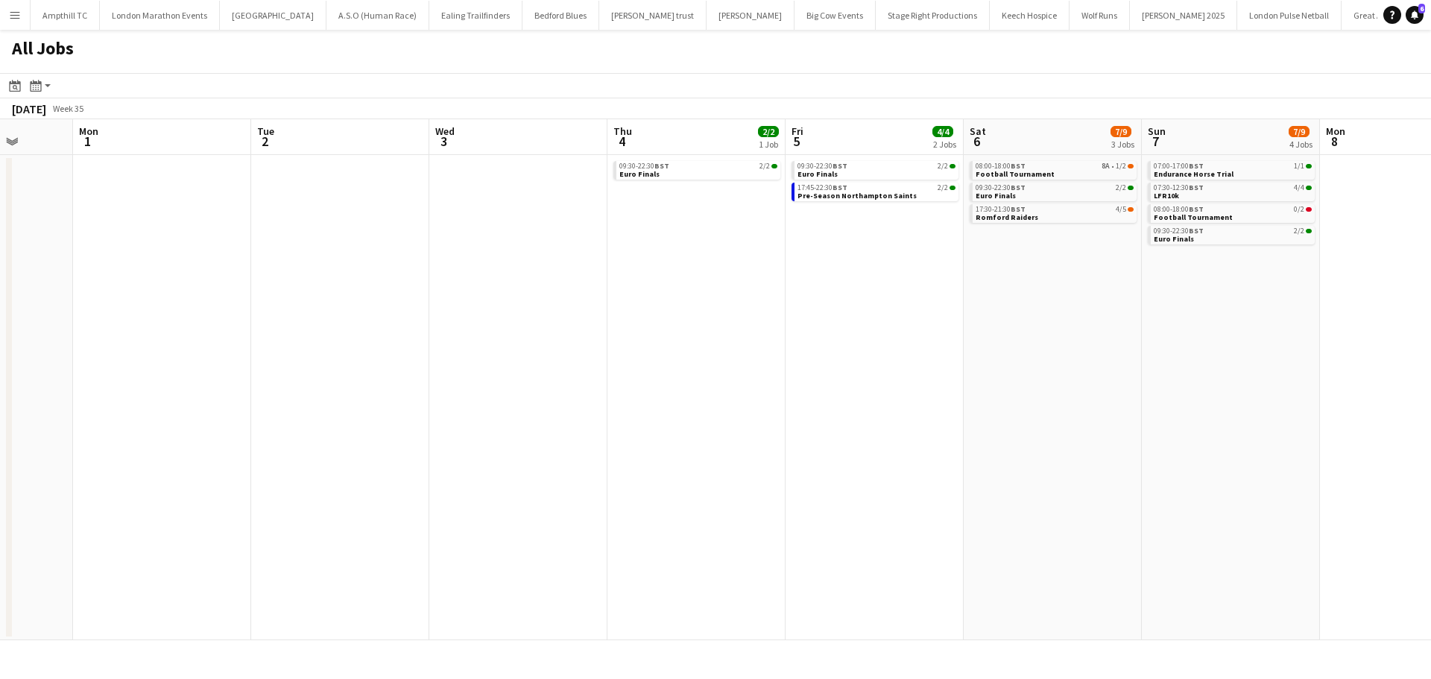
scroll to position [0, 463]
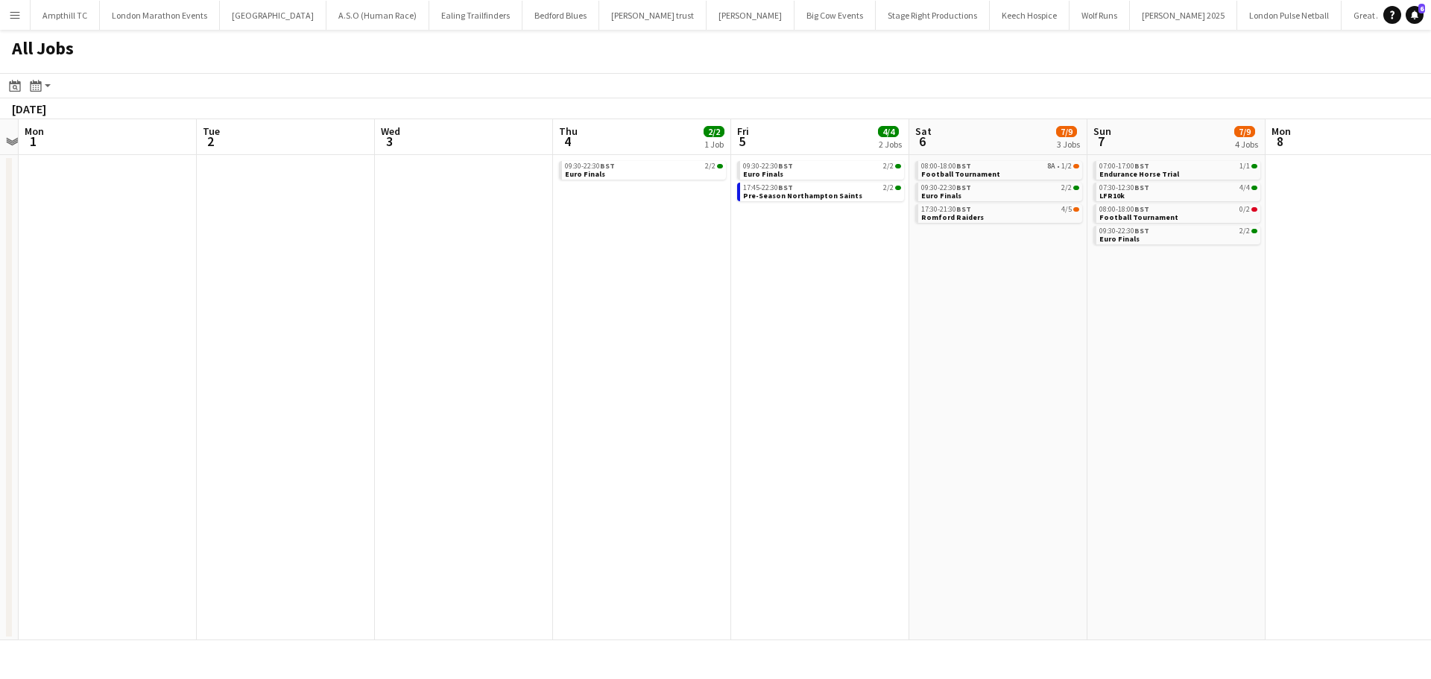
drag, startPoint x: 954, startPoint y: 396, endPoint x: 141, endPoint y: 397, distance: 813.3
click at [141, 397] on app-calendar-viewport "Fri 29 Sat 30 13/14 3 Jobs Sun 31 Mon 1 Tue 2 Wed 3 Thu 4 2/2 1 Job Fri 5 4/4 2…" at bounding box center [715, 379] width 1431 height 521
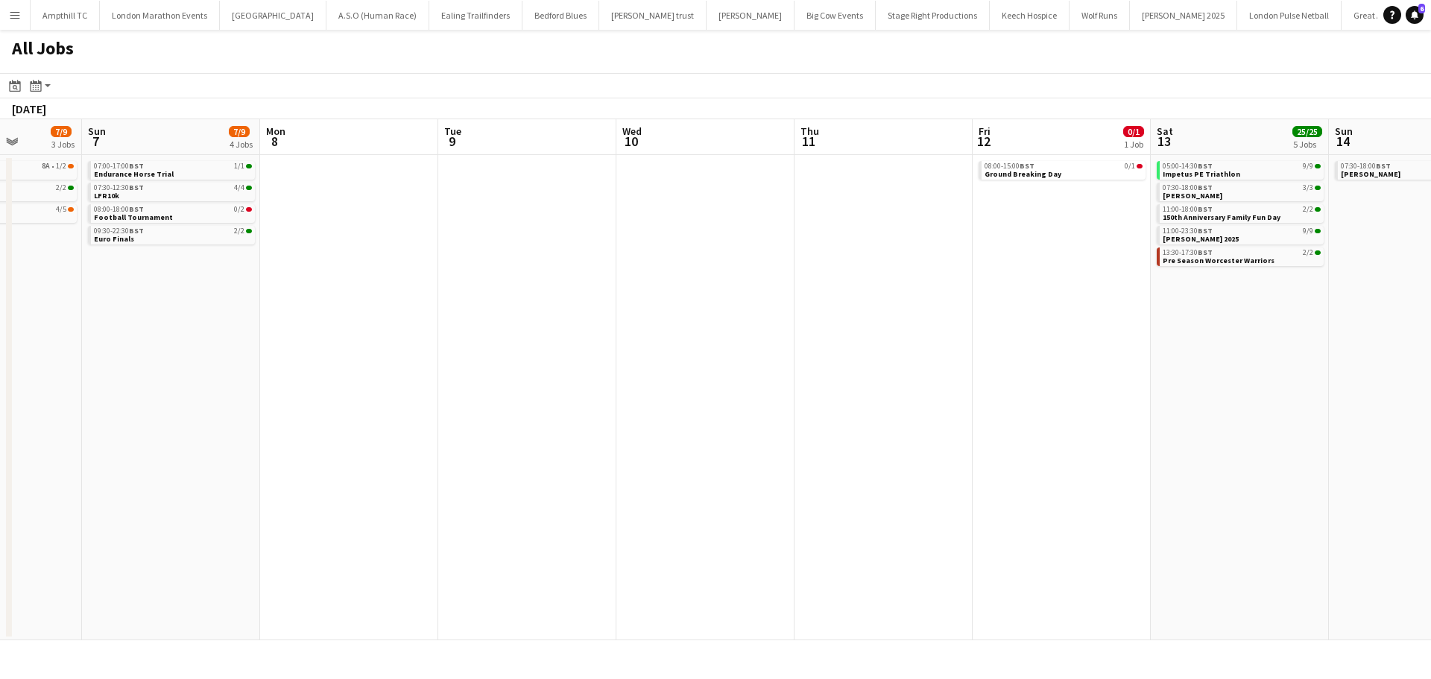
drag, startPoint x: 946, startPoint y: 362, endPoint x: 324, endPoint y: 373, distance: 622.6
click at [312, 373] on app-calendar-viewport "Wed 3 Thu 4 2/2 1 Job Fri 5 4/4 2 Jobs Sat 6 7/9 3 Jobs Sun 7 7/9 4 Jobs Mon 8 …" at bounding box center [715, 379] width 1431 height 521
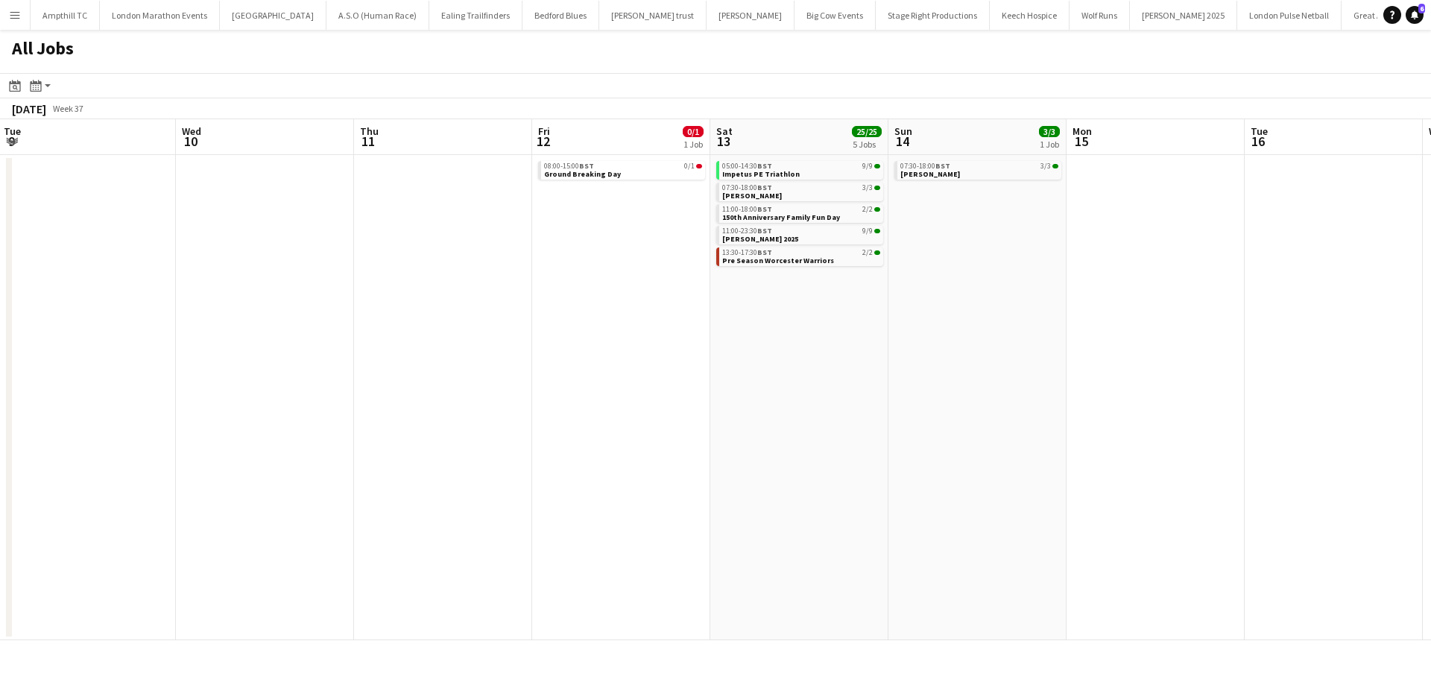
click at [326, 374] on app-all-jobs "All Jobs Date picker [DATE] [DATE] [DATE] M [DATE] T [DATE] W [DATE] T [DATE] F…" at bounding box center [715, 335] width 1431 height 611
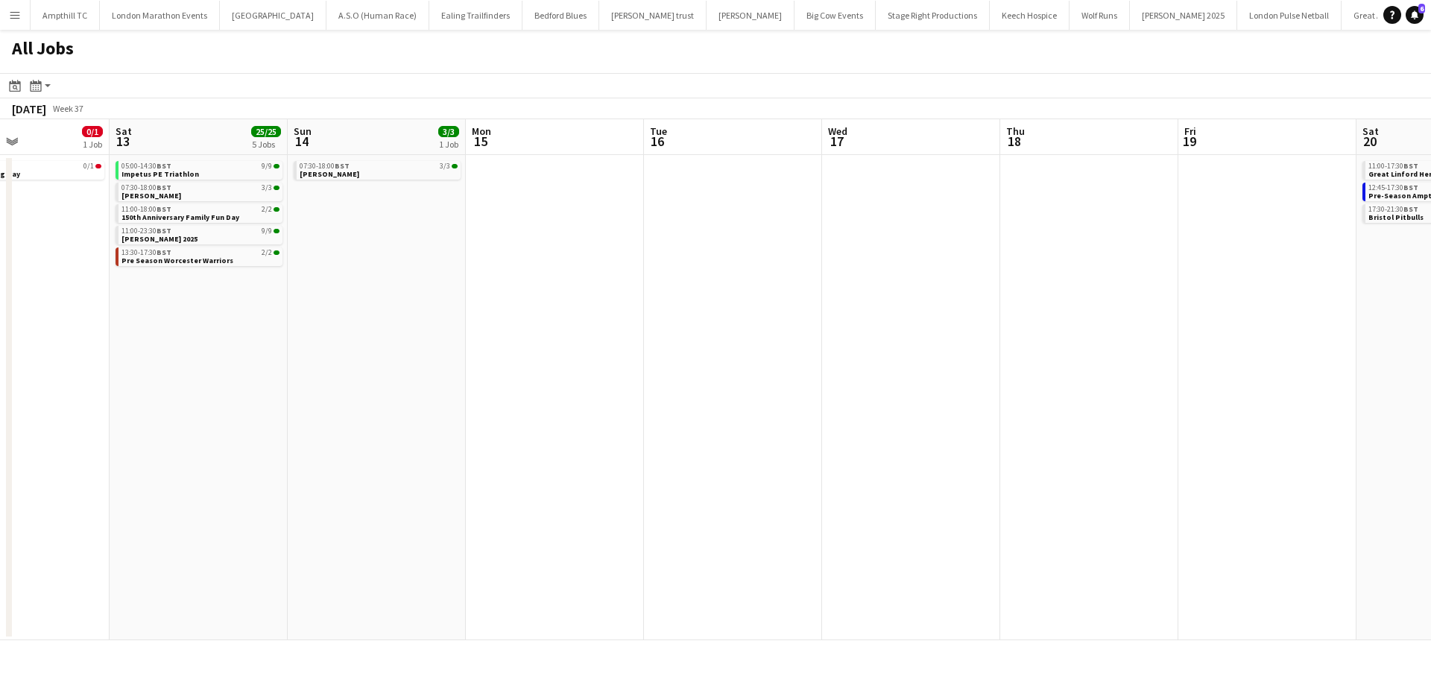
drag, startPoint x: 968, startPoint y: 374, endPoint x: 483, endPoint y: 376, distance: 485.3
click at [485, 376] on app-calendar-viewport "Wed 10 Thu 11 Fri 12 0/1 1 Job Sat 13 25/25 5 Jobs Sun 14 3/3 1 Job Mon 15 Tue …" at bounding box center [715, 379] width 1431 height 521
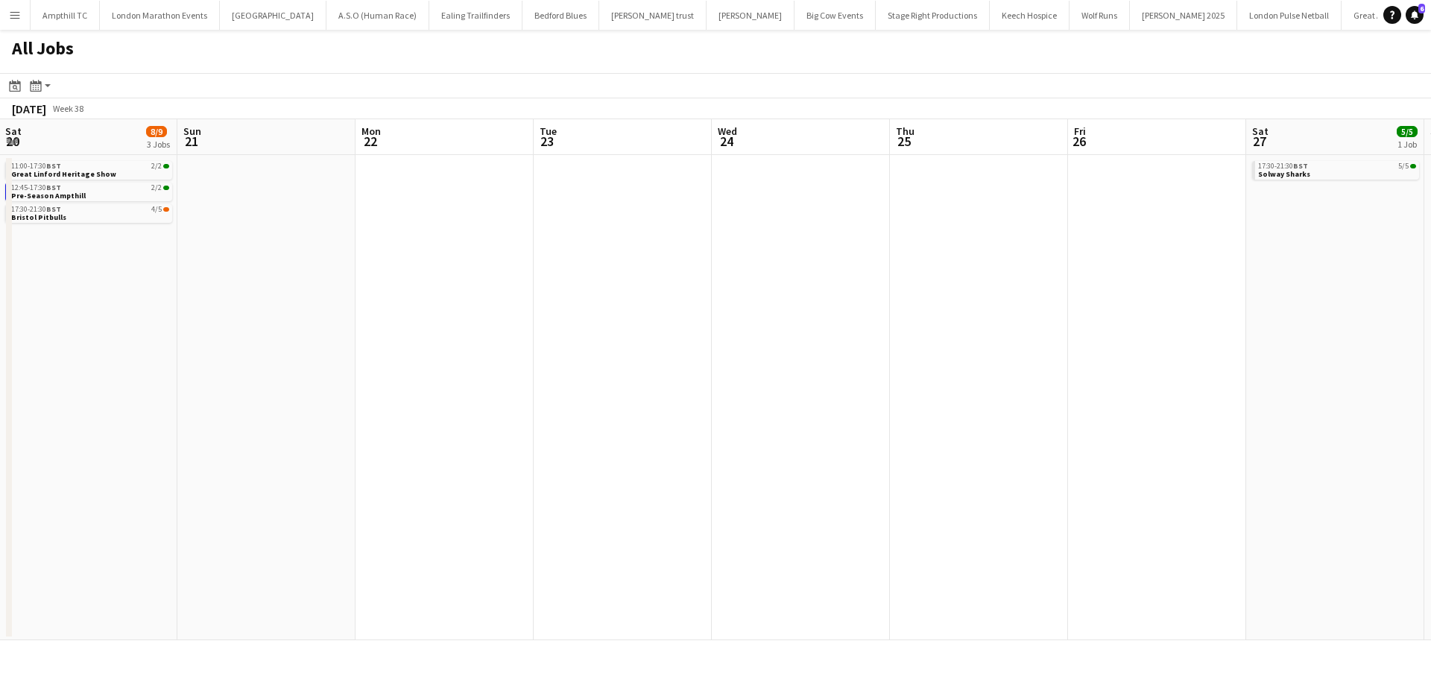
drag, startPoint x: 948, startPoint y: 378, endPoint x: 622, endPoint y: 378, distance: 326.5
click at [622, 378] on app-calendar-viewport "Tue 16 Wed 17 Thu 18 Fri 19 Sat 20 8/9 3 Jobs Sun 21 Mon 22 Tue 23 Wed 24 Thu 2…" at bounding box center [715, 379] width 1431 height 521
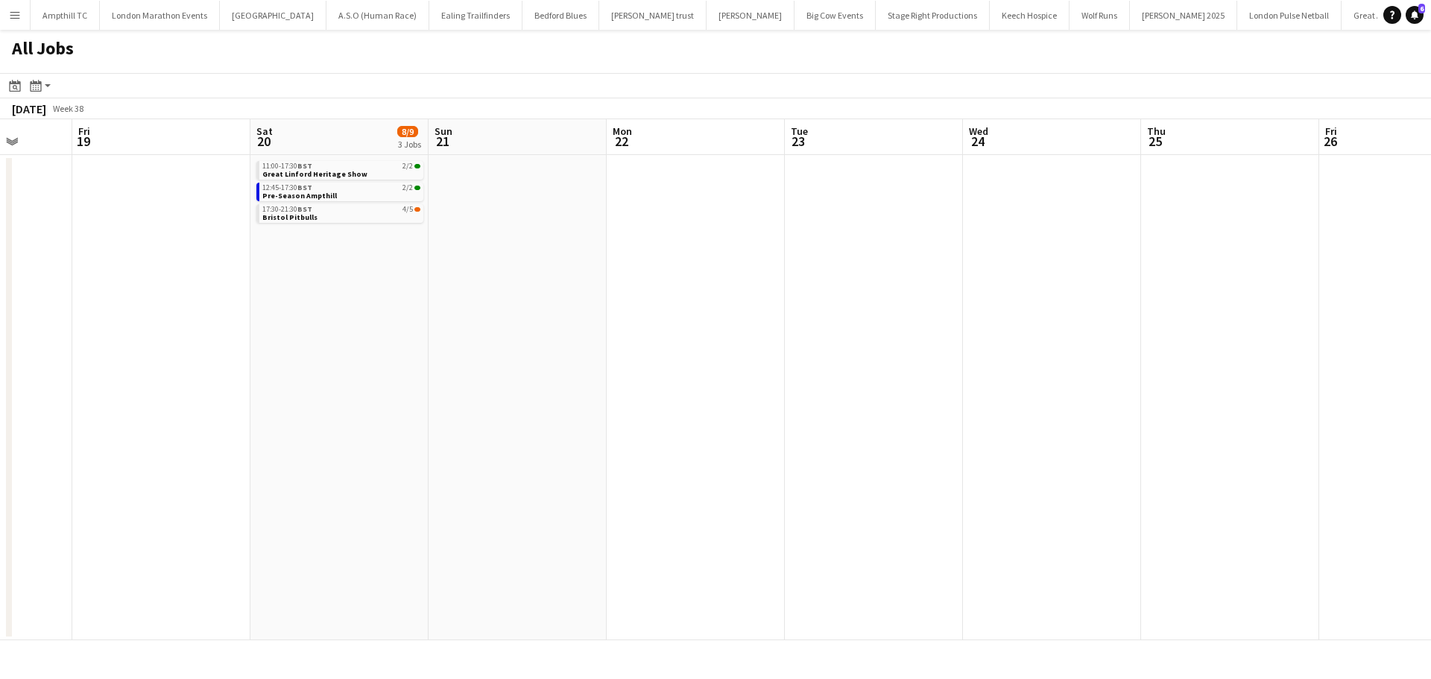
drag, startPoint x: 812, startPoint y: 375, endPoint x: 1241, endPoint y: 365, distance: 429.5
click at [1431, 366] on html "Menu Boards Boards Boards All jobs Status Workforce Workforce My Workforce Recr…" at bounding box center [715, 339] width 1431 height 679
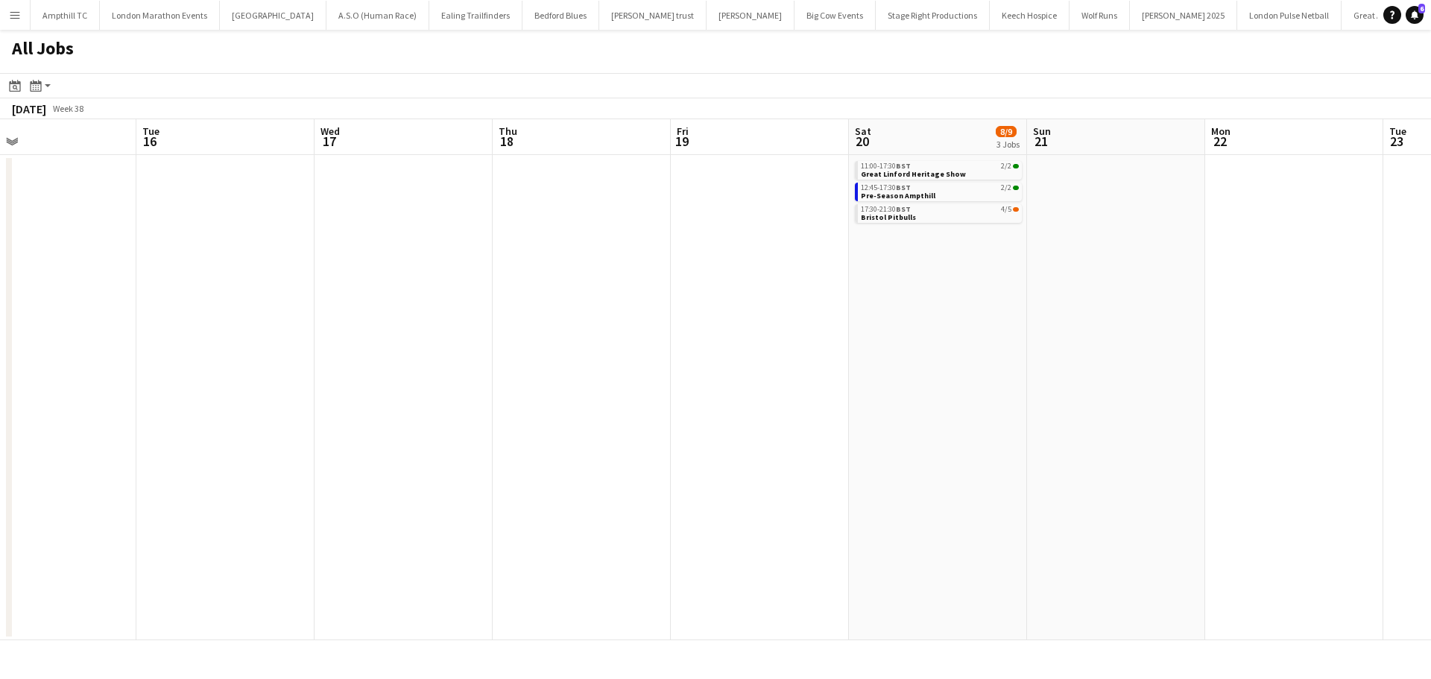
click at [904, 365] on app-date-cell "11:00-17:30 BST 2/2 Great Linford Heritage Show 12:45-17:30 BST 2/2 Pre-Season …" at bounding box center [938, 397] width 178 height 485
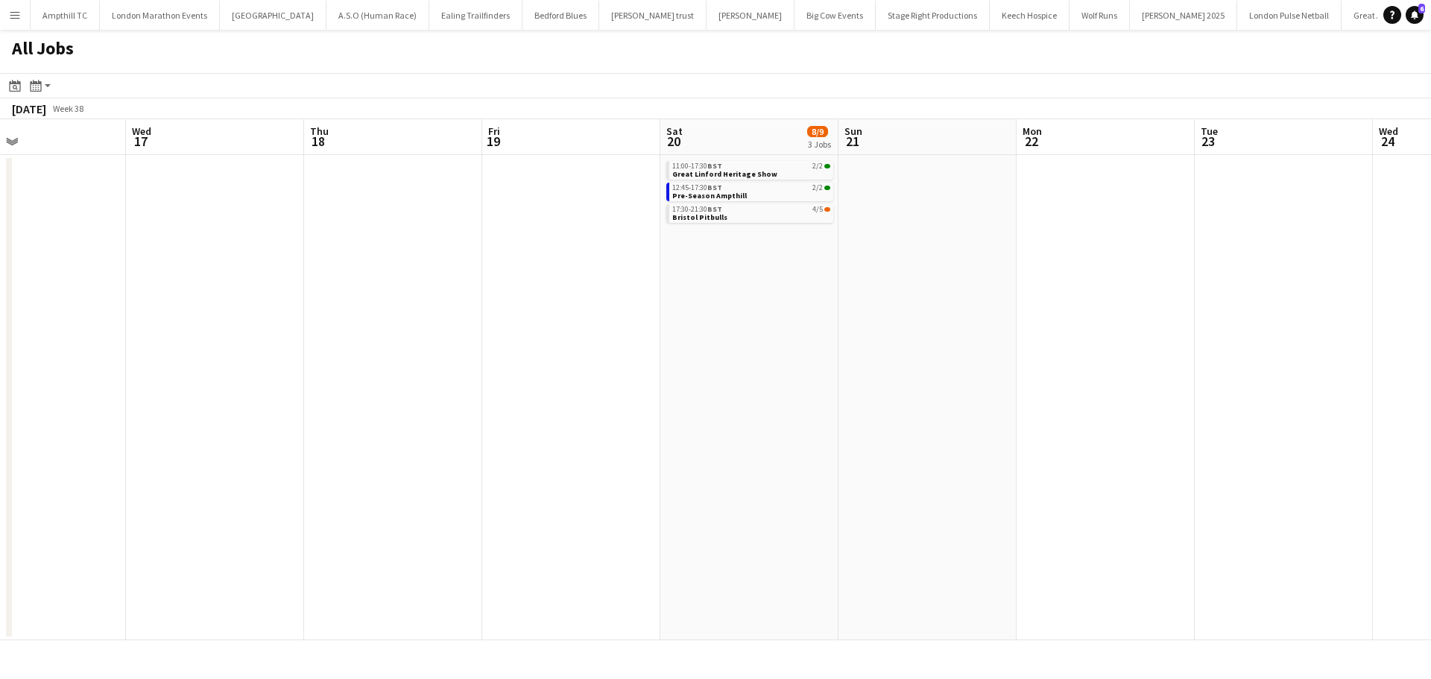
drag, startPoint x: 710, startPoint y: 365, endPoint x: 632, endPoint y: 358, distance: 78.6
click at [421, 365] on app-calendar-viewport "Sat 13 25/25 5 Jobs Sun 14 3/3 1 Job Mon 15 Tue 16 Wed 17 Thu 18 Fri 19 Sat 20 …" at bounding box center [715, 379] width 1431 height 521
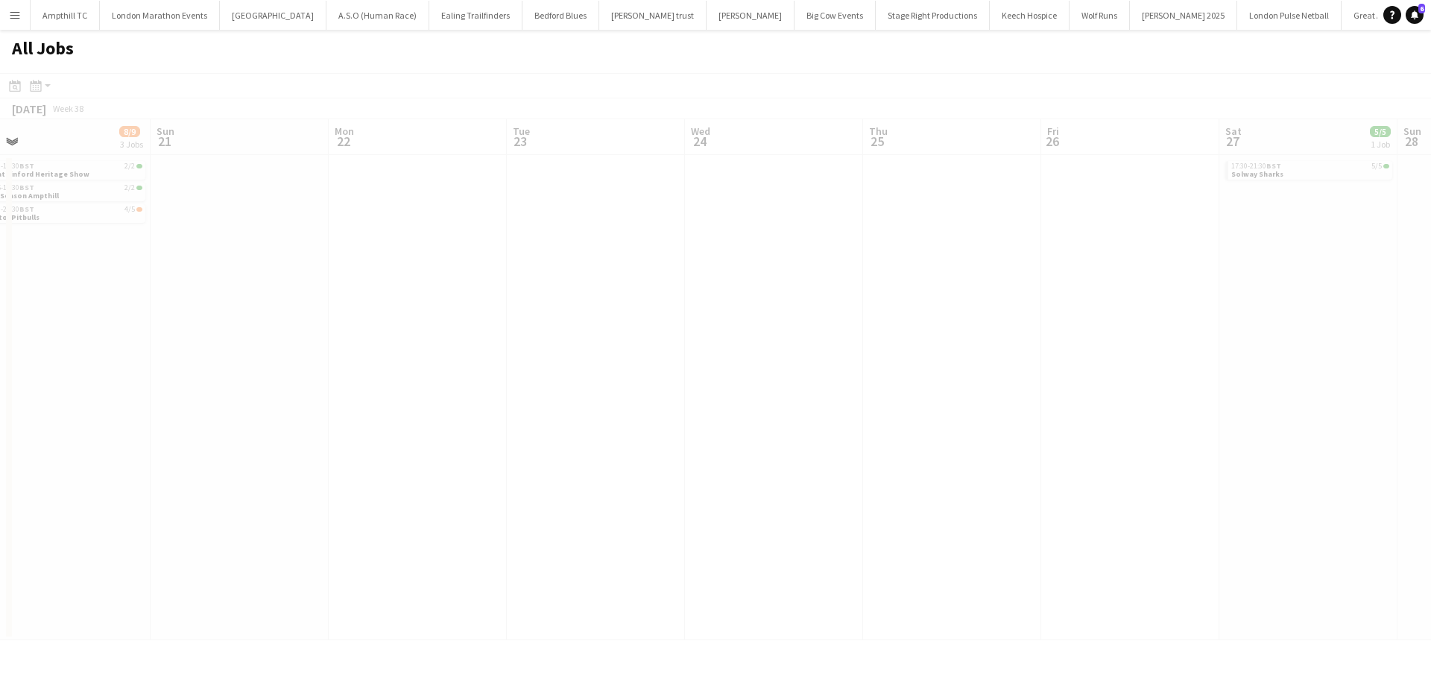
drag, startPoint x: 1038, startPoint y: 354, endPoint x: 651, endPoint y: 351, distance: 386.9
click at [496, 356] on app-calendar-viewport "Thu 18 Fri 19 Sat 20 8/9 3 Jobs Sun 21 Mon 22 Tue 23 Wed 24 Thu 25 Fri 26 Sat 2…" at bounding box center [715, 379] width 1431 height 521
drag, startPoint x: 1136, startPoint y: 361, endPoint x: 977, endPoint y: 360, distance: 158.8
click at [393, 364] on app-all-jobs "All Jobs Date picker [DATE] [DATE] [DATE] M [DATE] T [DATE] W [DATE] T [DATE] F…" at bounding box center [715, 335] width 1431 height 611
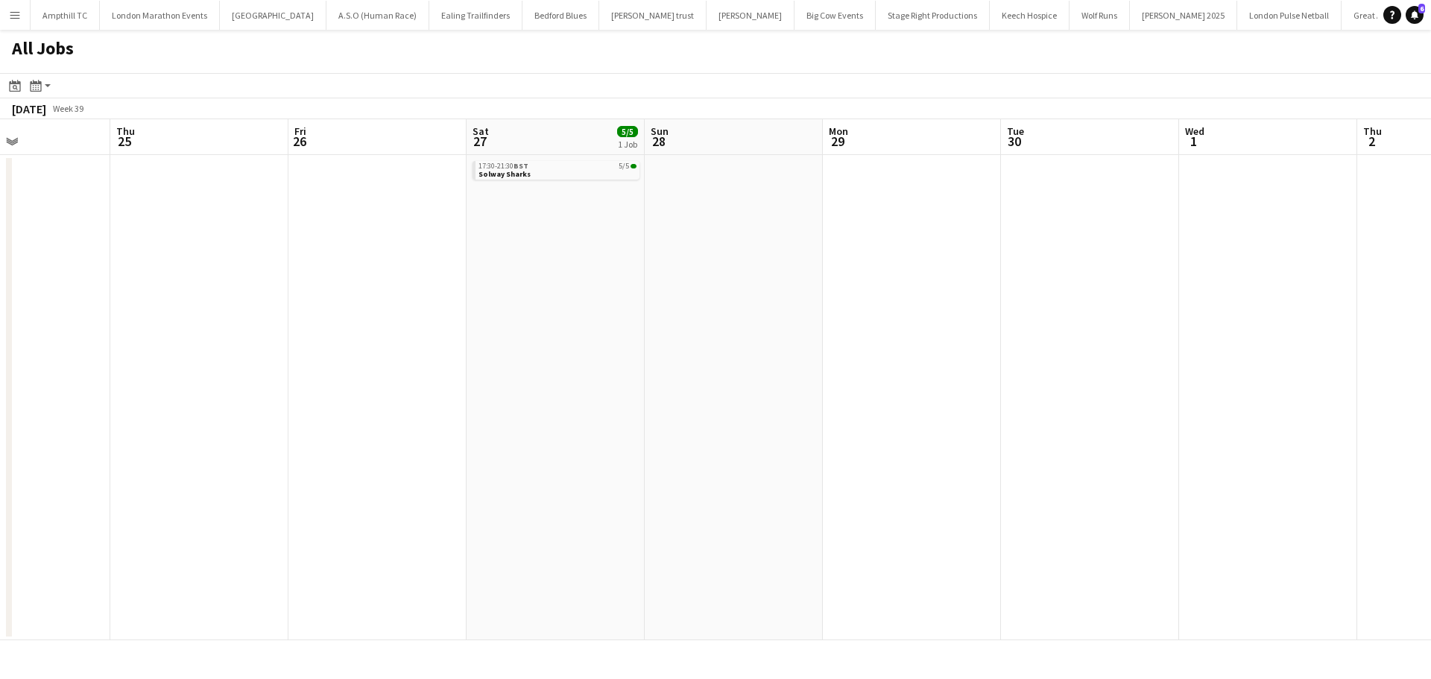
click at [540, 357] on app-all-jobs "All Jobs Date picker [DATE] [DATE] [DATE] M [DATE] T [DATE] W [DATE] T [DATE] F…" at bounding box center [715, 335] width 1431 height 611
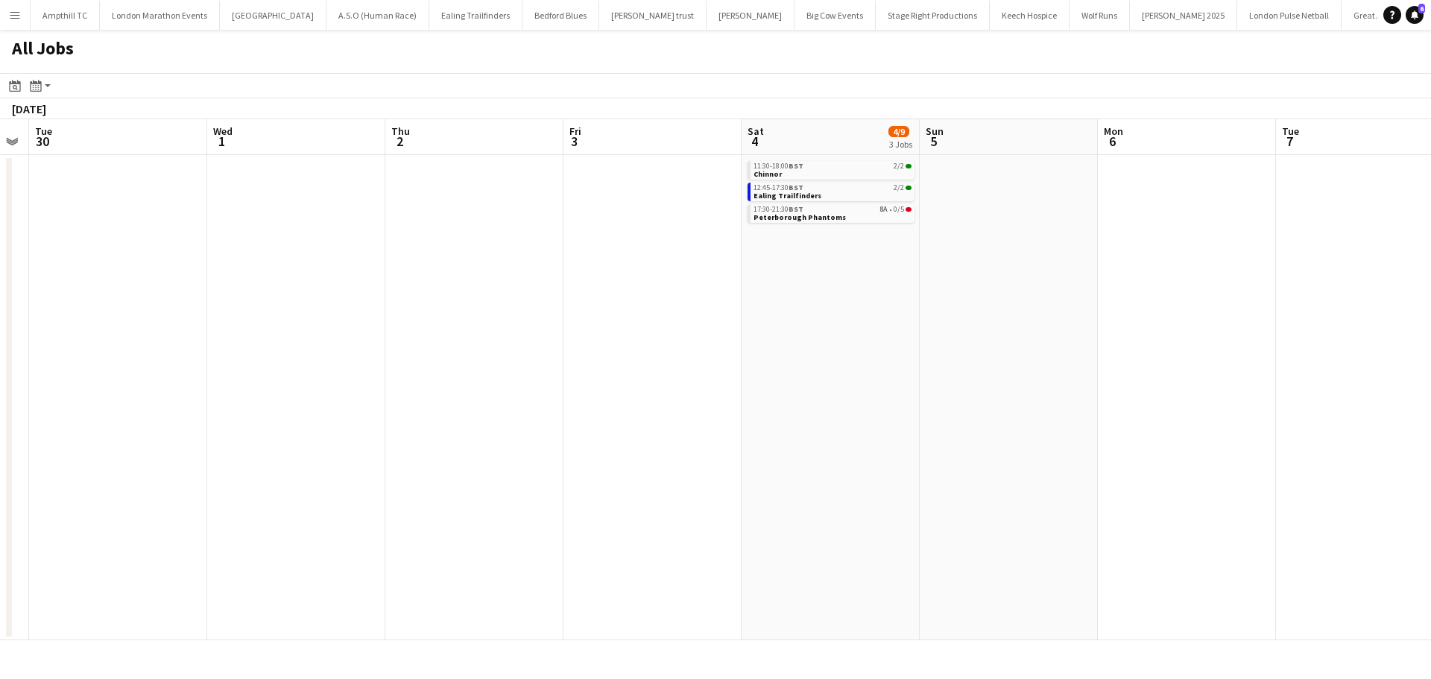
drag, startPoint x: 1134, startPoint y: 347, endPoint x: 827, endPoint y: 339, distance: 306.5
click at [571, 347] on app-calendar-viewport "Fri 26 Sat 27 5/5 1 Job Sun 28 Mon 29 Tue 30 Wed 1 Thu 2 Fri 3 Sat 4 4/9 3 Jobs…" at bounding box center [715, 379] width 1431 height 521
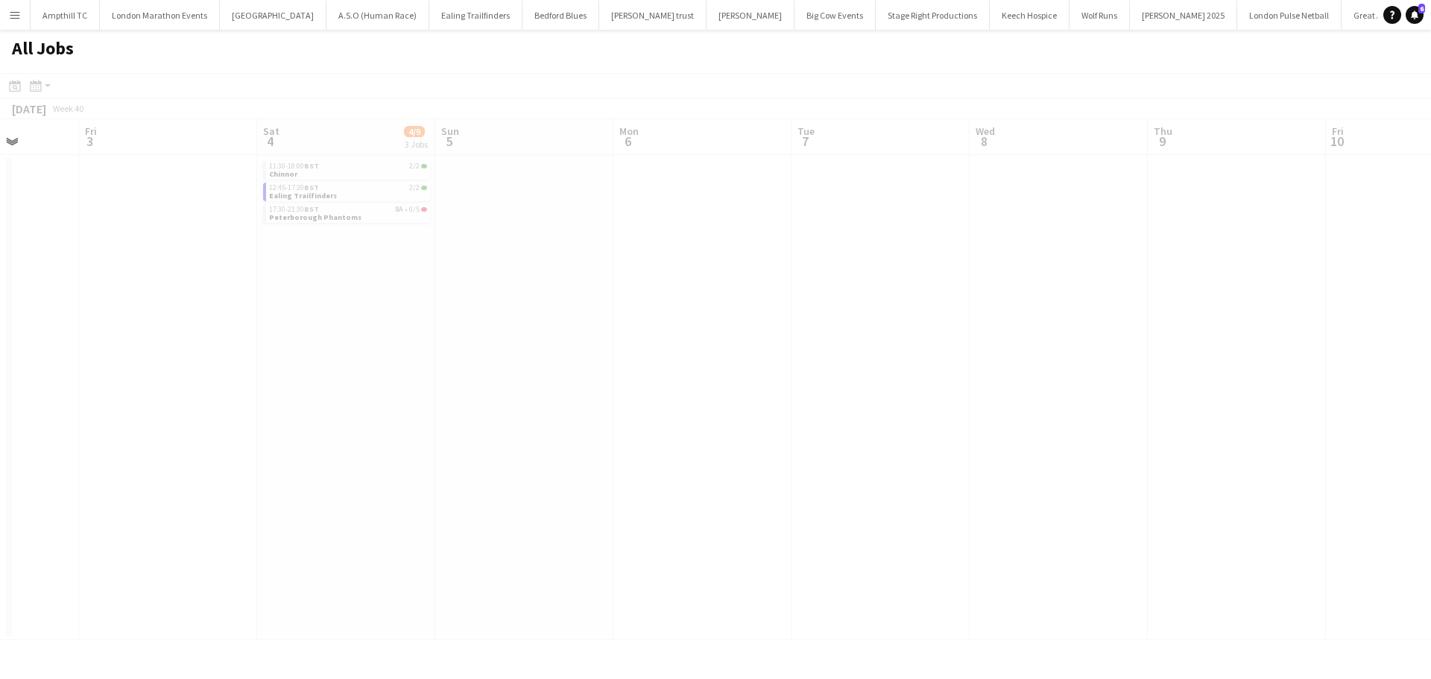
drag, startPoint x: 1230, startPoint y: 339, endPoint x: 975, endPoint y: 336, distance: 255.0
click at [689, 338] on app-calendar-viewport "Tue 30 Wed 1 Thu 2 Fri 3 Sat 4 4/9 3 Jobs Sun 5 Mon 6 Tue 7 Wed 8 Thu 9 Fri 10 …" at bounding box center [715, 379] width 1431 height 521
drag, startPoint x: 1329, startPoint y: 338, endPoint x: 1185, endPoint y: 340, distance: 144.6
click at [624, 343] on app-calendar-viewport "Sat 4 4/9 3 Jobs Sun 5 Mon 6 Tue 7 Wed 8 Thu 9 Fri 10 Sat 11 0/9 3 Jobs Sun 12 …" at bounding box center [715, 379] width 1431 height 521
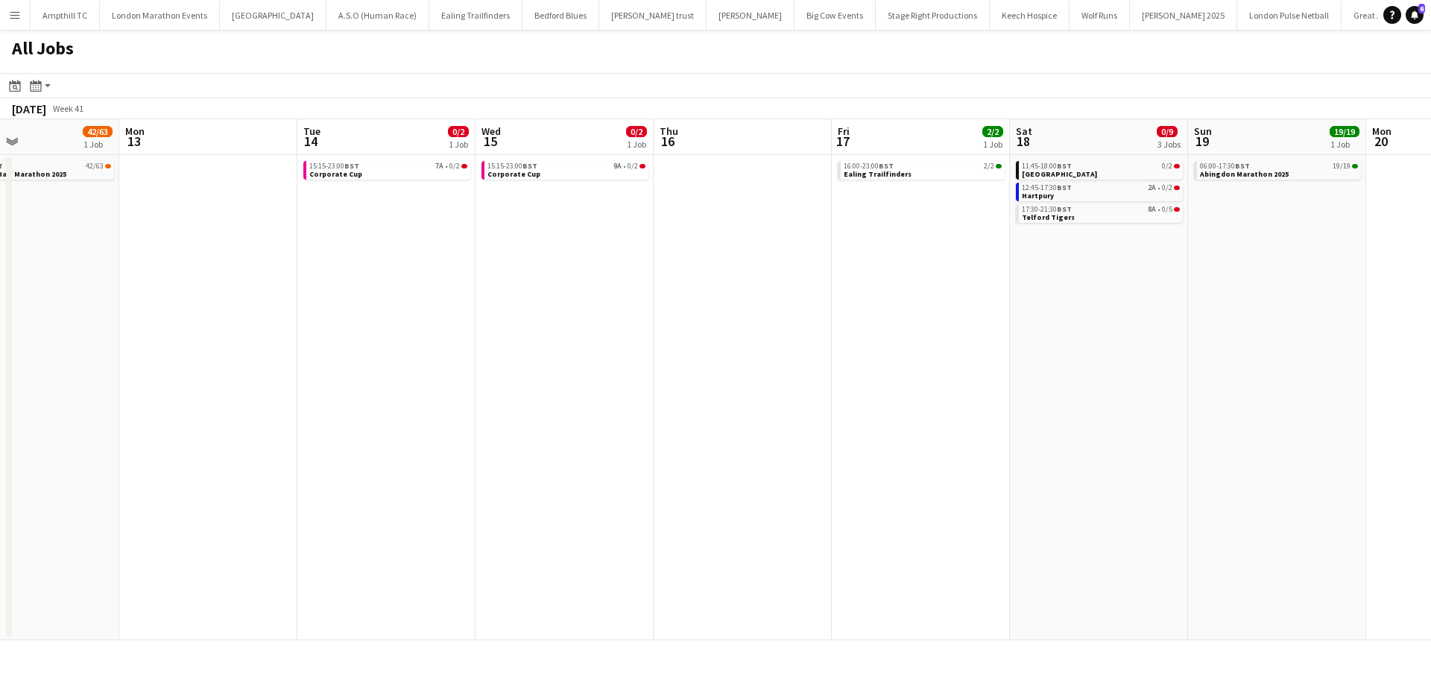
drag, startPoint x: 1150, startPoint y: 340, endPoint x: 648, endPoint y: 340, distance: 502.4
click at [648, 340] on app-calendar-viewport "Fri 10 Sat 11 0/9 3 Jobs Sun 12 42/63 1 Job Mon 13 Tue 14 0/2 1 Job Wed 15 0/2 …" at bounding box center [715, 379] width 1431 height 521
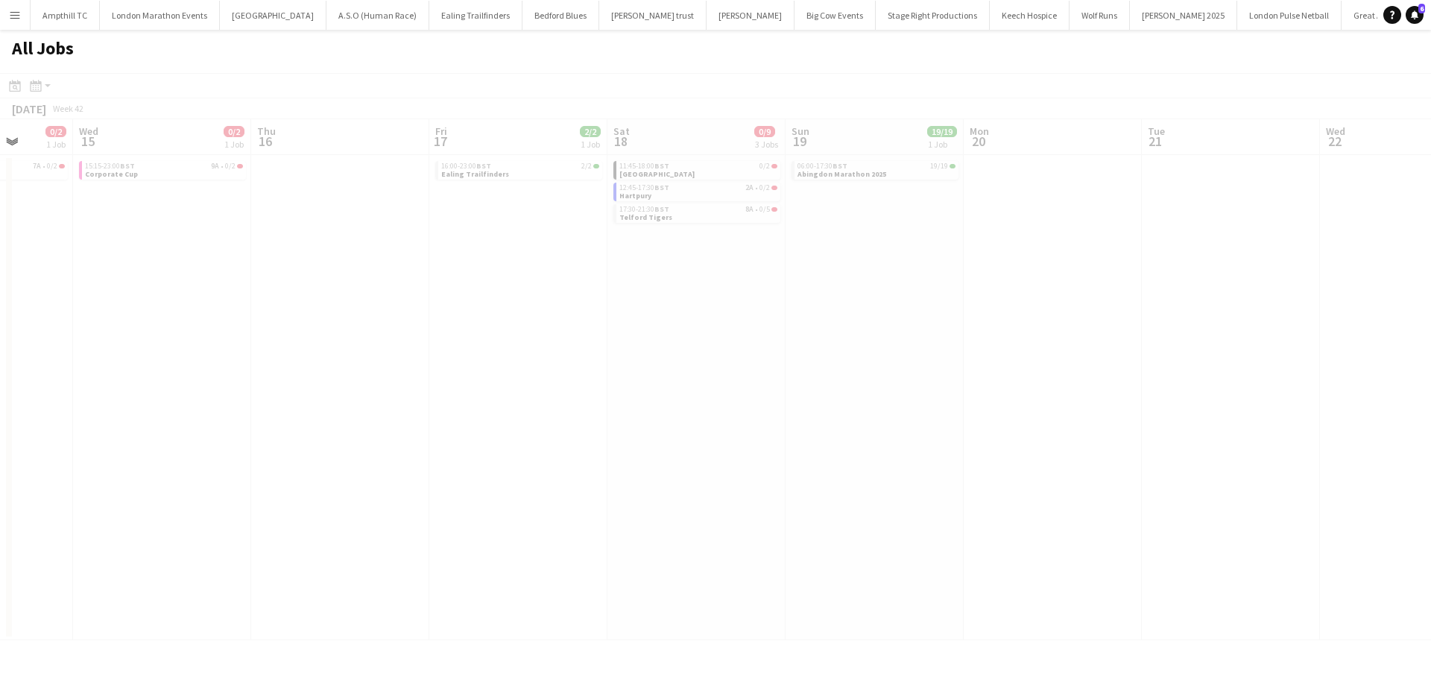
drag, startPoint x: 1274, startPoint y: 331, endPoint x: 937, endPoint y: 329, distance: 337.0
click at [751, 329] on app-calendar-viewport "Sun 12 42/63 1 Job Mon 13 Tue 14 0/2 1 Job Wed 15 0/2 1 Job Thu 16 Fri 17 2/2 1…" at bounding box center [715, 379] width 1431 height 521
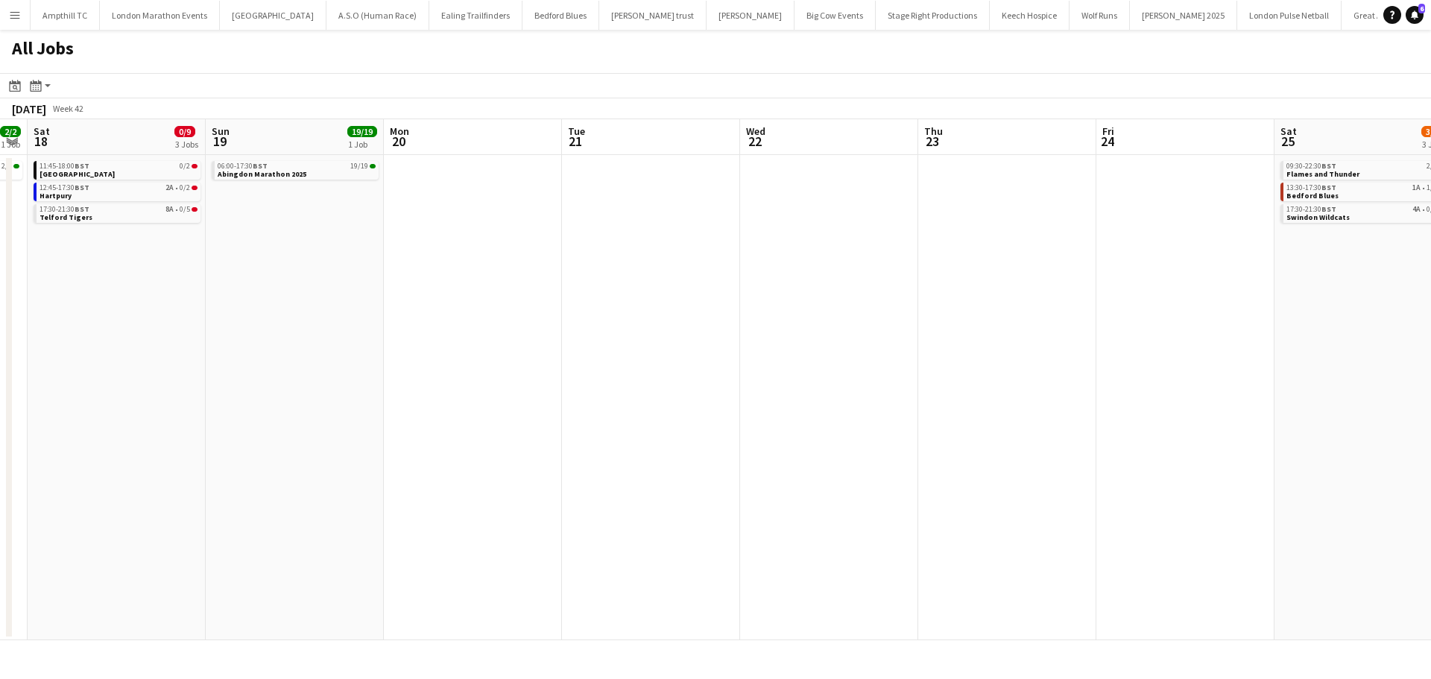
drag, startPoint x: 994, startPoint y: 336, endPoint x: 608, endPoint y: 336, distance: 386.2
click at [608, 336] on app-calendar-viewport "Tue 14 0/2 1 Job Wed 15 0/2 1 Job Thu 16 Fri 17 2/2 1 Job Sat 18 0/9 3 Jobs Sun…" at bounding box center [715, 379] width 1431 height 521
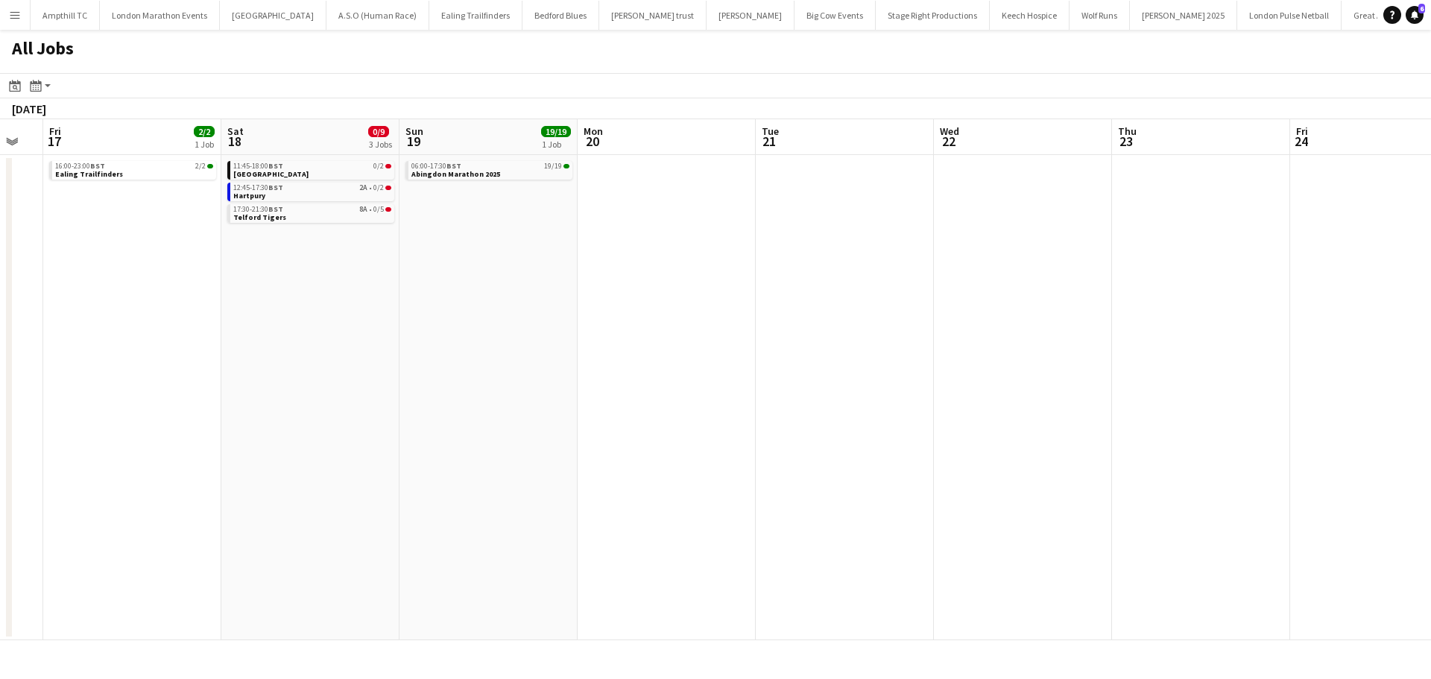
drag, startPoint x: 1025, startPoint y: 317, endPoint x: 508, endPoint y: 327, distance: 516.7
click at [509, 327] on app-calendar-viewport "Tue 14 0/2 1 Job Wed 15 0/2 1 Job Thu 16 Fri 17 2/2 1 Job Sat 18 0/9 3 Jobs Sun…" at bounding box center [715, 379] width 1431 height 521
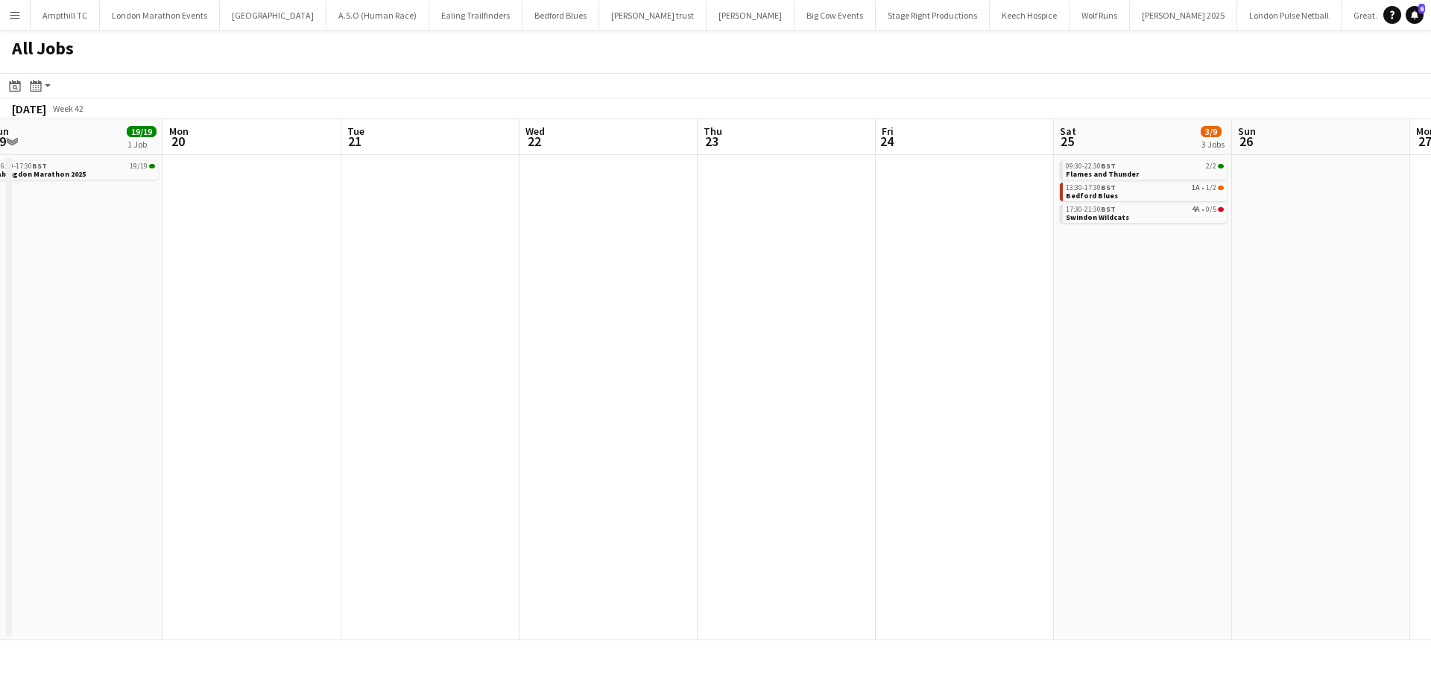
click at [646, 324] on app-all-jobs "All Jobs Date picker [DATE] [DATE] [DATE] M [DATE] T [DATE] W [DATE] T [DATE] F…" at bounding box center [715, 335] width 1431 height 611
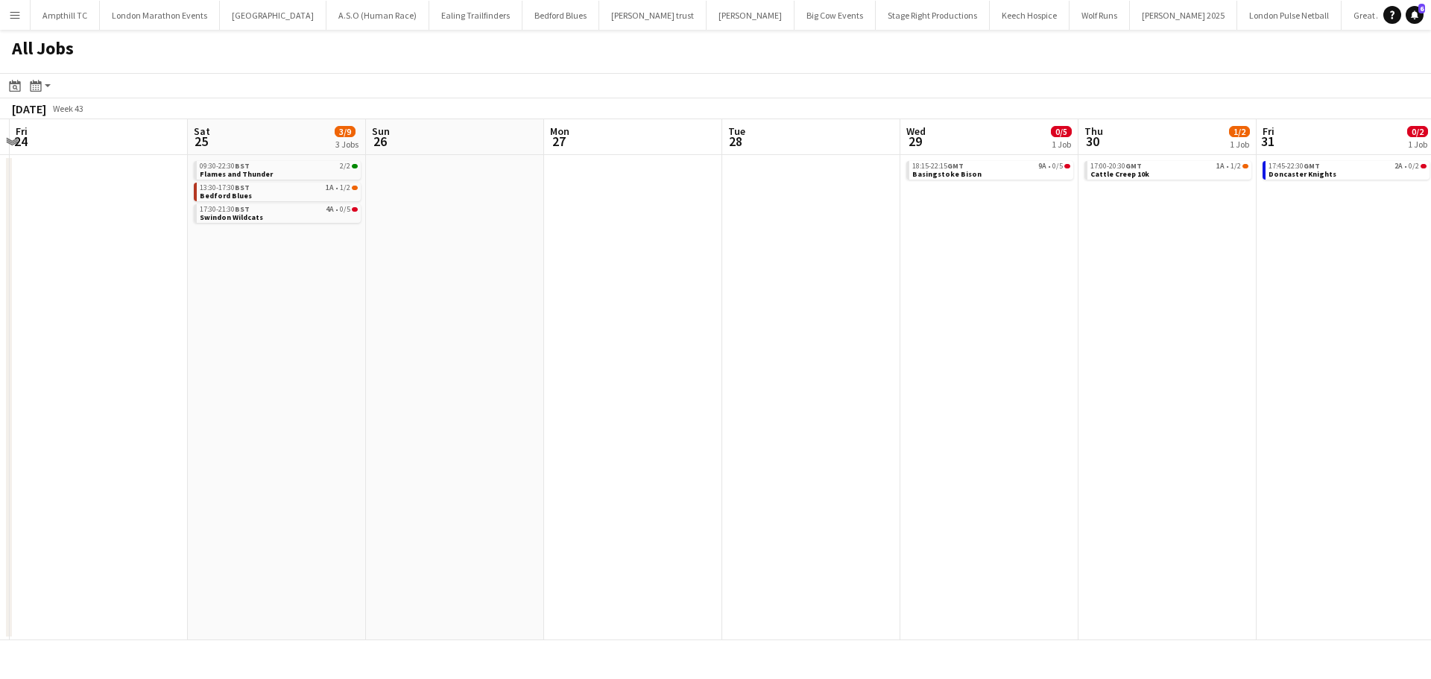
drag, startPoint x: 1308, startPoint y: 321, endPoint x: 747, endPoint y: 332, distance: 560.7
click at [738, 332] on app-calendar-viewport "Mon 20 Tue 21 Wed 22 Thu 23 Fri 24 Sat 25 3/9 3 Jobs Sun 26 Mon 27 Tue 28 Wed 2…" at bounding box center [715, 379] width 1431 height 521
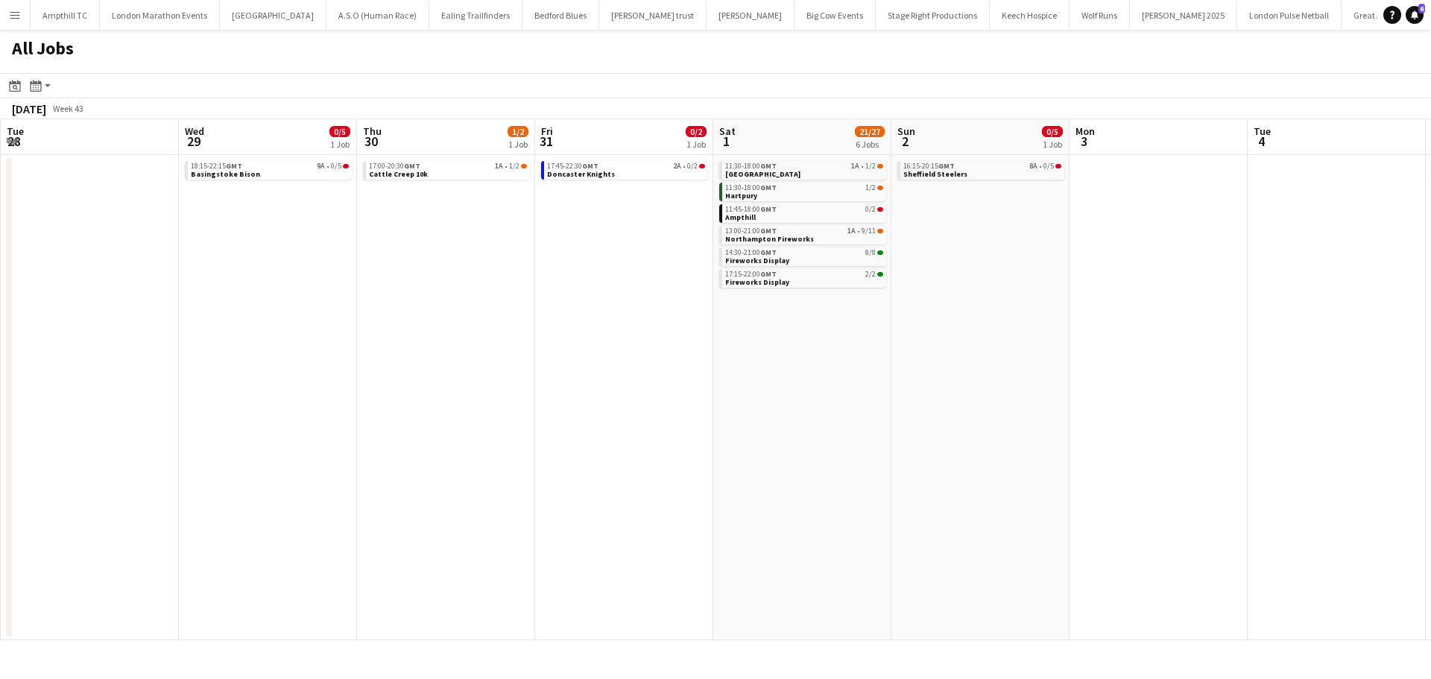
scroll to position [0, 716]
drag, startPoint x: 1220, startPoint y: 349, endPoint x: 849, endPoint y: 352, distance: 371.3
click at [849, 352] on app-calendar-viewport "Fri 24 Sat 25 3/9 3 Jobs Sun 26 Mon 27 Tue 28 Wed 29 0/5 1 Job Thu 30 1/2 1 Job…" at bounding box center [715, 379] width 1431 height 521
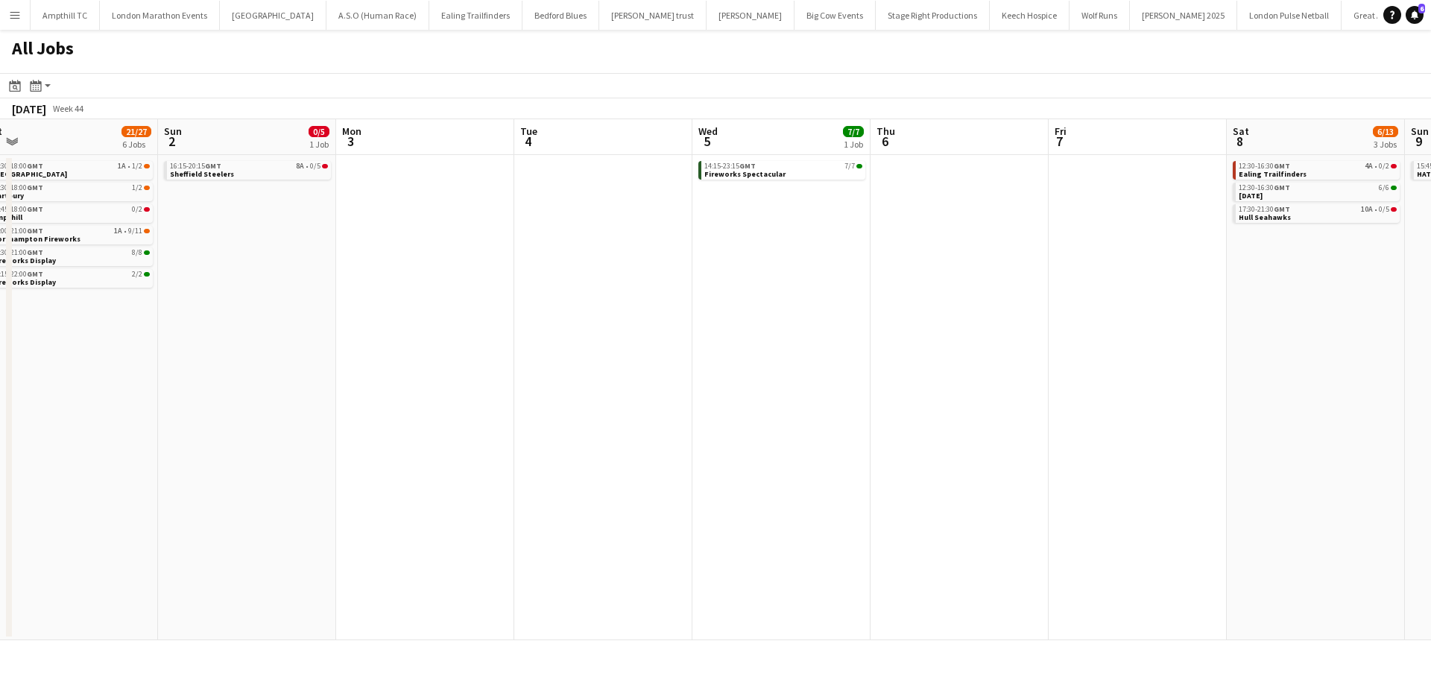
drag, startPoint x: 1092, startPoint y: 374, endPoint x: 382, endPoint y: 376, distance: 709.7
click at [373, 376] on app-calendar-viewport "Tue 28 Wed 29 0/5 1 Job Thu 30 1/2 1 Job Fri 31 0/2 1 Job Sat 1 21/27 6 Jobs Su…" at bounding box center [715, 379] width 1431 height 521
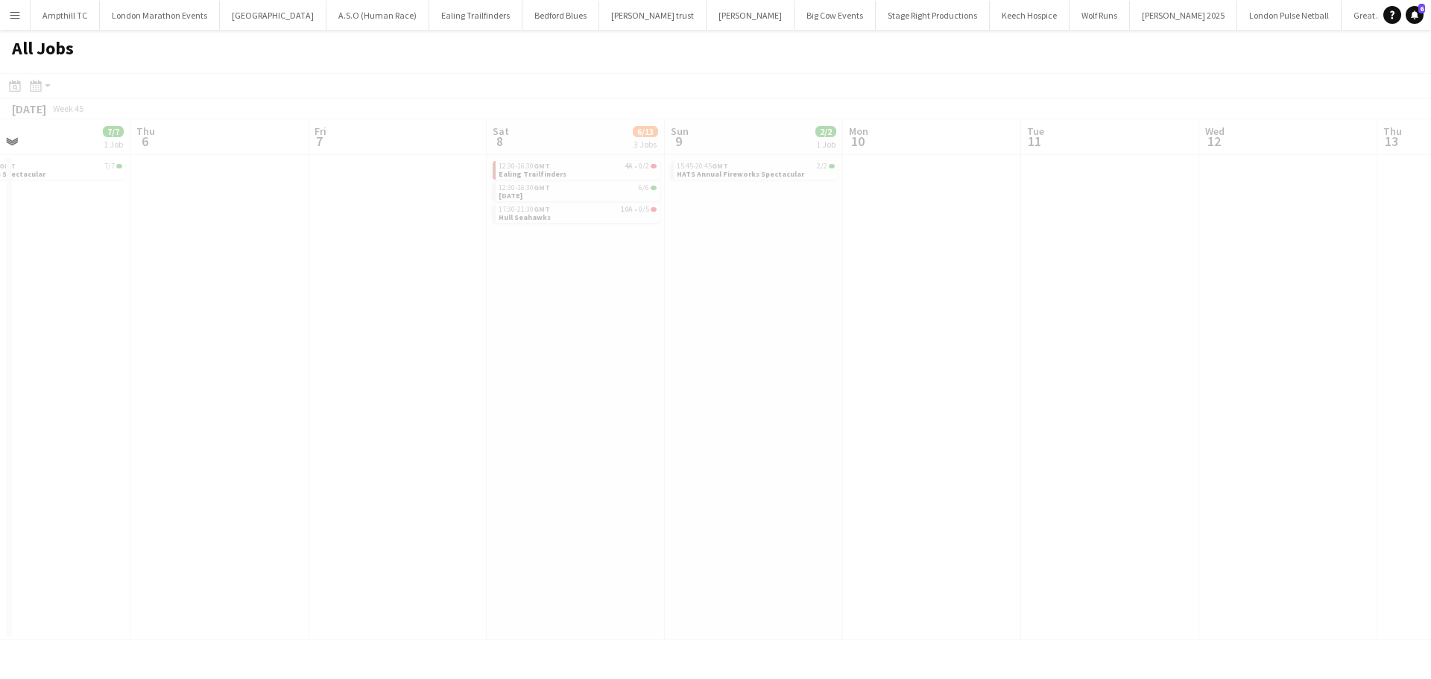
drag, startPoint x: 788, startPoint y: 375, endPoint x: 560, endPoint y: 356, distance: 228.9
click at [451, 375] on app-all-jobs "All Jobs Date picker [DATE] [DATE] [DATE] M [DATE] T [DATE] W [DATE] T [DATE] F…" at bounding box center [715, 335] width 1431 height 611
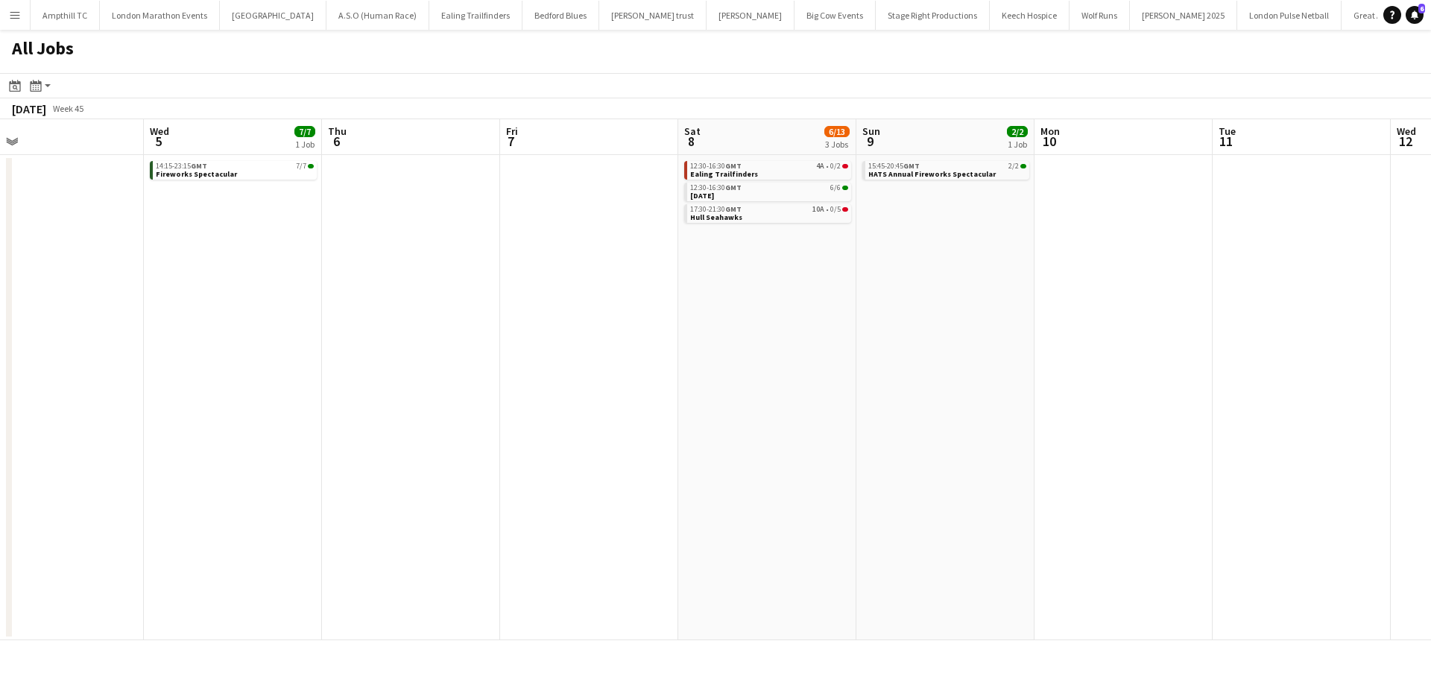
drag, startPoint x: 958, startPoint y: 344, endPoint x: 488, endPoint y: 342, distance: 470.4
click at [464, 347] on app-calendar-viewport "Sat 1 21/27 6 Jobs Sun 2 0/5 1 Job Mon 3 Tue 4 Wed 5 7/7 1 Job Thu 6 Fri 7 Sat …" at bounding box center [715, 379] width 1431 height 521
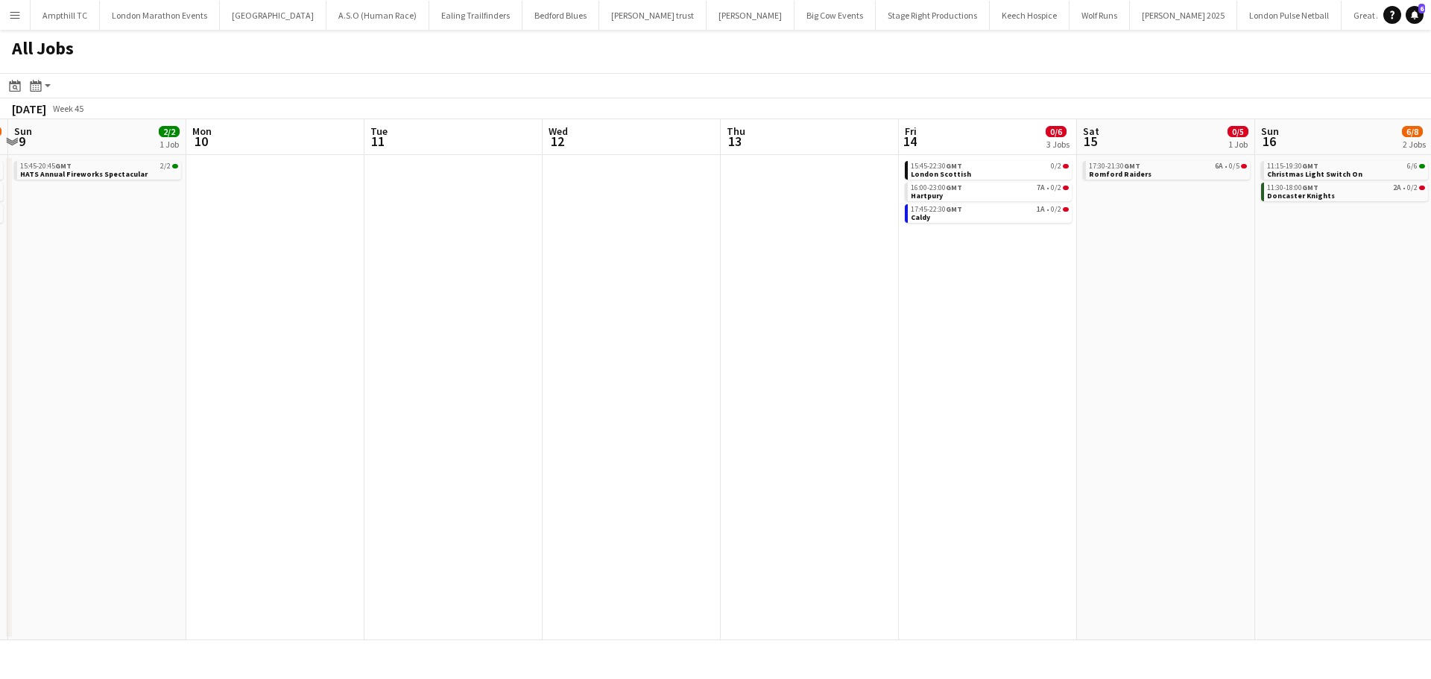
drag, startPoint x: 914, startPoint y: 328, endPoint x: 514, endPoint y: 331, distance: 399.6
click at [432, 339] on app-calendar-viewport "Wed 5 7/7 1 Job Thu 6 Fri 7 Sat 8 6/13 3 Jobs Sun 9 2/2 1 Job Mon 10 Tue 11 Wed…" at bounding box center [715, 379] width 1431 height 521
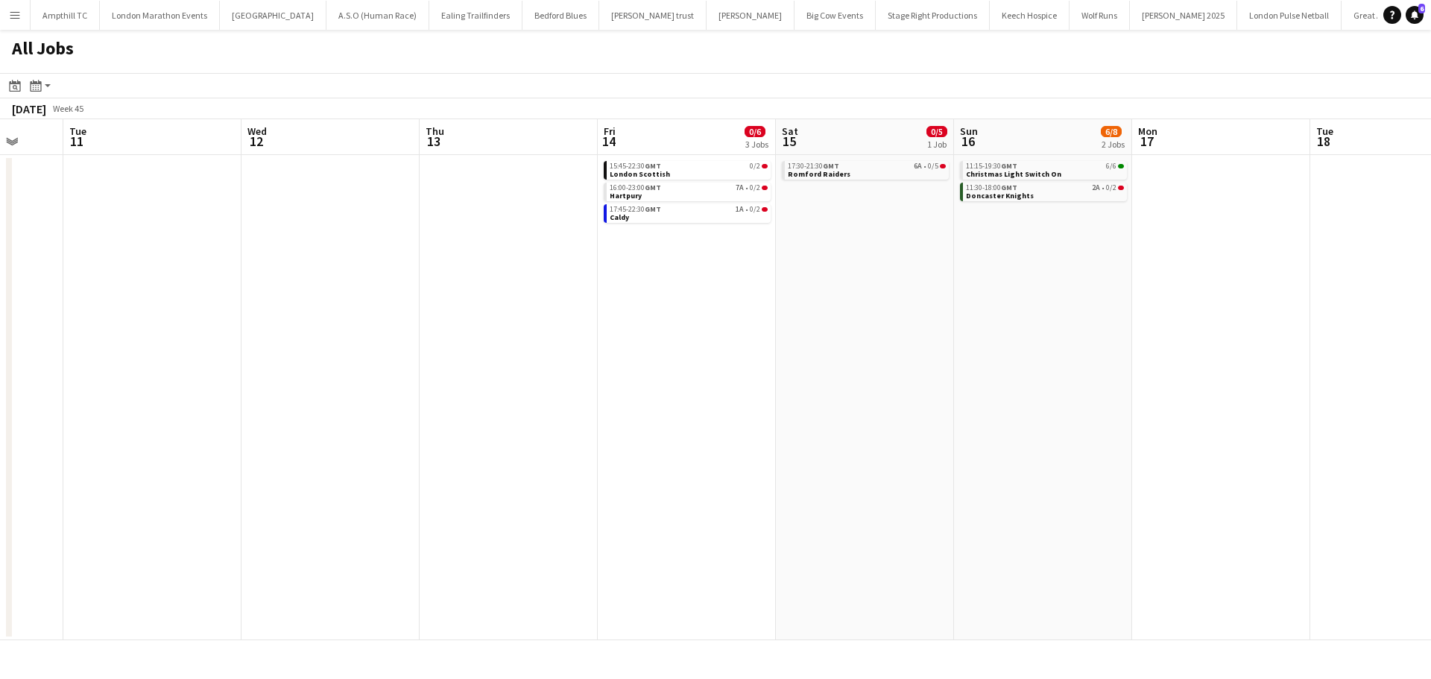
scroll to position [0, 655]
drag, startPoint x: 909, startPoint y: 337, endPoint x: 602, endPoint y: 343, distance: 306.4
click at [602, 343] on app-calendar-viewport "Fri 7 Sat 8 6/13 3 Jobs Sun 9 2/2 1 Job Mon 10 Tue 11 Wed 12 Thu 13 Fri 14 0/6 …" at bounding box center [715, 379] width 1431 height 521
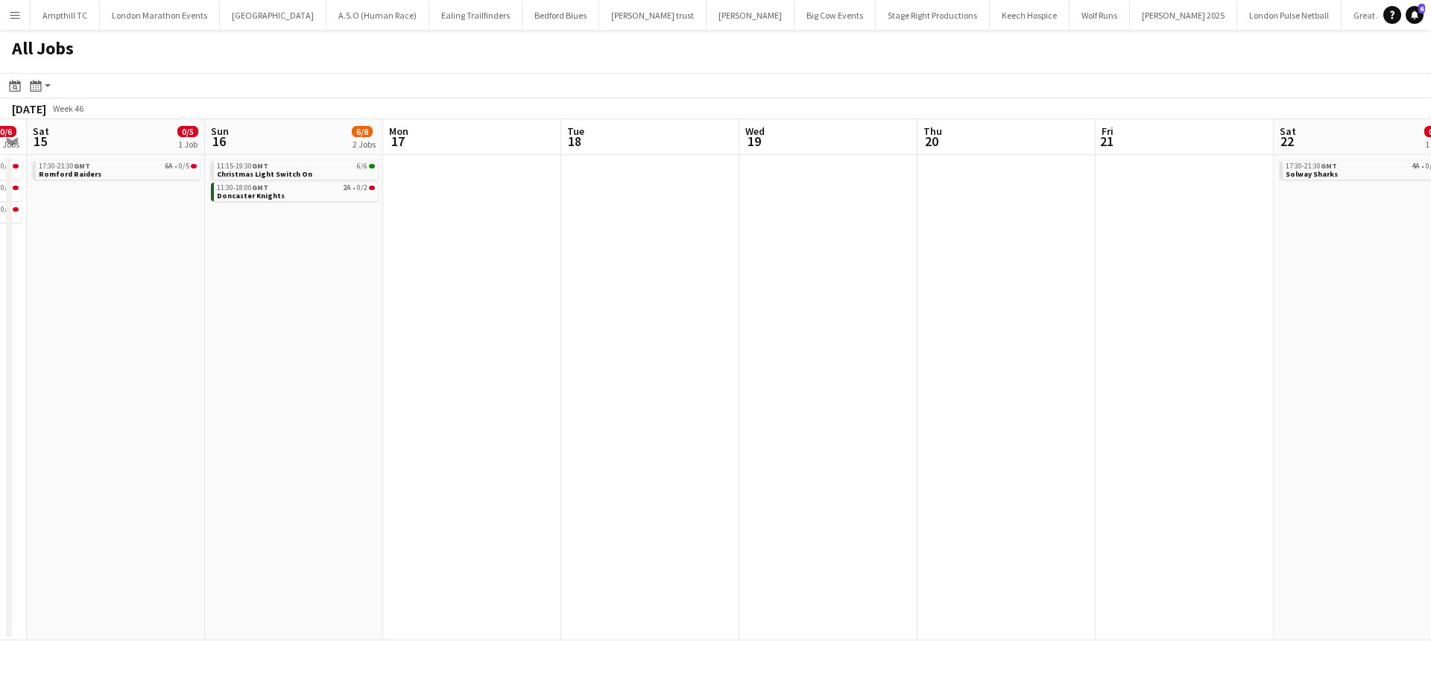
drag, startPoint x: 1096, startPoint y: 280, endPoint x: 352, endPoint y: 289, distance: 744.0
click at [349, 290] on app-calendar-viewport "Tue 11 Wed 12 Thu 13 Fri 14 0/6 3 Jobs Sat 15 0/5 1 Job Sun 16 6/8 2 Jobs Mon 1…" at bounding box center [715, 379] width 1431 height 521
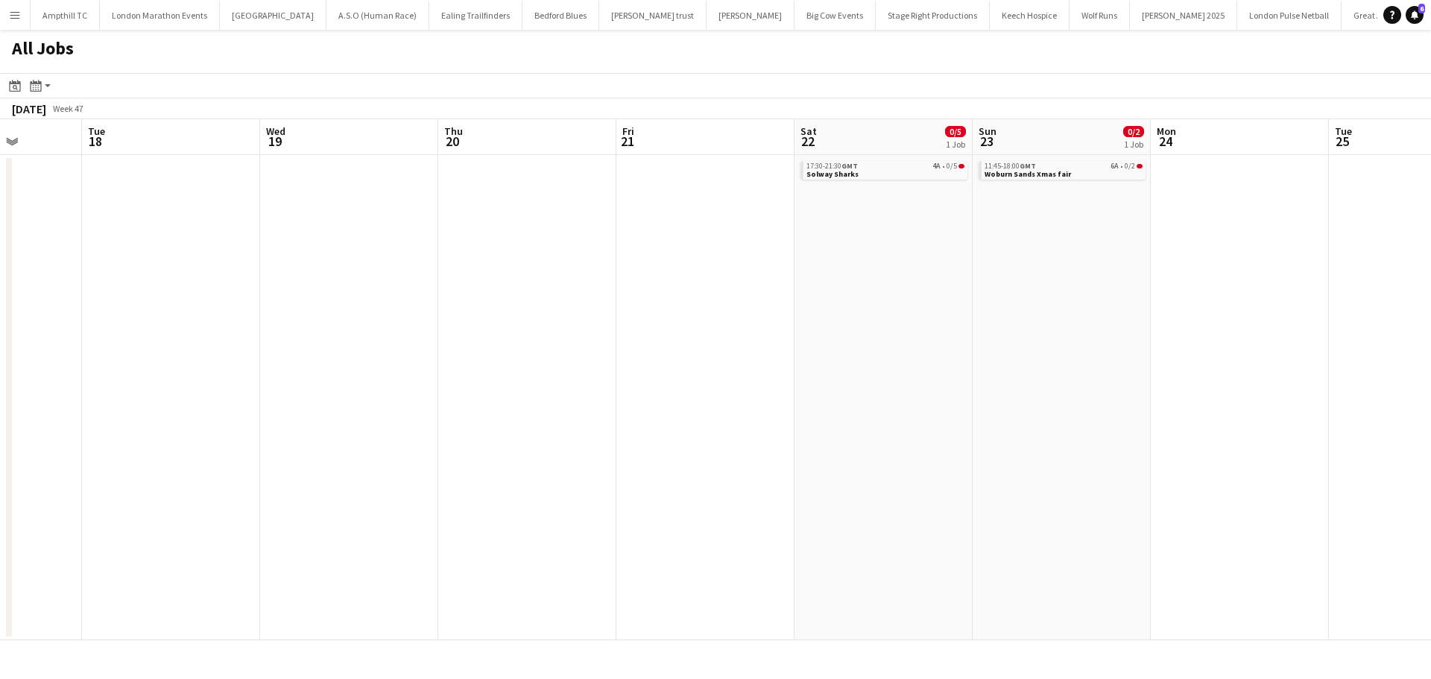
scroll to position [0, 439]
drag, startPoint x: 962, startPoint y: 273, endPoint x: 499, endPoint y: 288, distance: 463.2
click at [499, 288] on app-calendar-viewport "Sat 15 0/5 1 Job Sun 16 6/8 2 Jobs Mon 17 Tue 18 Wed 19 Thu 20 Fri 21 Sat 22 0/…" at bounding box center [715, 379] width 1431 height 521
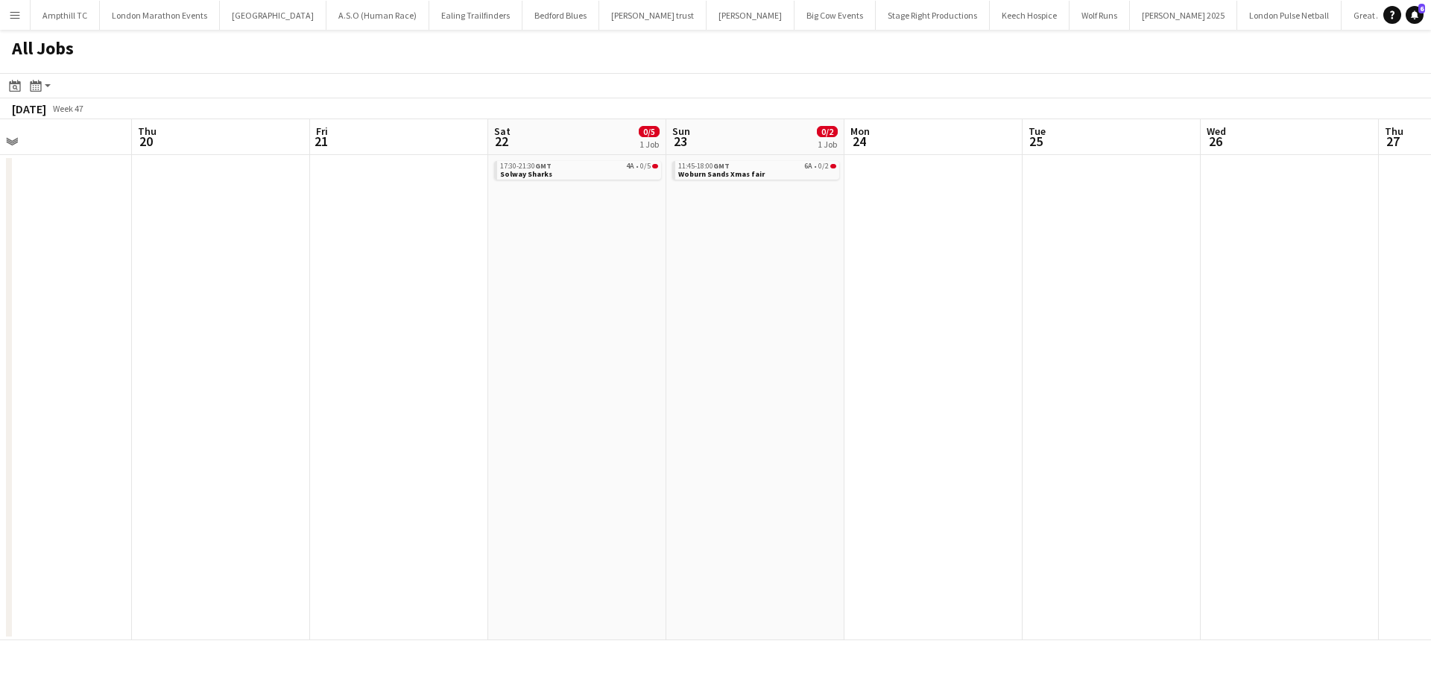
drag, startPoint x: 1097, startPoint y: 259, endPoint x: 775, endPoint y: 256, distance: 322.1
click at [776, 264] on app-calendar-viewport "Sat 15 0/5 1 Job Sun 16 6/8 2 Jobs Mon 17 Tue 18 Wed 19 Thu 20 Fri 21 Sat 22 0/…" at bounding box center [715, 379] width 1431 height 521
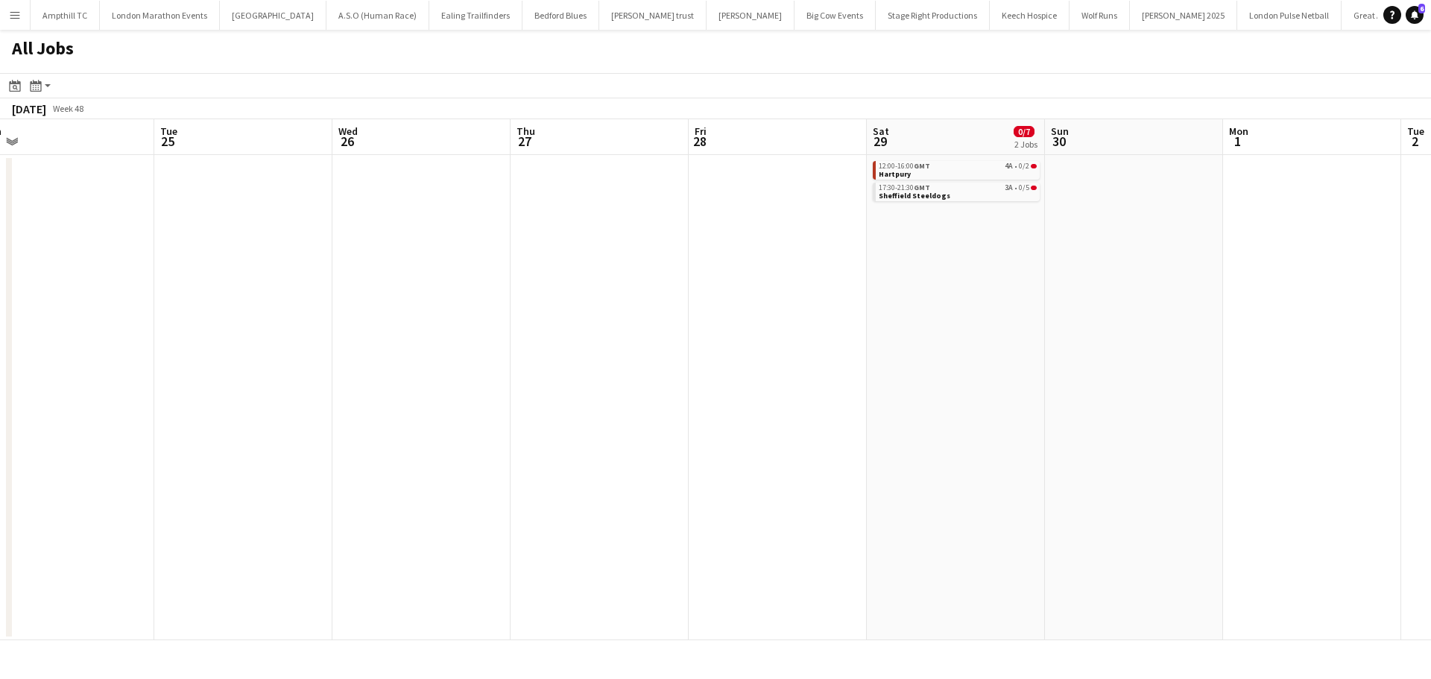
drag, startPoint x: 1000, startPoint y: 214, endPoint x: 599, endPoint y: 300, distance: 409.4
click at [136, 303] on app-calendar-viewport "Thu 20 Fri 21 Sat 22 0/5 1 Job Sun 23 0/2 1 Job Mon 24 Tue 25 Wed 26 Thu 27 Fri…" at bounding box center [715, 379] width 1431 height 521
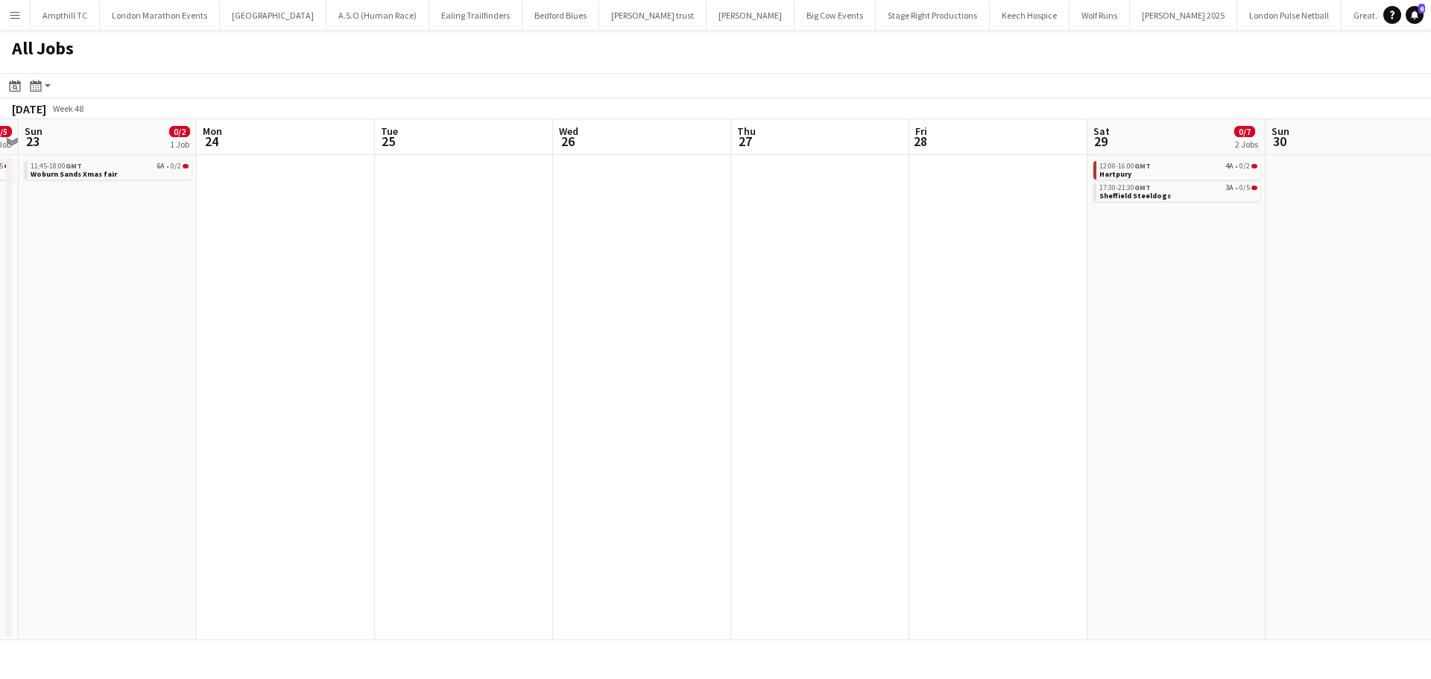
drag, startPoint x: 957, startPoint y: 377, endPoint x: 169, endPoint y: 432, distance: 789.9
click at [168, 433] on app-calendar-viewport "Thu 20 Fri 21 Sat 22 0/5 1 Job Sun 23 0/2 1 Job Mon 24 Tue 25 Wed 26 Thu 27 Fri…" at bounding box center [715, 379] width 1431 height 521
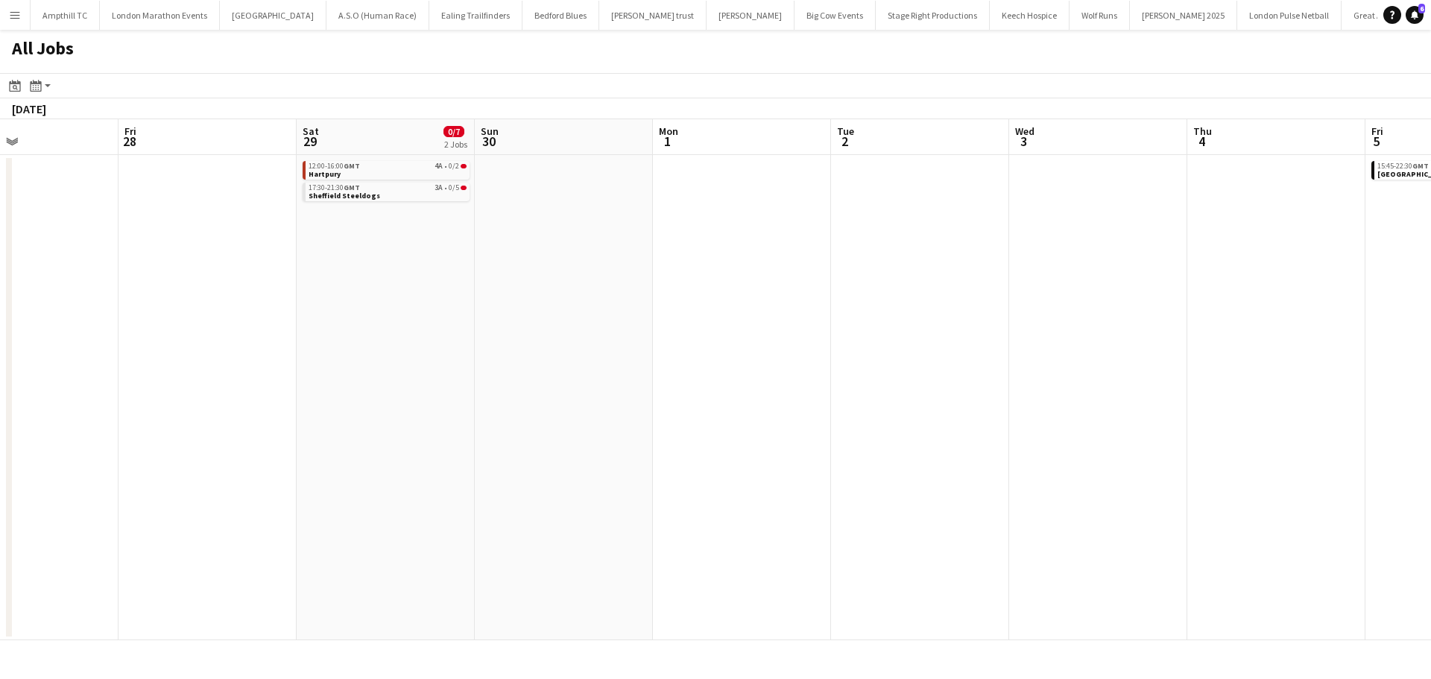
drag, startPoint x: 901, startPoint y: 401, endPoint x: 400, endPoint y: 401, distance: 501.0
click at [400, 401] on app-calendar-viewport "Tue 25 Wed 26 Thu 27 Fri 28 Sat 29 0/7 2 Jobs Sun 30 Mon 1 Tue 2 Wed 3 Thu 4 Fr…" at bounding box center [715, 379] width 1431 height 521
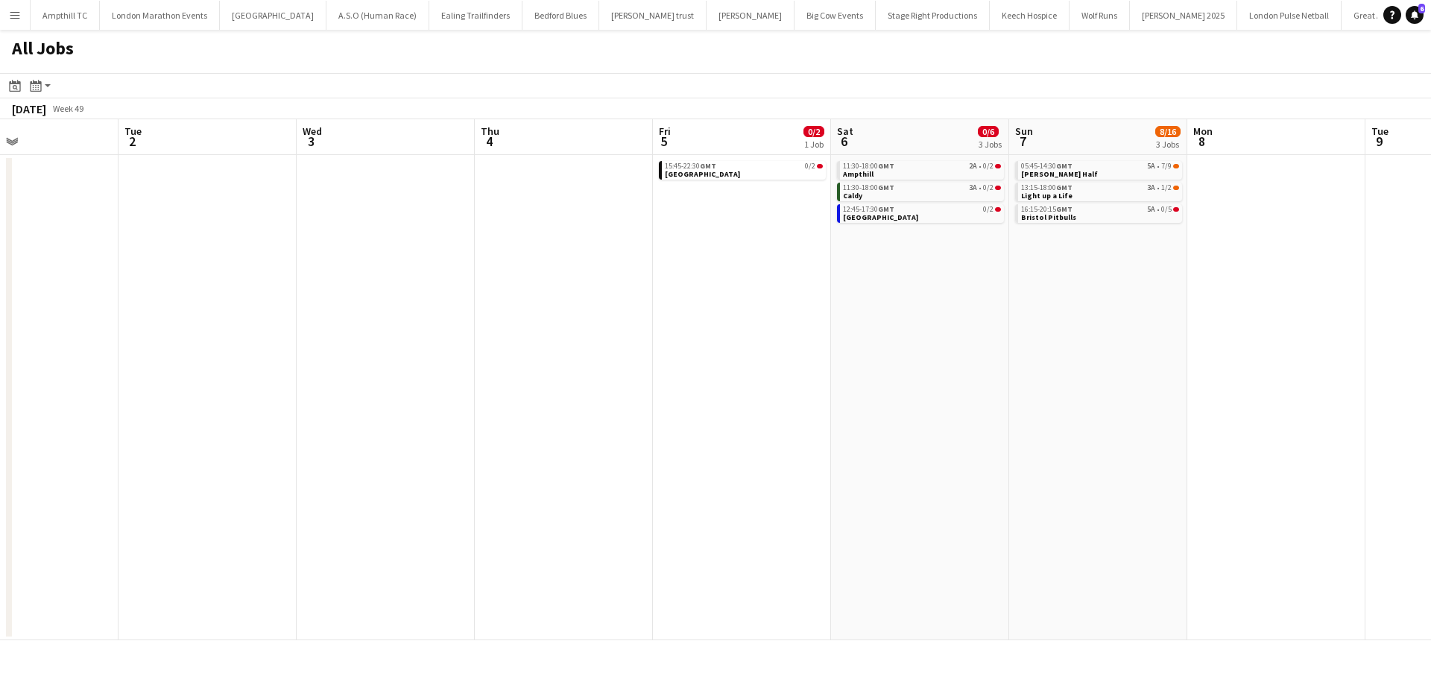
scroll to position [0, 426]
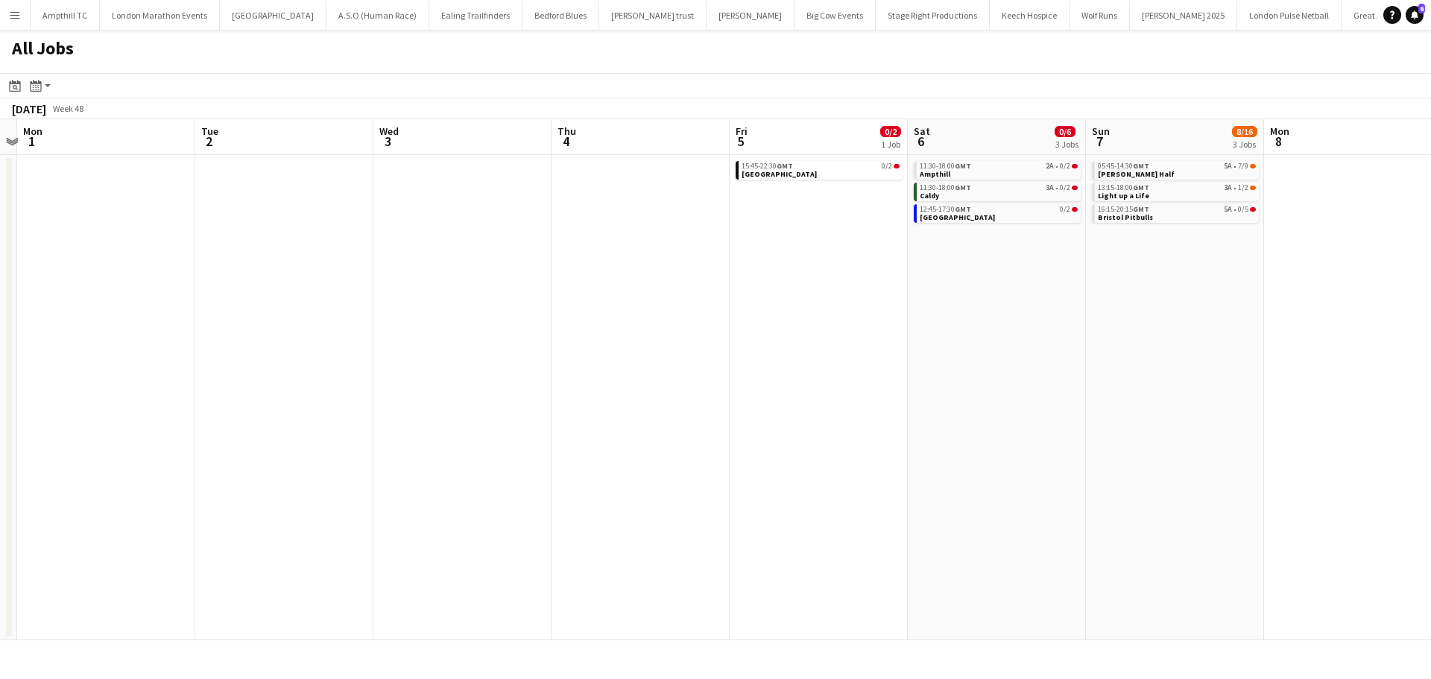
drag, startPoint x: 631, startPoint y: 356, endPoint x: 1016, endPoint y: 317, distance: 387.4
click at [1204, 354] on app-calendar-viewport "Fri 28 Sat 29 0/7 2 Jobs Sun 30 Mon 1 Tue 2 Wed 3 Thu 4 Fri 5 0/2 1 Job Sat 6 0…" at bounding box center [715, 379] width 1431 height 521
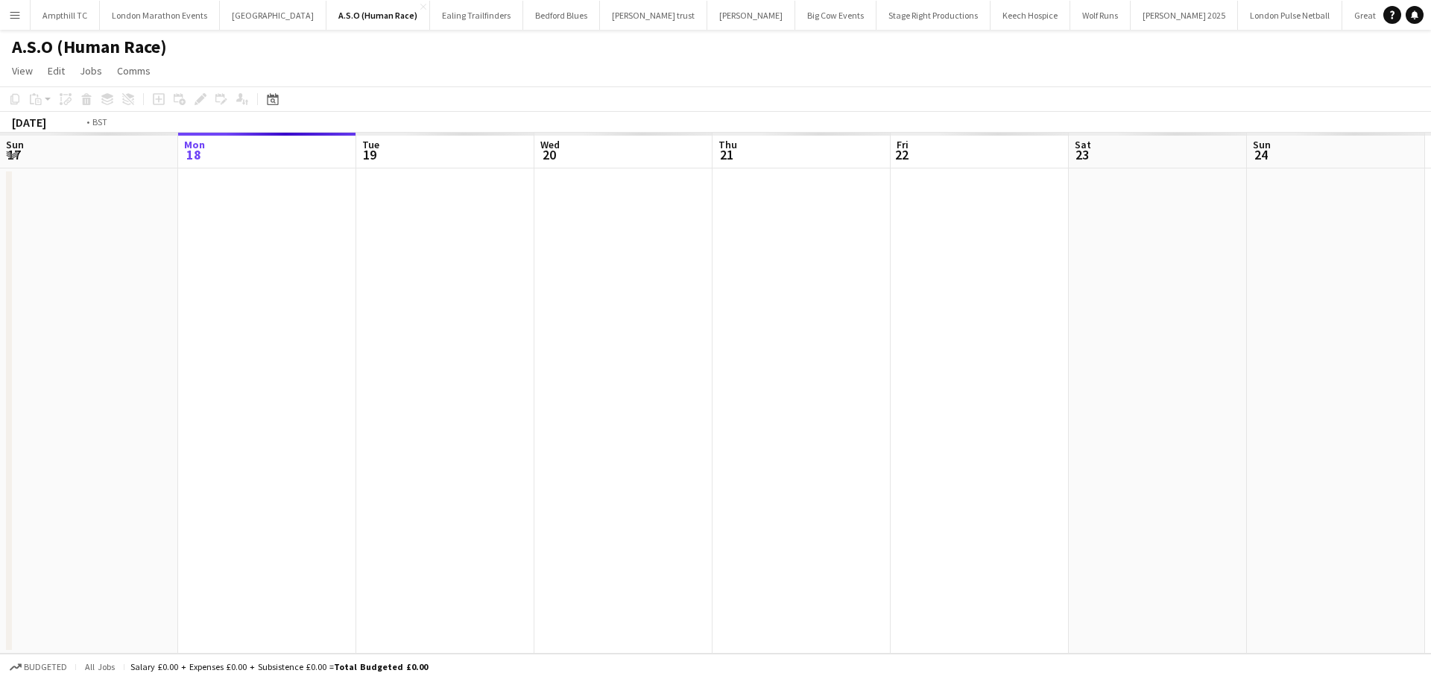
scroll to position [0, 513]
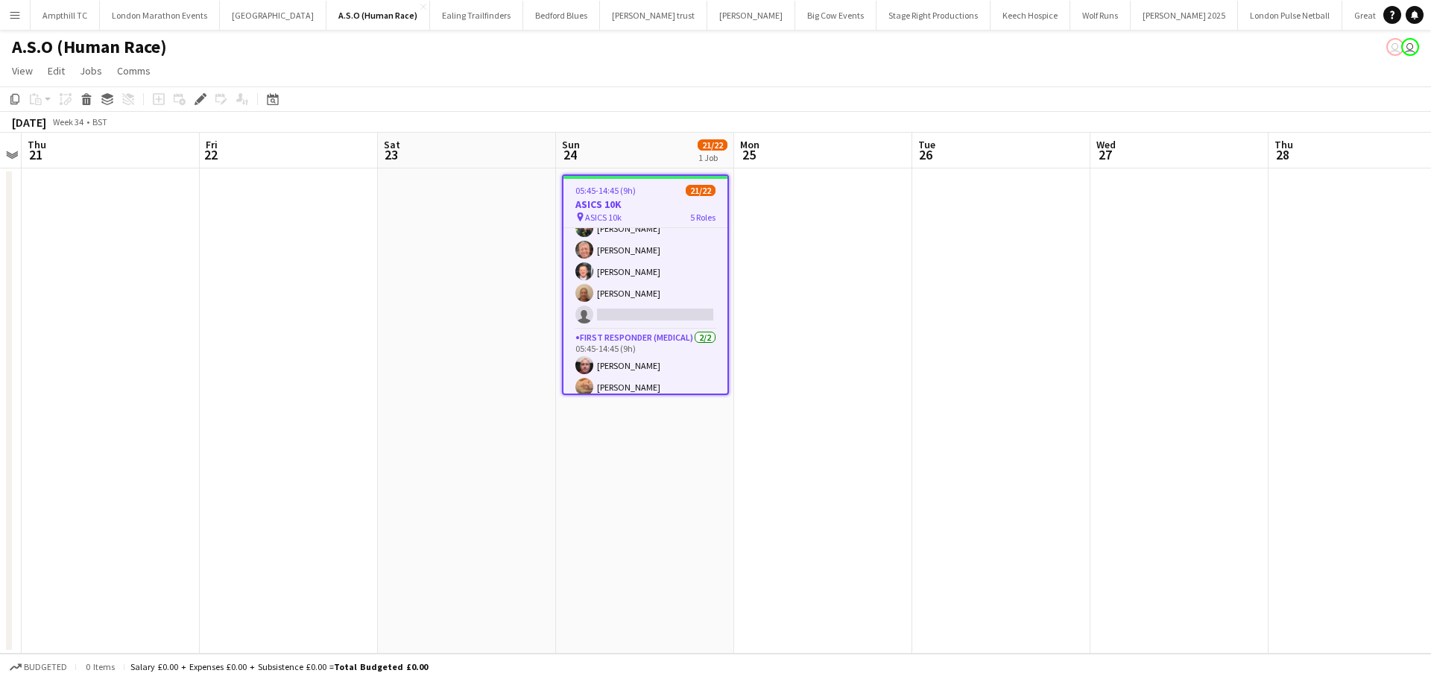
drag, startPoint x: 663, startPoint y: 321, endPoint x: 892, endPoint y: 302, distance: 230.4
click at [663, 321] on app-card-role "Paramedic (Medical) 4/5 05:45-14:00 (8h15m) Bryony McCormick Duncan Millar Mart…" at bounding box center [646, 260] width 164 height 137
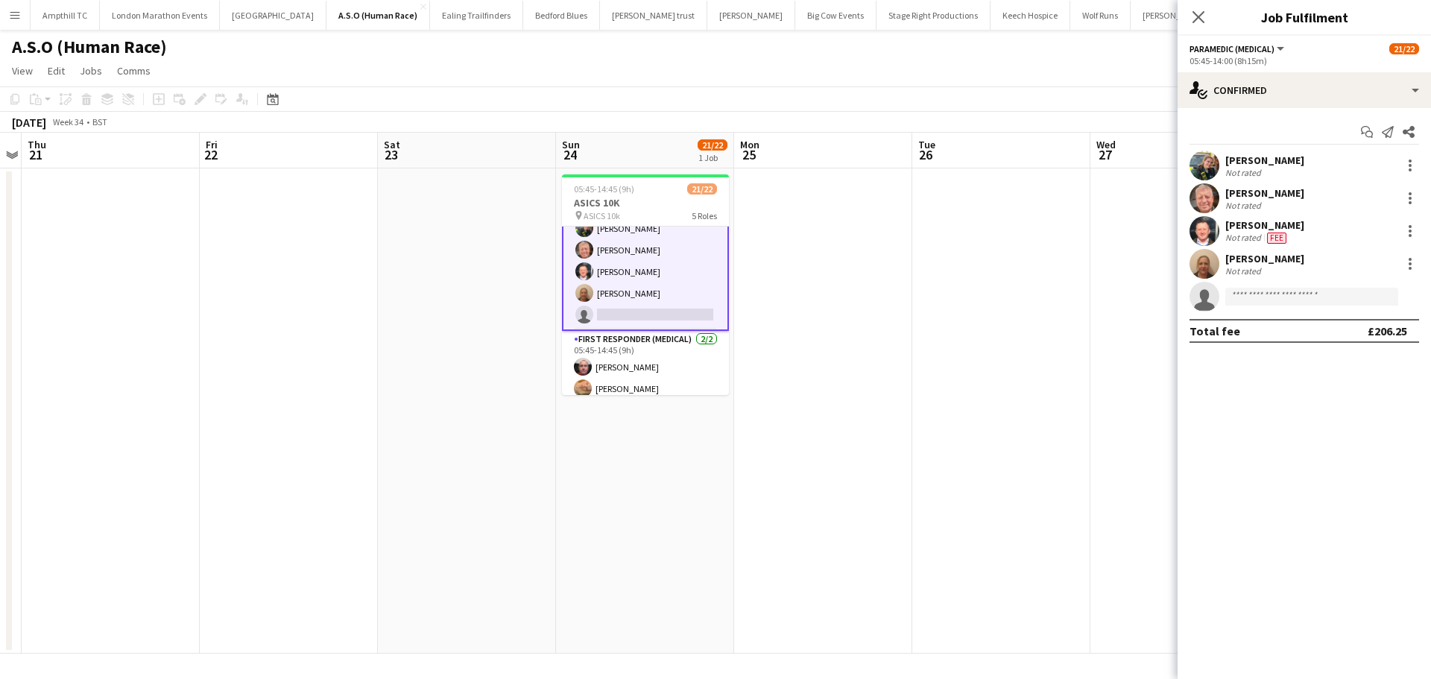
scroll to position [449, 0]
click at [1315, 294] on input at bounding box center [1312, 297] width 173 height 18
type input "*"
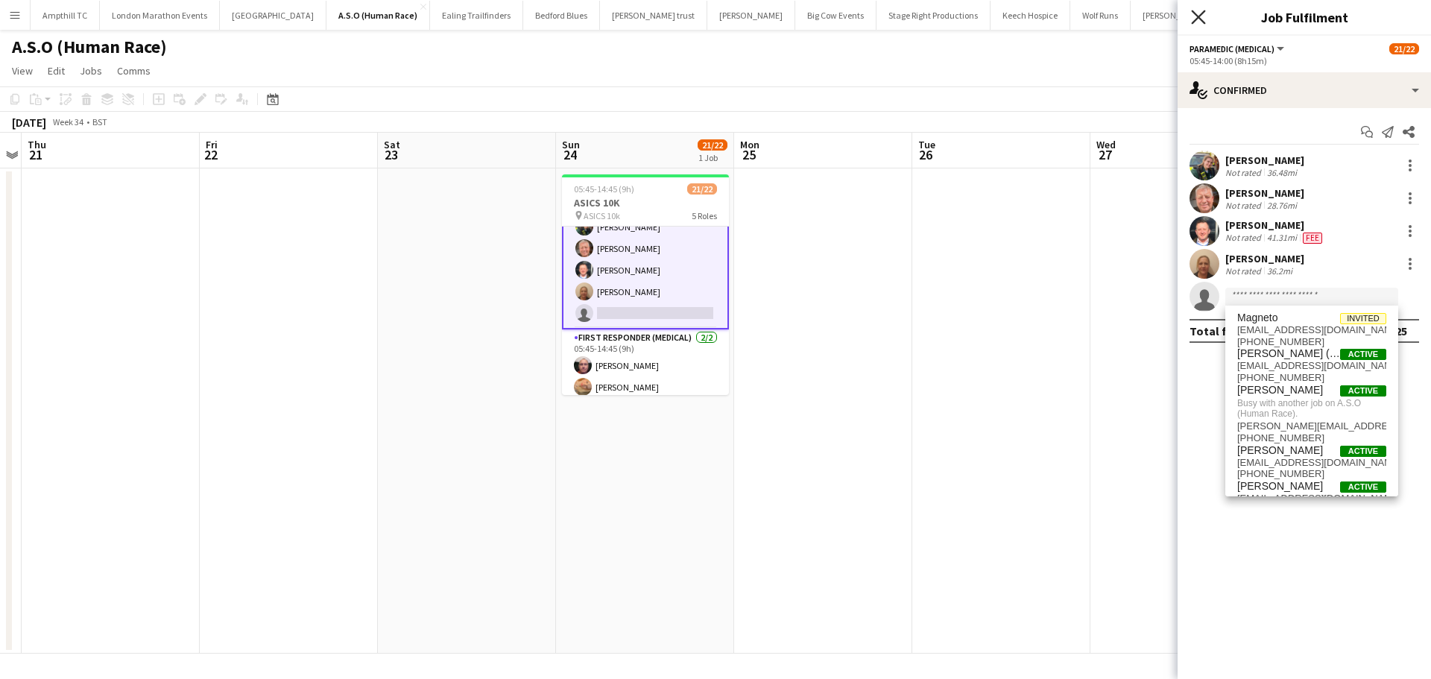
click at [1199, 19] on icon at bounding box center [1198, 17] width 14 height 14
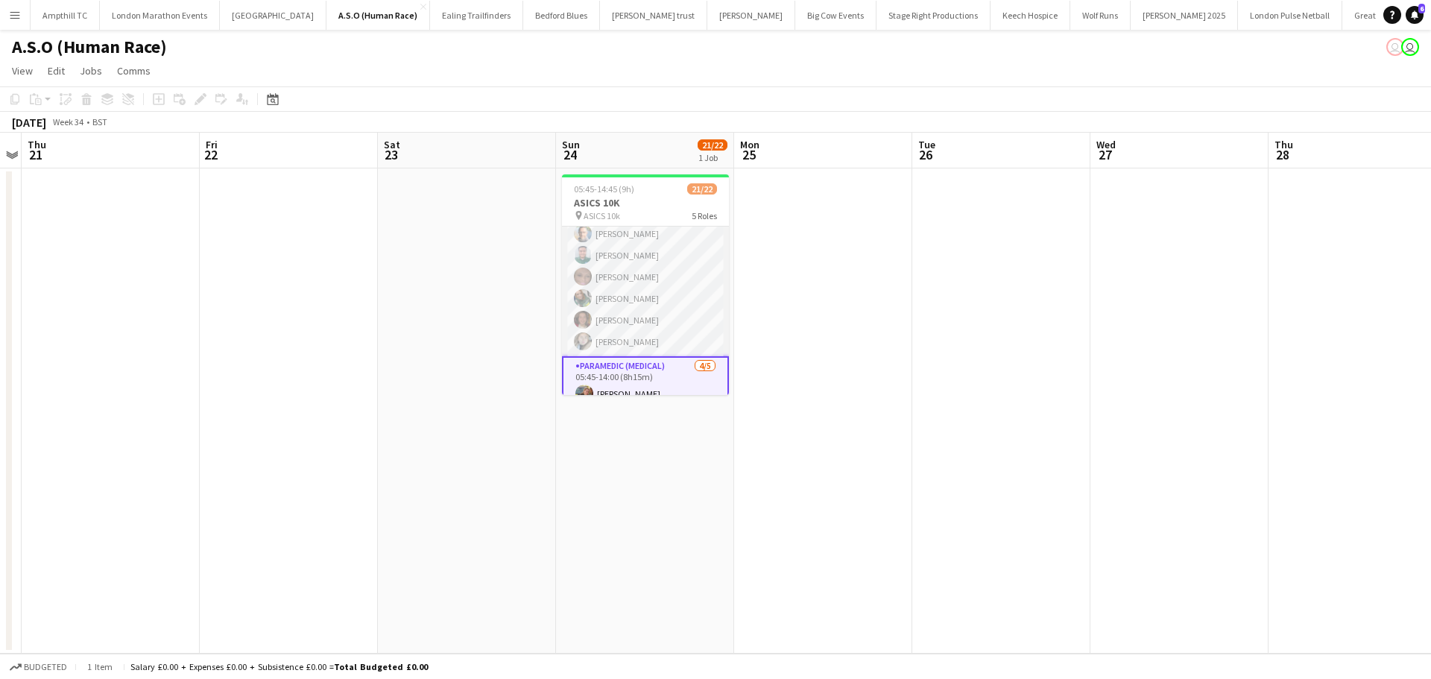
scroll to position [225, 0]
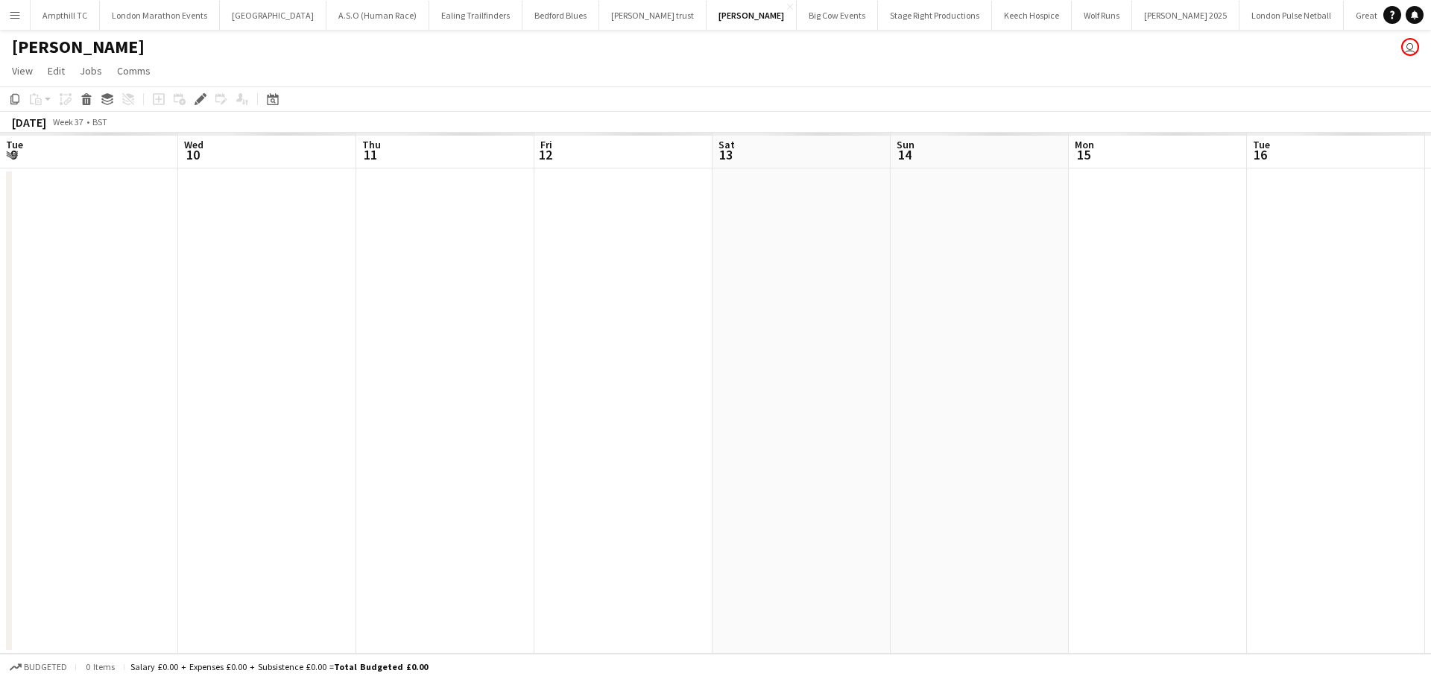
scroll to position [0, 513]
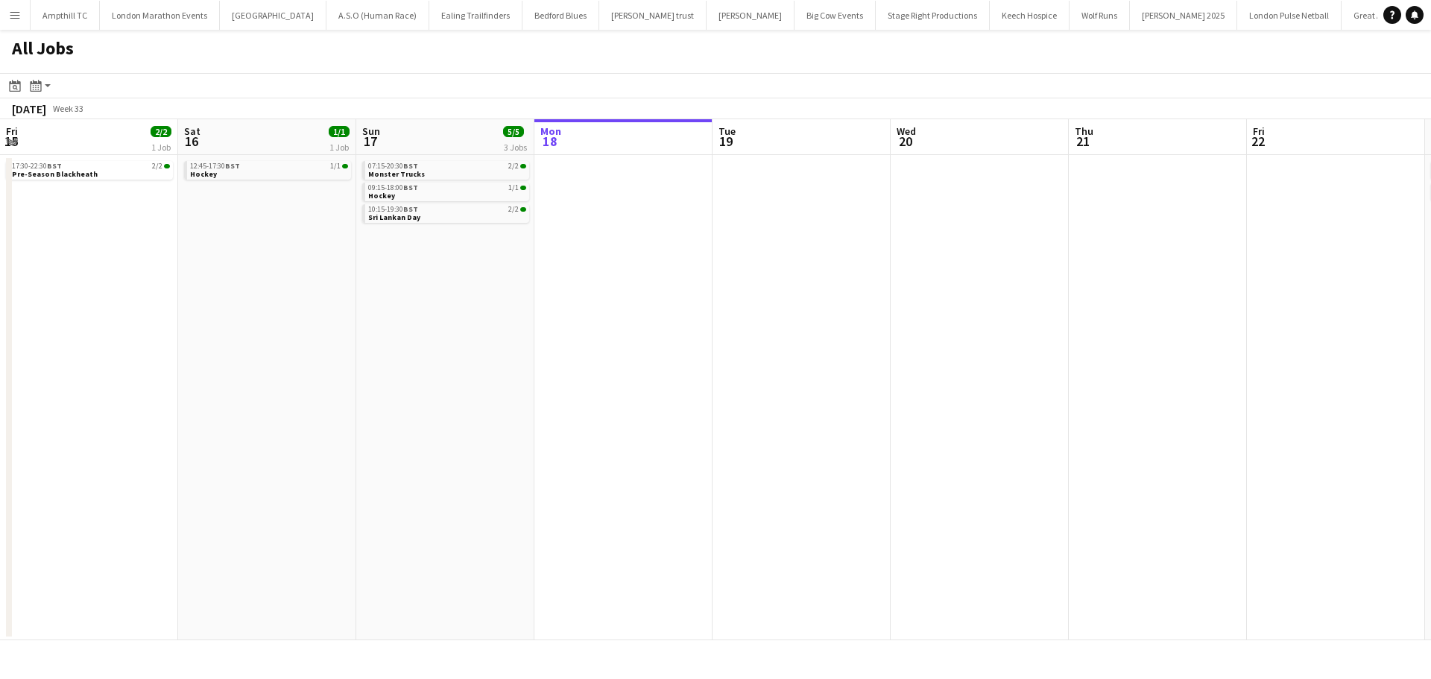
scroll to position [0, 356]
